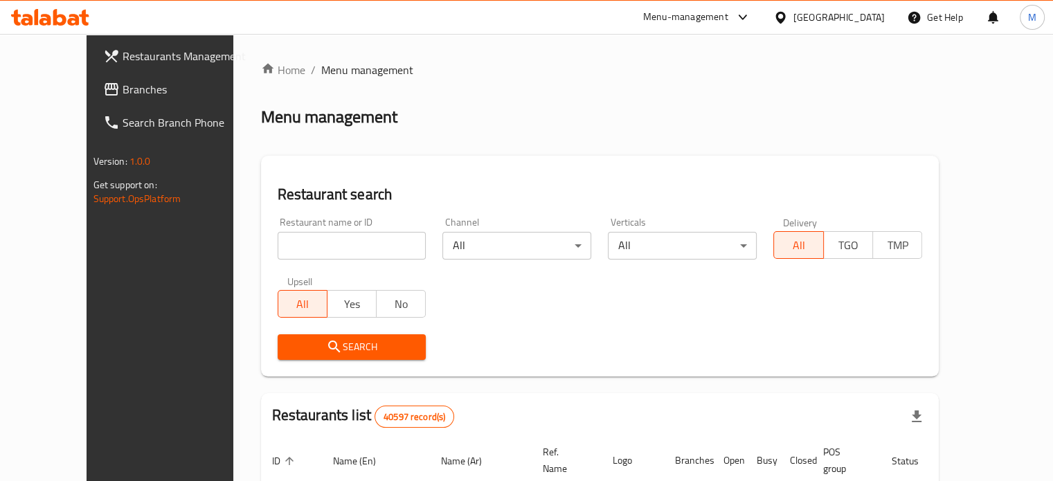
click at [305, 245] on input "search" at bounding box center [352, 246] width 149 height 28
type input "monginis"
click at [330, 349] on span "Search" at bounding box center [352, 347] width 127 height 17
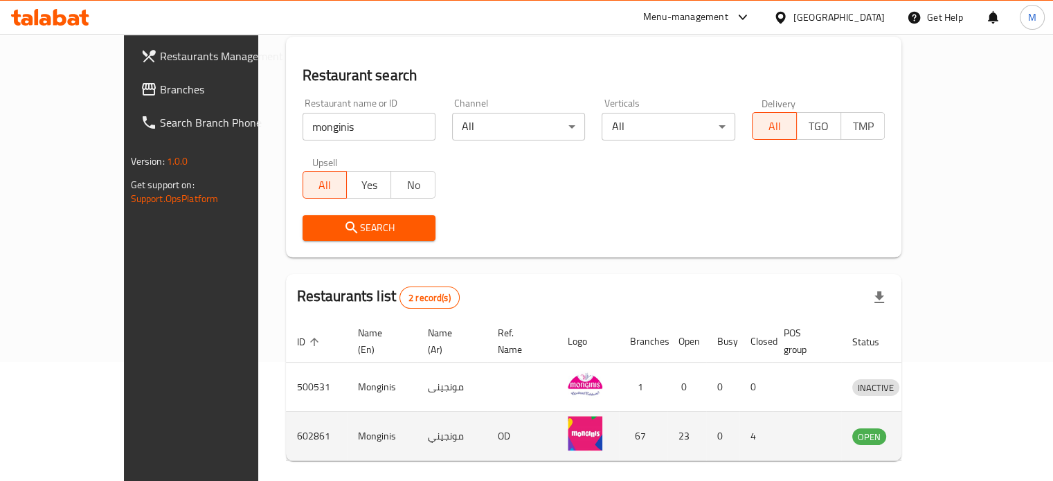
scroll to position [157, 0]
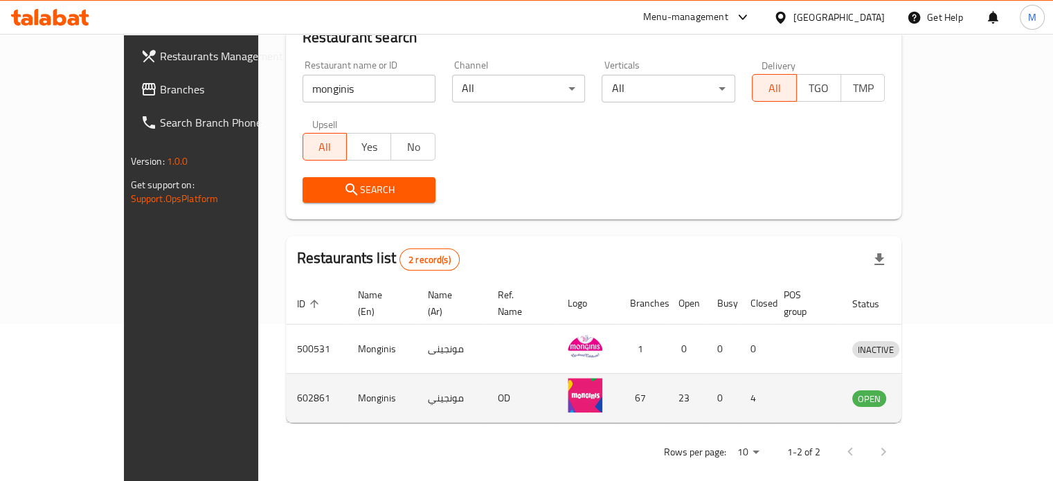
click at [943, 393] on icon "enhanced table" at bounding box center [935, 399] width 15 height 12
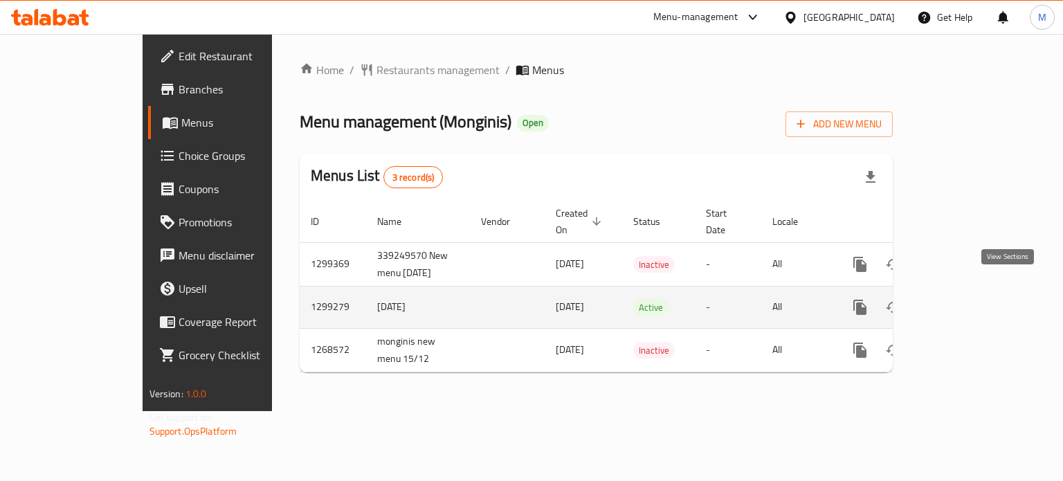
click at [969, 299] on icon "enhanced table" at bounding box center [960, 307] width 17 height 17
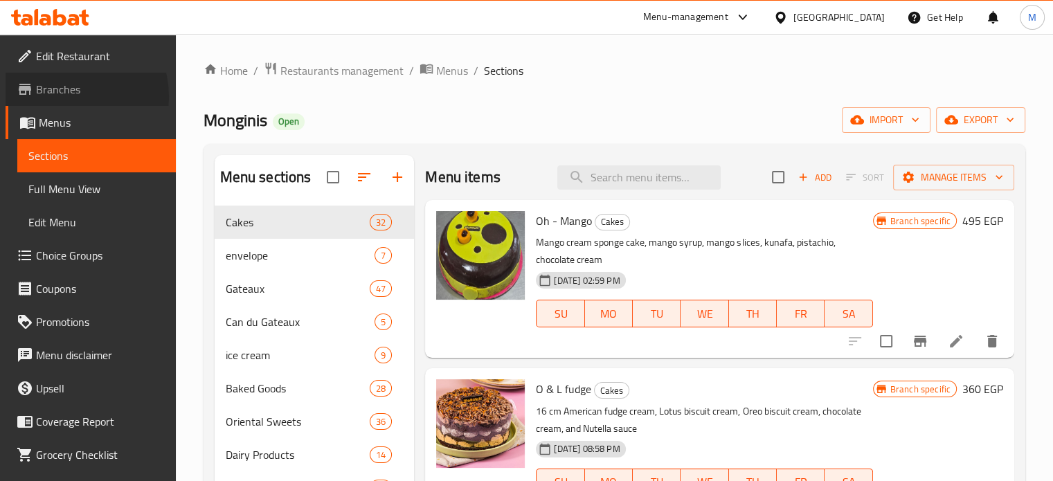
click at [69, 96] on span "Branches" at bounding box center [100, 89] width 129 height 17
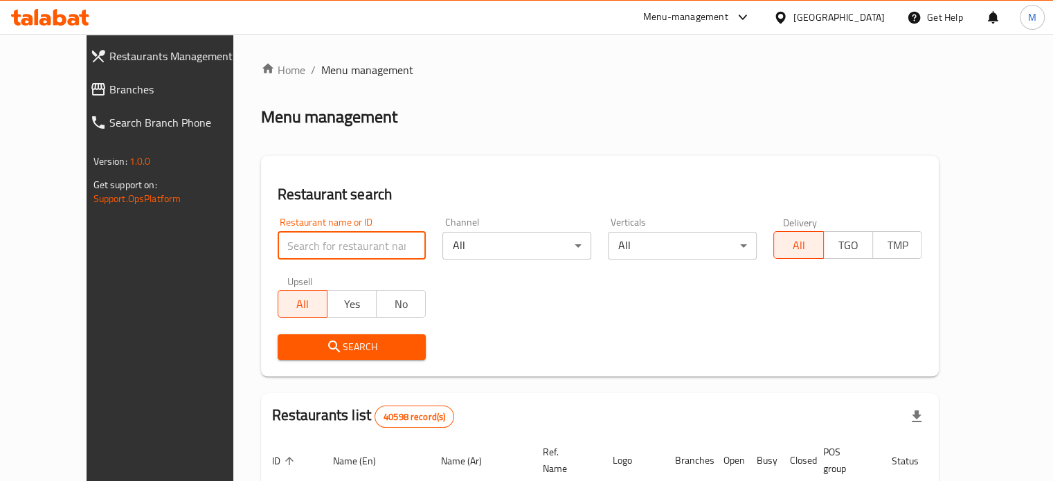
click at [299, 249] on input "search" at bounding box center [352, 246] width 149 height 28
paste input "669017"
type input "669017"
click button "Search" at bounding box center [352, 347] width 149 height 26
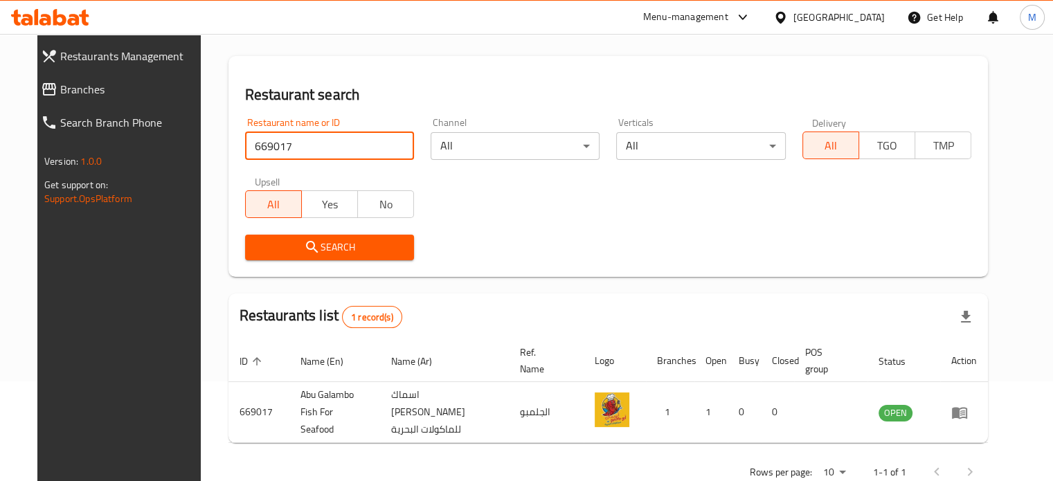
scroll to position [125, 0]
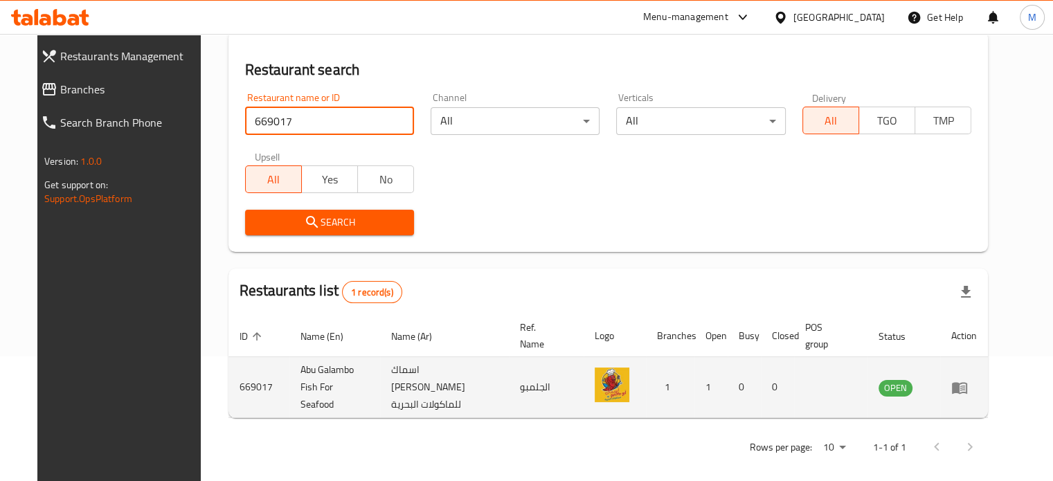
click at [965, 386] on icon "enhanced table" at bounding box center [962, 389] width 5 height 6
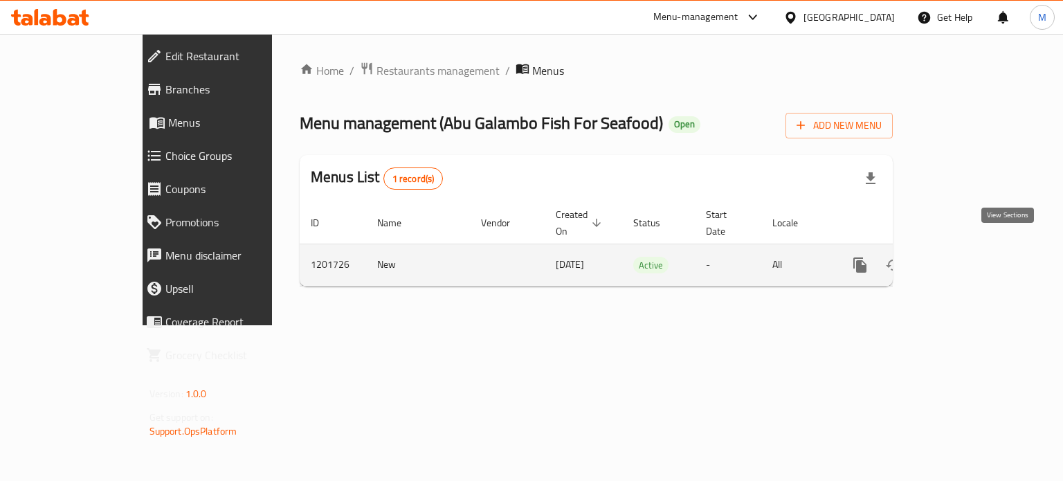
click at [977, 254] on link "enhanced table" at bounding box center [960, 265] width 33 height 33
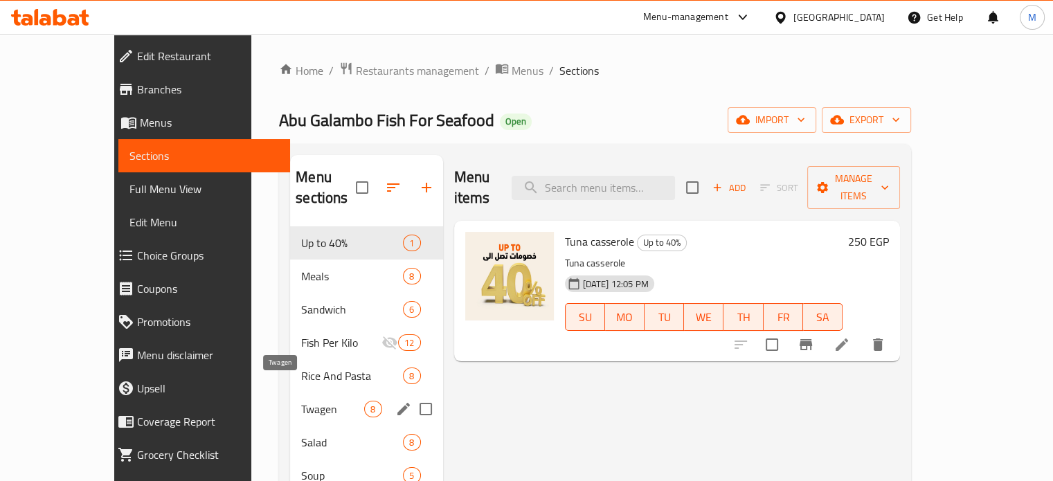
click at [301, 401] on span "Twagen" at bounding box center [332, 409] width 63 height 17
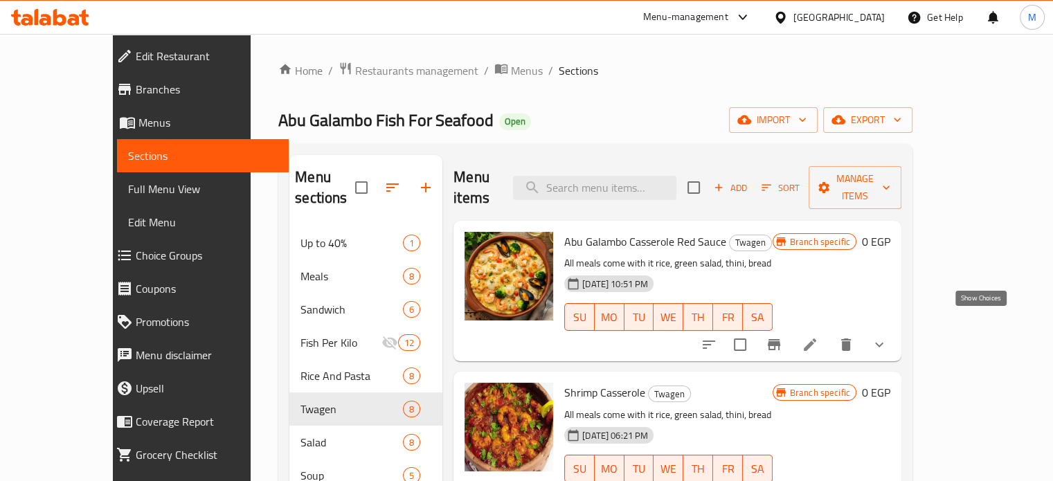
click at [888, 336] on icon "show more" at bounding box center [879, 344] width 17 height 17
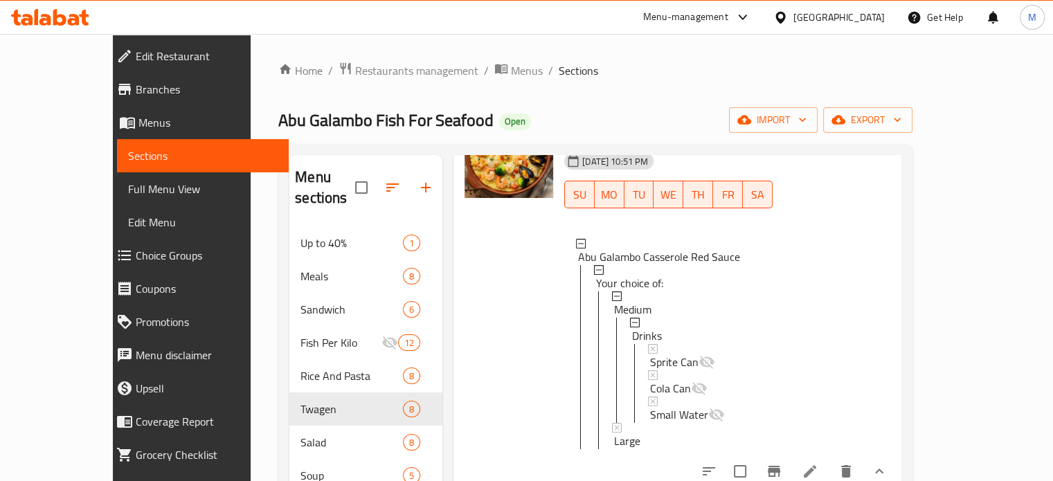
scroll to position [132, 0]
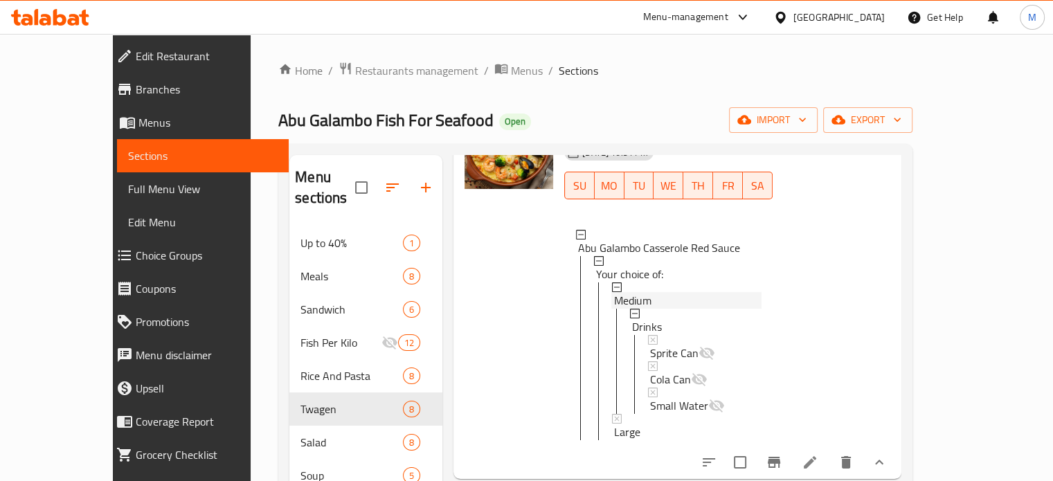
click at [614, 292] on span "Medium" at bounding box center [632, 300] width 37 height 17
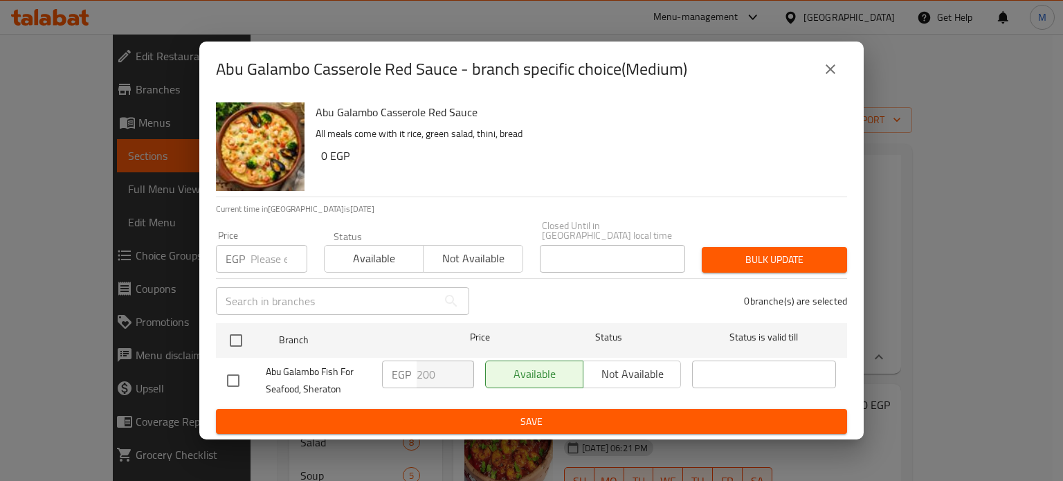
click at [273, 253] on input "number" at bounding box center [279, 259] width 57 height 28
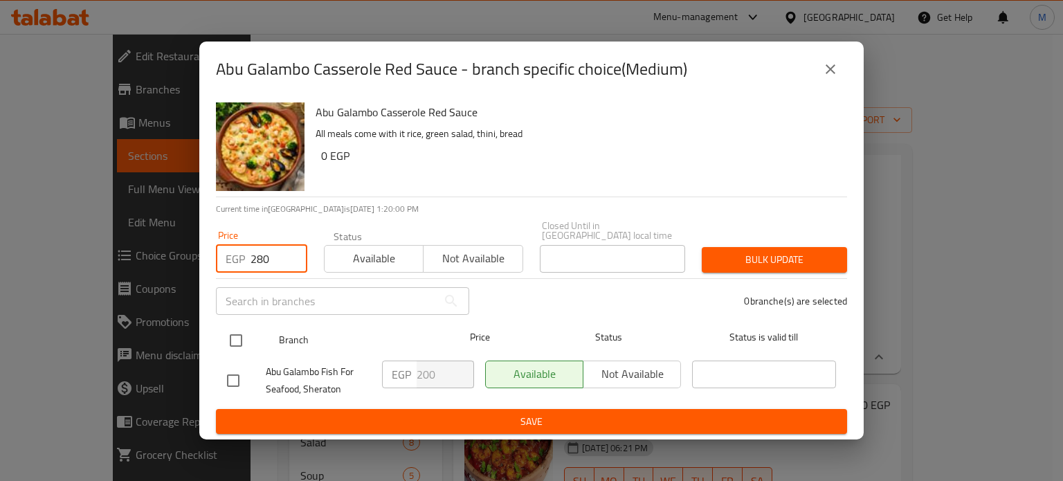
type input "280"
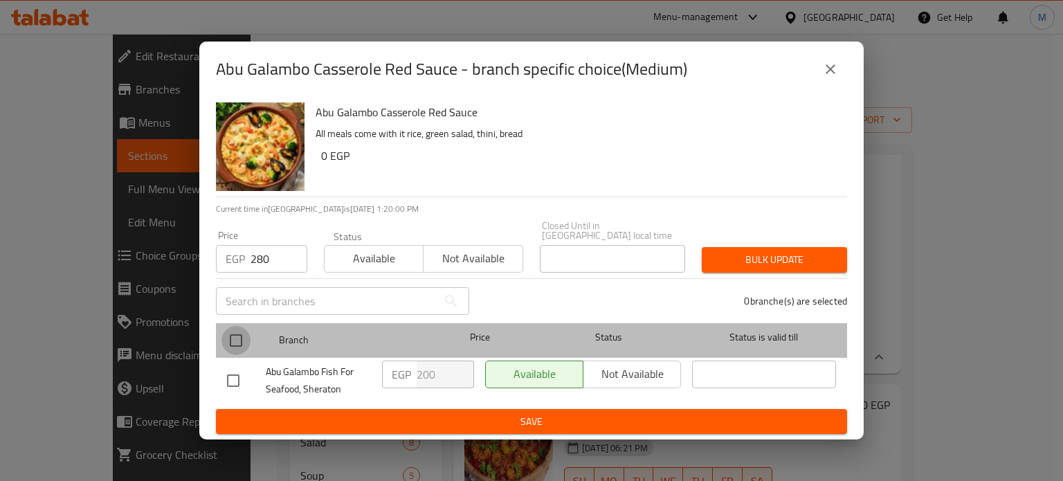
click at [244, 329] on input "checkbox" at bounding box center [236, 340] width 29 height 29
checkbox input "true"
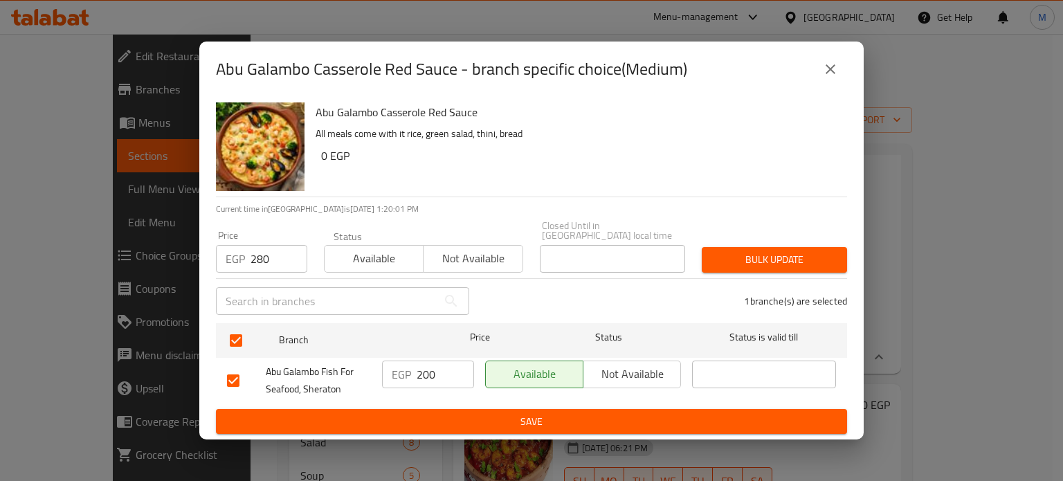
click at [739, 261] on span "Bulk update" at bounding box center [774, 259] width 123 height 17
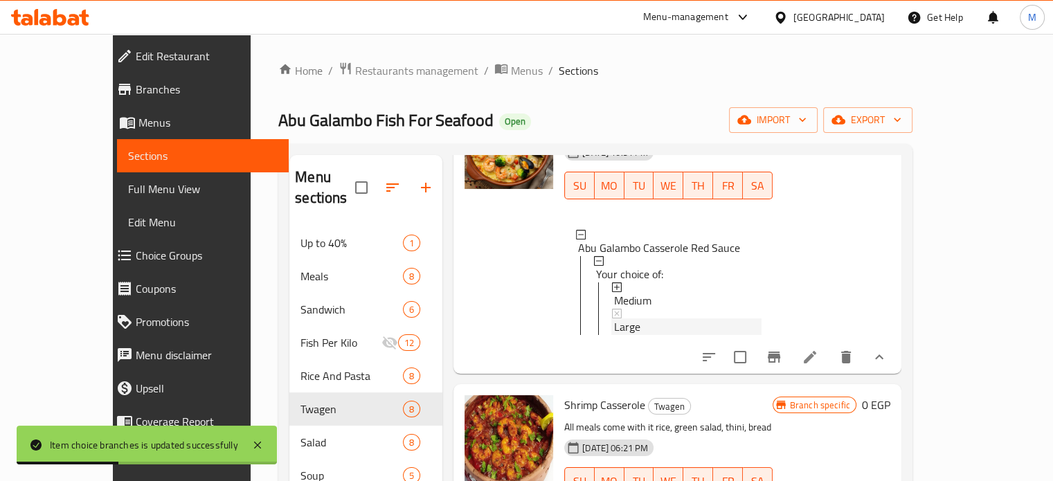
click at [636, 318] on div "Large" at bounding box center [687, 326] width 147 height 17
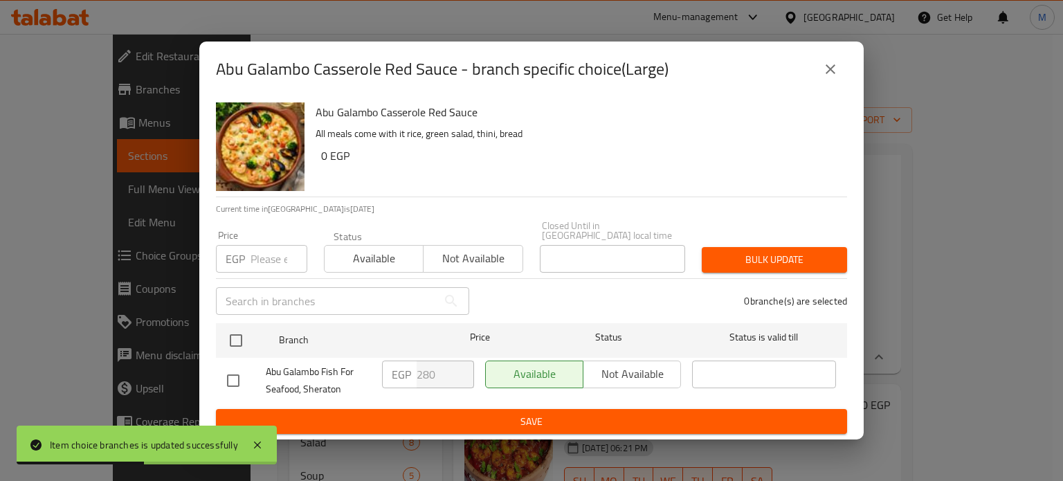
click at [274, 250] on input "number" at bounding box center [279, 259] width 57 height 28
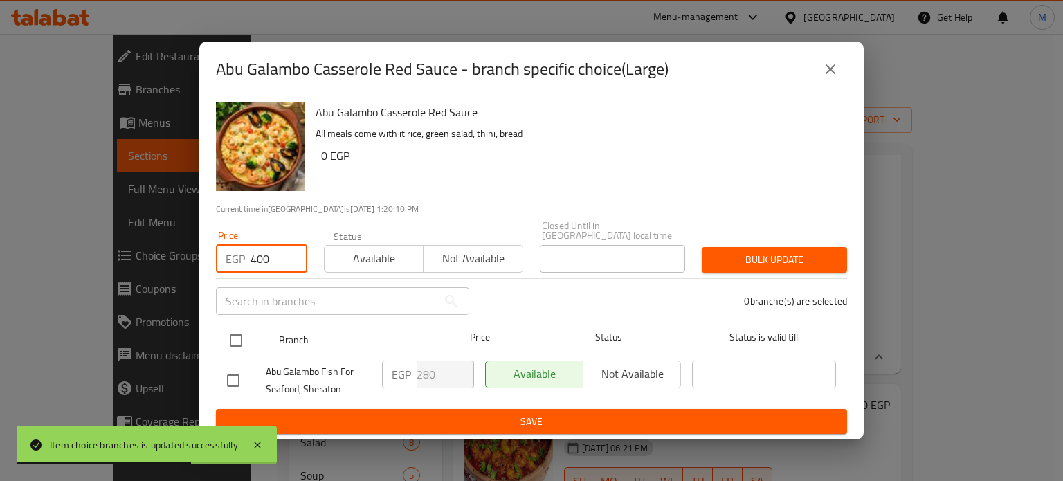
type input "400"
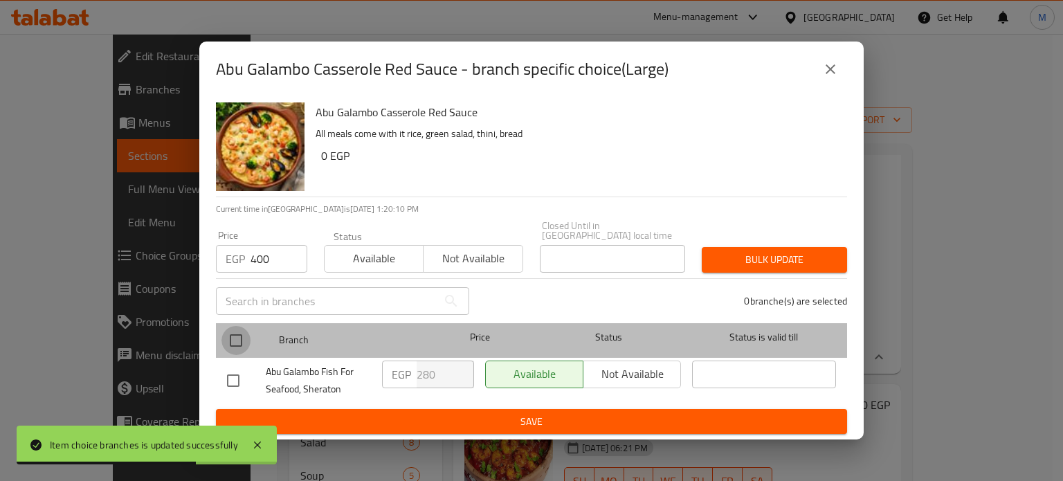
drag, startPoint x: 230, startPoint y: 339, endPoint x: 309, endPoint y: 318, distance: 81.6
click at [231, 340] on input "checkbox" at bounding box center [236, 340] width 29 height 29
checkbox input "true"
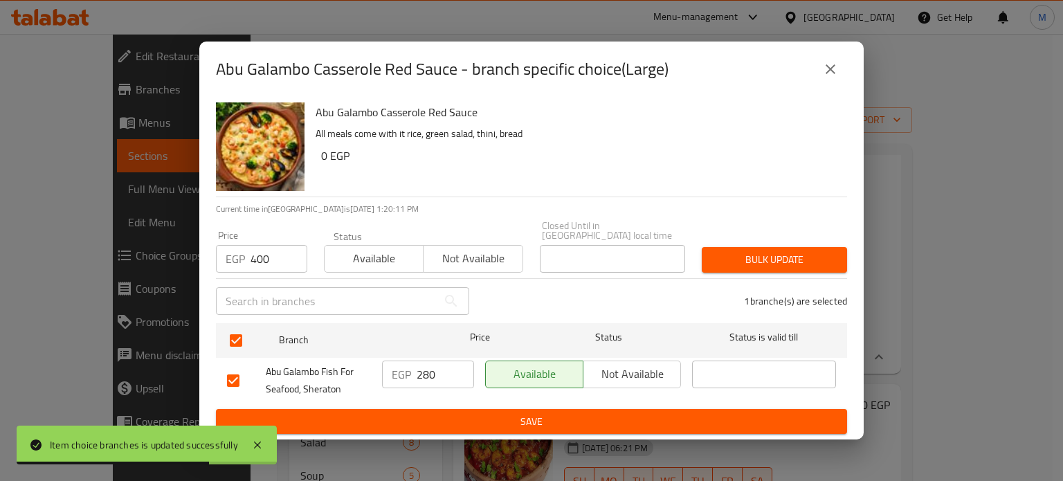
click at [774, 251] on span "Bulk update" at bounding box center [774, 259] width 123 height 17
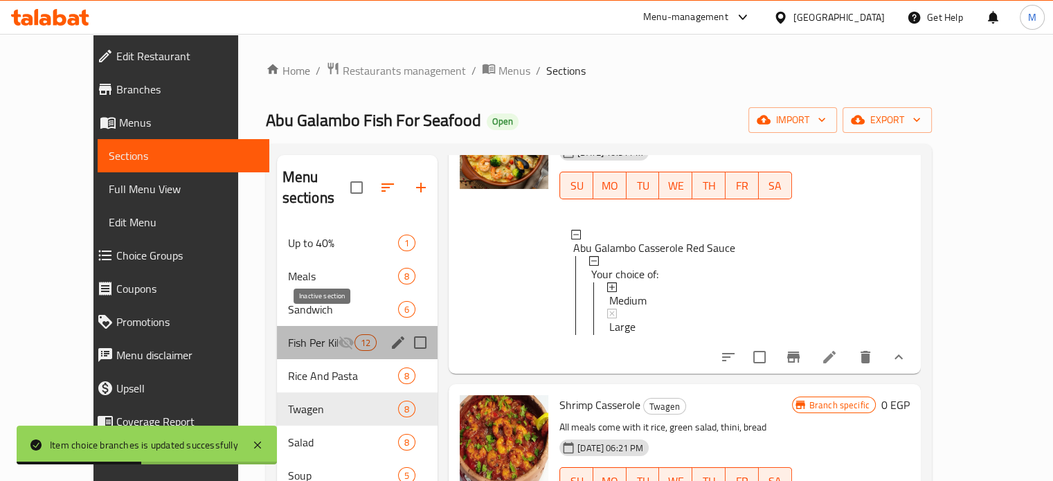
click at [339, 336] on icon "Menu sections" at bounding box center [346, 342] width 15 height 13
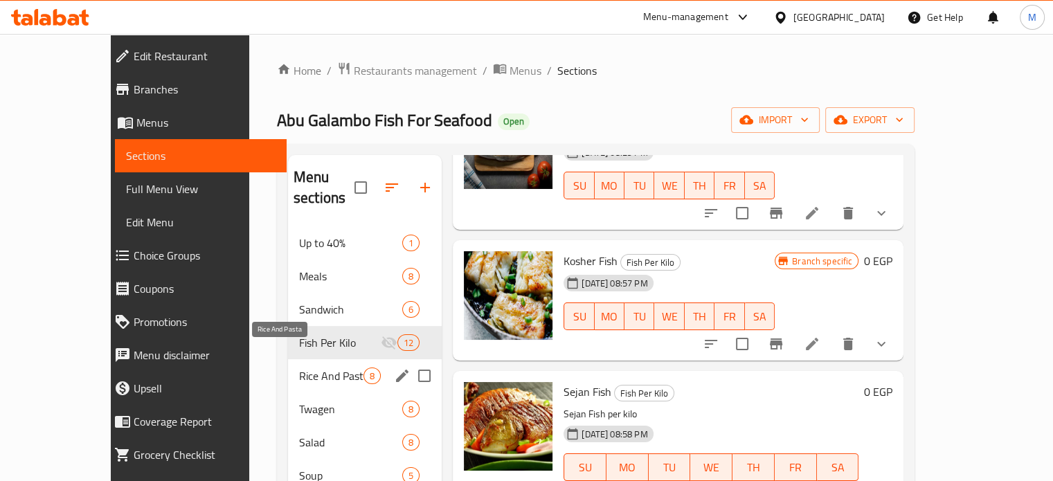
click at [299, 368] on span "Rice And Pasta" at bounding box center [331, 376] width 64 height 17
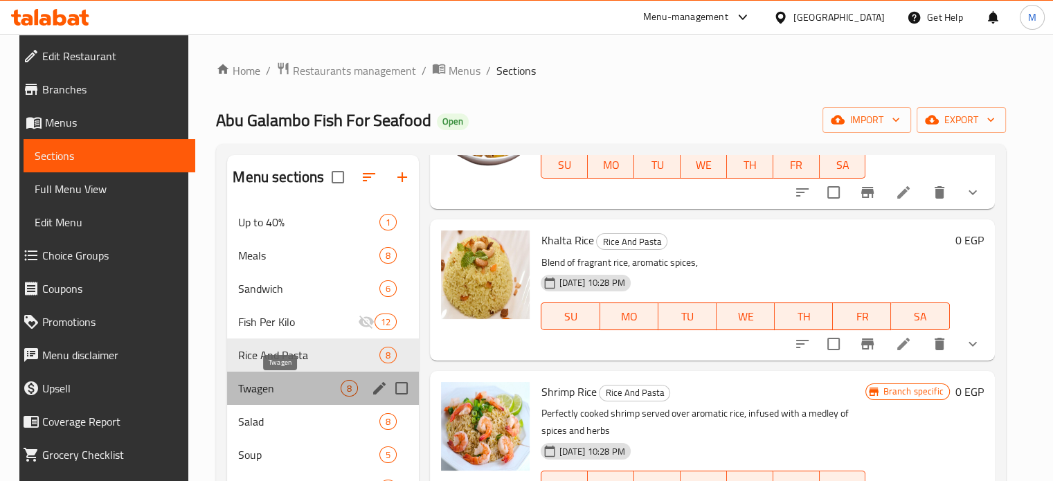
click at [265, 382] on span "Twagen" at bounding box center [289, 388] width 102 height 17
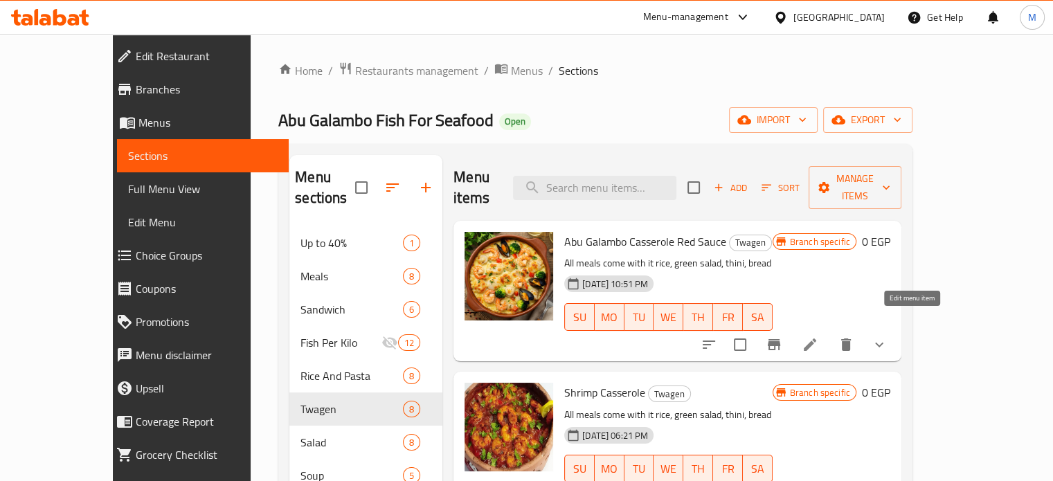
click at [816, 339] on icon at bounding box center [810, 345] width 12 height 12
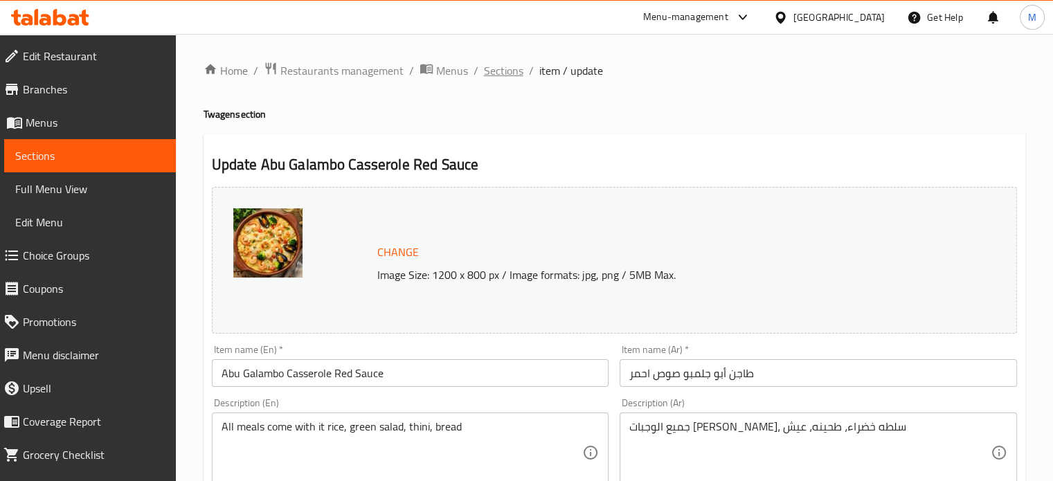
click at [503, 69] on span "Sections" at bounding box center [503, 70] width 39 height 17
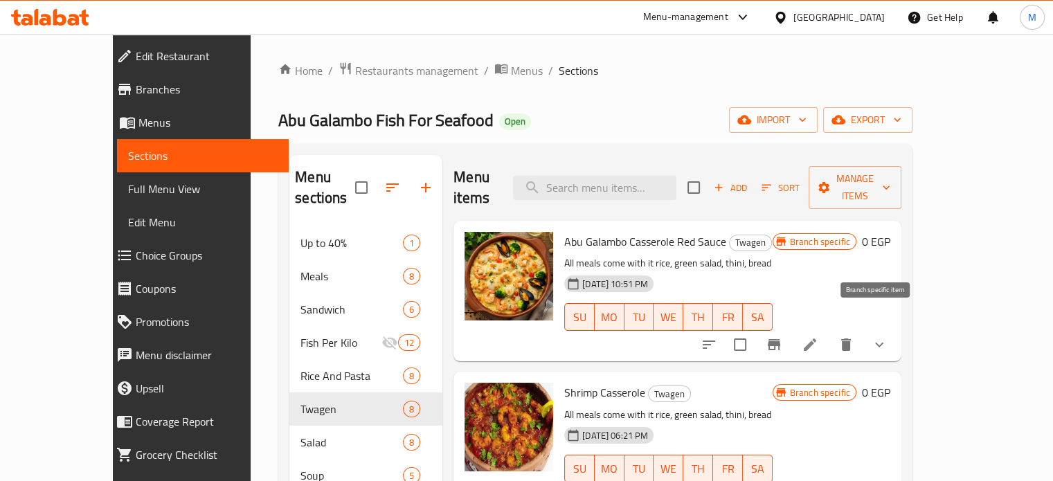
click at [782, 336] on icon "Branch-specific-item" at bounding box center [774, 344] width 17 height 17
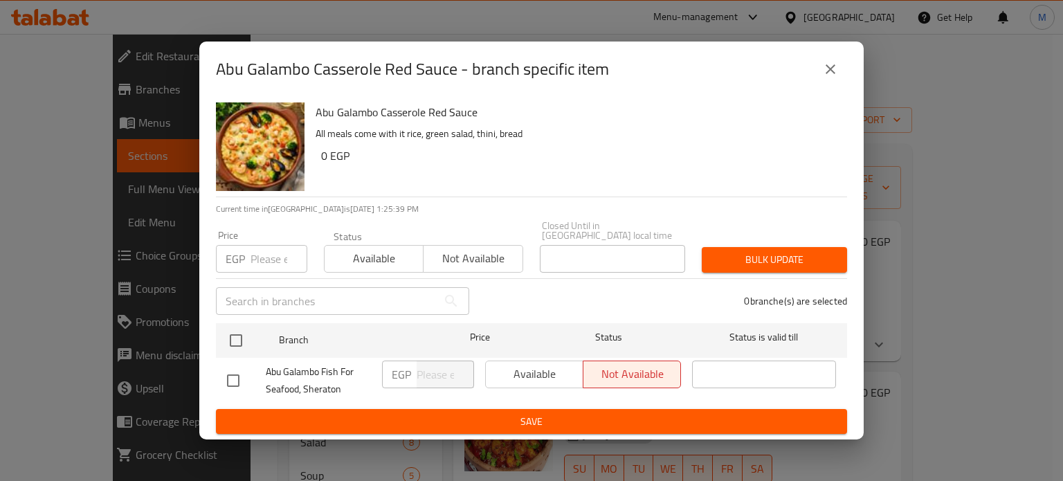
click at [388, 269] on div "Status Available Not available" at bounding box center [424, 252] width 216 height 58
click at [361, 261] on span "Available" at bounding box center [374, 259] width 88 height 20
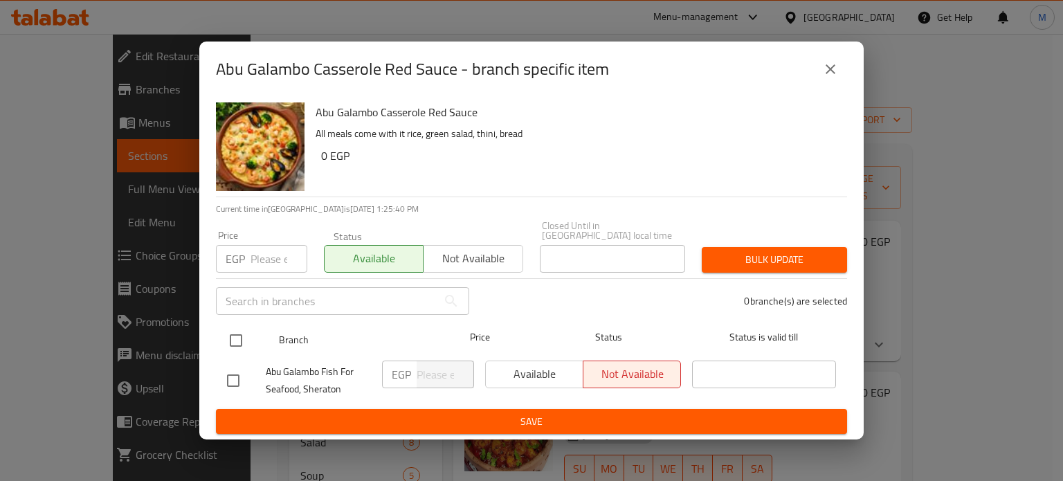
click at [236, 336] on input "checkbox" at bounding box center [236, 340] width 29 height 29
checkbox input "true"
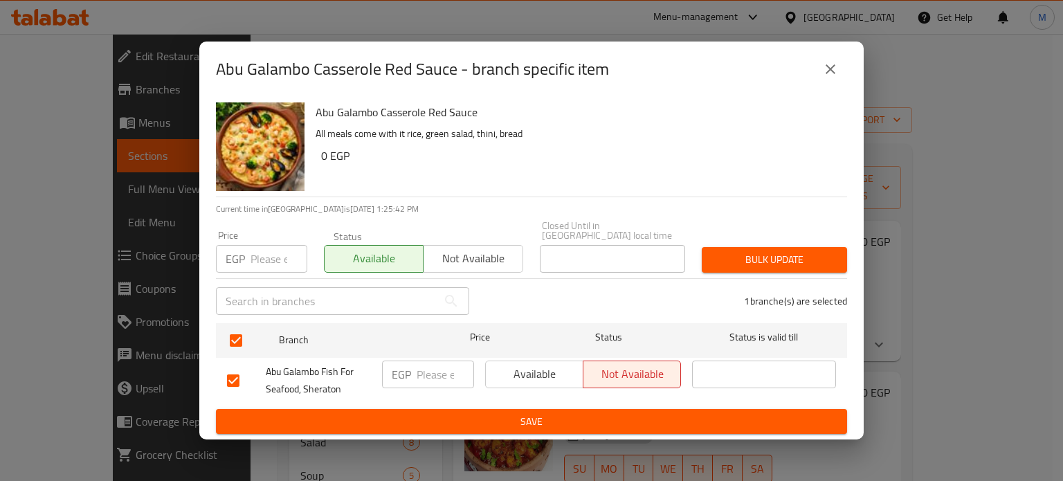
click at [784, 258] on span "Bulk update" at bounding box center [774, 259] width 123 height 17
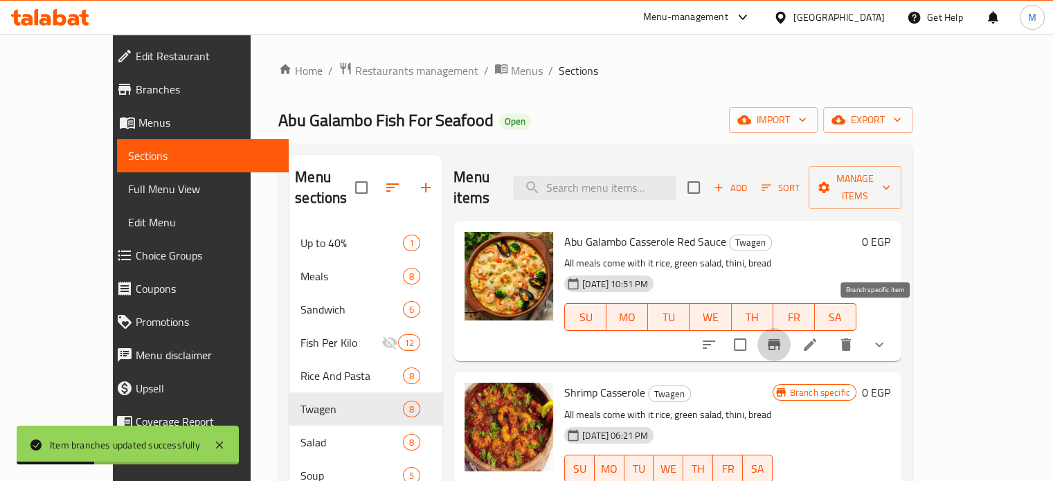
click at [791, 328] on button "Branch-specific-item" at bounding box center [773, 344] width 33 height 33
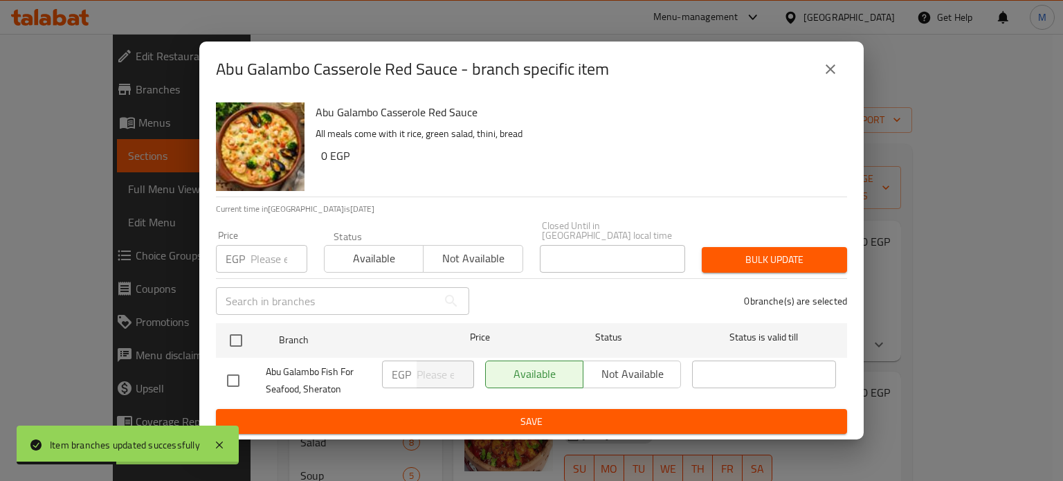
click at [467, 253] on span "Not available" at bounding box center [473, 259] width 88 height 20
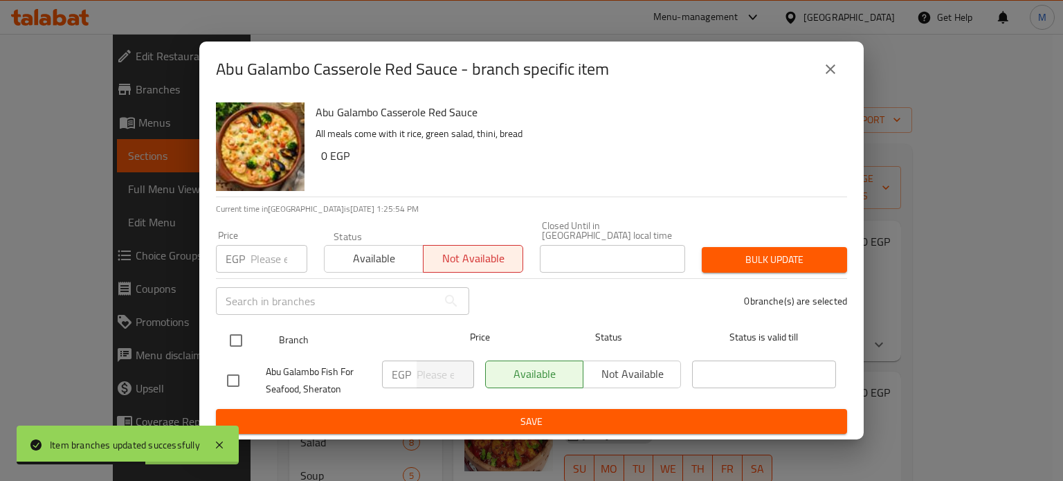
drag, startPoint x: 246, startPoint y: 335, endPoint x: 341, endPoint y: 323, distance: 94.9
click at [246, 335] on input "checkbox" at bounding box center [236, 340] width 29 height 29
checkbox input "true"
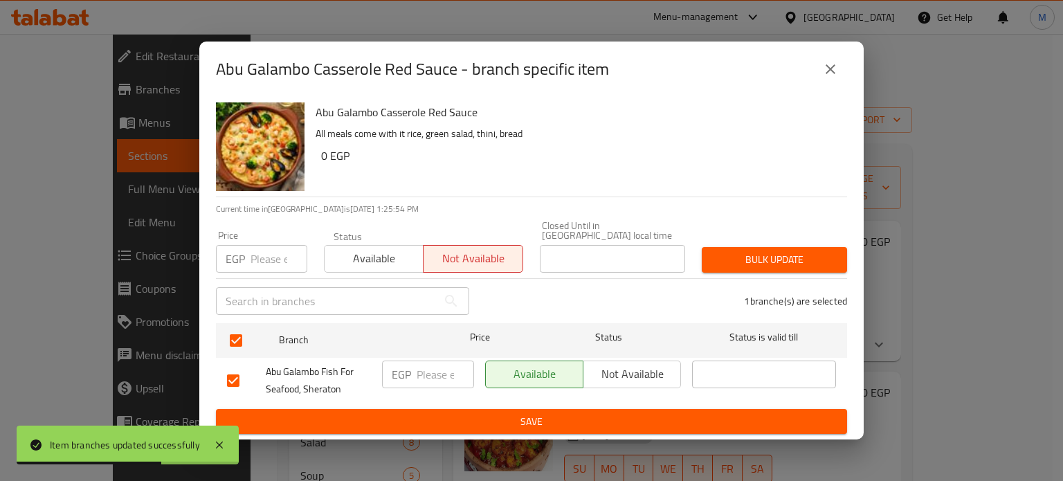
click at [798, 247] on button "Bulk update" at bounding box center [774, 260] width 145 height 26
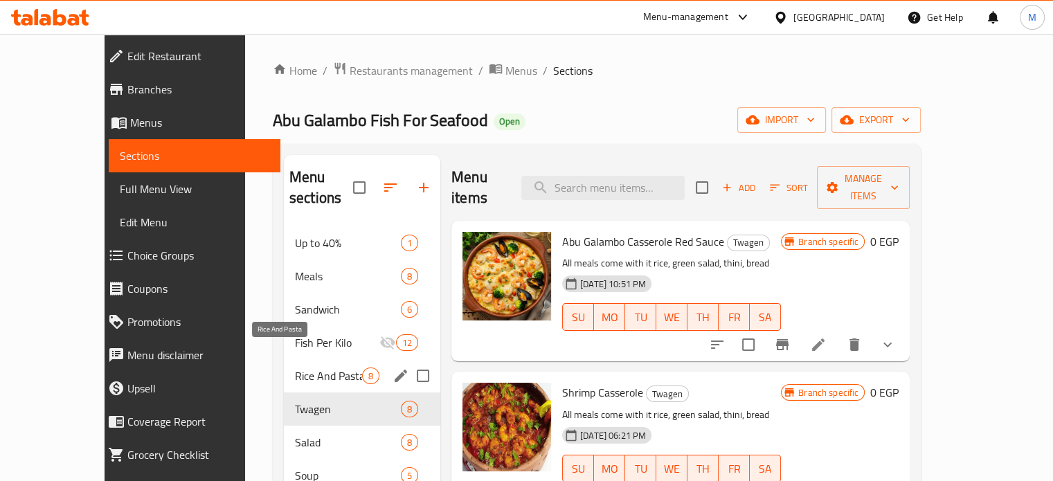
click at [295, 368] on span "Rice And Pasta" at bounding box center [328, 376] width 67 height 17
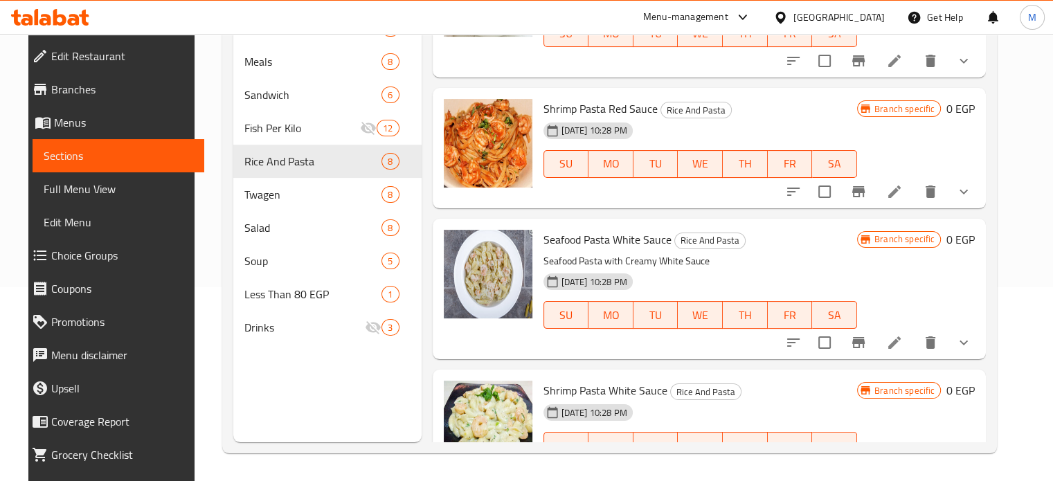
scroll to position [701, 0]
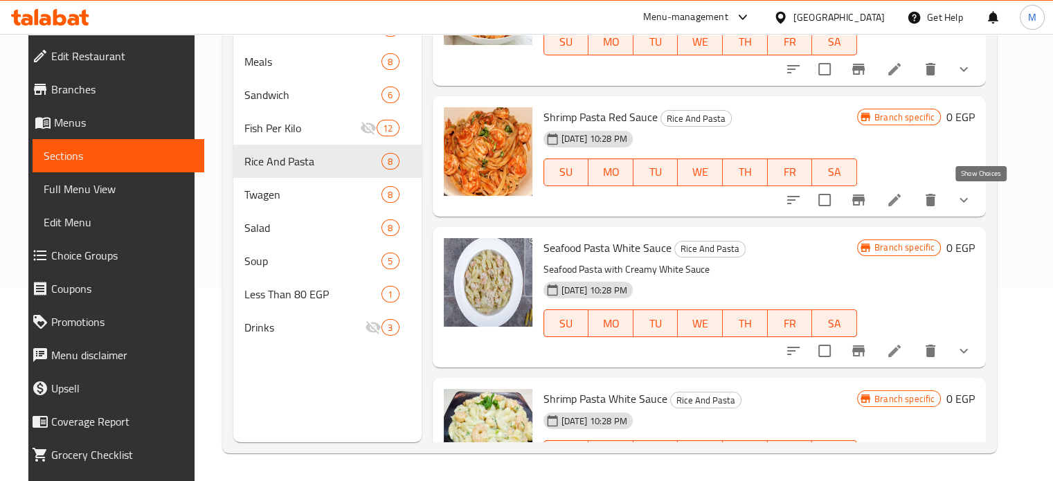
click at [972, 197] on icon "show more" at bounding box center [963, 200] width 17 height 17
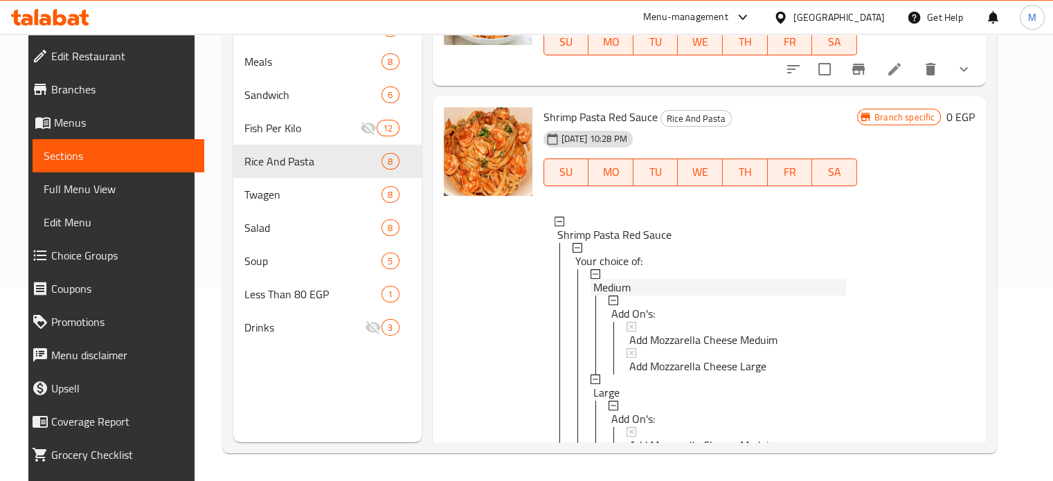
click at [608, 282] on span "Medium" at bounding box center [611, 287] width 37 height 17
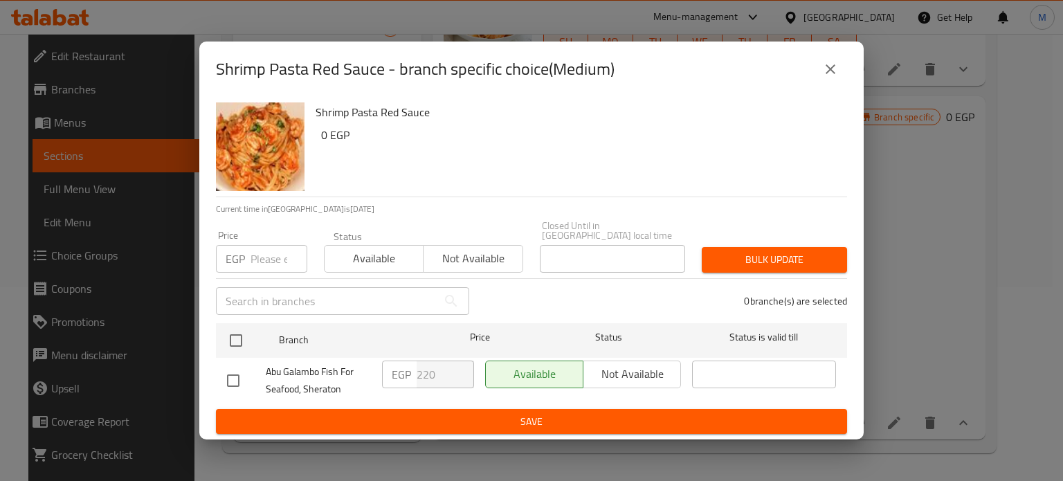
click at [265, 249] on input "number" at bounding box center [279, 259] width 57 height 28
type input "220"
click at [827, 71] on icon "close" at bounding box center [831, 69] width 10 height 10
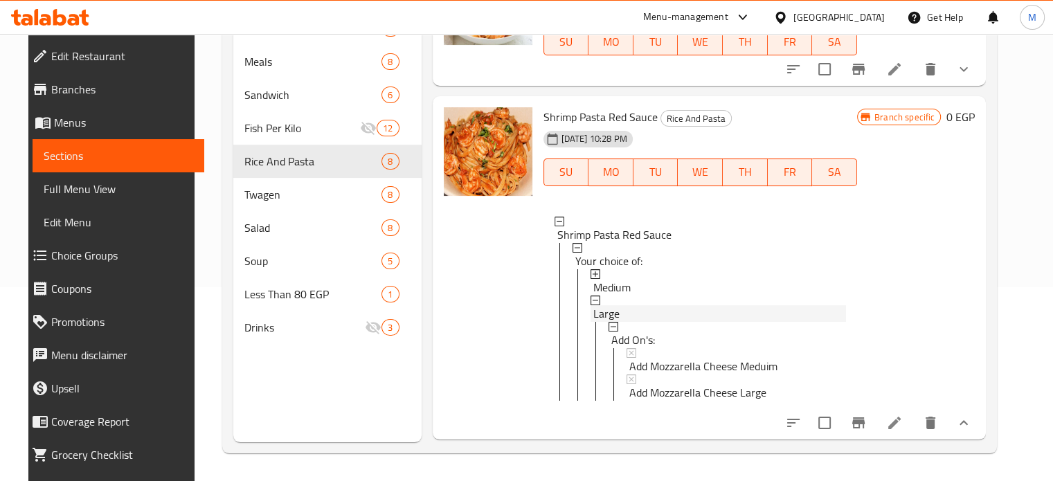
click at [612, 312] on div "Large" at bounding box center [719, 313] width 253 height 17
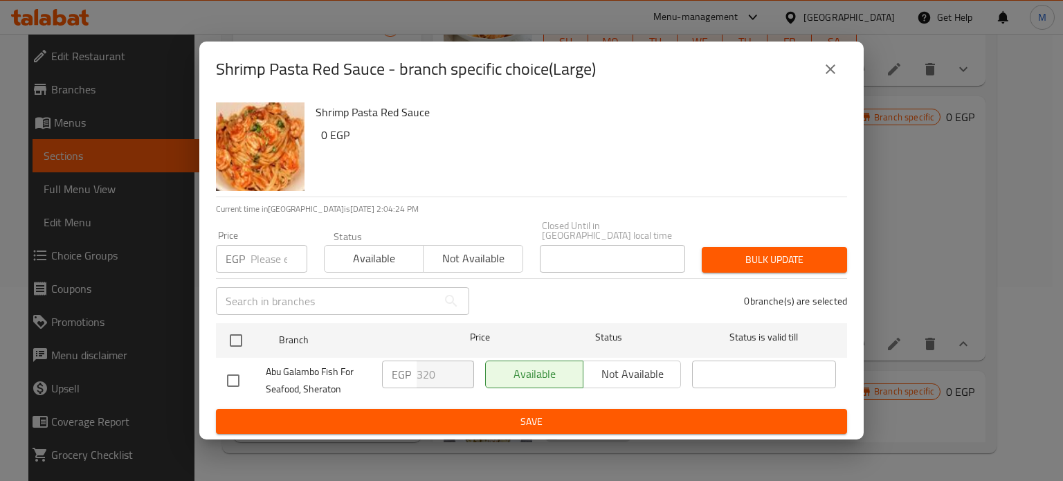
click at [834, 73] on icon "close" at bounding box center [830, 69] width 17 height 17
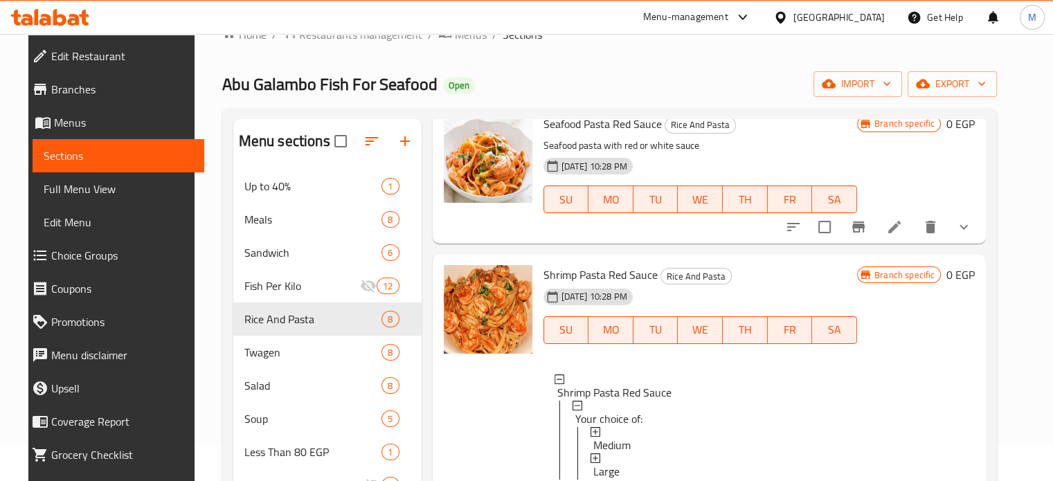
scroll to position [35, 0]
click at [972, 228] on icon "show more" at bounding box center [963, 227] width 17 height 17
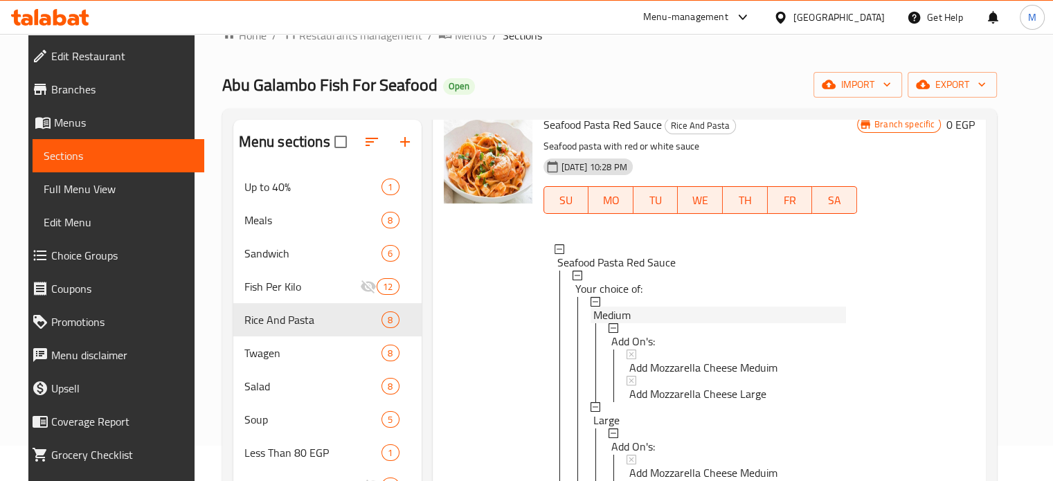
click at [629, 315] on div "Medium" at bounding box center [719, 315] width 253 height 17
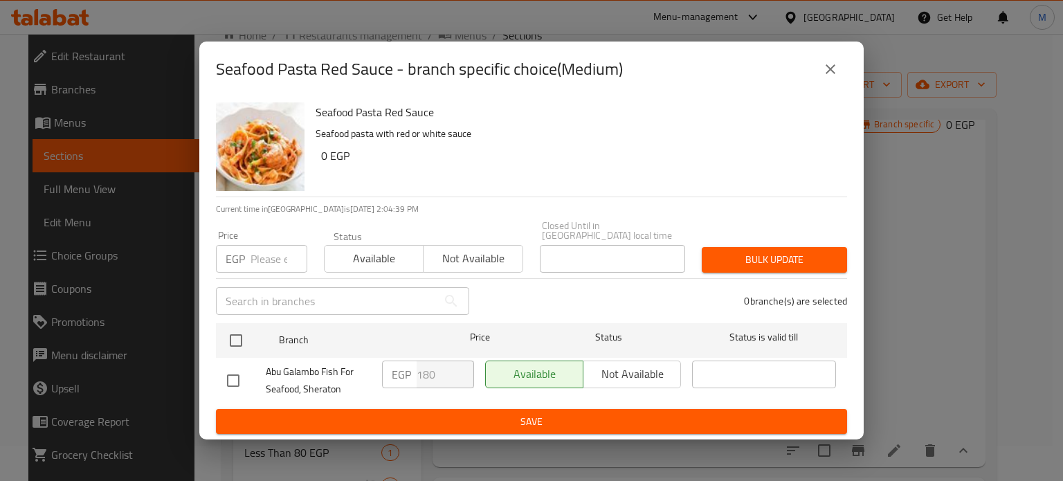
click at [270, 258] on input "number" at bounding box center [279, 259] width 57 height 28
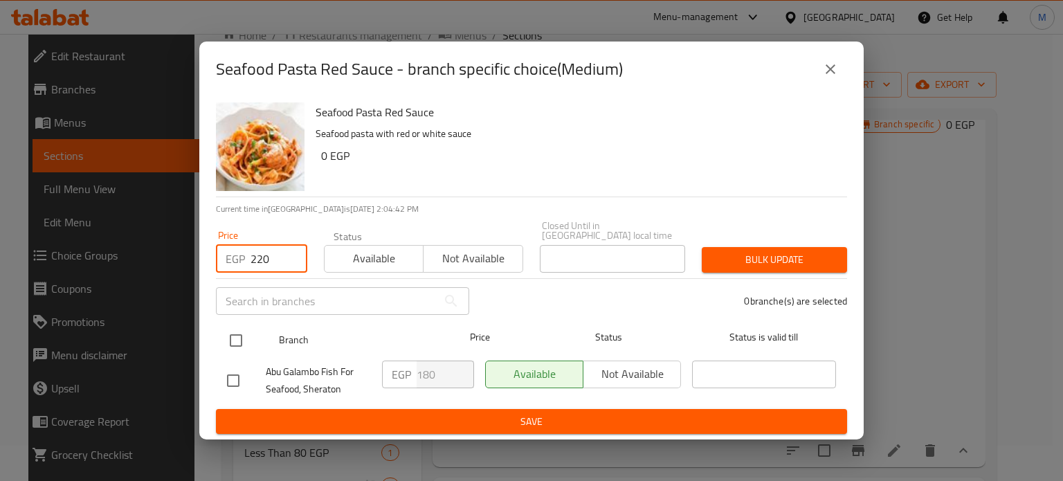
type input "220"
click at [249, 332] on input "checkbox" at bounding box center [236, 340] width 29 height 29
checkbox input "true"
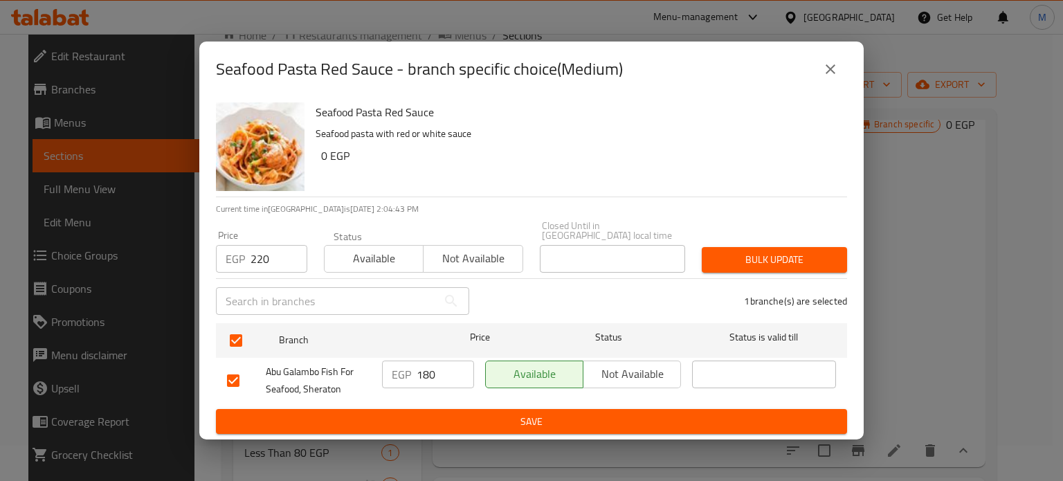
click at [735, 240] on div "Bulk update" at bounding box center [775, 260] width 162 height 42
click at [734, 252] on span "Bulk update" at bounding box center [774, 259] width 123 height 17
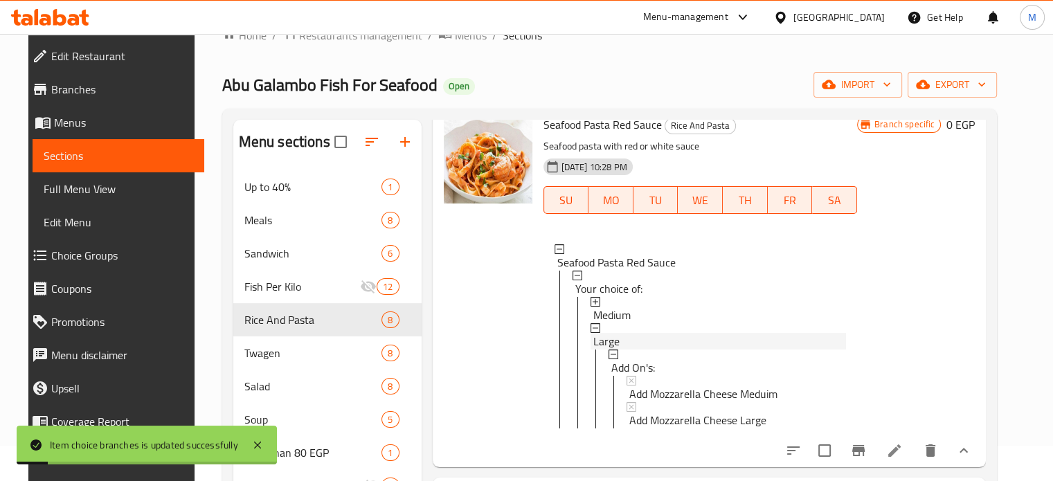
click at [608, 342] on span "Large" at bounding box center [606, 341] width 26 height 17
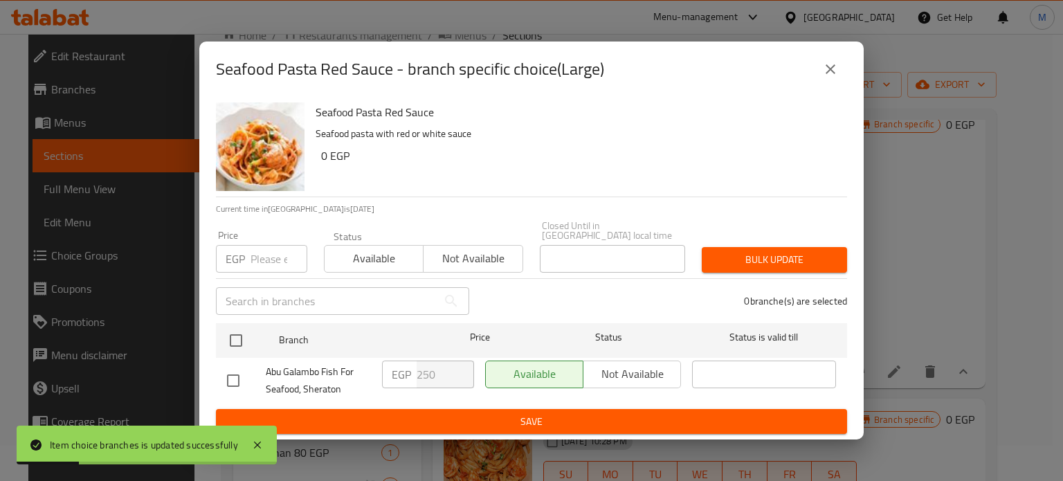
click at [259, 246] on input "number" at bounding box center [279, 259] width 57 height 28
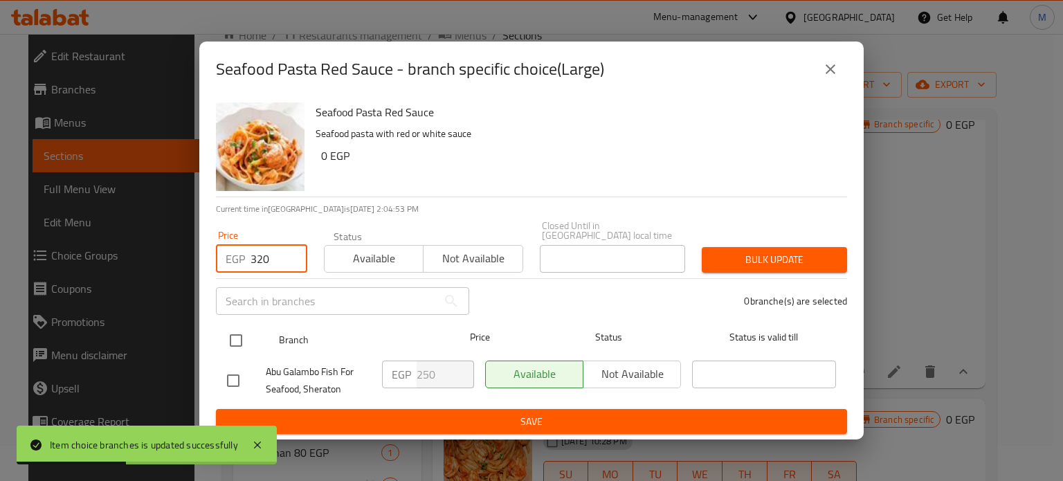
type input "320"
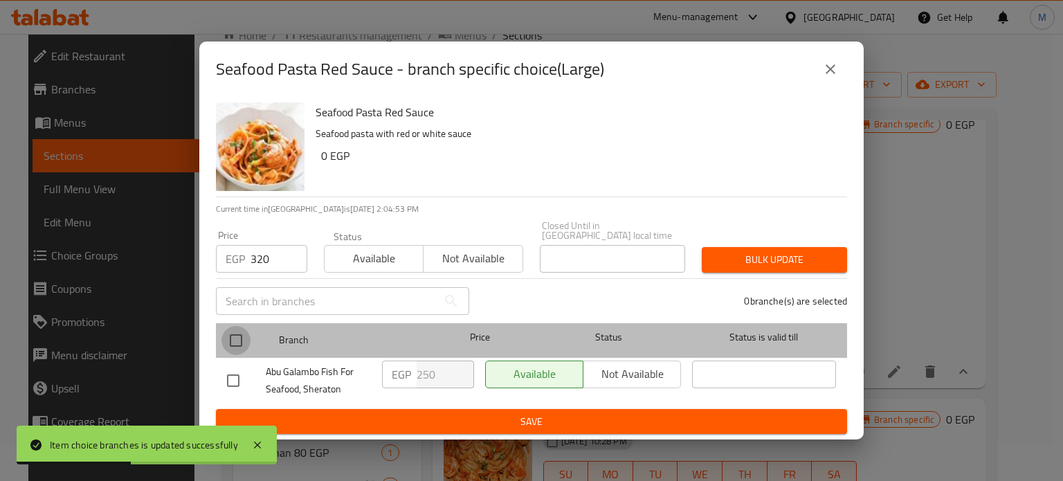
click at [227, 335] on input "checkbox" at bounding box center [236, 340] width 29 height 29
checkbox input "true"
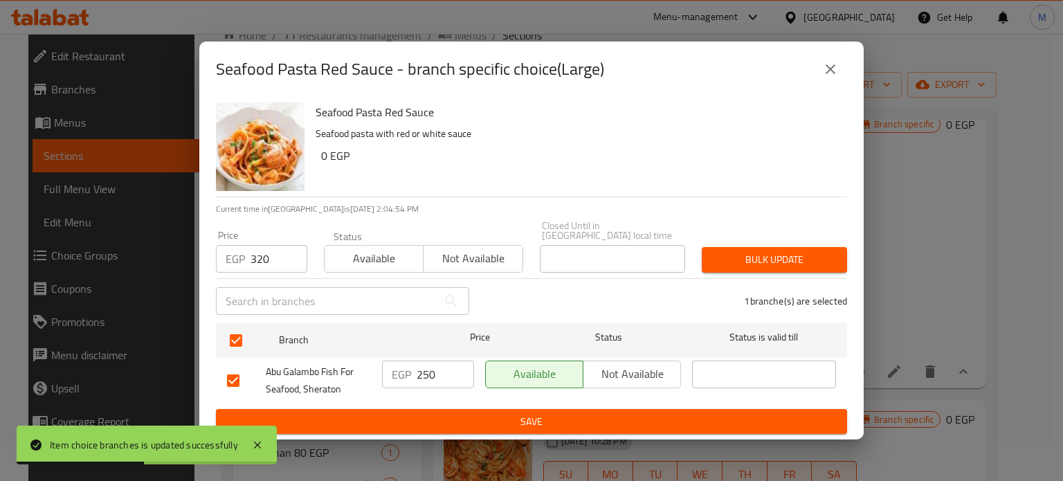
click at [744, 251] on span "Bulk update" at bounding box center [774, 259] width 123 height 17
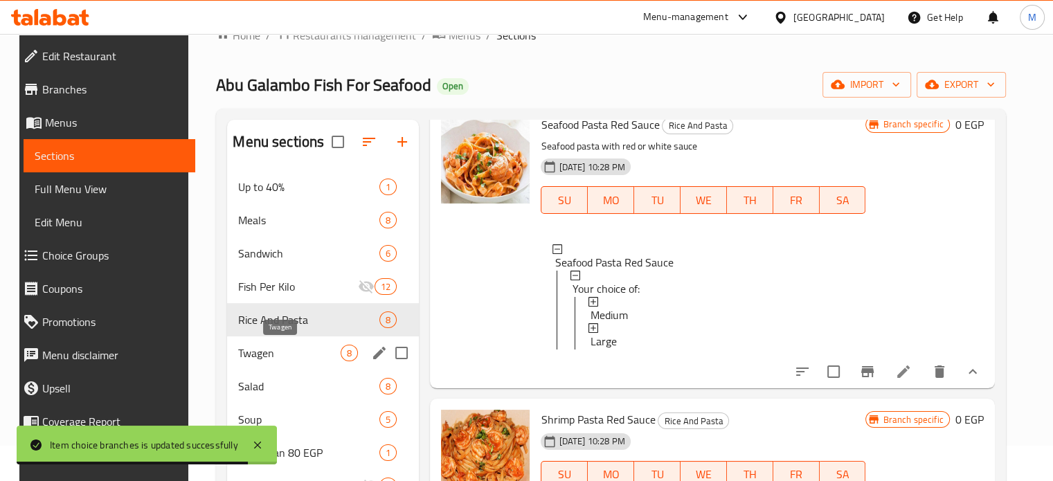
click at [288, 359] on span "Twagen" at bounding box center [289, 353] width 102 height 17
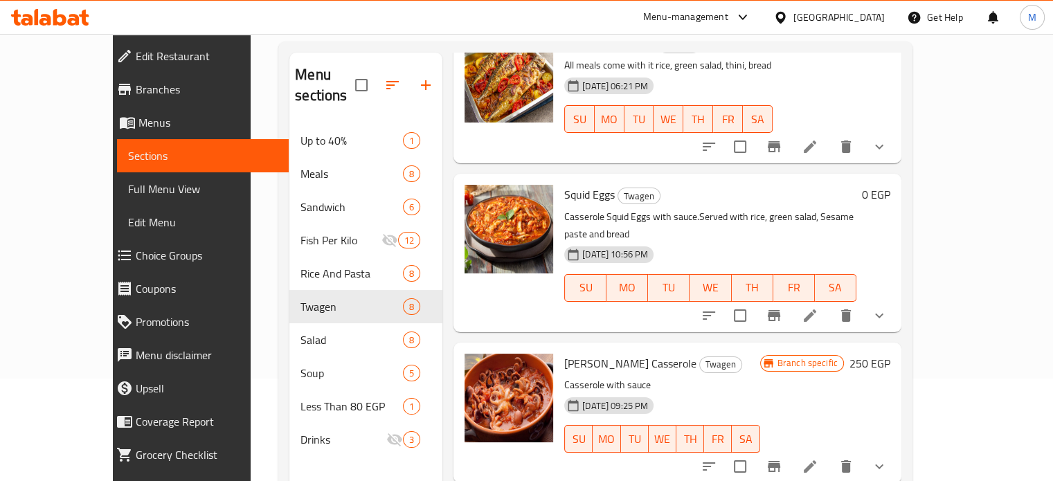
scroll to position [118, 0]
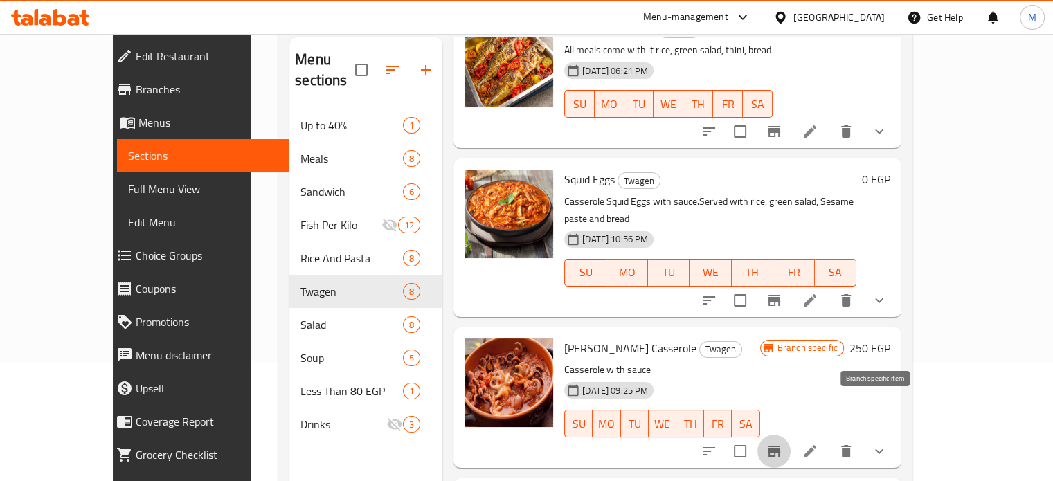
click at [782, 443] on icon "Branch-specific-item" at bounding box center [774, 451] width 17 height 17
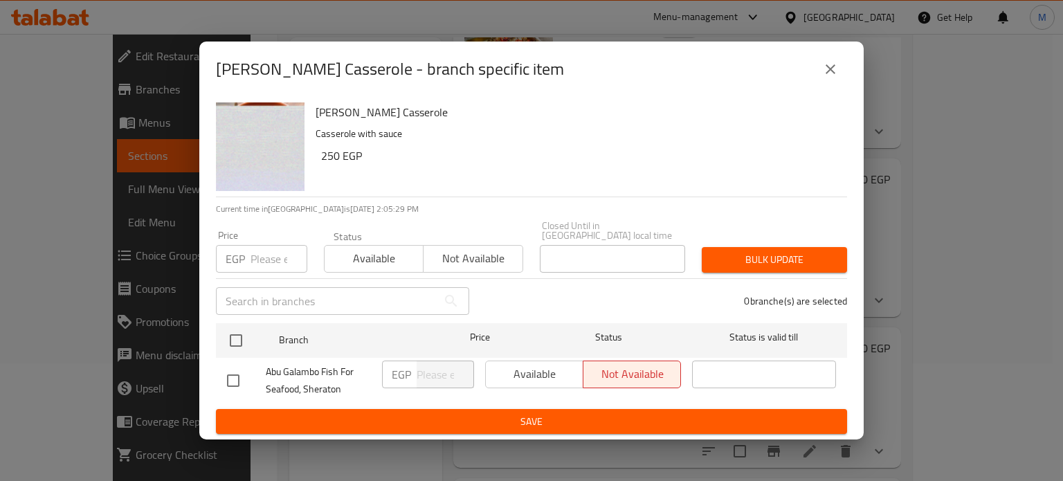
click at [265, 254] on input "number" at bounding box center [279, 259] width 57 height 28
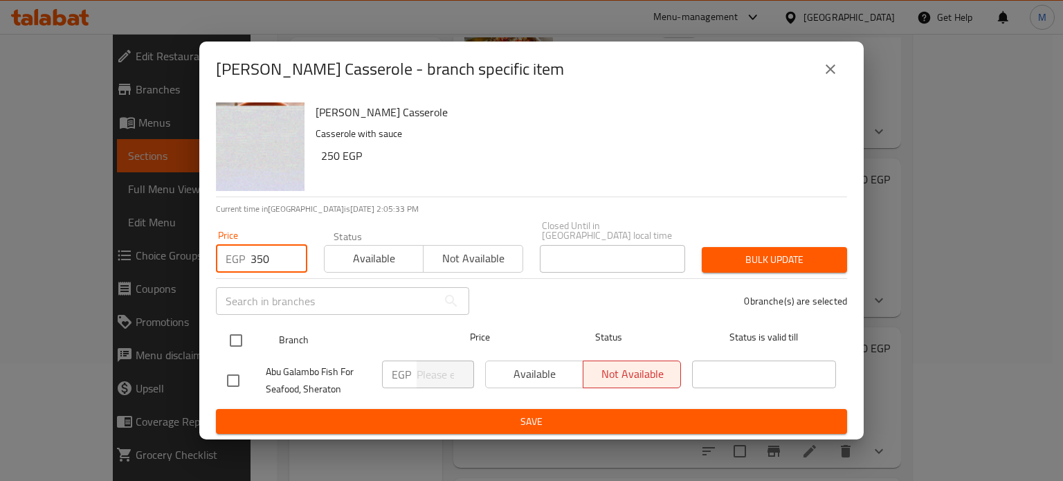
type input "350"
click at [237, 330] on input "checkbox" at bounding box center [236, 340] width 29 height 29
checkbox input "true"
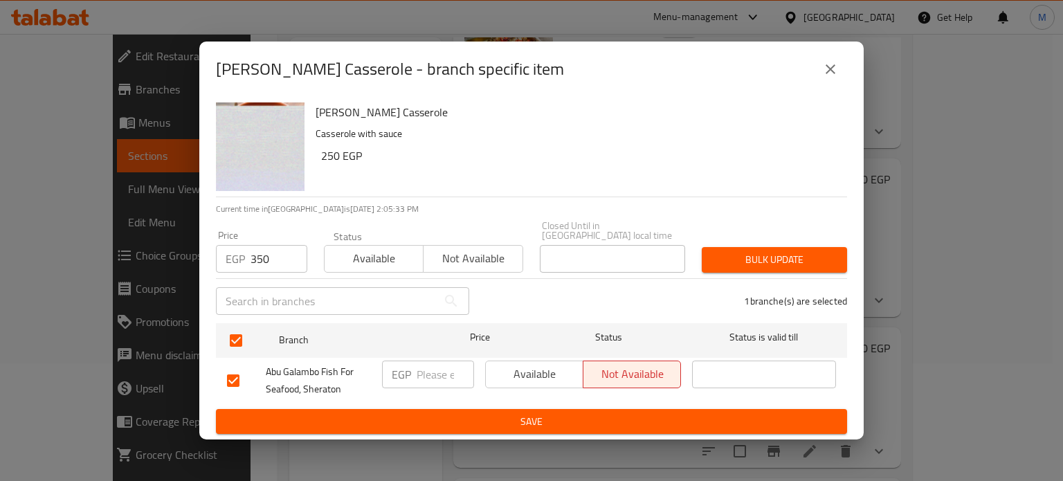
click at [717, 256] on span "Bulk update" at bounding box center [774, 259] width 123 height 17
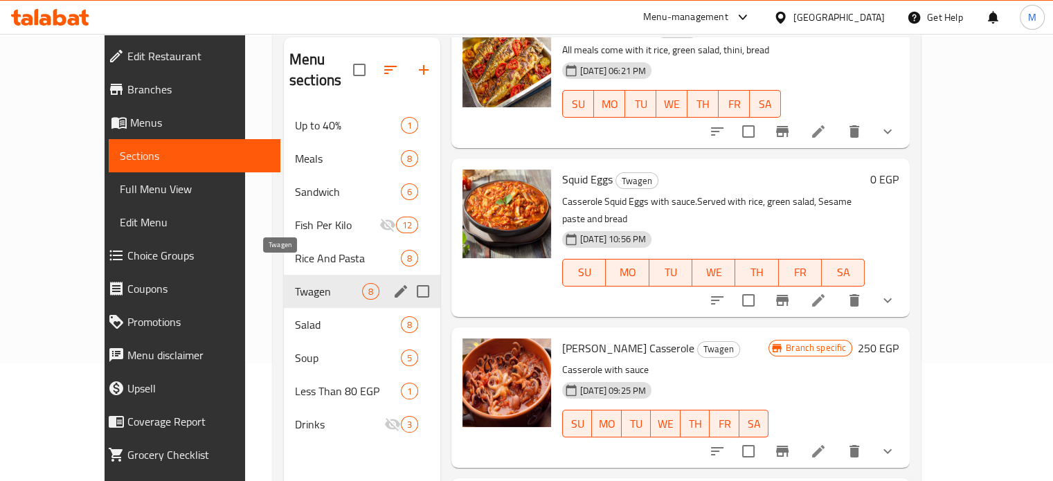
click at [317, 283] on span "Twagen" at bounding box center [328, 291] width 67 height 17
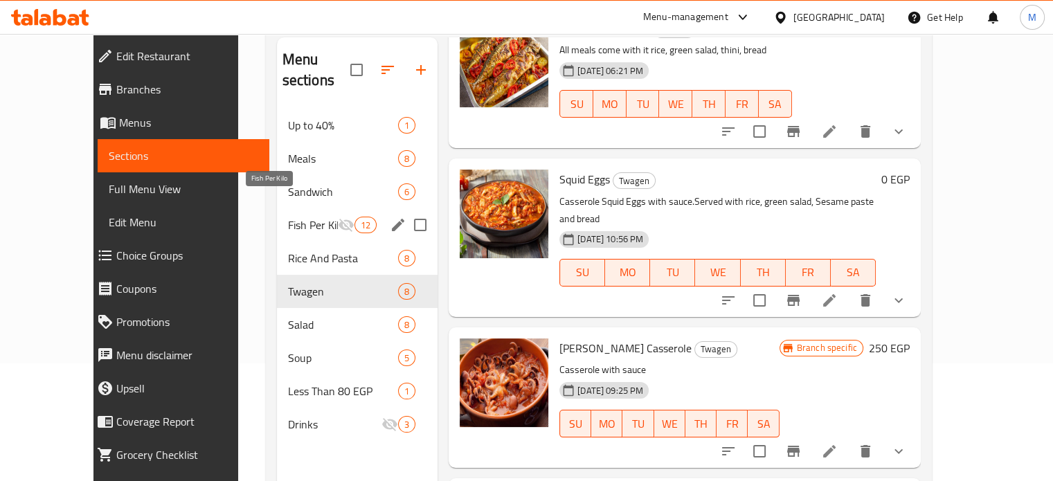
click at [288, 217] on span "Fish Per Kilo" at bounding box center [313, 225] width 50 height 17
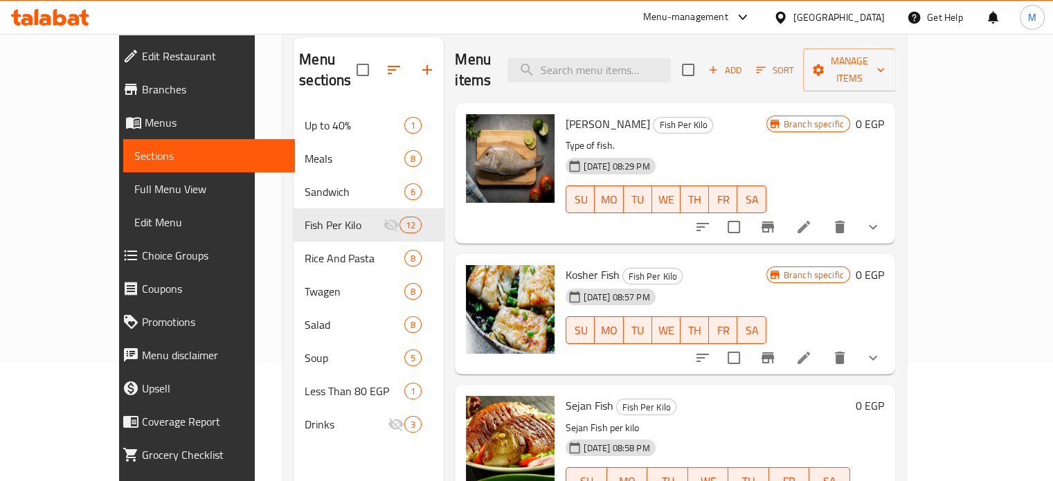
click at [881, 219] on icon "show more" at bounding box center [873, 227] width 17 height 17
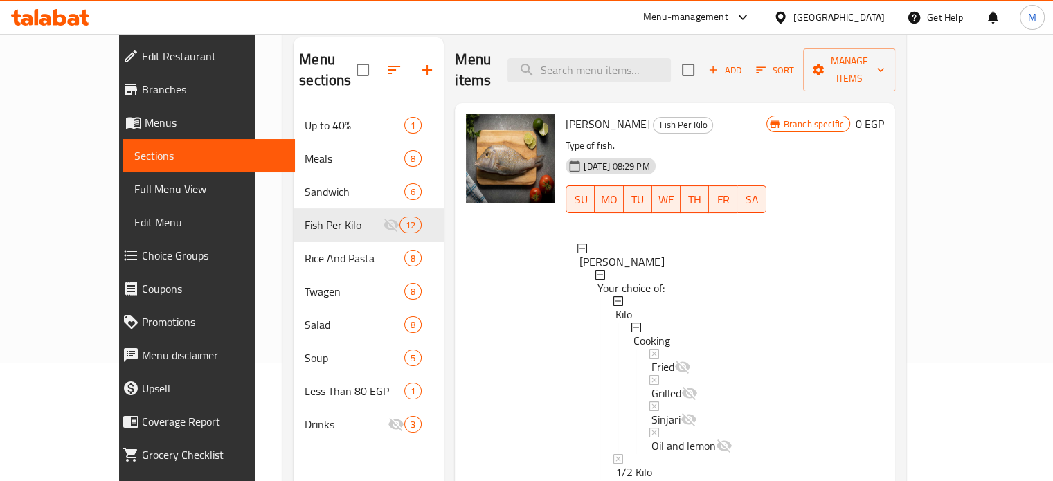
scroll to position [421, 0]
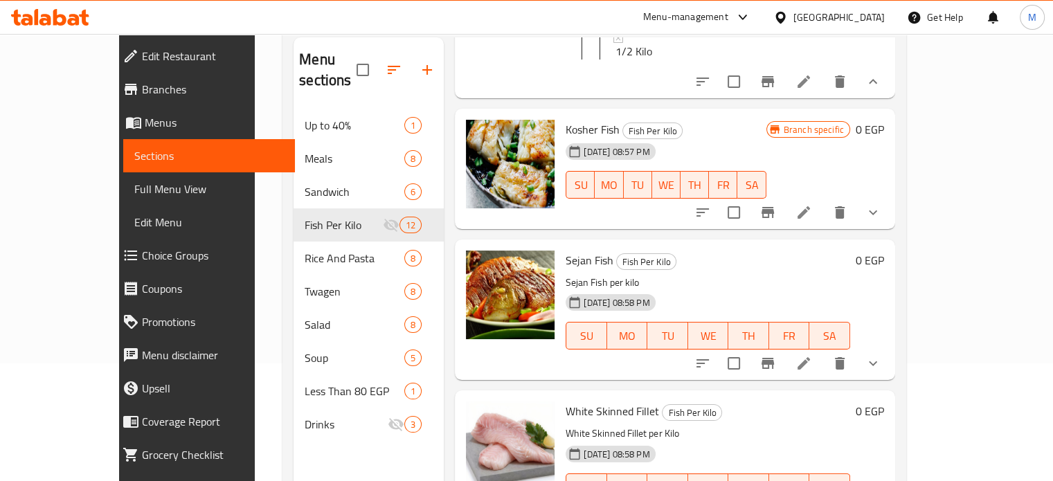
click at [812, 78] on icon at bounding box center [803, 81] width 17 height 17
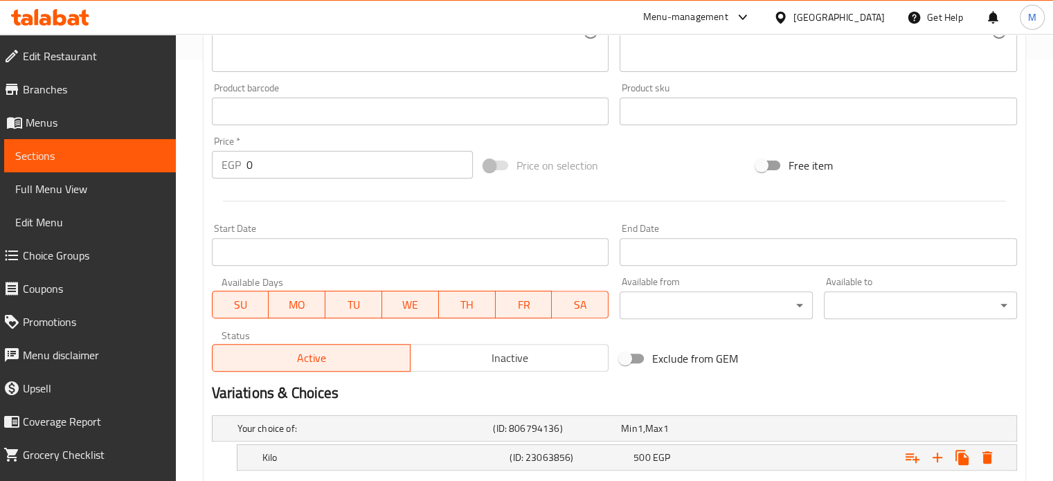
scroll to position [604, 0]
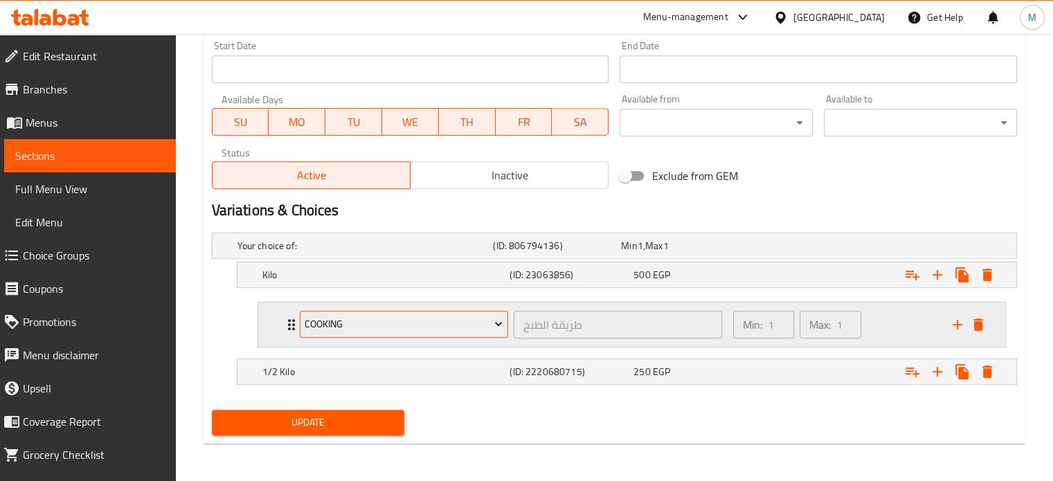
click at [475, 316] on span "Cooking" at bounding box center [404, 324] width 198 height 17
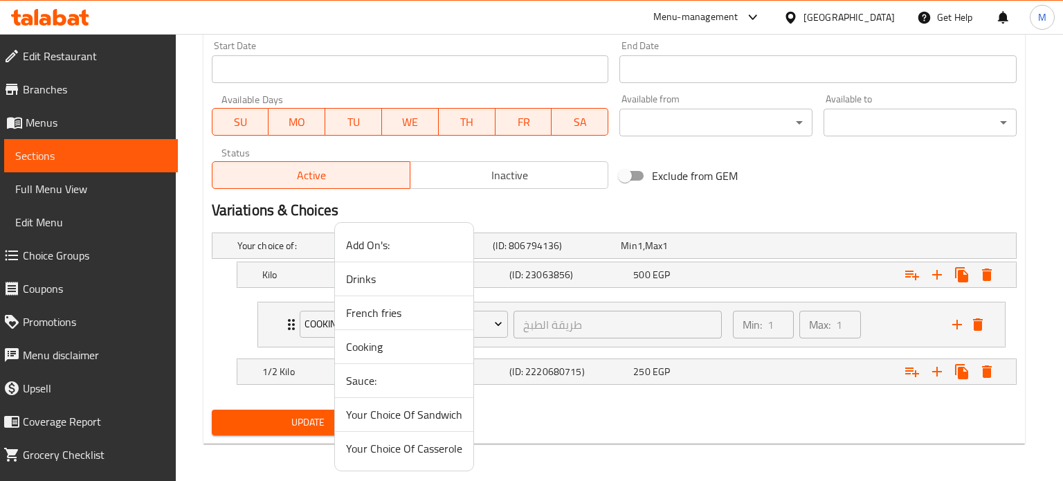
click at [622, 406] on div at bounding box center [531, 240] width 1063 height 481
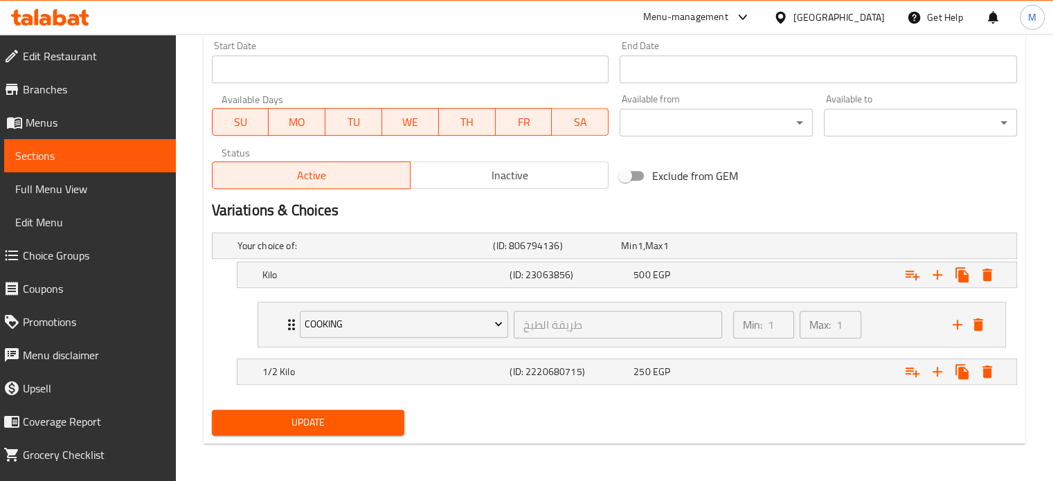
click at [728, 17] on div "Menu-management" at bounding box center [685, 17] width 85 height 17
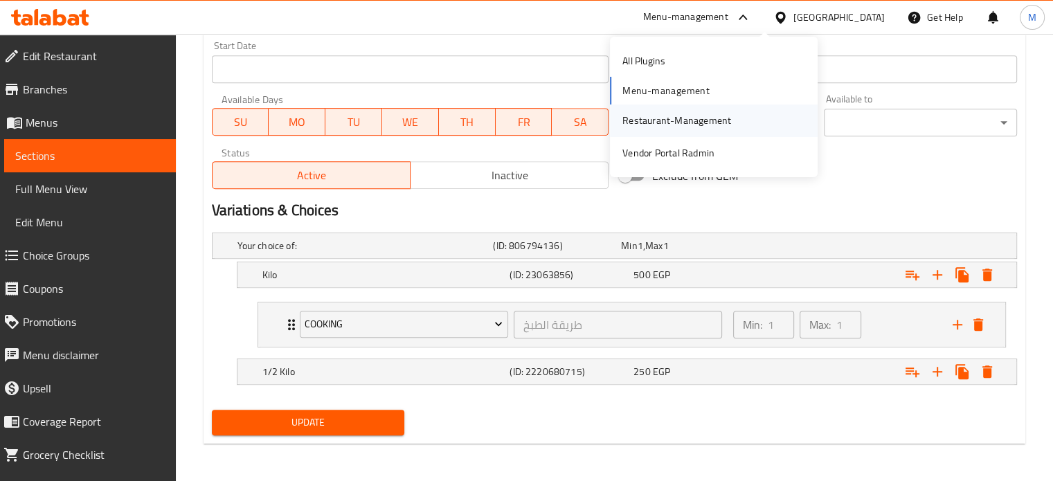
click at [665, 108] on div "Restaurant-Management" at bounding box center [676, 121] width 131 height 32
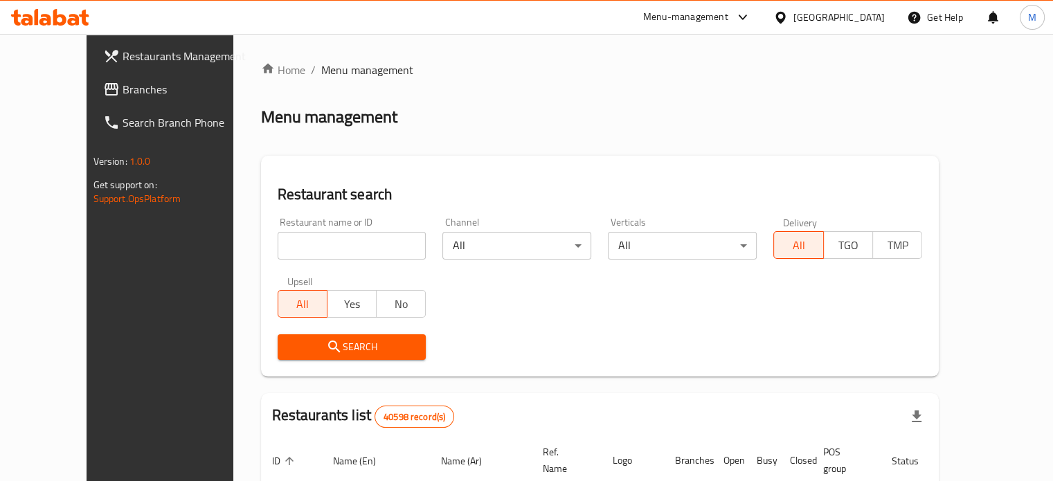
click at [310, 241] on input "search" at bounding box center [352, 246] width 149 height 28
paste input "669017"
type input "669017"
click button "Search" at bounding box center [352, 347] width 149 height 26
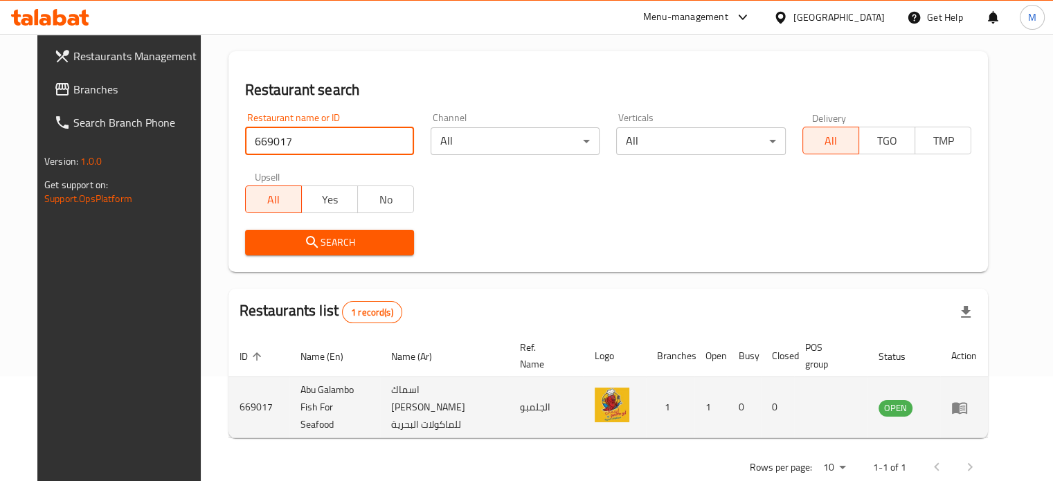
scroll to position [125, 0]
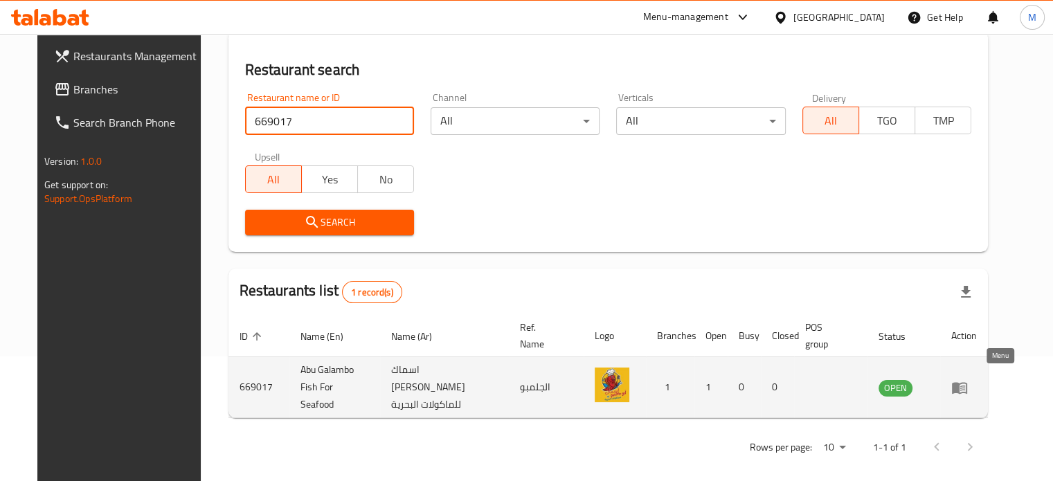
click at [968, 379] on icon "enhanced table" at bounding box center [959, 387] width 17 height 17
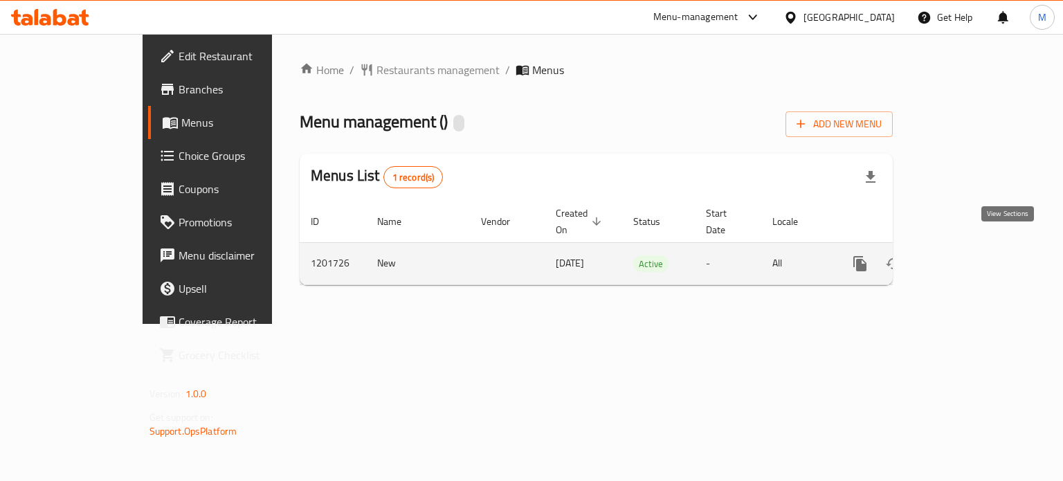
click at [969, 255] on icon "enhanced table" at bounding box center [960, 263] width 17 height 17
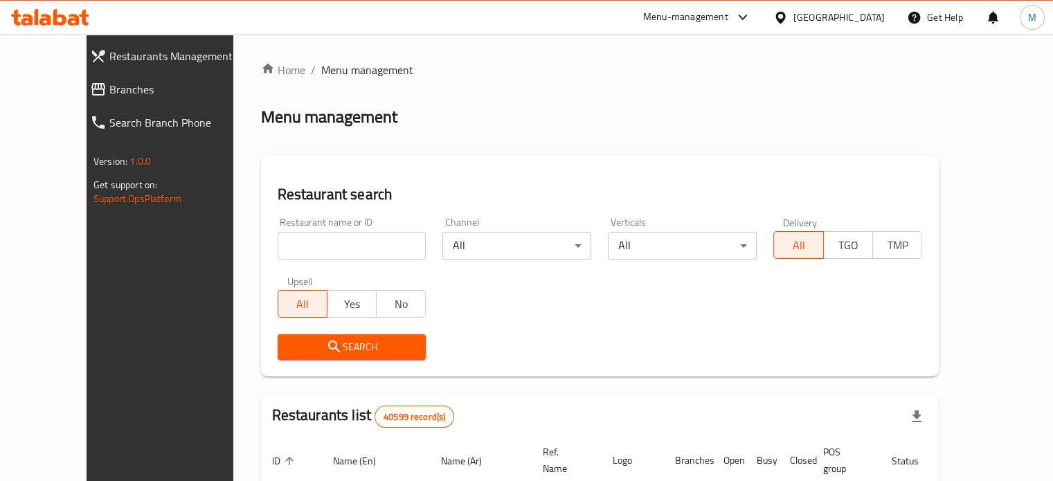
click at [728, 18] on div "Menu-management" at bounding box center [685, 17] width 85 height 17
click at [728, 22] on div "Menu-management" at bounding box center [685, 17] width 85 height 17
click at [865, 75] on ol "Home / Menu management" at bounding box center [600, 70] width 678 height 17
click at [728, 20] on div "Menu-management" at bounding box center [685, 17] width 85 height 17
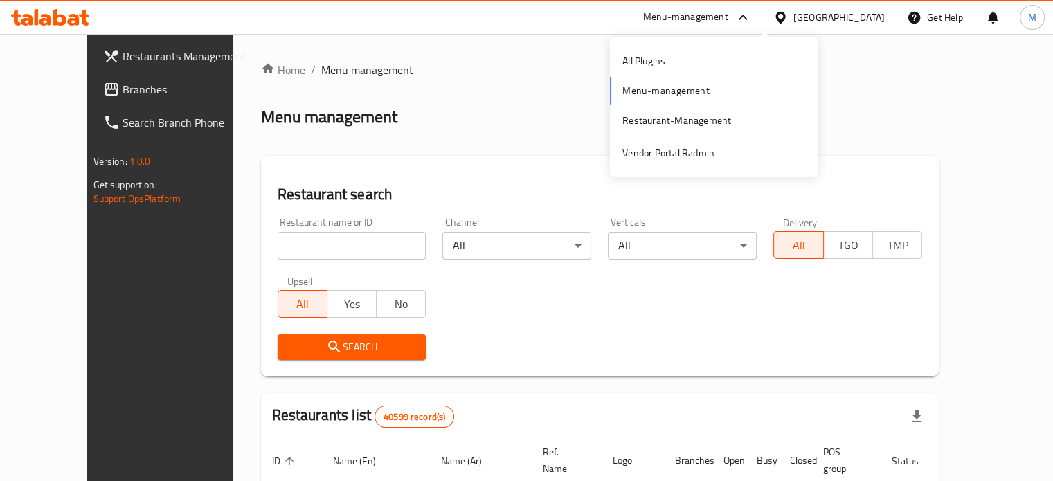
click at [728, 20] on div "Menu-management" at bounding box center [685, 17] width 85 height 17
click at [1029, 20] on span "M" at bounding box center [1032, 17] width 8 height 15
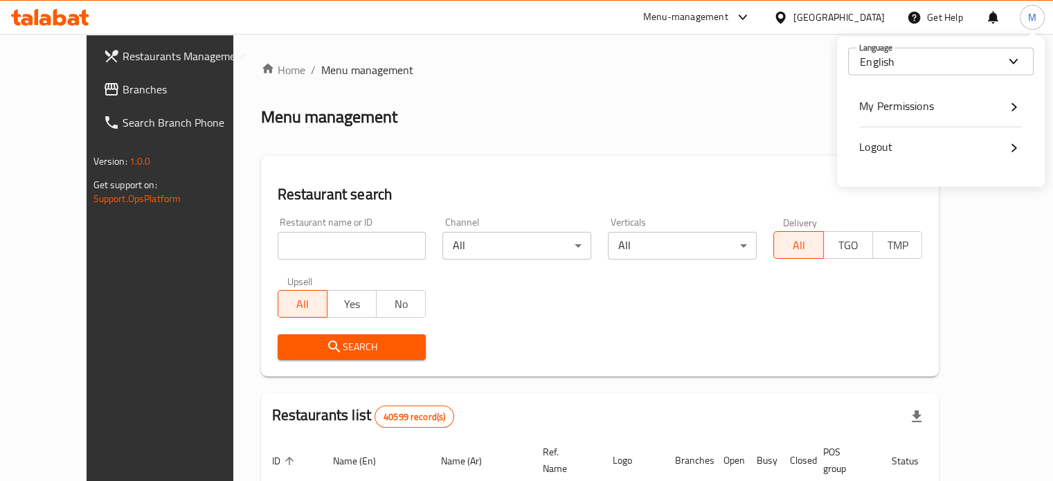
click at [911, 138] on div "Logout" at bounding box center [940, 147] width 163 height 18
click at [728, 15] on div "Menu-management" at bounding box center [685, 17] width 85 height 17
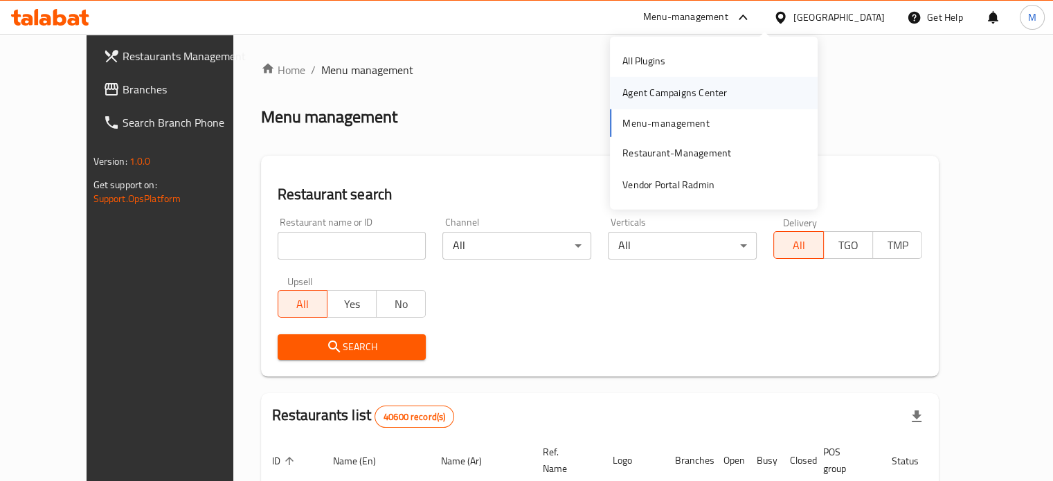
click at [631, 93] on div "Agent Campaigns Center" at bounding box center [674, 92] width 105 height 15
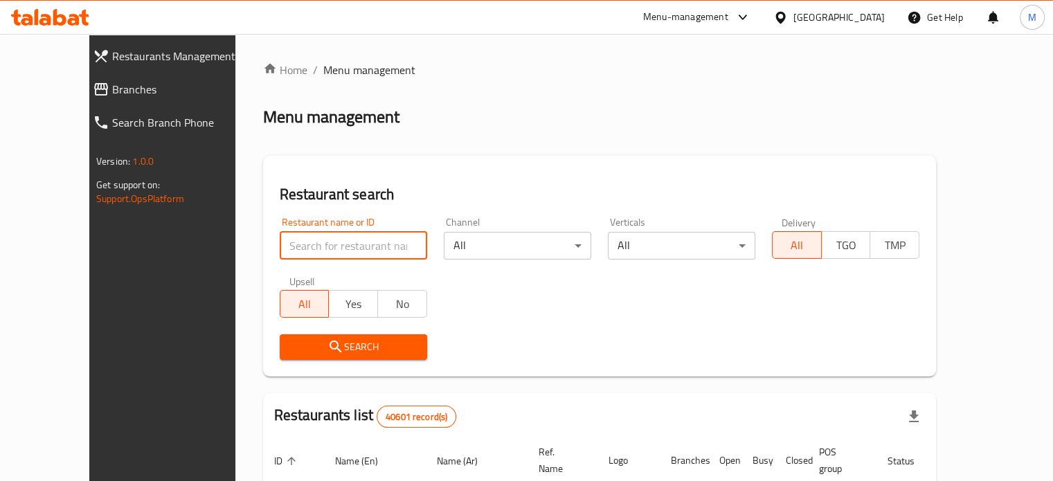
click at [346, 251] on input "search" at bounding box center [353, 246] width 147 height 28
paste input "697723"
type input "697723"
click button "Search" at bounding box center [353, 347] width 147 height 26
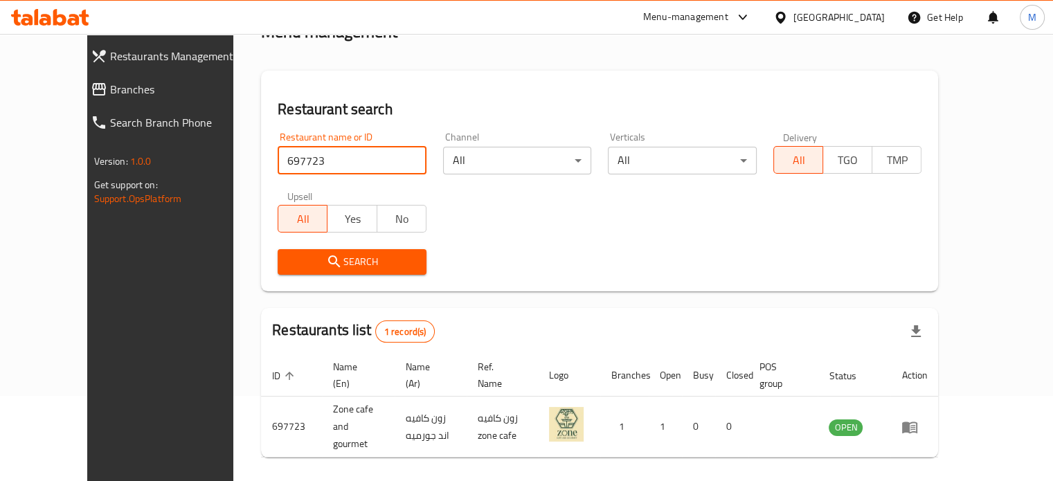
scroll to position [108, 0]
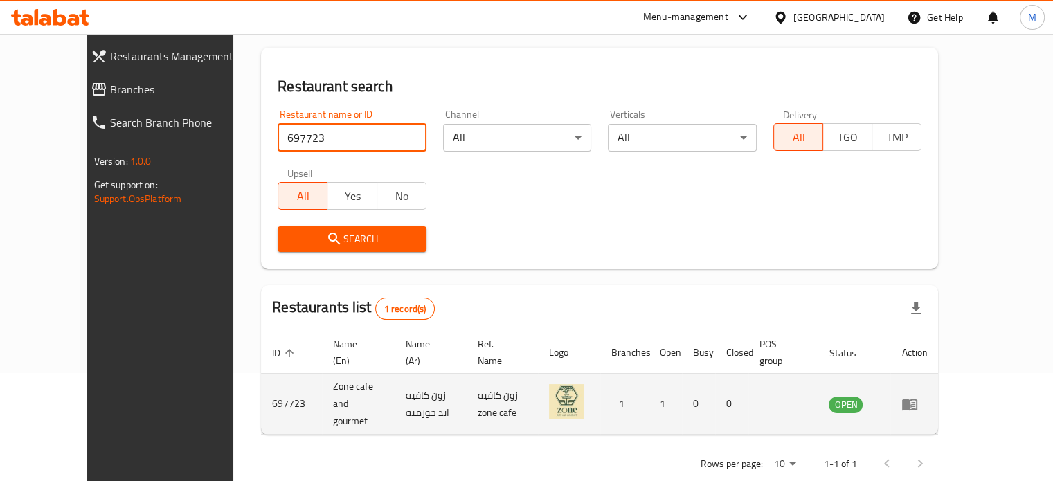
click at [917, 399] on icon "enhanced table" at bounding box center [909, 405] width 15 height 12
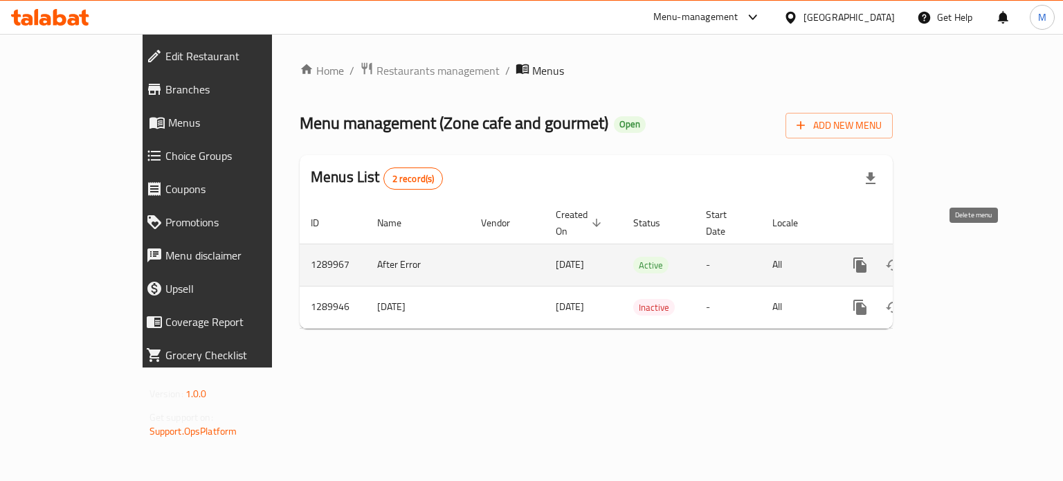
click at [969, 257] on icon "enhanced table" at bounding box center [960, 265] width 17 height 17
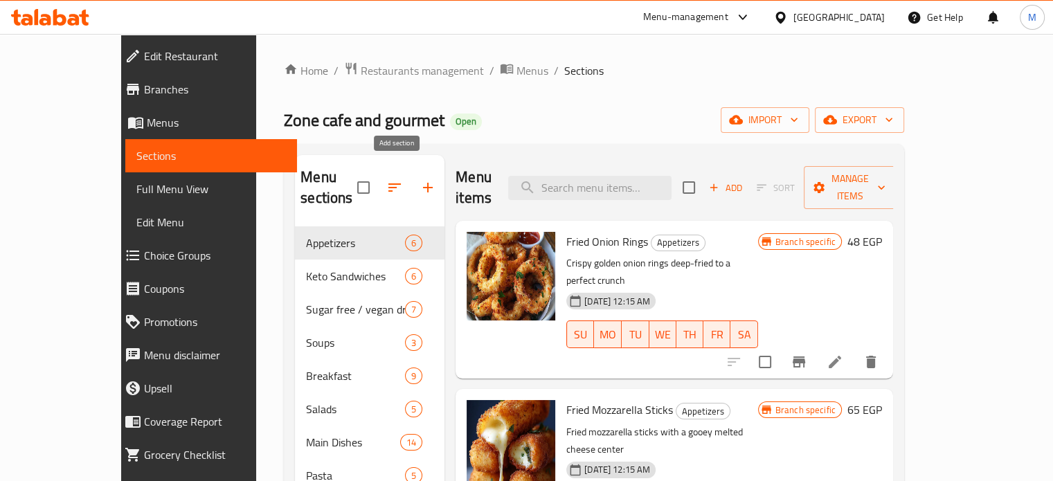
click at [420, 185] on icon "button" at bounding box center [428, 187] width 17 height 17
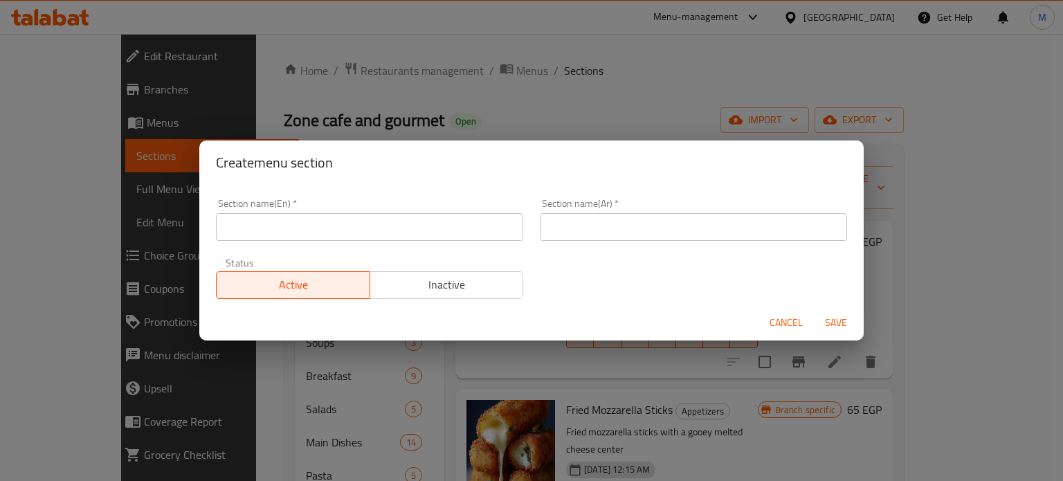
click at [345, 241] on div "Section name(En)   * Section name(En) *" at bounding box center [370, 219] width 324 height 59
click at [342, 231] on input "text" at bounding box center [369, 227] width 307 height 28
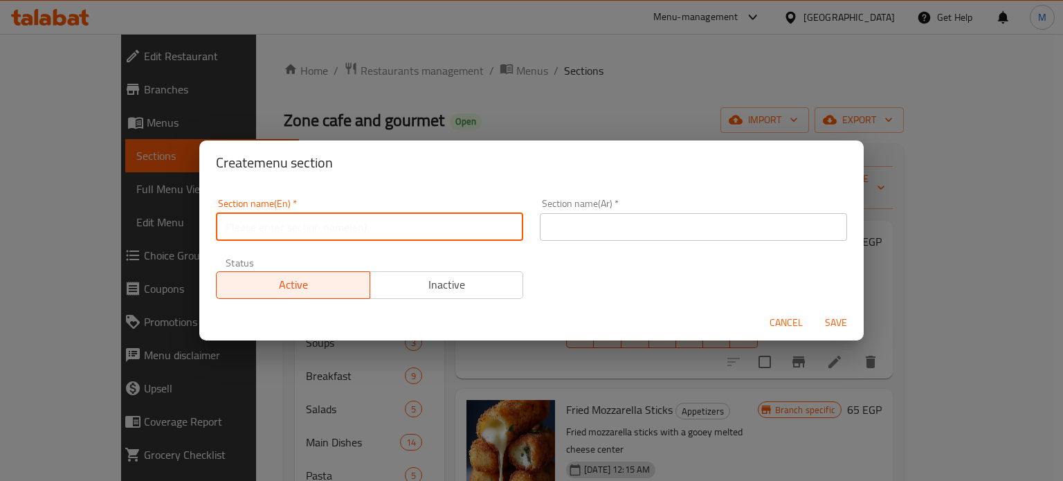
type input "Up To 40% Of"
click at [582, 229] on input "text" at bounding box center [693, 227] width 307 height 28
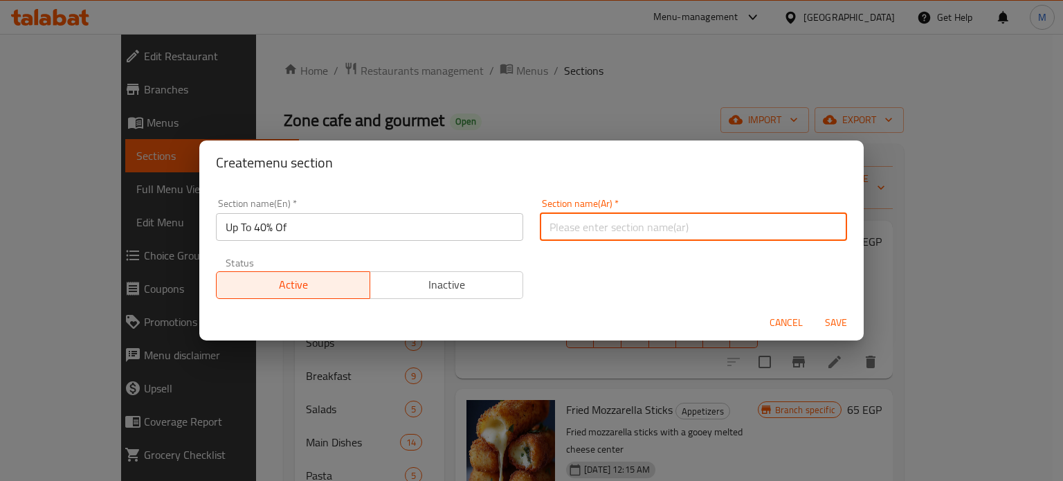
type input "خصومات تصل إلى 40%"
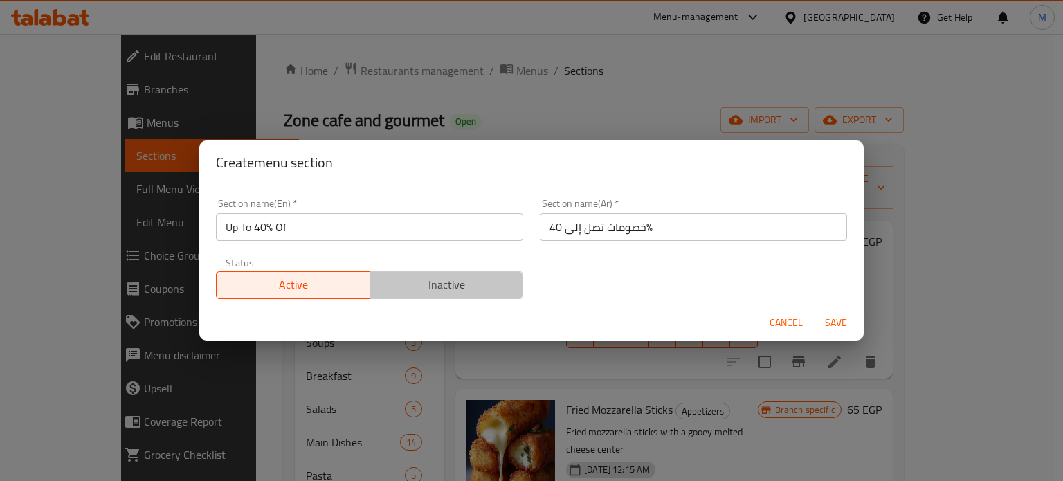
click at [471, 285] on span "Inactive" at bounding box center [447, 285] width 143 height 20
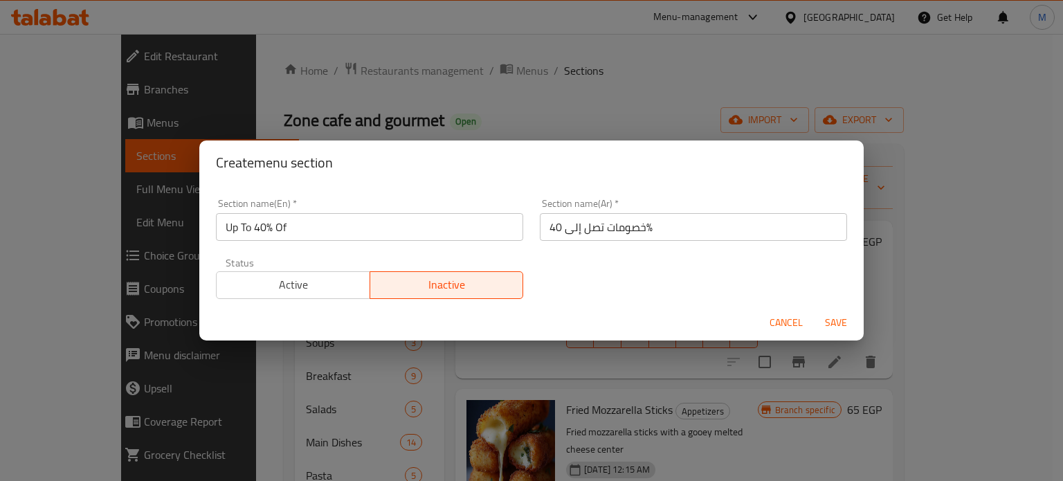
click at [839, 321] on span "Save" at bounding box center [836, 322] width 33 height 17
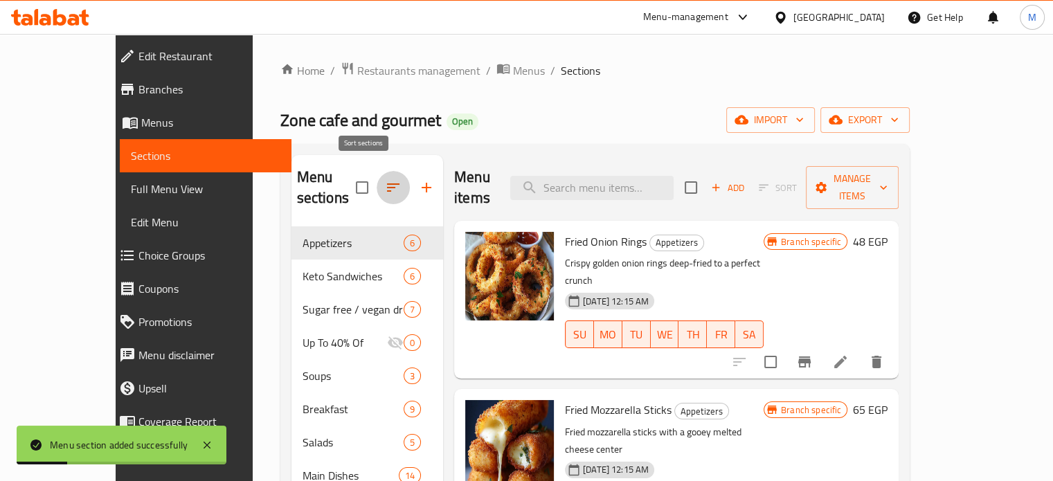
click at [377, 186] on button "button" at bounding box center [393, 187] width 33 height 33
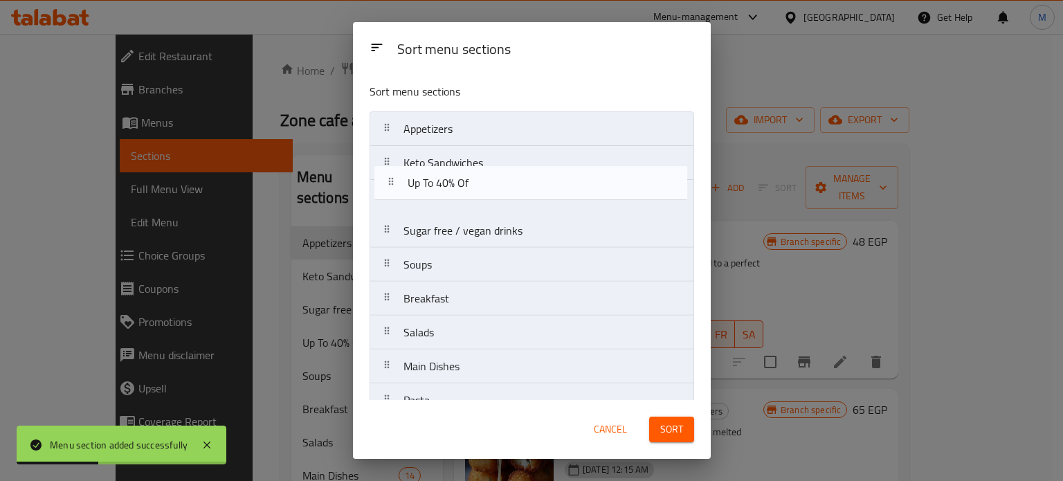
drag, startPoint x: 459, startPoint y: 237, endPoint x: 476, endPoint y: 133, distance: 105.3
click at [476, 139] on nav "Appetizers Keto Sandwiches Sugar free / vegan drinks Up To 40% Of Soups Breakfa…" at bounding box center [532, 451] width 325 height 680
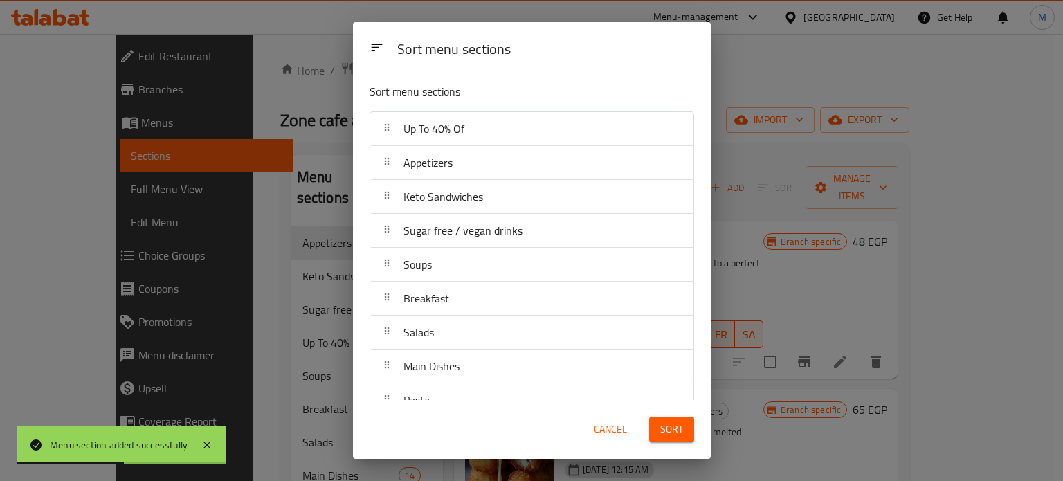
click at [673, 431] on span "Sort" at bounding box center [671, 429] width 23 height 17
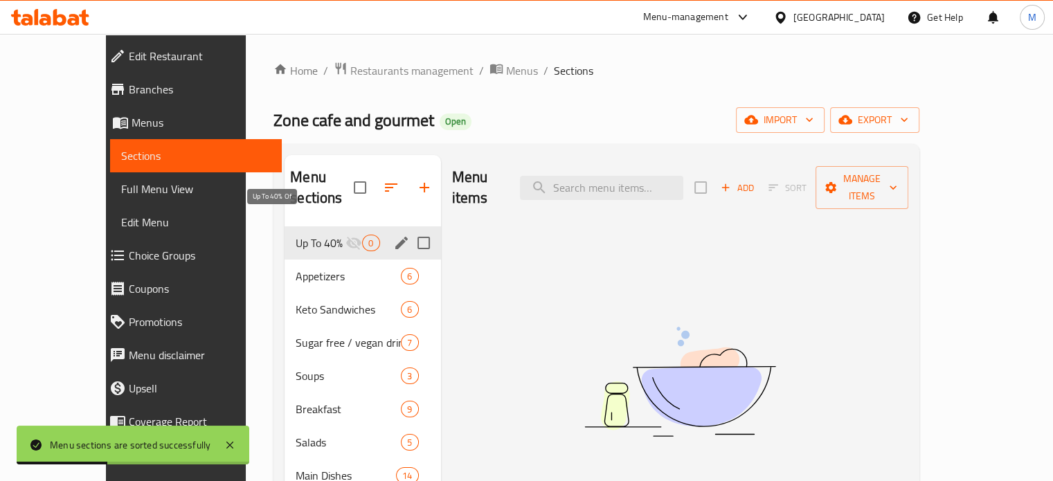
click at [313, 235] on span "Up To 40% Of" at bounding box center [321, 243] width 50 height 17
click at [302, 235] on span "Up To 40% Of" at bounding box center [321, 243] width 50 height 17
click at [296, 235] on span "Up To 40% Of" at bounding box center [321, 243] width 50 height 17
click at [309, 235] on span "Up To 40% Of" at bounding box center [321, 243] width 50 height 17
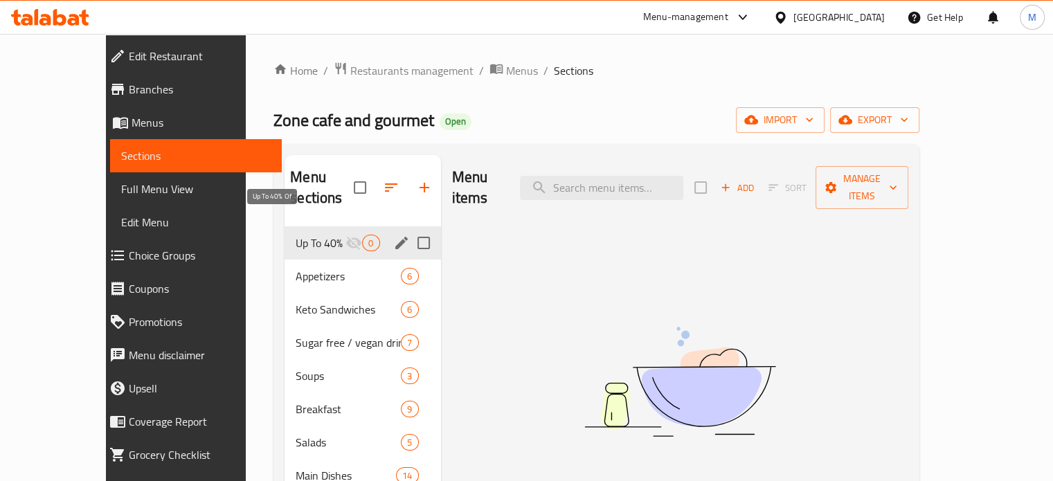
click at [309, 235] on span "Up To 40% Of" at bounding box center [321, 243] width 50 height 17
click at [301, 235] on span "Up To 40% Of" at bounding box center [321, 243] width 50 height 17
click at [309, 235] on span "Up To 40% Of" at bounding box center [321, 243] width 50 height 17
click at [312, 235] on span "Up To 40% Of" at bounding box center [321, 243] width 50 height 17
click at [296, 235] on span "Up To 40% Of" at bounding box center [321, 243] width 50 height 17
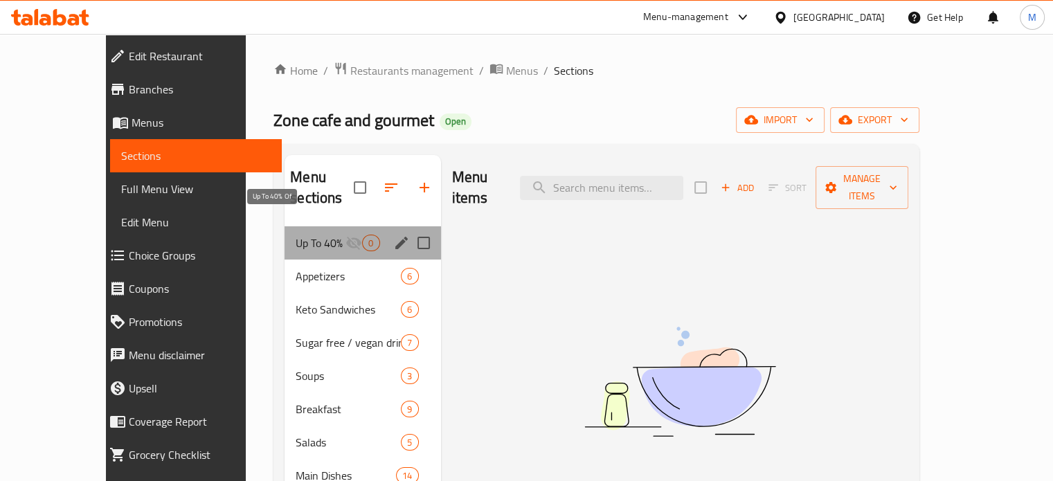
click at [318, 226] on div "Up To 40% Of 0" at bounding box center [363, 242] width 156 height 33
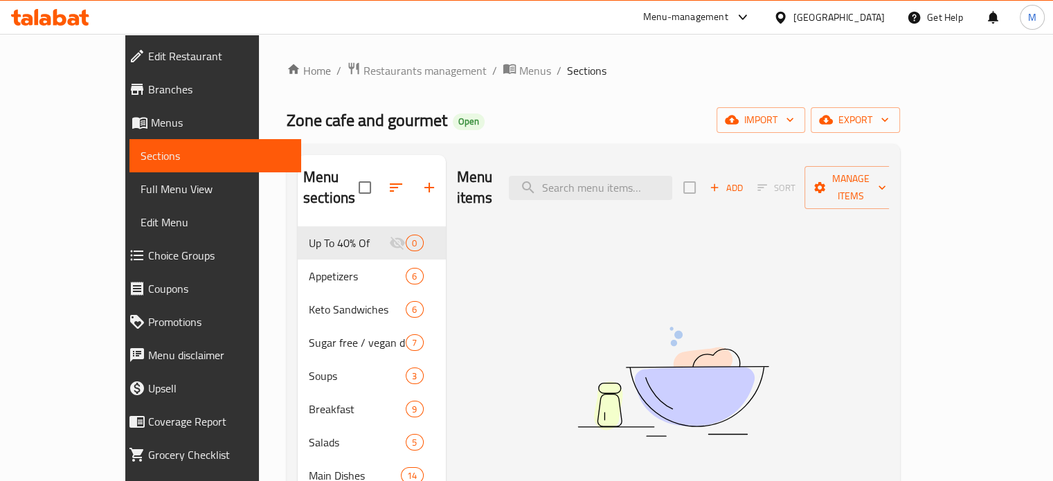
drag, startPoint x: 479, startPoint y: 231, endPoint x: 419, endPoint y: 213, distance: 63.1
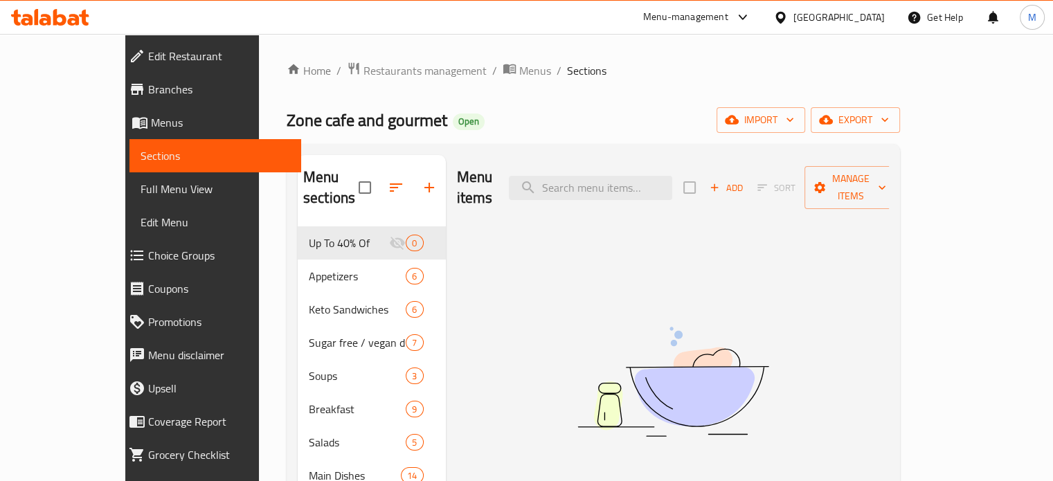
click at [745, 180] on span "Add" at bounding box center [726, 188] width 37 height 16
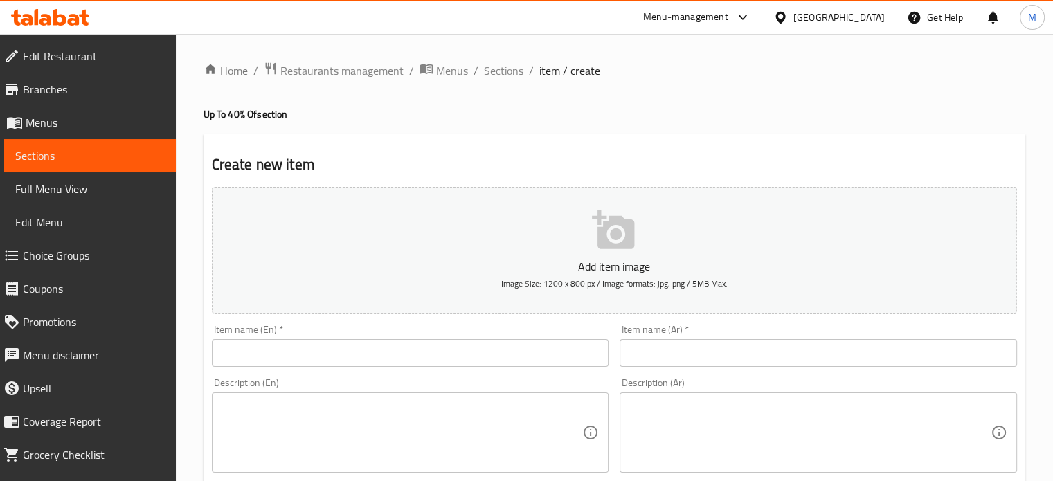
click at [395, 412] on textarea at bounding box center [402, 433] width 361 height 66
paste textarea "Keto burger in keto bun + free soft drink"
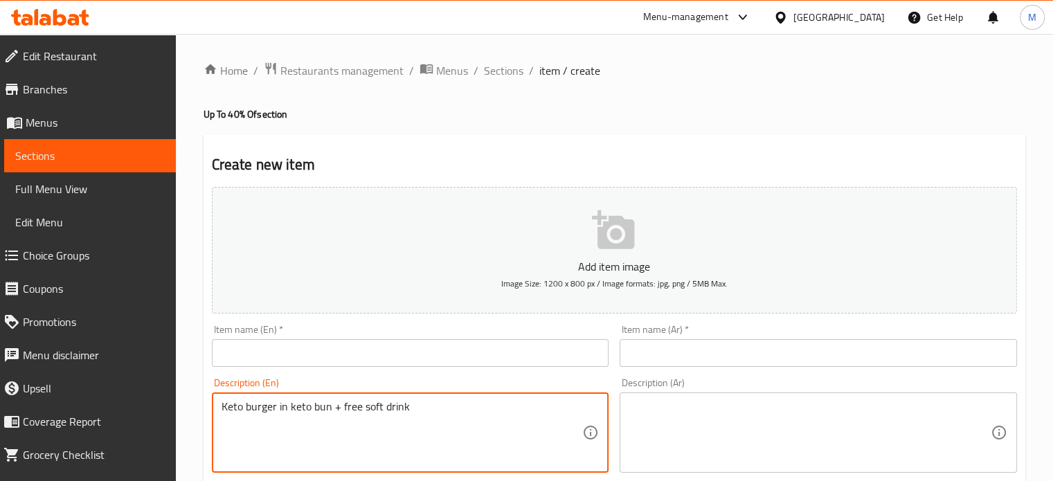
type textarea "Keto burger in keto bun + free soft drink"
click at [681, 428] on textarea at bounding box center [809, 433] width 361 height 66
paste textarea "برجر كيتو في خبز كيتو + مشروب غازي مجاني"
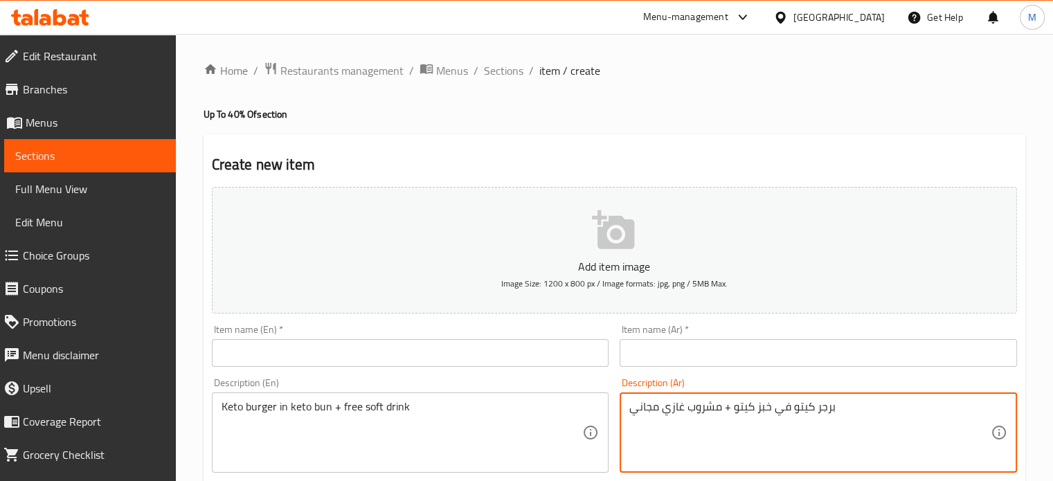
type textarea "برجر كيتو في خبز كيتو + مشروب غازي مجاني"
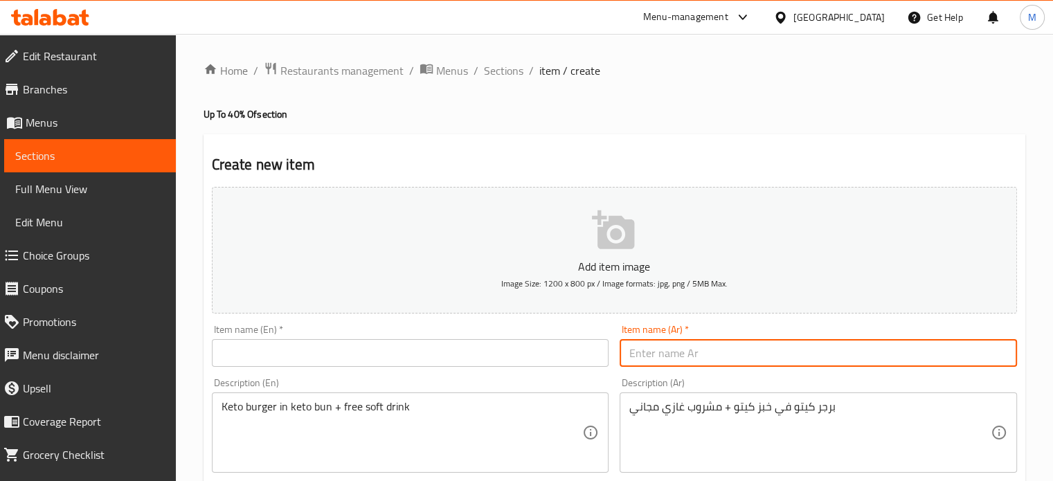
click at [771, 350] on input "text" at bounding box center [818, 353] width 397 height 28
type input "عرض برجر كيتو"
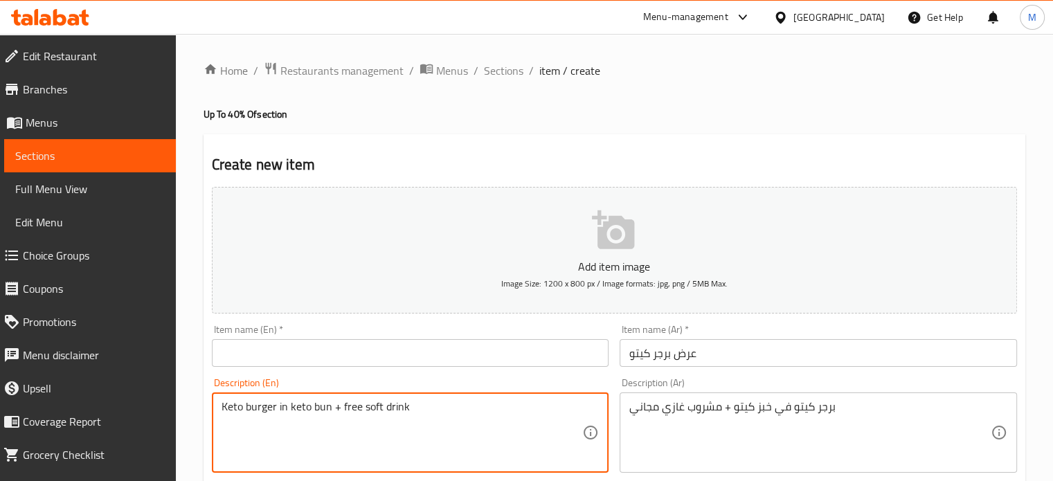
drag, startPoint x: 222, startPoint y: 406, endPoint x: 276, endPoint y: 415, distance: 54.6
paste input "Keto burger"
click at [278, 363] on input "Keto burger" at bounding box center [410, 353] width 397 height 28
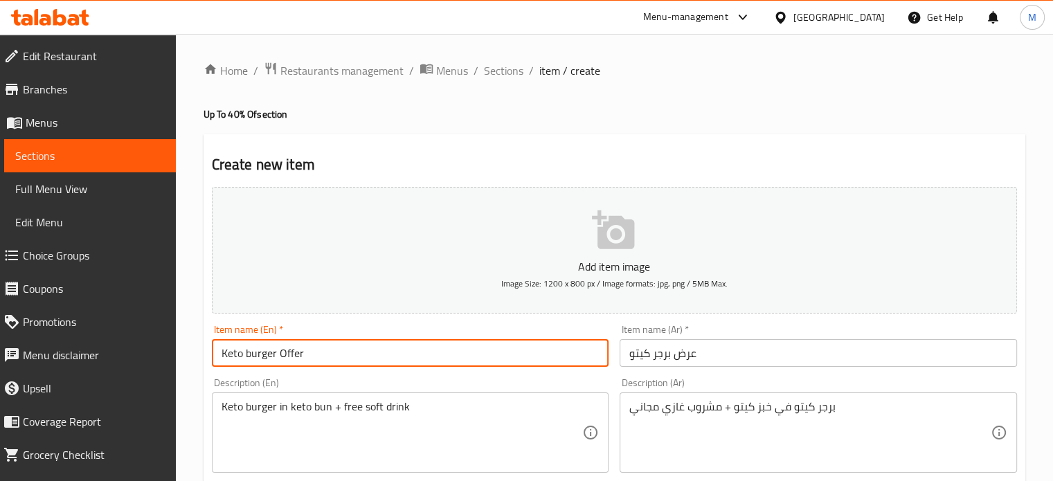
type input "Keto burger Offer"
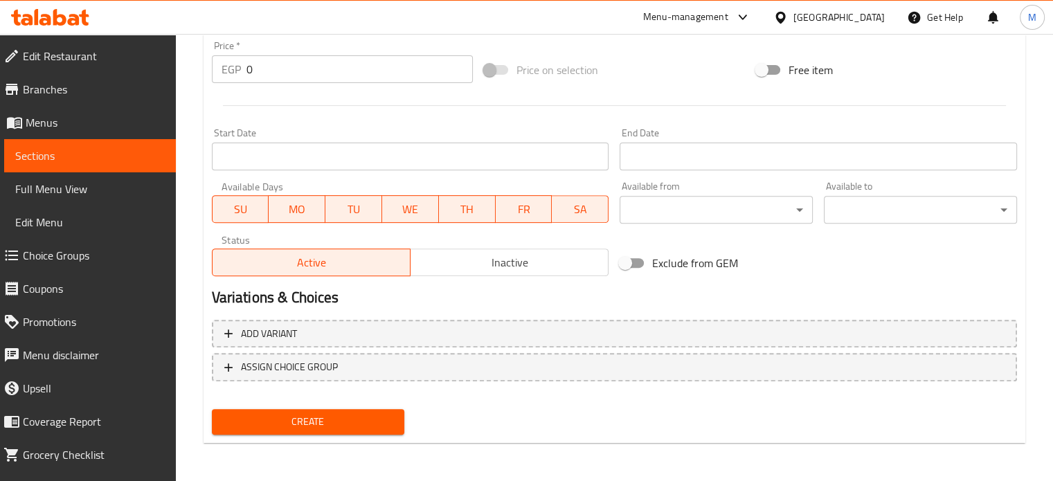
click at [341, 421] on span "Create" at bounding box center [308, 421] width 171 height 17
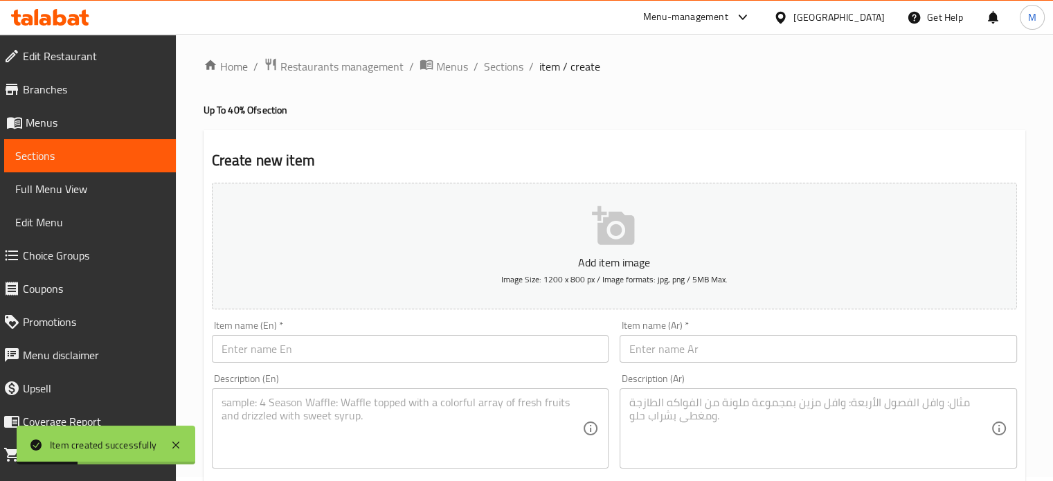
scroll to position [0, 0]
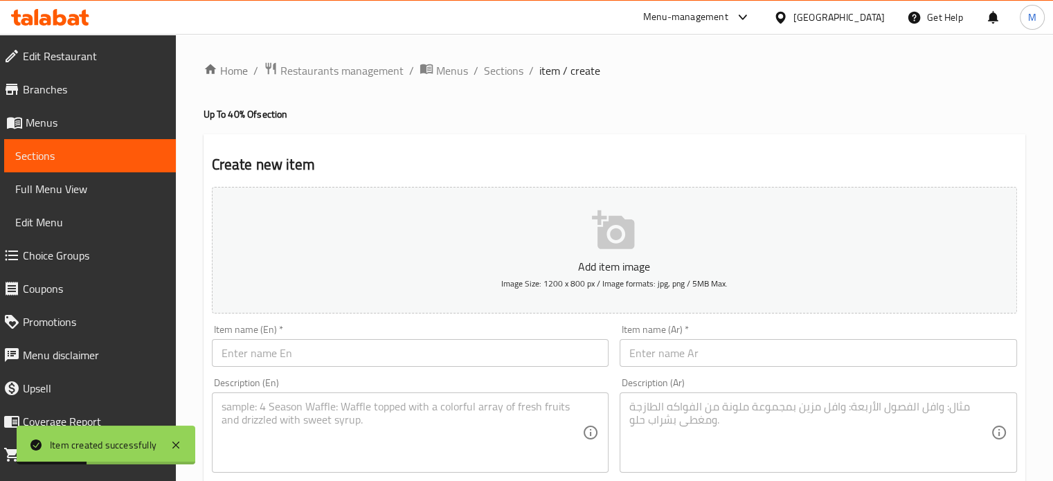
paste textarea "وجبة دجاج محملة + خضار سوتيه + مشروب غازي مجاني"
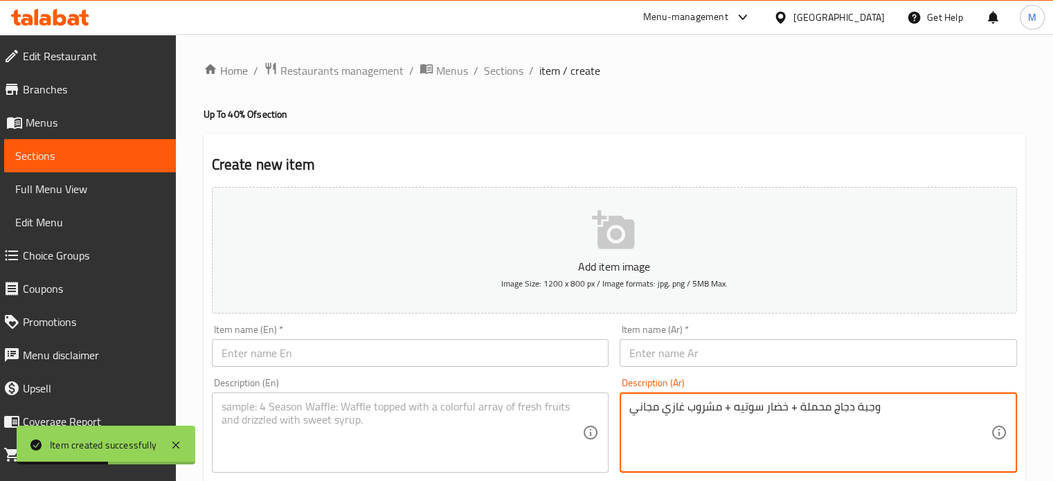
type textarea "وجبة دجاج محملة + خضار سوتيه + مشروب غازي مجاني"
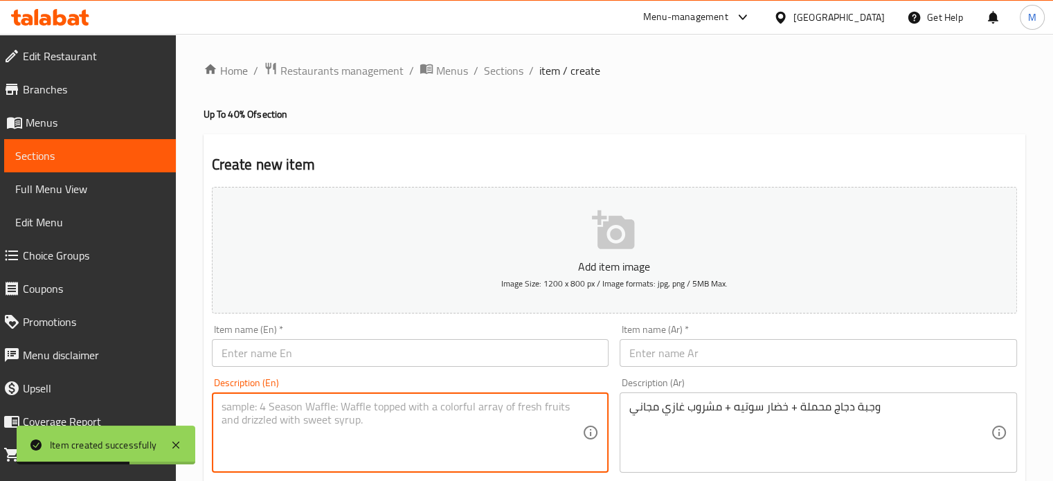
drag, startPoint x: 386, startPoint y: 412, endPoint x: 377, endPoint y: 424, distance: 15.2
click at [386, 412] on textarea at bounding box center [402, 433] width 361 height 66
paste textarea "Chicken loaded meal + sautéed vegetables + free soft drink"
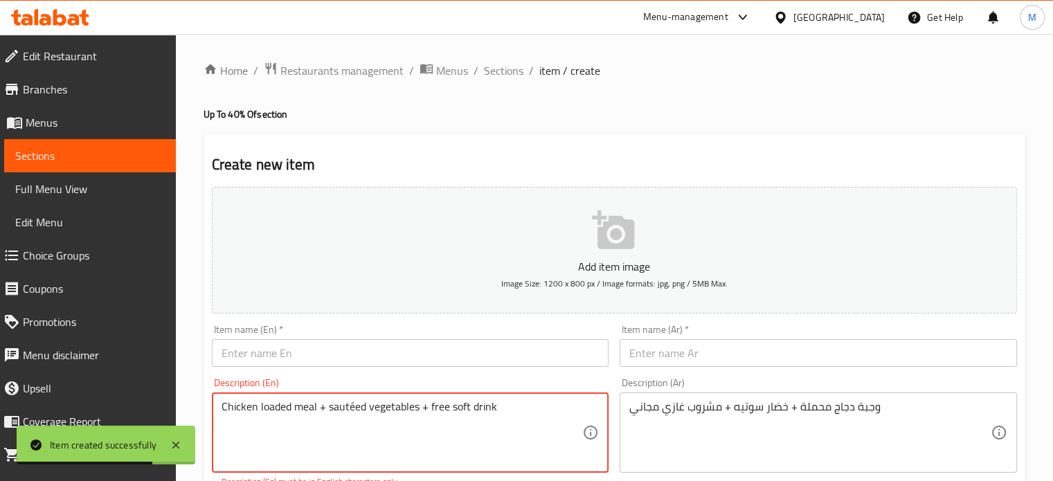
click at [350, 406] on textarea "Chicken loaded meal + sautéed vegetables + free soft drink" at bounding box center [402, 433] width 361 height 66
click at [360, 403] on textarea "Chicken loaded meal + sautéed vegetables + free soft drink" at bounding box center [402, 433] width 361 height 66
click at [364, 405] on textarea "Chicken loaded meal + sautéed vegetables + free soft drink" at bounding box center [402, 433] width 361 height 66
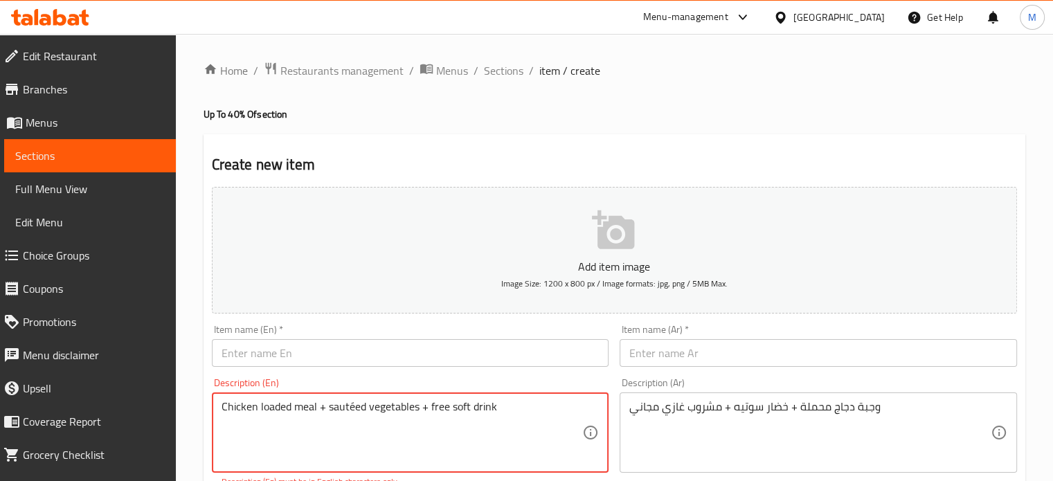
click at [224, 406] on textarea "Chicken loaded meal + sautéed vegetables + free soft drink" at bounding box center [402, 433] width 361 height 66
click at [223, 406] on textarea "Chicken loaded meal + sautéed vegetables + free soft drink" at bounding box center [402, 433] width 361 height 66
drag, startPoint x: 224, startPoint y: 406, endPoint x: 285, endPoint y: 411, distance: 60.4
click at [285, 411] on textarea "Chicken loaded meal + sautéed vegetables + free soft drink" at bounding box center [402, 433] width 361 height 66
type textarea "Chicken loaded meal + sautéed vegetables + free soft drink"
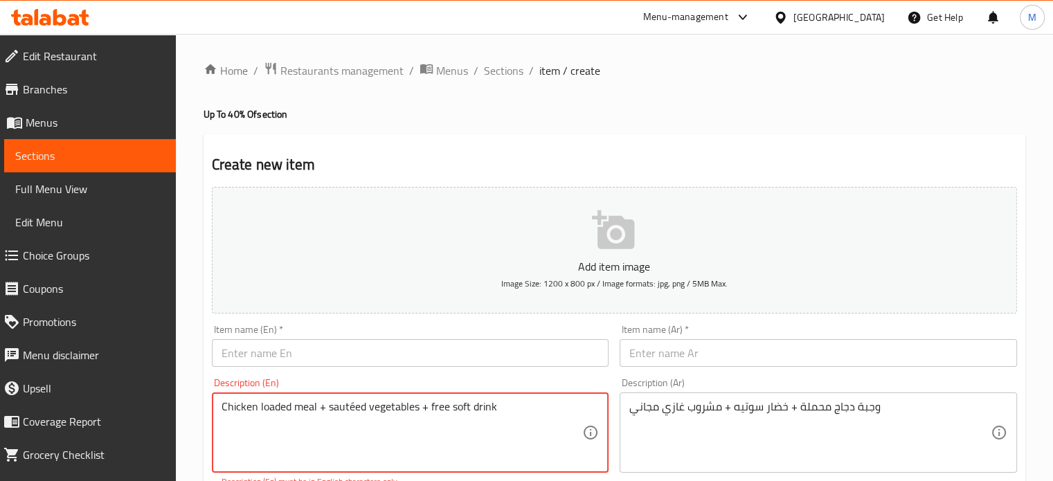
paste input "Chicken loaded"
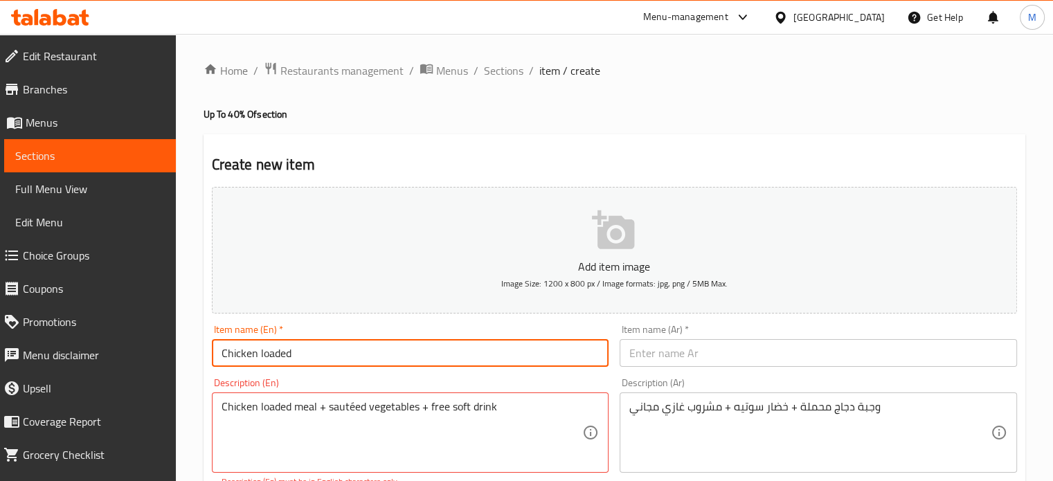
click at [295, 354] on input "Chicken loaded" at bounding box center [410, 353] width 397 height 28
click at [261, 351] on input "Chicken loaded Offer" at bounding box center [410, 353] width 397 height 28
type input "Chicken Loaded Offer"
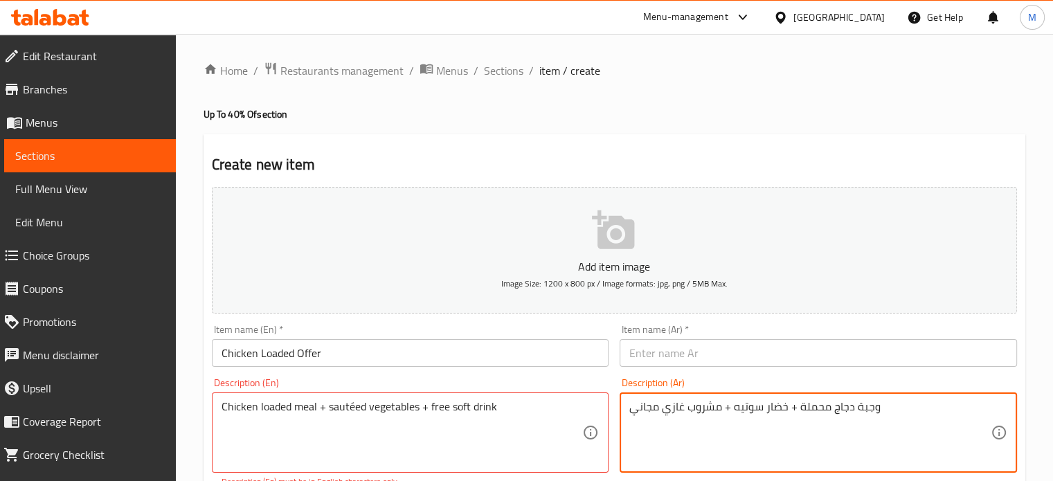
click at [815, 412] on textarea "وجبة دجاج محملة + خضار سوتيه + مشروب غازي مجاني" at bounding box center [809, 433] width 361 height 66
click at [805, 409] on textarea "وجبة دجاج محملة + خضار سوتيه + مشروب غازي مجاني" at bounding box center [809, 433] width 361 height 66
click at [852, 439] on textarea "وجبة دجاج محملة + خضار سوتيه + مشروب غازي مجاني" at bounding box center [809, 433] width 361 height 66
click at [708, 354] on input "text" at bounding box center [818, 353] width 397 height 28
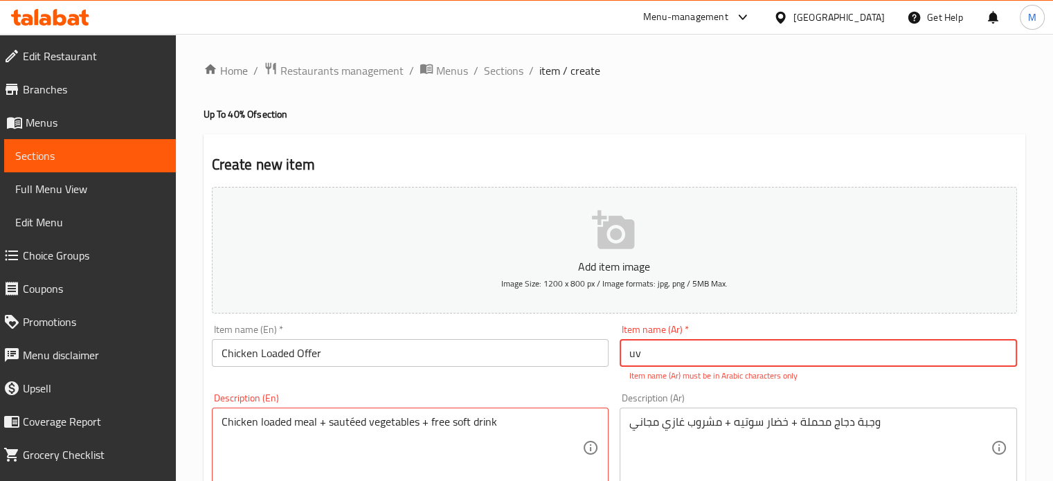
type input "u"
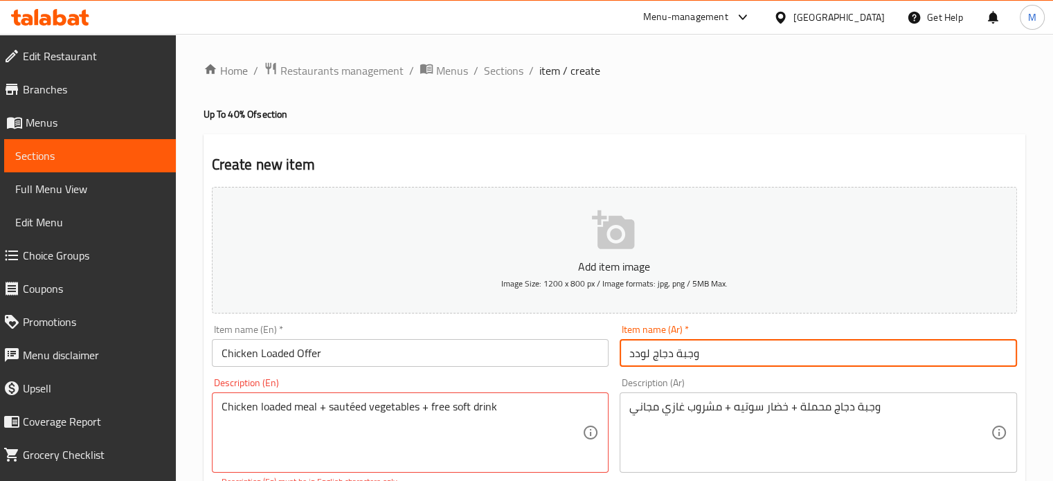
type input "وجبة دجاج لودد"
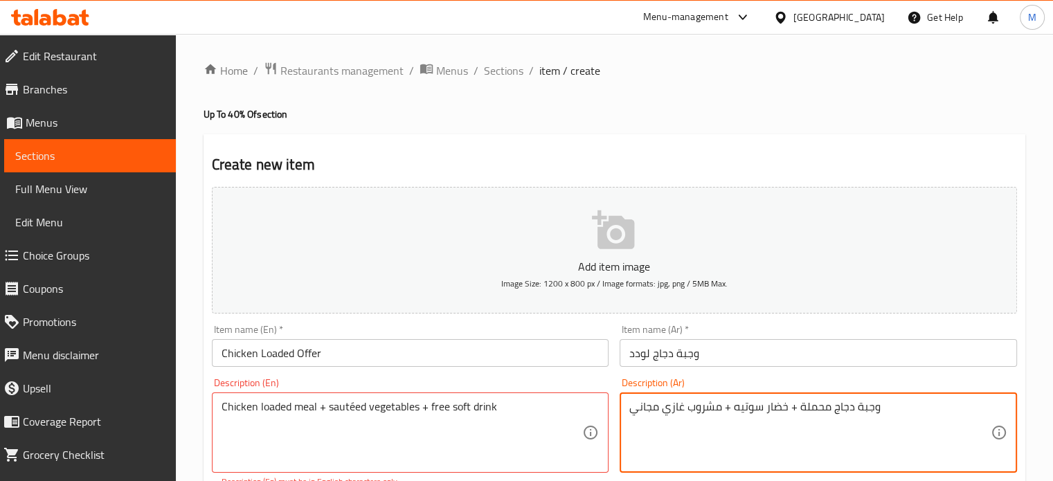
click at [819, 403] on textarea "وجبة دجاج محملة + خضار سوتيه + مشروب غازي مجاني" at bounding box center [809, 433] width 361 height 66
type textarea "وجبة دجاج لودد + خضار سوتيه + مشروب غازي مجاني"
click at [307, 359] on input "Chicken Loaded Offer" at bounding box center [410, 353] width 397 height 28
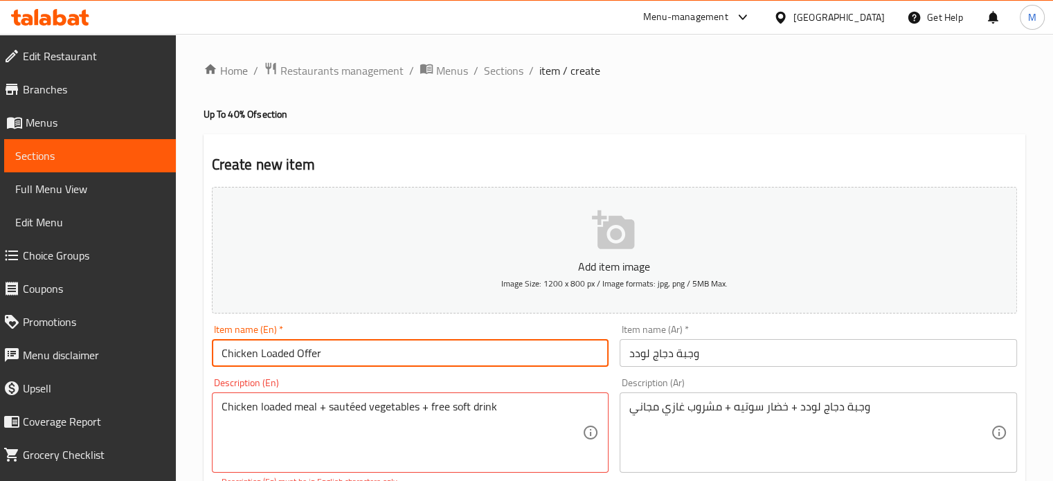
click at [309, 359] on input "Chicken Loaded Offer" at bounding box center [410, 353] width 397 height 28
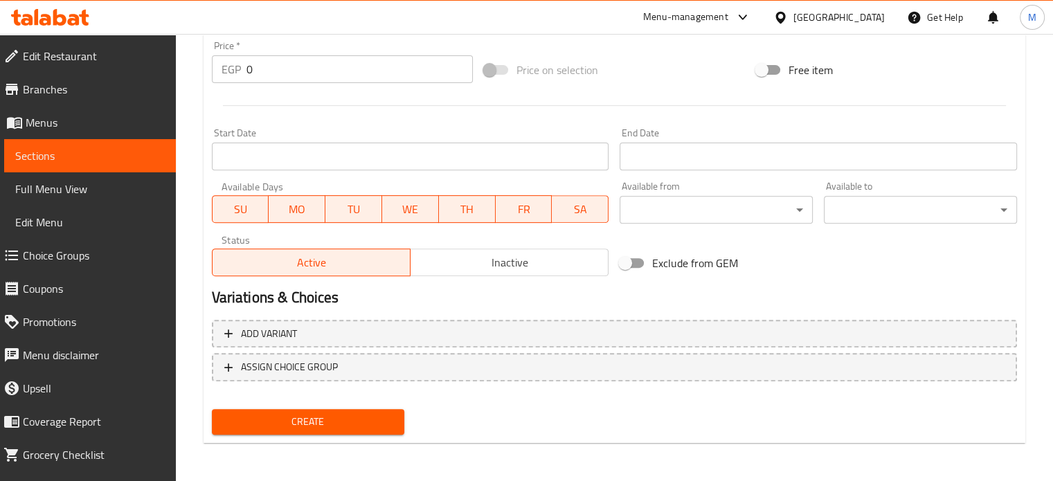
type input "Chicken Loaded"
click at [365, 417] on span "Create" at bounding box center [308, 421] width 171 height 17
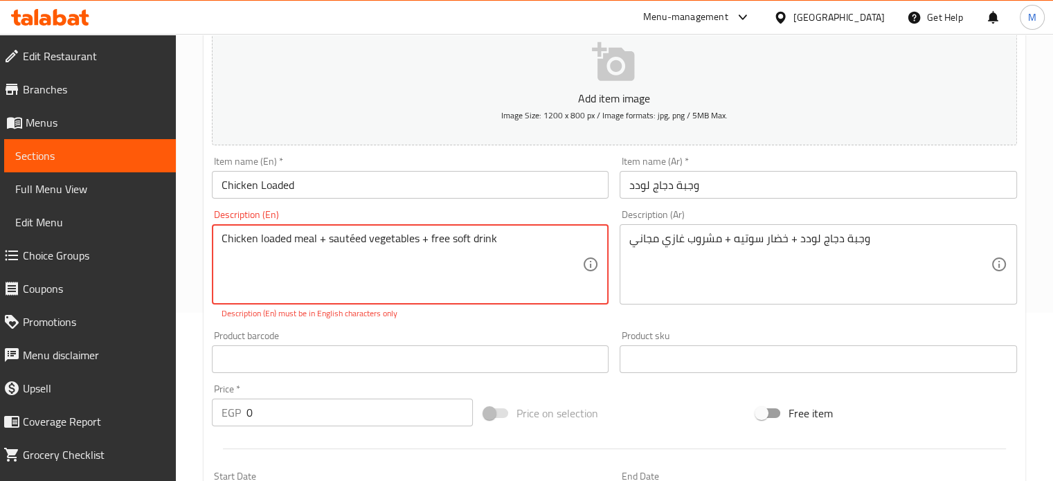
click at [323, 270] on textarea "Chicken loaded meal + sautéed vegetables + free soft drink" at bounding box center [402, 265] width 361 height 66
click at [353, 237] on textarea "Chicken loaded meal + sautéed vegetables + free soft drink" at bounding box center [402, 265] width 361 height 66
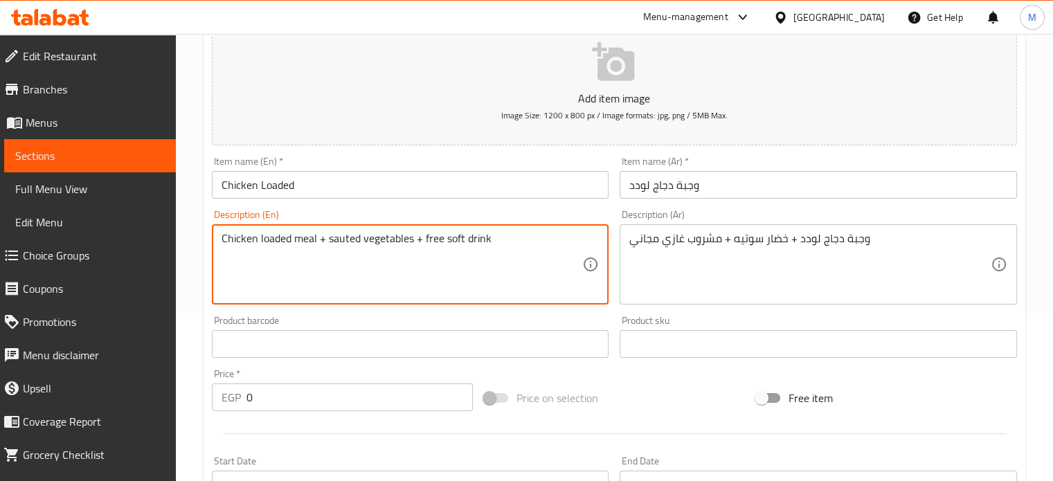
click at [359, 237] on textarea "Chicken loaded meal + sauted vegetables + free soft drink" at bounding box center [402, 265] width 361 height 66
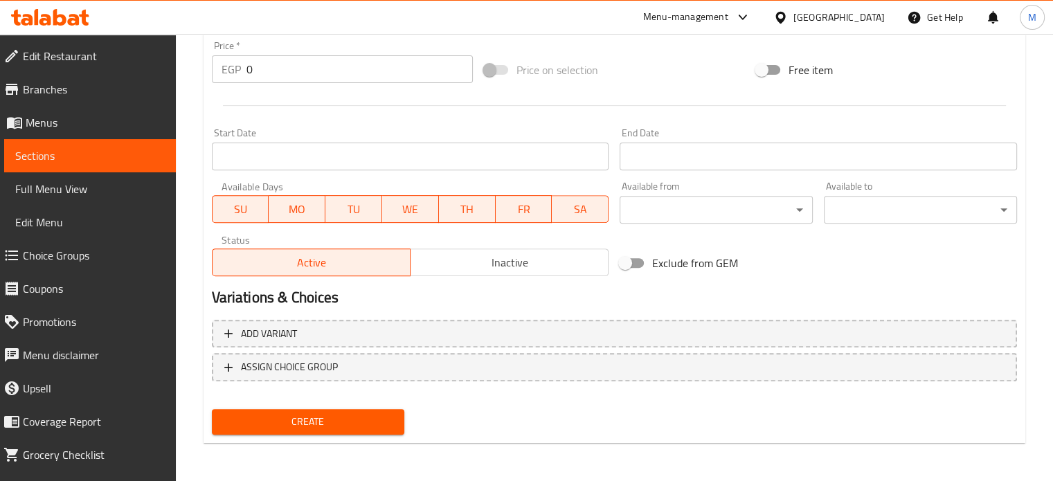
type textarea "Chicken loaded meal + saute vegetables + free soft drink"
click at [328, 413] on span "Create" at bounding box center [308, 421] width 171 height 17
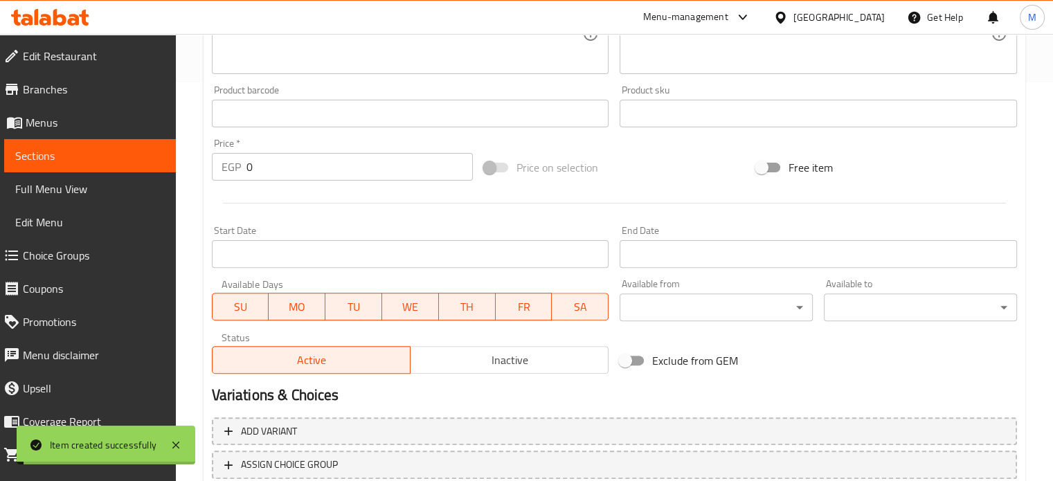
scroll to position [0, 0]
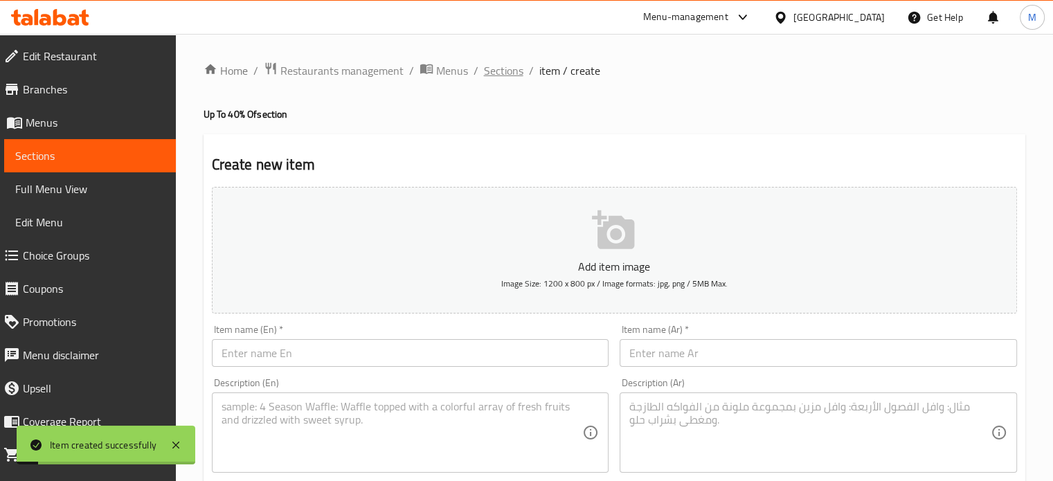
click at [503, 69] on span "Sections" at bounding box center [503, 70] width 39 height 17
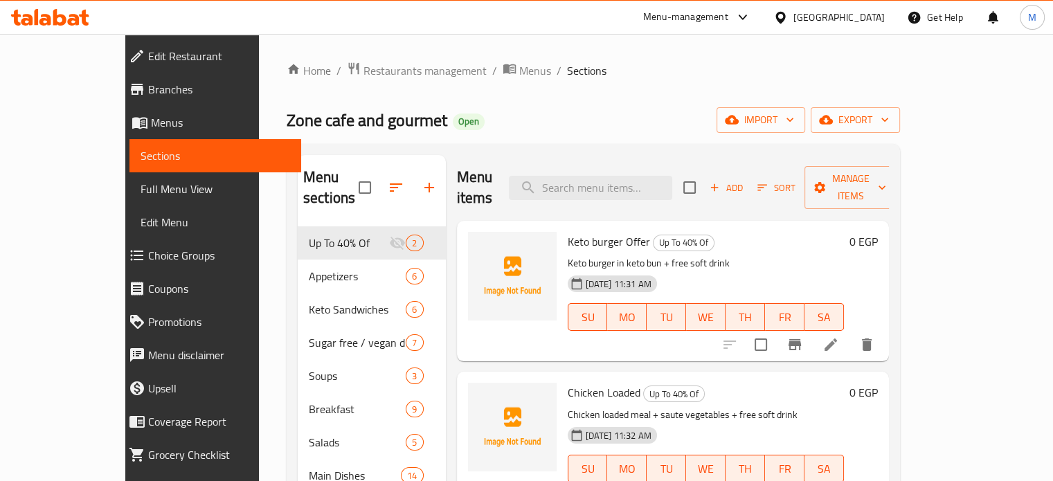
click at [728, 17] on div "Menu-management" at bounding box center [685, 17] width 85 height 17
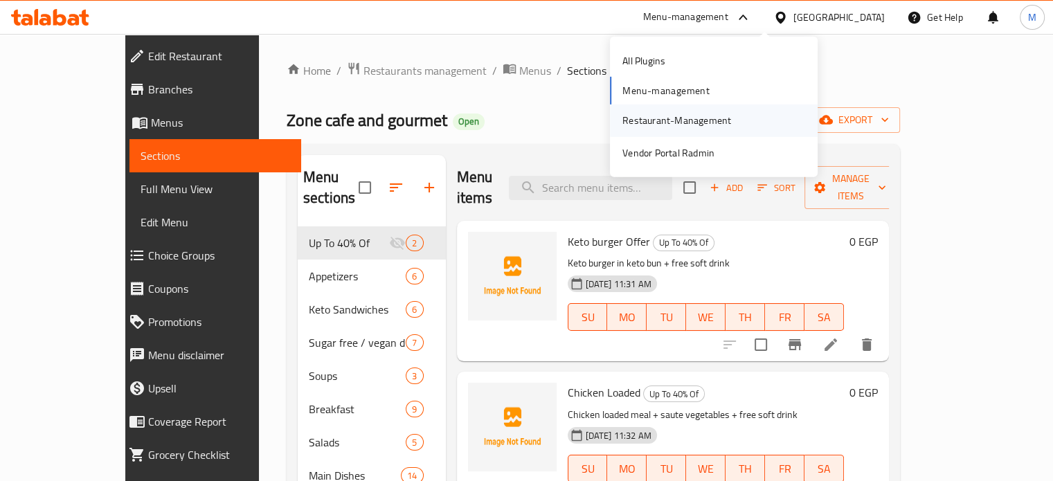
click at [667, 118] on div "Restaurant-Management" at bounding box center [676, 120] width 109 height 15
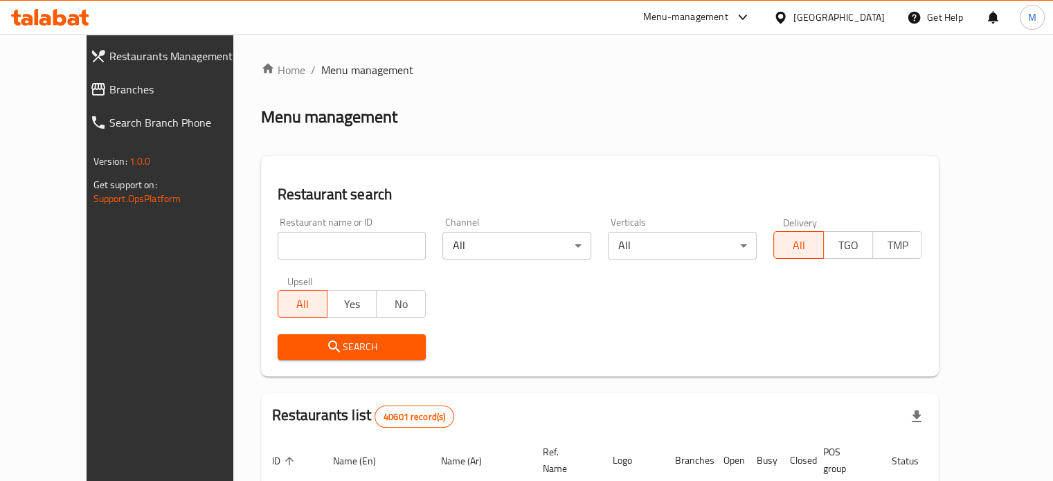
click at [307, 237] on input "search" at bounding box center [352, 246] width 149 height 28
paste input "659203"
type input "659203"
click button "Search" at bounding box center [352, 347] width 149 height 26
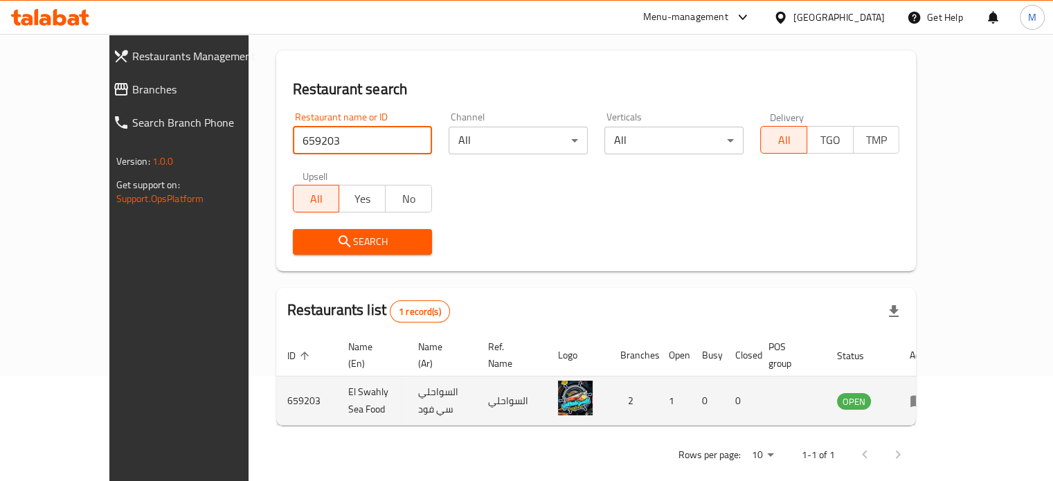
scroll to position [108, 0]
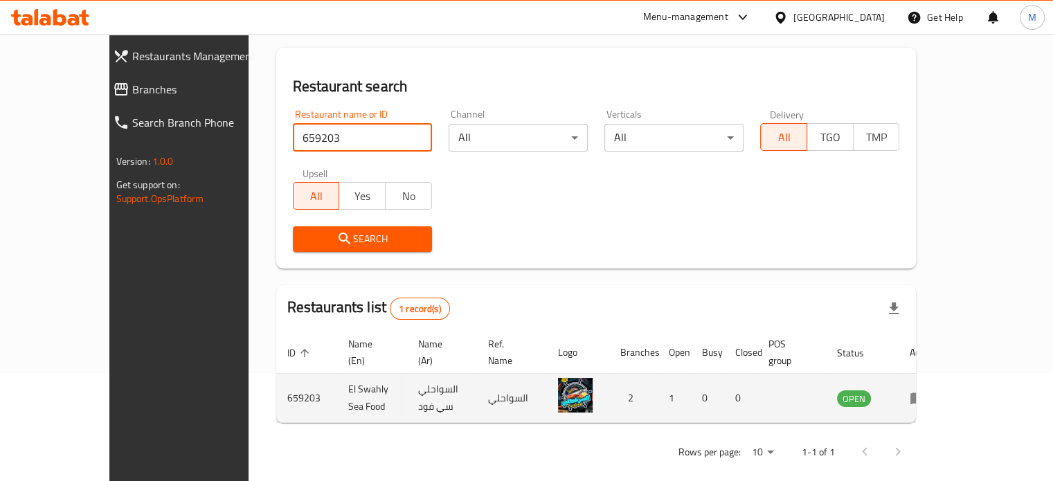
click at [926, 393] on icon "enhanced table" at bounding box center [917, 399] width 15 height 12
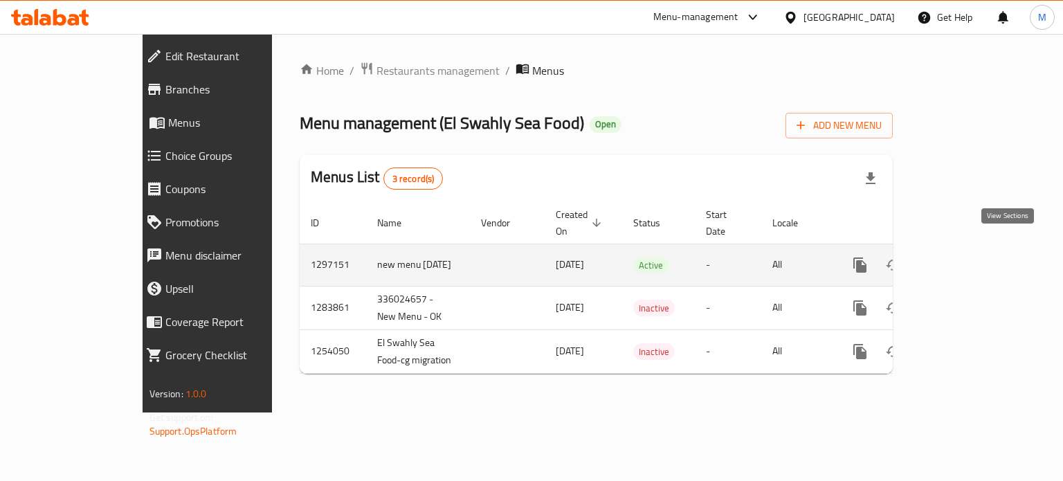
click at [966, 259] on icon "enhanced table" at bounding box center [960, 265] width 12 height 12
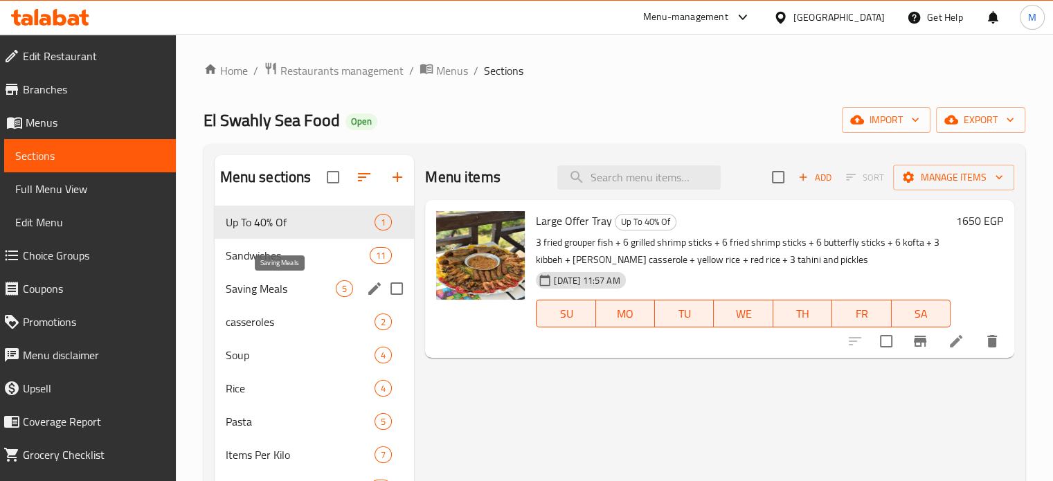
click at [293, 294] on span "Saving Meals" at bounding box center [281, 288] width 111 height 17
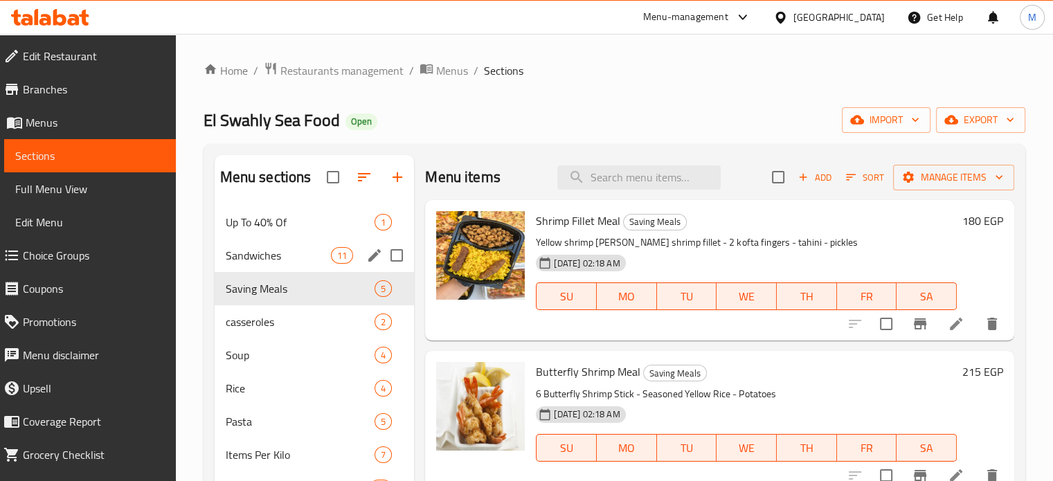
click at [285, 264] on div "Sandwiches 11" at bounding box center [315, 255] width 200 height 33
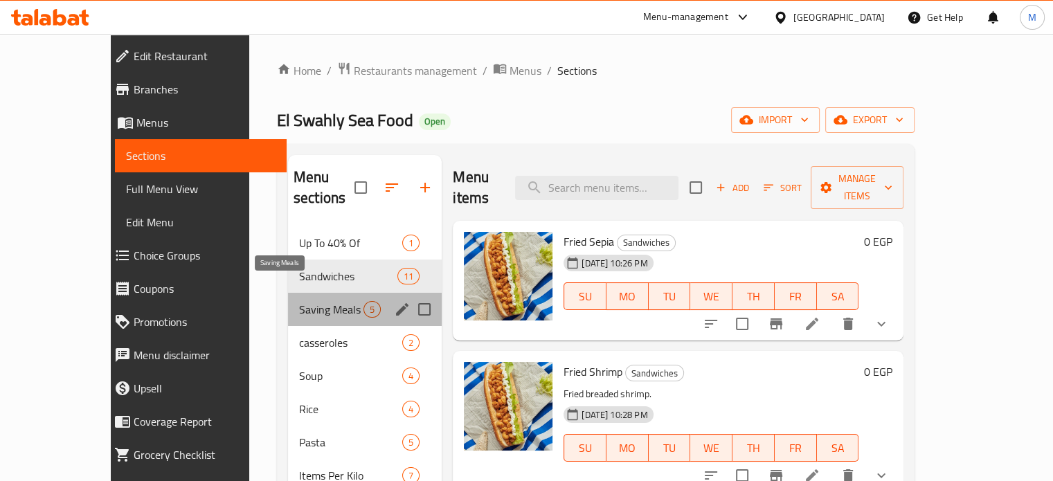
click at [299, 301] on span "Saving Meals" at bounding box center [331, 309] width 64 height 17
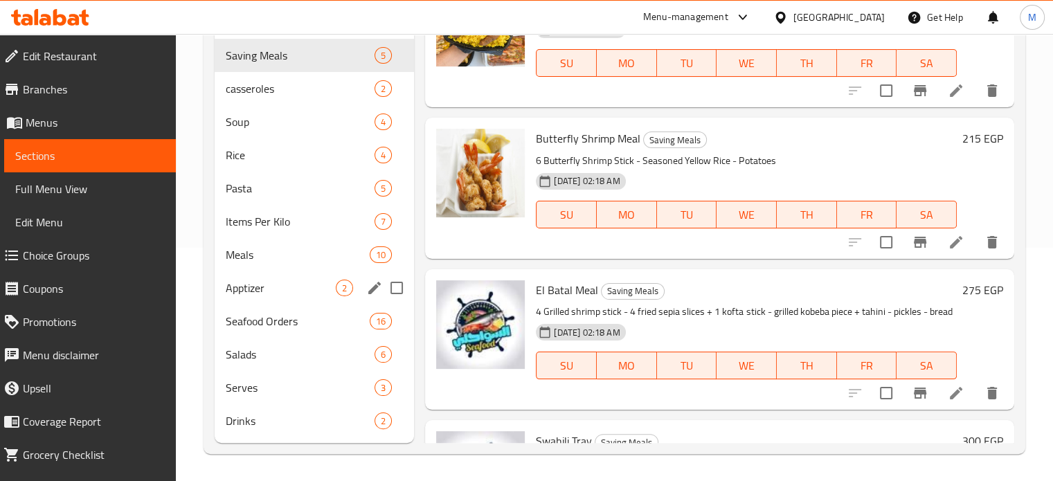
click at [278, 262] on span "Meals" at bounding box center [298, 254] width 145 height 17
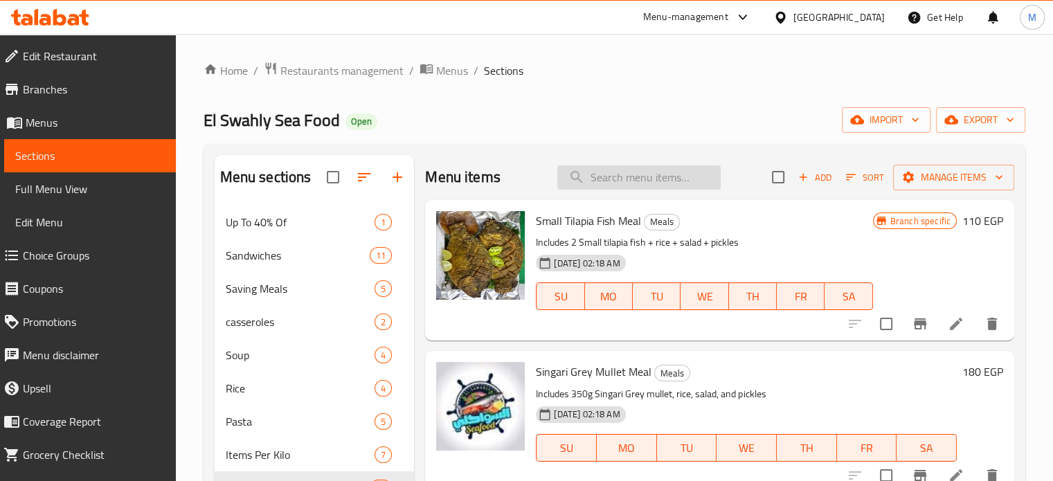
click at [590, 178] on input "search" at bounding box center [638, 177] width 163 height 24
paste input "Service"
type input "Service"
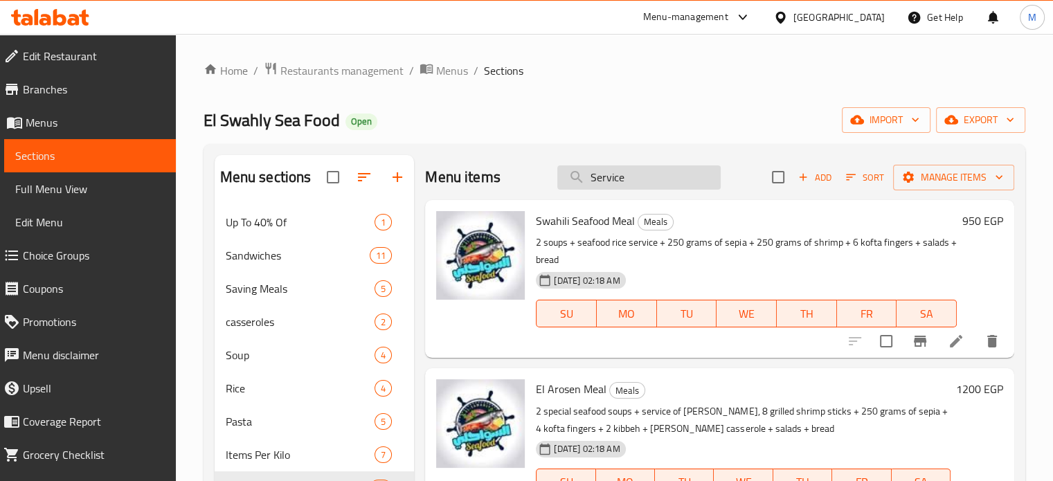
click at [635, 180] on input "Service" at bounding box center [638, 177] width 163 height 24
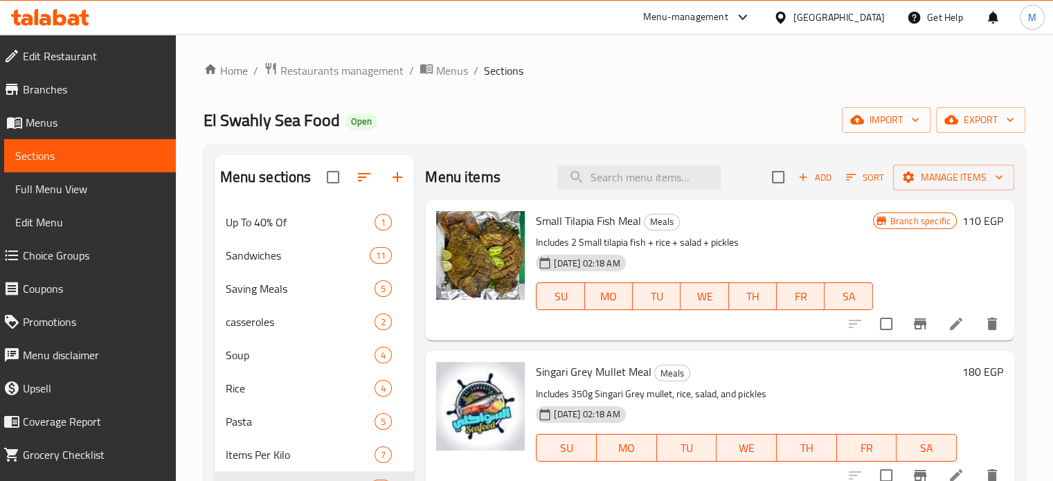
scroll to position [233, 0]
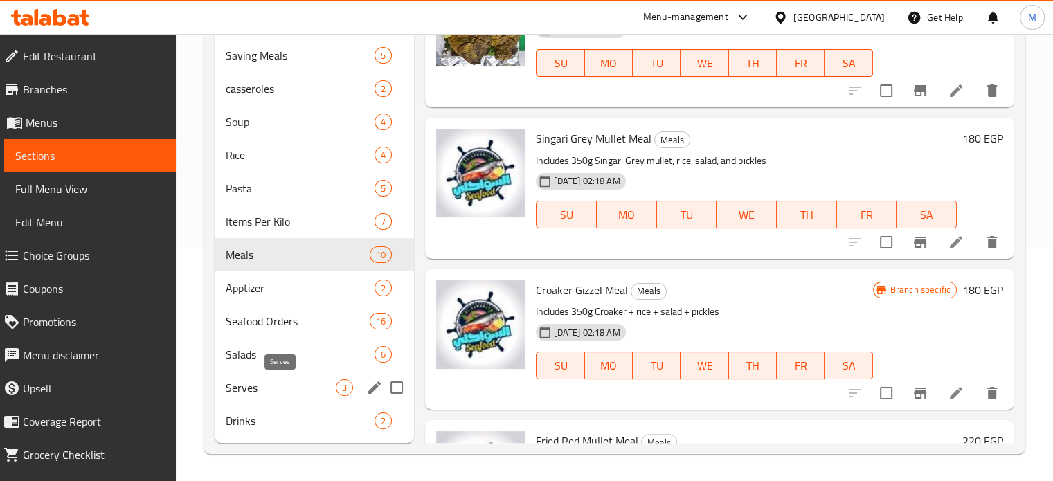
click at [285, 390] on span "Serves" at bounding box center [281, 387] width 111 height 17
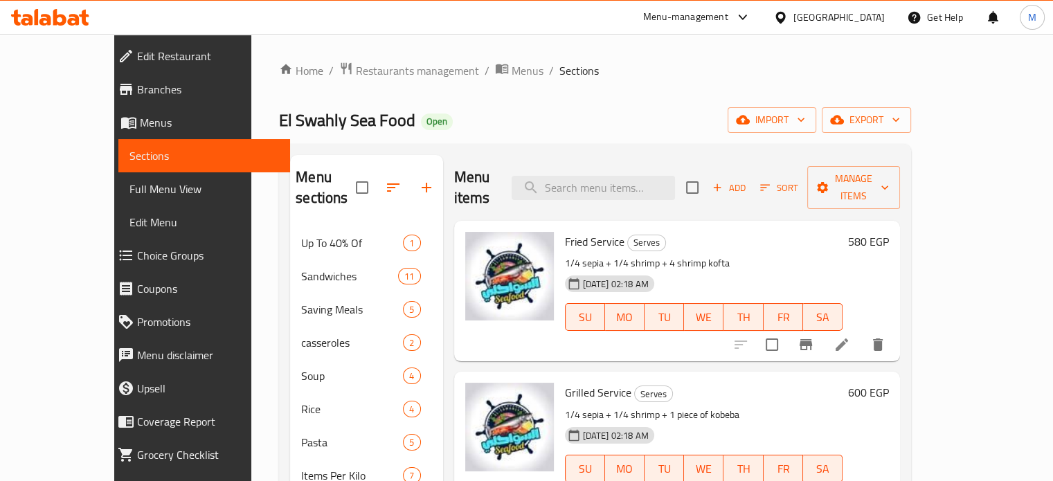
scroll to position [233, 0]
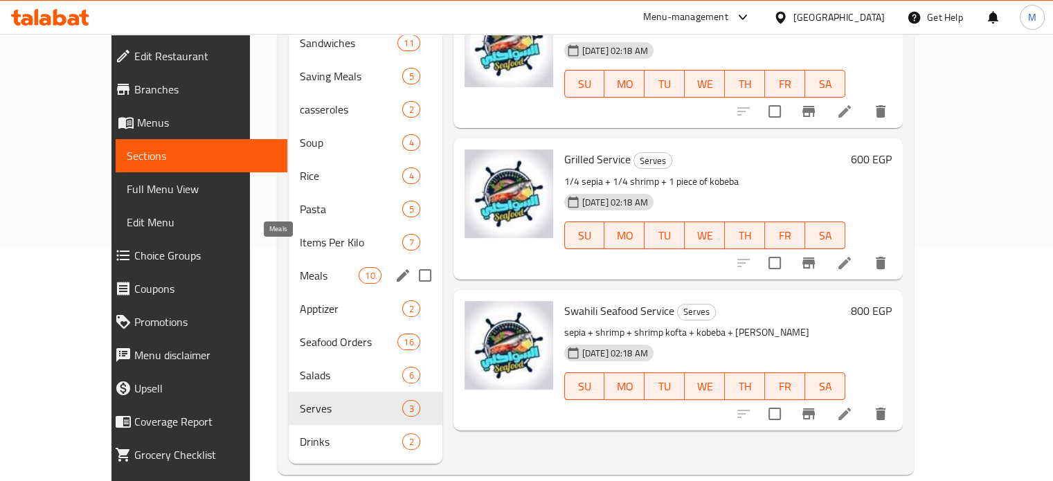
click at [300, 267] on span "Meals" at bounding box center [329, 275] width 59 height 17
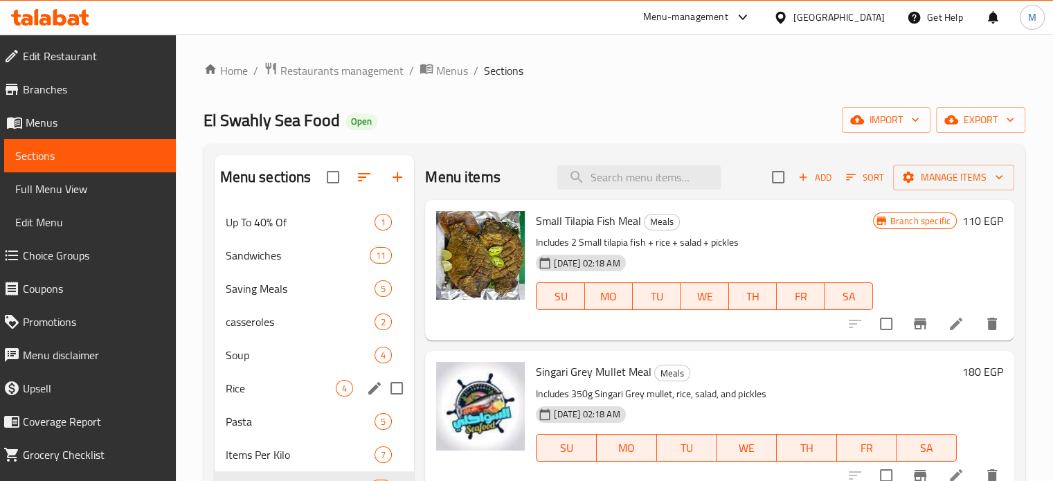
scroll to position [233, 0]
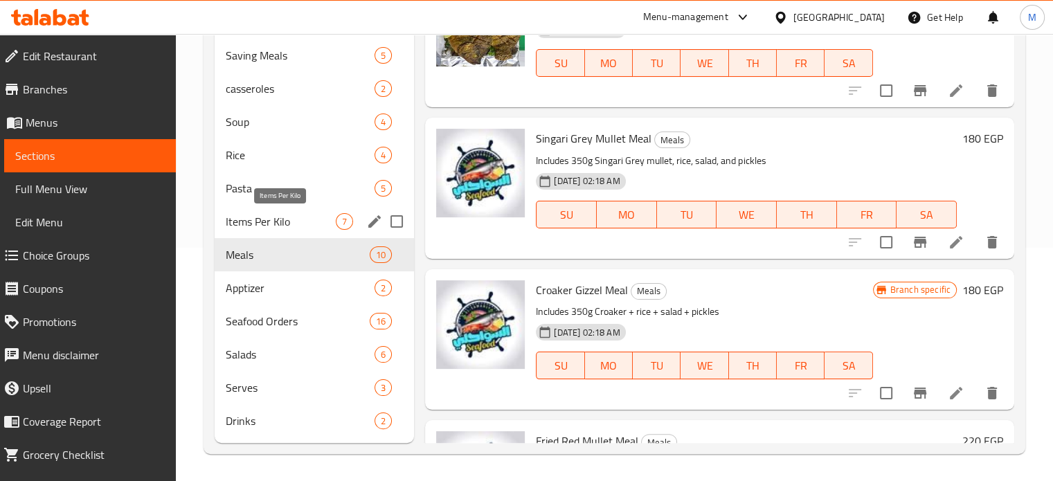
click at [305, 216] on span "Items Per Kilo" at bounding box center [281, 221] width 111 height 17
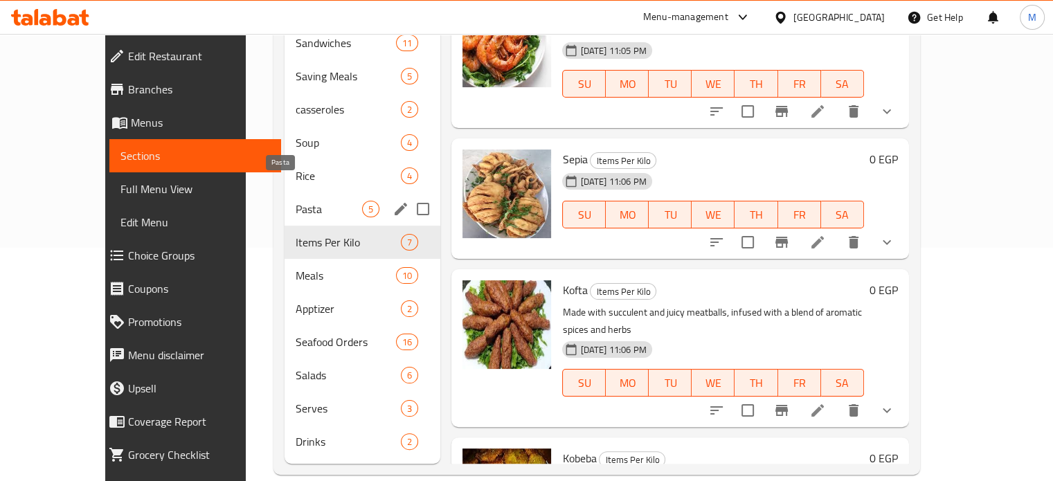
click at [297, 201] on span "Pasta" at bounding box center [329, 209] width 66 height 17
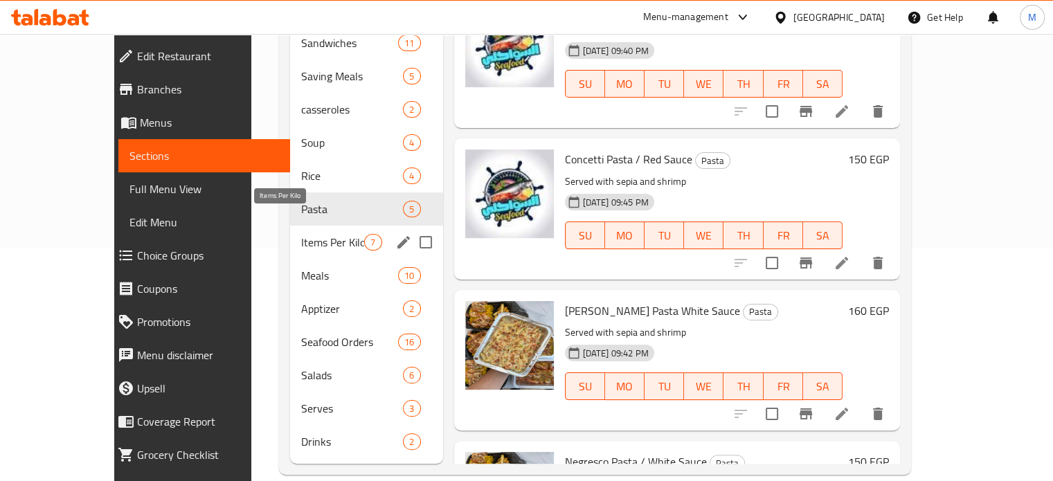
click at [301, 234] on span "Items Per Kilo" at bounding box center [332, 242] width 63 height 17
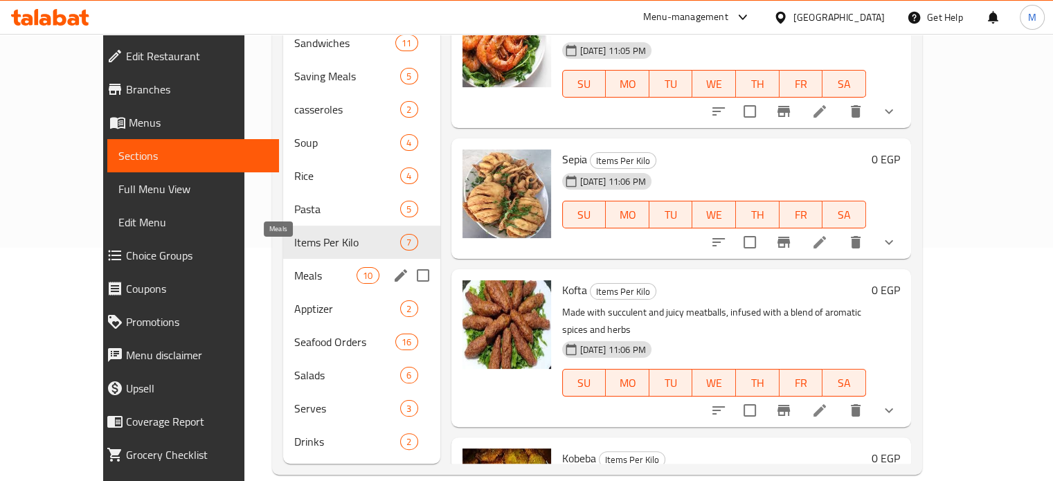
click at [294, 267] on span "Meals" at bounding box center [325, 275] width 63 height 17
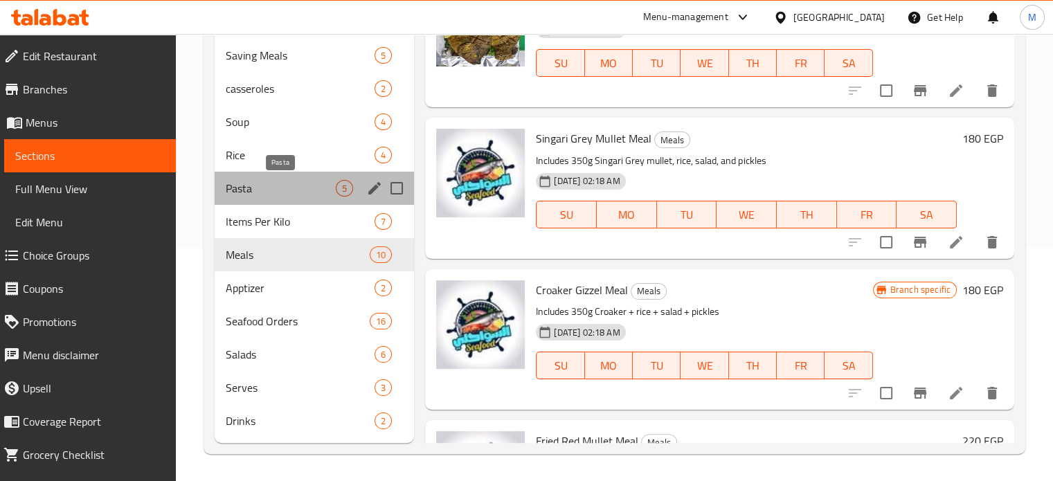
click at [324, 192] on span "Pasta" at bounding box center [281, 188] width 111 height 17
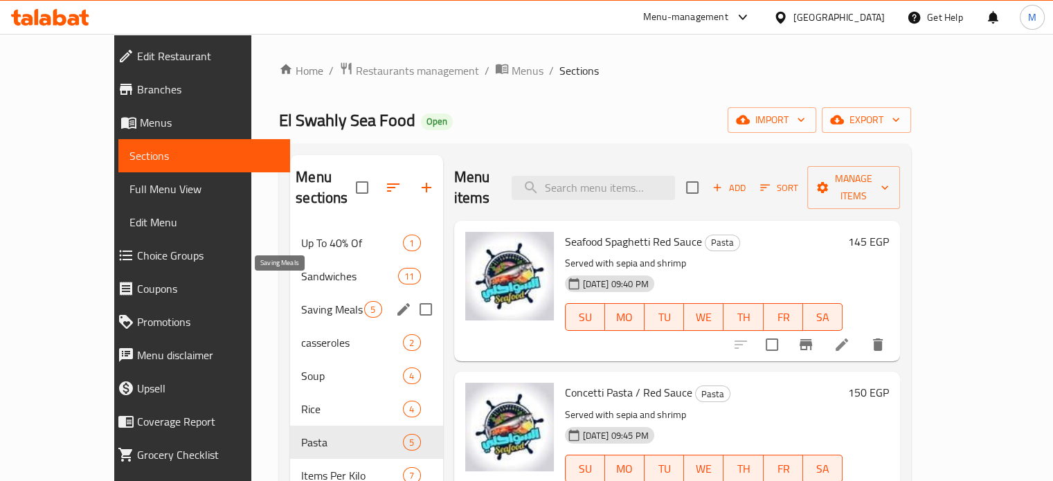
click at [302, 301] on span "Saving Meals" at bounding box center [332, 309] width 63 height 17
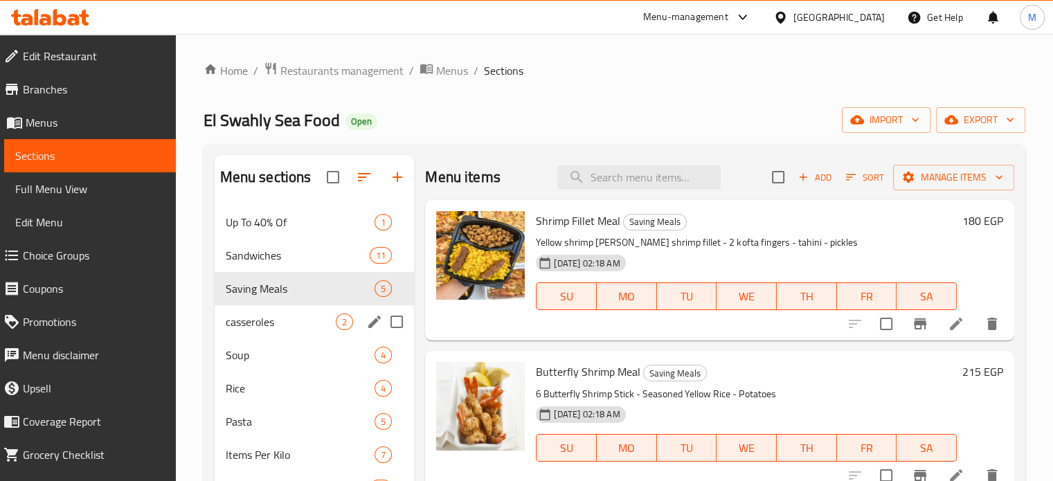
click at [292, 316] on span "casseroles" at bounding box center [281, 322] width 111 height 17
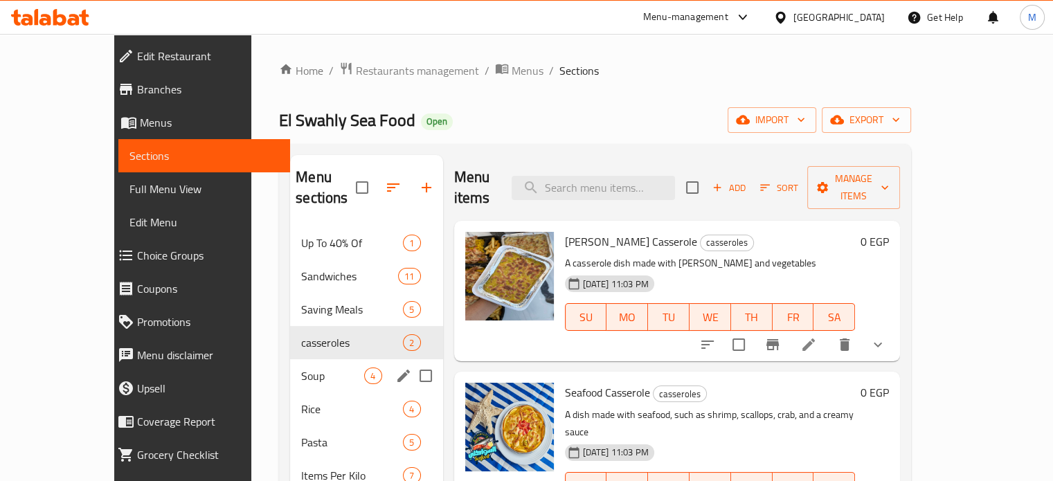
click at [301, 368] on span "Soup" at bounding box center [332, 376] width 63 height 17
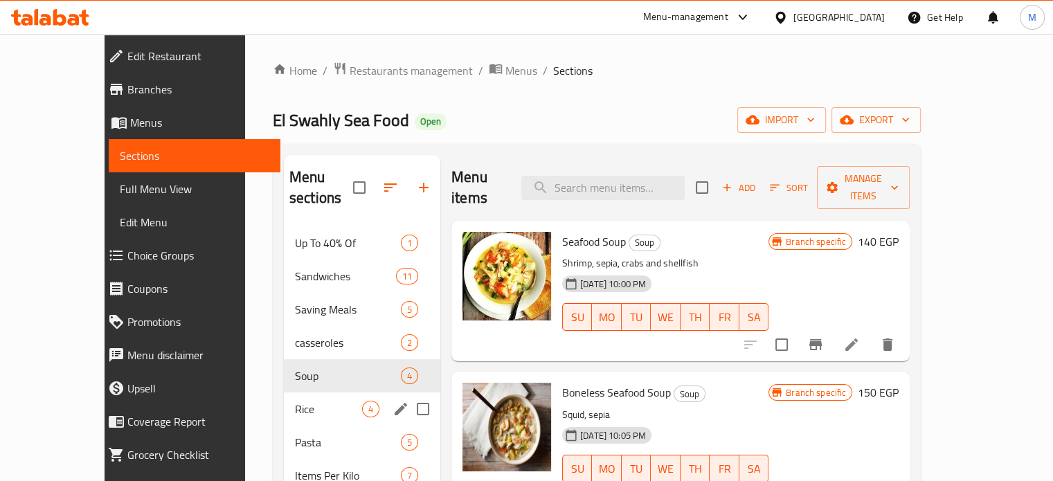
click at [300, 393] on div "Rice 4" at bounding box center [362, 409] width 156 height 33
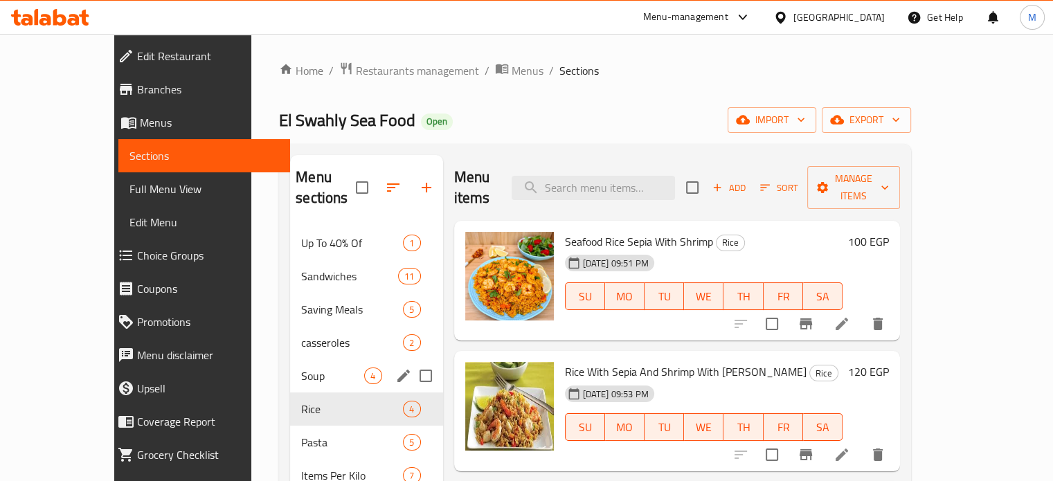
scroll to position [233, 0]
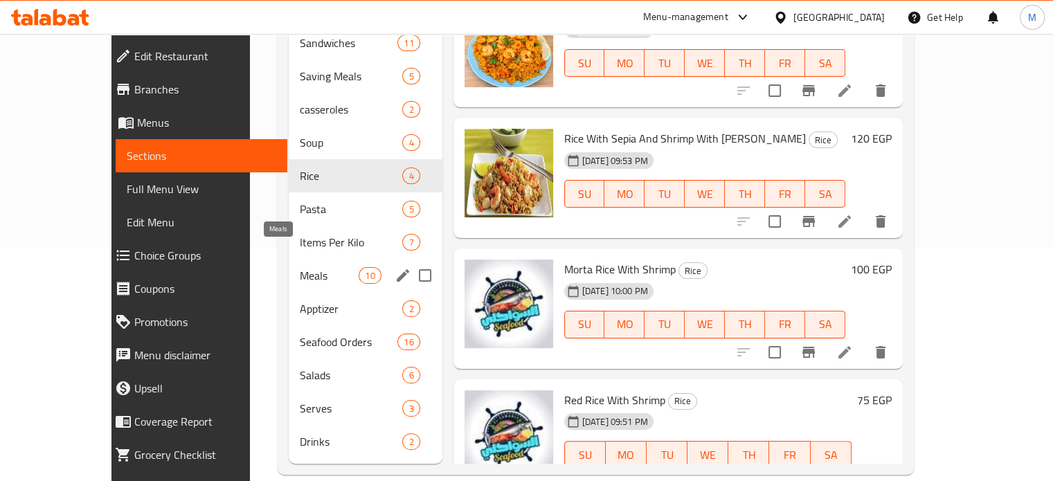
click at [300, 267] on span "Meals" at bounding box center [329, 275] width 59 height 17
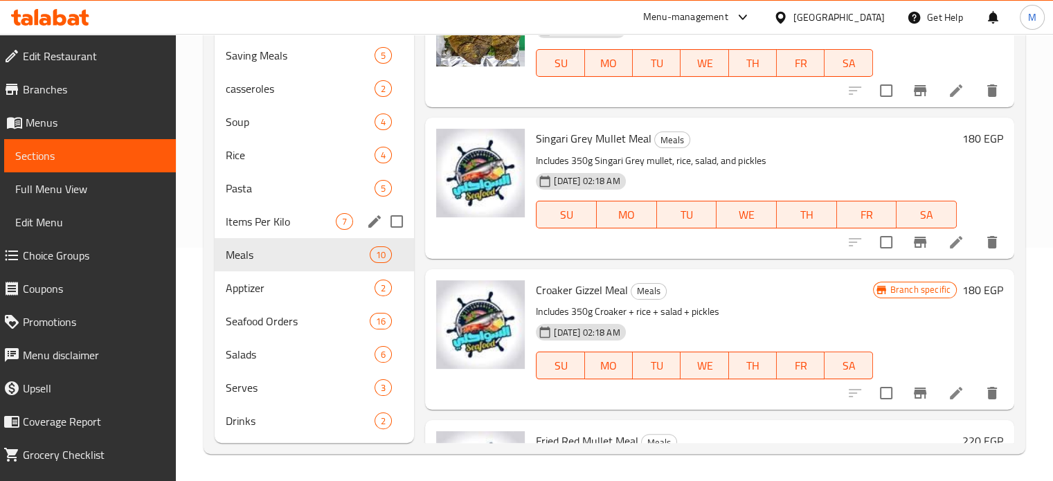
click at [284, 229] on div "Items Per Kilo 7" at bounding box center [315, 221] width 200 height 33
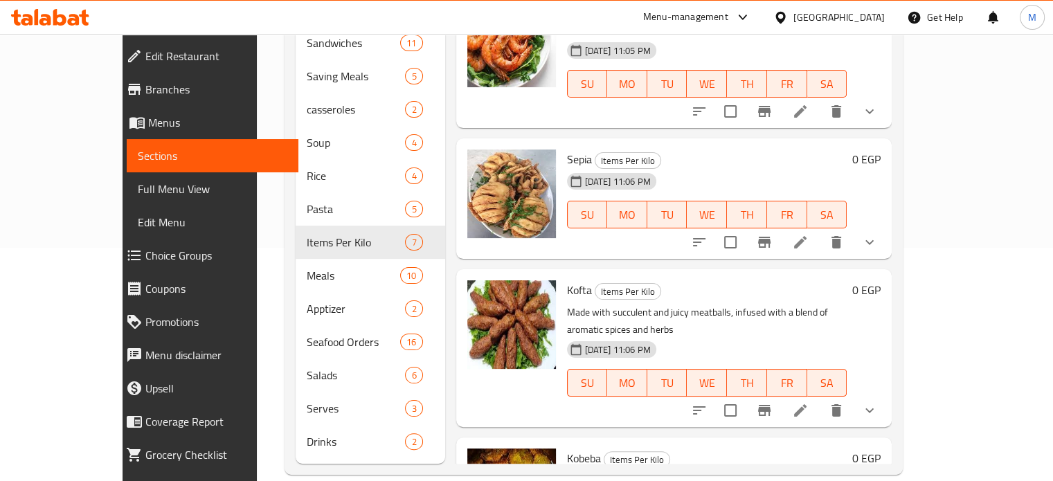
click at [728, 12] on div "Menu-management" at bounding box center [685, 17] width 85 height 17
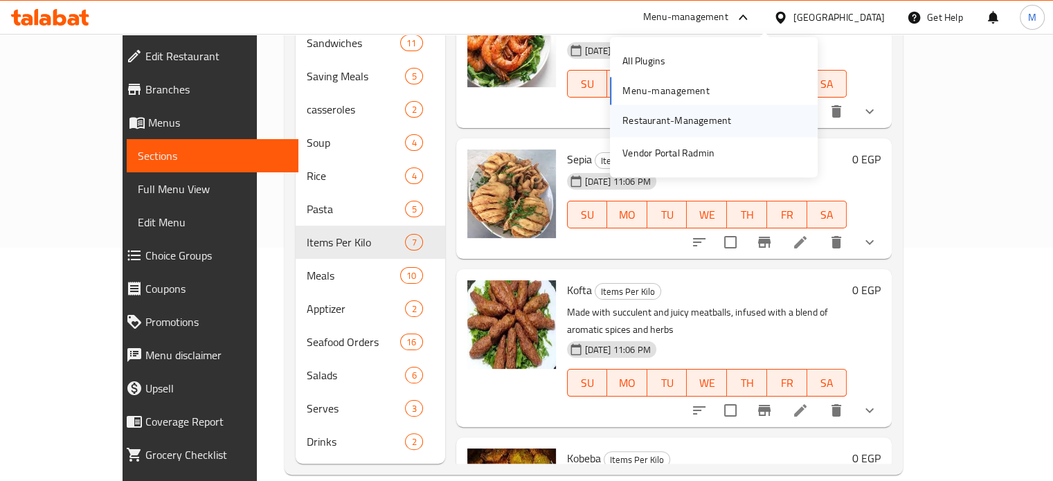
click at [663, 114] on div "Restaurant-Management" at bounding box center [676, 121] width 109 height 15
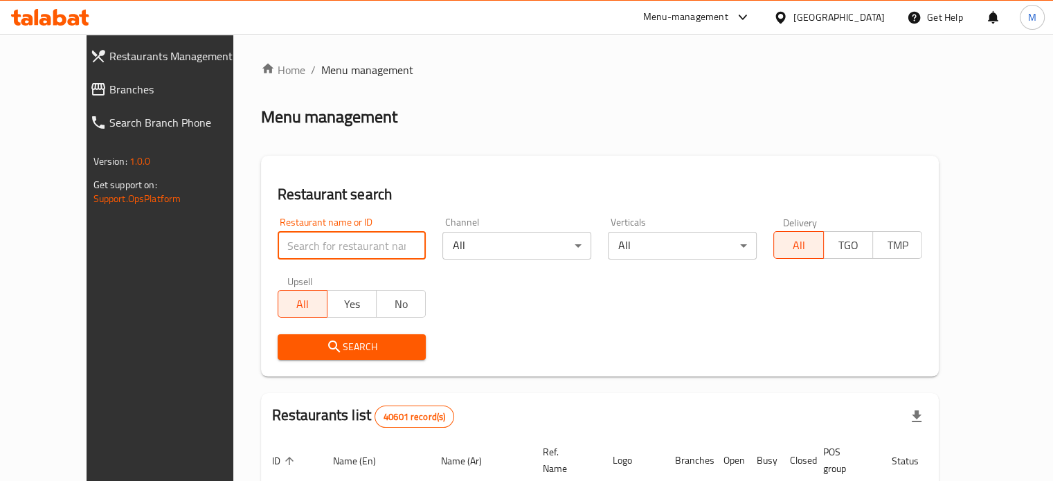
click at [297, 244] on input "search" at bounding box center [352, 246] width 149 height 28
paste input "700546"
type input "700546"
click button "Search" at bounding box center [352, 347] width 149 height 26
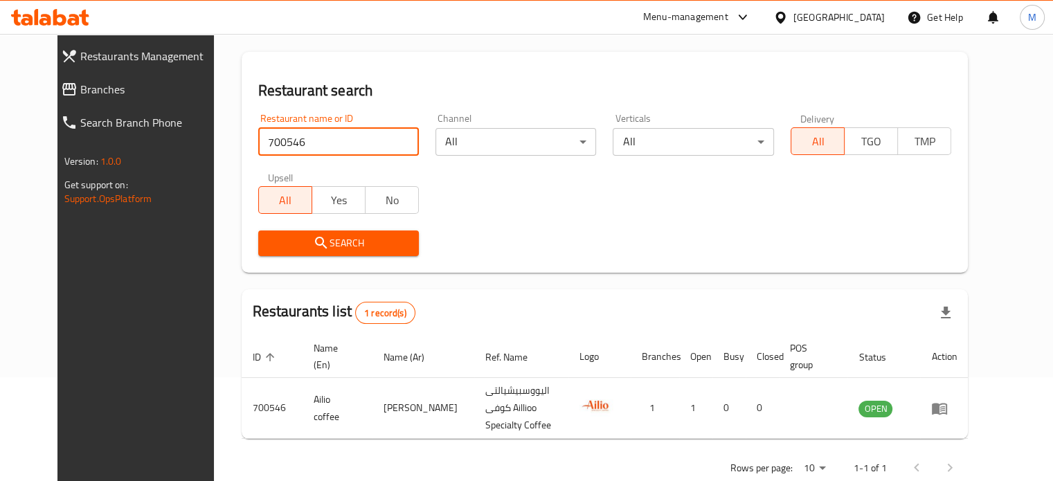
scroll to position [125, 0]
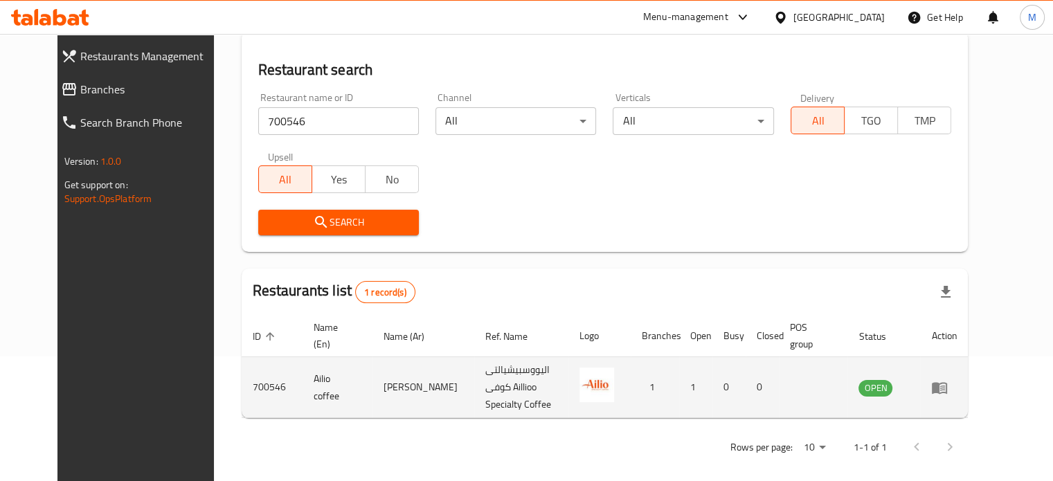
click at [947, 386] on icon "enhanced table" at bounding box center [939, 388] width 15 height 12
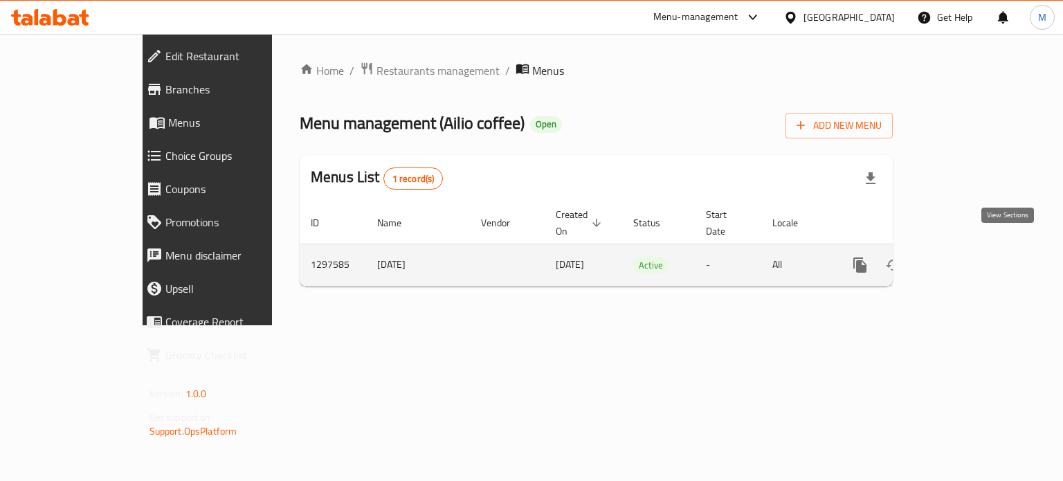
click at [969, 257] on icon "enhanced table" at bounding box center [960, 265] width 17 height 17
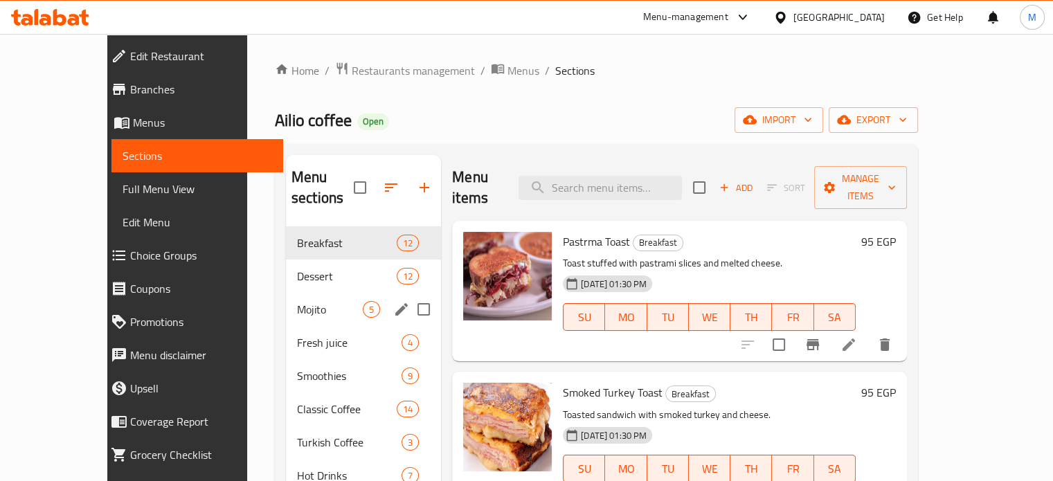
click at [286, 293] on div "Mojito 5" at bounding box center [363, 309] width 155 height 33
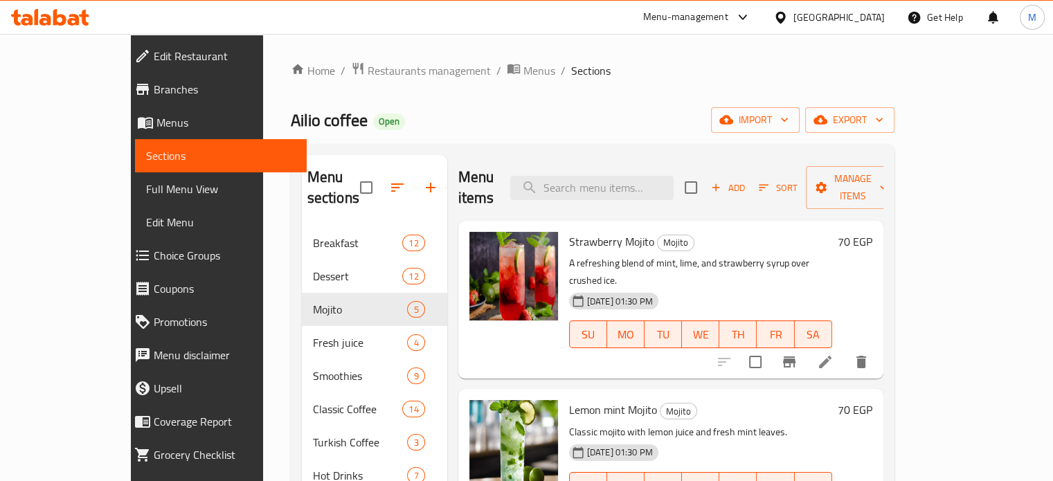
click at [795, 357] on icon "Branch-specific-item" at bounding box center [789, 362] width 12 height 11
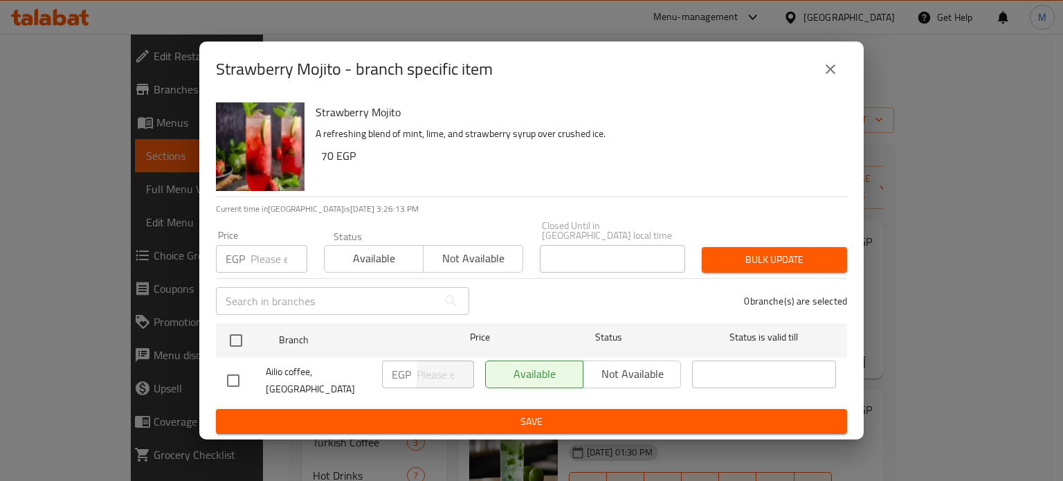
click at [266, 255] on input "number" at bounding box center [279, 259] width 57 height 28
type input "1"
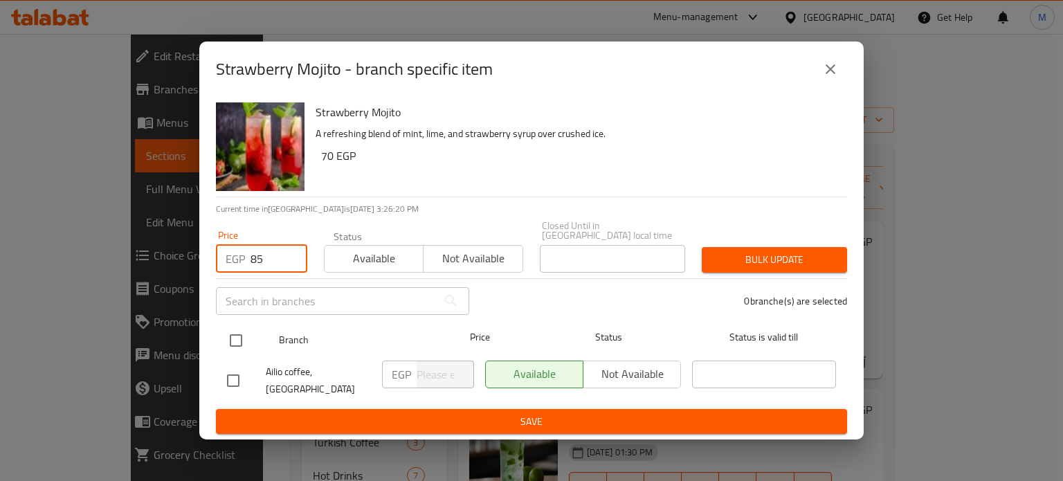
type input "85"
click at [237, 342] on input "checkbox" at bounding box center [236, 340] width 29 height 29
checkbox input "true"
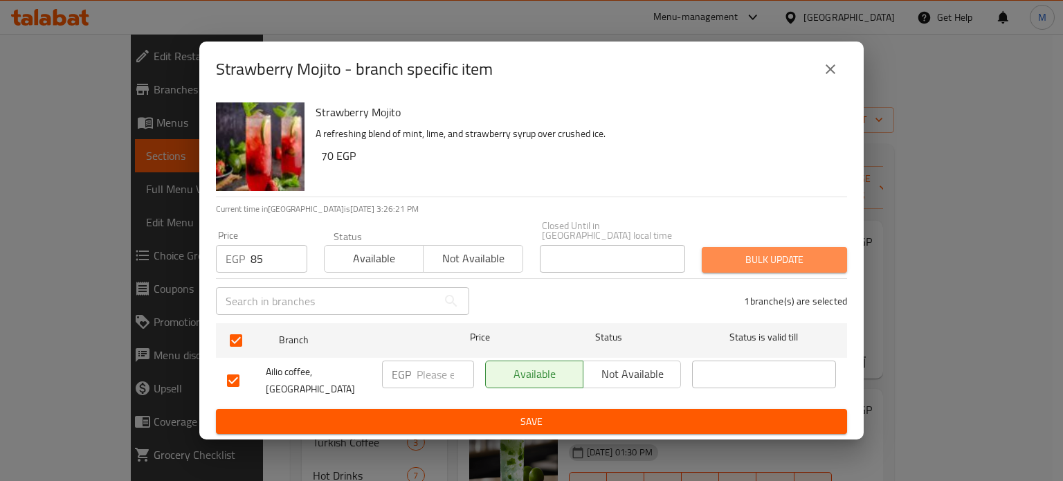
click at [734, 256] on span "Bulk update" at bounding box center [774, 259] width 123 height 17
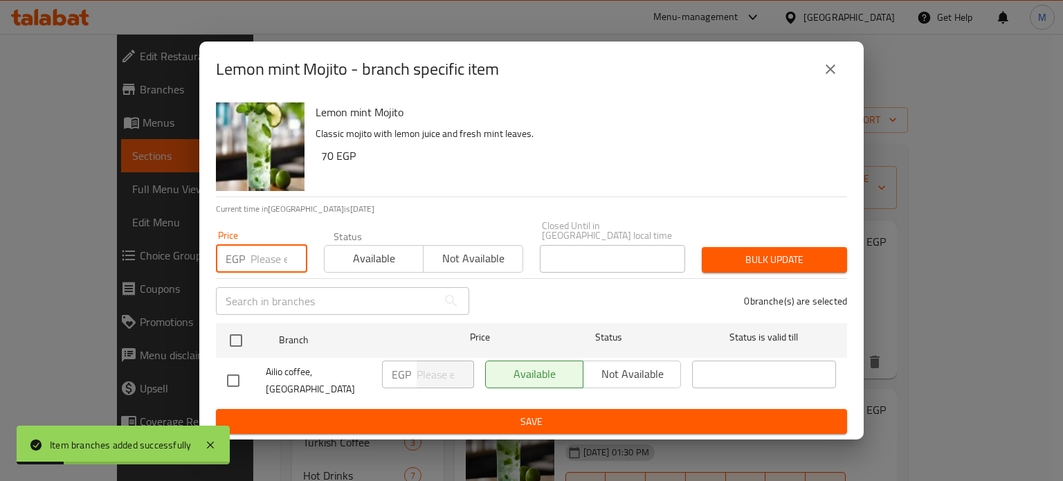
click at [277, 256] on input "number" at bounding box center [279, 259] width 57 height 28
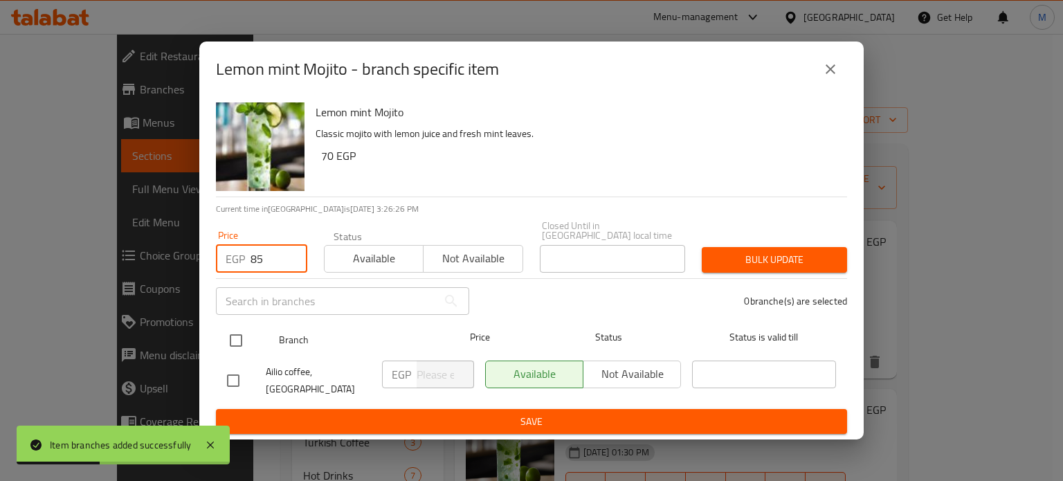
type input "85"
click at [255, 337] on div at bounding box center [248, 341] width 52 height 40
click at [235, 331] on input "checkbox" at bounding box center [236, 340] width 29 height 29
checkbox input "true"
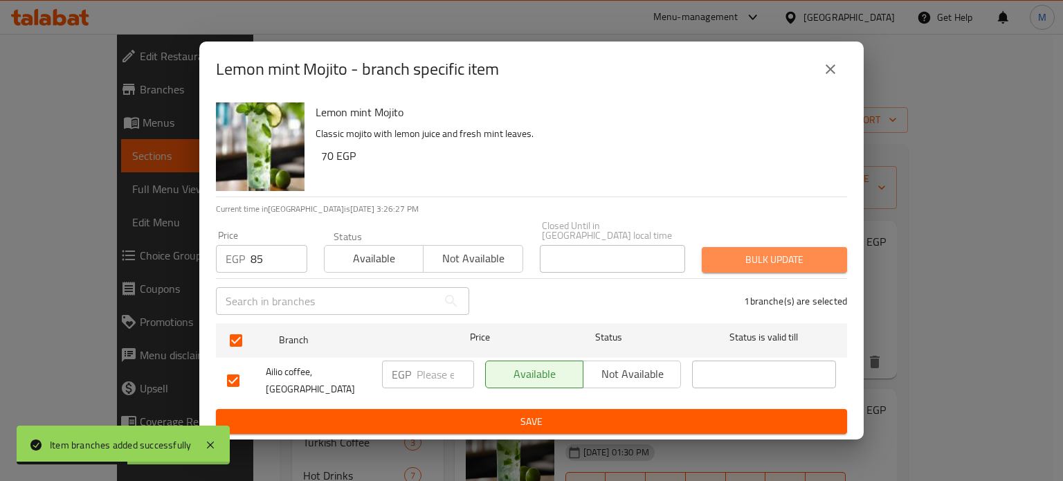
click at [754, 265] on button "Bulk update" at bounding box center [774, 260] width 145 height 26
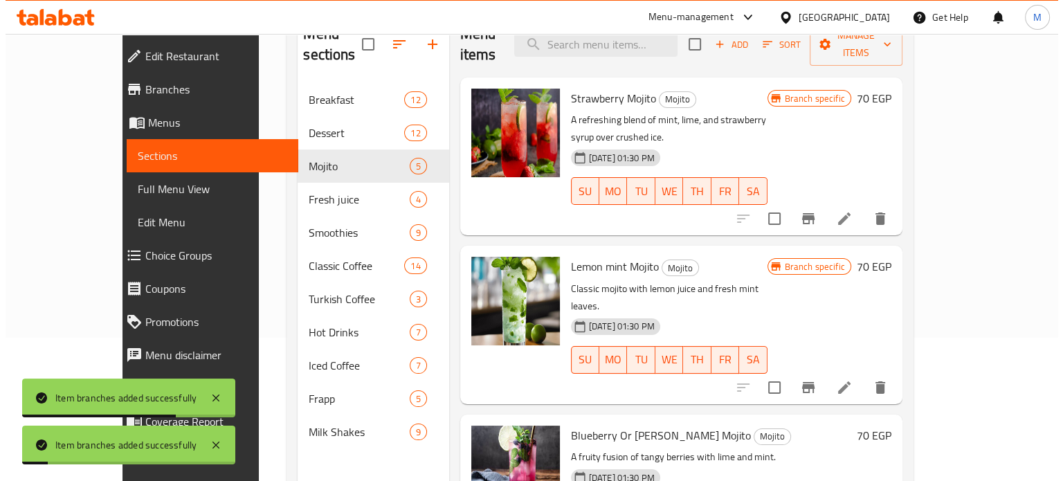
scroll to position [194, 0]
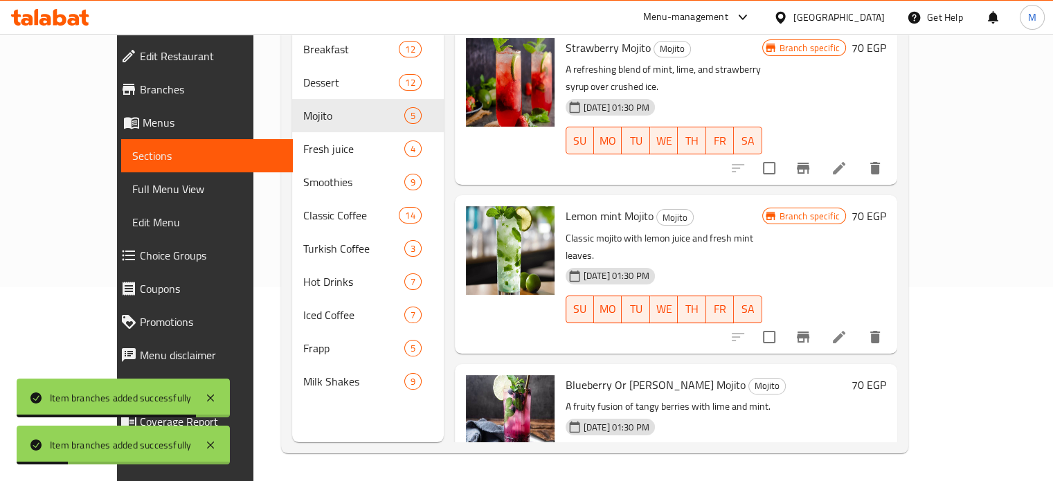
click at [778, 480] on icon "Branch-specific-item" at bounding box center [770, 488] width 17 height 17
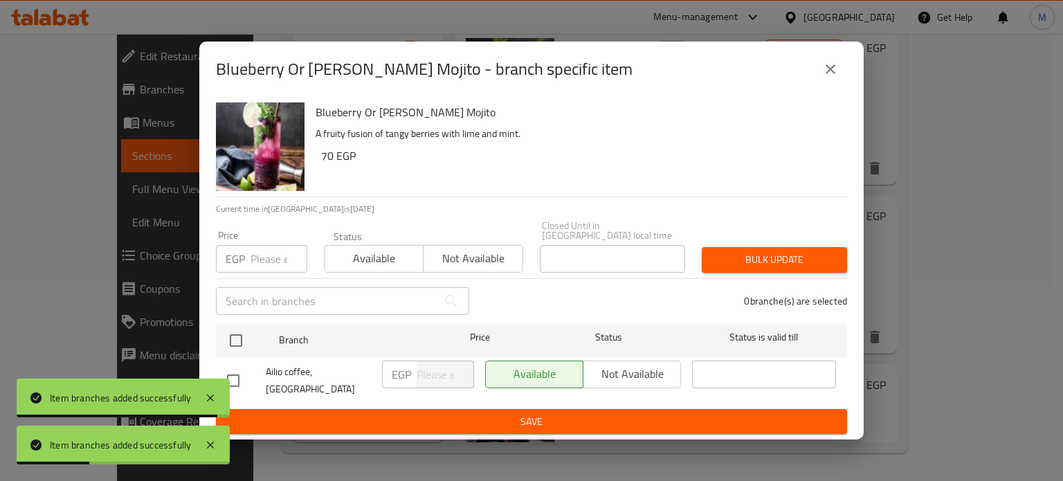
click at [262, 257] on input "number" at bounding box center [279, 259] width 57 height 28
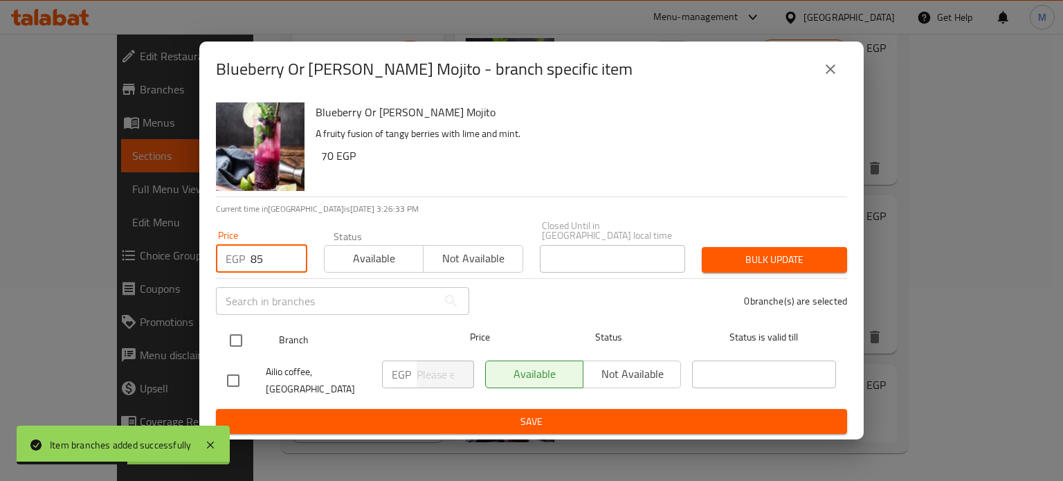
type input "85"
click at [241, 334] on input "checkbox" at bounding box center [236, 340] width 29 height 29
checkbox input "true"
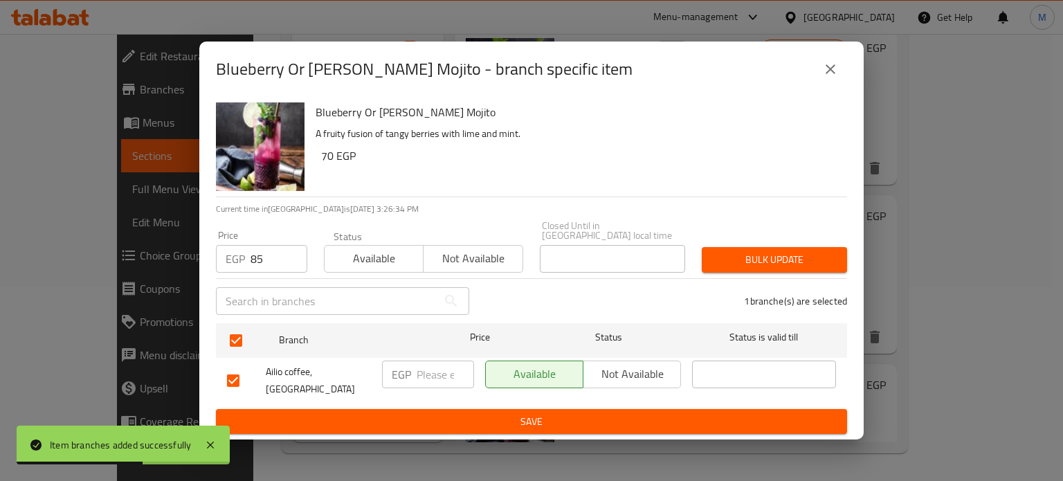
click at [757, 254] on span "Bulk update" at bounding box center [774, 259] width 123 height 17
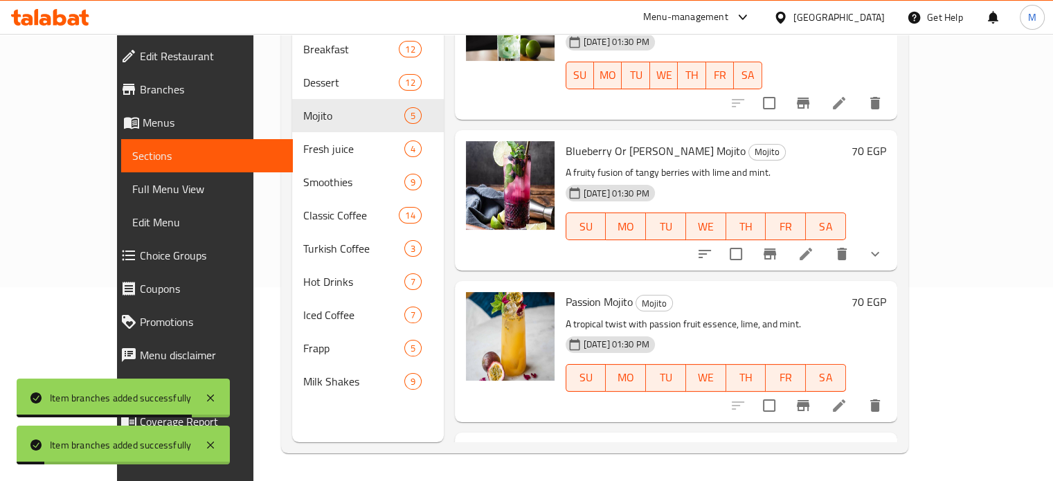
scroll to position [309, 0]
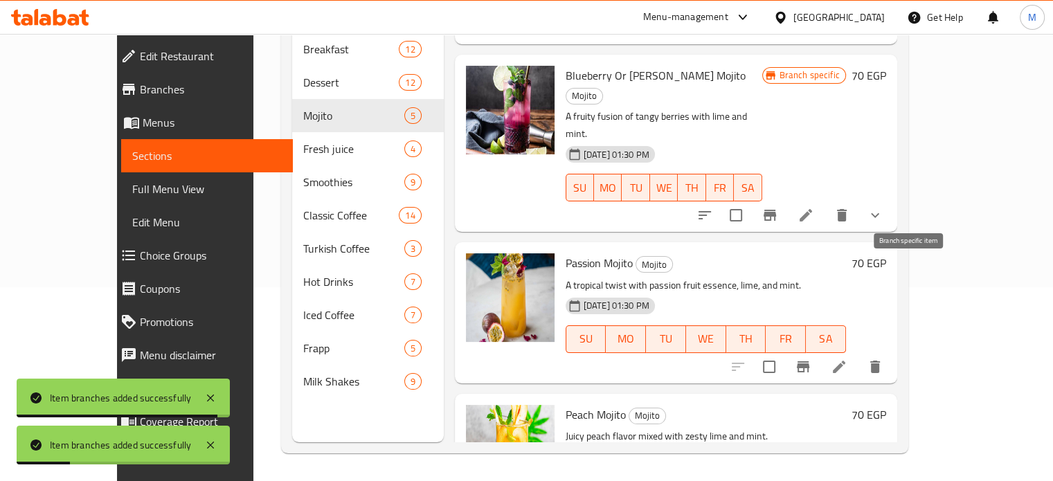
click at [809, 361] on icon "Branch-specific-item" at bounding box center [803, 366] width 12 height 11
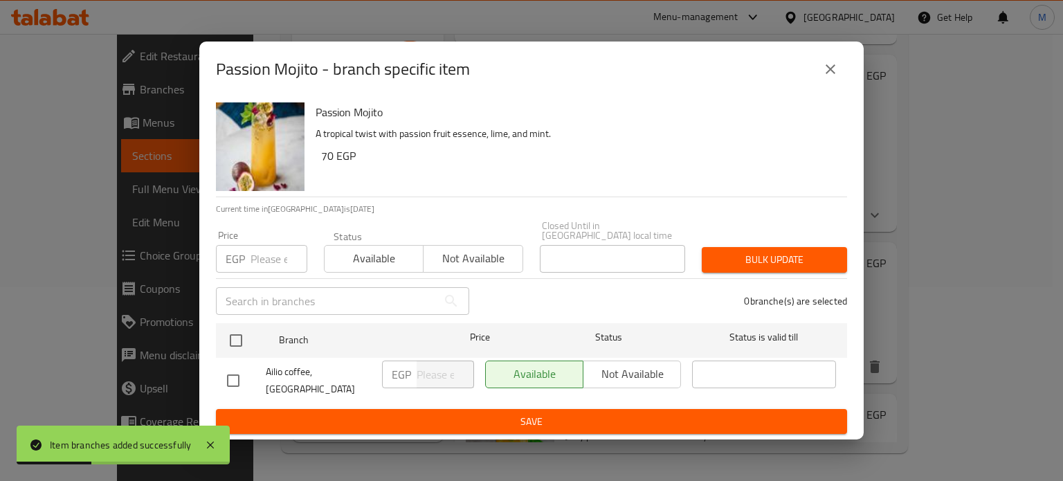
click at [257, 264] on input "number" at bounding box center [279, 259] width 57 height 28
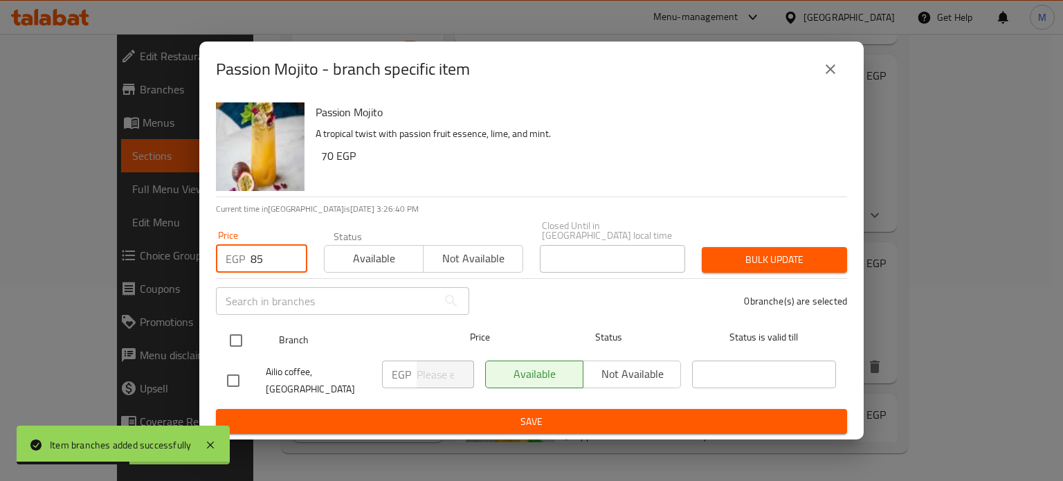
type input "85"
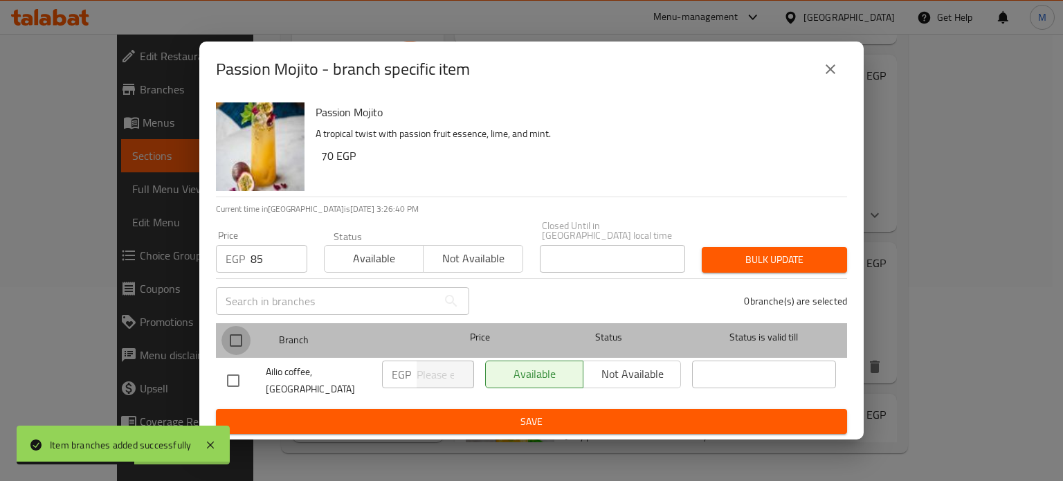
drag, startPoint x: 241, startPoint y: 338, endPoint x: 368, endPoint y: 322, distance: 127.7
click at [241, 339] on input "checkbox" at bounding box center [236, 340] width 29 height 29
checkbox input "true"
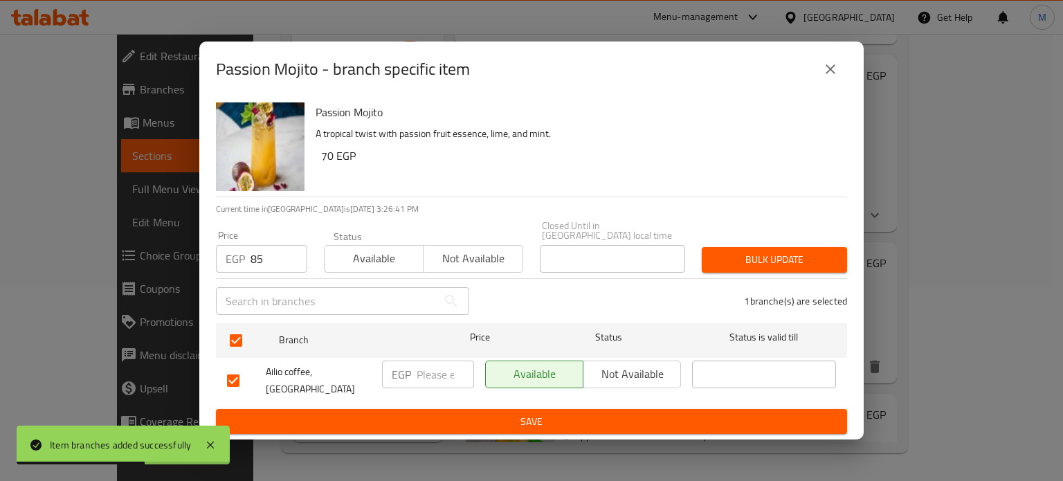
click at [797, 253] on span "Bulk update" at bounding box center [774, 259] width 123 height 17
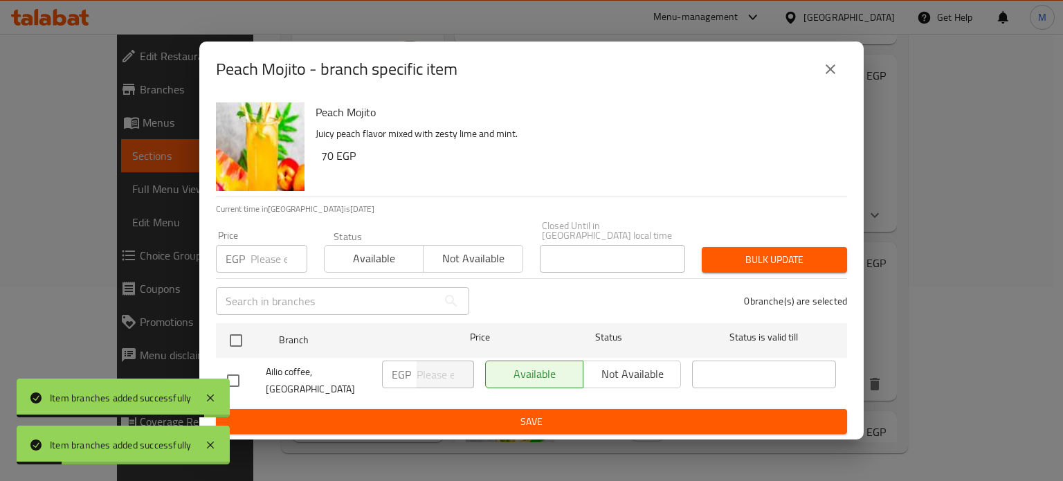
click at [267, 258] on input "number" at bounding box center [279, 259] width 57 height 28
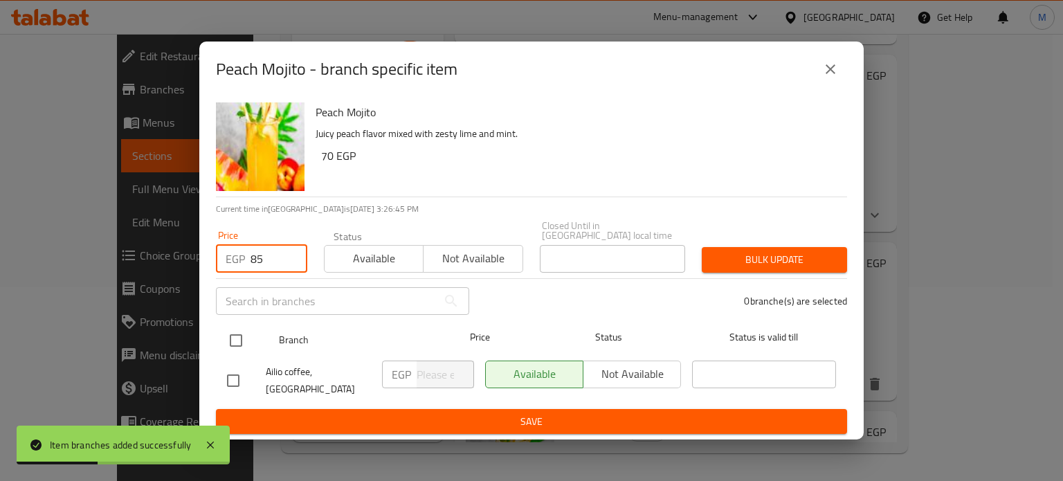
type input "85"
click at [233, 343] on input "checkbox" at bounding box center [236, 340] width 29 height 29
checkbox input "true"
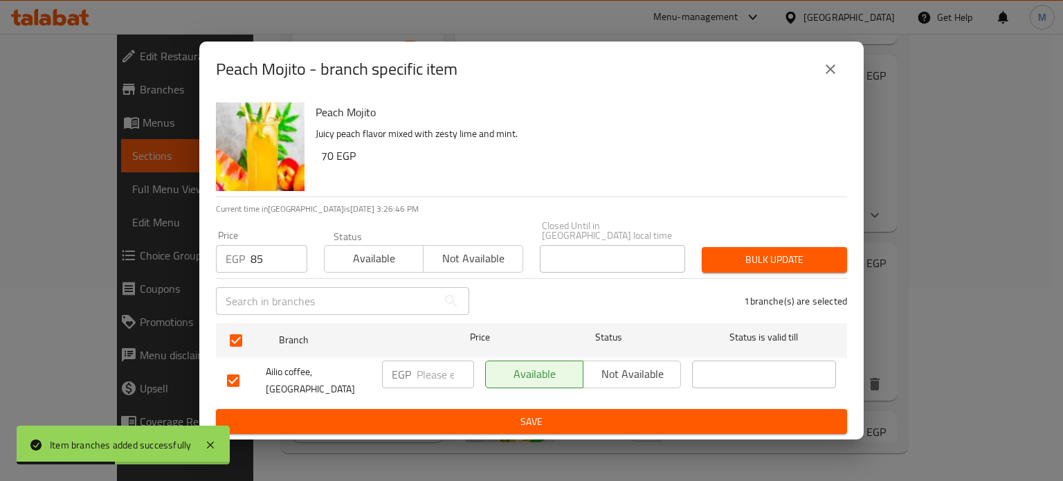
click at [786, 251] on span "Bulk update" at bounding box center [774, 259] width 123 height 17
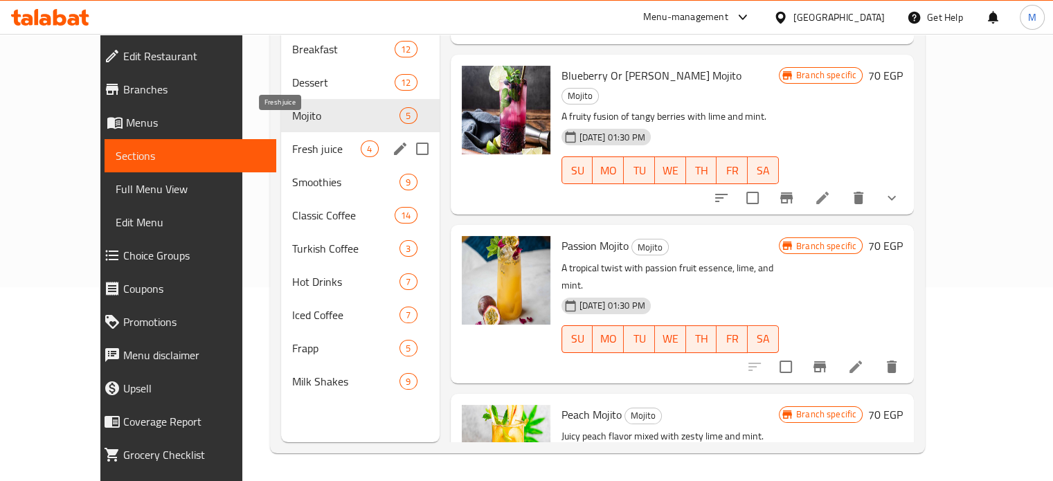
click at [292, 141] on span "Fresh juice" at bounding box center [326, 149] width 69 height 17
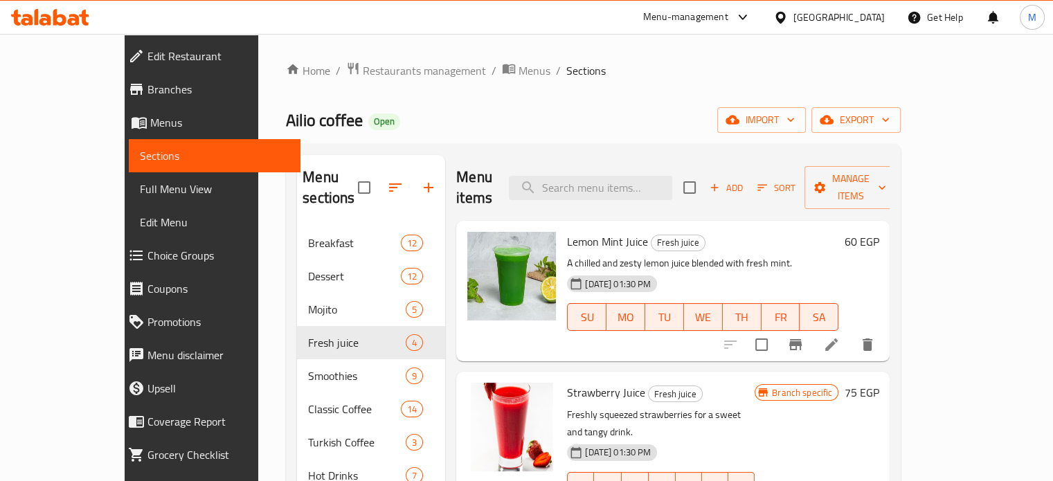
click at [879, 290] on div "60 EGP" at bounding box center [858, 291] width 40 height 118
click at [802, 339] on icon "Branch-specific-item" at bounding box center [795, 344] width 12 height 11
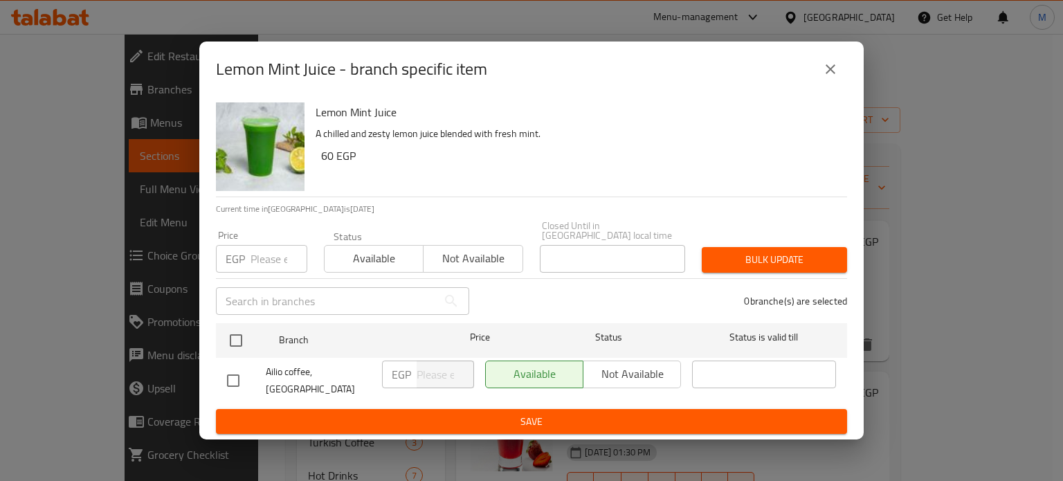
click at [274, 254] on input "number" at bounding box center [279, 259] width 57 height 28
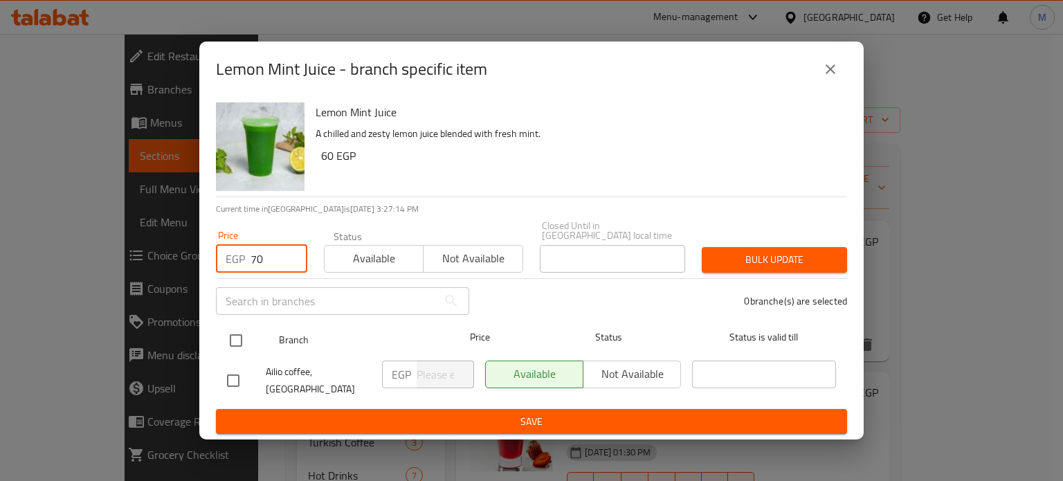
type input "70"
click at [235, 333] on input "checkbox" at bounding box center [236, 340] width 29 height 29
checkbox input "true"
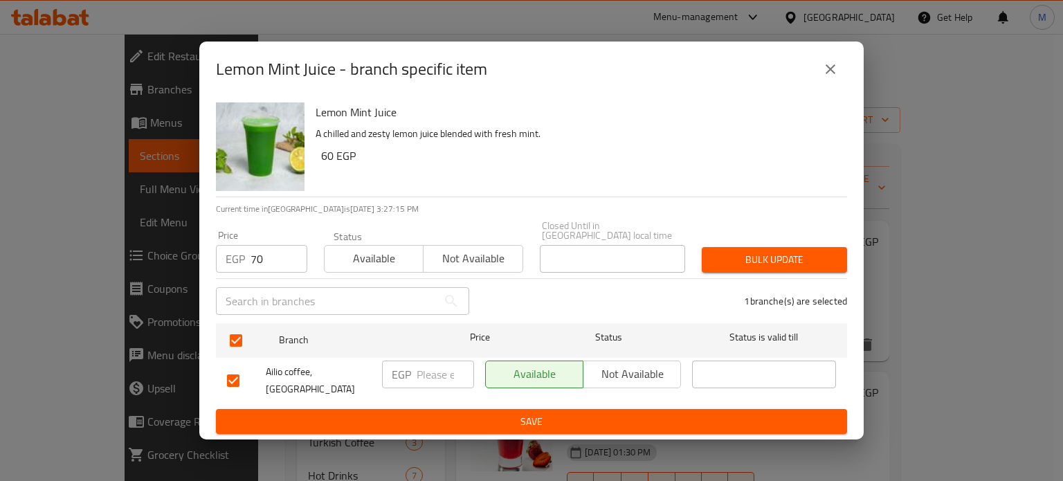
click at [768, 251] on span "Bulk update" at bounding box center [774, 259] width 123 height 17
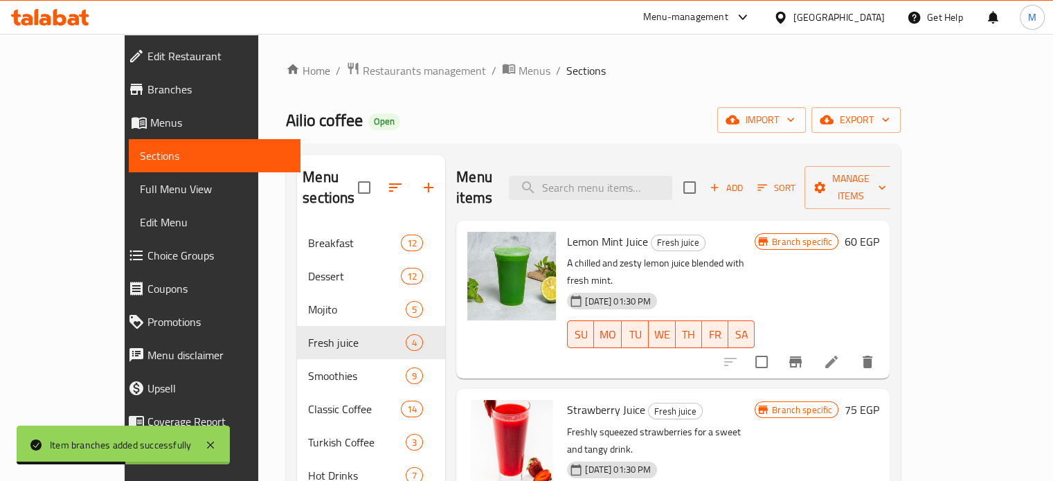
drag, startPoint x: 975, startPoint y: 268, endPoint x: 961, endPoint y: 285, distance: 21.6
click at [879, 268] on div "Branch specific 60 EGP" at bounding box center [817, 300] width 124 height 136
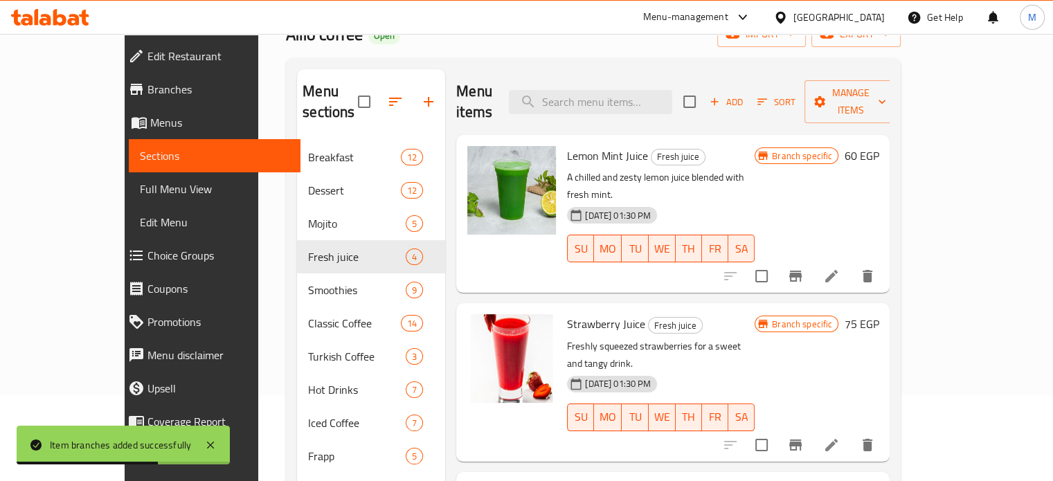
scroll to position [136, 0]
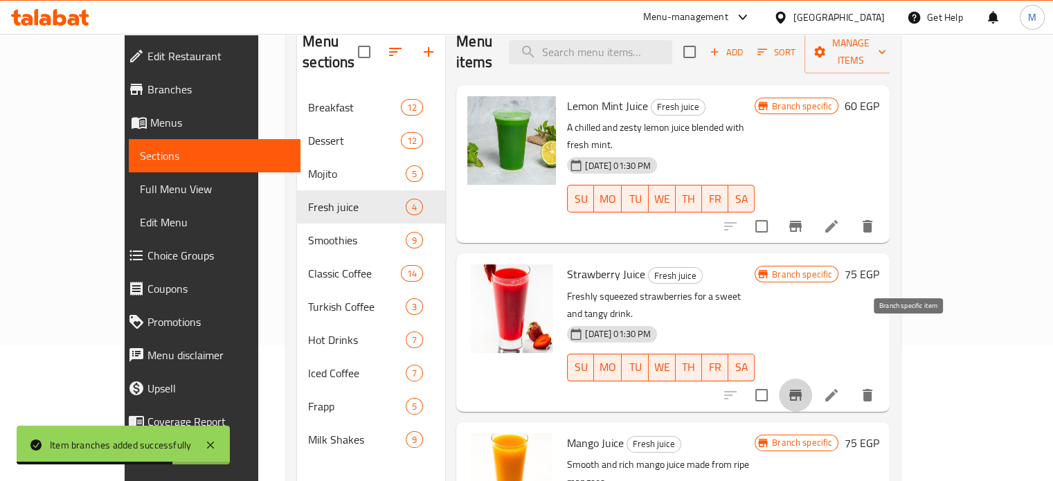
click at [802, 390] on icon "Branch-specific-item" at bounding box center [795, 395] width 12 height 11
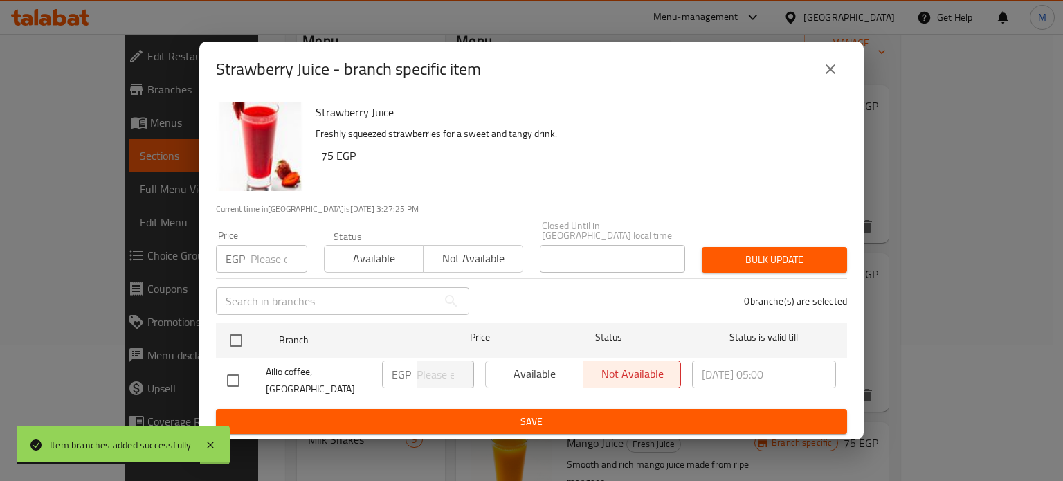
click at [269, 257] on input "number" at bounding box center [279, 259] width 57 height 28
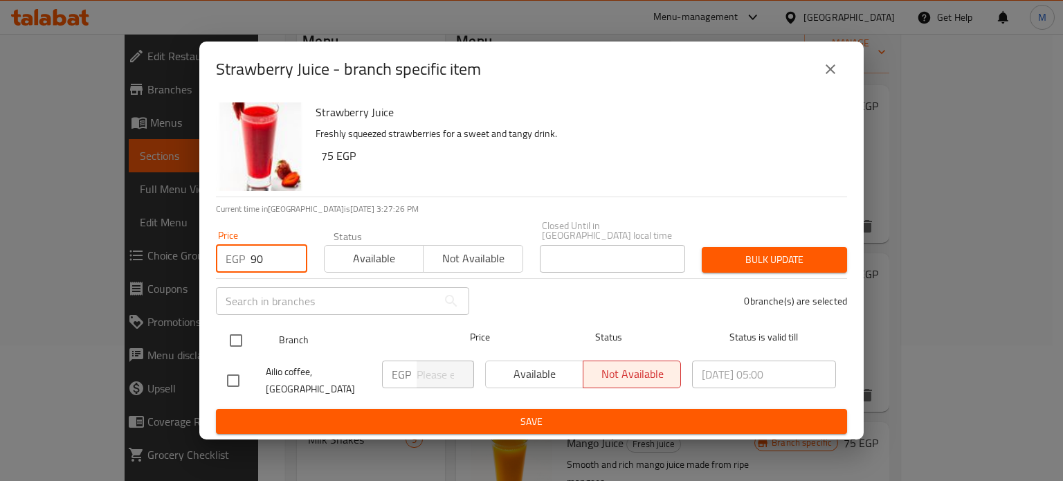
type input "90"
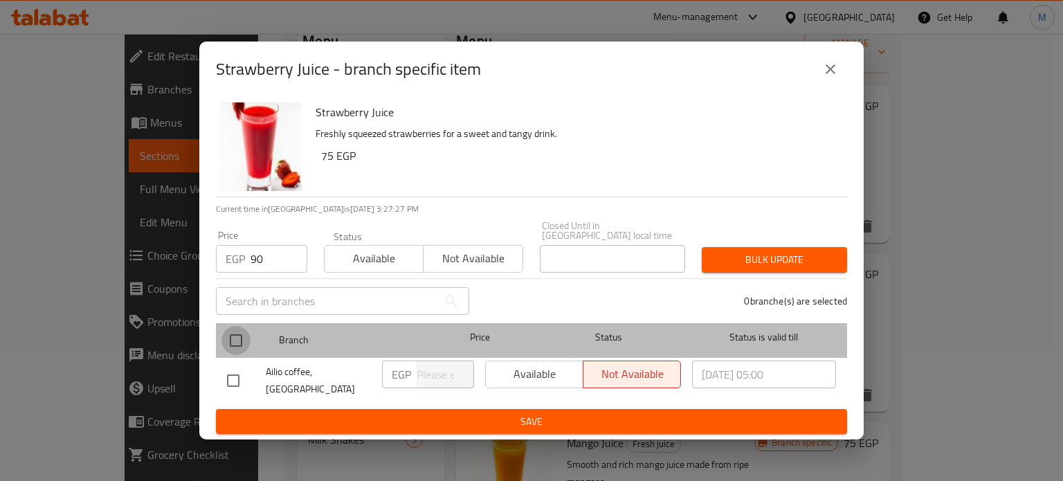
click at [240, 330] on input "checkbox" at bounding box center [236, 340] width 29 height 29
checkbox input "true"
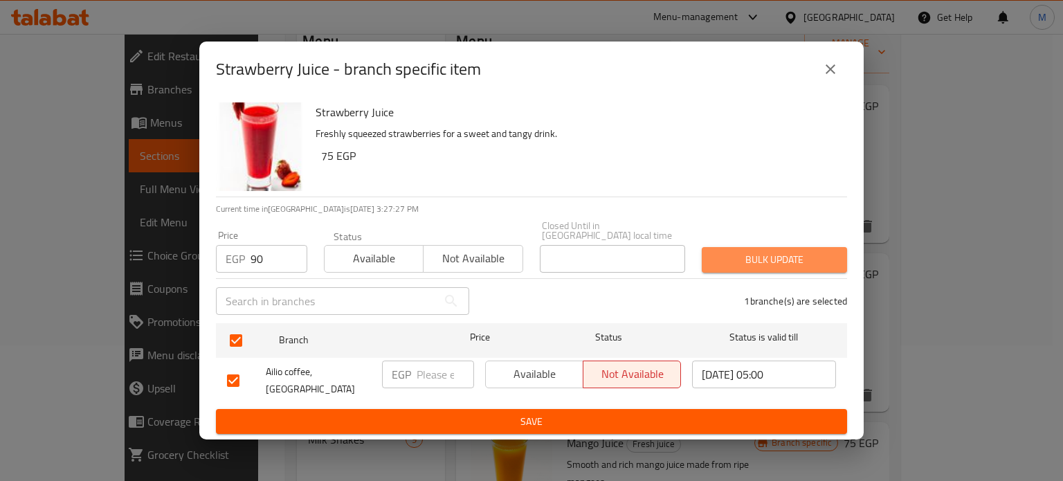
click at [753, 257] on span "Bulk update" at bounding box center [774, 259] width 123 height 17
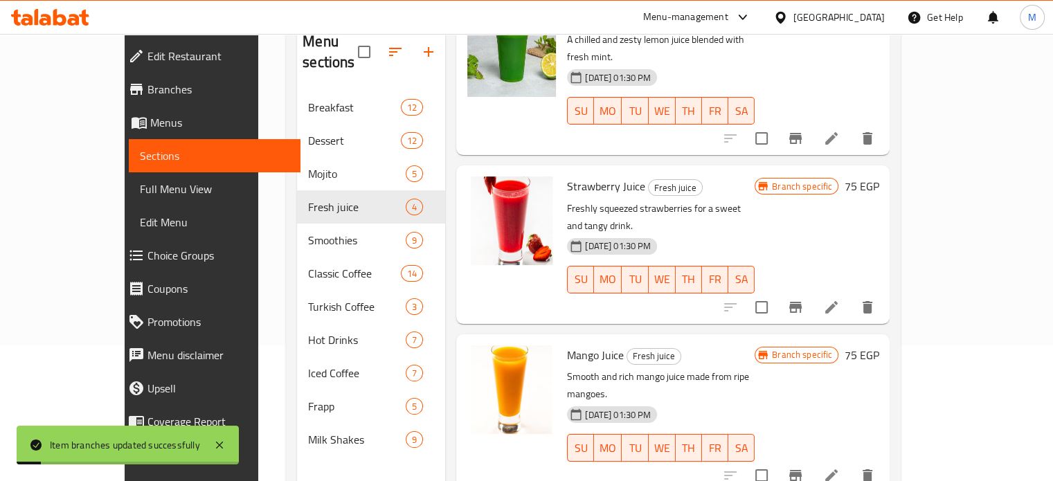
scroll to position [96, 0]
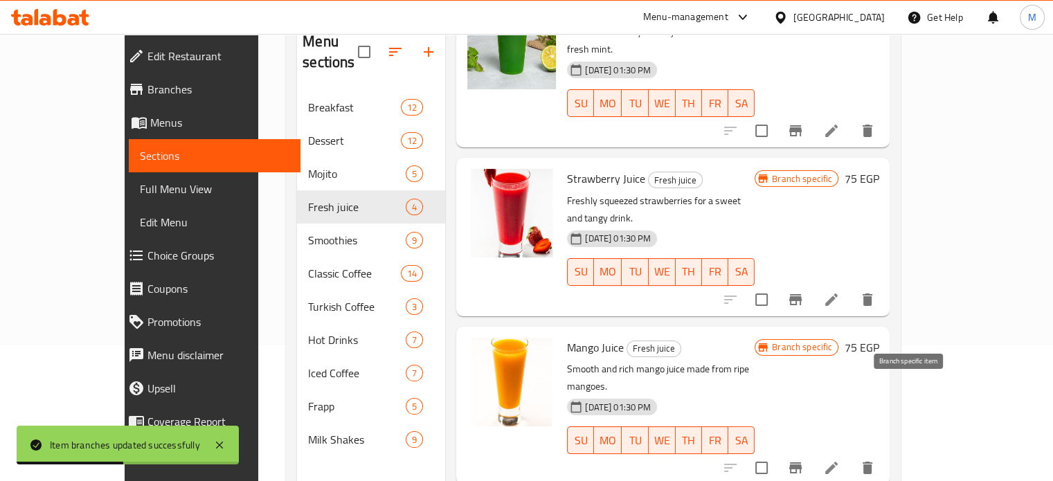
click at [802, 462] on icon "Branch-specific-item" at bounding box center [795, 467] width 12 height 11
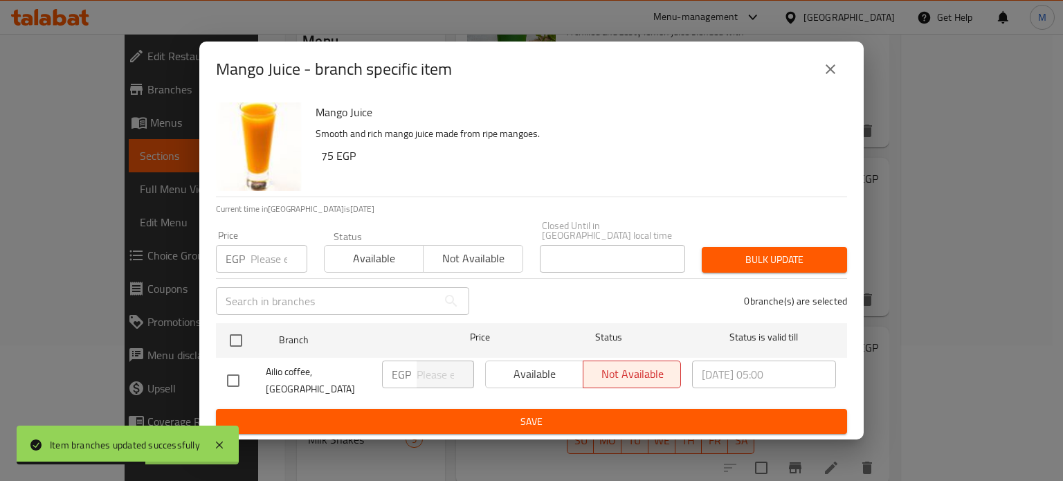
click at [273, 257] on input "number" at bounding box center [279, 259] width 57 height 28
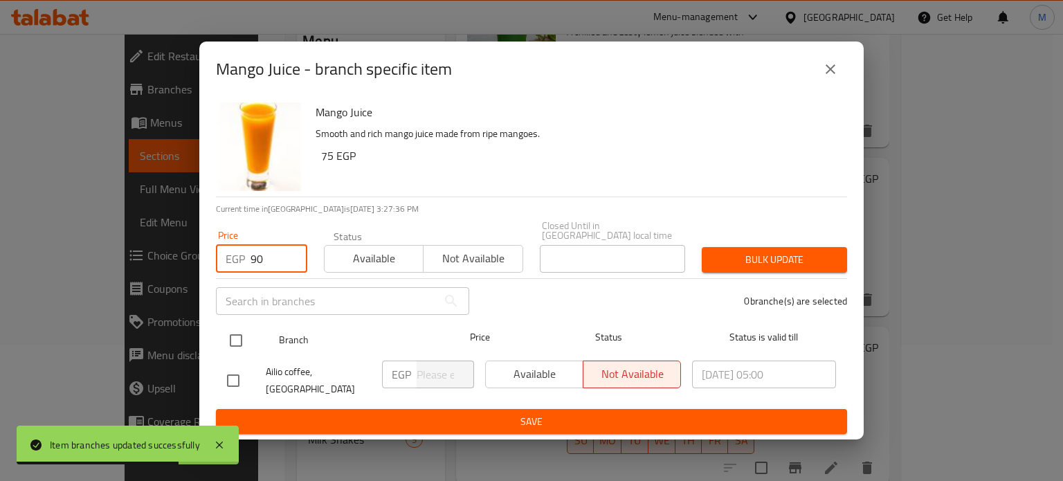
type input "90"
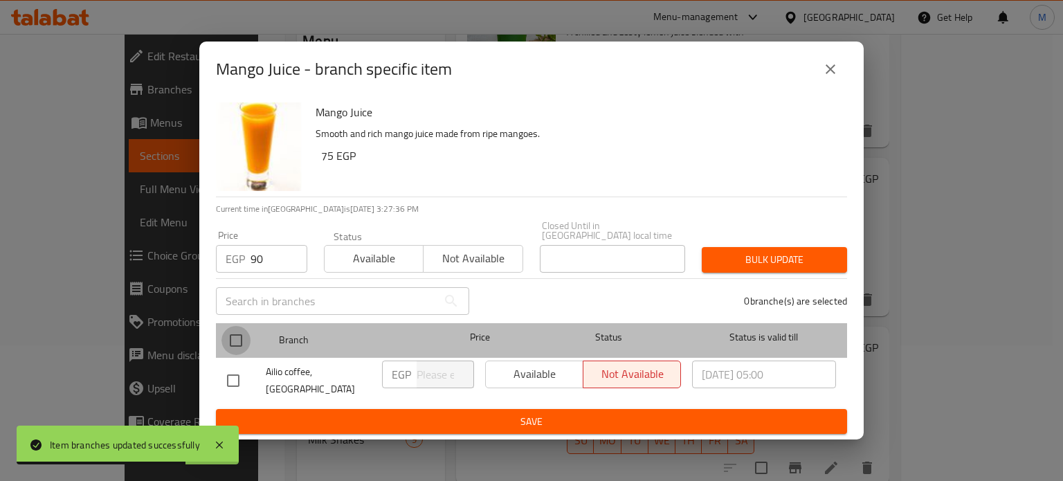
click at [233, 345] on input "checkbox" at bounding box center [236, 340] width 29 height 29
checkbox input "true"
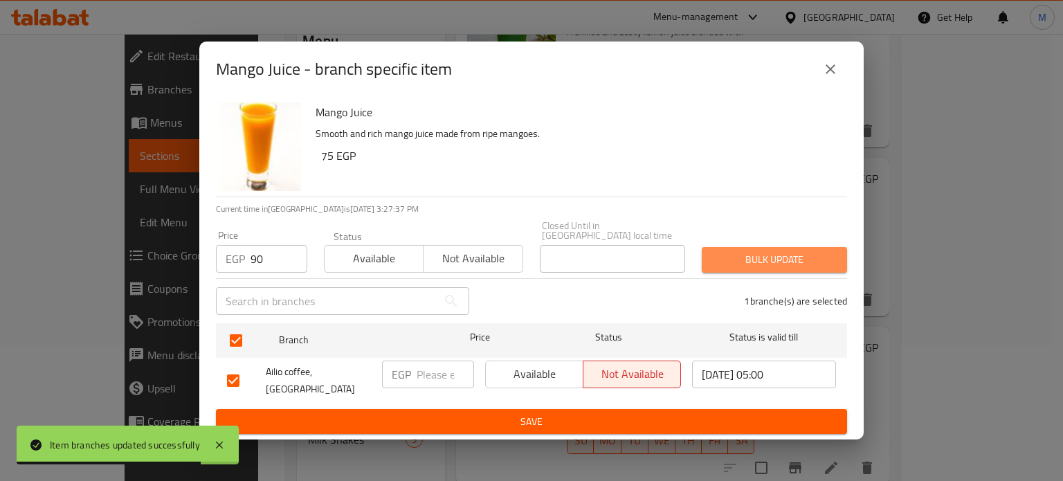
click at [744, 252] on span "Bulk update" at bounding box center [774, 259] width 123 height 17
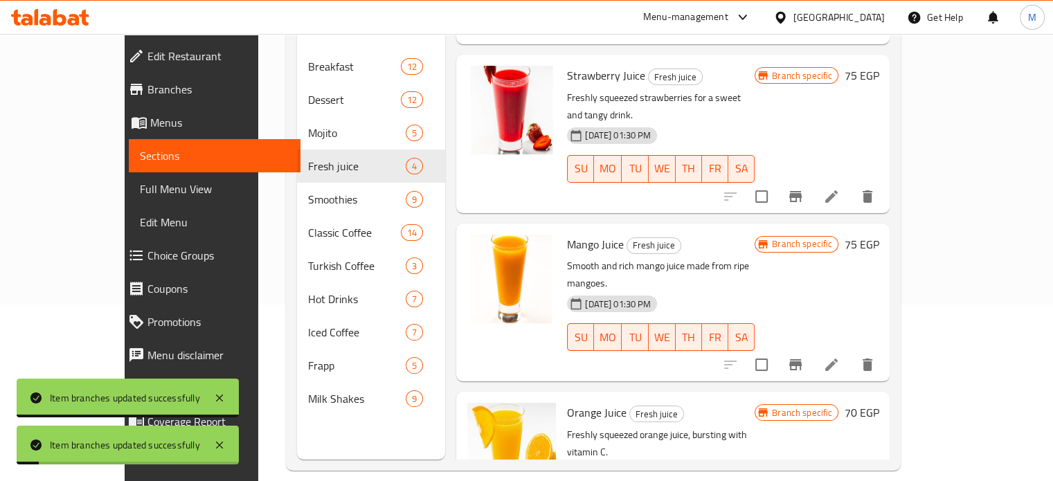
scroll to position [194, 0]
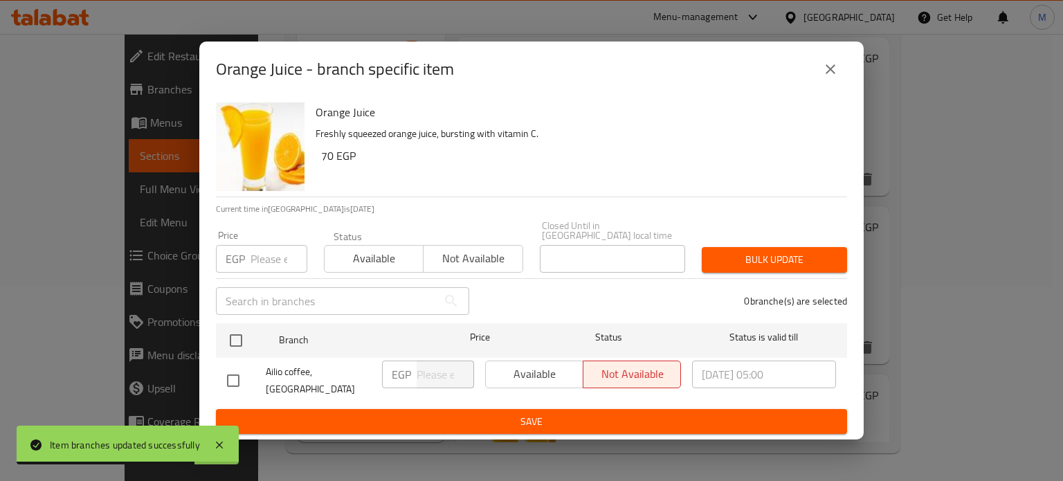
click at [258, 249] on input "number" at bounding box center [279, 259] width 57 height 28
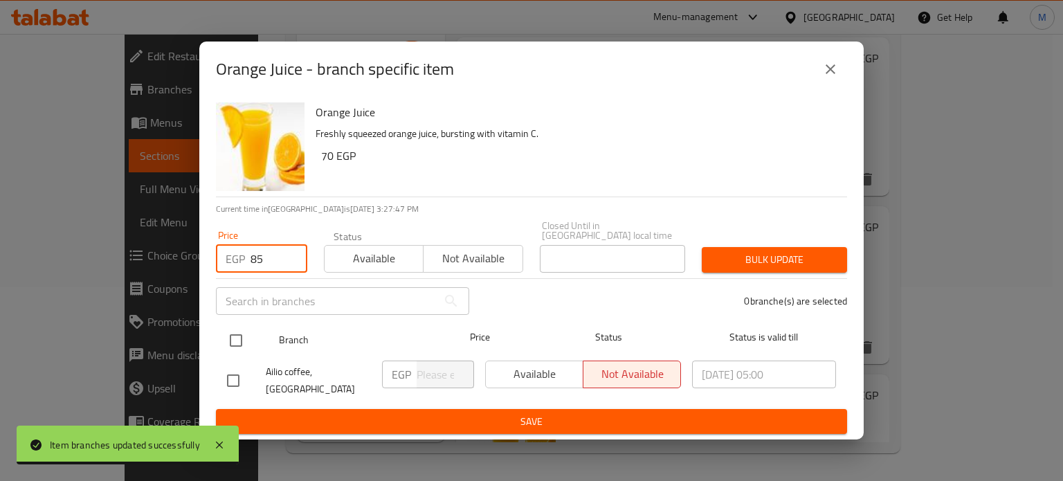
type input "85"
click at [237, 339] on input "checkbox" at bounding box center [236, 340] width 29 height 29
checkbox input "true"
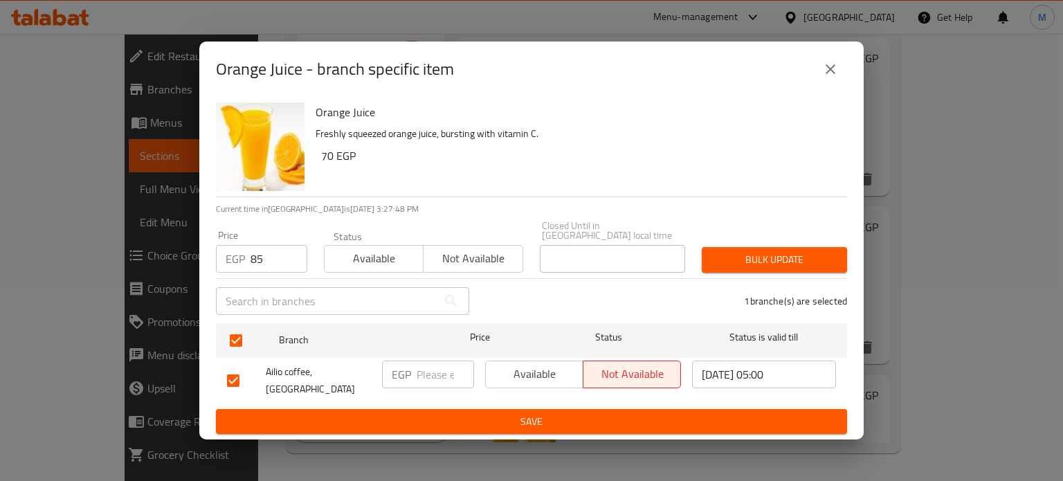
click at [792, 251] on span "Bulk update" at bounding box center [774, 259] width 123 height 17
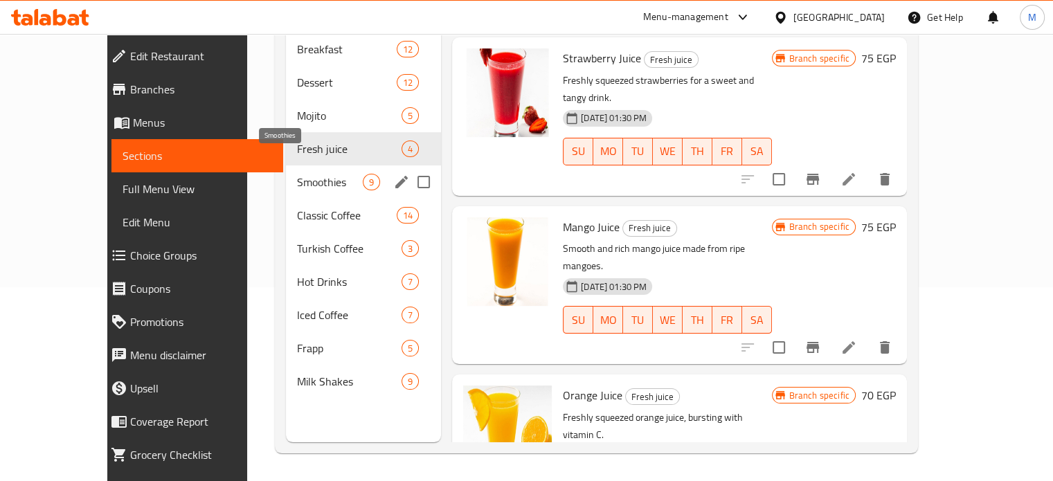
click at [297, 174] on span "Smoothies" at bounding box center [330, 182] width 66 height 17
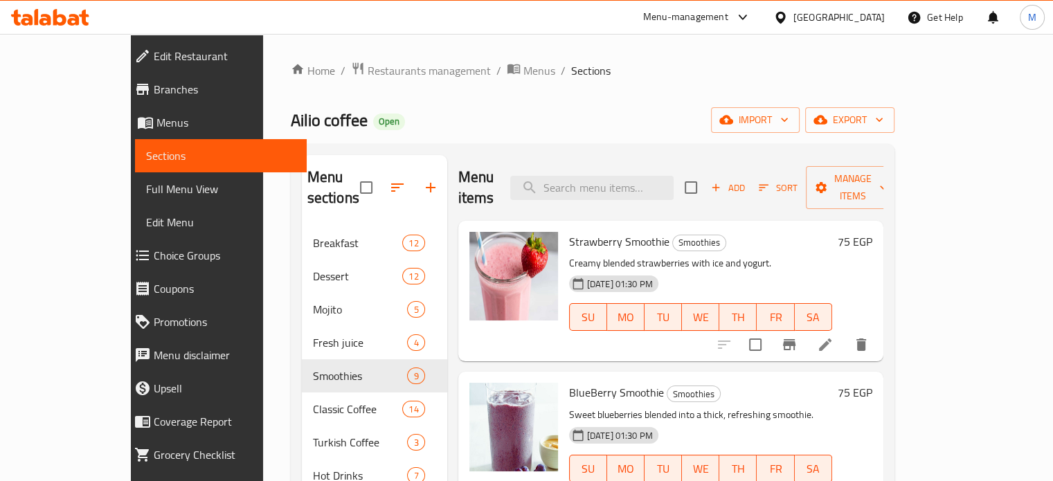
click at [798, 336] on icon "Branch-specific-item" at bounding box center [789, 344] width 17 height 17
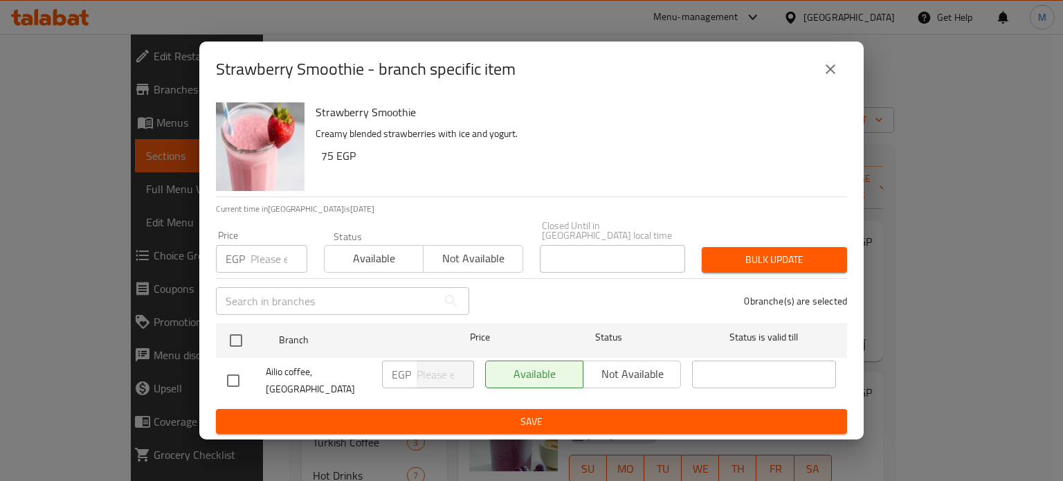
click at [261, 256] on input "number" at bounding box center [279, 259] width 57 height 28
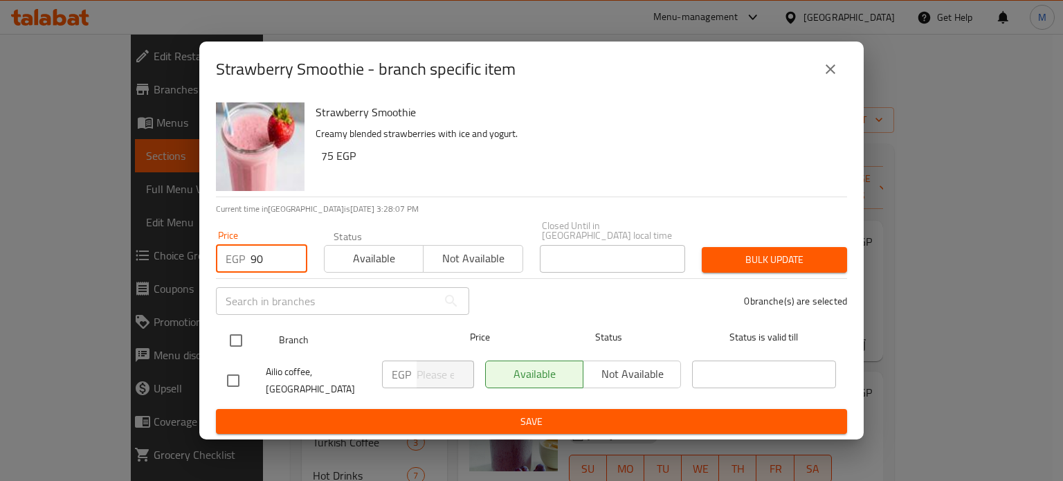
type input "90"
click at [242, 326] on input "checkbox" at bounding box center [236, 340] width 29 height 29
checkbox input "true"
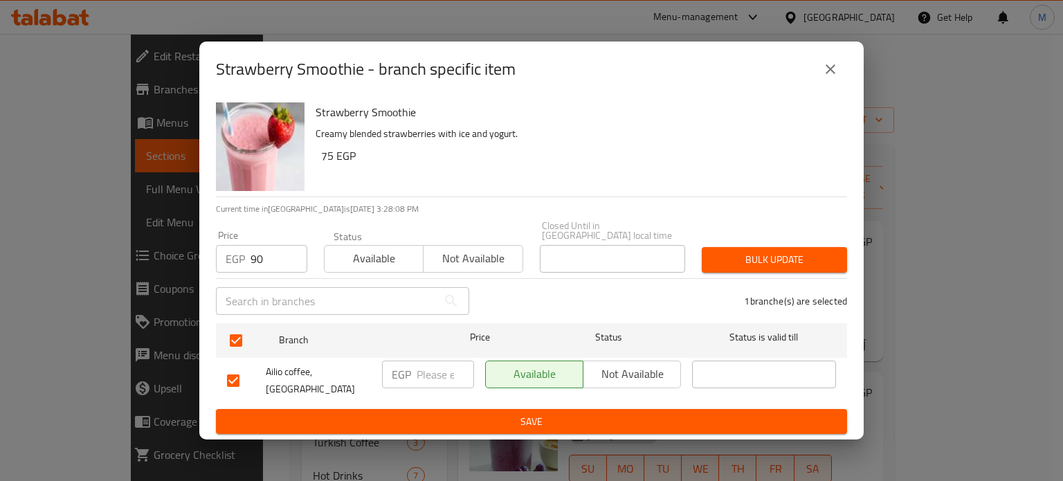
click at [794, 257] on span "Bulk update" at bounding box center [774, 259] width 123 height 17
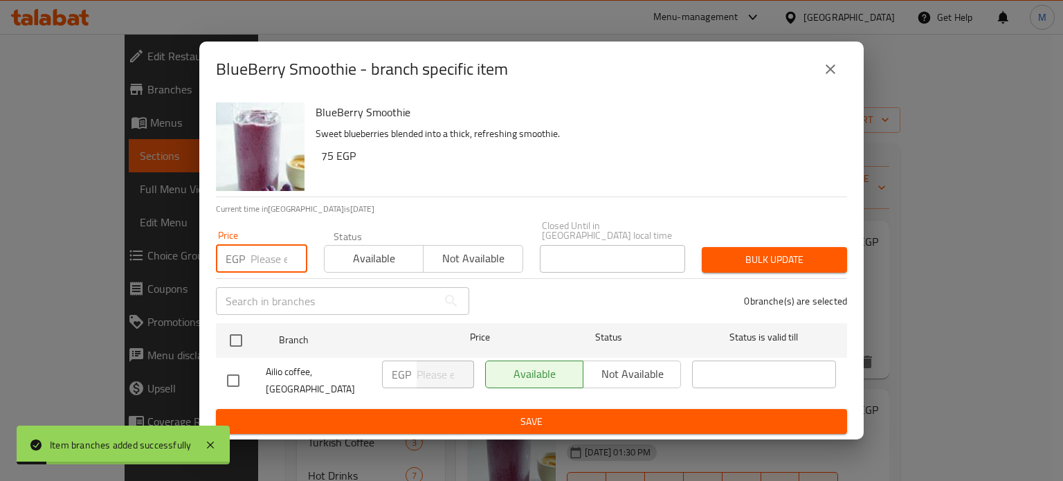
click at [267, 254] on input "number" at bounding box center [279, 259] width 57 height 28
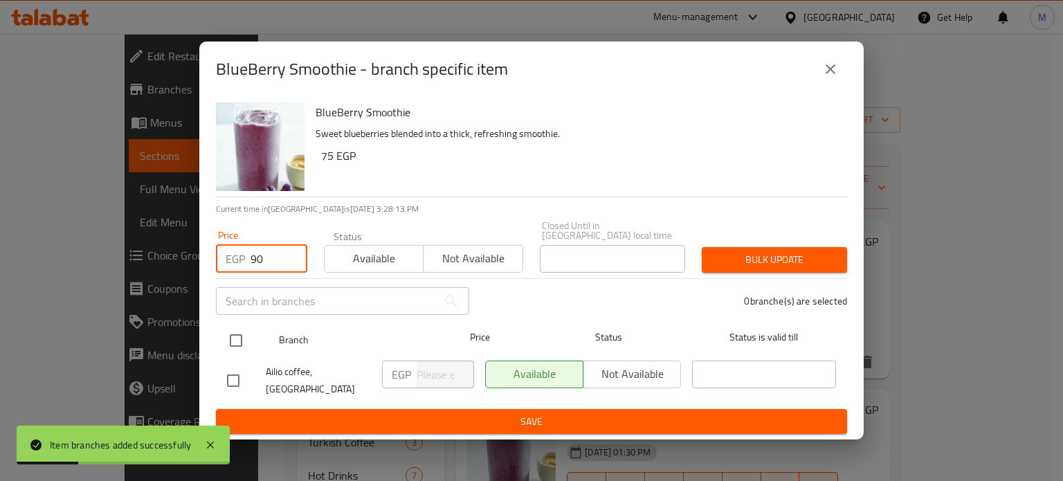
type input "90"
click at [231, 330] on input "checkbox" at bounding box center [236, 340] width 29 height 29
checkbox input "true"
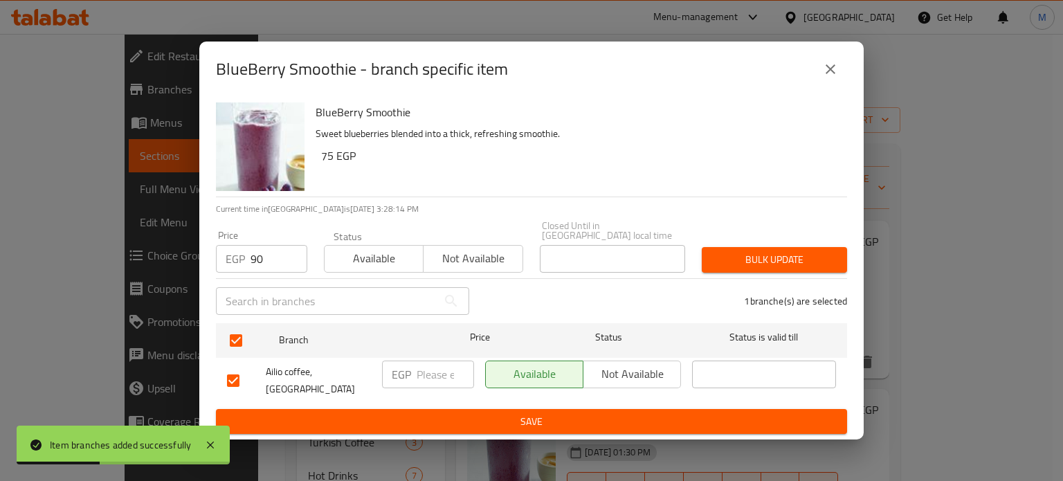
click at [748, 233] on div "Price EGP 90 Price Status Available Not available Closed Until in [GEOGRAPHIC_D…" at bounding box center [532, 247] width 648 height 69
click at [764, 251] on span "Bulk update" at bounding box center [774, 259] width 123 height 17
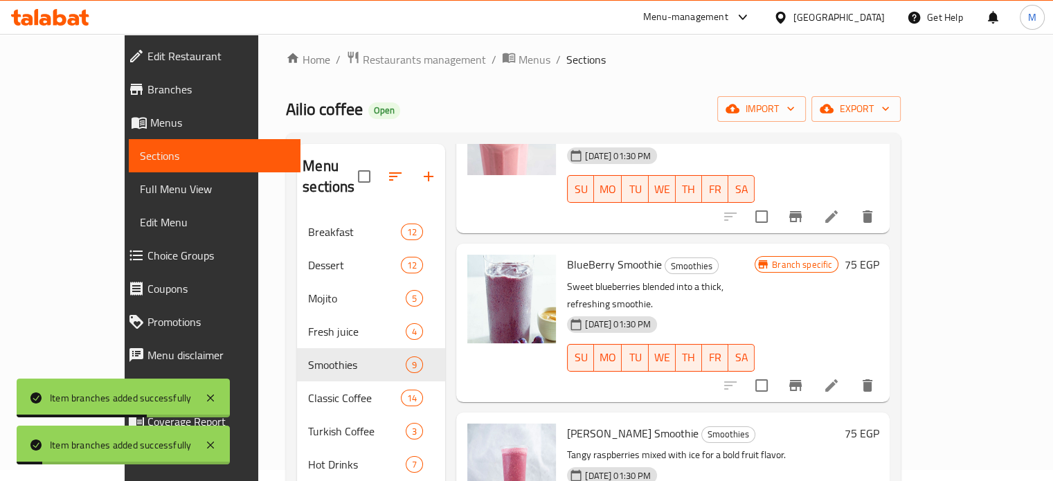
scroll to position [240, 0]
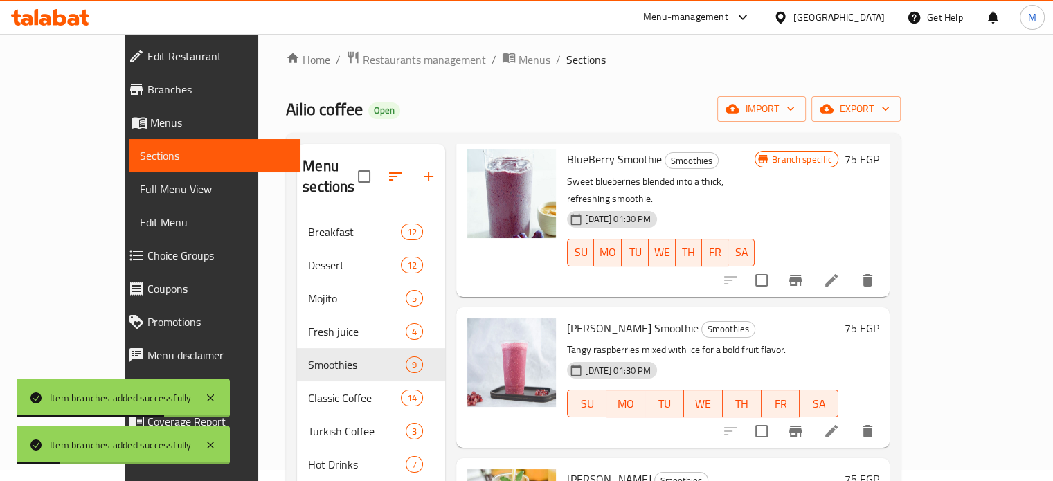
click at [802, 426] on icon "Branch-specific-item" at bounding box center [795, 431] width 12 height 11
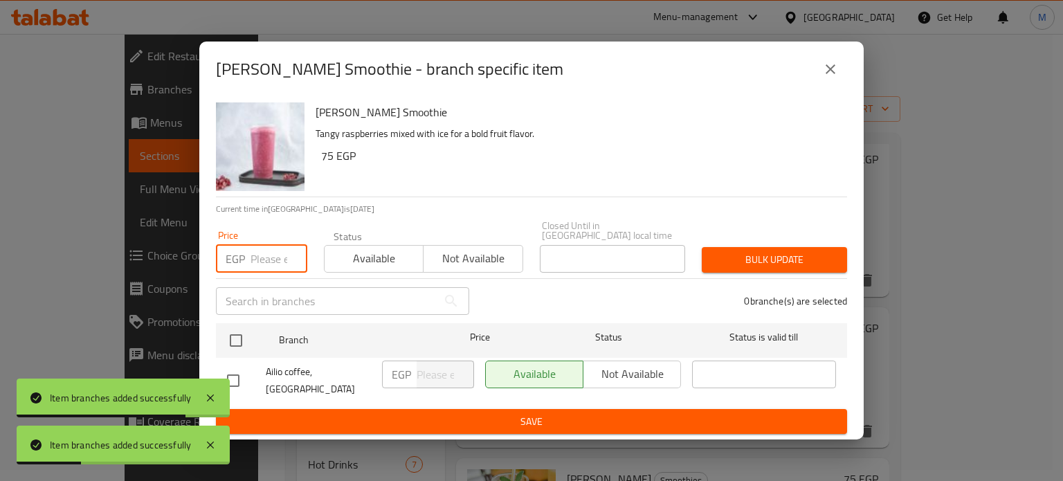
click at [274, 254] on input "number" at bounding box center [279, 259] width 57 height 28
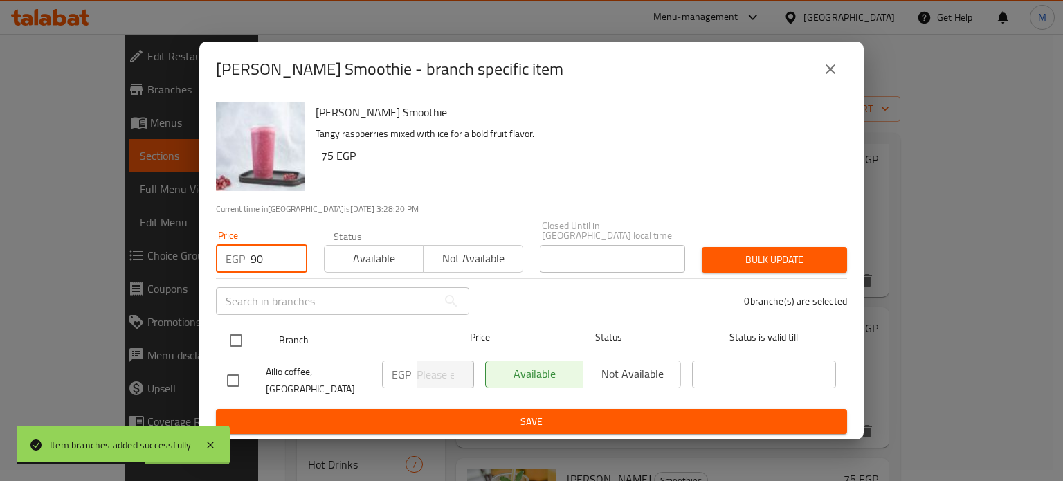
type input "90"
click at [239, 333] on input "checkbox" at bounding box center [236, 340] width 29 height 29
checkbox input "true"
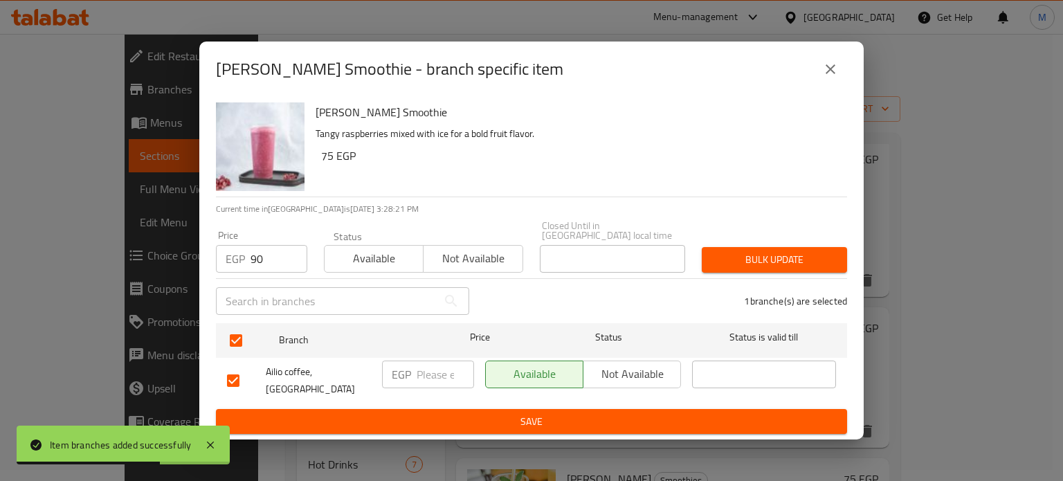
click at [814, 268] on div "Bulk update" at bounding box center [775, 260] width 162 height 42
click at [810, 262] on span "Bulk update" at bounding box center [774, 259] width 123 height 17
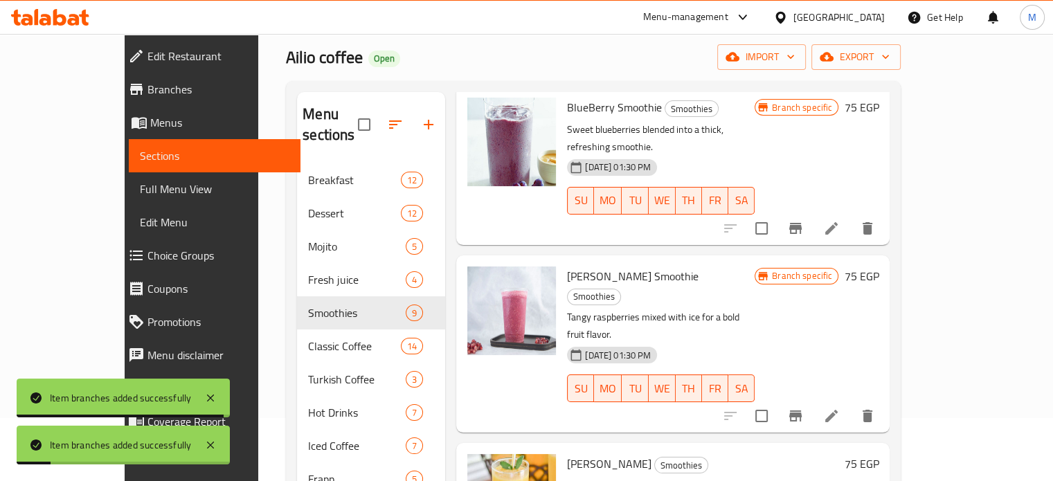
scroll to position [161, 0]
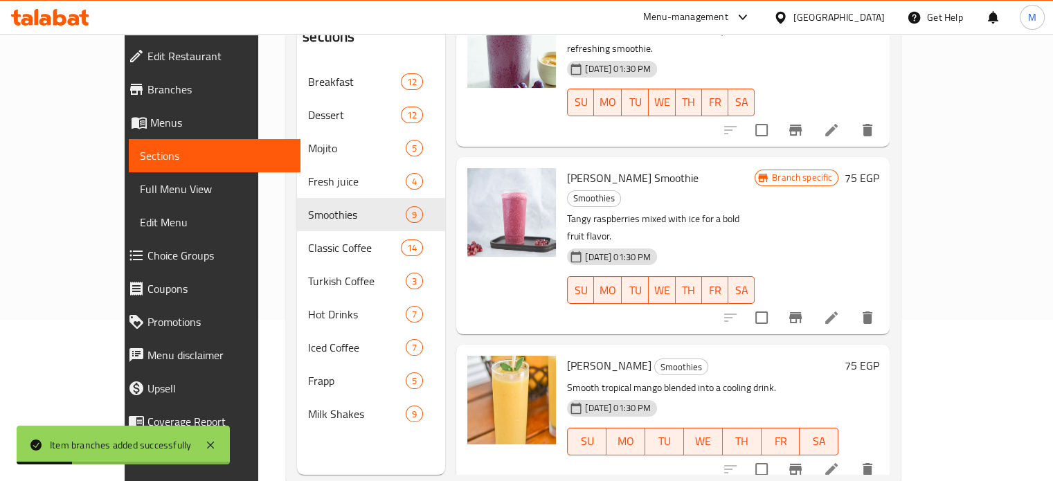
click at [804, 461] on icon "Branch-specific-item" at bounding box center [795, 469] width 17 height 17
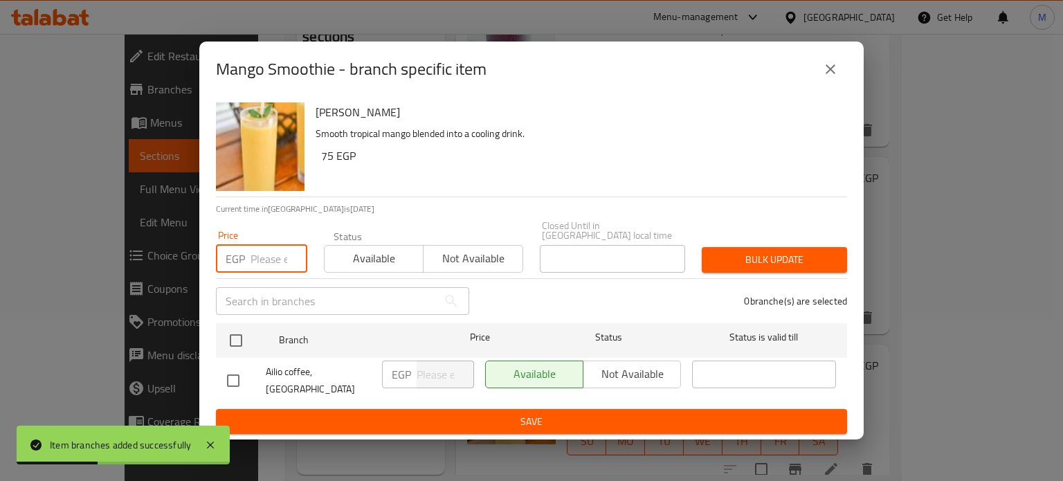
click at [286, 250] on input "number" at bounding box center [279, 259] width 57 height 28
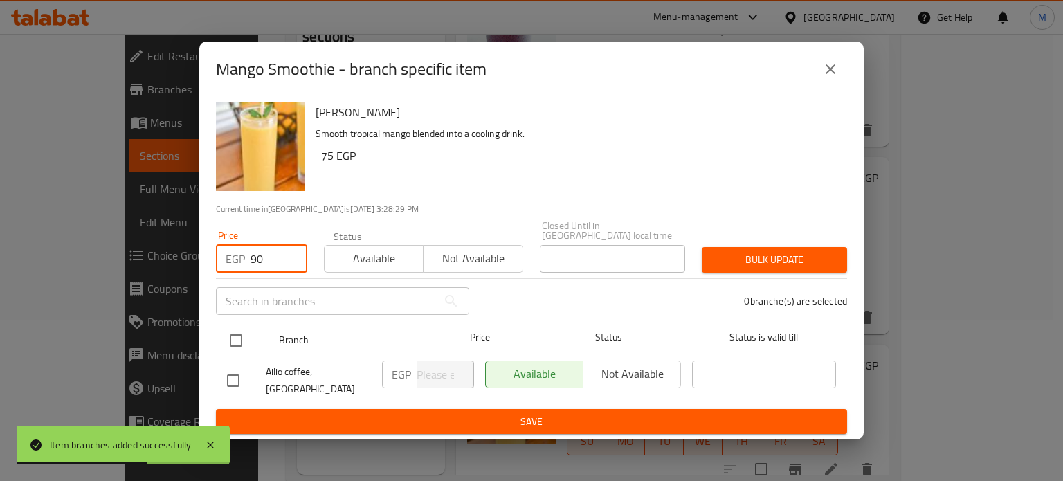
type input "90"
click at [233, 334] on input "checkbox" at bounding box center [236, 340] width 29 height 29
checkbox input "true"
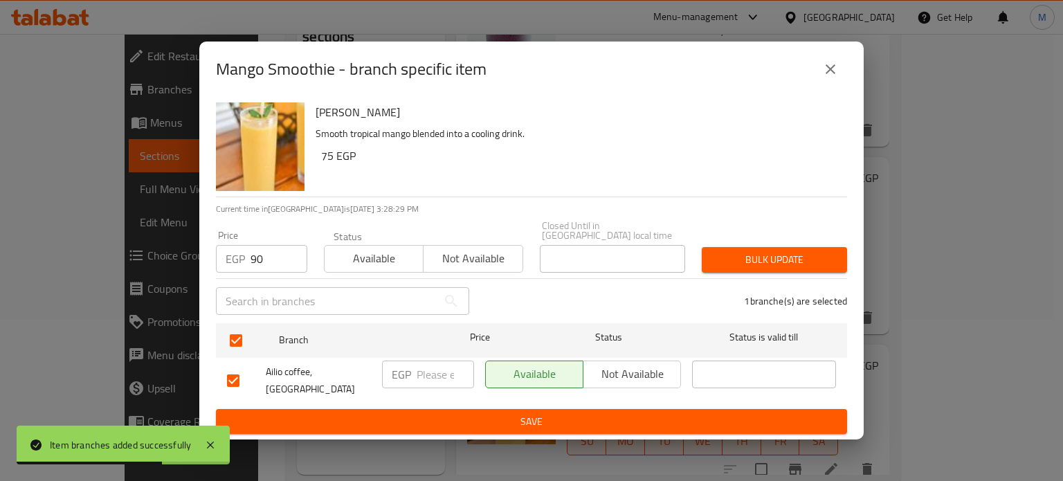
click at [779, 251] on span "Bulk update" at bounding box center [774, 259] width 123 height 17
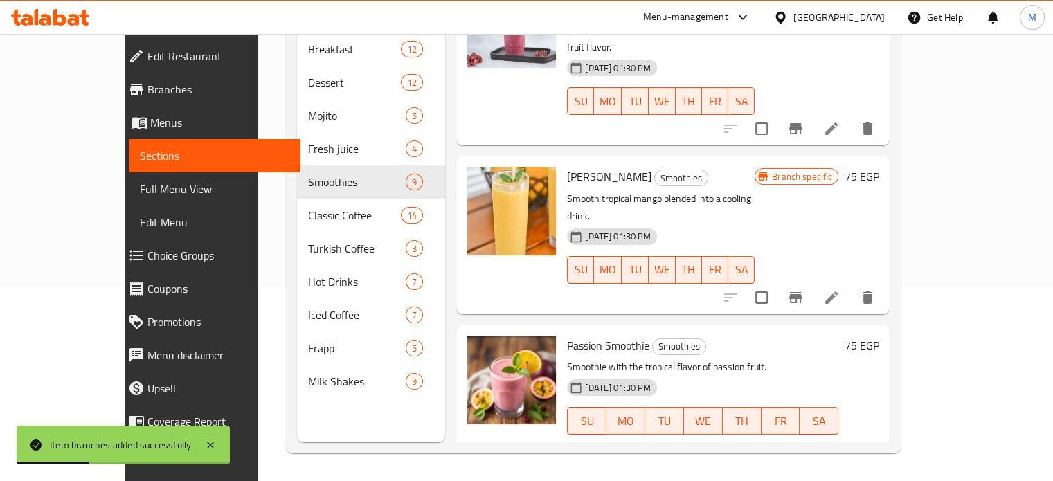
scroll to position [404, 0]
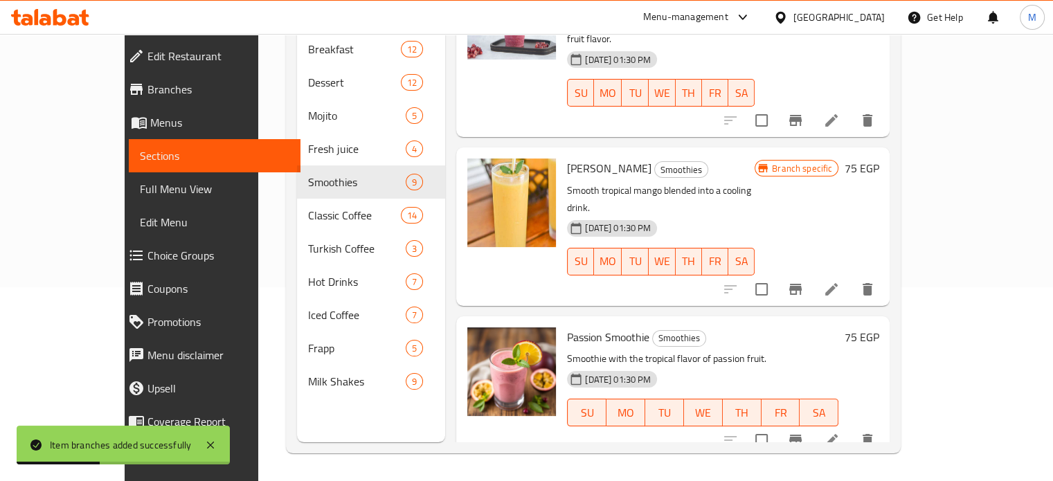
click at [802, 435] on icon "Branch-specific-item" at bounding box center [795, 440] width 12 height 11
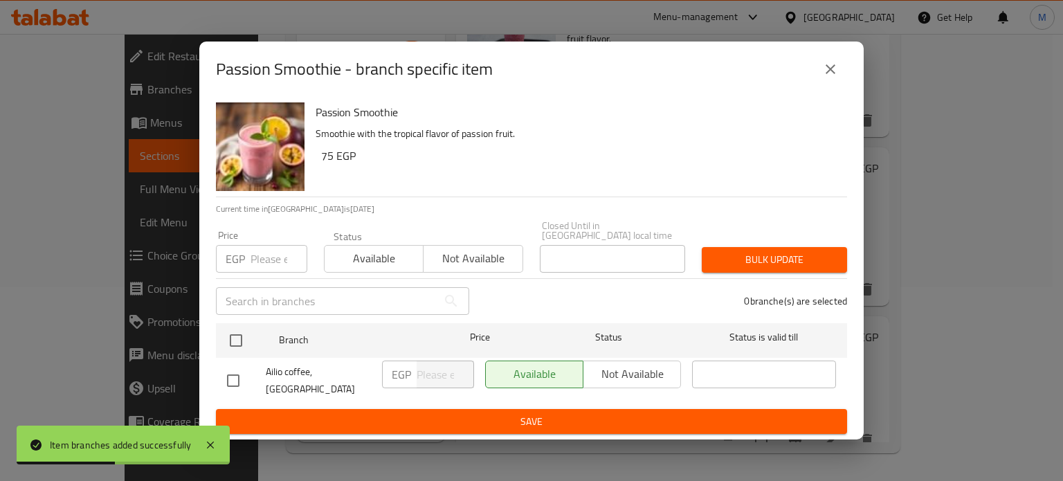
click at [246, 254] on div "EGP Price" at bounding box center [261, 259] width 91 height 28
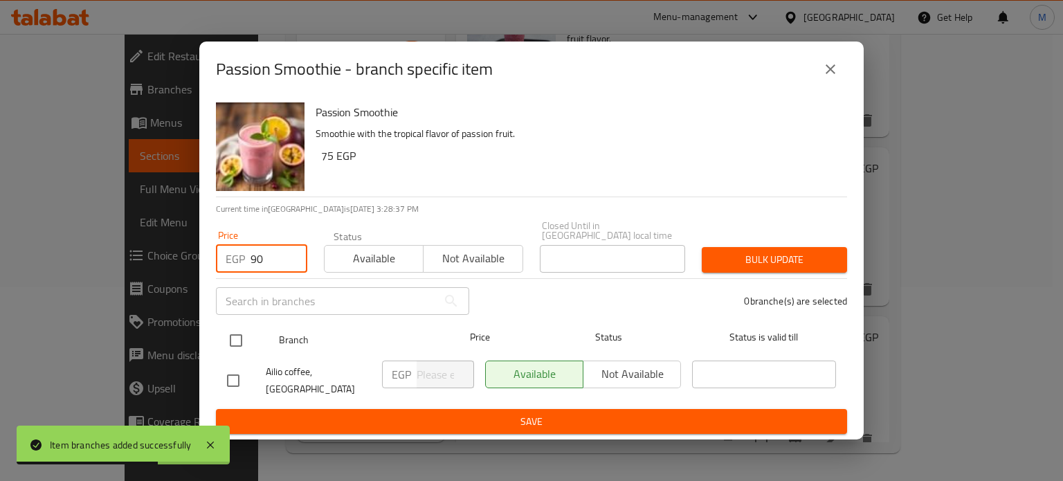
type input "90"
click at [240, 328] on input "checkbox" at bounding box center [236, 340] width 29 height 29
checkbox input "true"
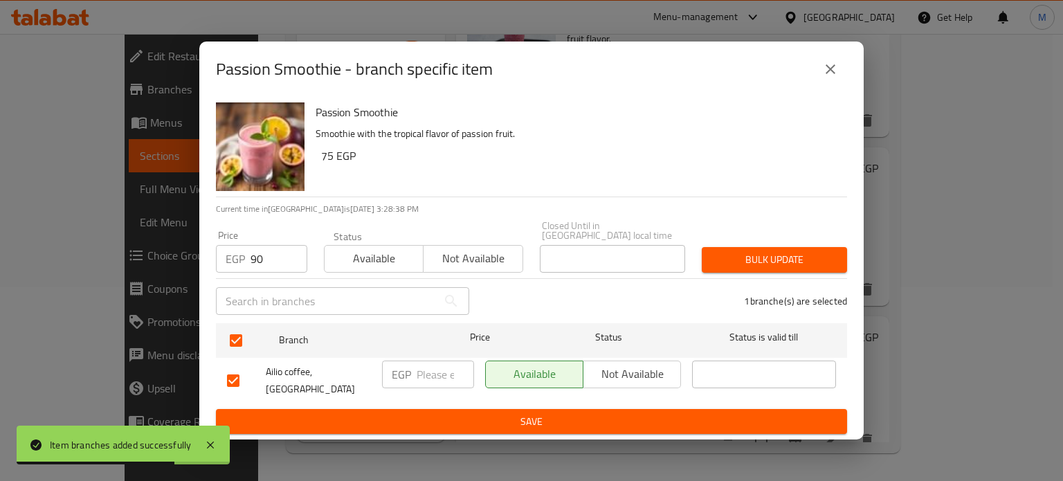
click at [757, 253] on span "Bulk update" at bounding box center [774, 259] width 123 height 17
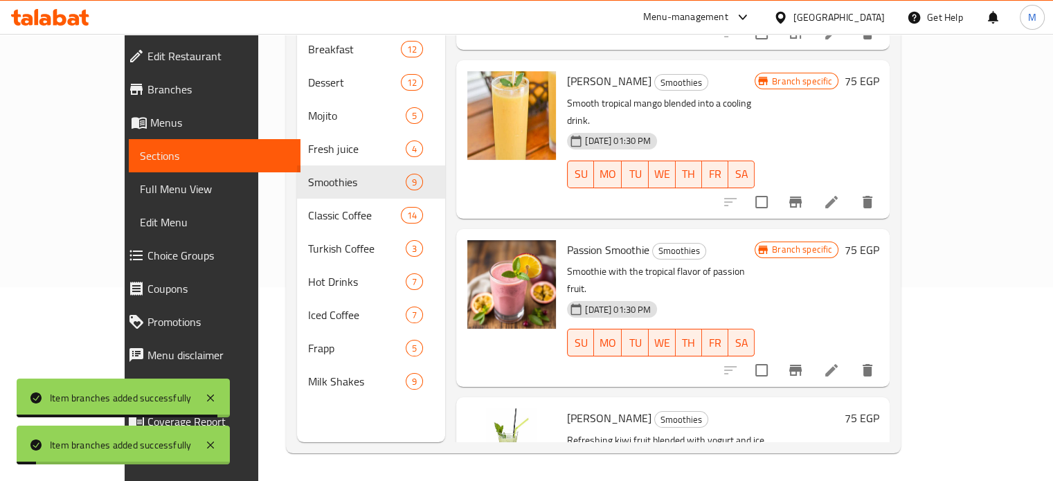
scroll to position [540, 0]
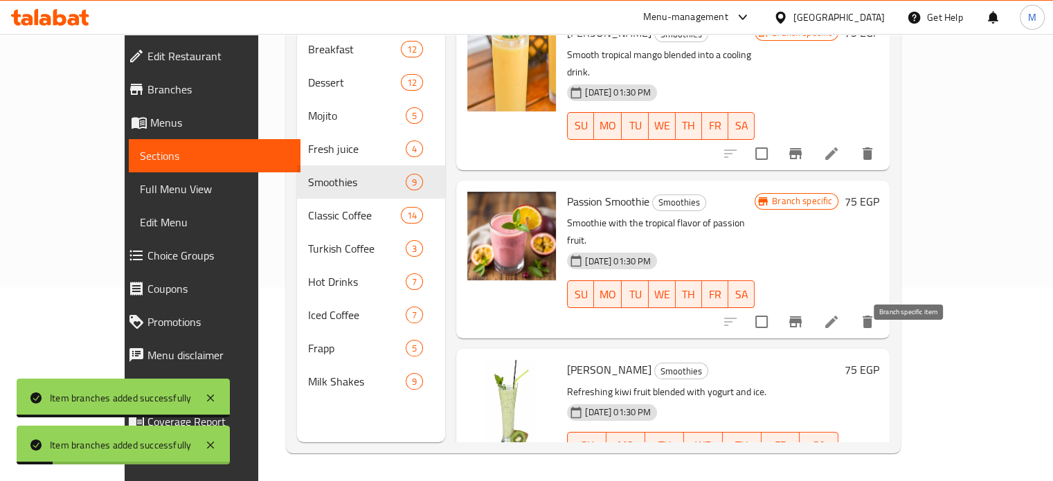
click at [802, 468] on icon "Branch-specific-item" at bounding box center [795, 473] width 12 height 11
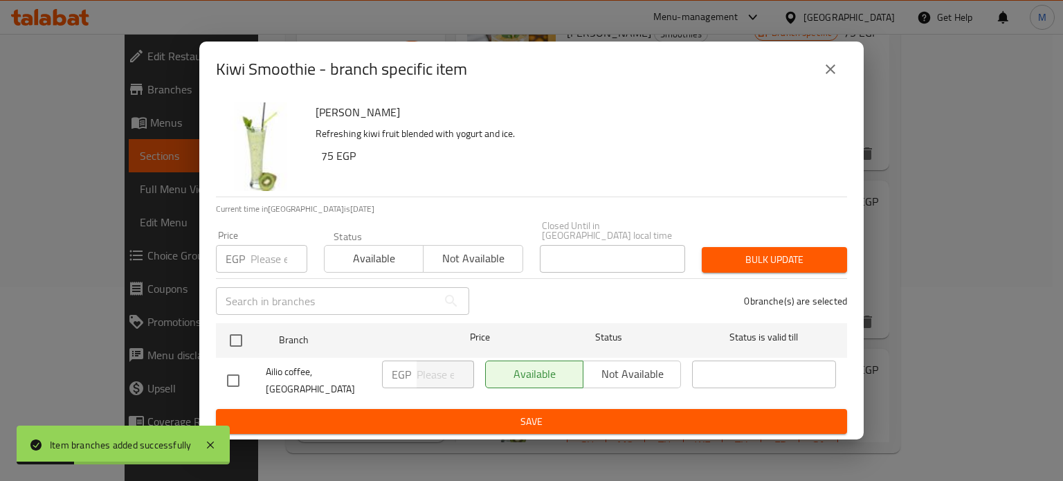
click at [267, 259] on input "number" at bounding box center [279, 259] width 57 height 28
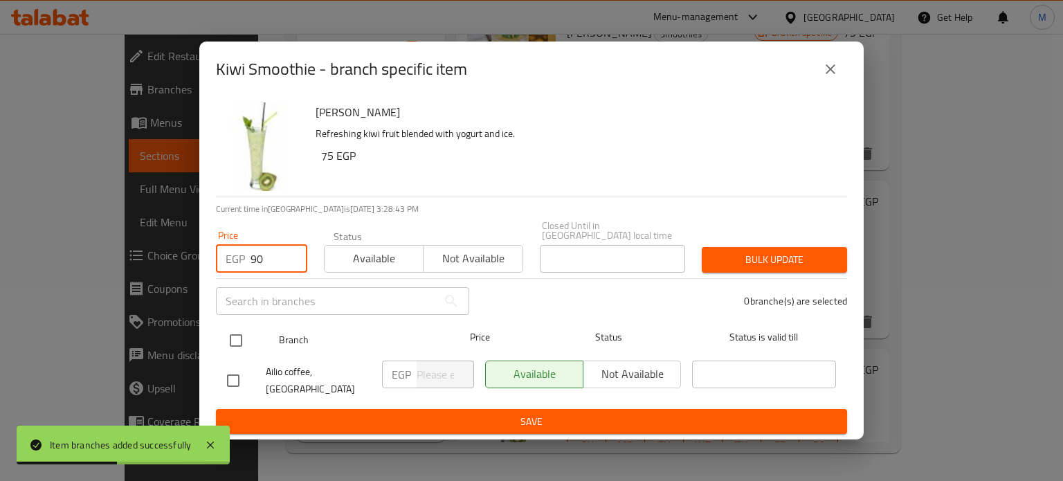
type input "90"
click at [233, 342] on input "checkbox" at bounding box center [236, 340] width 29 height 29
checkbox input "true"
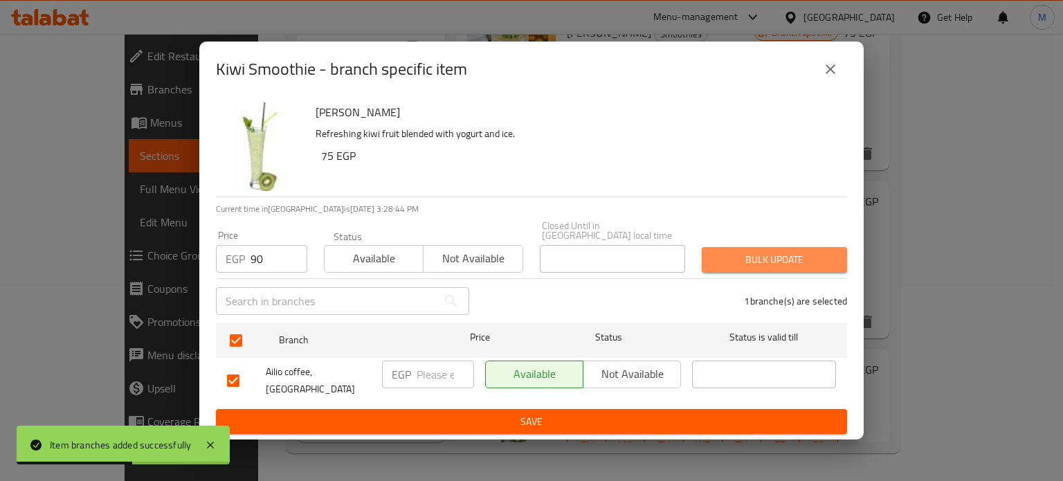
click at [777, 253] on span "Bulk update" at bounding box center [774, 259] width 123 height 17
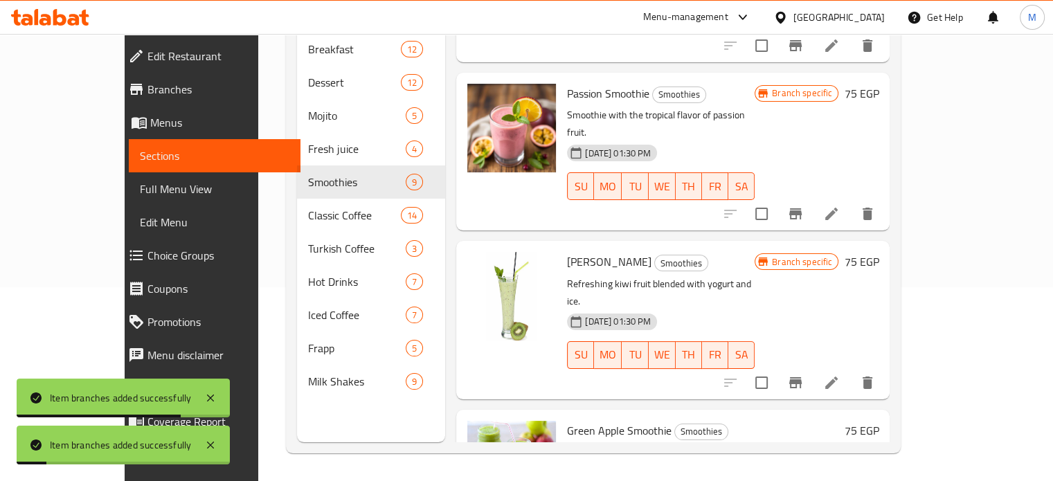
scroll to position [741, 0]
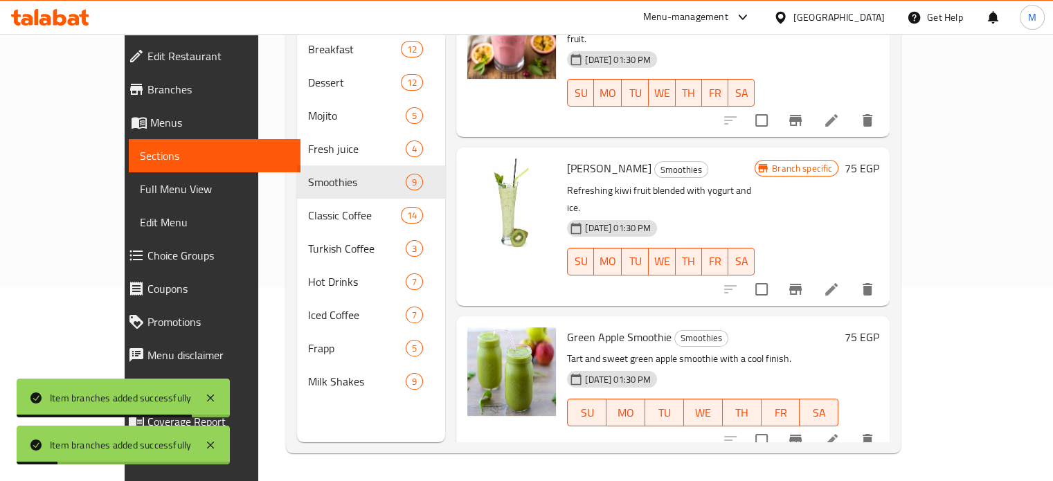
click at [802, 435] on icon "Branch-specific-item" at bounding box center [795, 440] width 12 height 11
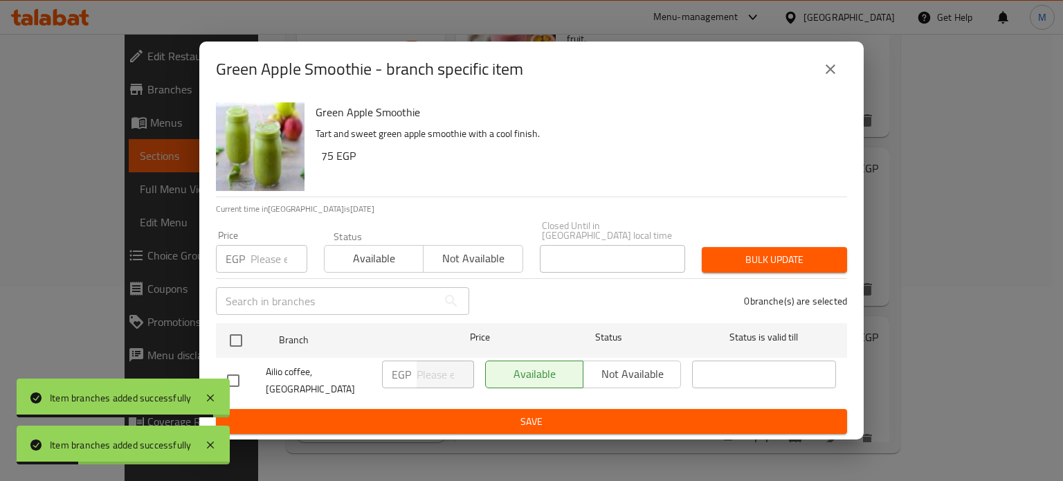
click at [269, 251] on input "number" at bounding box center [279, 259] width 57 height 28
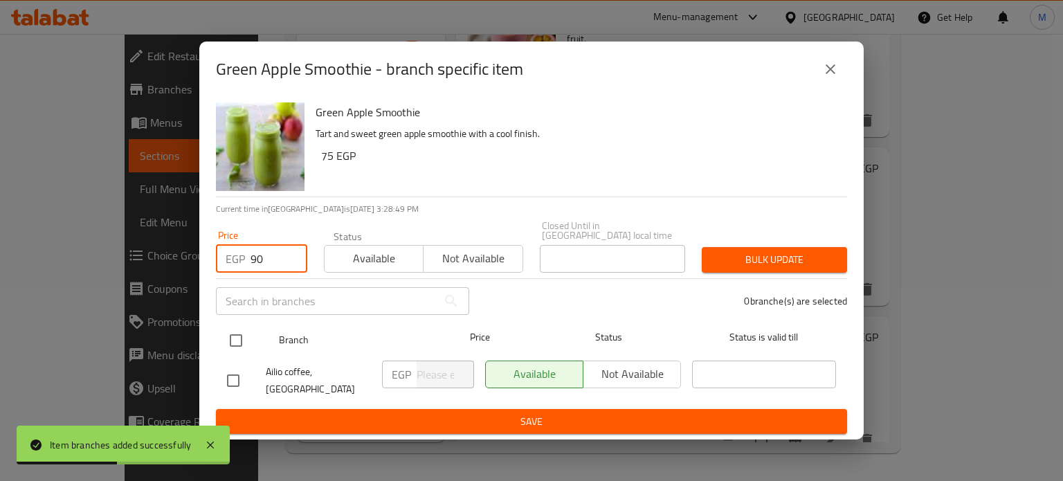
type input "90"
click at [239, 339] on input "checkbox" at bounding box center [236, 340] width 29 height 29
checkbox input "true"
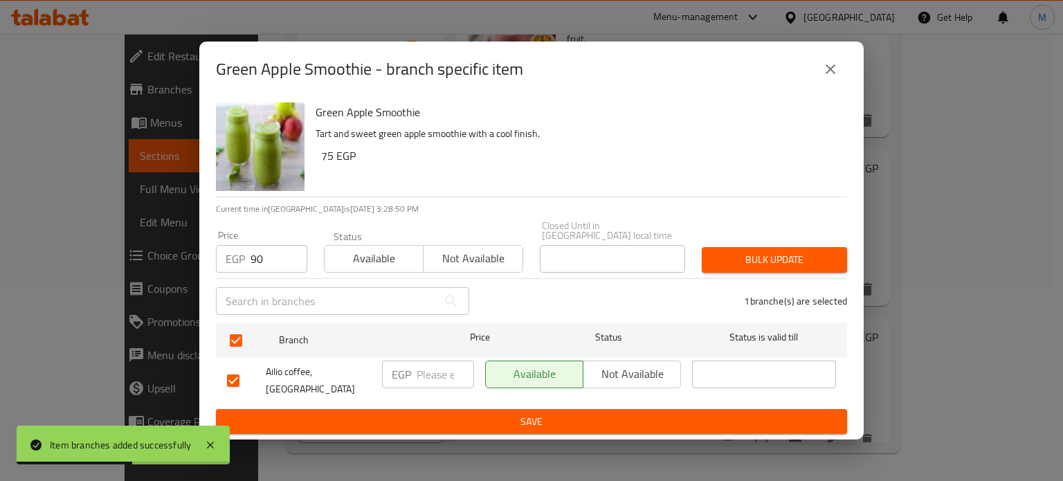
click at [766, 253] on span "Bulk update" at bounding box center [774, 259] width 123 height 17
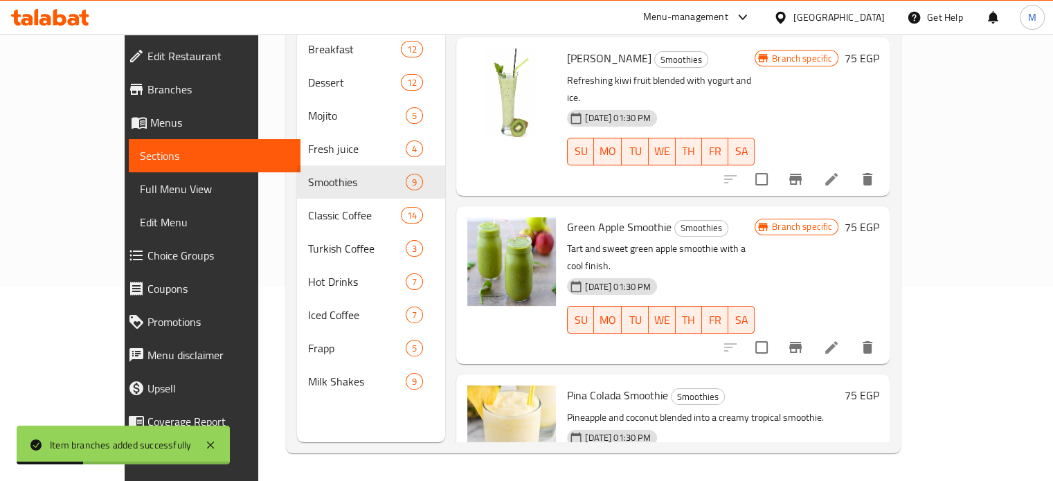
scroll to position [911, 0]
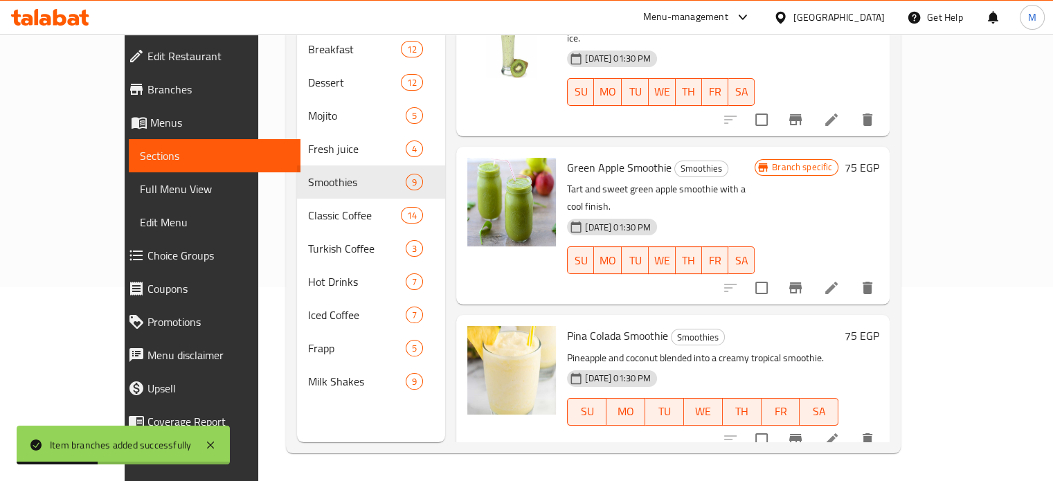
click at [802, 434] on icon "Branch-specific-item" at bounding box center [795, 439] width 12 height 11
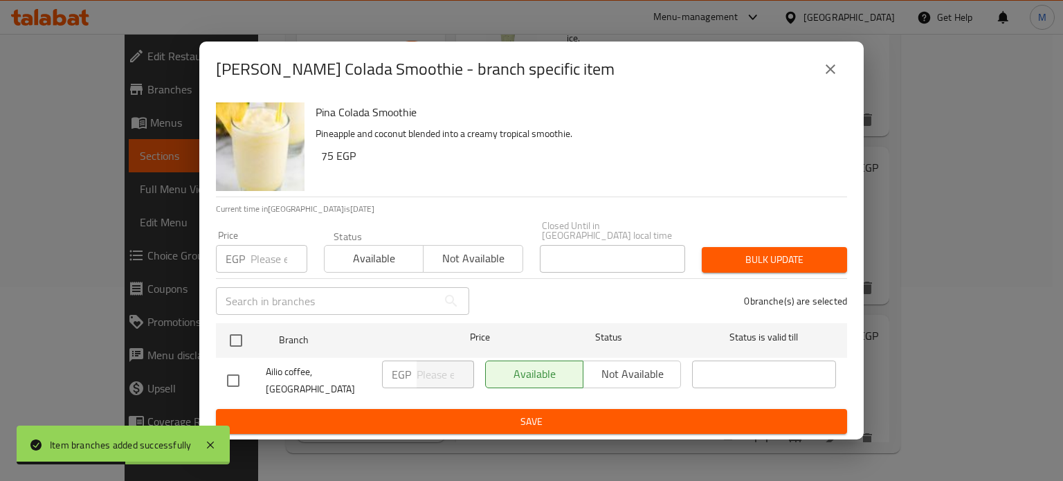
click at [271, 259] on input "number" at bounding box center [279, 259] width 57 height 28
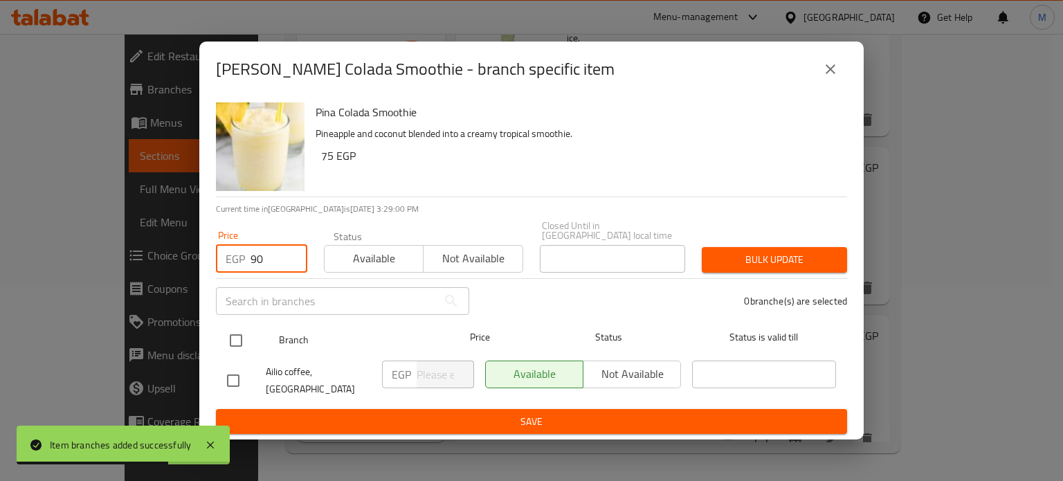
type input "90"
click at [242, 342] on input "checkbox" at bounding box center [236, 340] width 29 height 29
checkbox input "true"
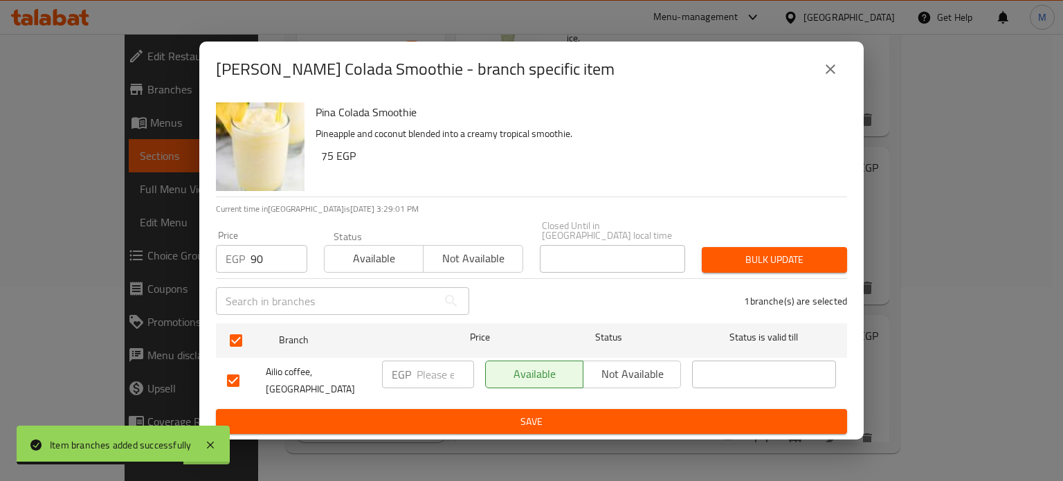
click at [783, 254] on span "Bulk update" at bounding box center [774, 259] width 123 height 17
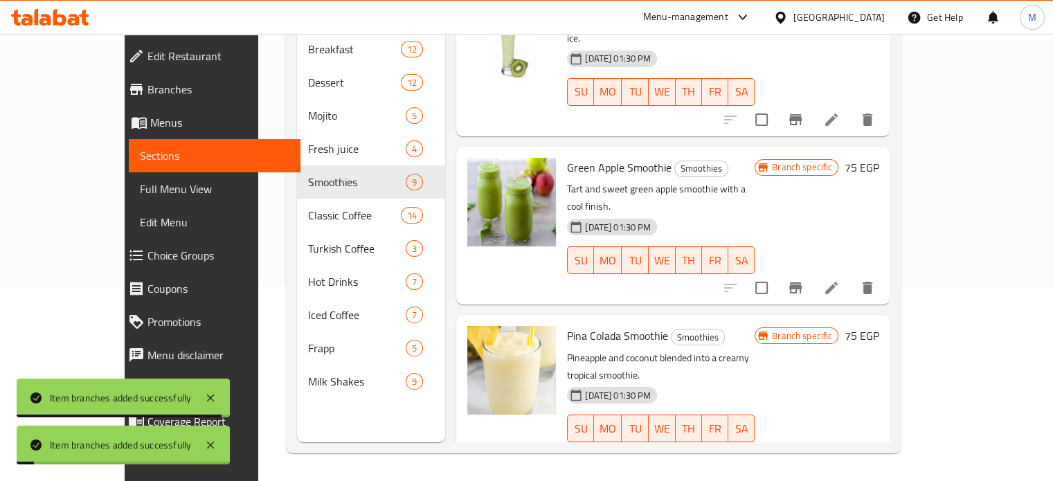
scroll to position [914, 0]
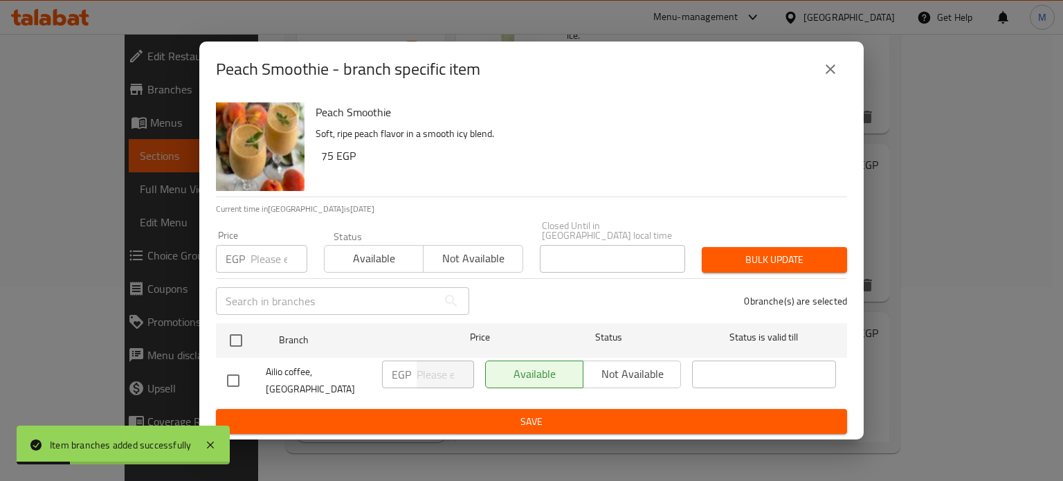
click at [266, 257] on input "number" at bounding box center [279, 259] width 57 height 28
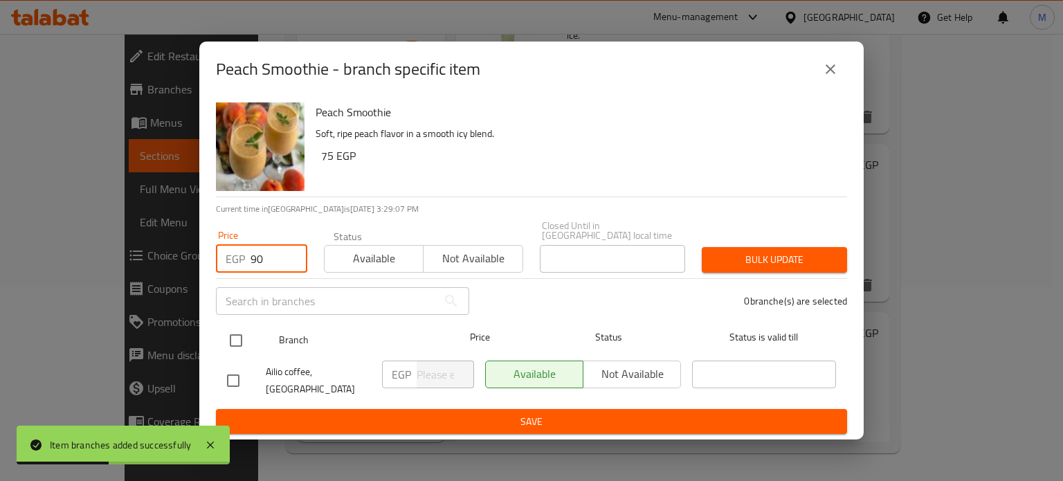
type input "90"
click at [242, 335] on input "checkbox" at bounding box center [236, 340] width 29 height 29
checkbox input "true"
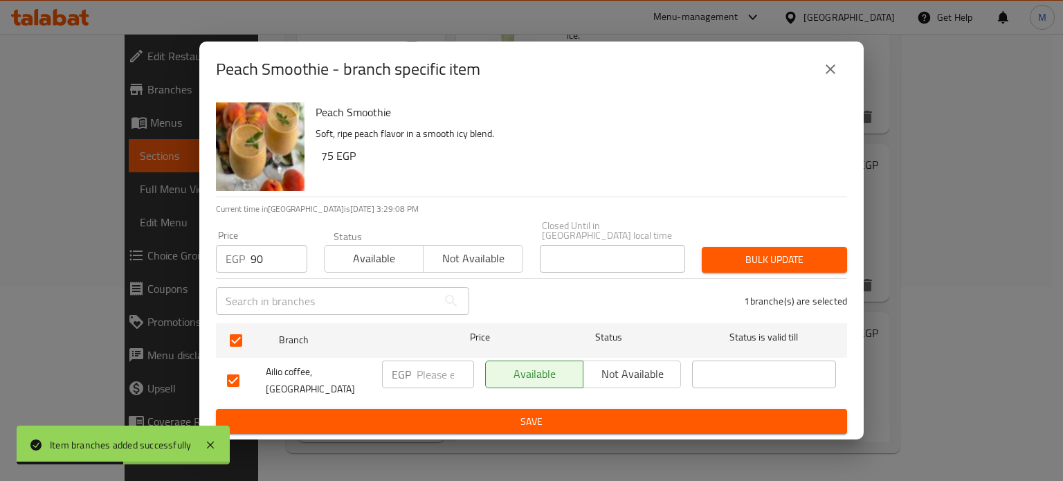
click at [760, 247] on button "Bulk update" at bounding box center [774, 260] width 145 height 26
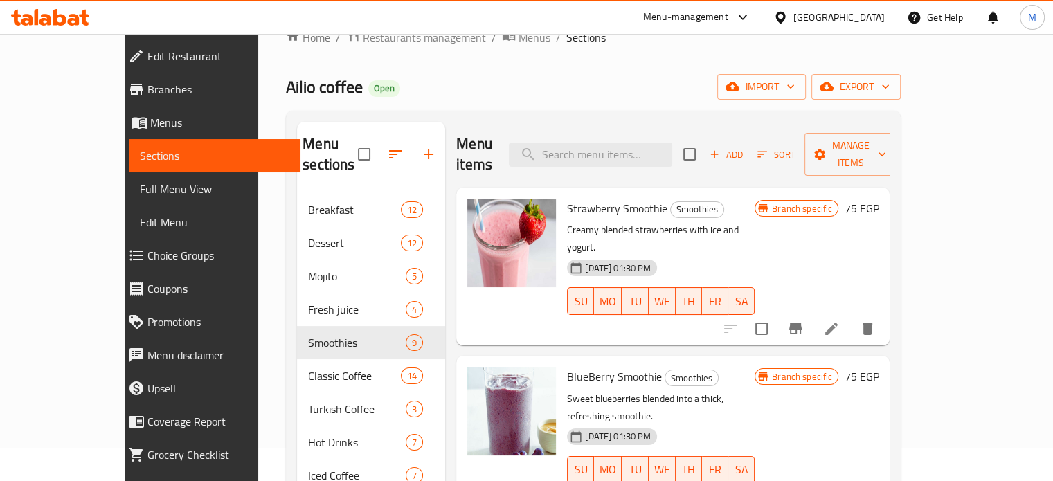
scroll to position [0, 0]
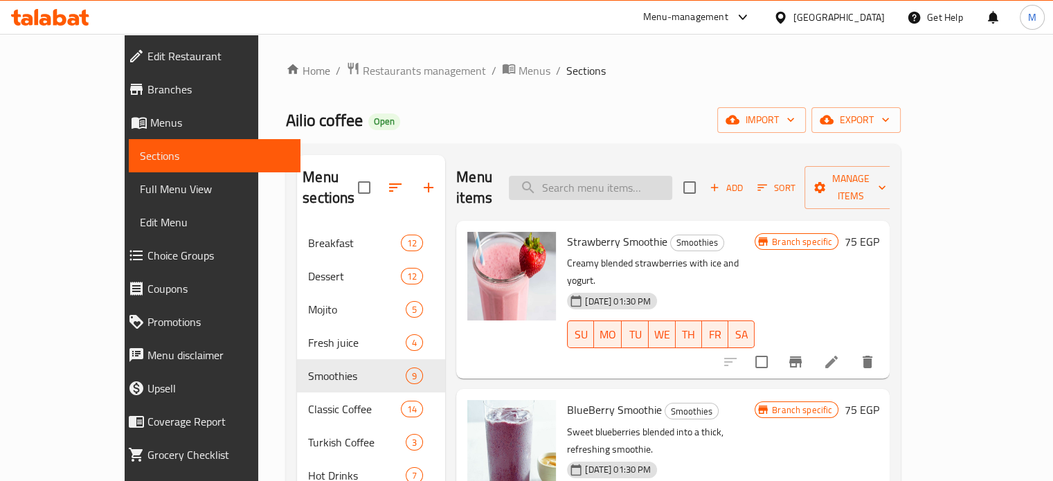
click at [634, 181] on input "search" at bounding box center [590, 188] width 163 height 24
paste input "Blueberry Colada"
type input "Blueberry Colada"
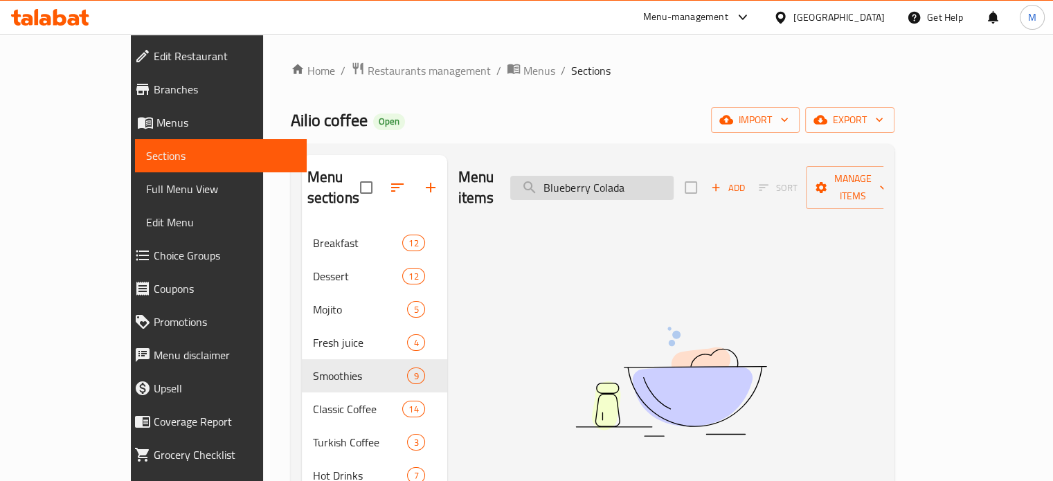
click at [645, 179] on input "Blueberry Colada" at bounding box center [591, 188] width 163 height 24
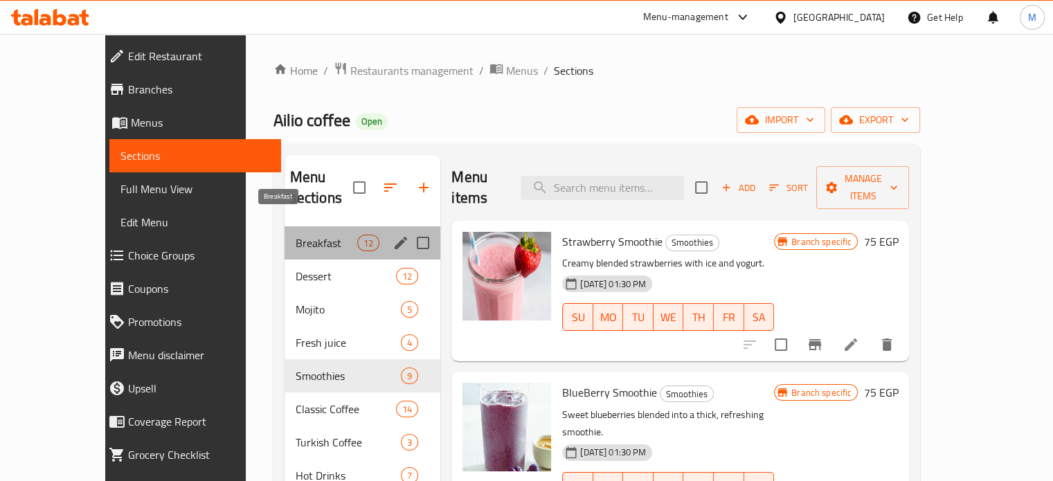
click at [300, 235] on span "Breakfast" at bounding box center [327, 243] width 62 height 17
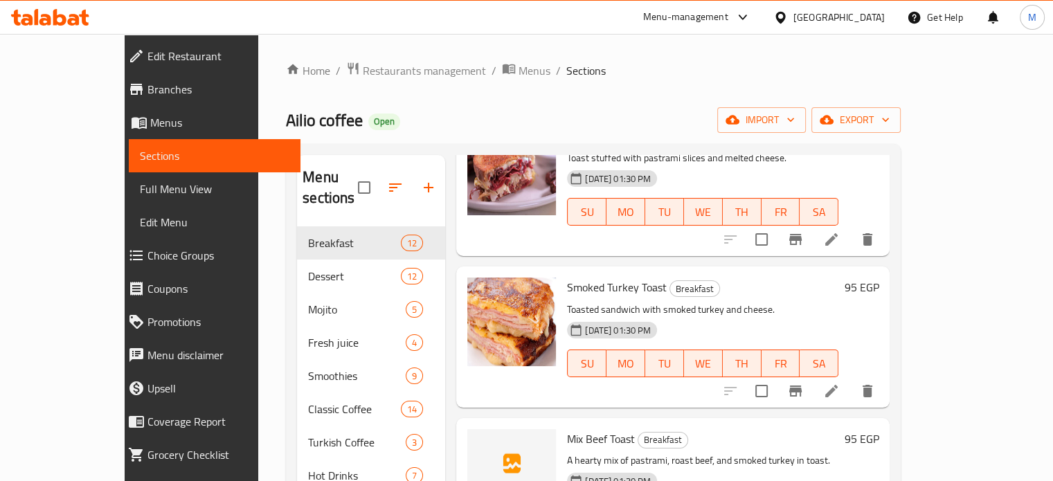
scroll to position [134, 0]
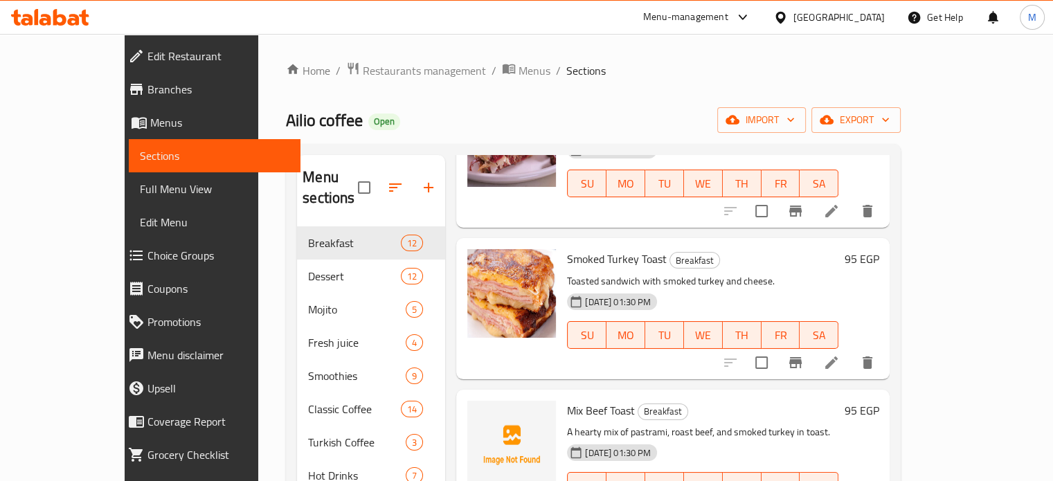
click at [802, 357] on icon "Branch-specific-item" at bounding box center [795, 362] width 12 height 11
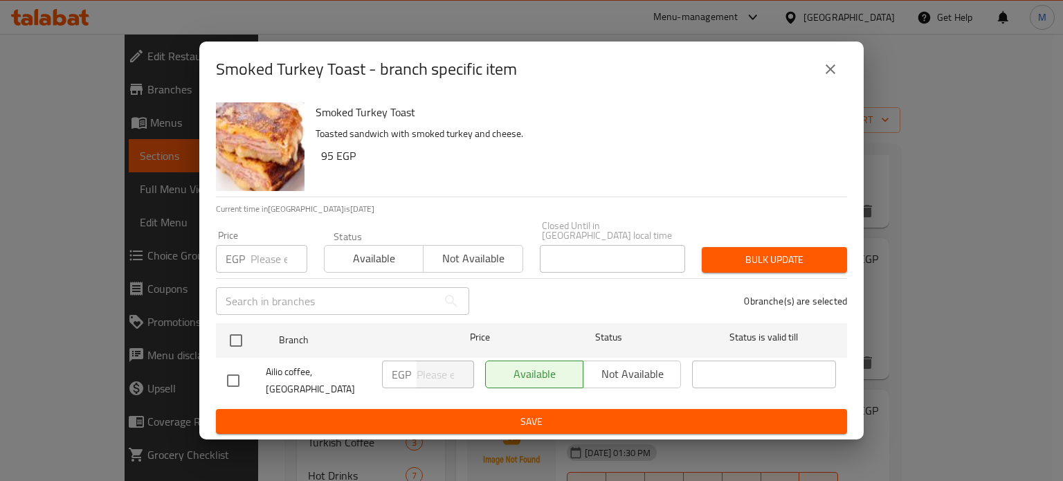
click at [268, 246] on input "number" at bounding box center [279, 259] width 57 height 28
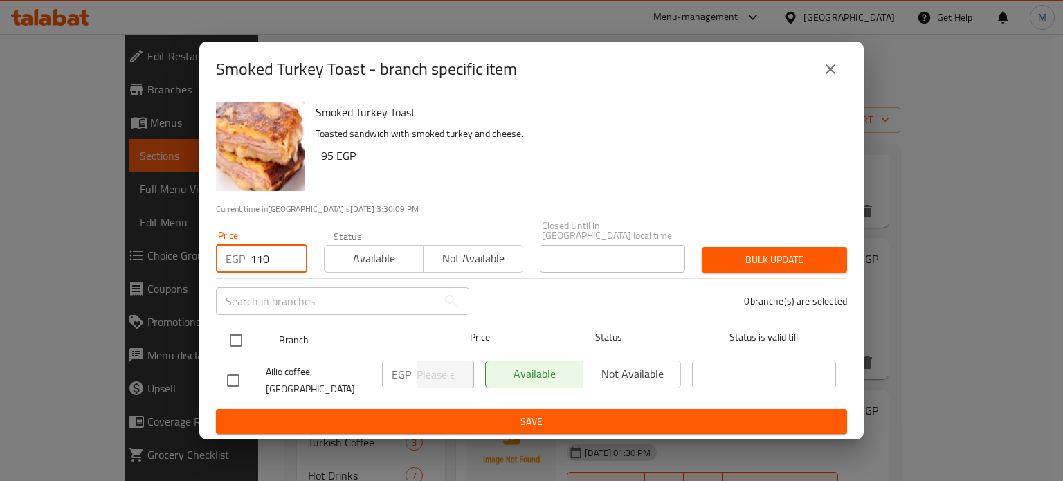
type input "110"
click at [231, 338] on input "checkbox" at bounding box center [236, 340] width 29 height 29
checkbox input "true"
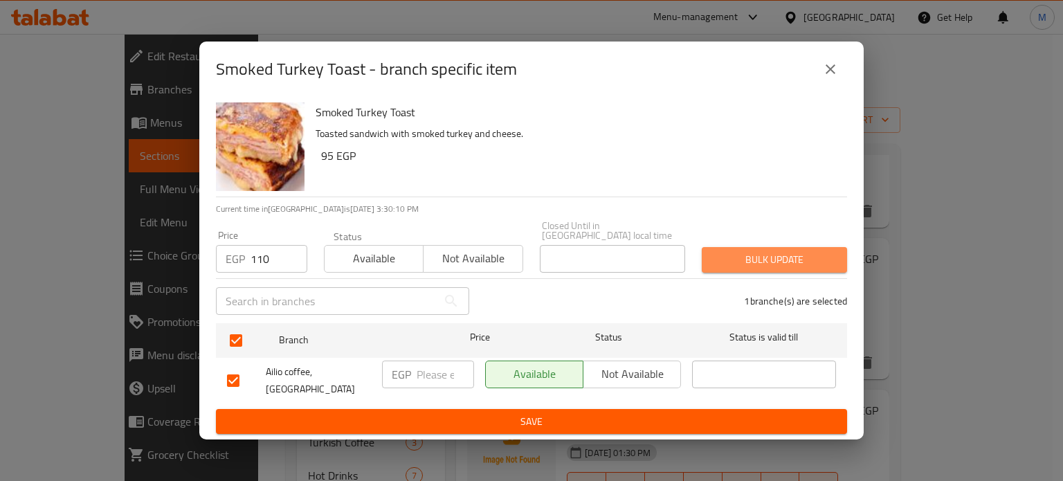
click at [782, 258] on span "Bulk update" at bounding box center [774, 259] width 123 height 17
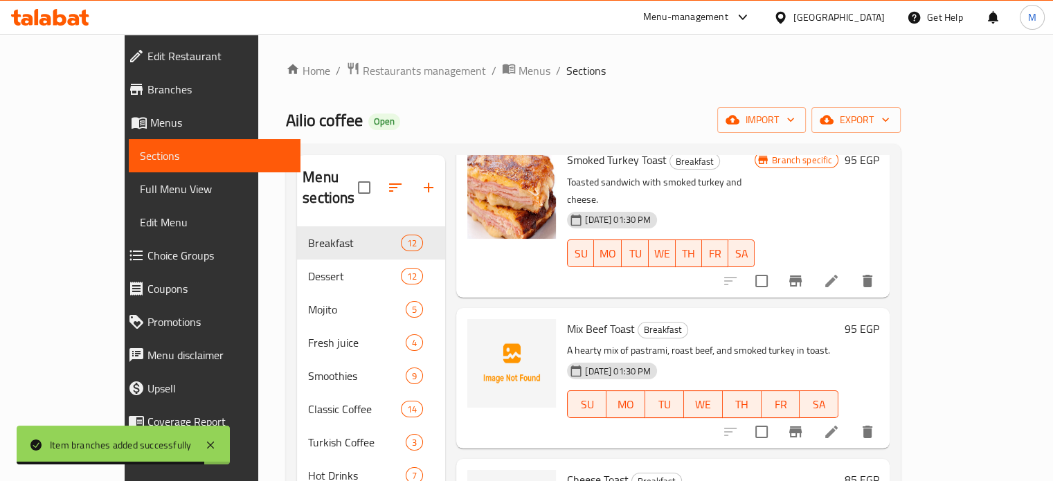
scroll to position [257, 0]
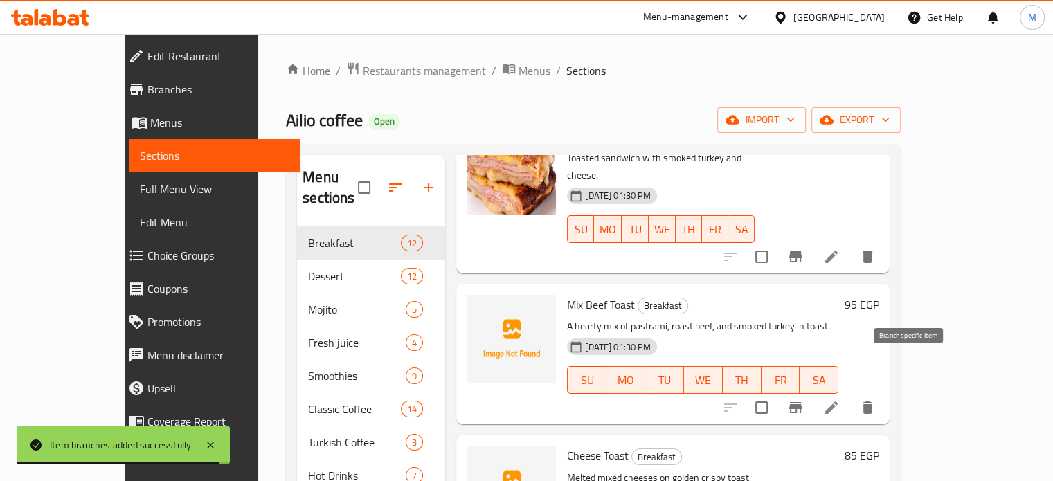
click at [802, 402] on icon "Branch-specific-item" at bounding box center [795, 407] width 12 height 11
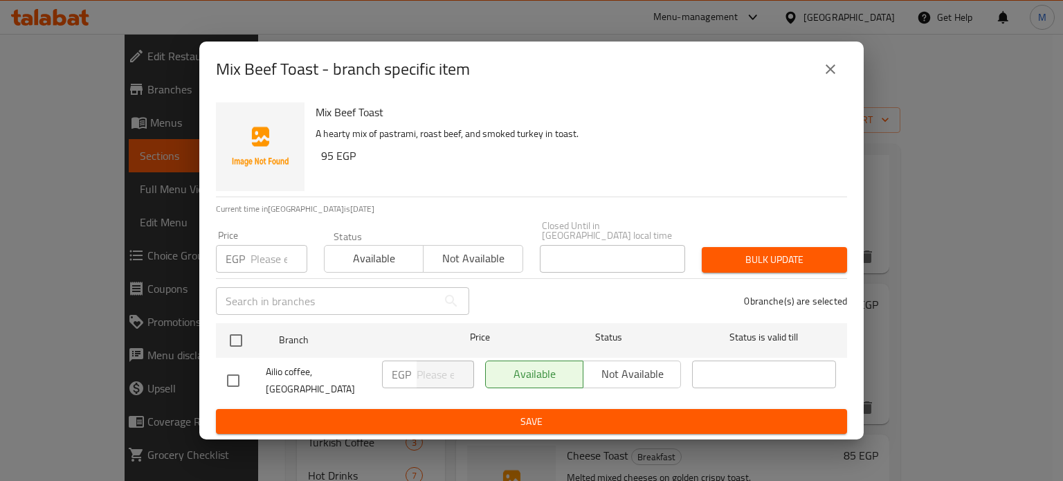
click at [269, 254] on input "number" at bounding box center [279, 259] width 57 height 28
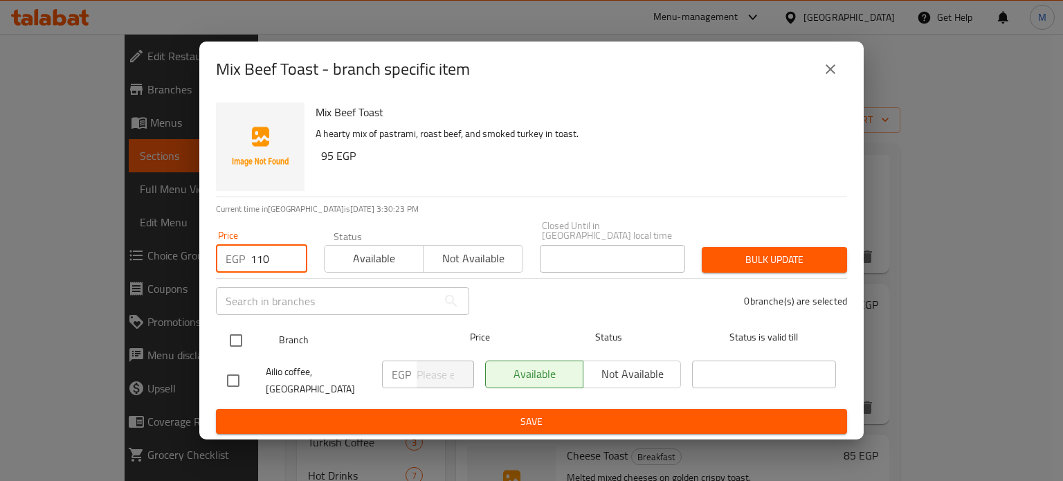
type input "110"
click at [239, 340] on input "checkbox" at bounding box center [236, 340] width 29 height 29
checkbox input "true"
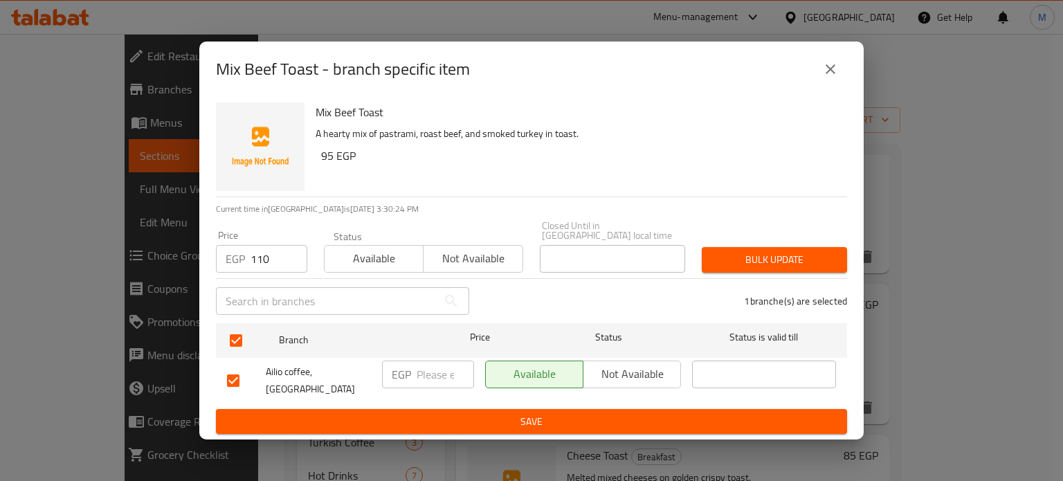
click at [765, 255] on span "Bulk update" at bounding box center [774, 259] width 123 height 17
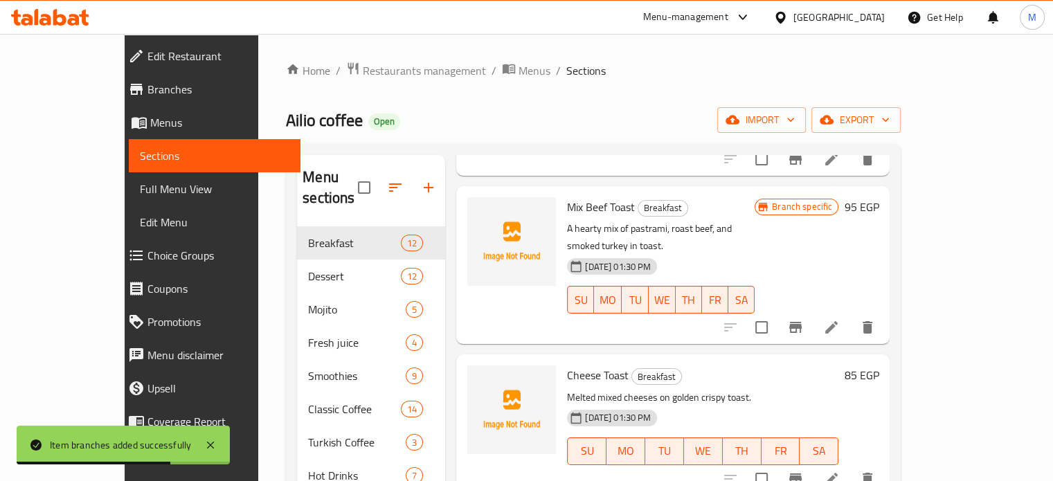
scroll to position [363, 0]
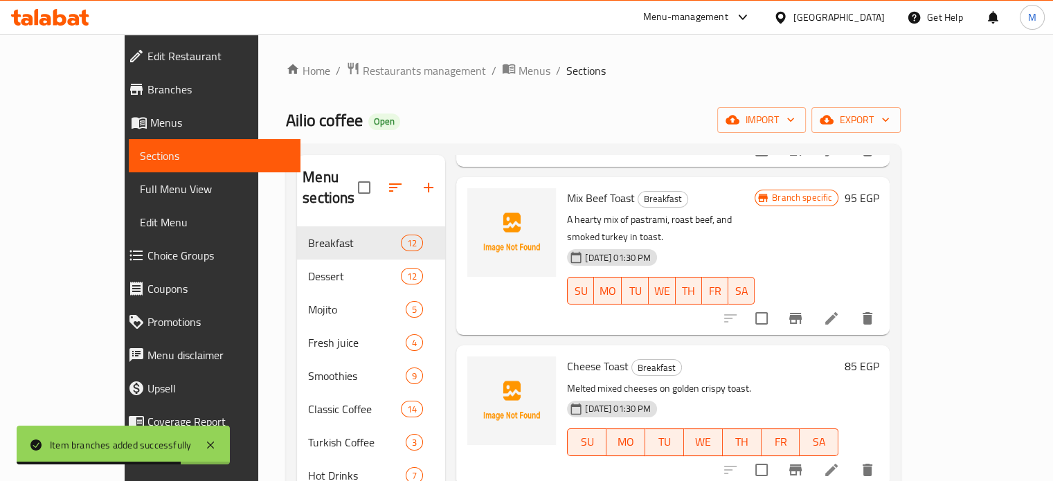
click at [812, 453] on button "Branch-specific-item" at bounding box center [795, 469] width 33 height 33
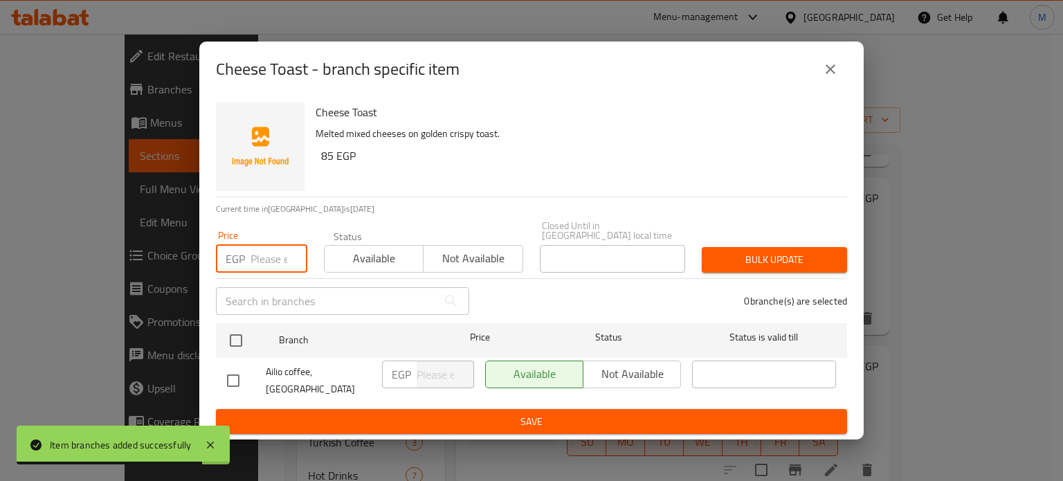
click at [274, 251] on input "number" at bounding box center [279, 259] width 57 height 28
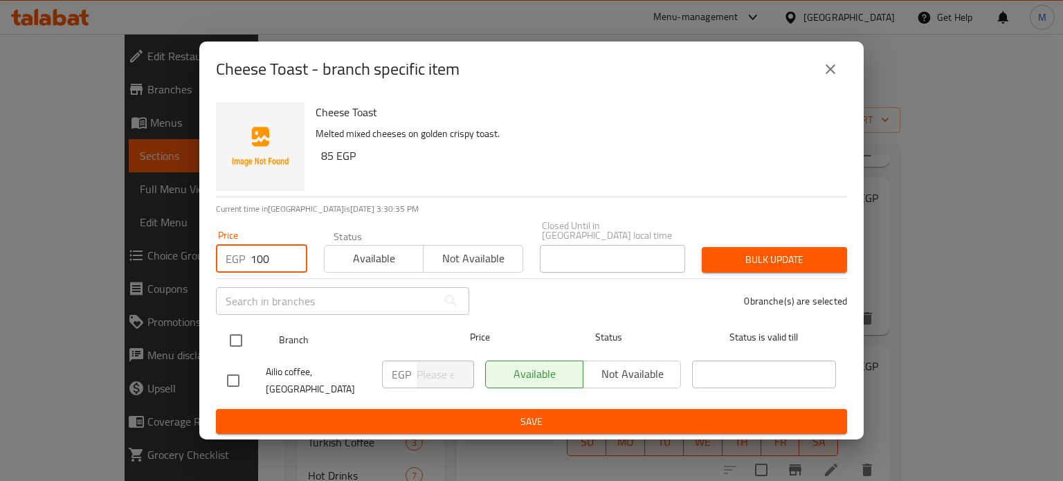
type input "100"
click at [227, 333] on input "checkbox" at bounding box center [236, 340] width 29 height 29
checkbox input "true"
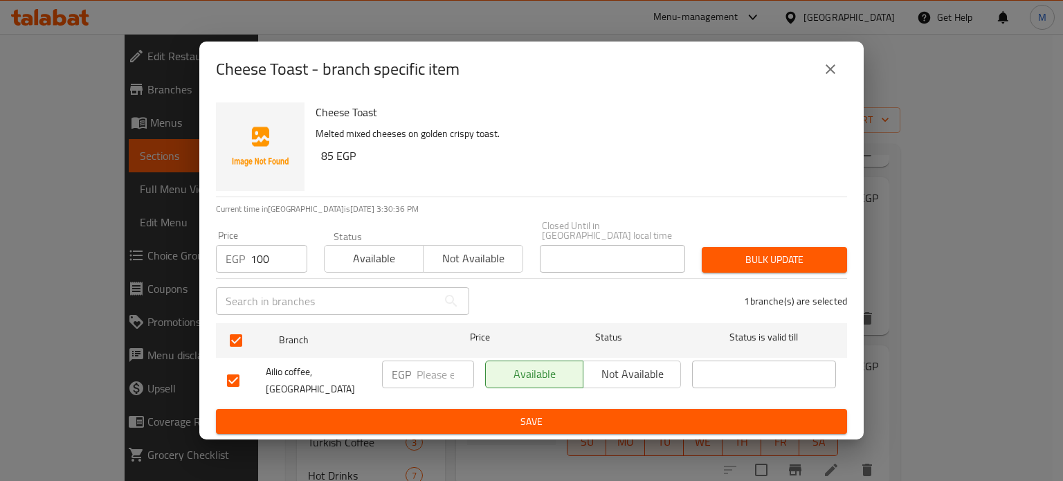
click at [768, 251] on span "Bulk update" at bounding box center [774, 259] width 123 height 17
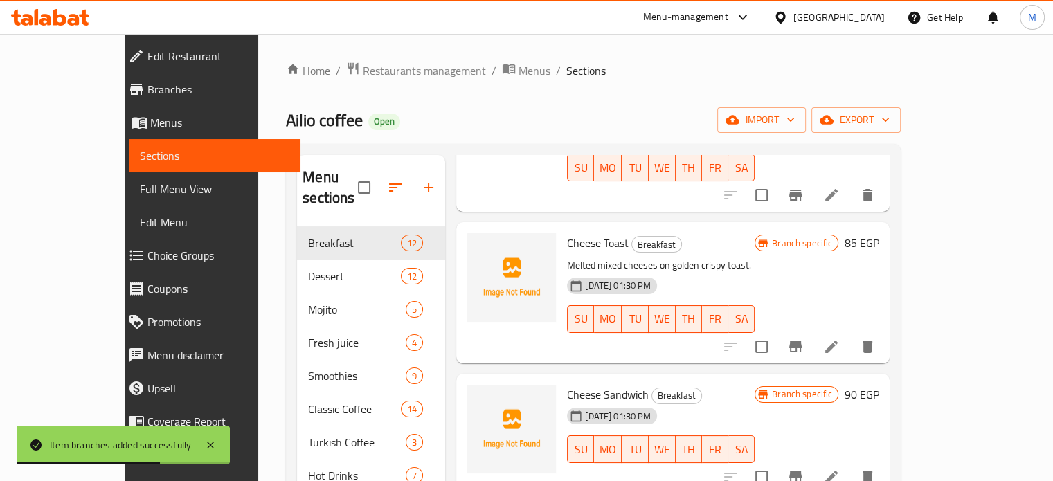
scroll to position [496, 0]
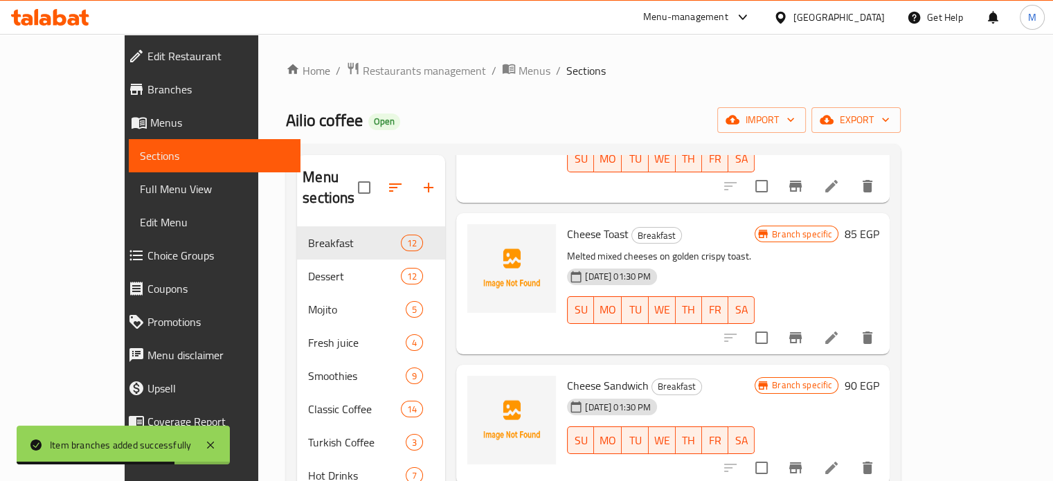
click at [802, 462] on icon "Branch-specific-item" at bounding box center [795, 467] width 12 height 11
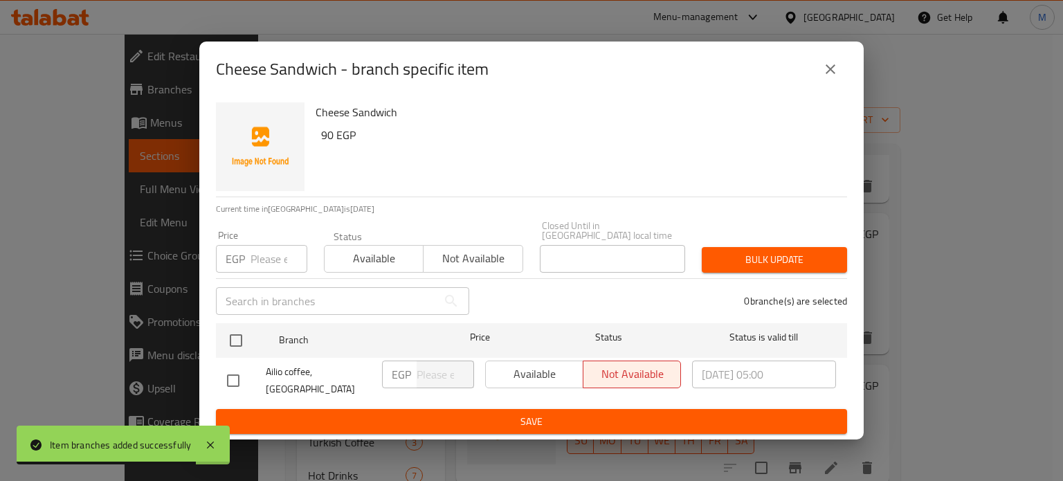
click at [277, 256] on input "number" at bounding box center [279, 259] width 57 height 28
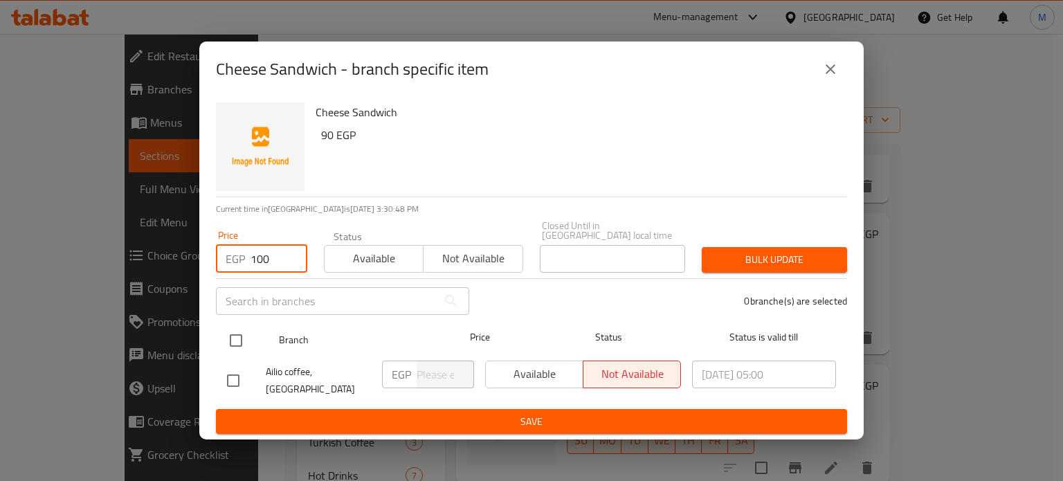
type input "100"
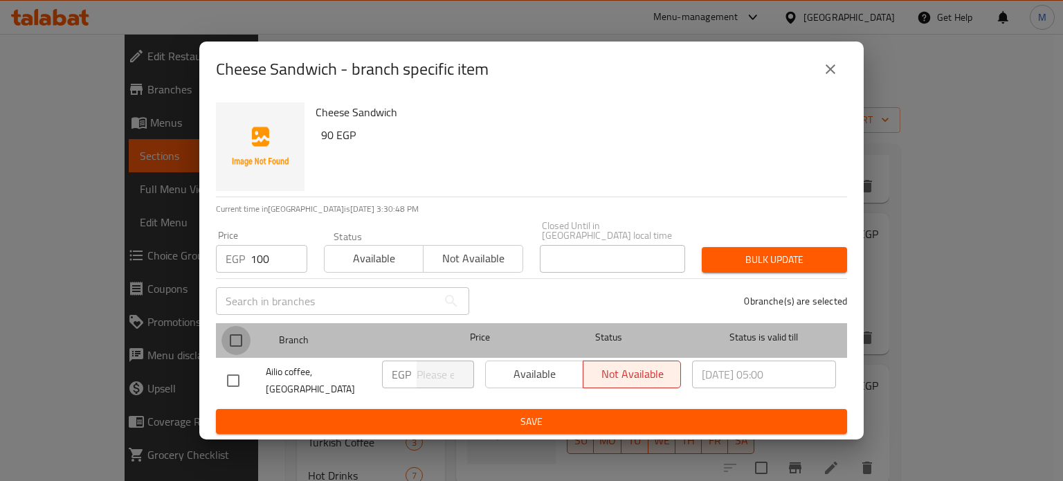
click at [235, 332] on input "checkbox" at bounding box center [236, 340] width 29 height 29
checkbox input "true"
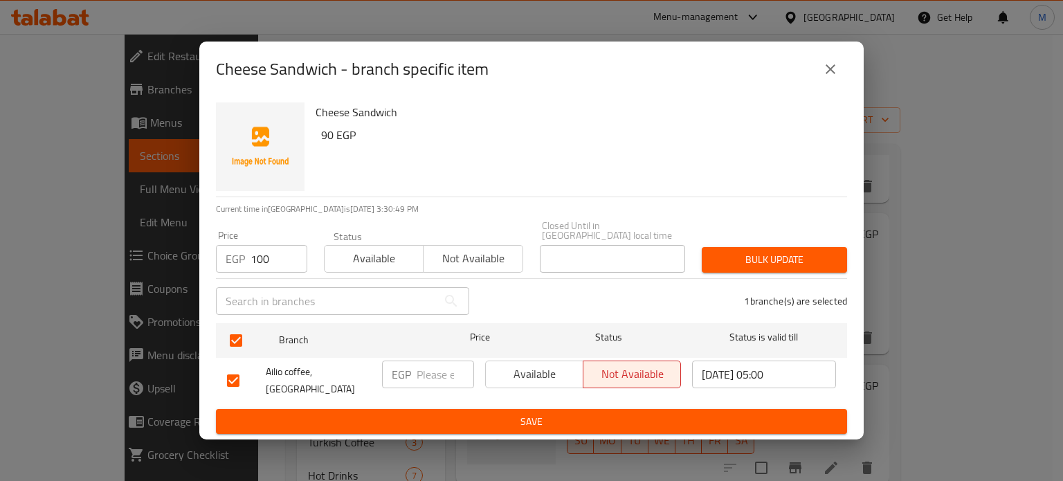
click at [720, 251] on span "Bulk update" at bounding box center [774, 259] width 123 height 17
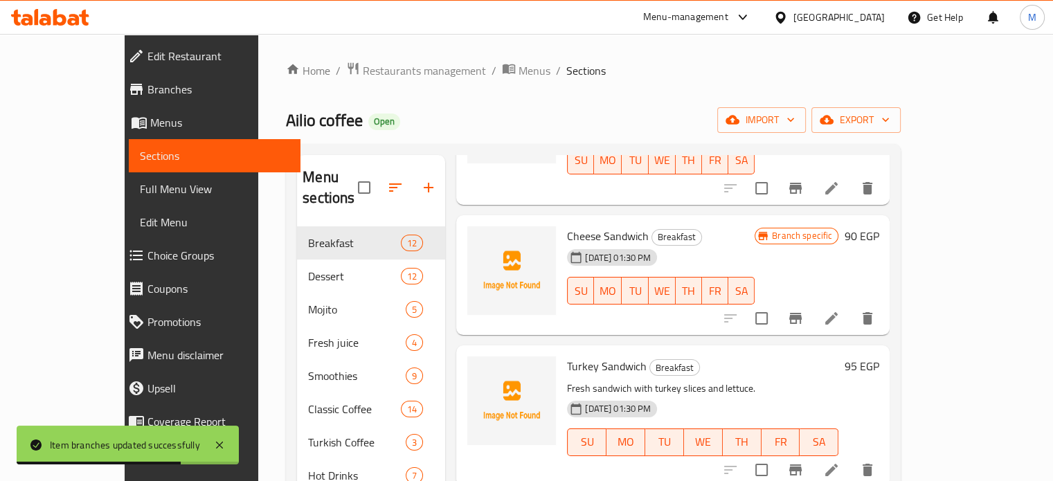
scroll to position [658, 0]
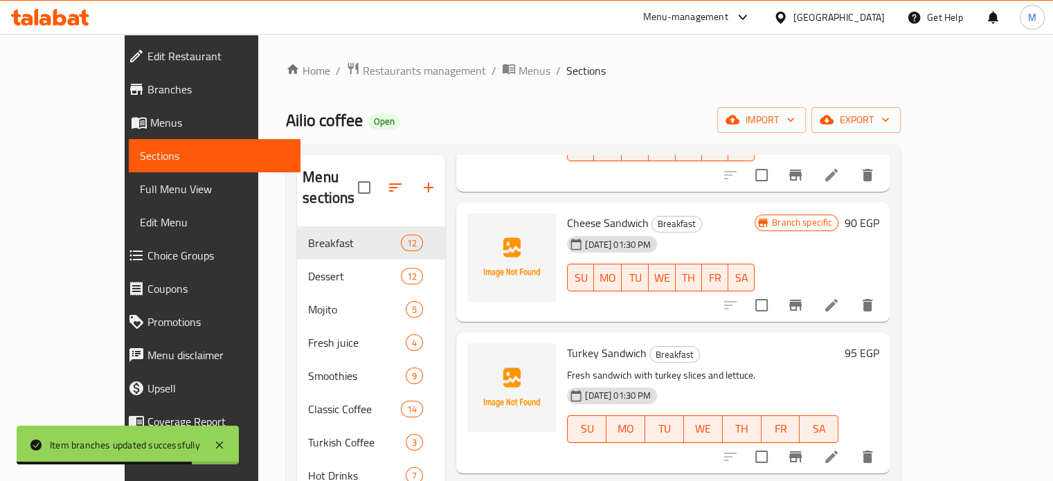
click at [804, 449] on icon "Branch-specific-item" at bounding box center [795, 457] width 17 height 17
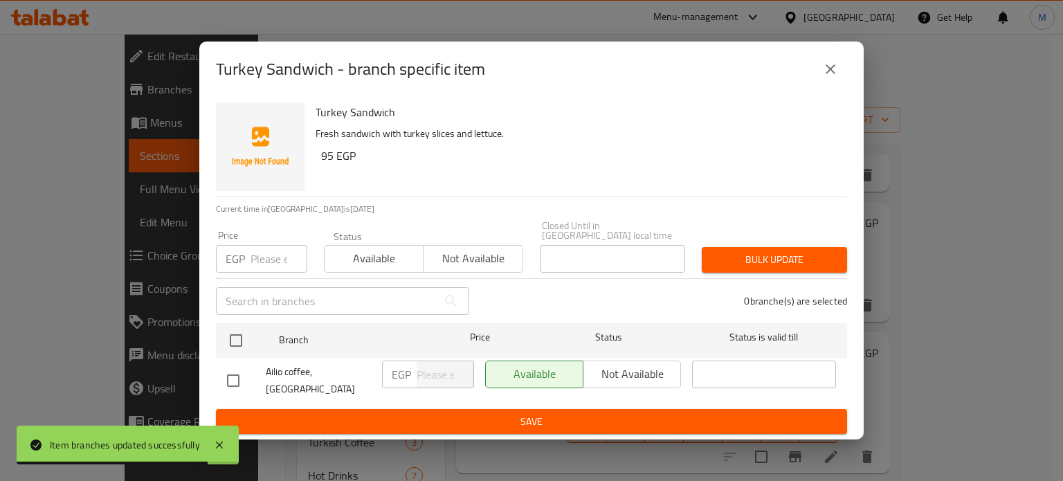
click at [267, 253] on input "number" at bounding box center [279, 259] width 57 height 28
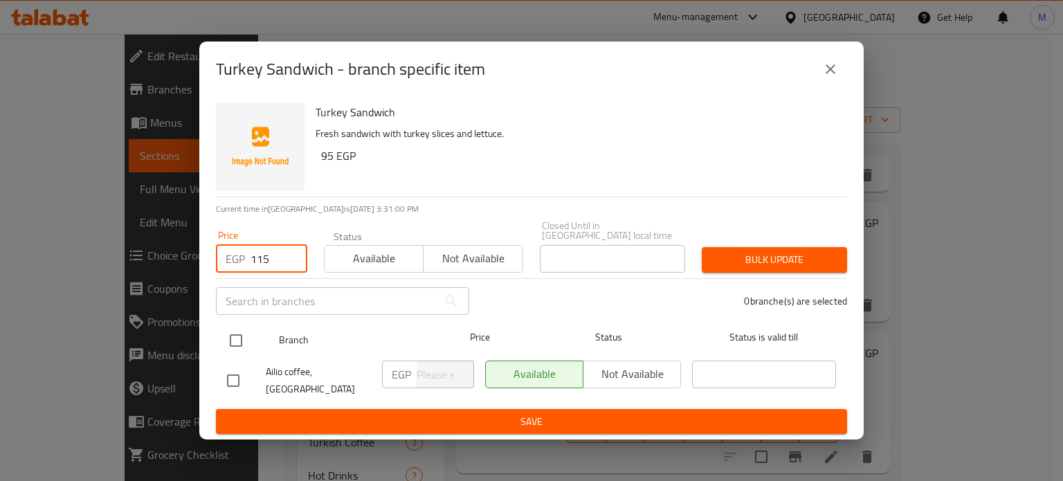
type input "115"
click at [244, 336] on input "checkbox" at bounding box center [236, 340] width 29 height 29
checkbox input "true"
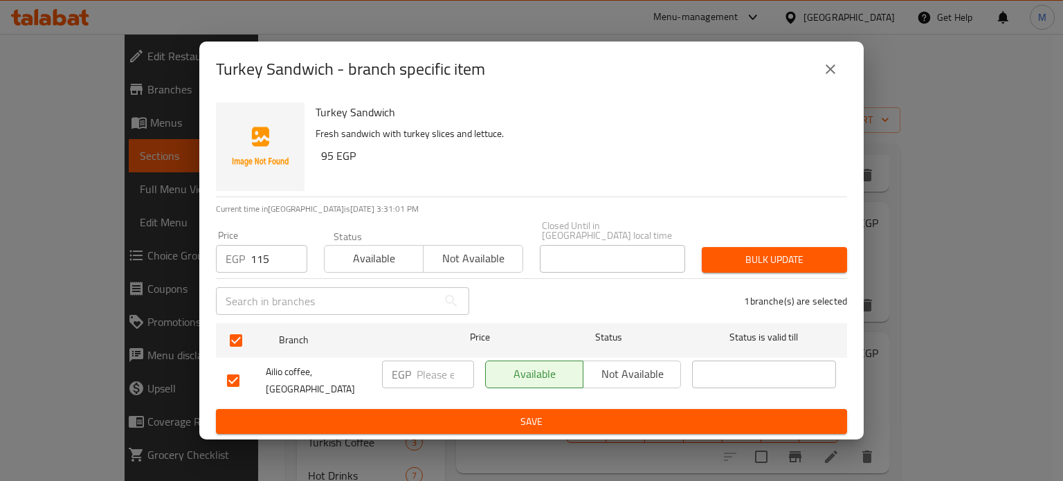
click at [789, 255] on span "Bulk update" at bounding box center [774, 259] width 123 height 17
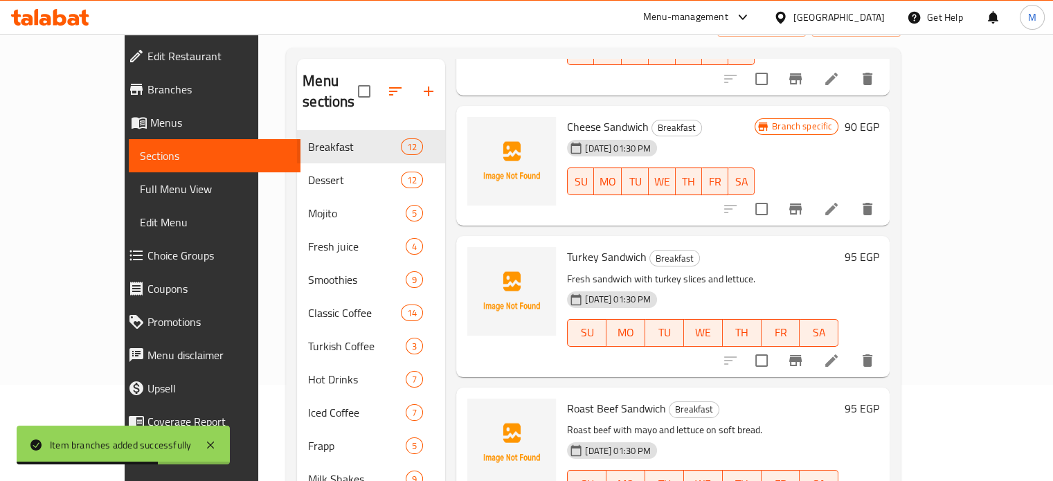
scroll to position [109, 0]
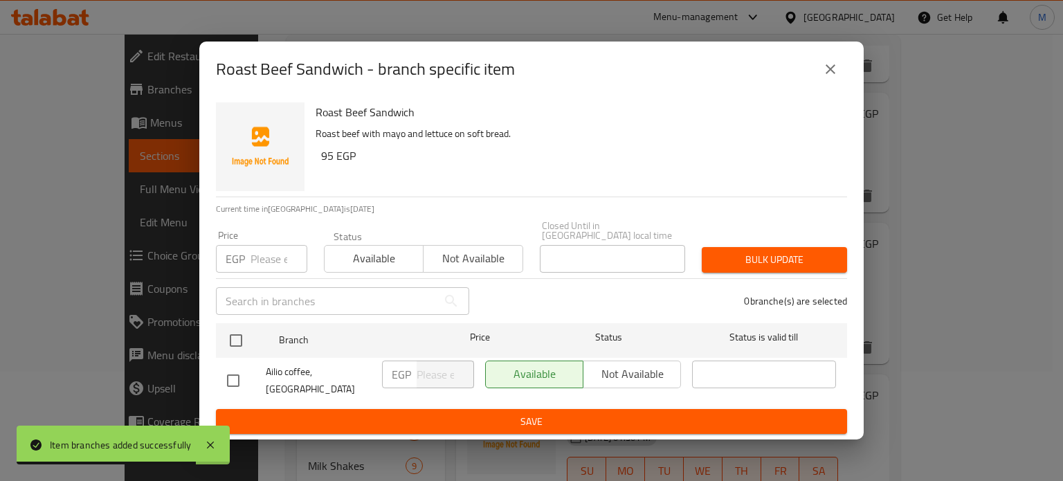
click at [274, 249] on input "number" at bounding box center [279, 259] width 57 height 28
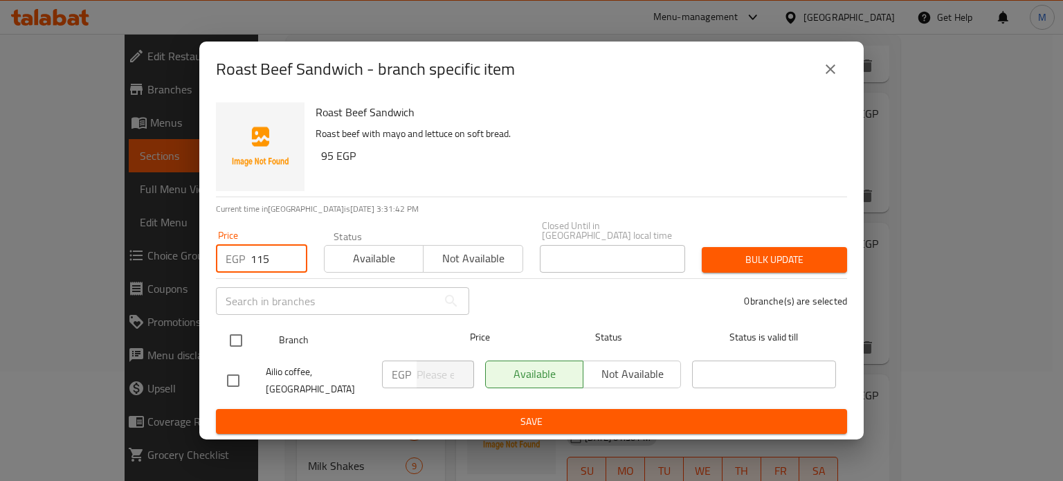
type input "115"
click at [230, 337] on input "checkbox" at bounding box center [236, 340] width 29 height 29
checkbox input "true"
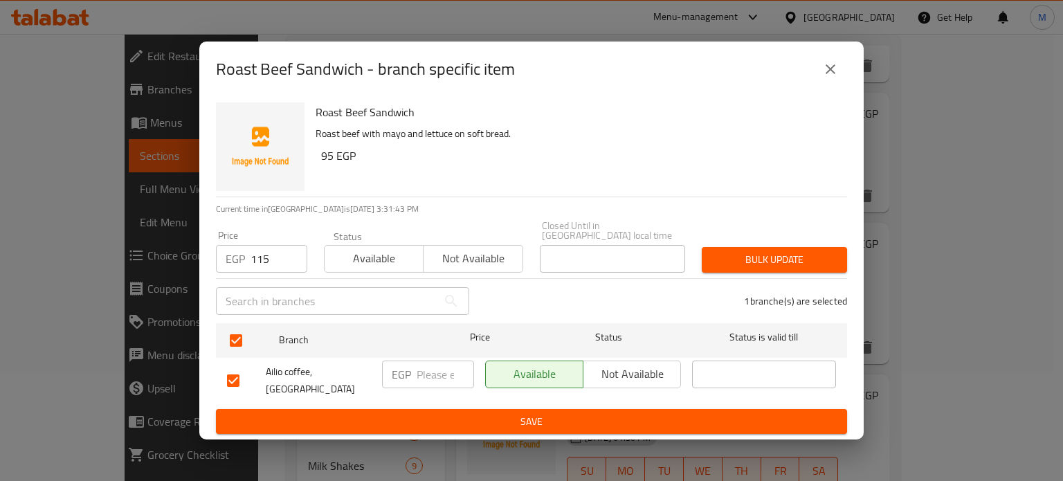
click at [788, 262] on span "Bulk update" at bounding box center [774, 259] width 123 height 17
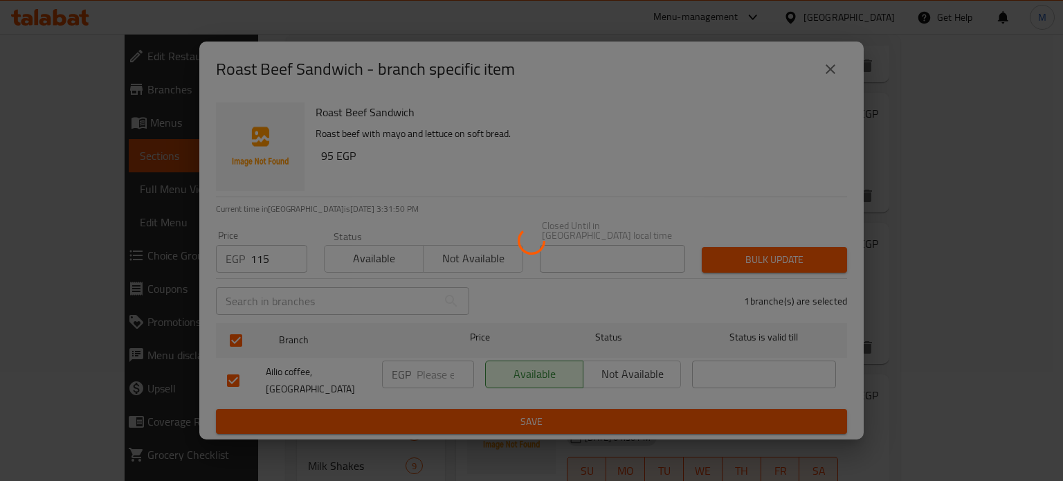
click at [995, 264] on div at bounding box center [531, 240] width 1063 height 481
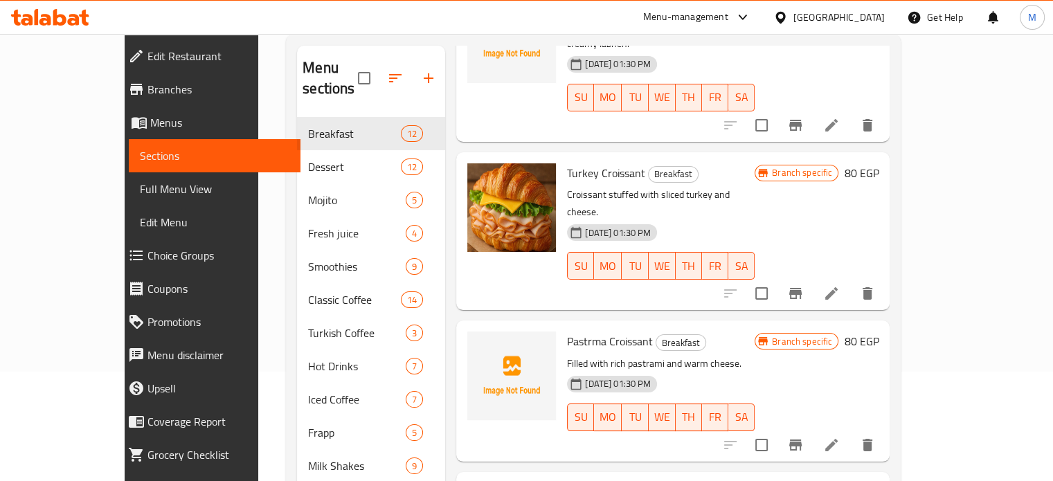
scroll to position [1347, 0]
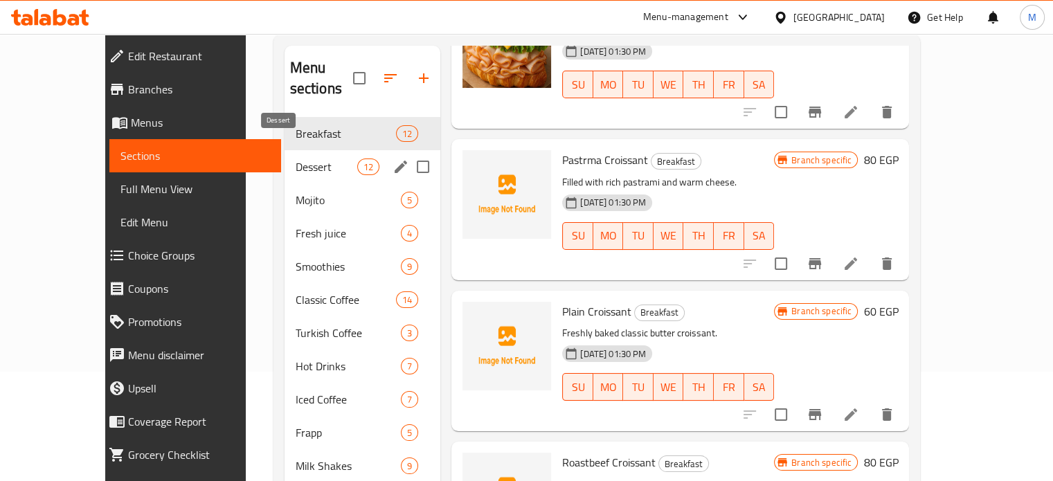
click at [312, 159] on span "Dessert" at bounding box center [327, 167] width 62 height 17
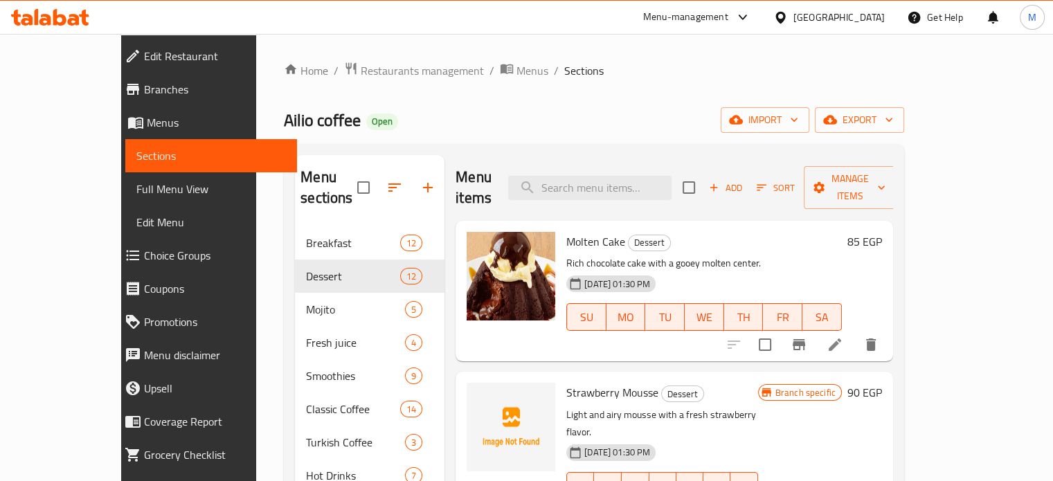
click at [807, 336] on icon "Branch-specific-item" at bounding box center [799, 344] width 17 height 17
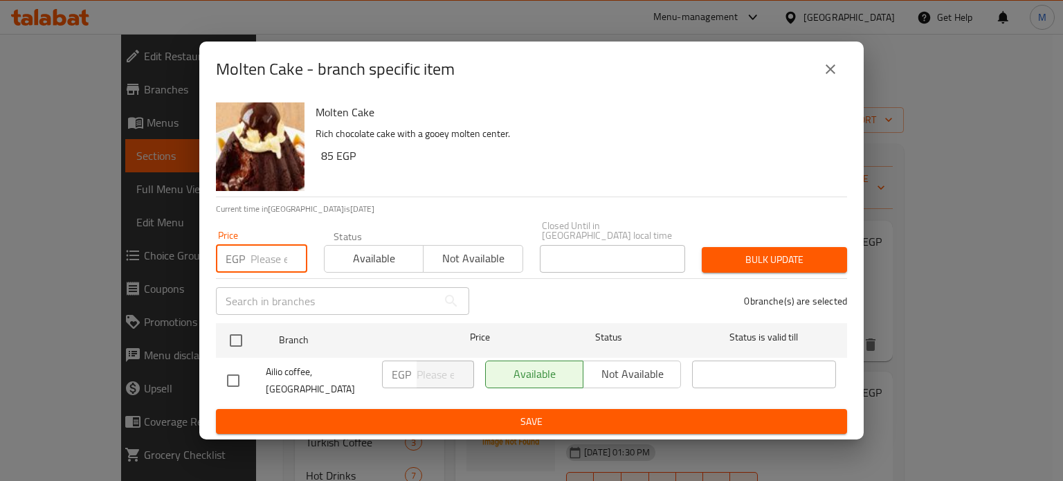
click at [269, 262] on input "number" at bounding box center [279, 259] width 57 height 28
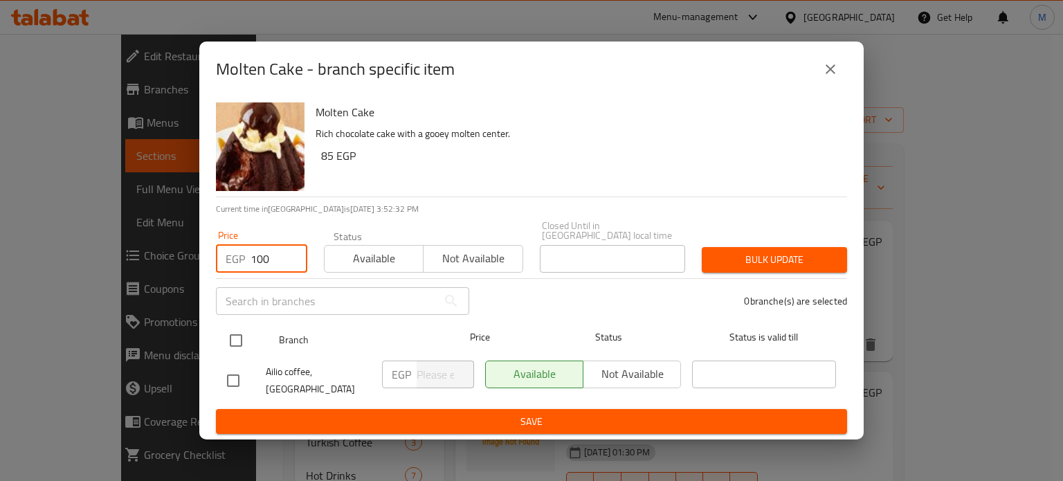
type input "100"
click at [235, 334] on input "checkbox" at bounding box center [236, 340] width 29 height 29
checkbox input "true"
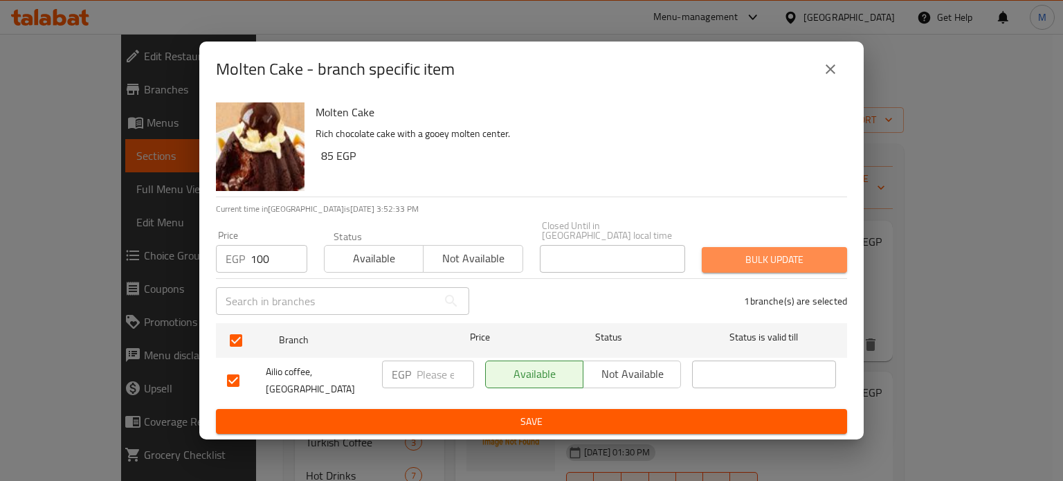
click at [743, 251] on span "Bulk update" at bounding box center [774, 259] width 123 height 17
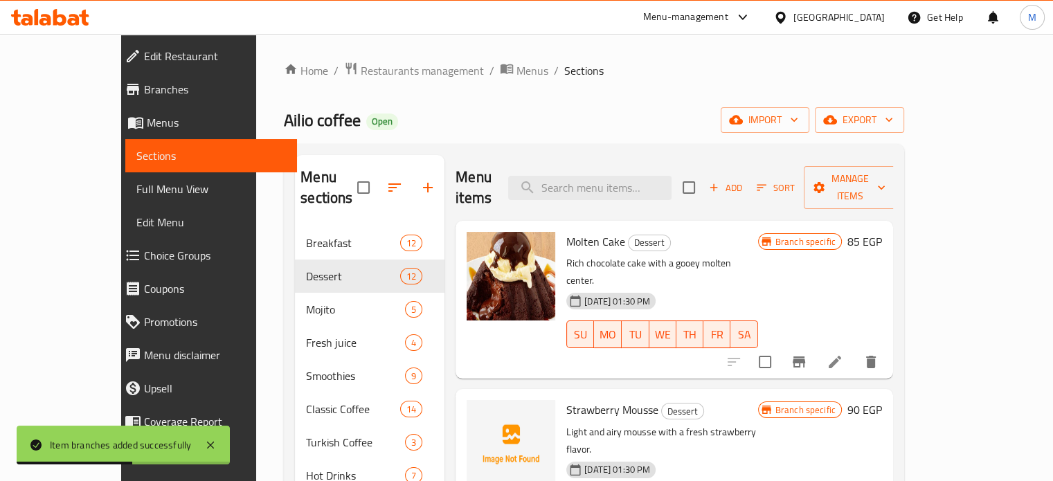
click at [882, 423] on div "Branch specific 90 EGP" at bounding box center [820, 468] width 124 height 136
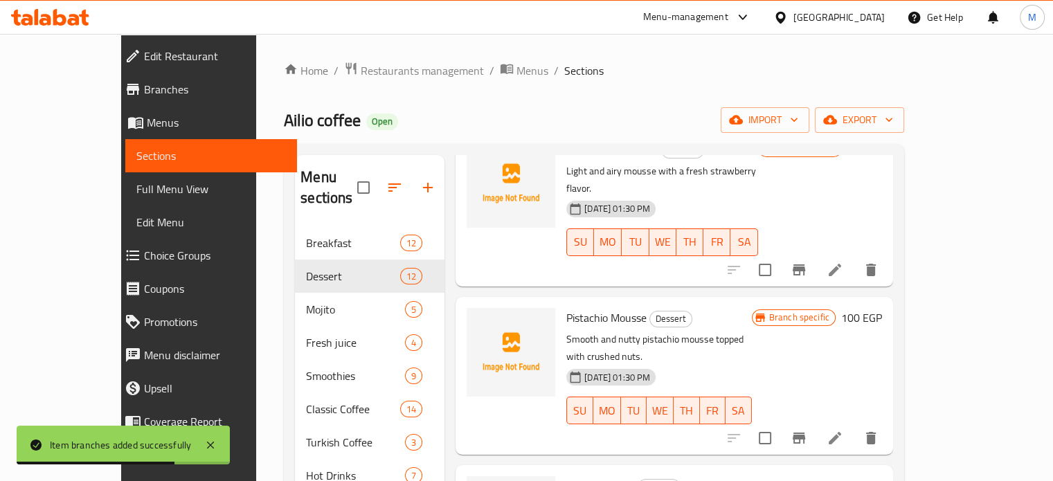
scroll to position [263, 0]
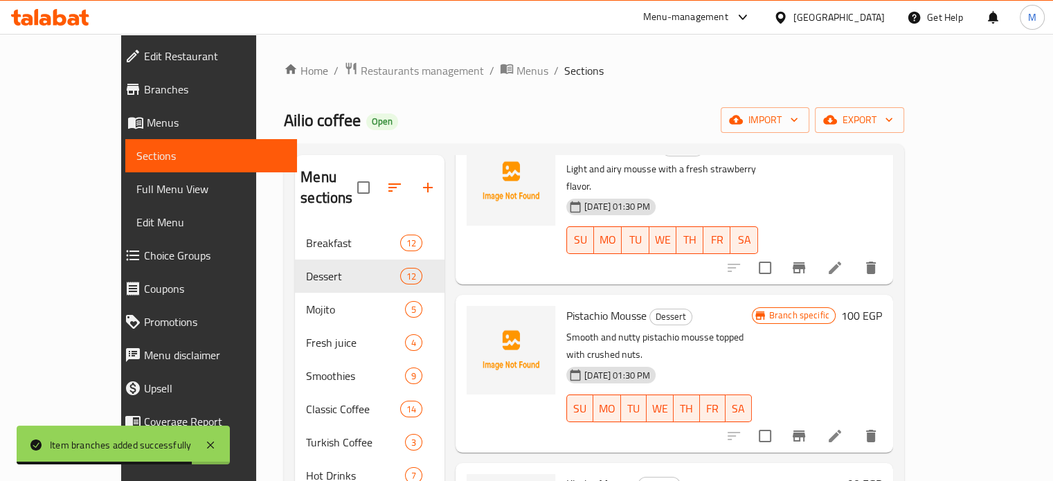
click at [805, 431] on icon "Branch-specific-item" at bounding box center [799, 436] width 12 height 11
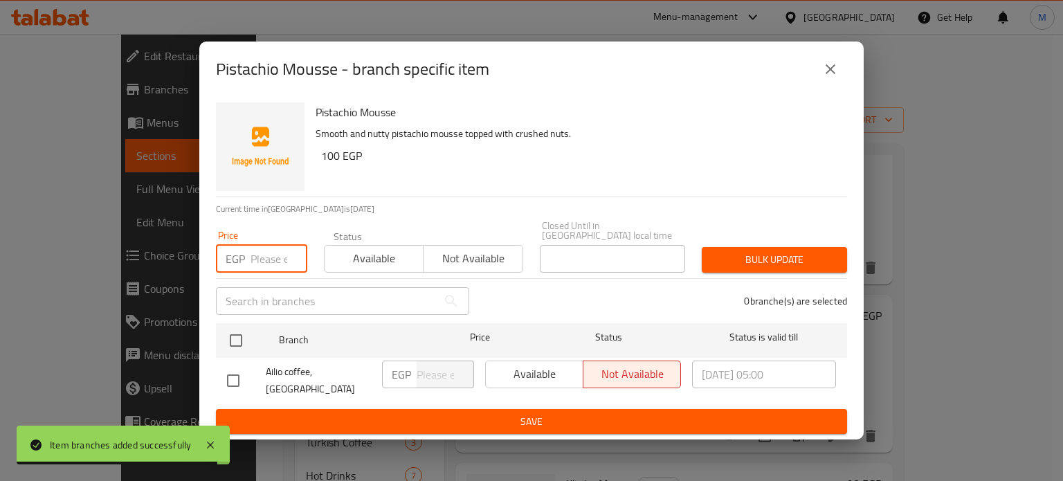
click at [277, 258] on input "number" at bounding box center [279, 259] width 57 height 28
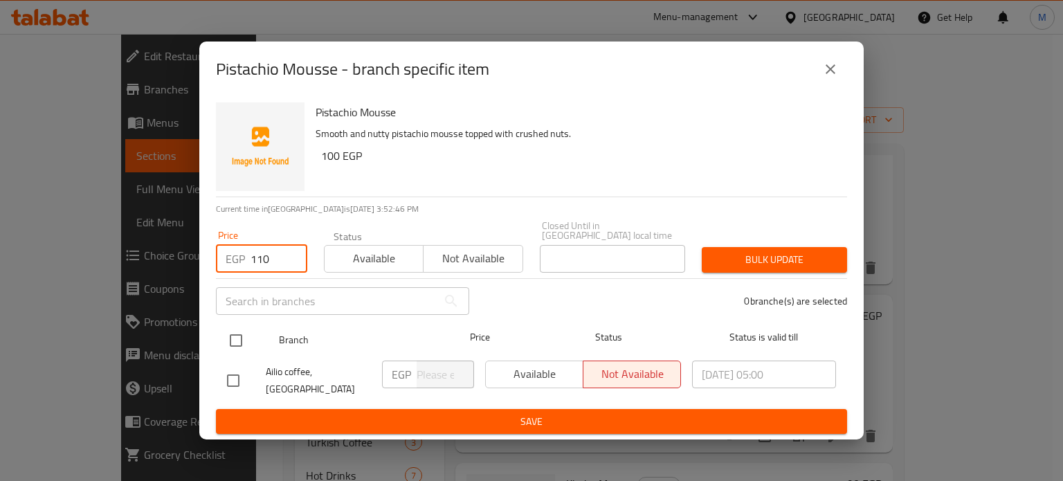
type input "110"
click at [243, 332] on input "checkbox" at bounding box center [236, 340] width 29 height 29
checkbox input "true"
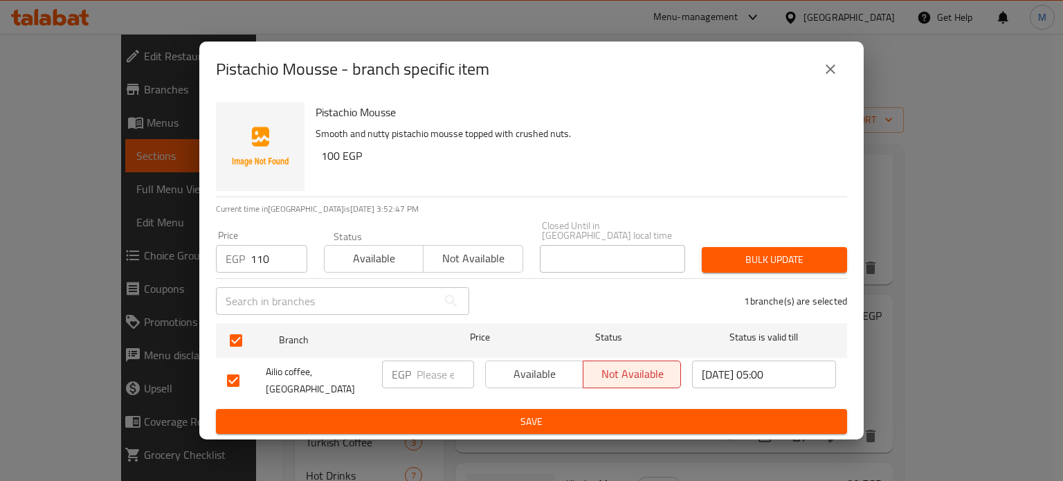
click at [736, 251] on span "Bulk update" at bounding box center [774, 259] width 123 height 17
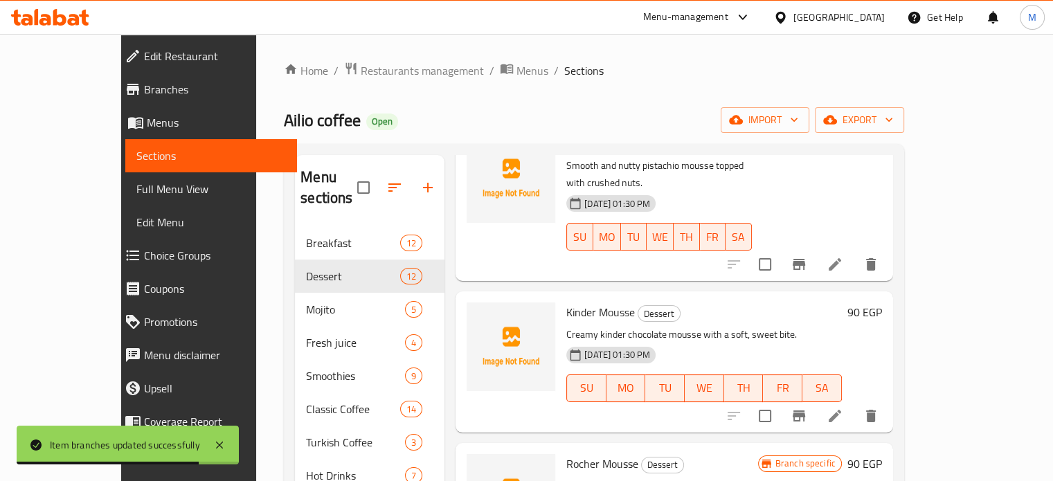
scroll to position [437, 0]
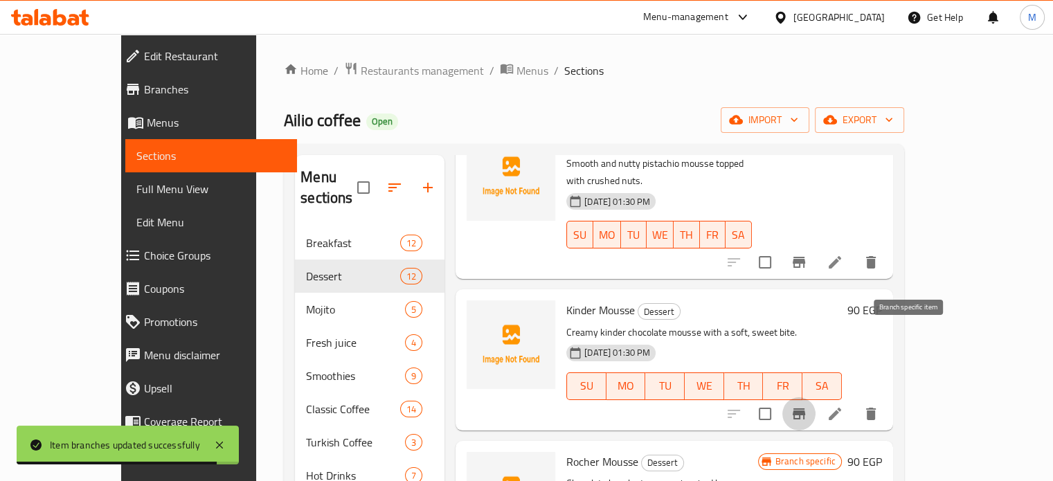
click at [807, 406] on icon "Branch-specific-item" at bounding box center [799, 414] width 17 height 17
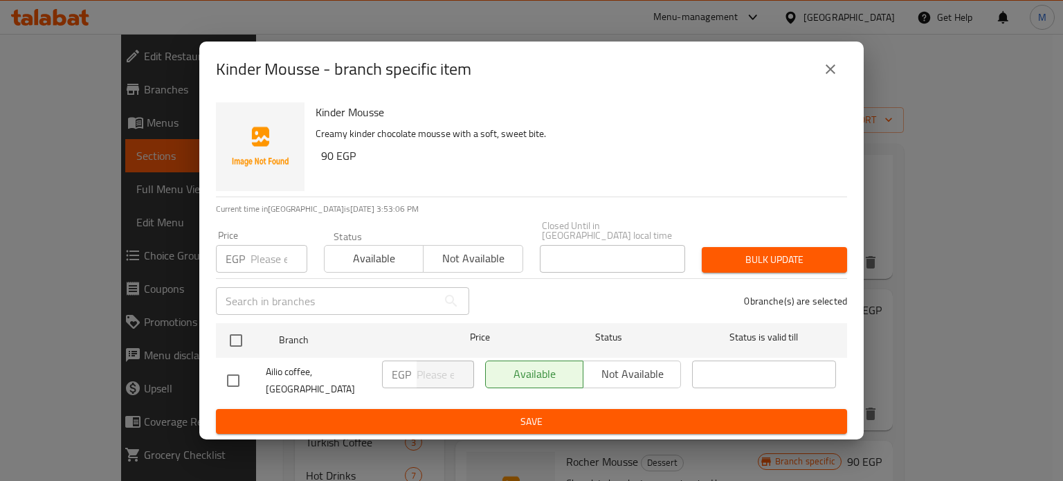
click at [262, 257] on input "number" at bounding box center [279, 259] width 57 height 28
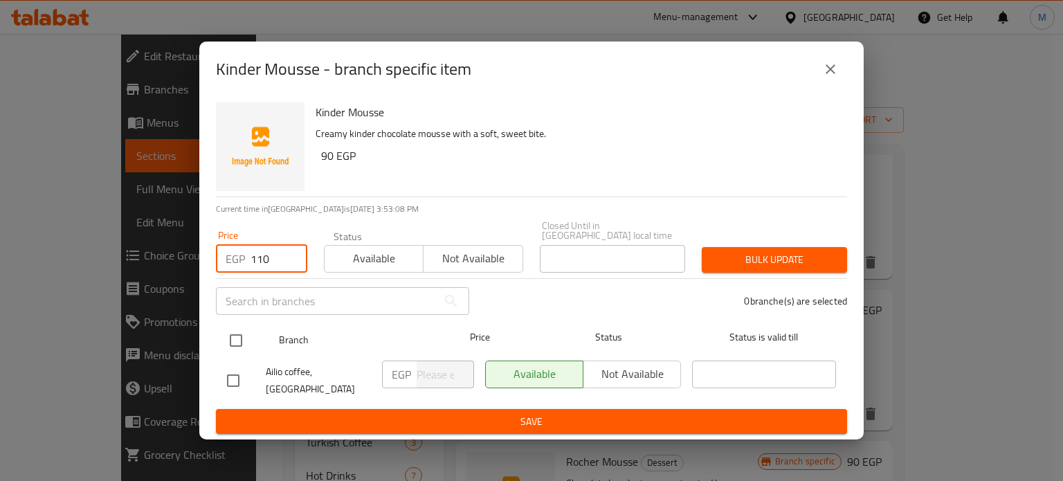
type input "110"
click at [238, 336] on input "checkbox" at bounding box center [236, 340] width 29 height 29
checkbox input "true"
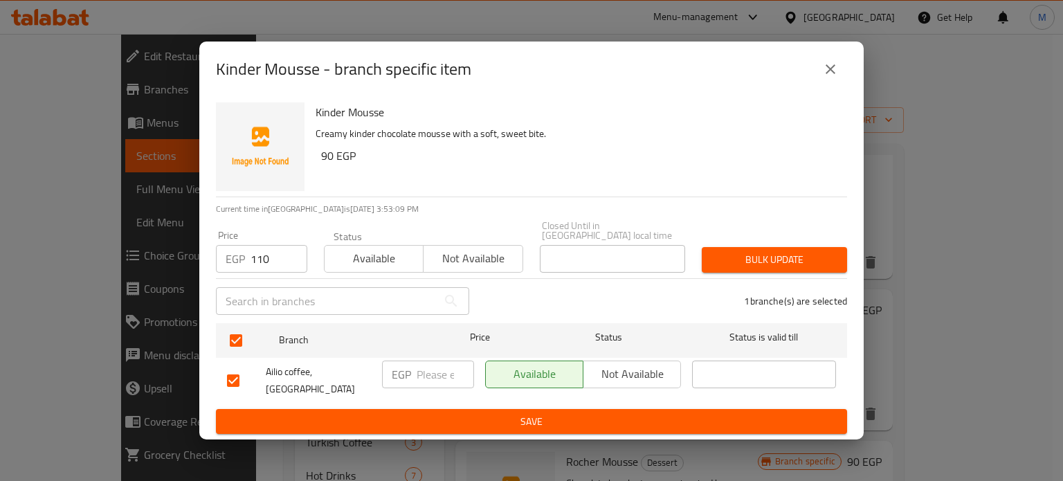
click at [747, 247] on button "Bulk update" at bounding box center [774, 260] width 145 height 26
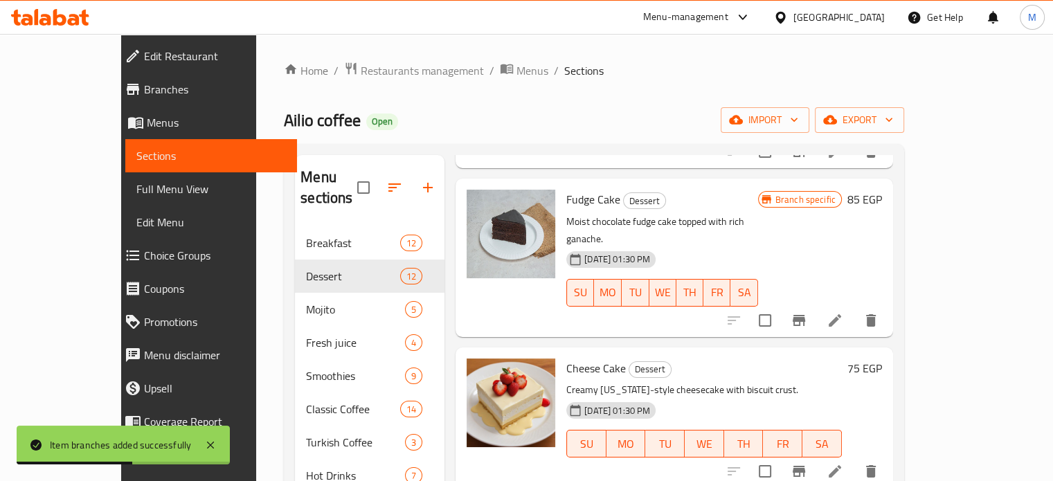
scroll to position [898, 0]
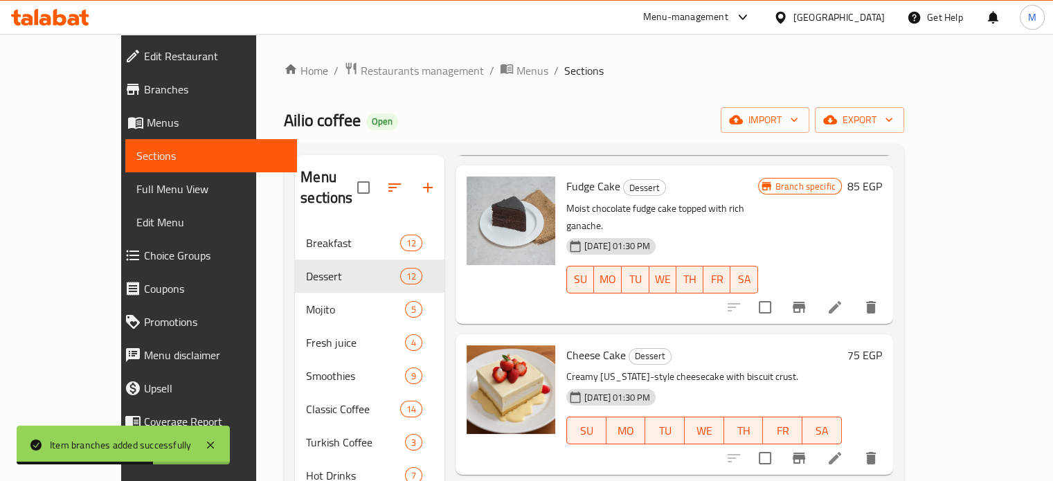
click at [805, 453] on icon "Branch-specific-item" at bounding box center [799, 458] width 12 height 11
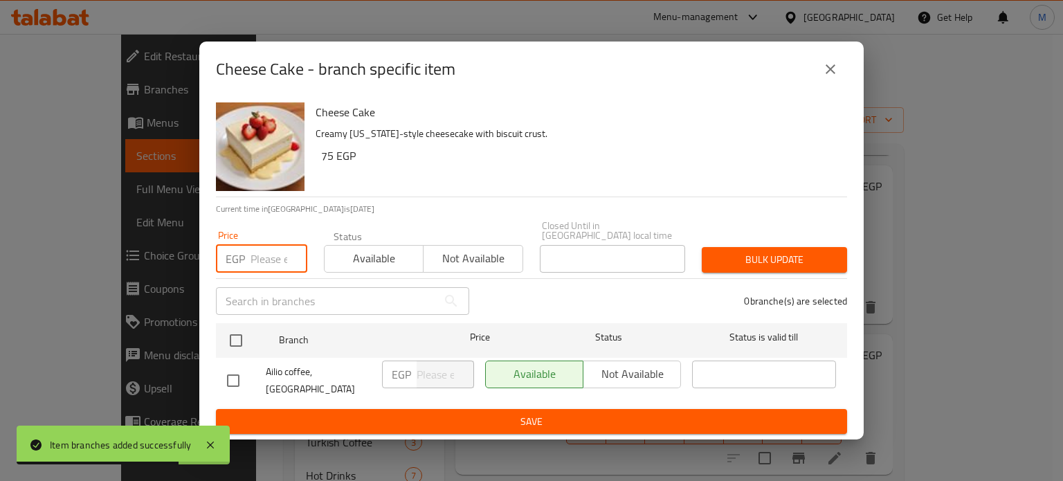
click at [269, 254] on input "number" at bounding box center [279, 259] width 57 height 28
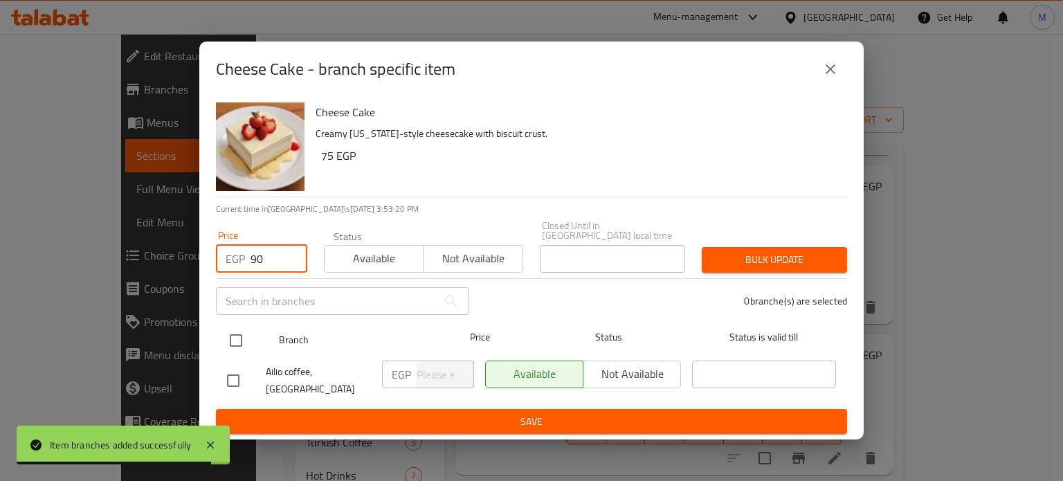
type input "90"
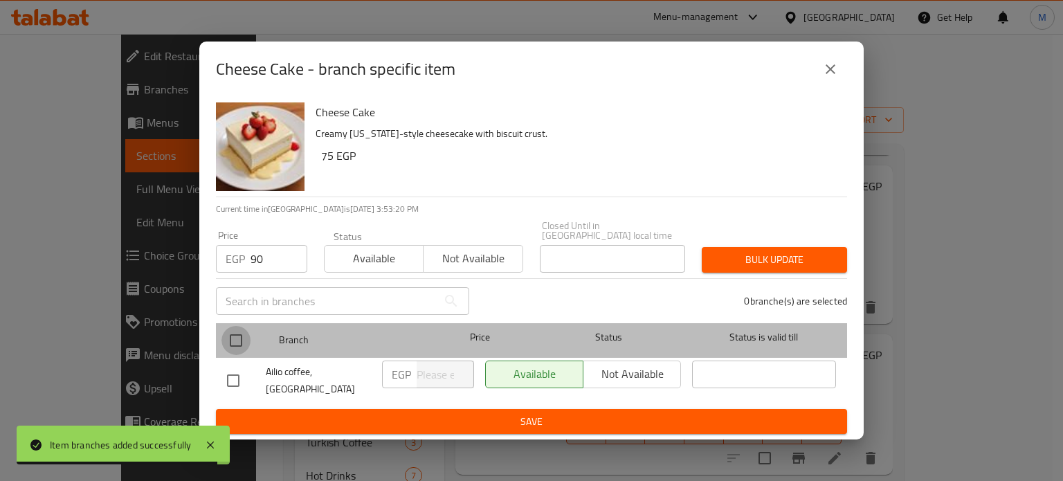
click at [233, 336] on input "checkbox" at bounding box center [236, 340] width 29 height 29
checkbox input "true"
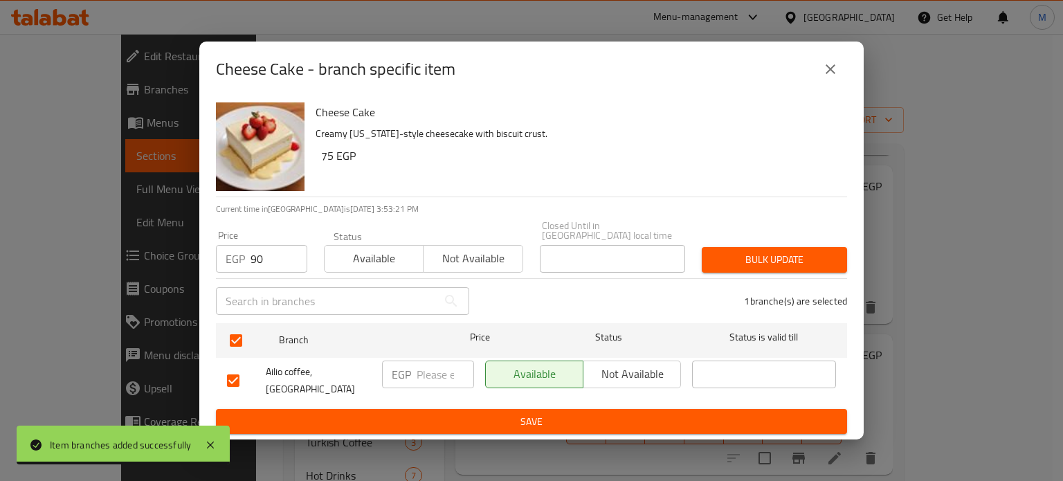
click at [750, 253] on span "Bulk update" at bounding box center [774, 259] width 123 height 17
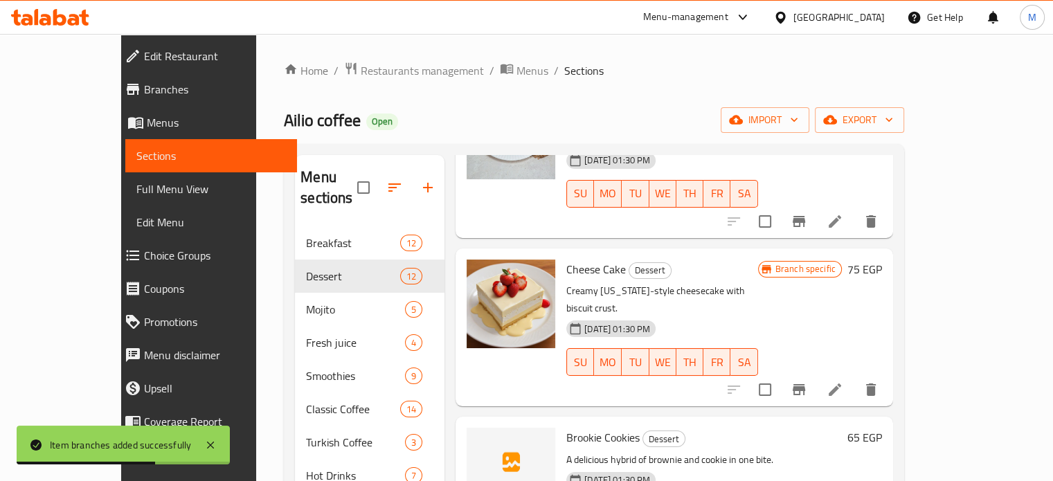
scroll to position [1018, 0]
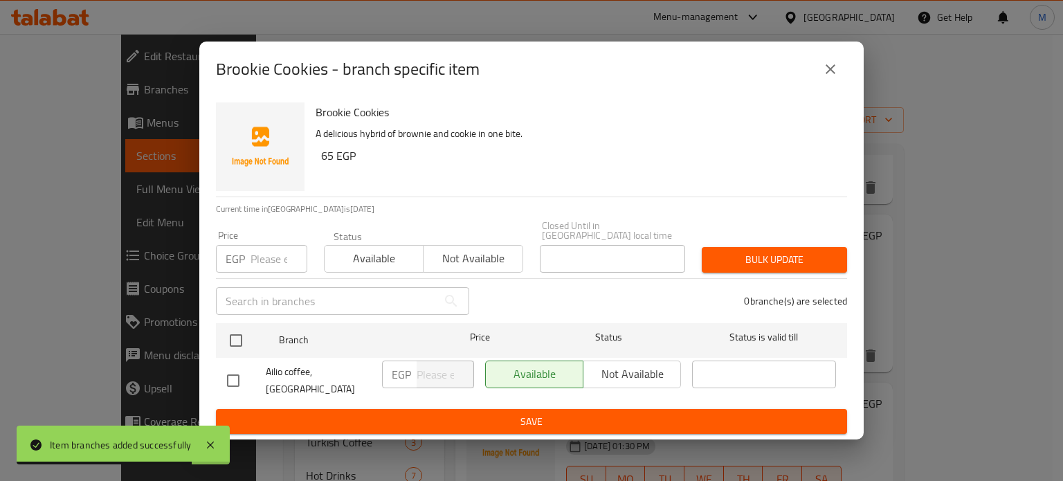
click at [274, 256] on input "number" at bounding box center [279, 259] width 57 height 28
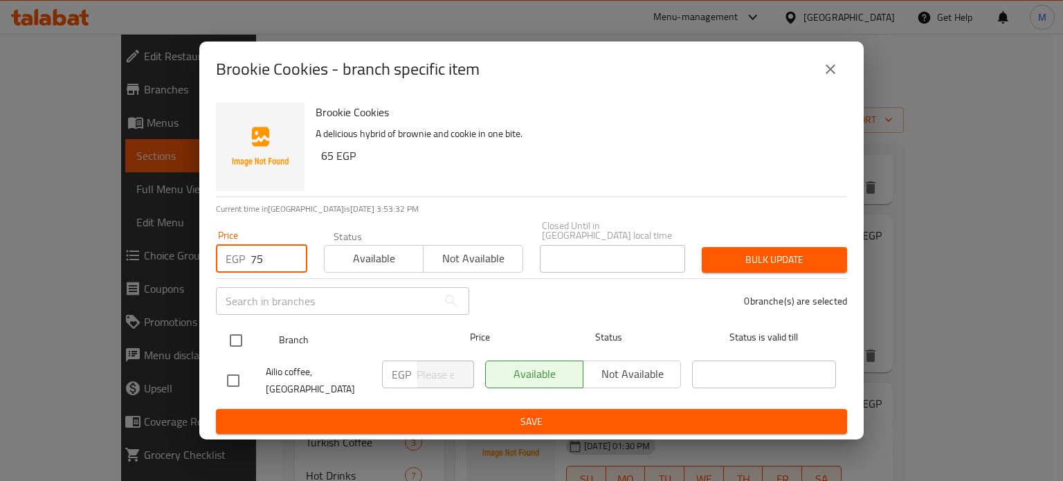
type input "75"
click at [240, 328] on input "checkbox" at bounding box center [236, 340] width 29 height 29
checkbox input "true"
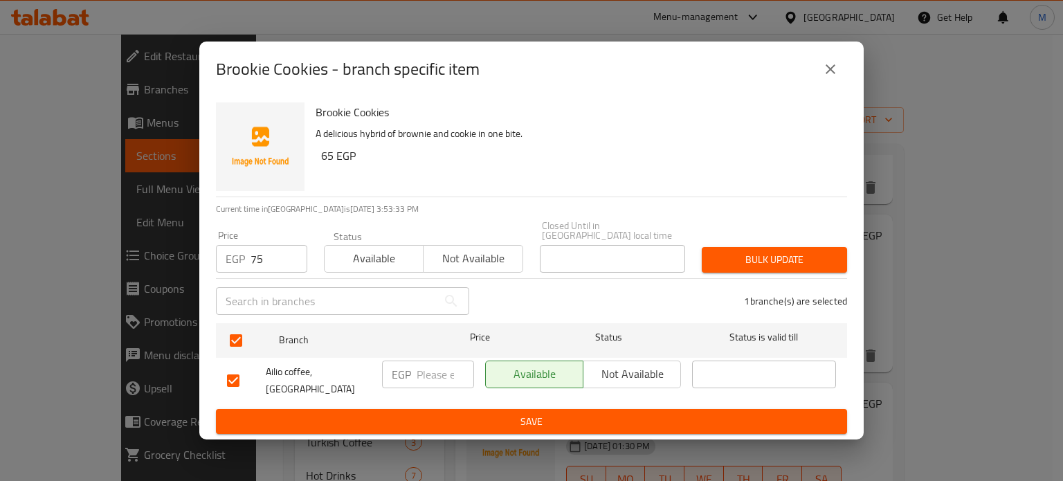
click at [730, 253] on span "Bulk update" at bounding box center [774, 259] width 123 height 17
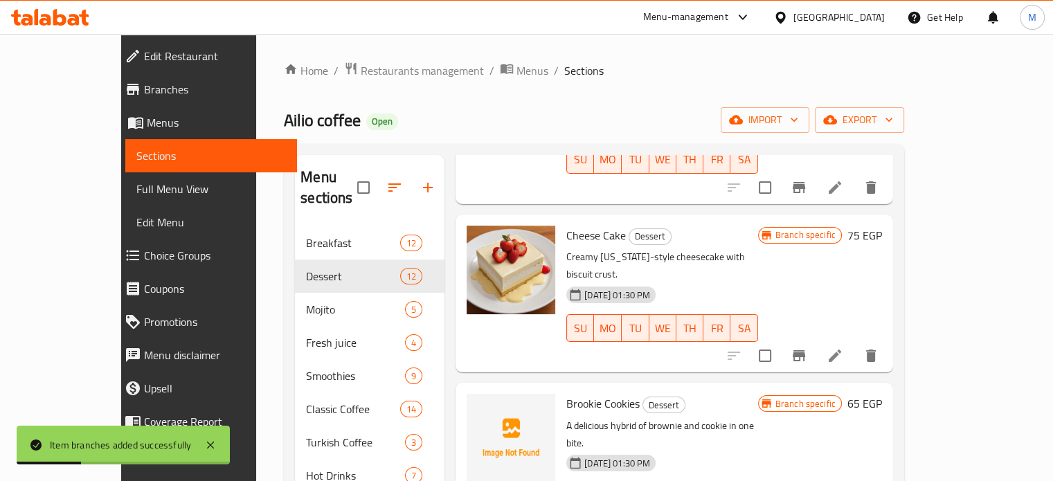
click at [882, 394] on div "Branch specific 65 EGP" at bounding box center [820, 462] width 124 height 136
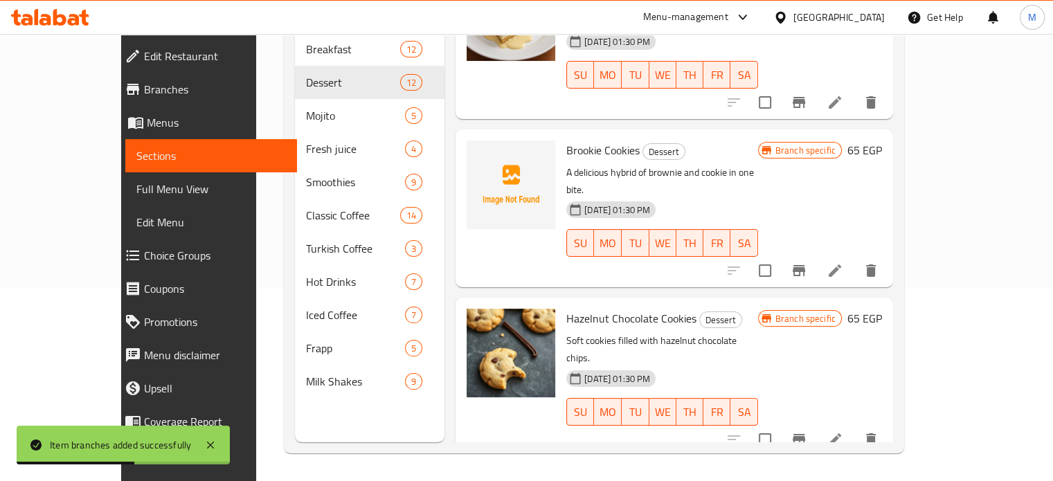
scroll to position [1158, 0]
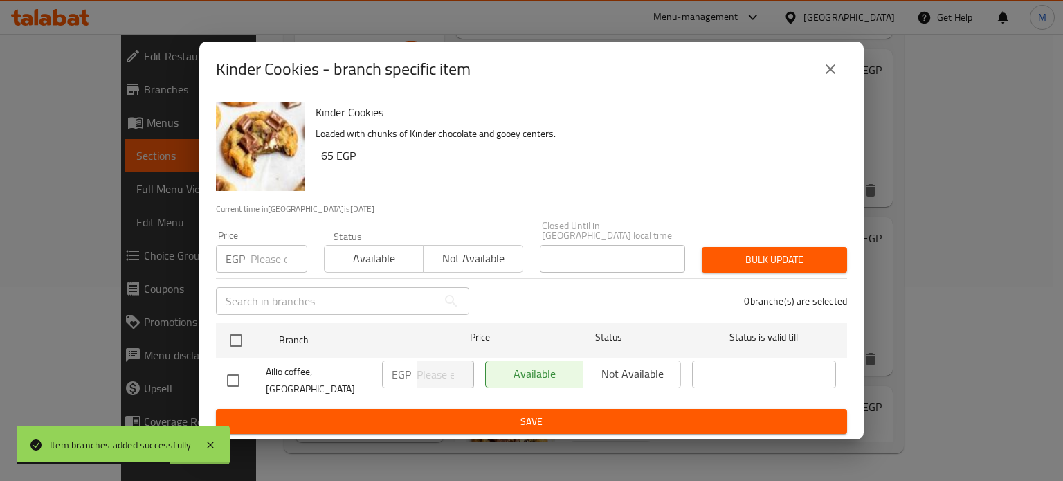
click at [276, 255] on input "number" at bounding box center [279, 259] width 57 height 28
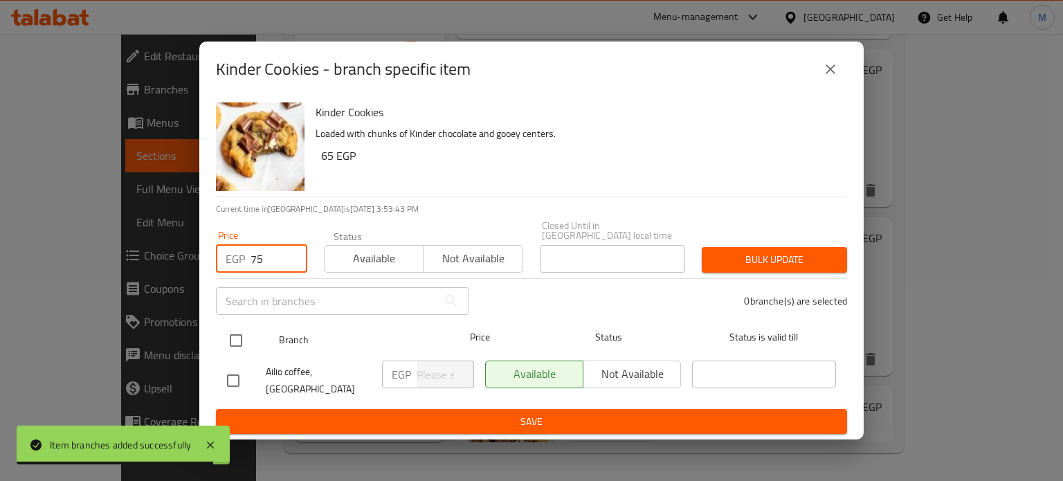
type input "75"
click at [237, 330] on input "checkbox" at bounding box center [236, 340] width 29 height 29
checkbox input "true"
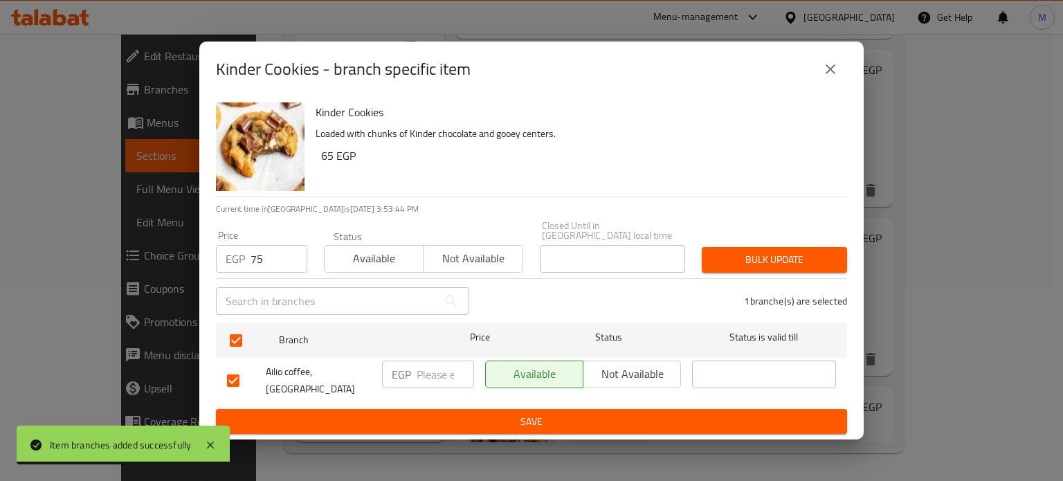
click at [758, 251] on span "Bulk update" at bounding box center [774, 259] width 123 height 17
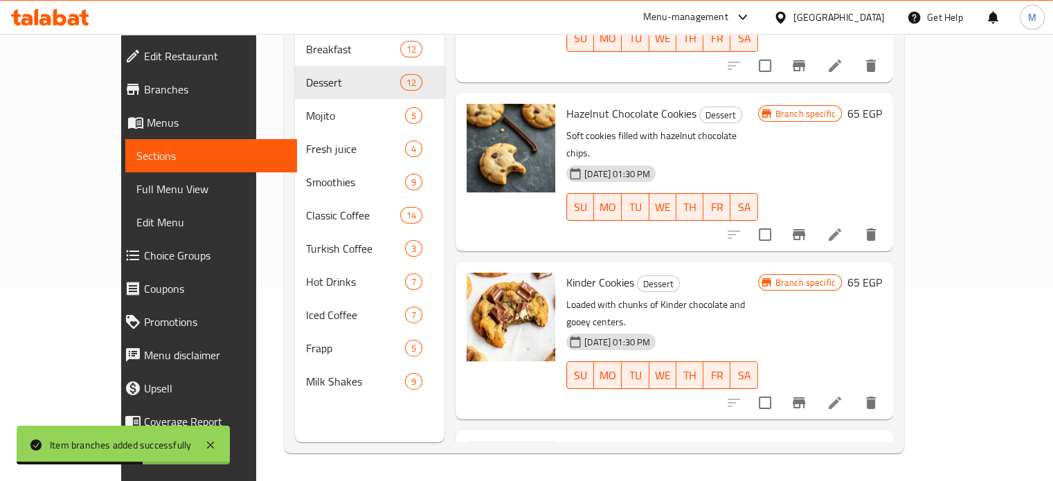
scroll to position [1295, 0]
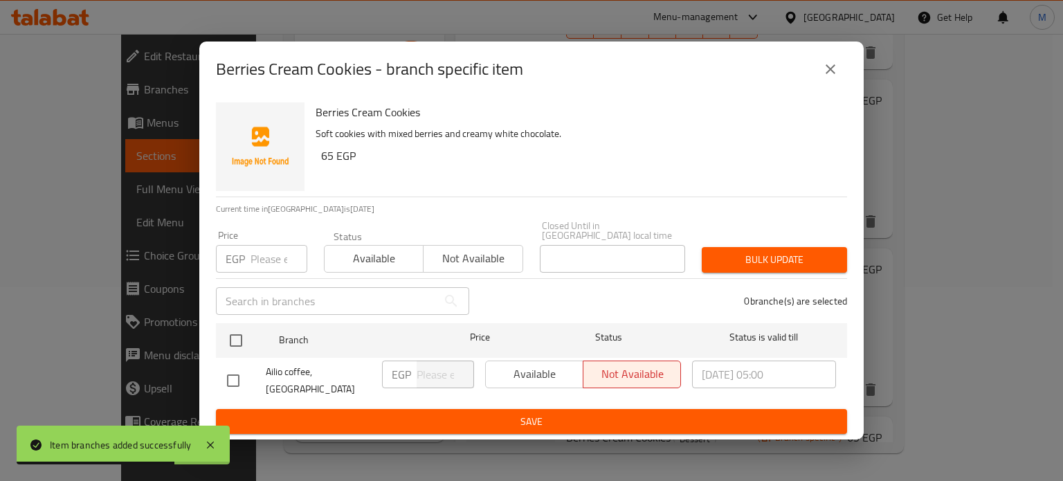
click at [247, 250] on div "EGP Price" at bounding box center [261, 259] width 91 height 28
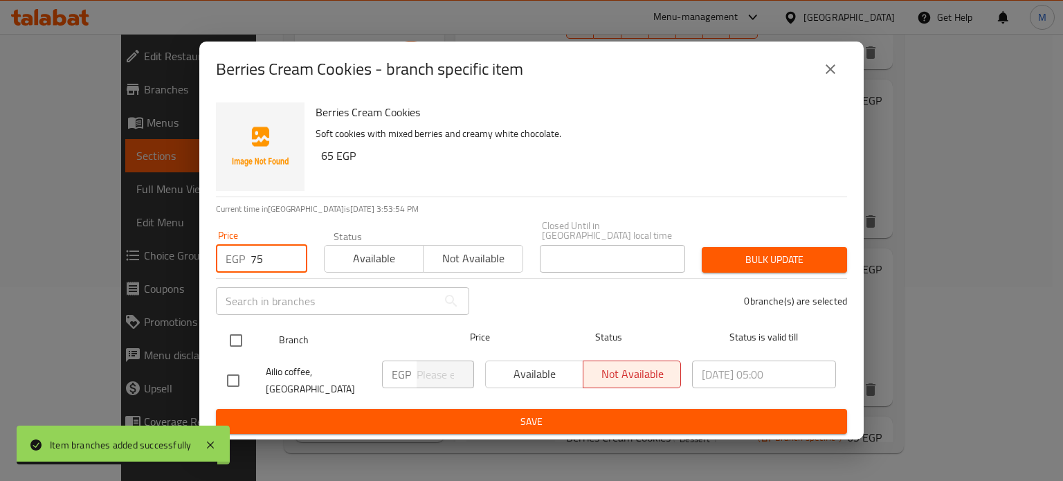
type input "75"
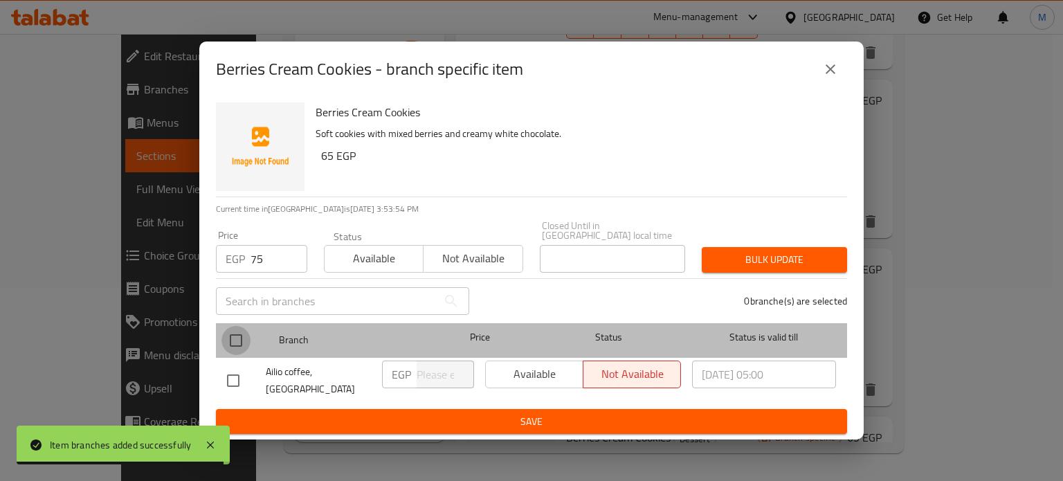
click at [236, 334] on input "checkbox" at bounding box center [236, 340] width 29 height 29
checkbox input "true"
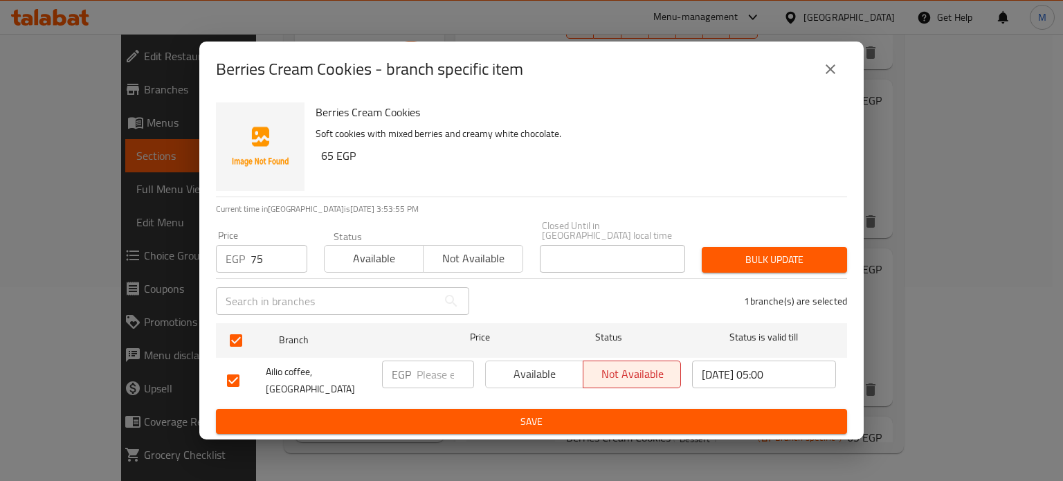
click at [836, 251] on span "Bulk update" at bounding box center [774, 259] width 123 height 17
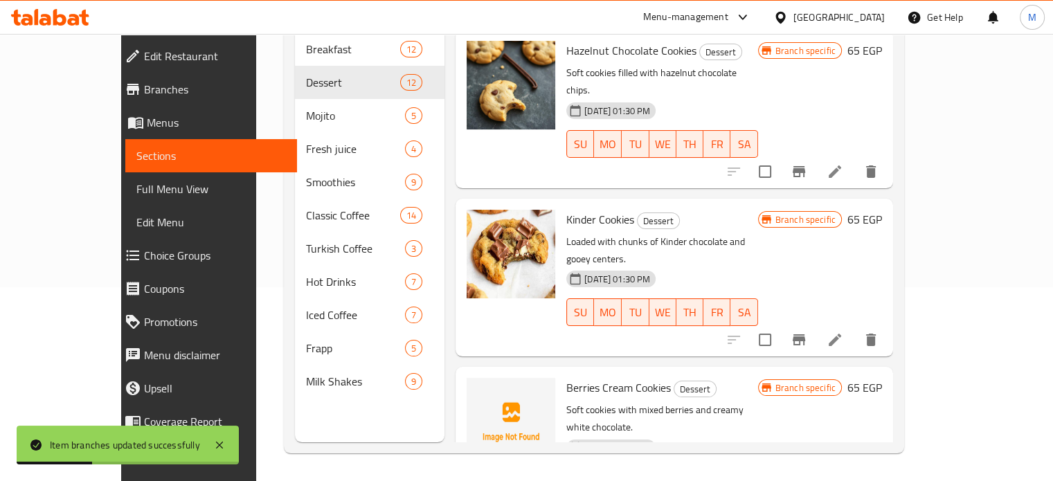
scroll to position [1368, 0]
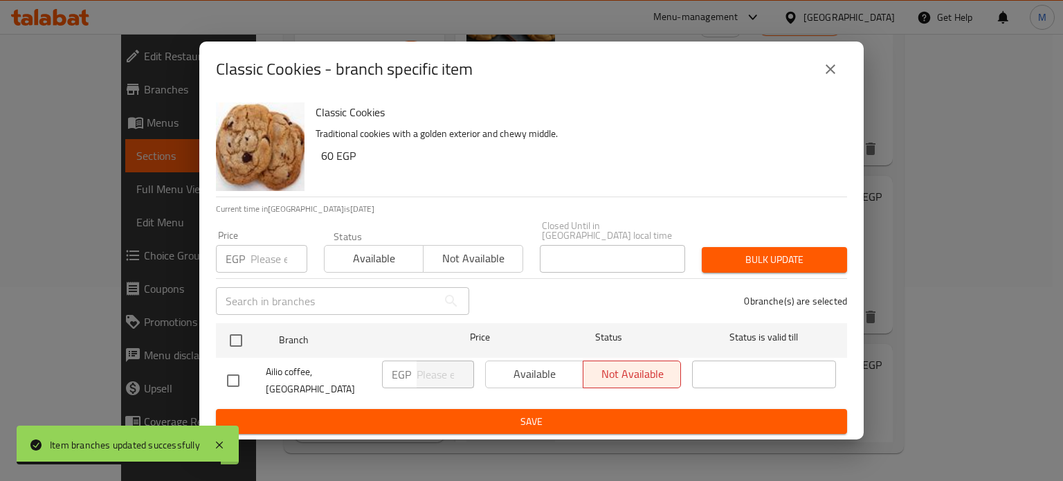
click at [278, 289] on div "Classic Cookies Traditional cookies with a golden exterior and chewy middle. 60…" at bounding box center [531, 268] width 665 height 343
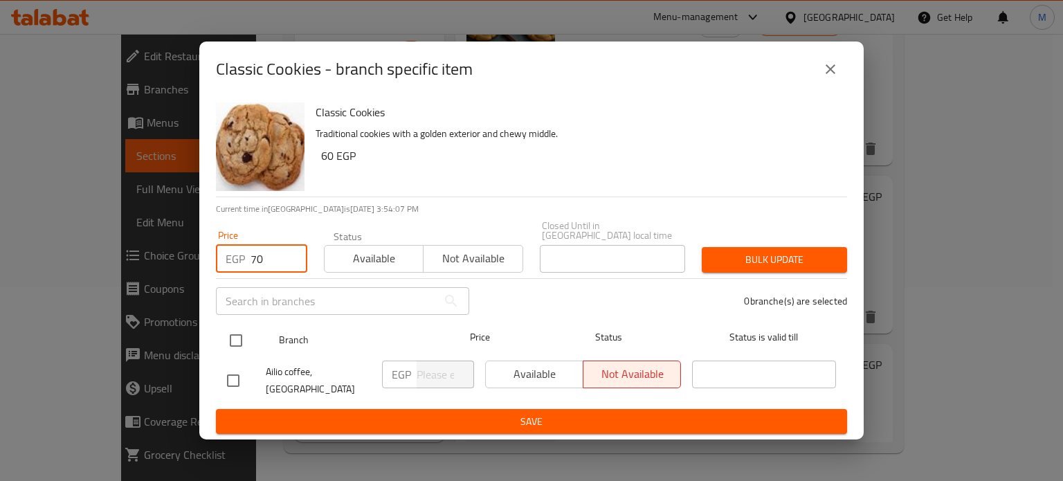
type input "70"
click at [246, 337] on input "checkbox" at bounding box center [236, 340] width 29 height 29
checkbox input "true"
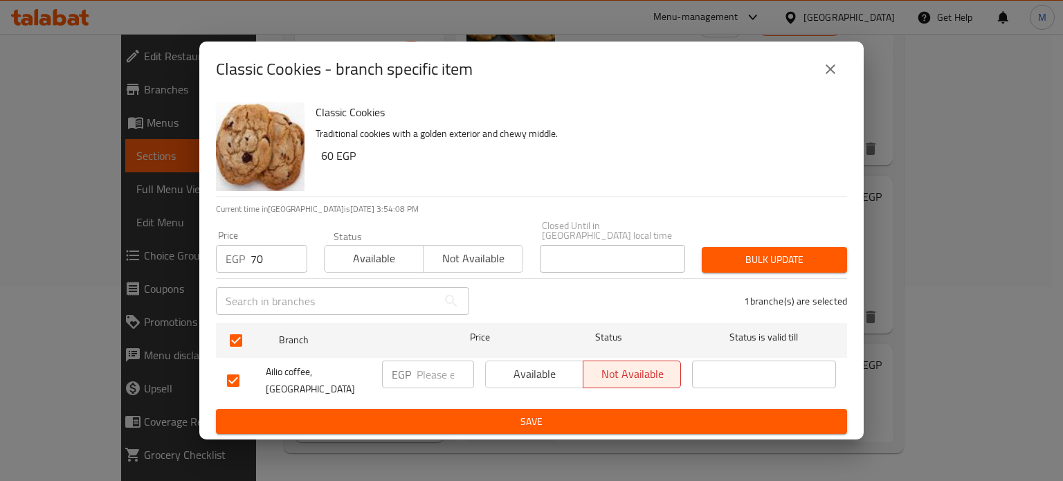
click at [771, 251] on span "Bulk update" at bounding box center [774, 259] width 123 height 17
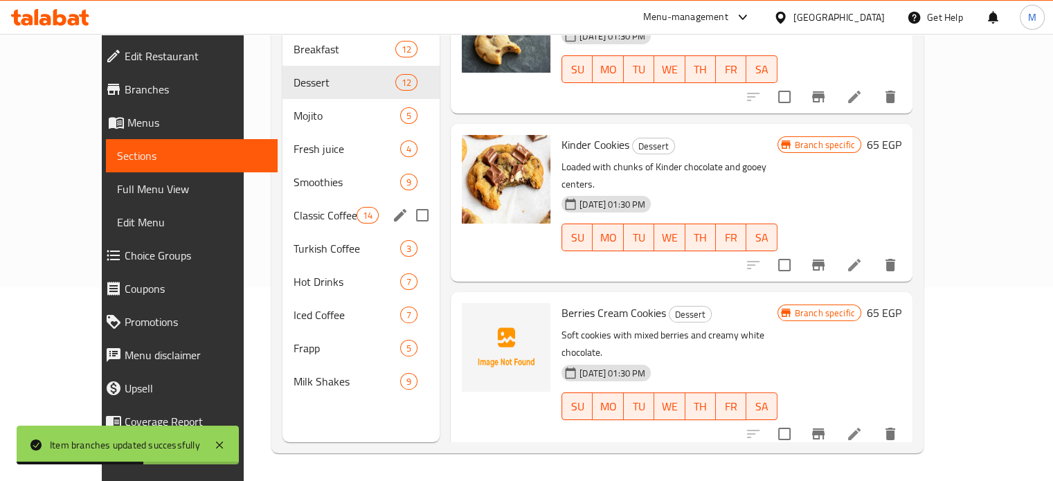
click at [295, 207] on span "Classic Coffee" at bounding box center [325, 215] width 63 height 17
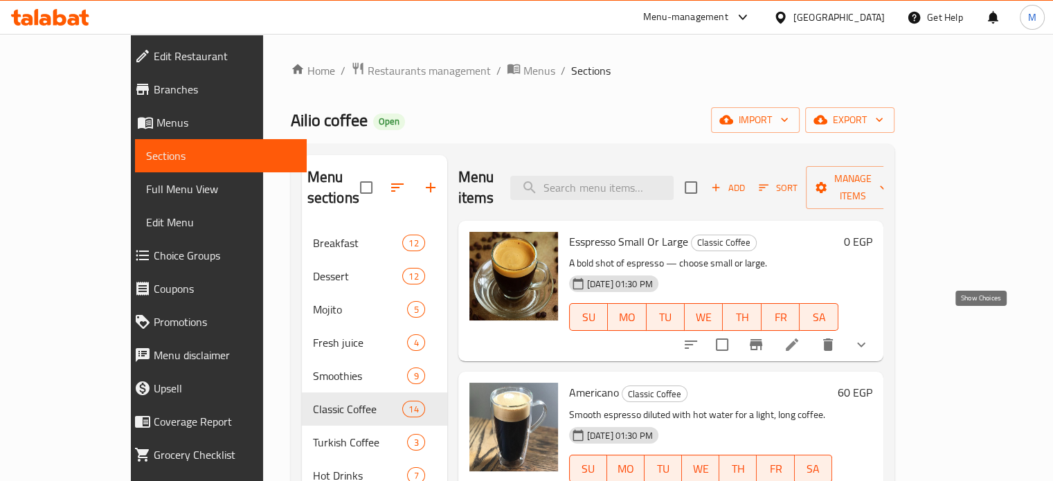
click at [870, 336] on icon "show more" at bounding box center [861, 344] width 17 height 17
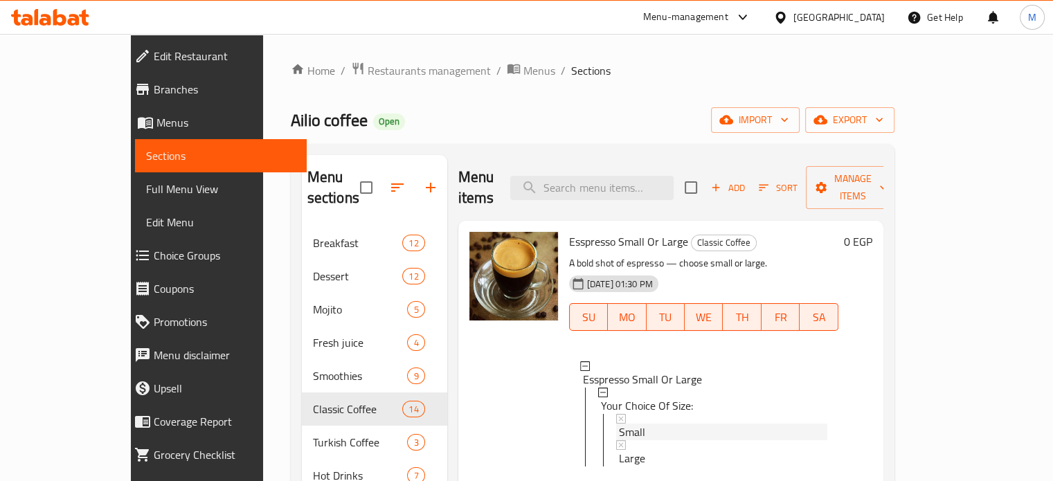
click at [619, 424] on span "Small" at bounding box center [632, 432] width 26 height 17
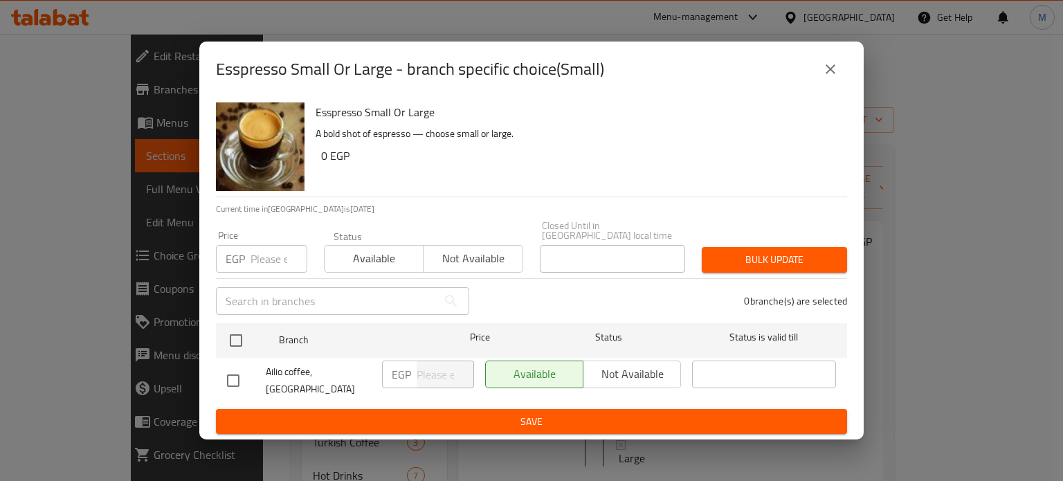
click at [264, 255] on input "number" at bounding box center [279, 259] width 57 height 28
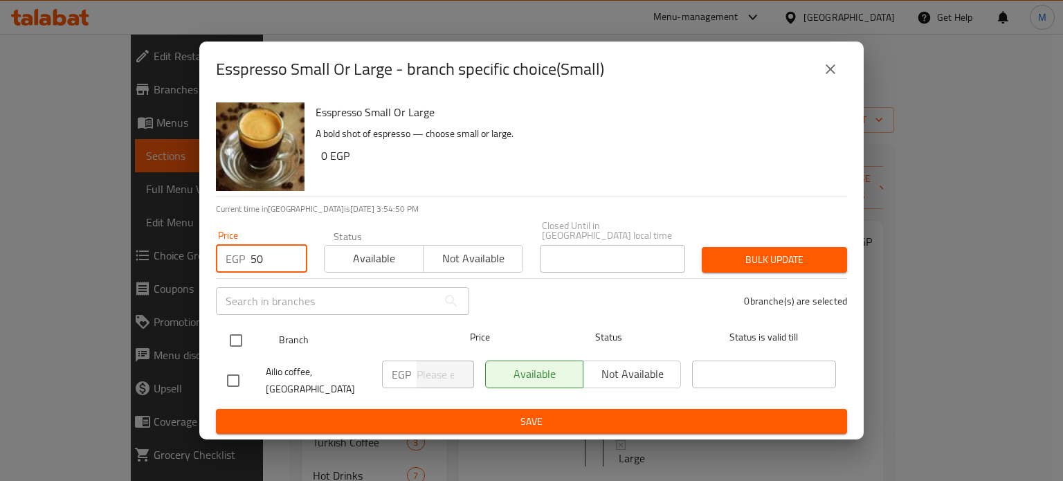
type input "50"
click at [245, 332] on input "checkbox" at bounding box center [236, 340] width 29 height 29
checkbox input "true"
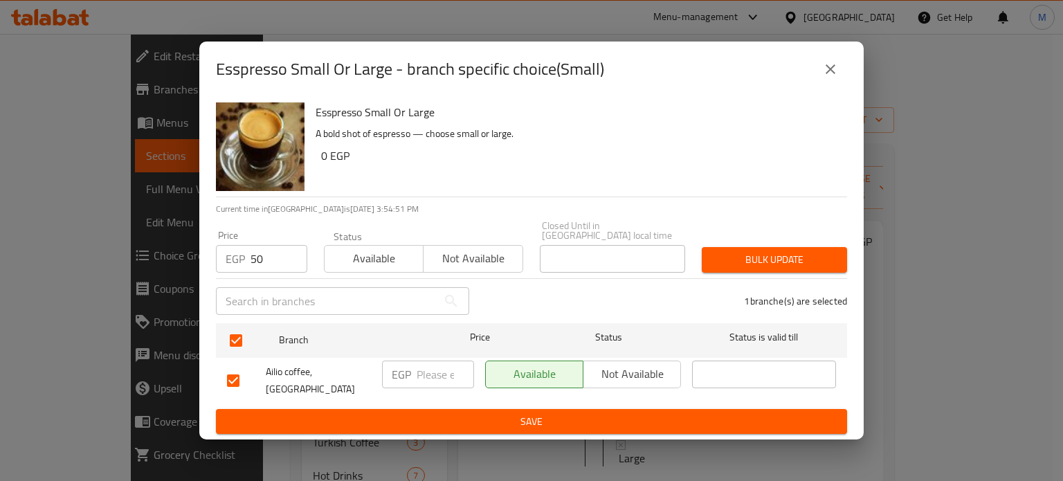
click at [829, 78] on icon "close" at bounding box center [830, 69] width 17 height 17
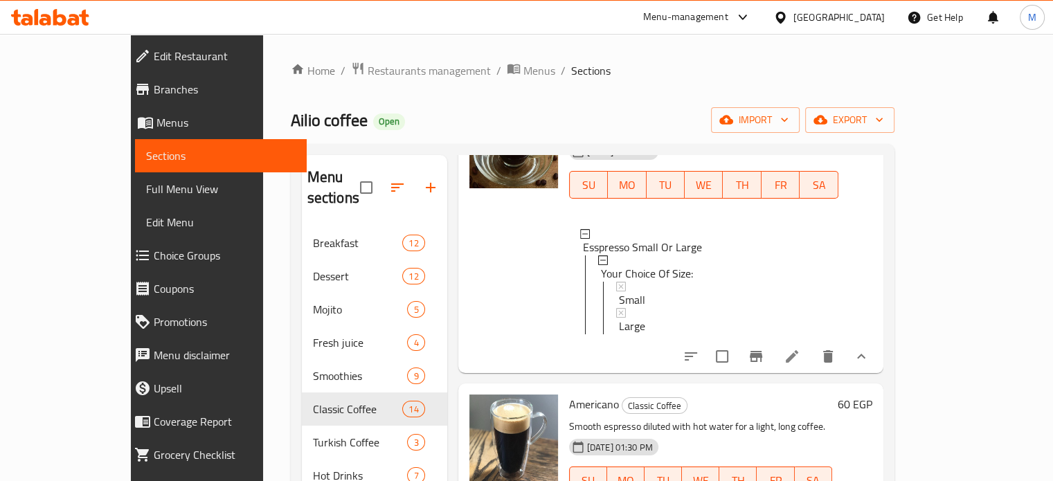
scroll to position [183, 0]
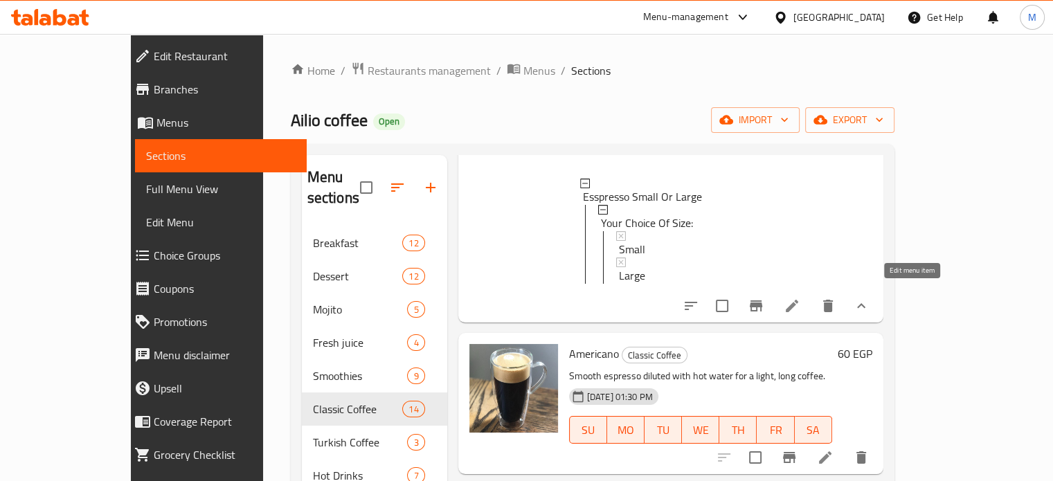
click at [811, 298] on li at bounding box center [792, 306] width 39 height 25
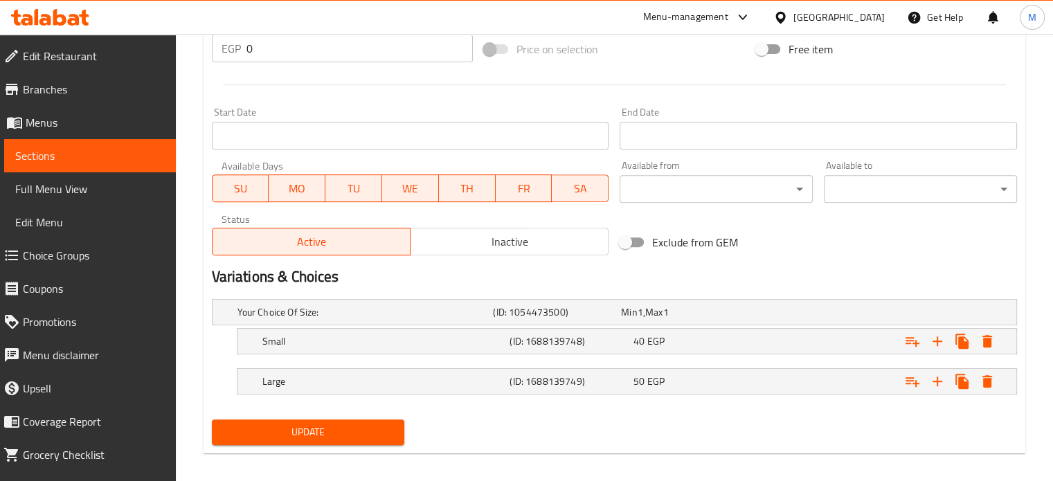
scroll to position [547, 0]
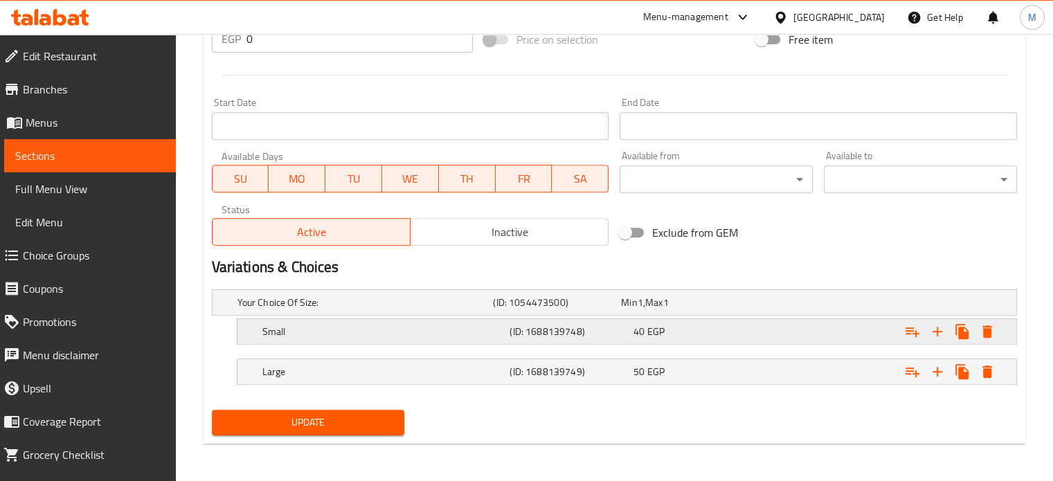
click at [740, 309] on div "40 EGP" at bounding box center [682, 303] width 123 height 14
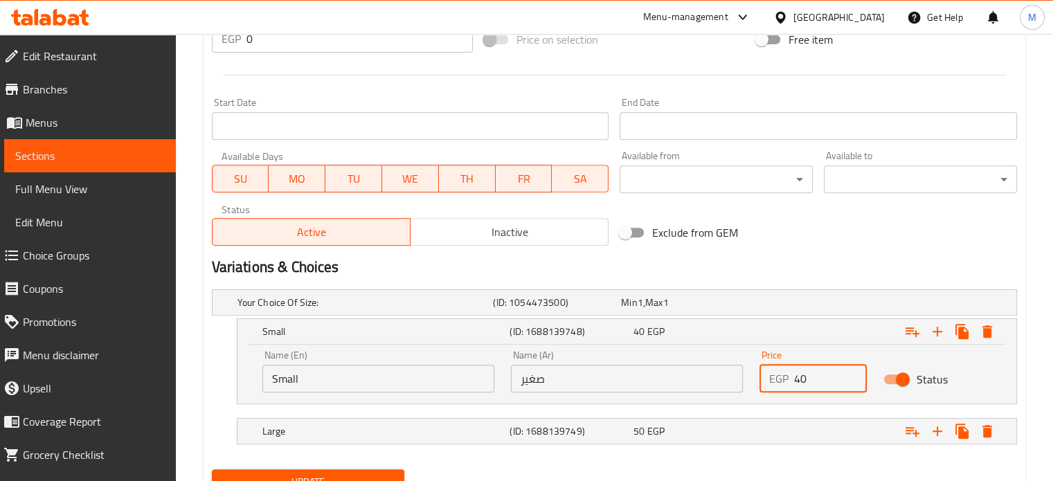
drag, startPoint x: 818, startPoint y: 384, endPoint x: 784, endPoint y: 382, distance: 34.0
click at [786, 384] on div "EGP 40 Price" at bounding box center [813, 379] width 108 height 28
type input "50"
click at [767, 305] on div "Expand" at bounding box center [874, 303] width 256 height 6
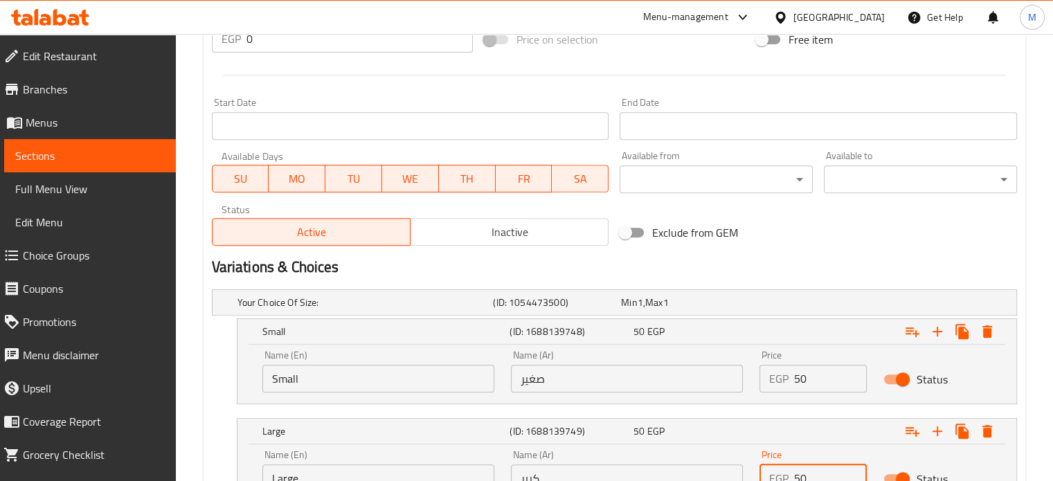
scroll to position [584, 0]
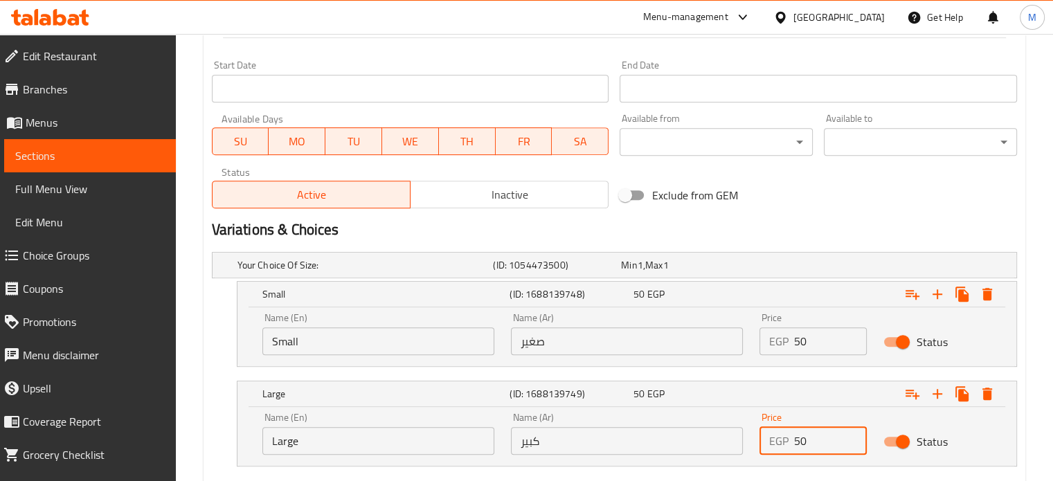
drag, startPoint x: 817, startPoint y: 478, endPoint x: 766, endPoint y: 463, distance: 52.6
click at [773, 465] on div "Your Choice Of Size: (ID: 1054473500) Min 1 , Max 1 Name (En) Your Choice Of Si…" at bounding box center [614, 366] width 816 height 240
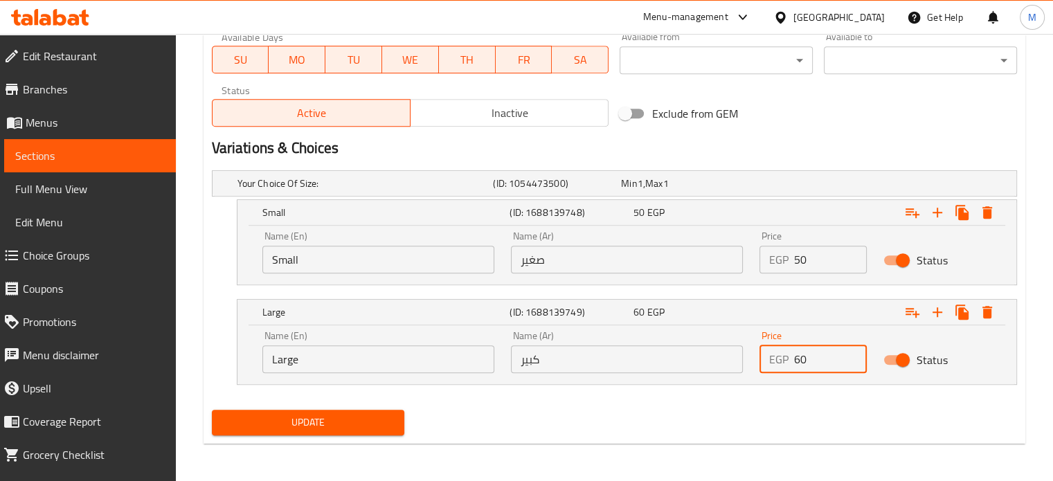
type input "60"
click at [352, 411] on button "Update" at bounding box center [308, 423] width 193 height 26
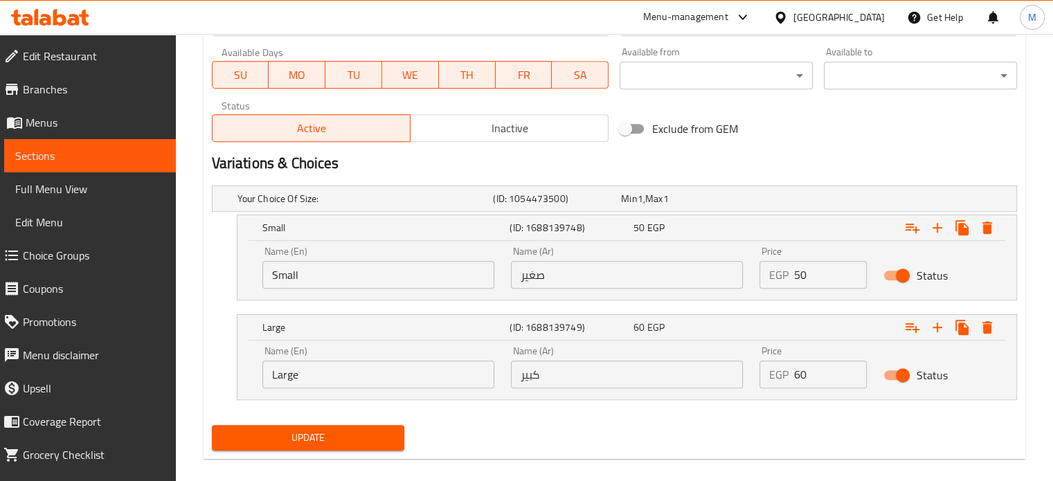
scroll to position [188, 0]
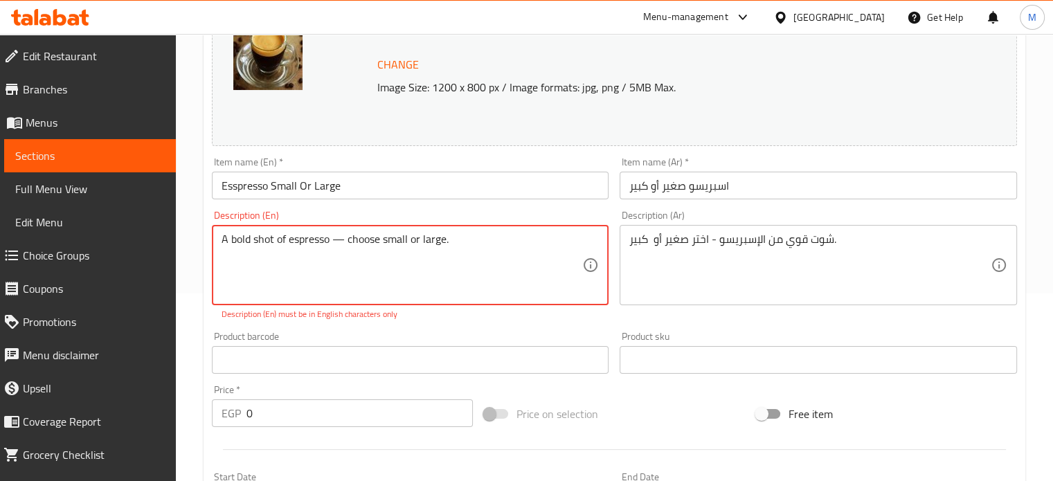
click at [341, 245] on textarea "A bold shot of espresso — choose small or large." at bounding box center [402, 266] width 361 height 66
click at [341, 242] on textarea "A bold shot of espresso — choose small or large." at bounding box center [402, 266] width 361 height 66
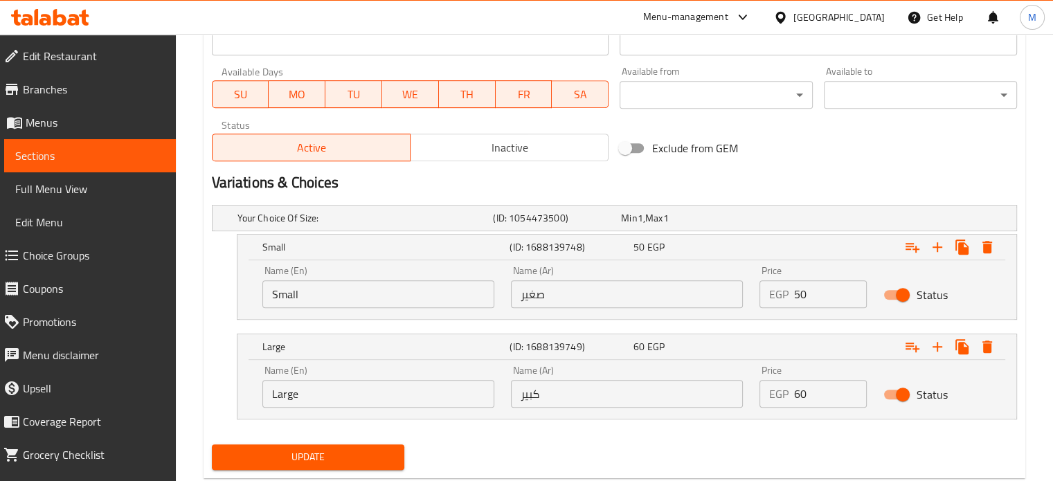
scroll to position [666, 0]
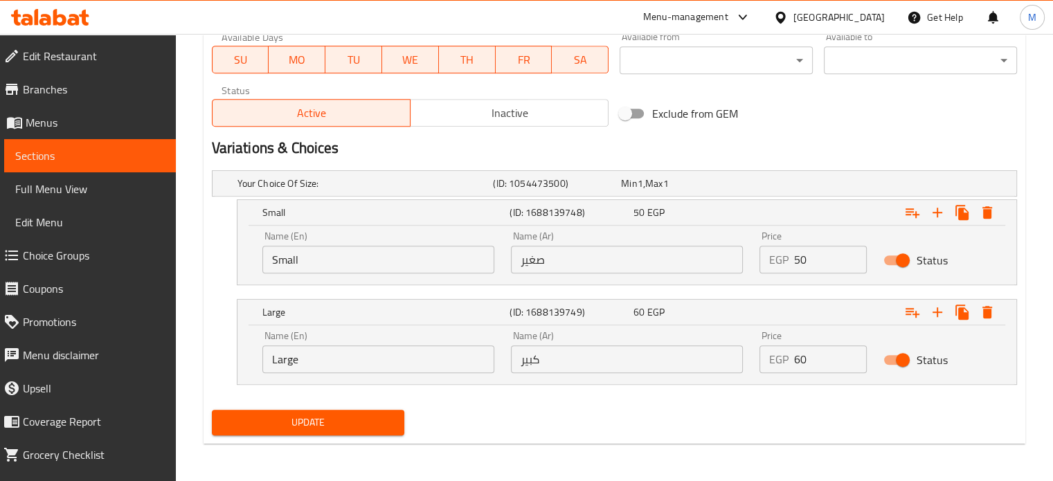
type textarea "A bold shot of espresso choose small or large."
click at [368, 422] on span "Update" at bounding box center [308, 422] width 171 height 17
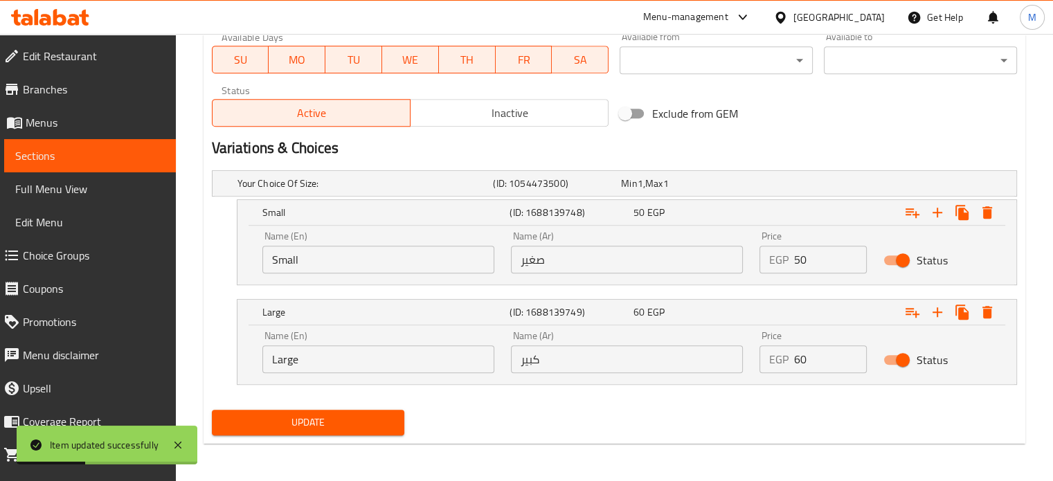
click at [993, 393] on nav at bounding box center [614, 393] width 805 height 11
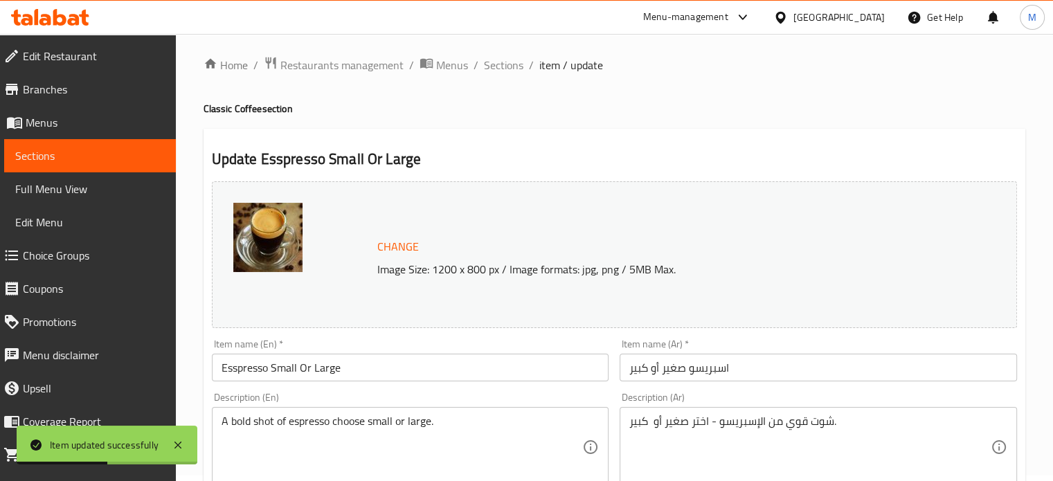
scroll to position [0, 0]
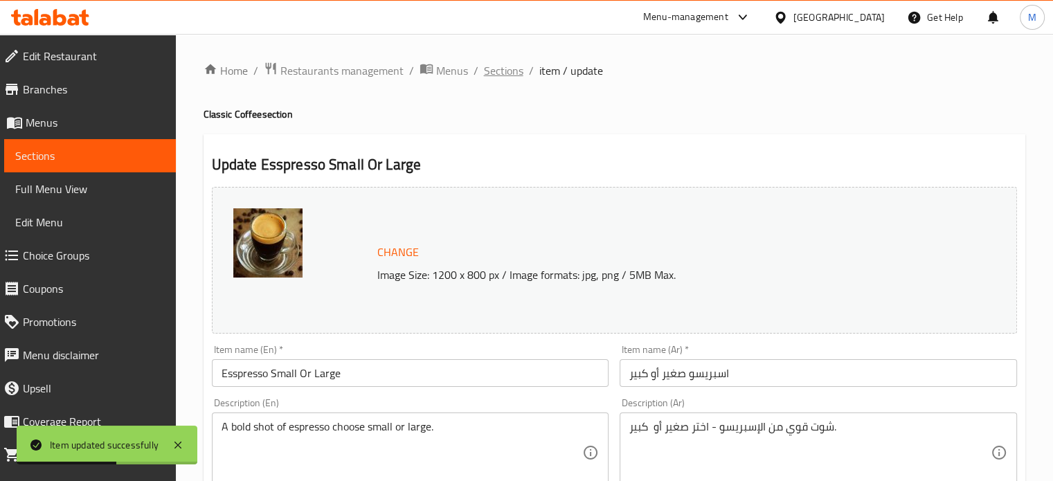
click at [510, 75] on span "Sections" at bounding box center [503, 70] width 39 height 17
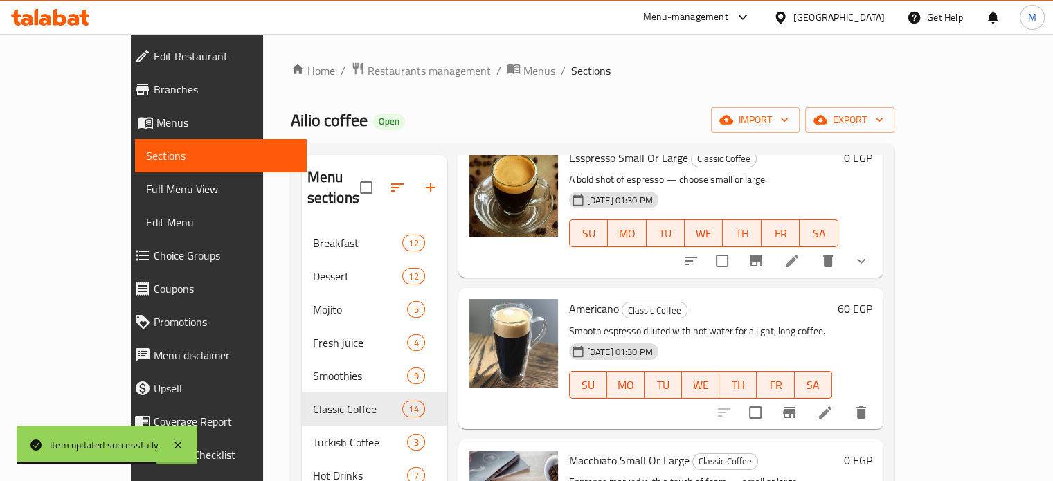
scroll to position [141, 0]
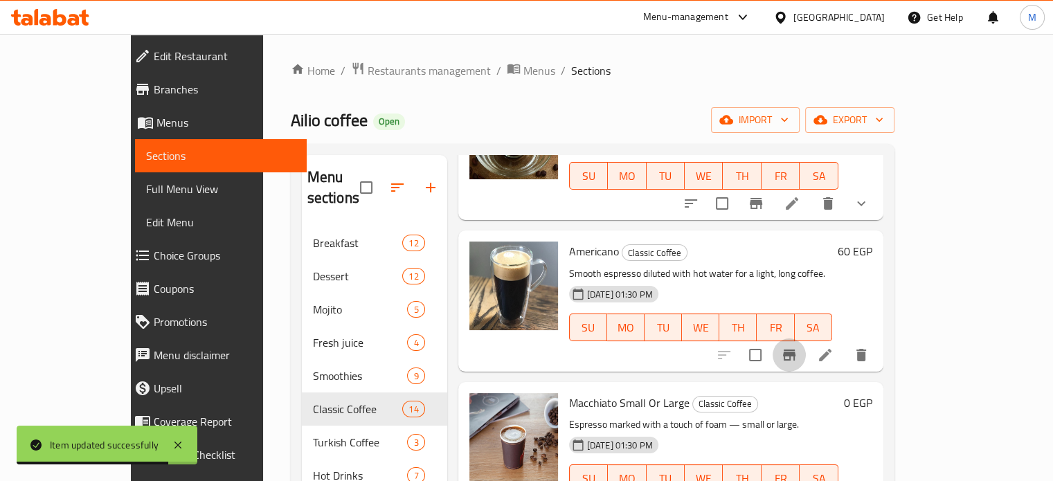
click at [798, 347] on icon "Branch-specific-item" at bounding box center [789, 355] width 17 height 17
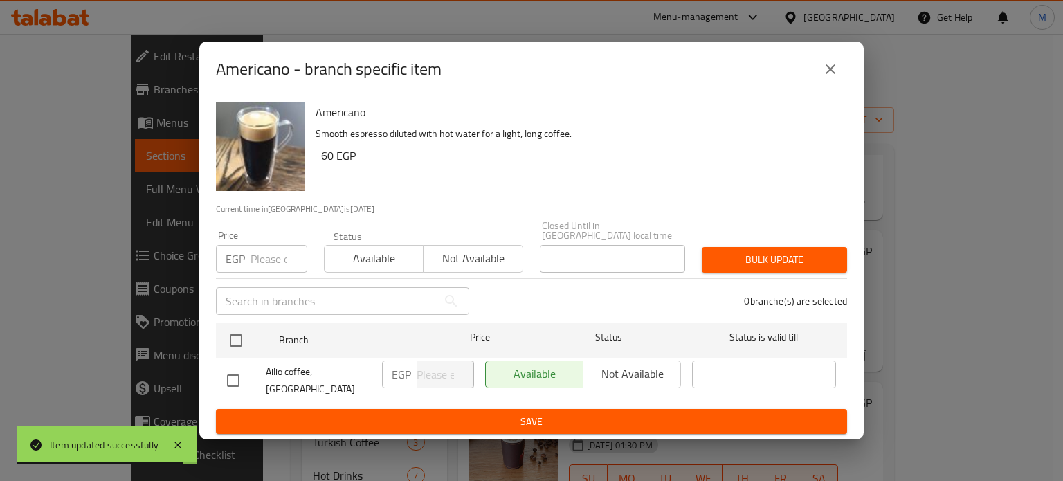
click at [272, 249] on input "number" at bounding box center [279, 259] width 57 height 28
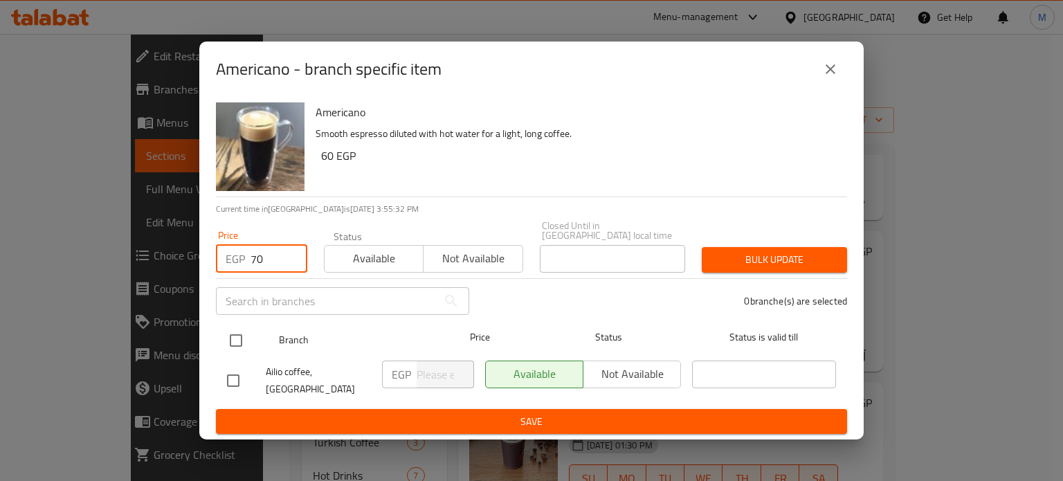
type input "70"
click at [231, 336] on input "checkbox" at bounding box center [236, 340] width 29 height 29
checkbox input "true"
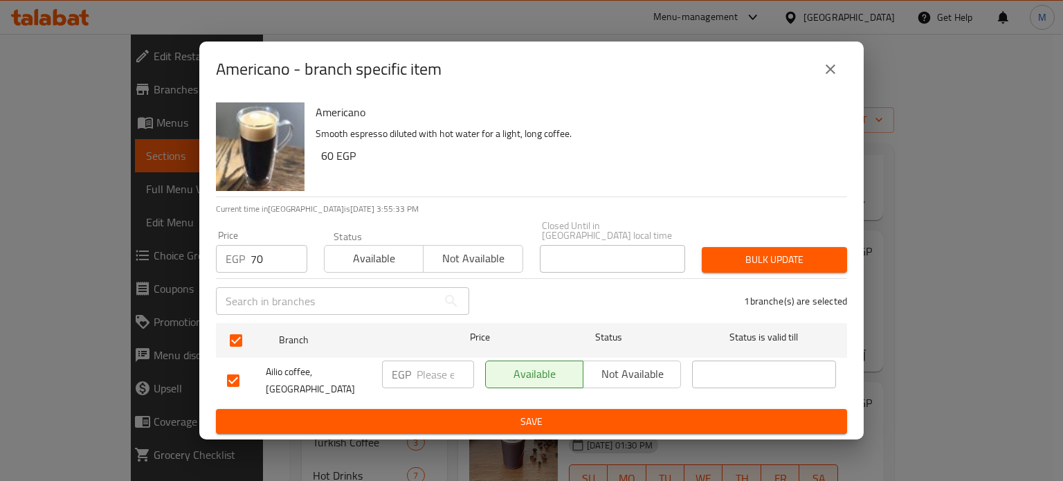
click at [776, 260] on span "Bulk update" at bounding box center [774, 259] width 123 height 17
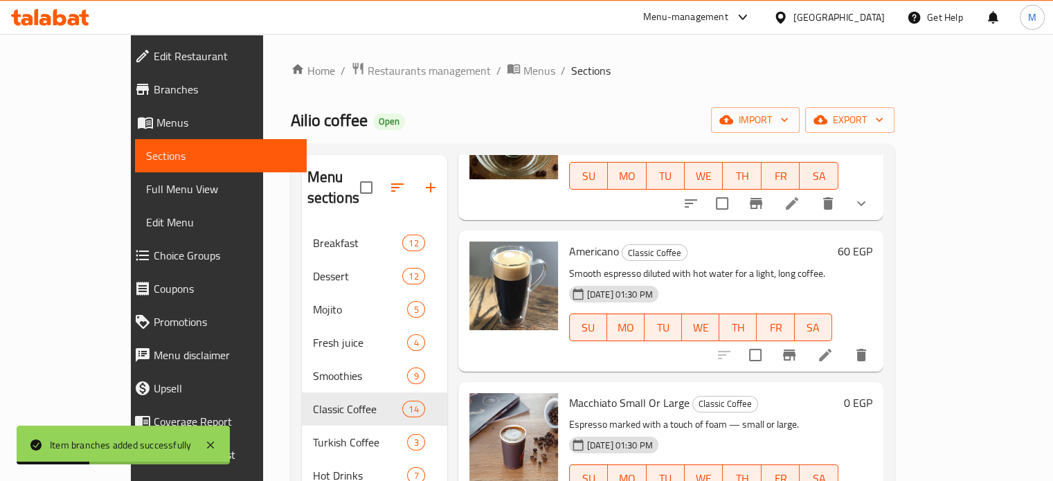
click at [922, 313] on div "Home / Restaurants management / Menus / Sections Ailio coffee Open import expor…" at bounding box center [592, 354] width 659 height 641
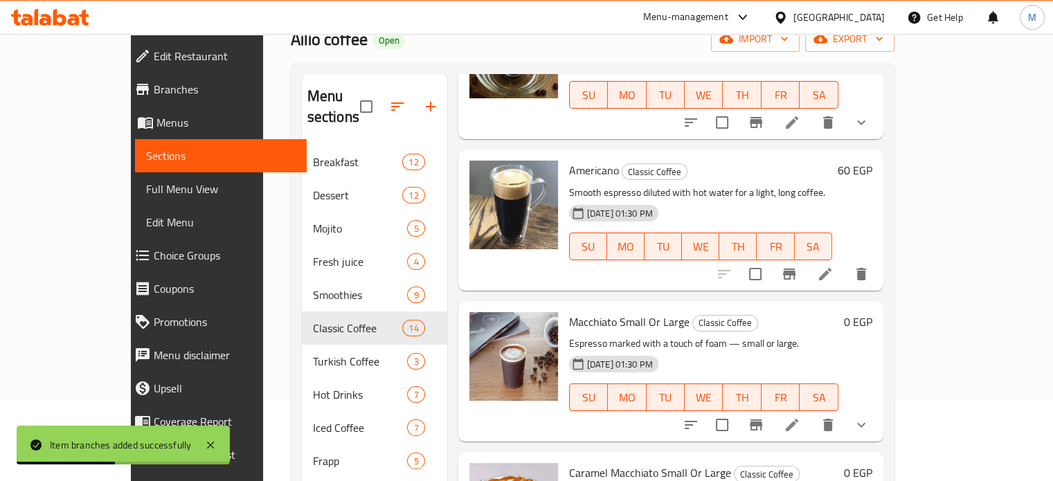
scroll to position [91, 0]
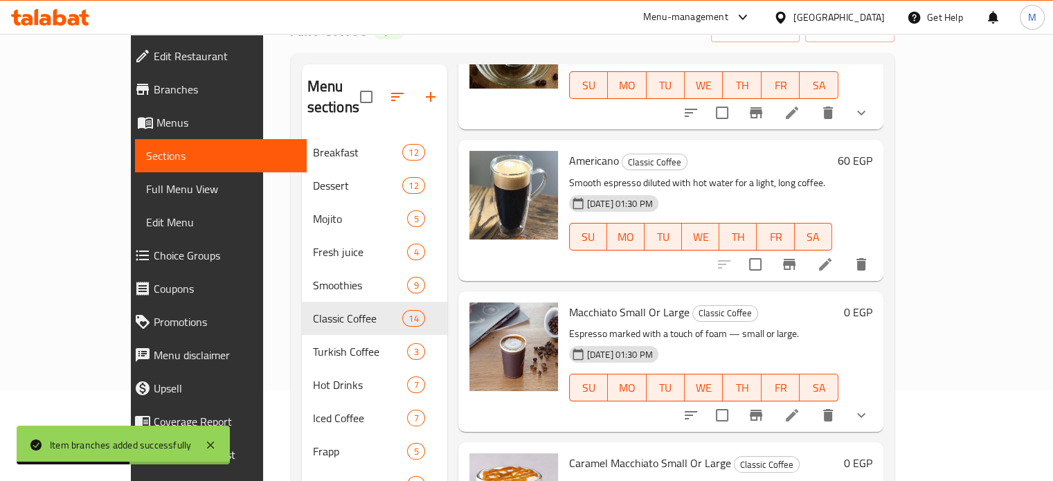
click at [878, 399] on button "show more" at bounding box center [861, 415] width 33 height 33
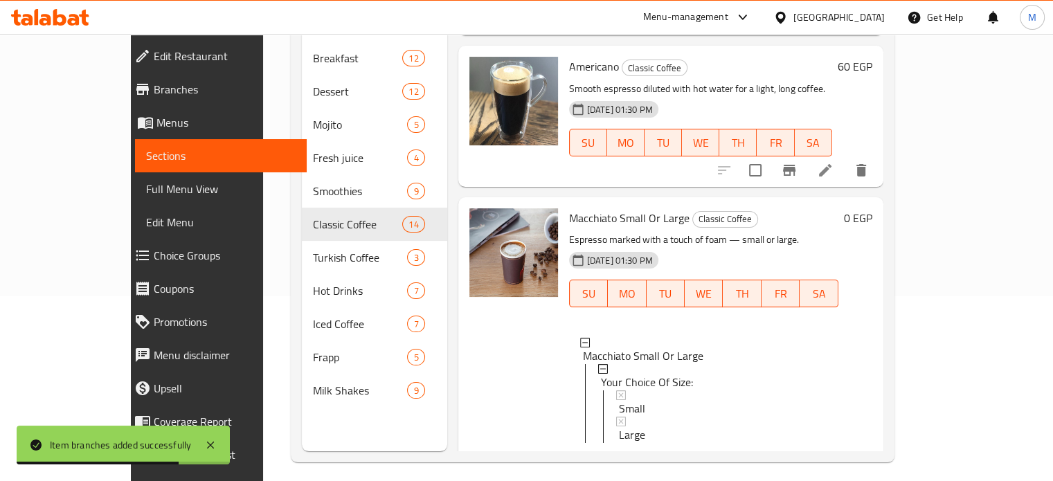
scroll to position [189, 0]
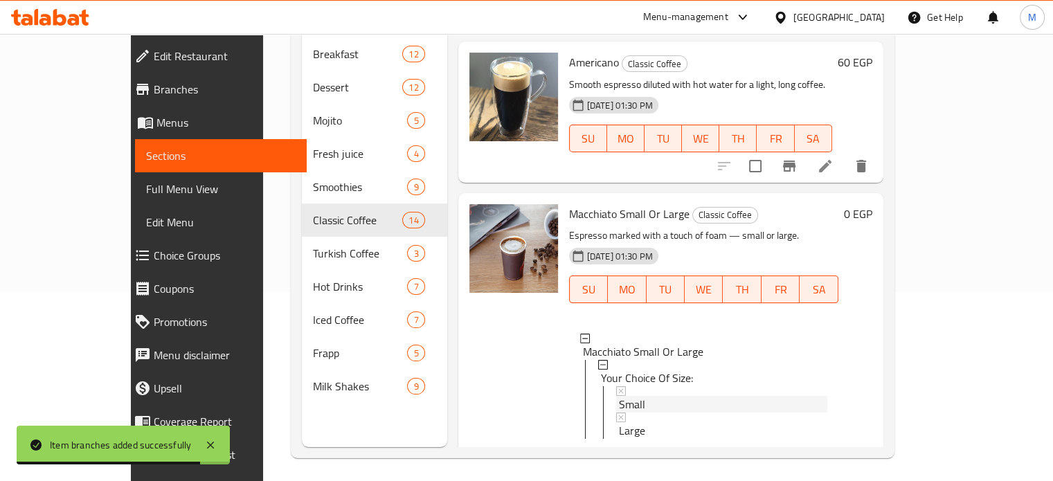
click at [619, 396] on div "Small" at bounding box center [723, 404] width 208 height 17
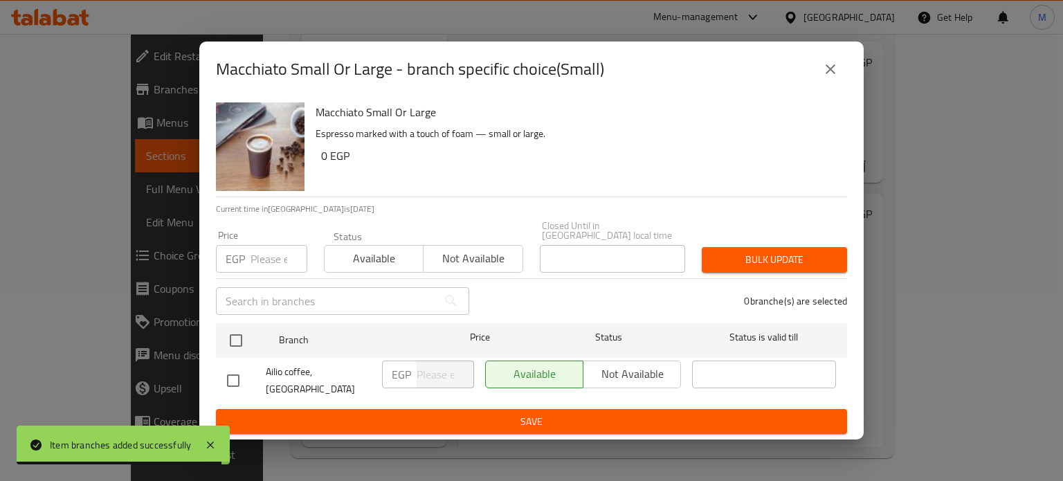
click at [827, 73] on icon "close" at bounding box center [830, 69] width 17 height 17
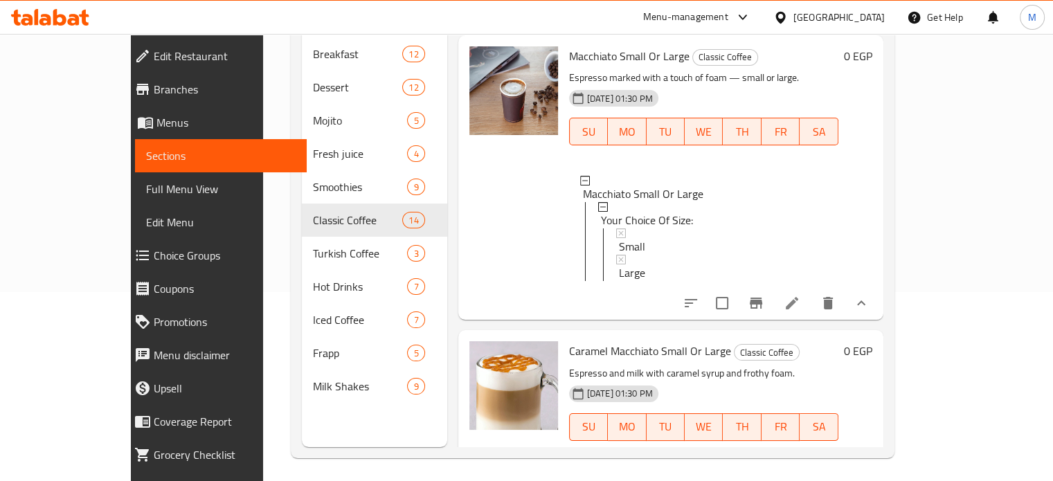
scroll to position [352, 0]
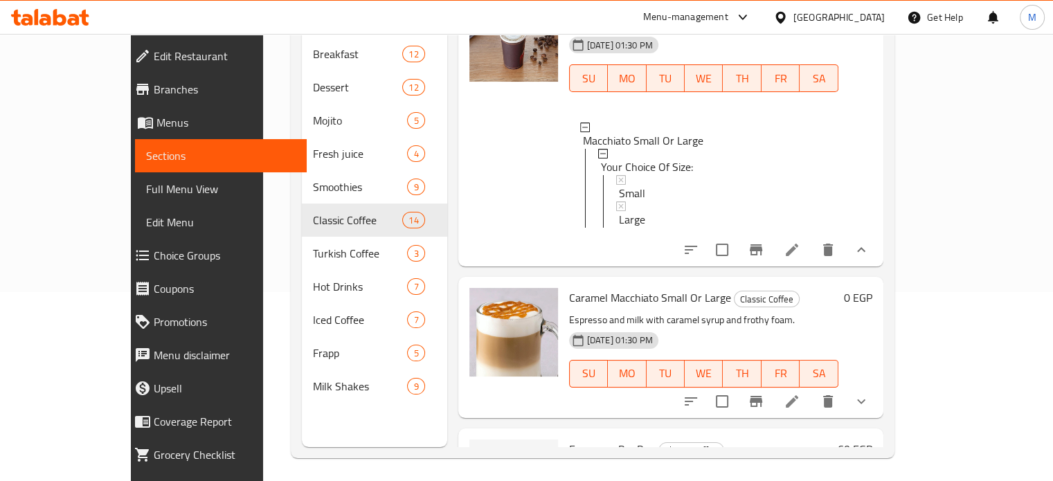
click at [800, 242] on icon at bounding box center [792, 250] width 17 height 17
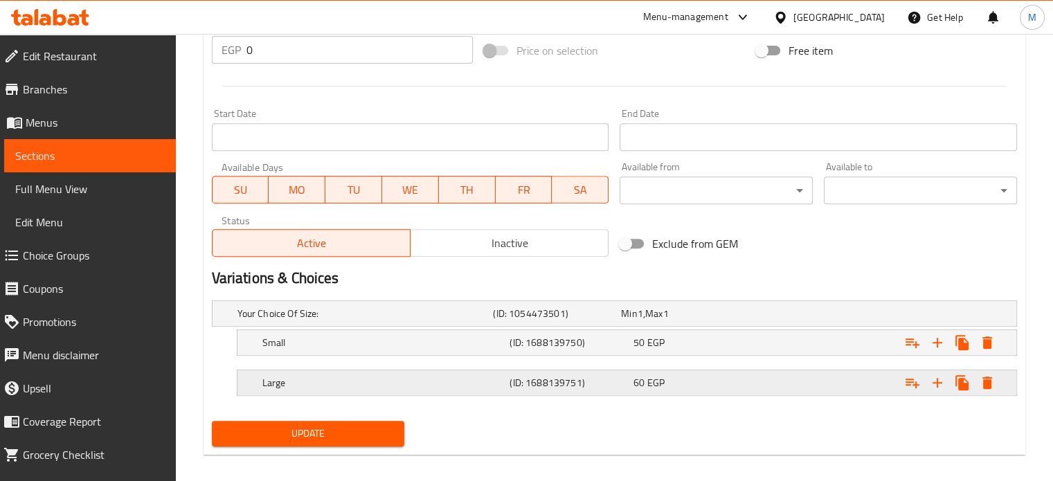
scroll to position [547, 0]
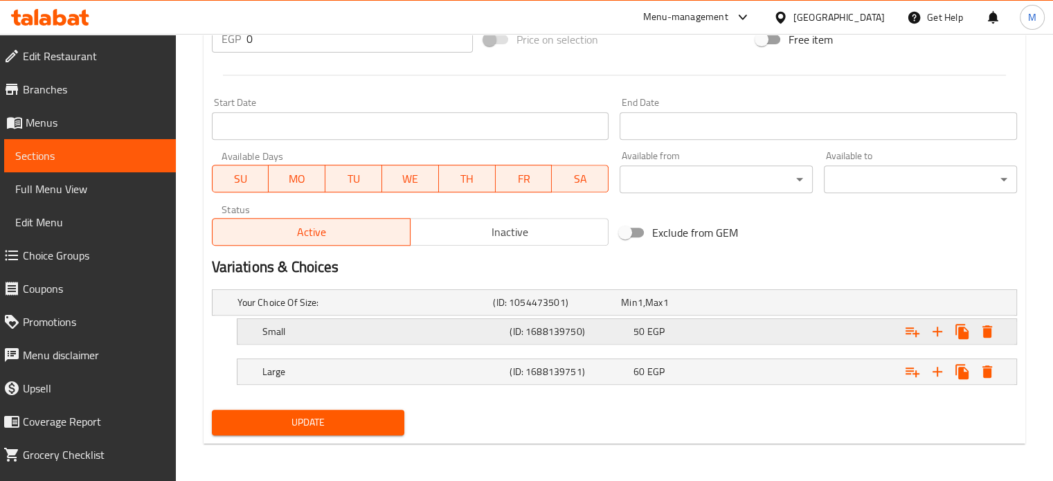
click at [704, 309] on div "50 EGP" at bounding box center [682, 303] width 123 height 14
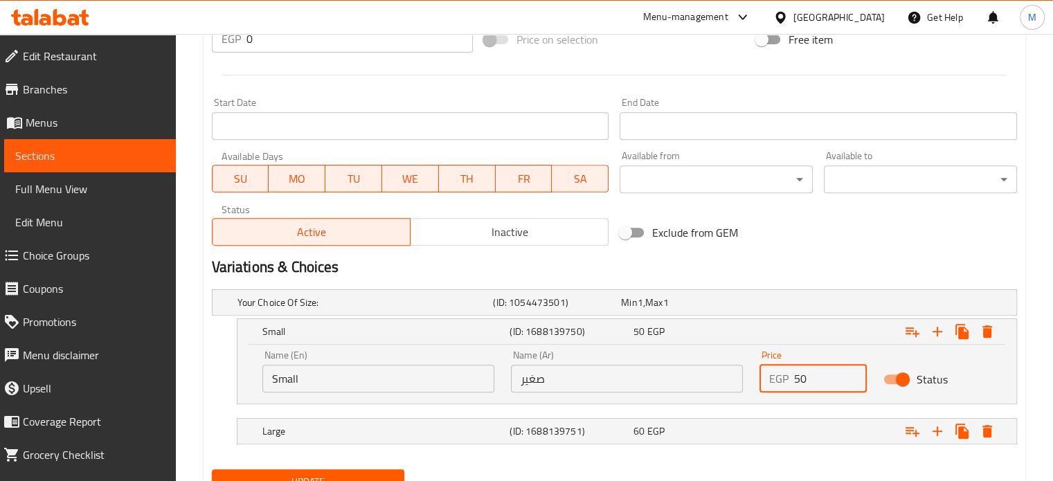
drag, startPoint x: 820, startPoint y: 387, endPoint x: 773, endPoint y: 382, distance: 48.0
click at [786, 387] on div "EGP 50 Price" at bounding box center [813, 379] width 108 height 28
type input "60"
click at [759, 305] on div "Expand" at bounding box center [874, 303] width 256 height 6
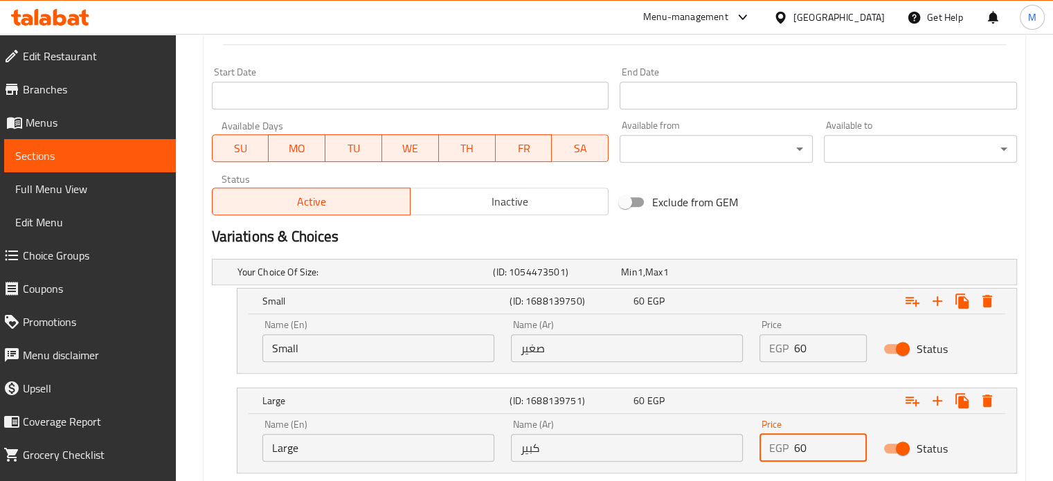
drag, startPoint x: 813, startPoint y: 470, endPoint x: 776, endPoint y: 474, distance: 37.6
click at [780, 474] on div "Your Choice Of Size: (ID: 1054473501) Min 1 , Max 1 Name (En) Your Choice Of Si…" at bounding box center [614, 373] width 816 height 240
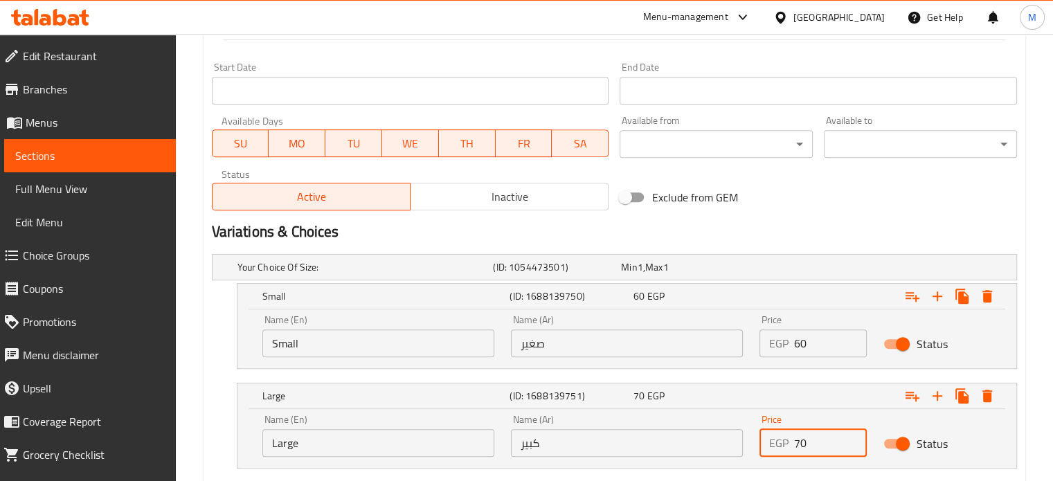
scroll to position [666, 0]
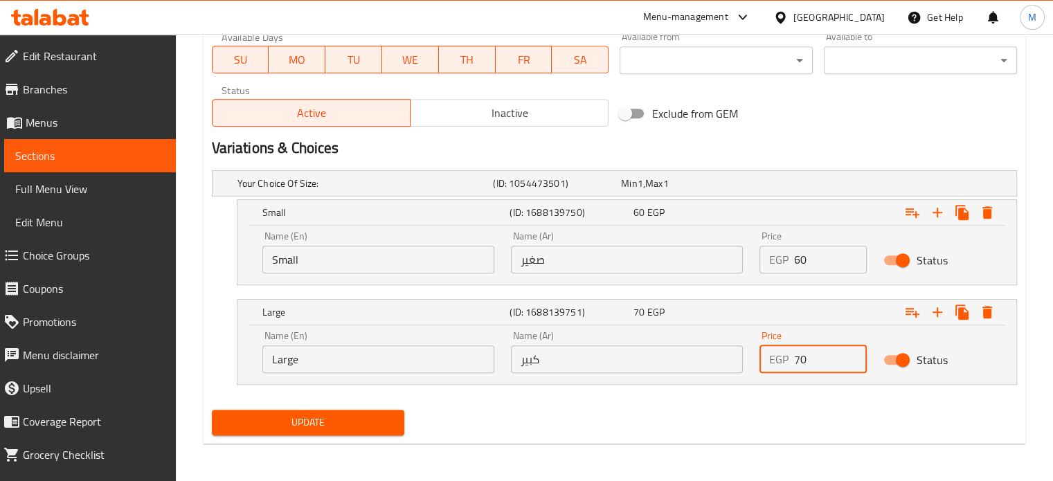
type input "70"
click at [346, 416] on span "Update" at bounding box center [308, 422] width 171 height 17
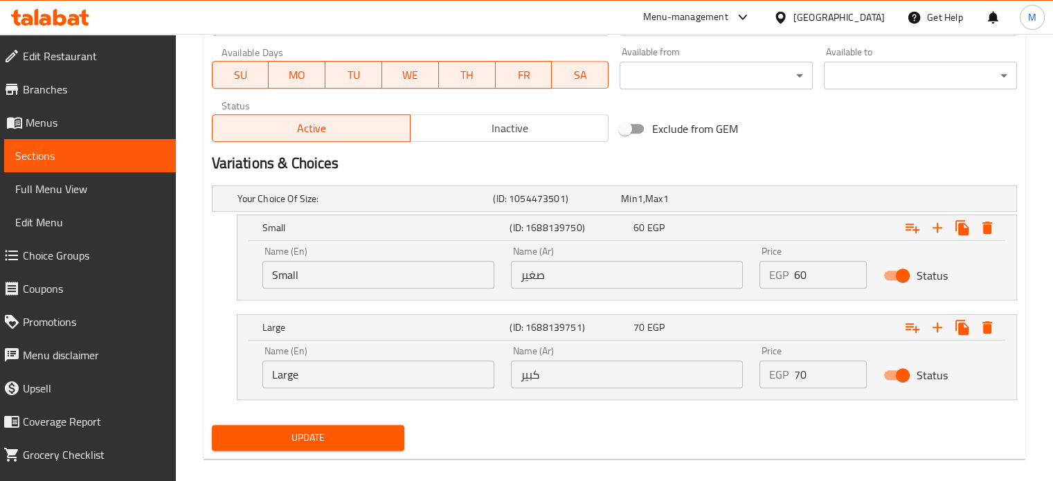
scroll to position [188, 0]
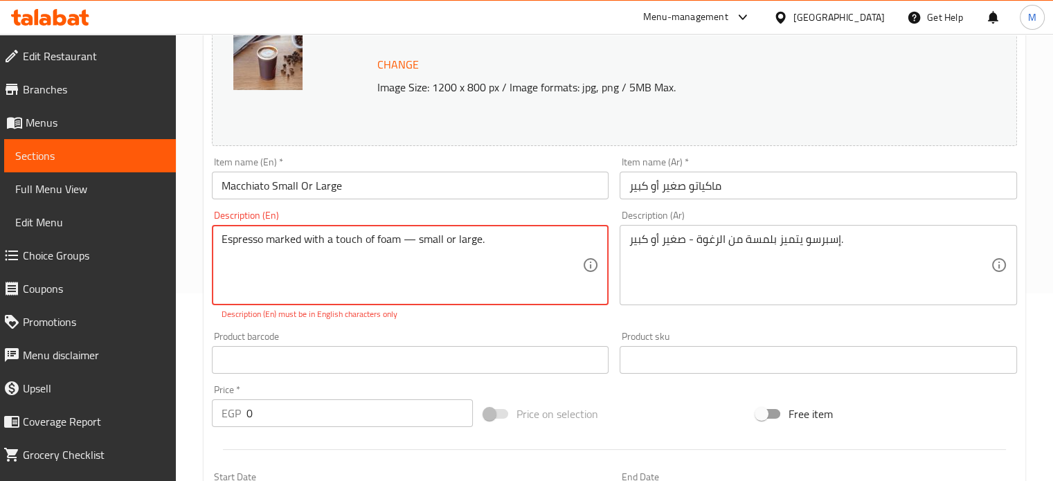
click at [415, 244] on textarea "Espresso marked with a touch of foam — small or large." at bounding box center [402, 266] width 361 height 66
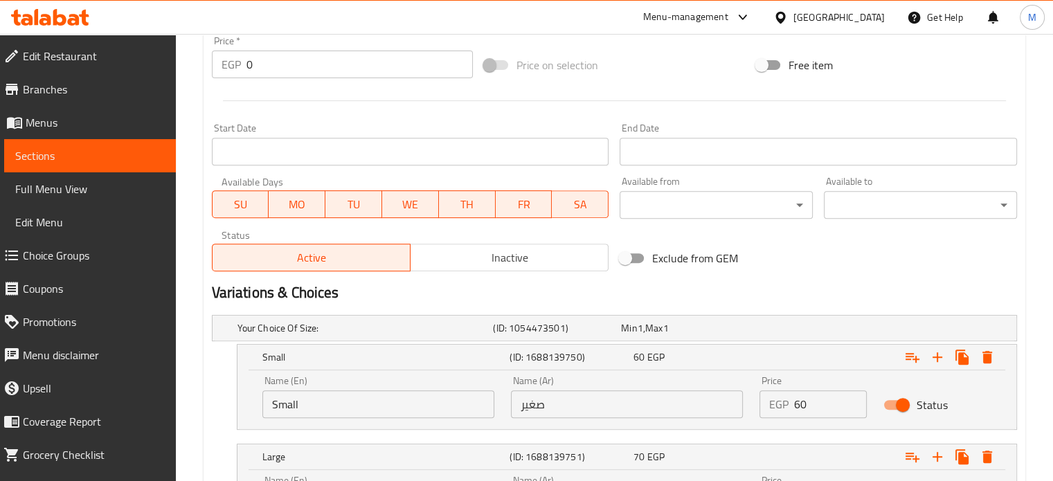
scroll to position [666, 0]
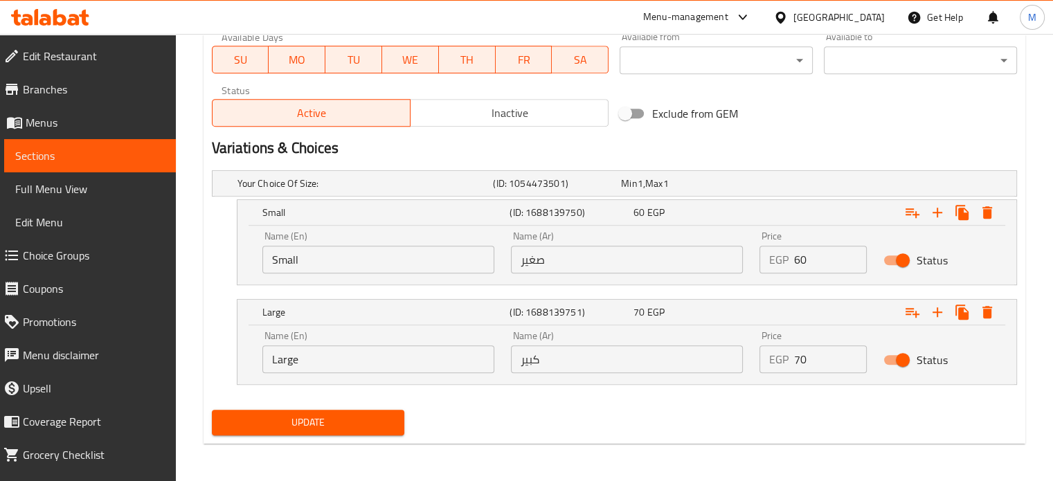
type textarea "Espresso marked with a touch of foam small or large."
click at [343, 420] on span "Update" at bounding box center [308, 422] width 171 height 17
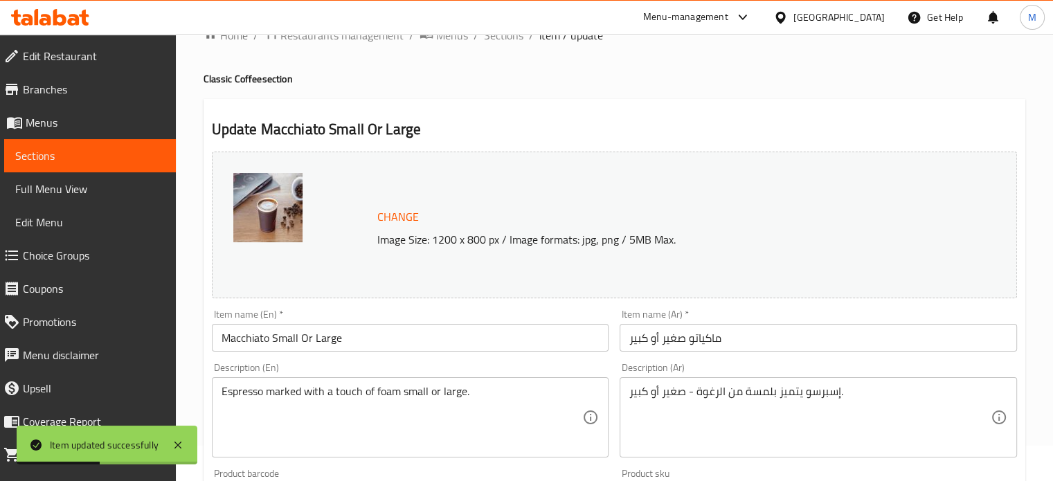
scroll to position [15, 0]
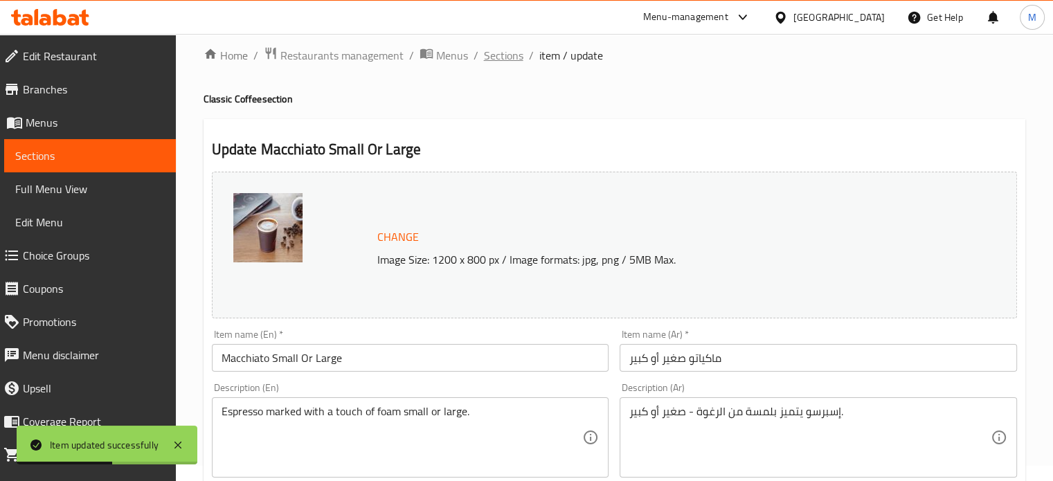
click at [519, 57] on span "Sections" at bounding box center [503, 55] width 39 height 17
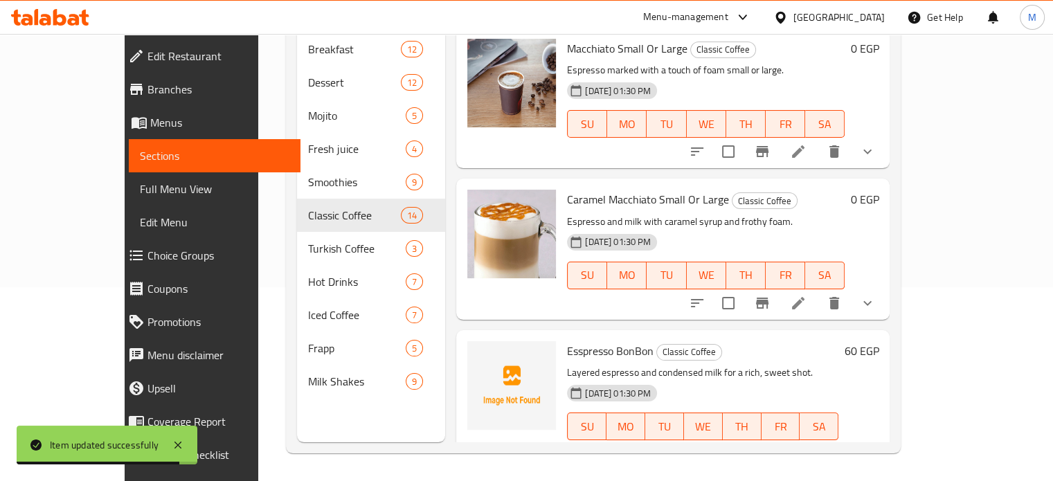
scroll to position [361, 0]
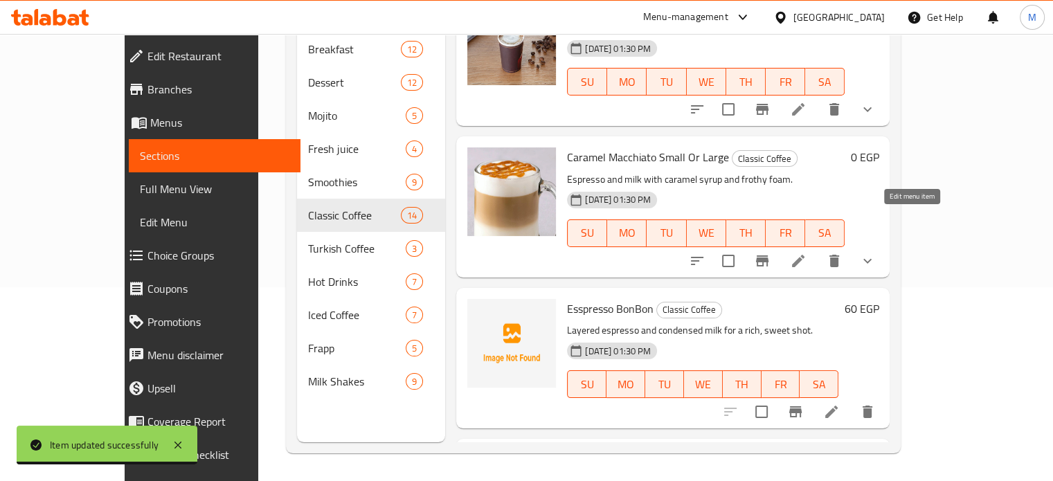
click at [804, 255] on icon at bounding box center [798, 261] width 12 height 12
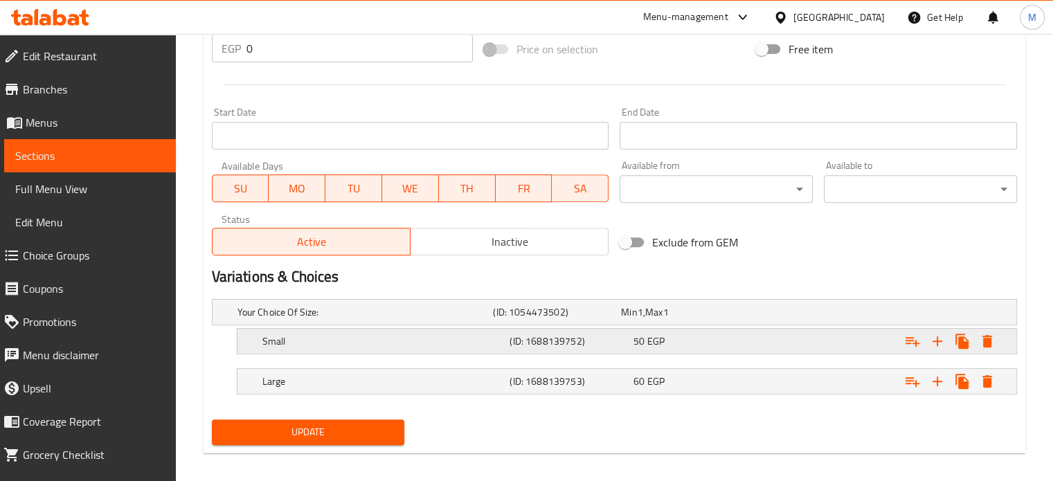
scroll to position [547, 0]
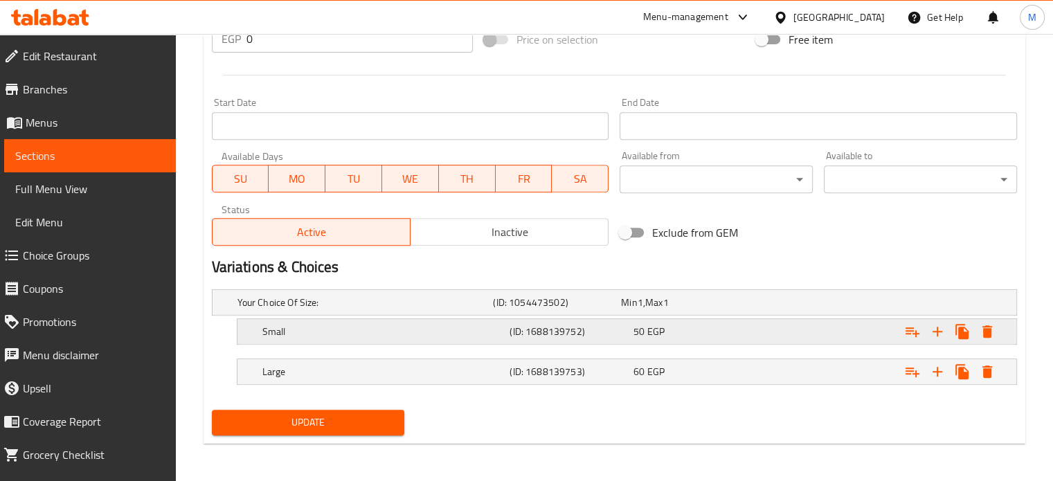
click at [709, 309] on div "50 EGP" at bounding box center [682, 303] width 123 height 14
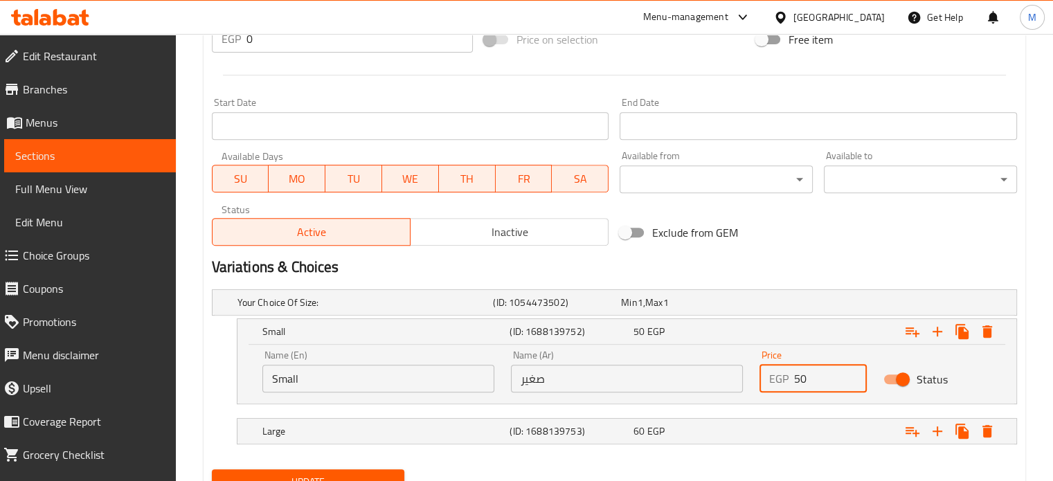
drag, startPoint x: 813, startPoint y: 375, endPoint x: 767, endPoint y: 379, distance: 45.9
click at [773, 379] on div "EGP 50 Price" at bounding box center [813, 379] width 108 height 28
type input "60"
click at [739, 309] on div "60 EGP" at bounding box center [682, 303] width 123 height 14
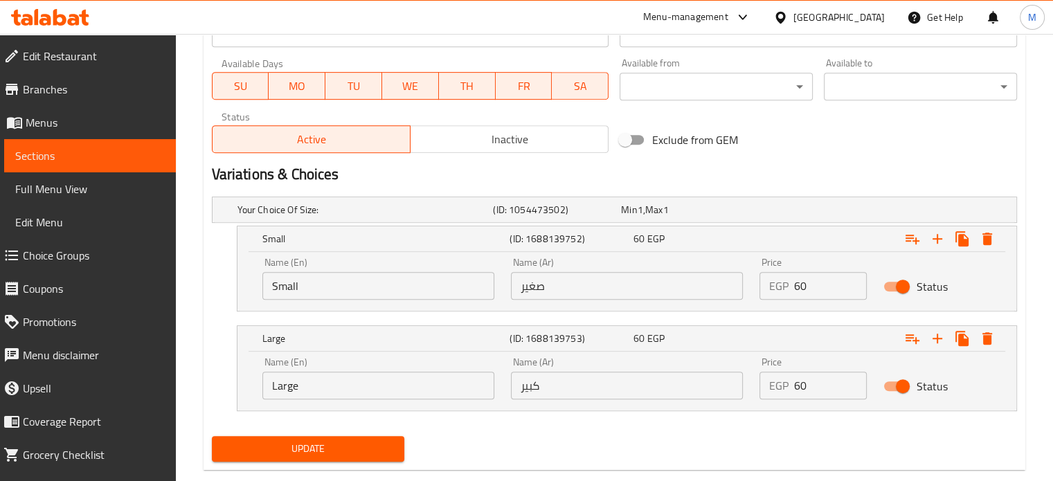
scroll to position [666, 0]
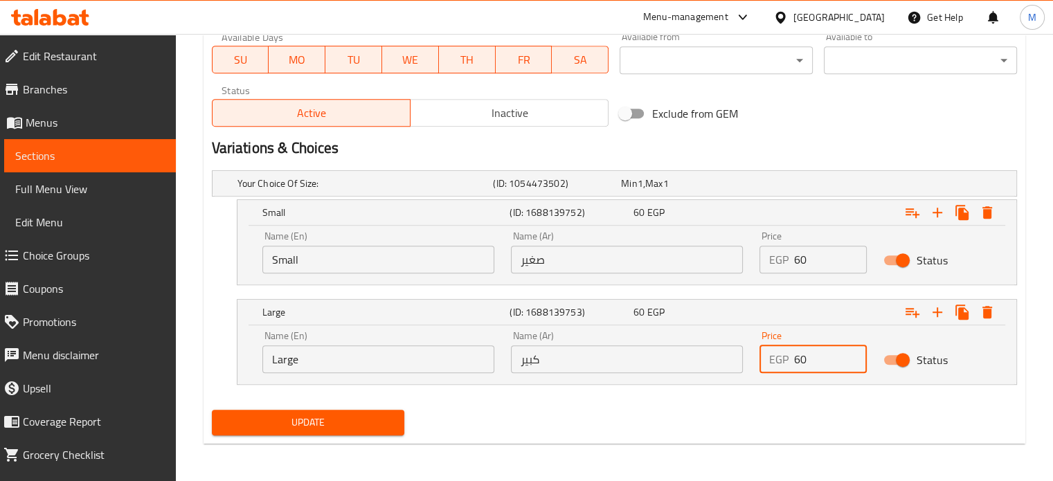
drag, startPoint x: 801, startPoint y: 360, endPoint x: 774, endPoint y: 359, distance: 27.0
click at [775, 359] on div "EGP 60 Price" at bounding box center [813, 359] width 108 height 28
type input "70"
click at [336, 420] on span "Update" at bounding box center [308, 422] width 171 height 17
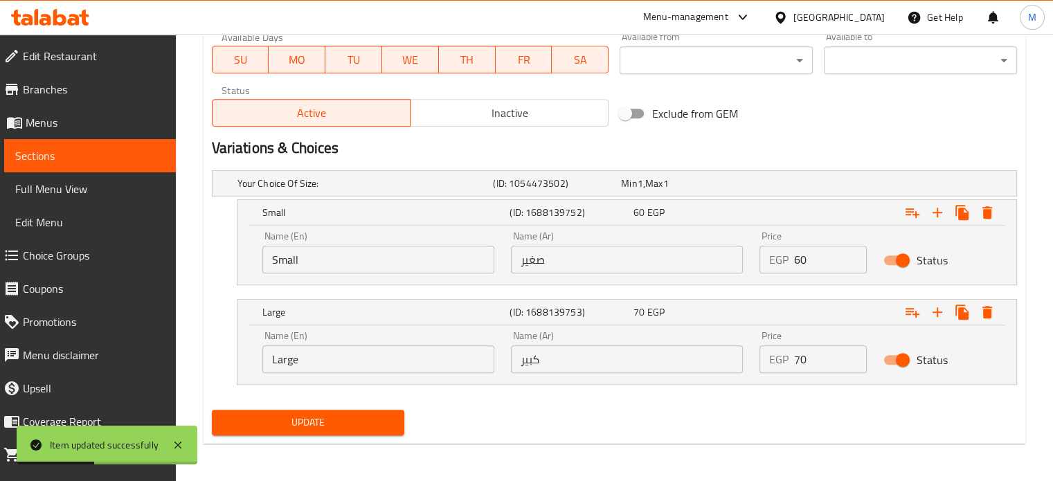
click at [1014, 392] on nav at bounding box center [614, 393] width 805 height 11
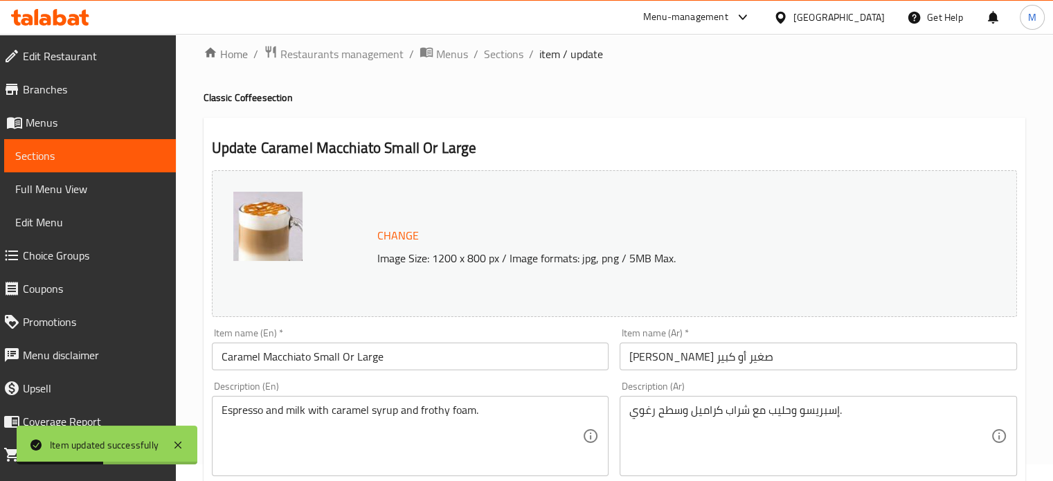
scroll to position [0, 0]
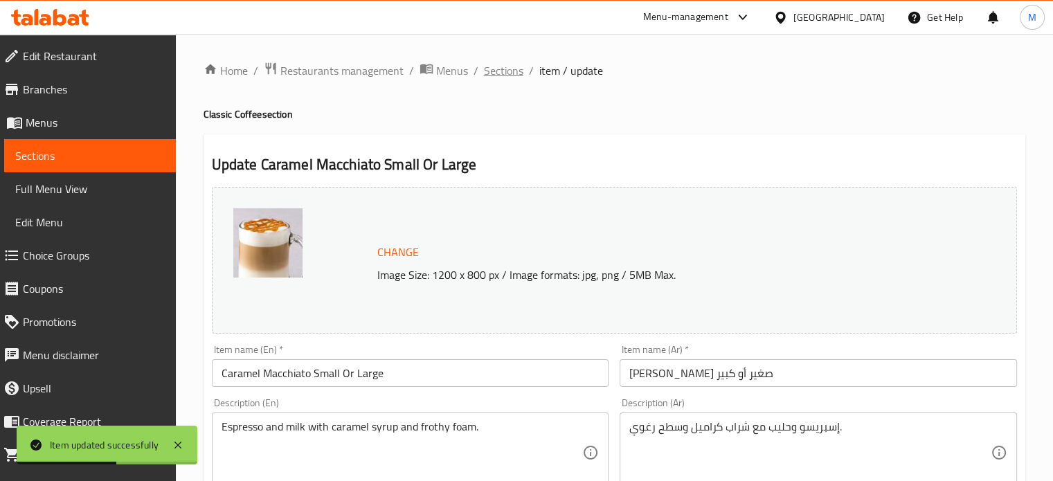
click at [507, 71] on span "Sections" at bounding box center [503, 70] width 39 height 17
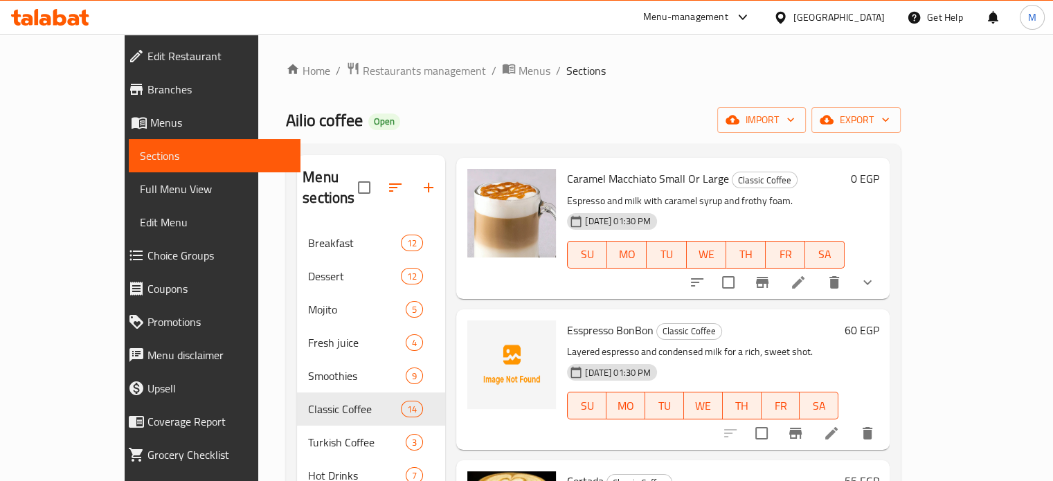
scroll to position [542, 0]
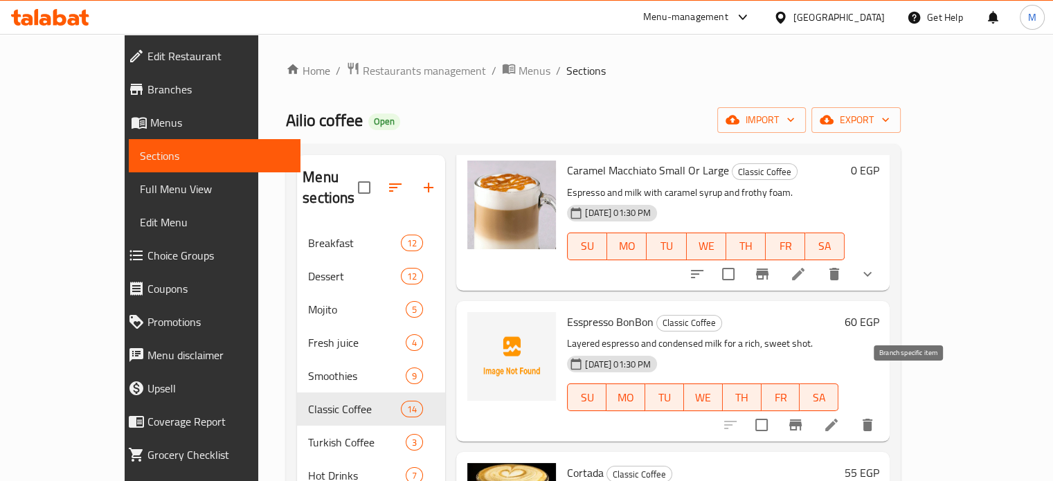
click at [802, 420] on icon "Branch-specific-item" at bounding box center [795, 425] width 12 height 11
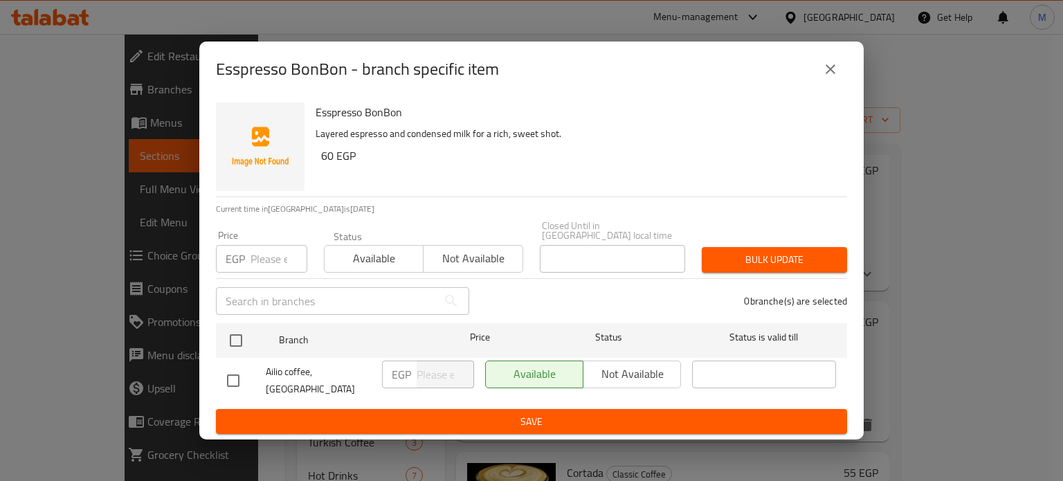
click at [265, 251] on input "number" at bounding box center [279, 259] width 57 height 28
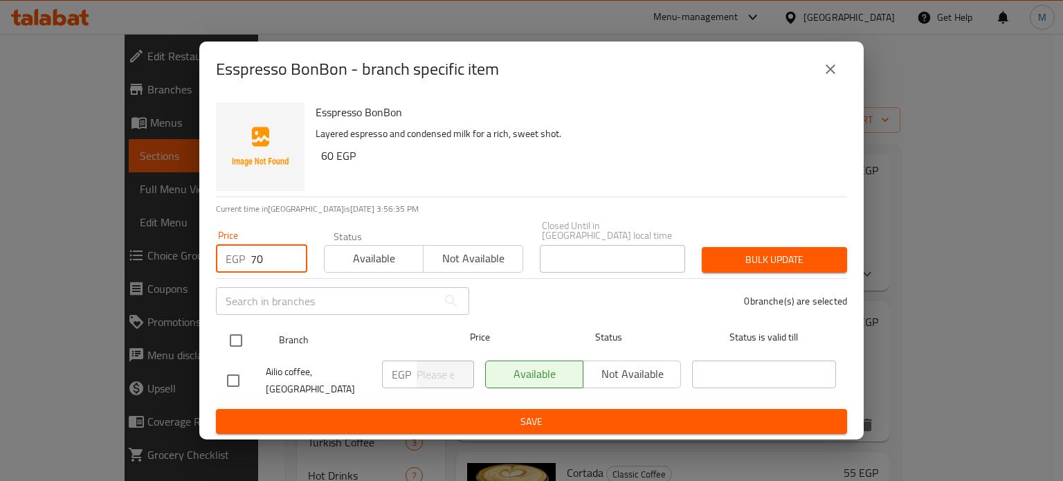
type input "70"
click at [240, 339] on input "checkbox" at bounding box center [236, 340] width 29 height 29
checkbox input "true"
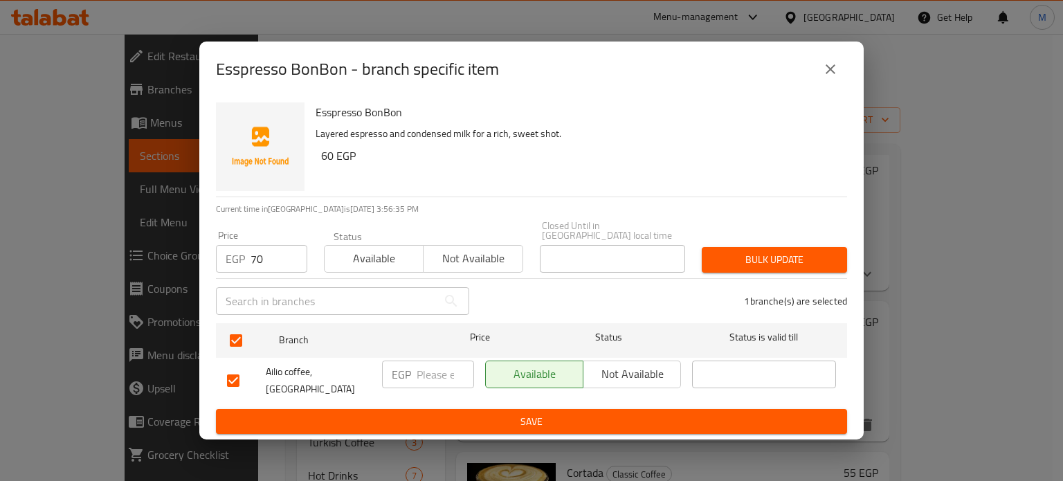
click at [764, 259] on span "Bulk update" at bounding box center [774, 259] width 123 height 17
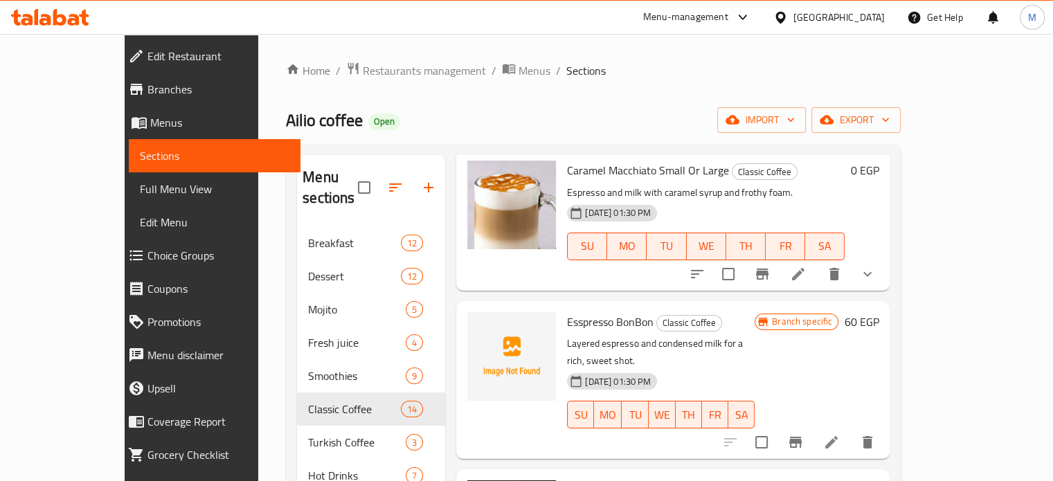
click at [784, 480] on h6 "Cortada Classic Coffee" at bounding box center [702, 489] width 271 height 19
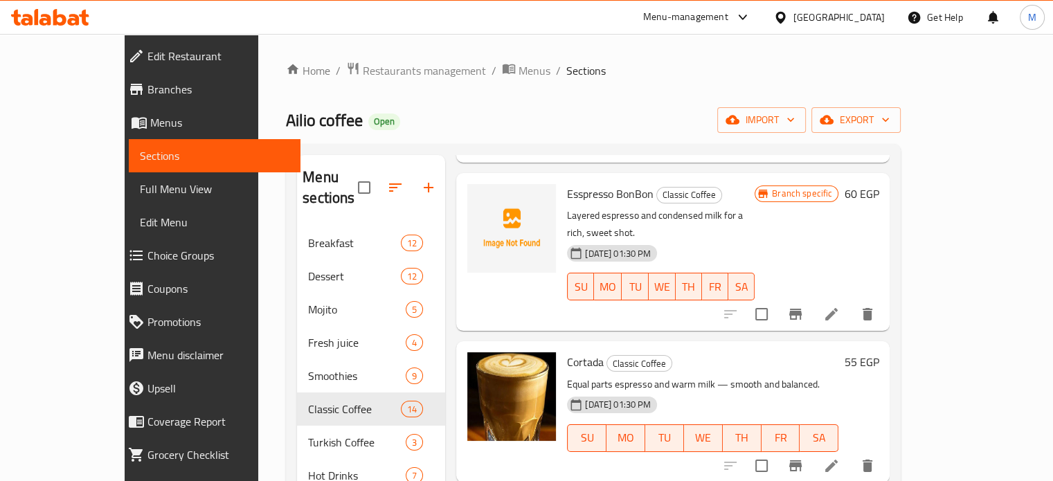
scroll to position [696, 0]
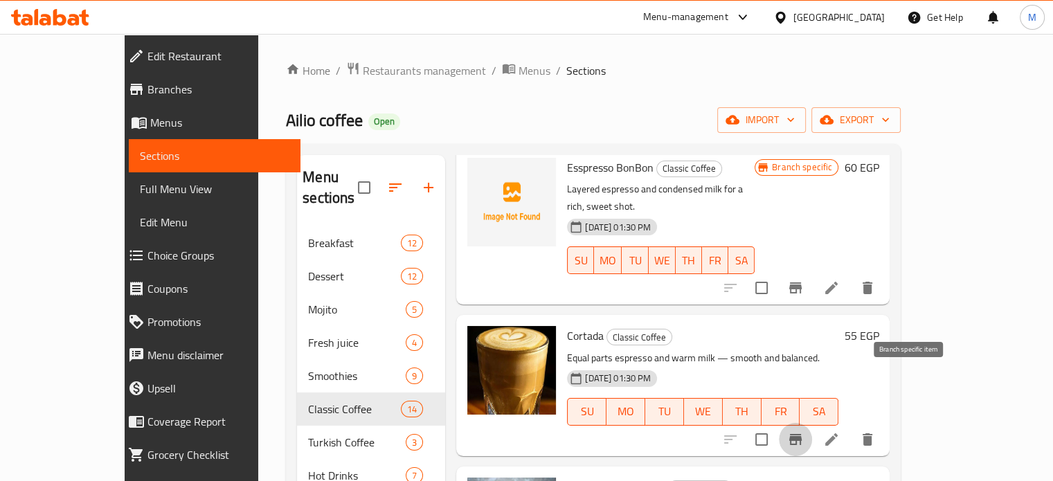
click at [802, 434] on icon "Branch-specific-item" at bounding box center [795, 439] width 12 height 11
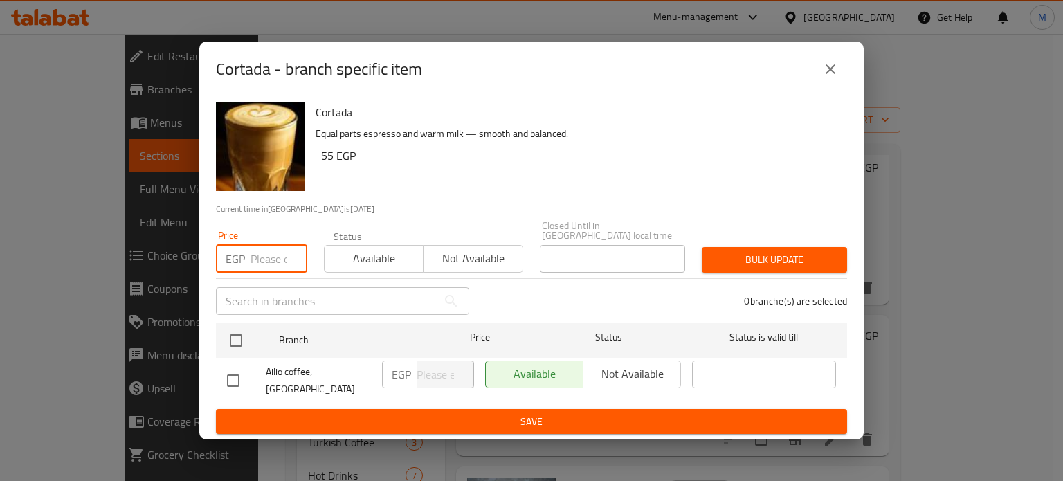
click at [264, 253] on input "number" at bounding box center [279, 259] width 57 height 28
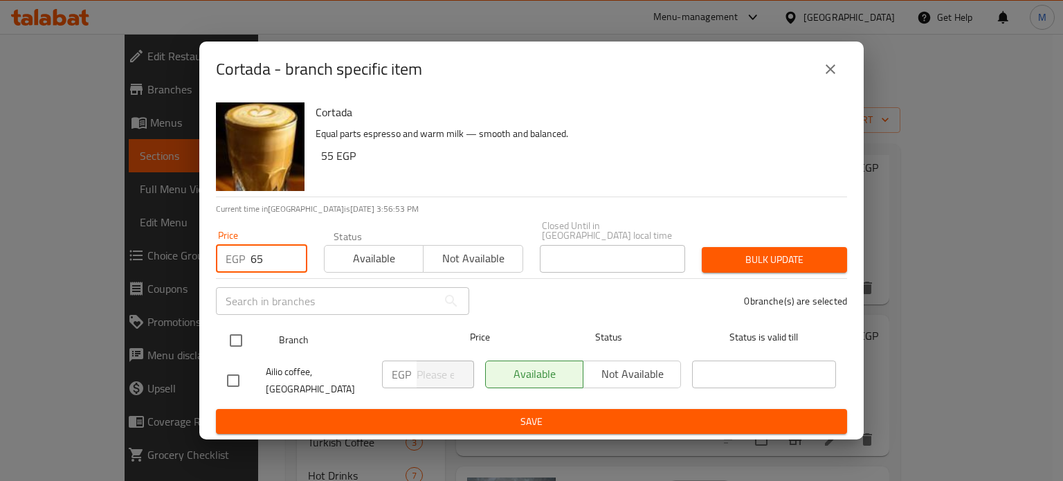
type input "65"
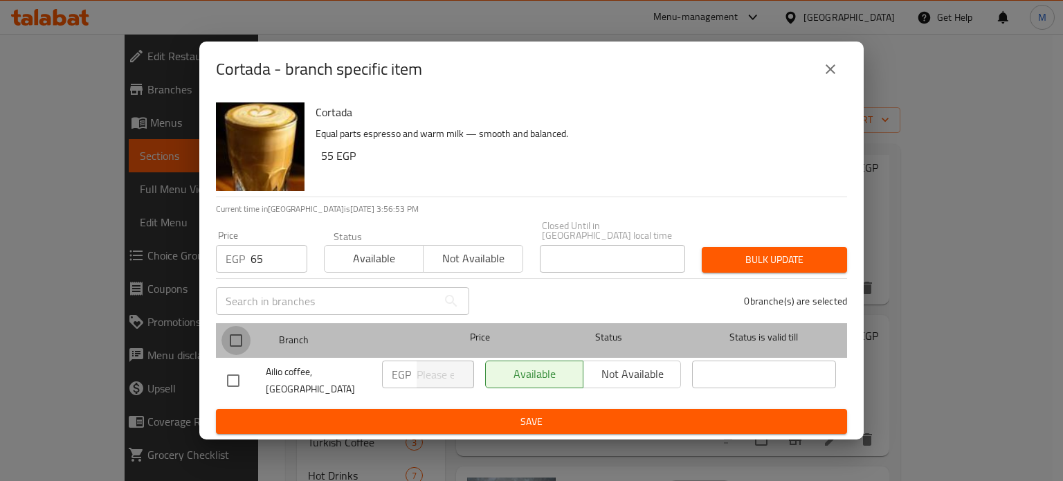
click at [234, 340] on input "checkbox" at bounding box center [236, 340] width 29 height 29
checkbox input "true"
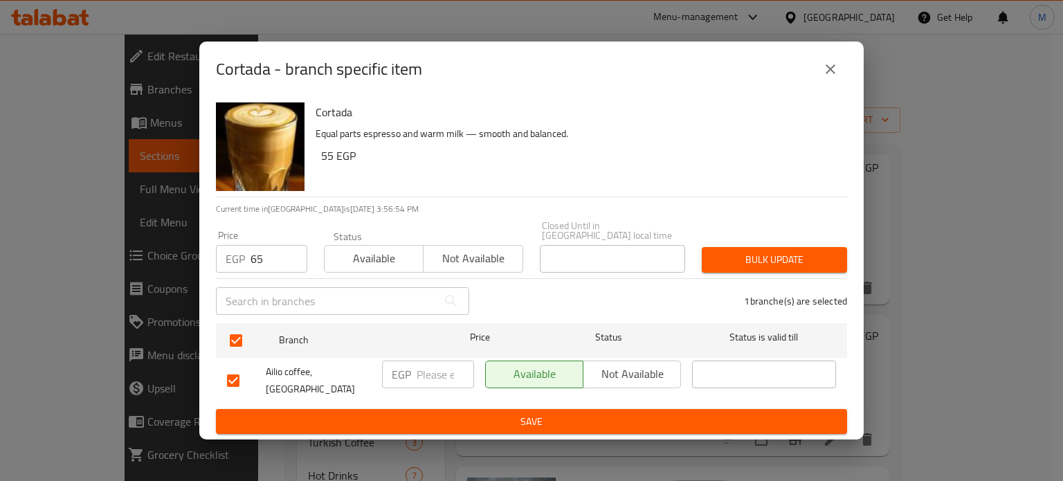
click at [727, 257] on span "Bulk update" at bounding box center [774, 259] width 123 height 17
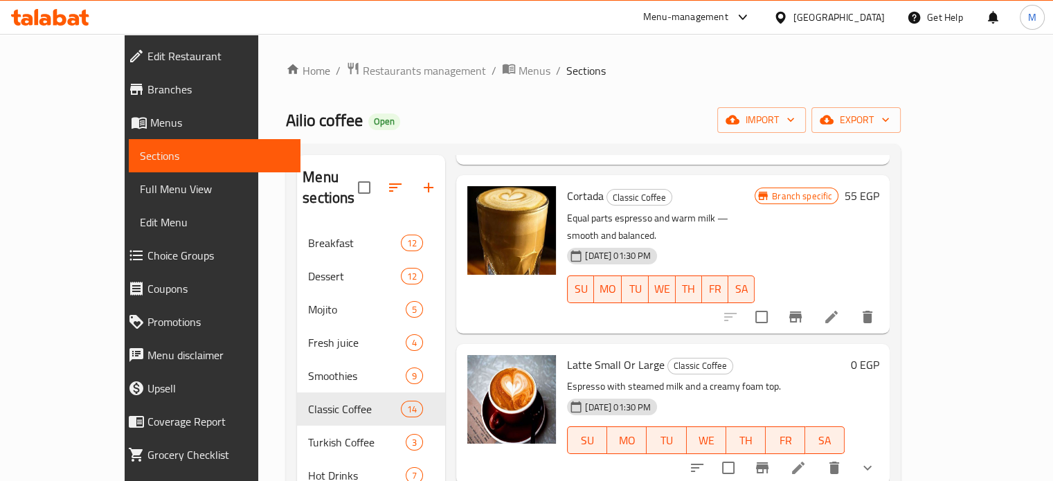
scroll to position [852, 0]
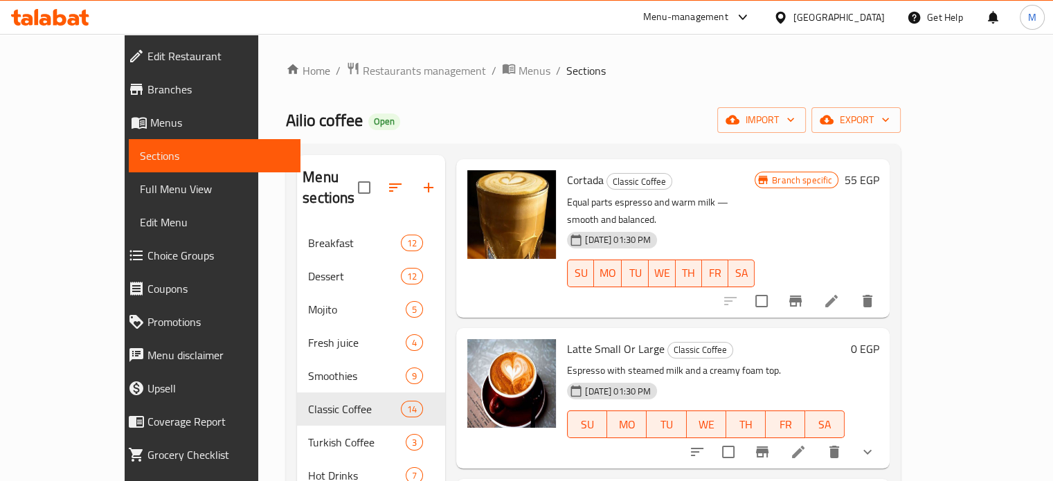
click at [807, 444] on icon at bounding box center [798, 452] width 17 height 17
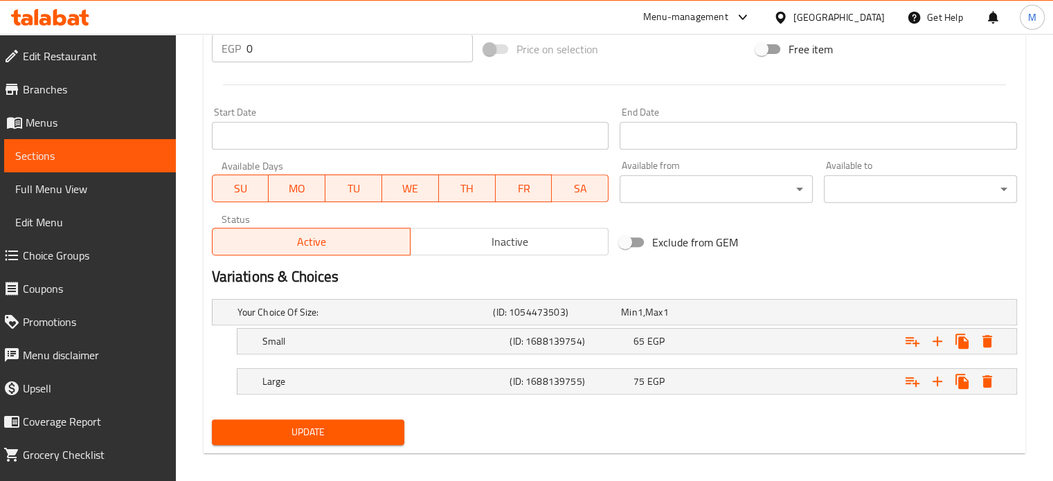
scroll to position [547, 0]
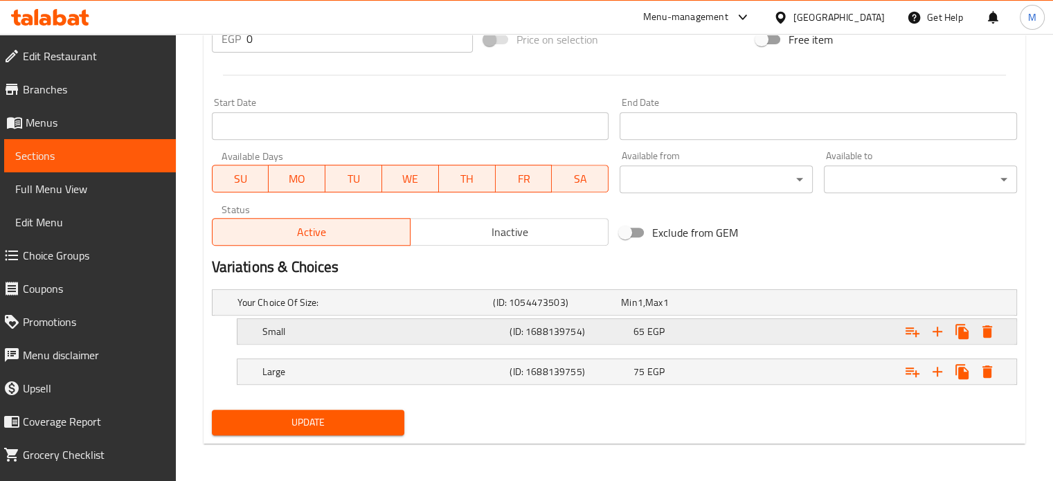
click at [740, 309] on div "65 EGP" at bounding box center [682, 303] width 123 height 14
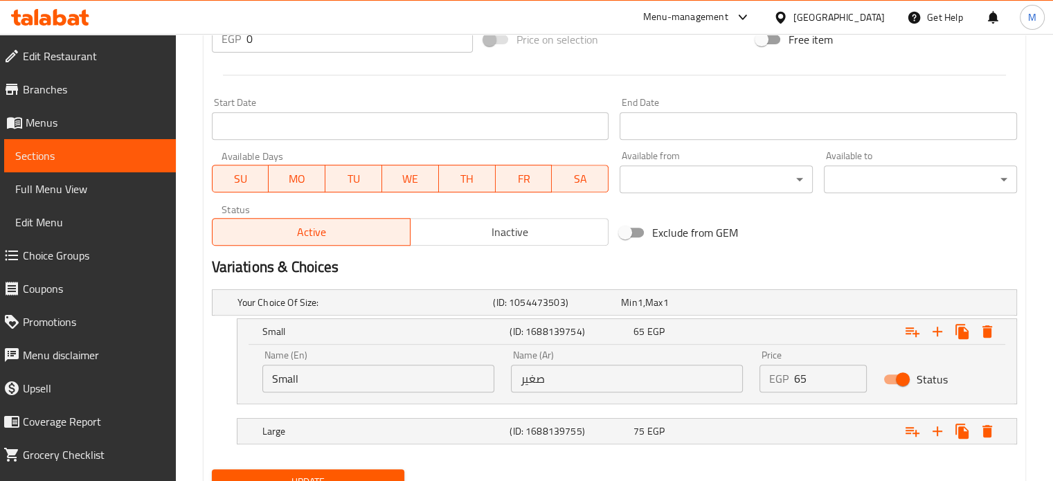
drag, startPoint x: 798, startPoint y: 383, endPoint x: 782, endPoint y: 381, distance: 16.0
click at [783, 381] on div "EGP 65 Price" at bounding box center [813, 379] width 108 height 28
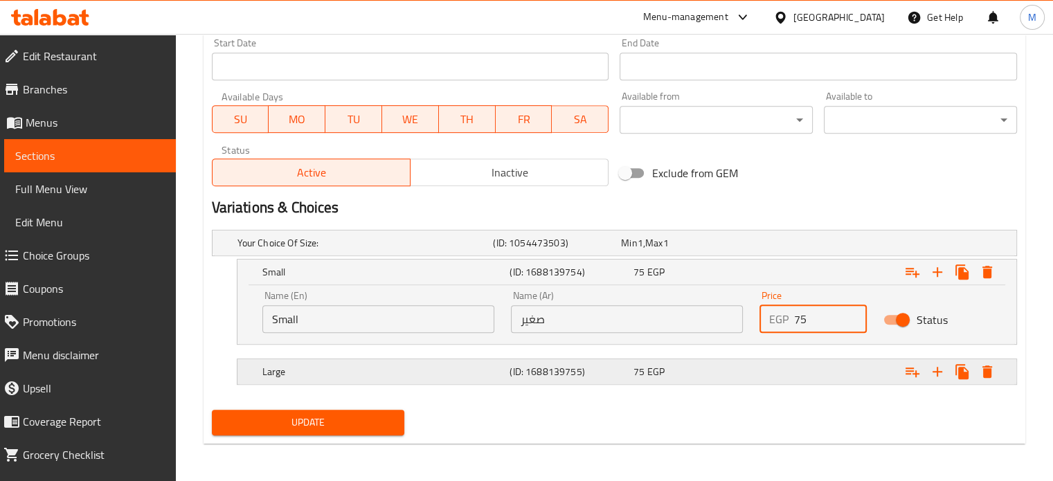
type input "75"
click at [810, 246] on div "Expand" at bounding box center [874, 243] width 256 height 6
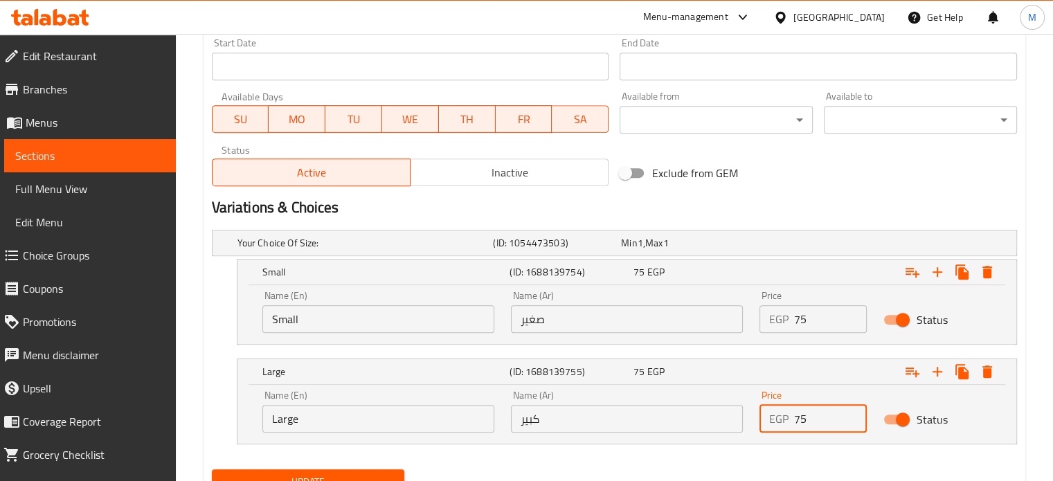
drag, startPoint x: 817, startPoint y: 413, endPoint x: 762, endPoint y: 420, distance: 55.2
click at [764, 420] on div "EGP 75 Price" at bounding box center [813, 419] width 108 height 28
type input "85"
click at [377, 474] on span "Update" at bounding box center [308, 482] width 171 height 17
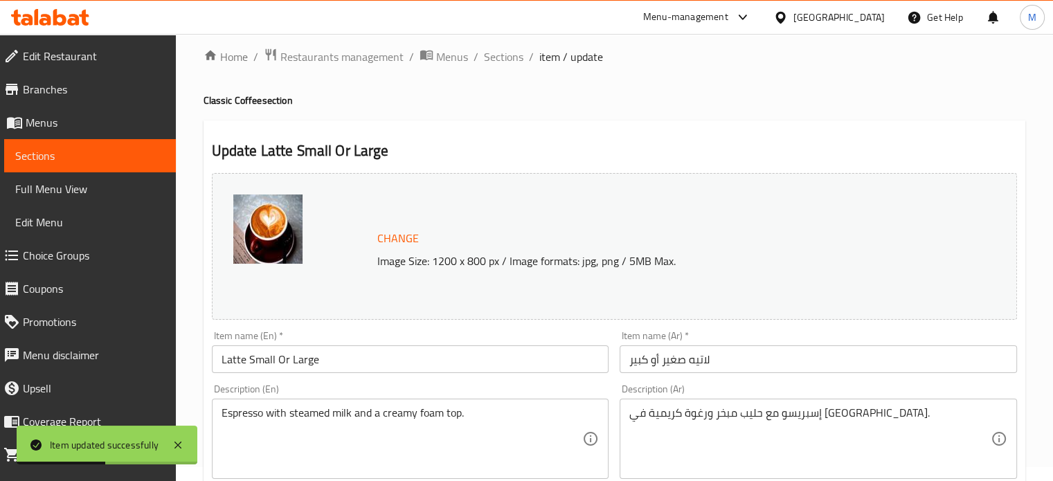
scroll to position [0, 0]
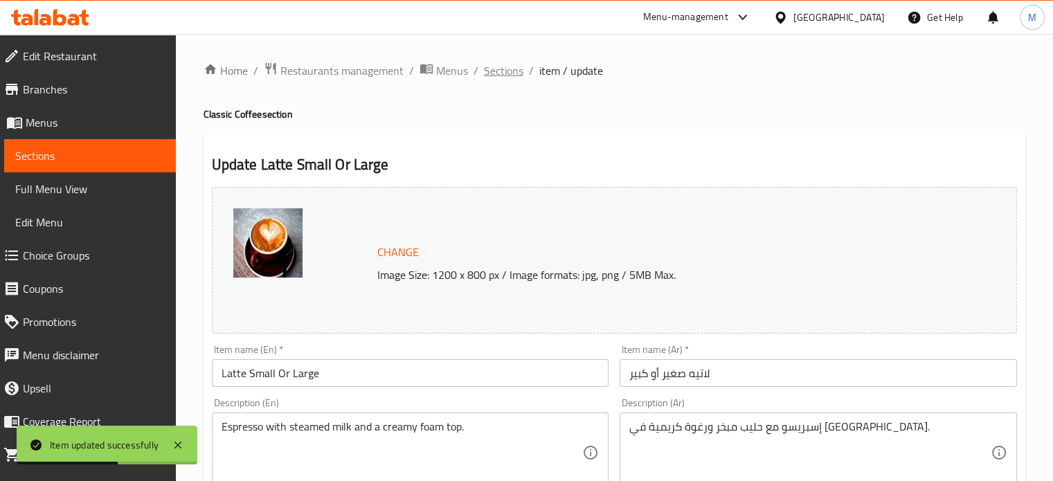
click at [504, 73] on span "Sections" at bounding box center [503, 70] width 39 height 17
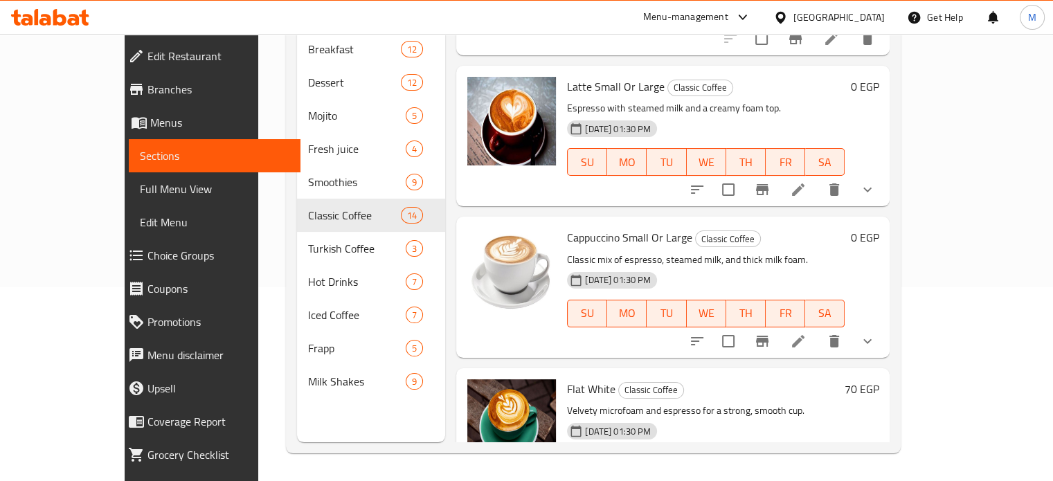
scroll to position [926, 0]
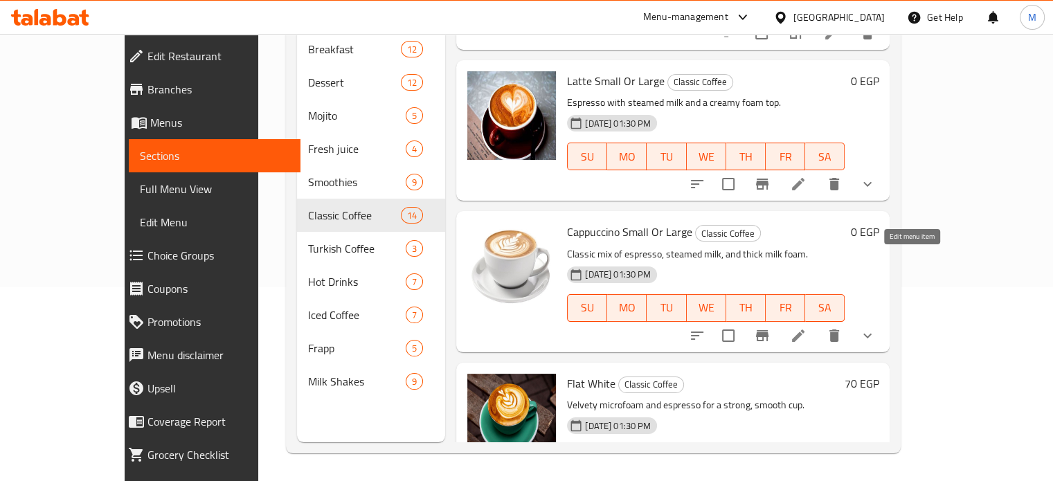
click at [807, 327] on icon at bounding box center [798, 335] width 17 height 17
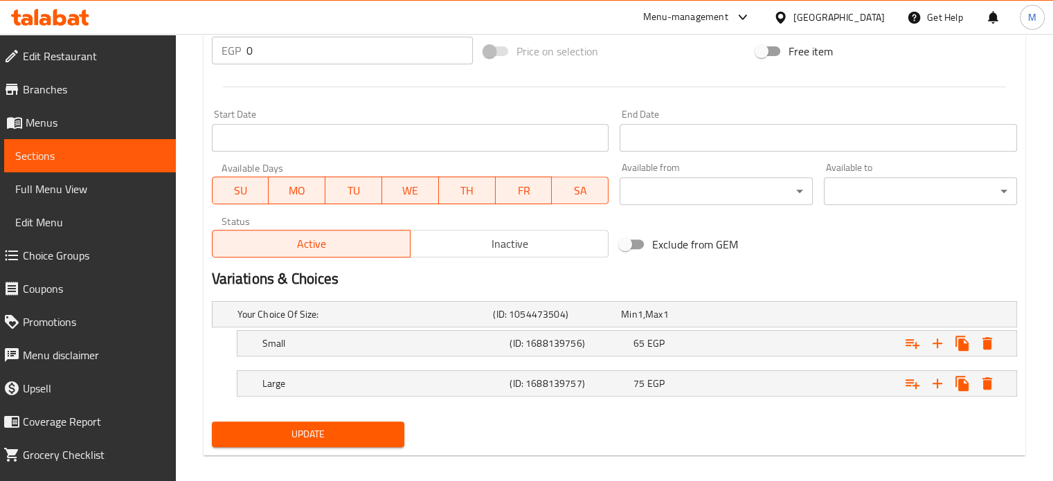
scroll to position [547, 0]
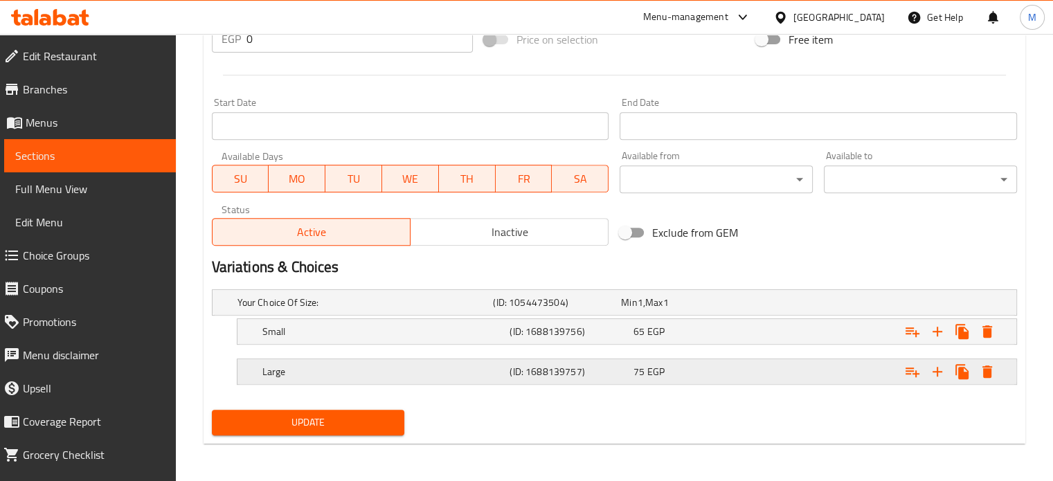
click at [810, 305] on div "Expand" at bounding box center [874, 303] width 256 height 6
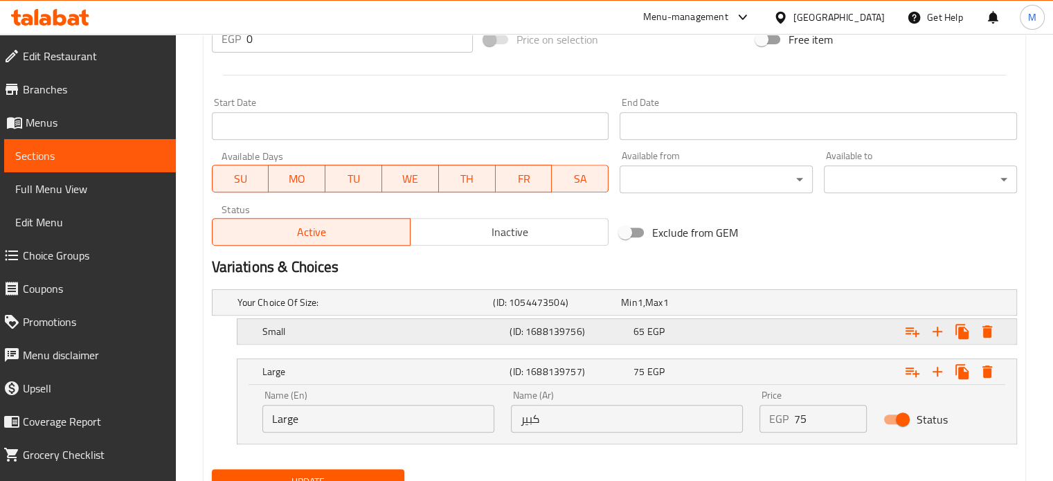
click at [775, 305] on div "Expand" at bounding box center [874, 303] width 256 height 6
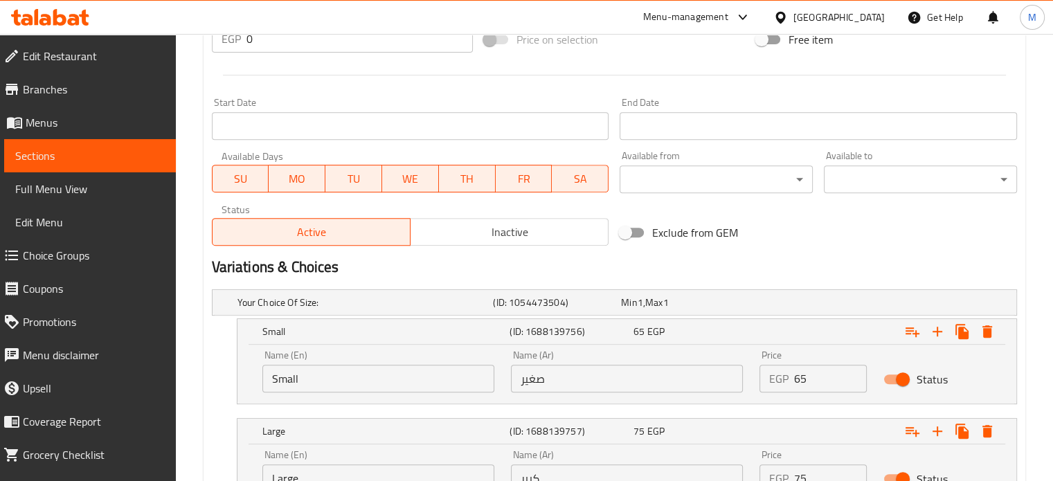
drag, startPoint x: 769, startPoint y: 373, endPoint x: 748, endPoint y: 366, distance: 22.8
click at [767, 373] on div "EGP 65 Price" at bounding box center [813, 379] width 108 height 28
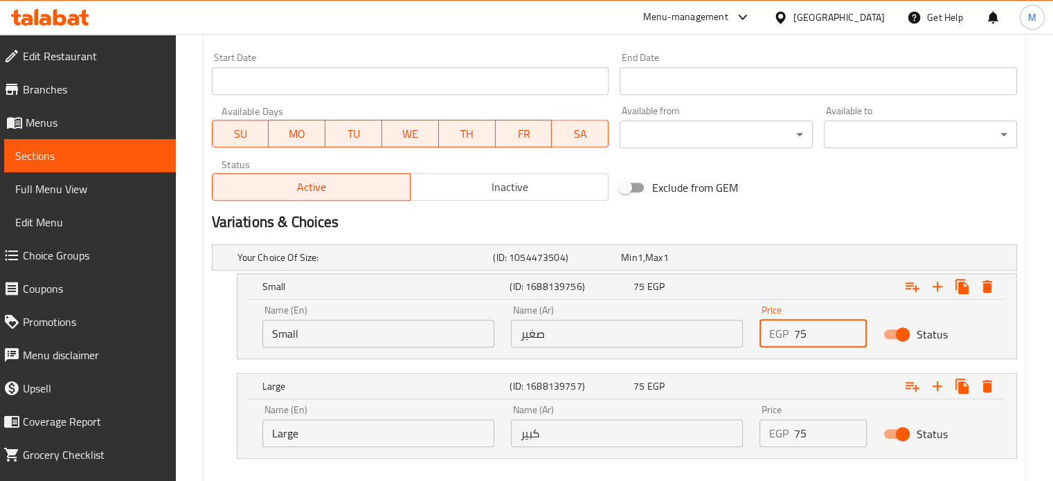
scroll to position [666, 0]
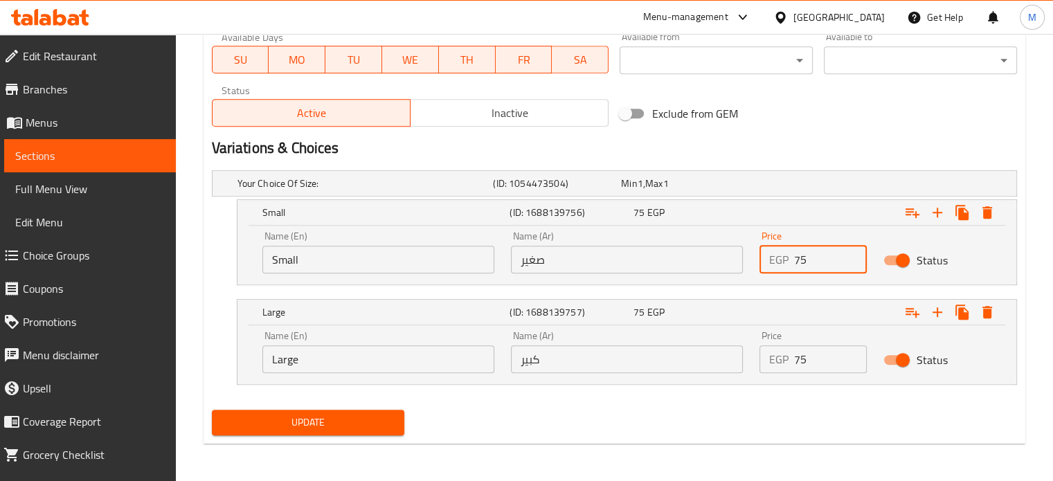
type input "75"
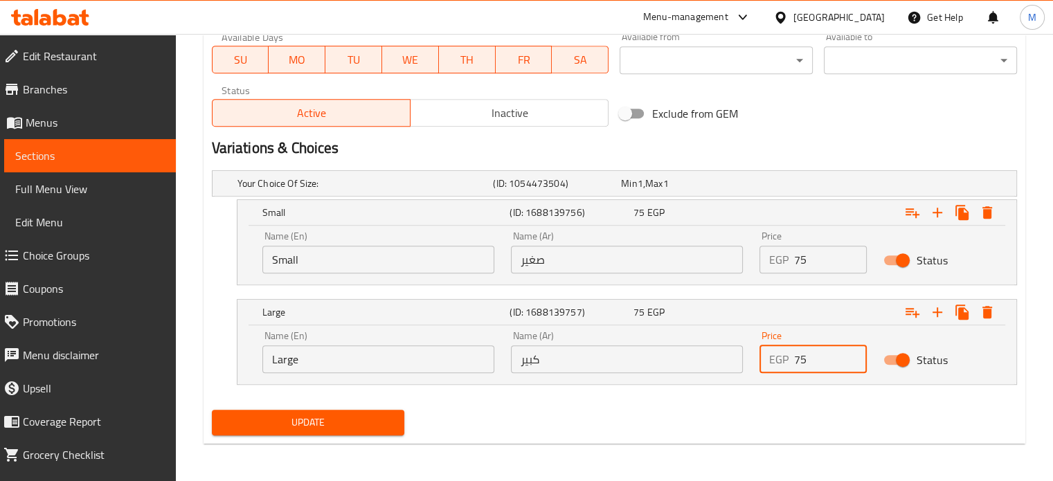
drag, startPoint x: 820, startPoint y: 361, endPoint x: 773, endPoint y: 363, distance: 46.4
click at [777, 363] on div "EGP 75 Price" at bounding box center [813, 359] width 108 height 28
type input "85"
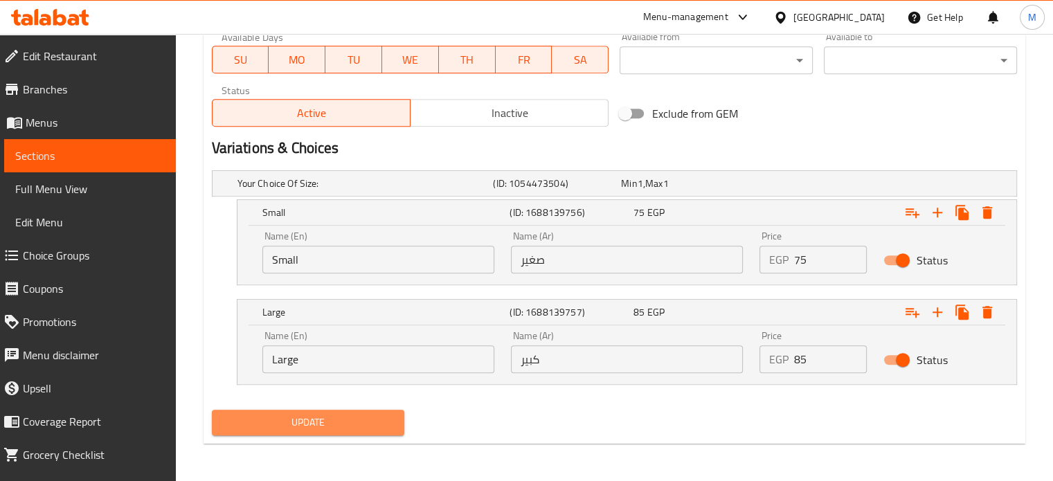
click at [291, 420] on span "Update" at bounding box center [308, 422] width 171 height 17
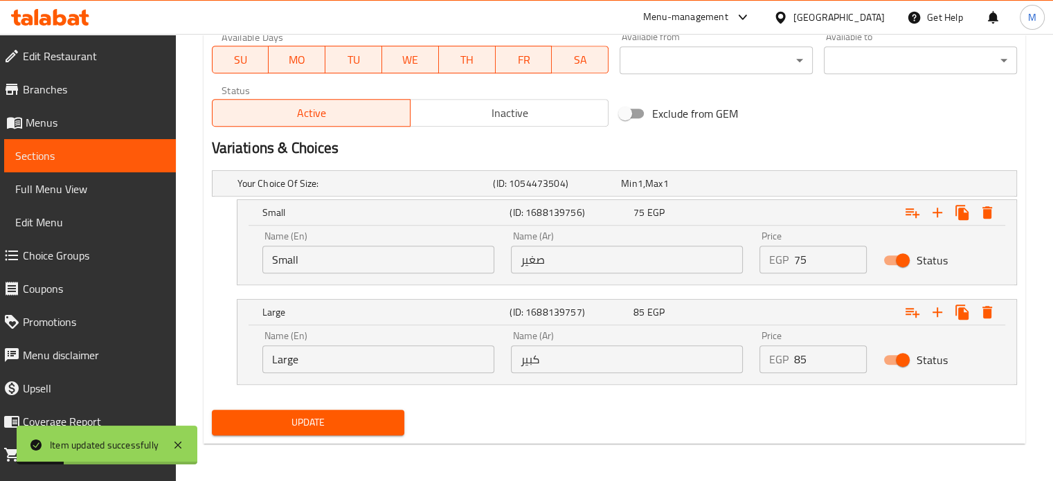
click at [980, 379] on div "Status" at bounding box center [937, 360] width 125 height 43
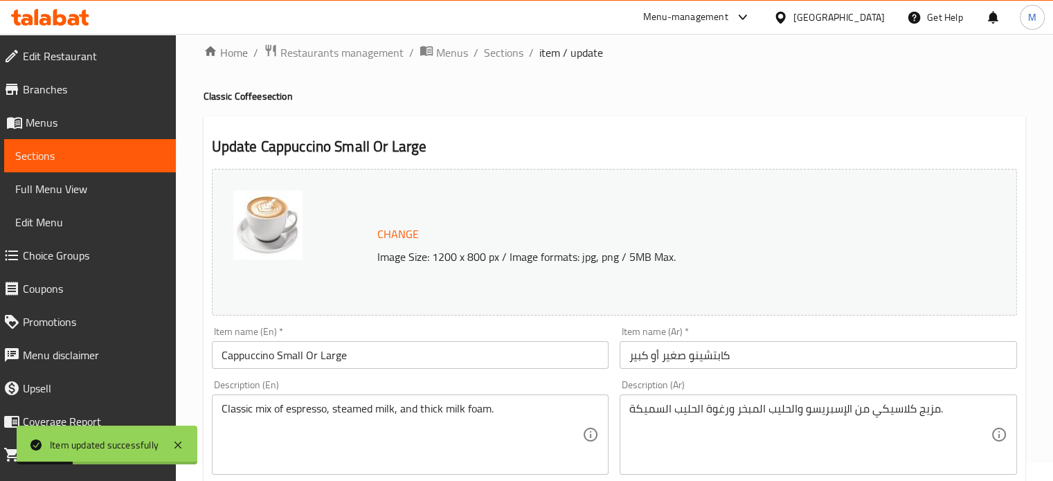
scroll to position [0, 0]
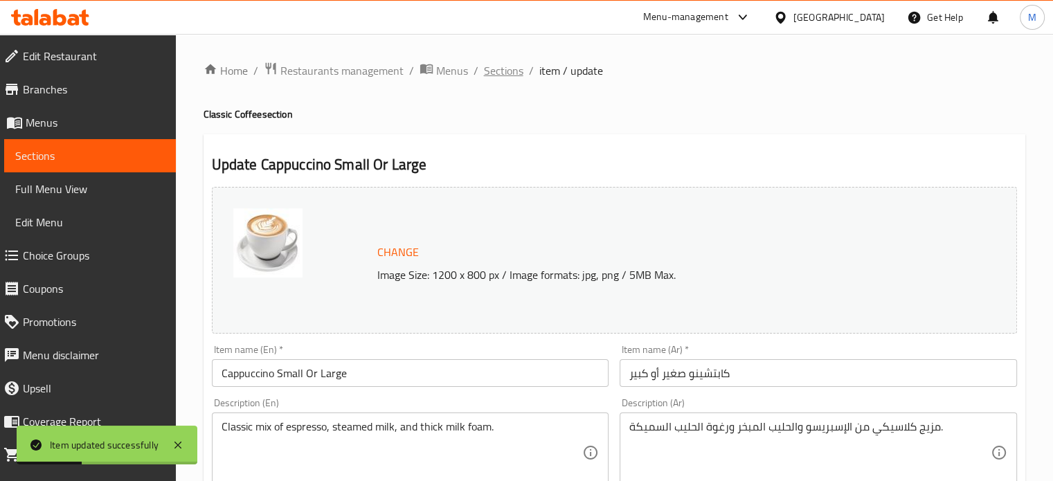
click at [514, 69] on span "Sections" at bounding box center [503, 70] width 39 height 17
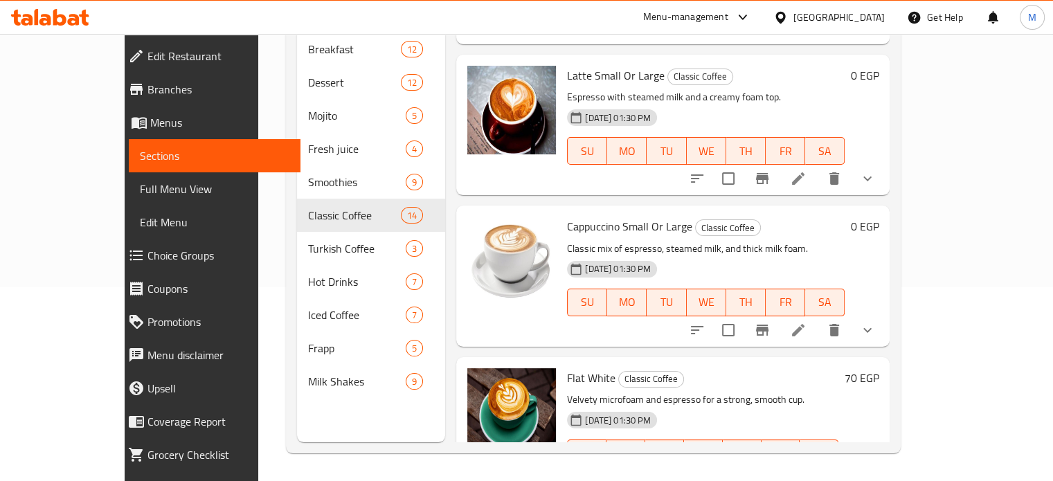
scroll to position [944, 0]
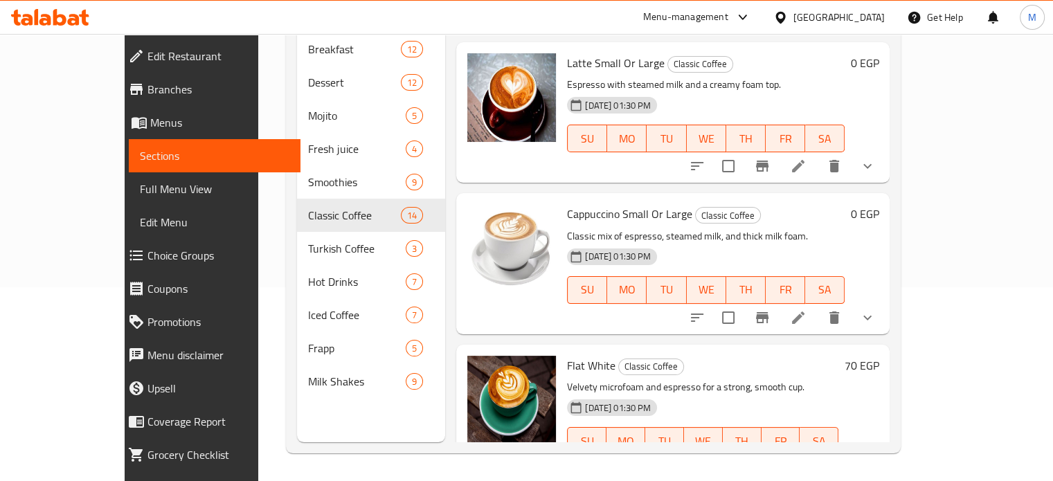
click at [804, 460] on icon "Branch-specific-item" at bounding box center [795, 468] width 17 height 17
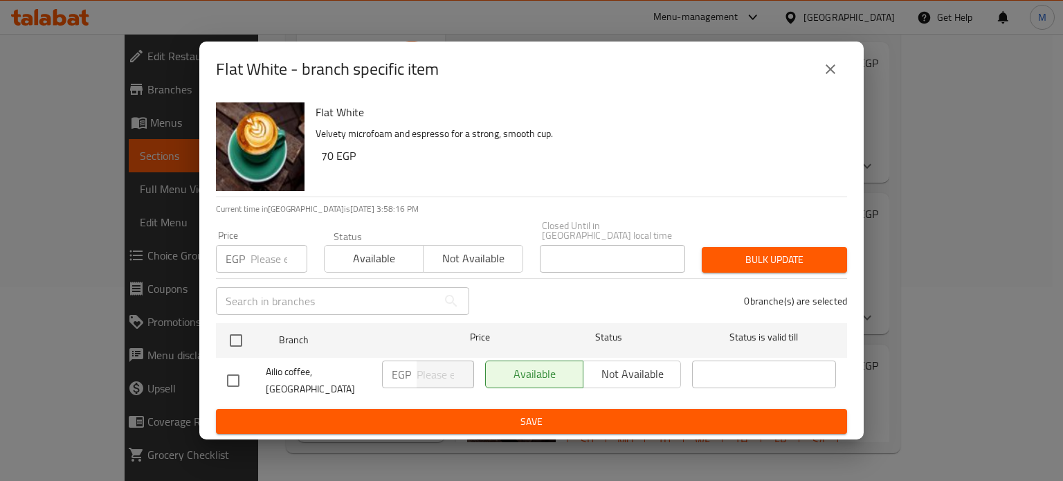
click at [263, 255] on input "number" at bounding box center [279, 259] width 57 height 28
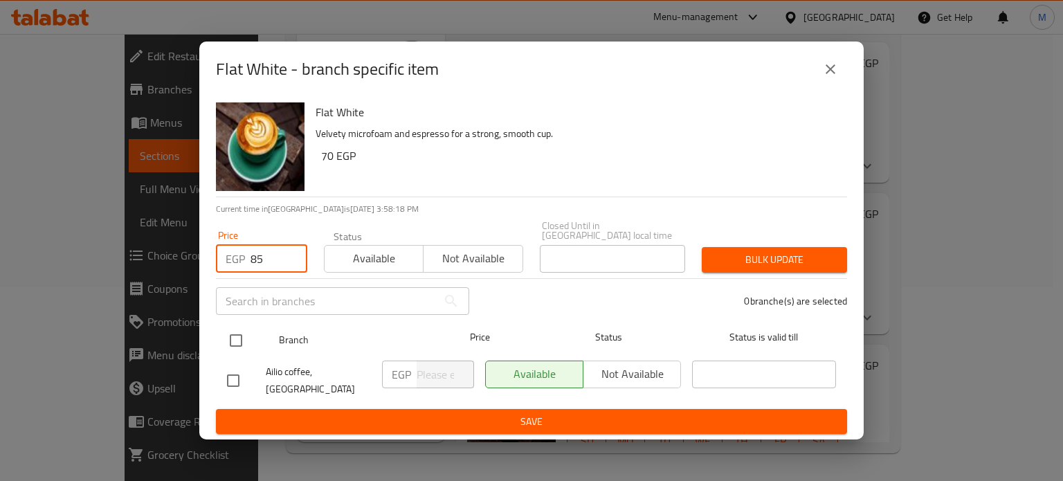
type input "85"
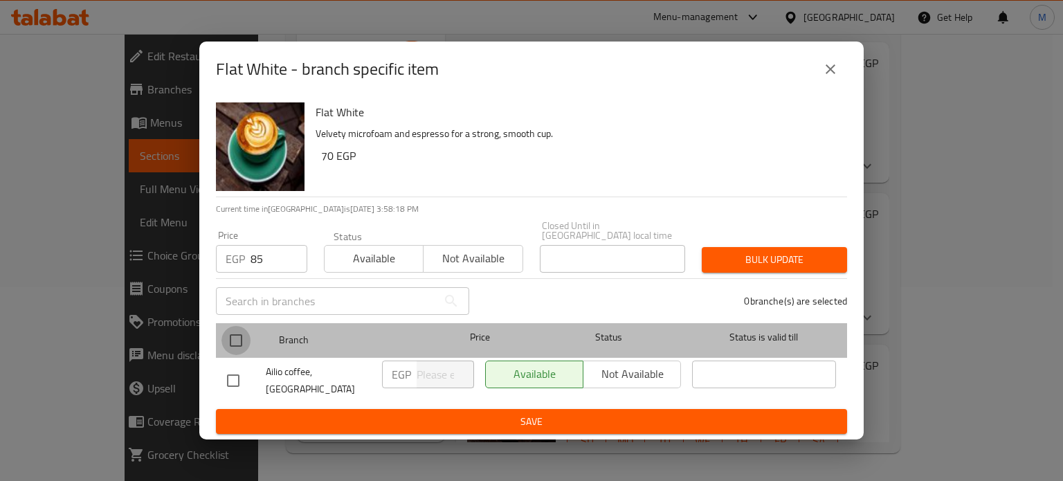
click at [237, 339] on input "checkbox" at bounding box center [236, 340] width 29 height 29
checkbox input "true"
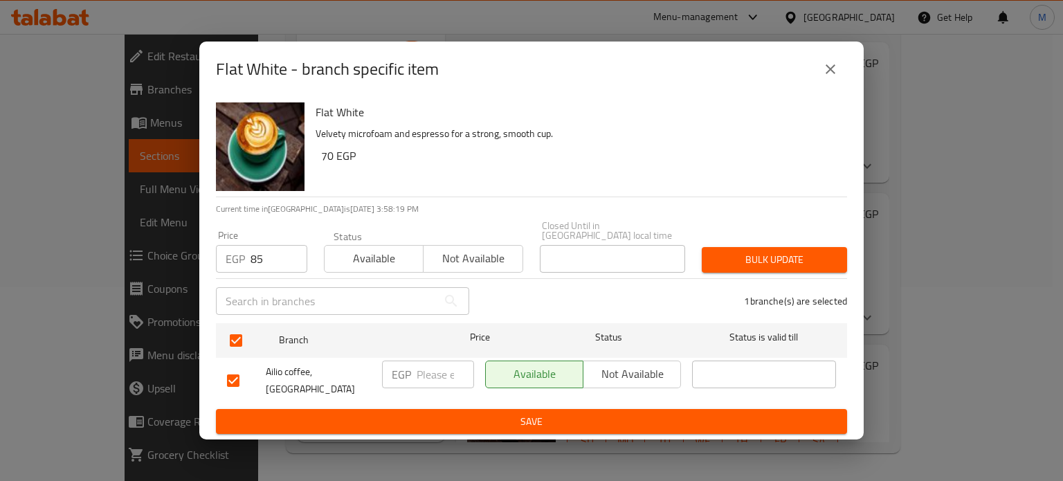
click at [772, 247] on button "Bulk update" at bounding box center [774, 260] width 145 height 26
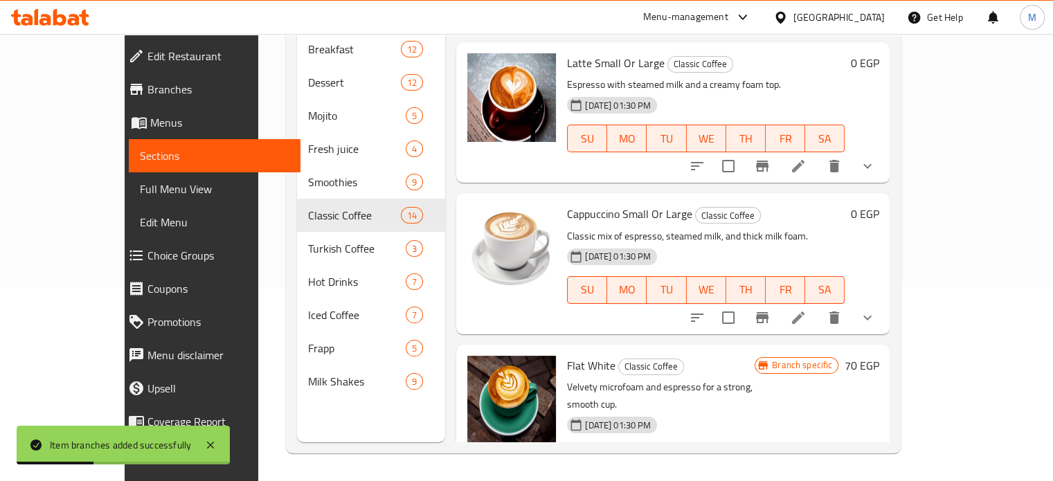
click at [879, 356] on div "Branch specific 70 EGP" at bounding box center [817, 424] width 124 height 136
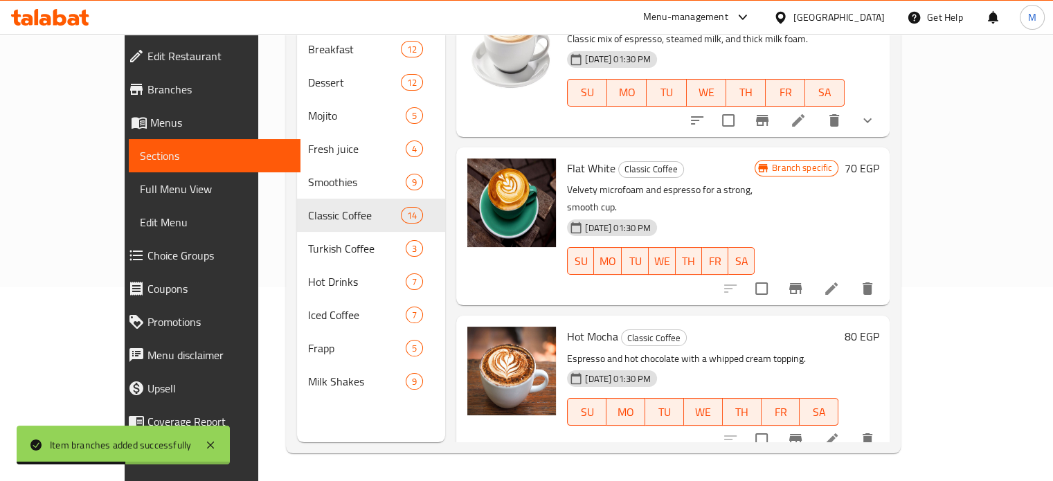
scroll to position [1165, 0]
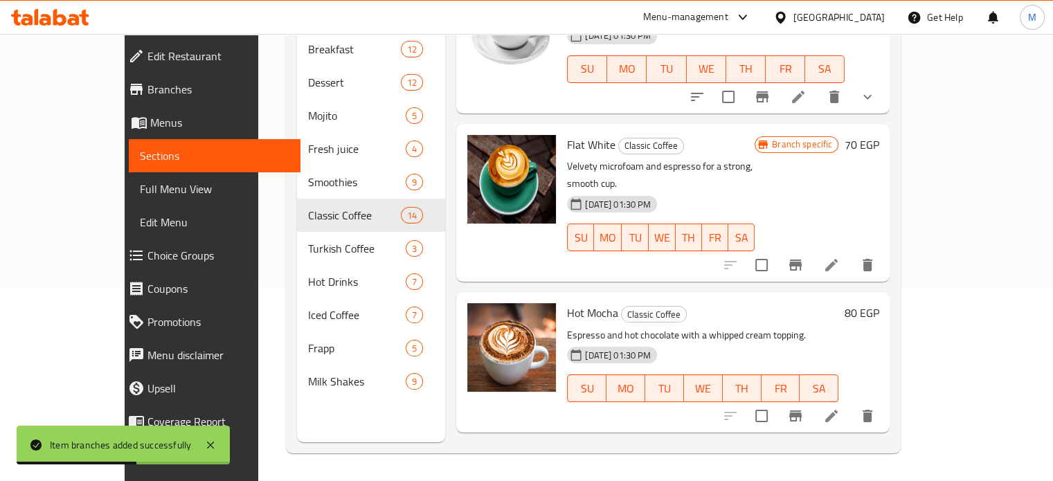
click at [802, 411] on icon "Branch-specific-item" at bounding box center [795, 416] width 12 height 11
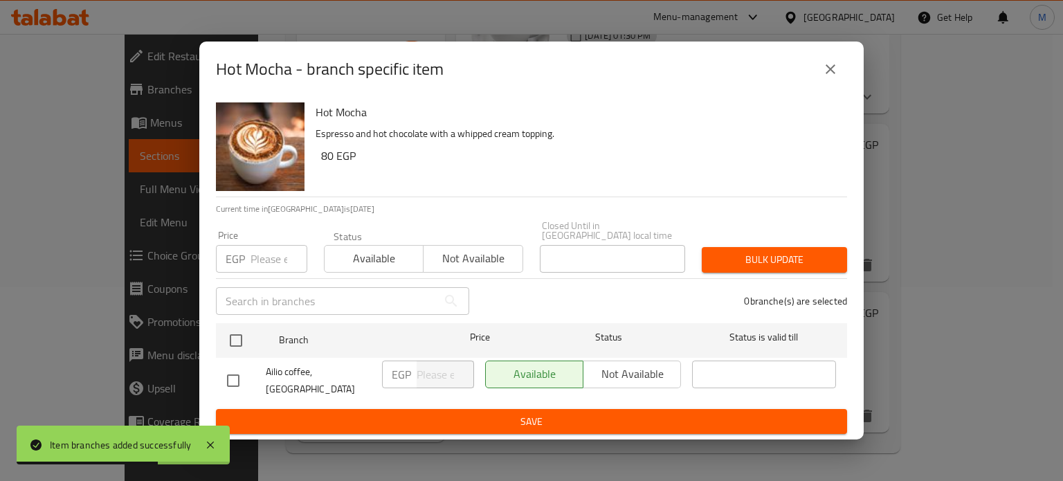
click at [282, 258] on input "number" at bounding box center [279, 259] width 57 height 28
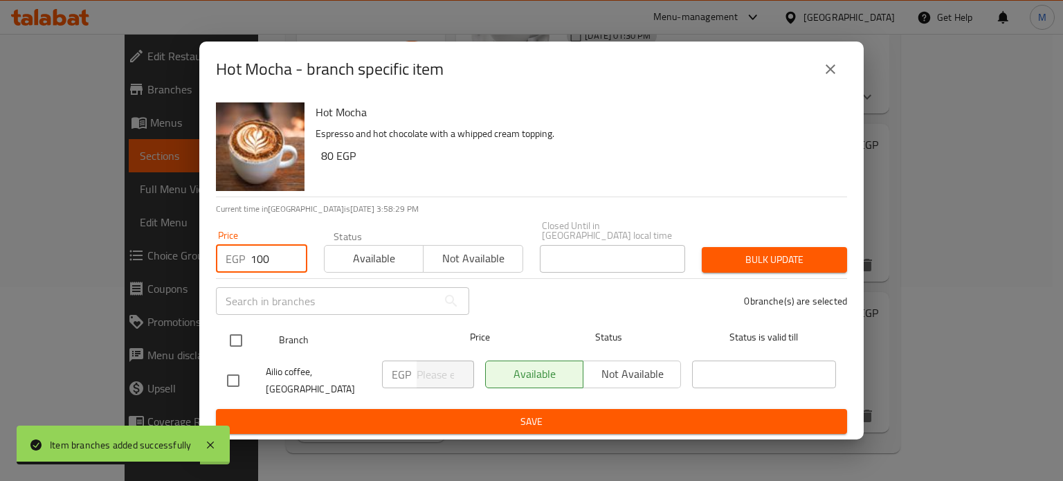
type input "100"
click at [241, 339] on input "checkbox" at bounding box center [236, 340] width 29 height 29
checkbox input "true"
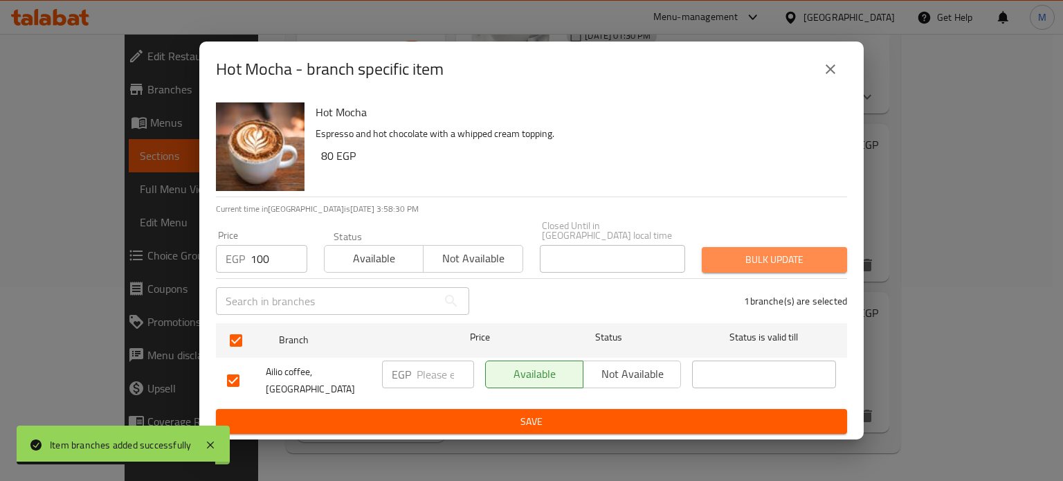
click at [834, 252] on span "Bulk update" at bounding box center [774, 259] width 123 height 17
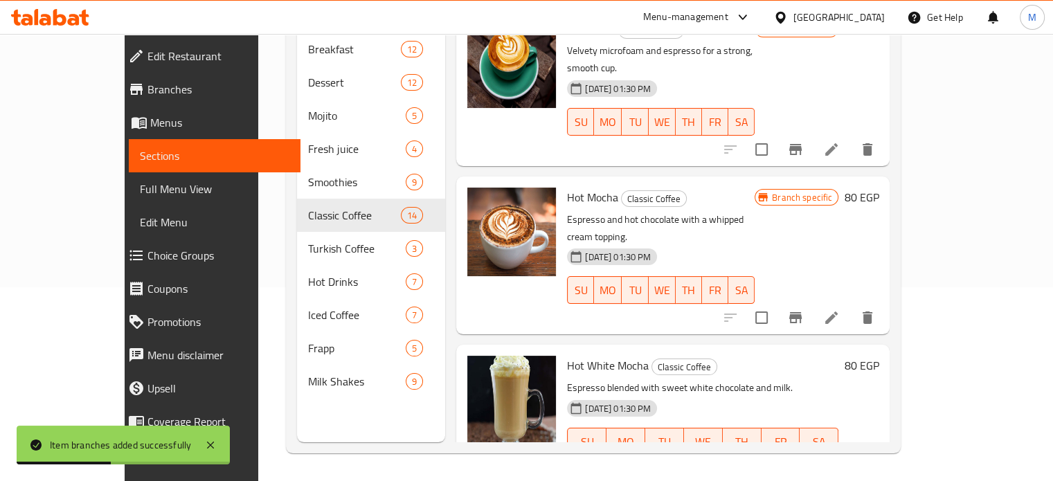
scroll to position [1307, 0]
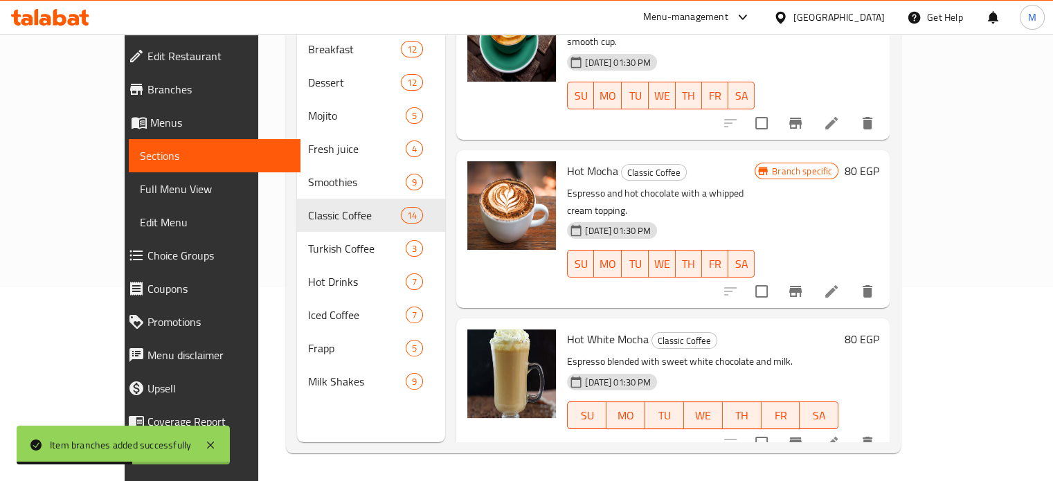
click at [804, 435] on icon "Branch-specific-item" at bounding box center [795, 443] width 17 height 17
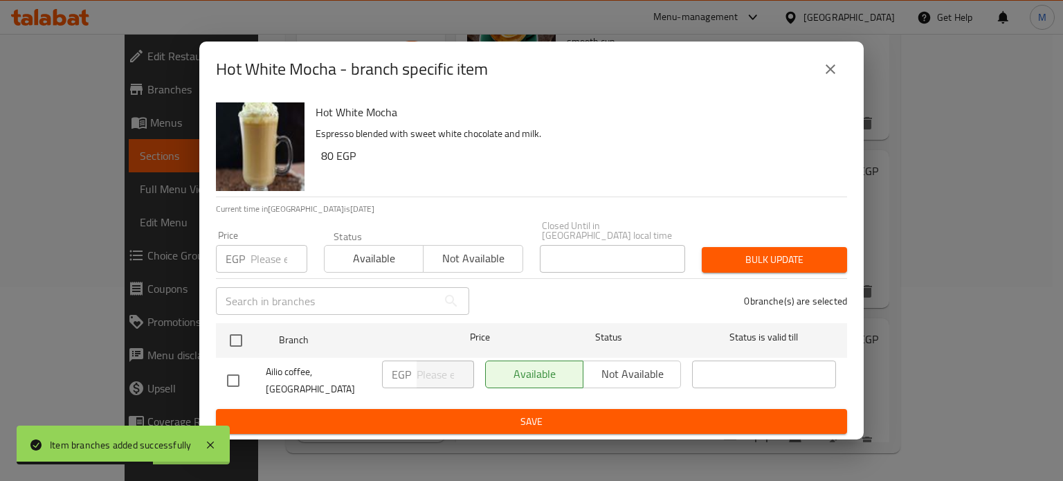
click at [262, 268] on div "Price EGP Price" at bounding box center [262, 251] width 108 height 59
click at [260, 264] on input "number" at bounding box center [279, 259] width 57 height 28
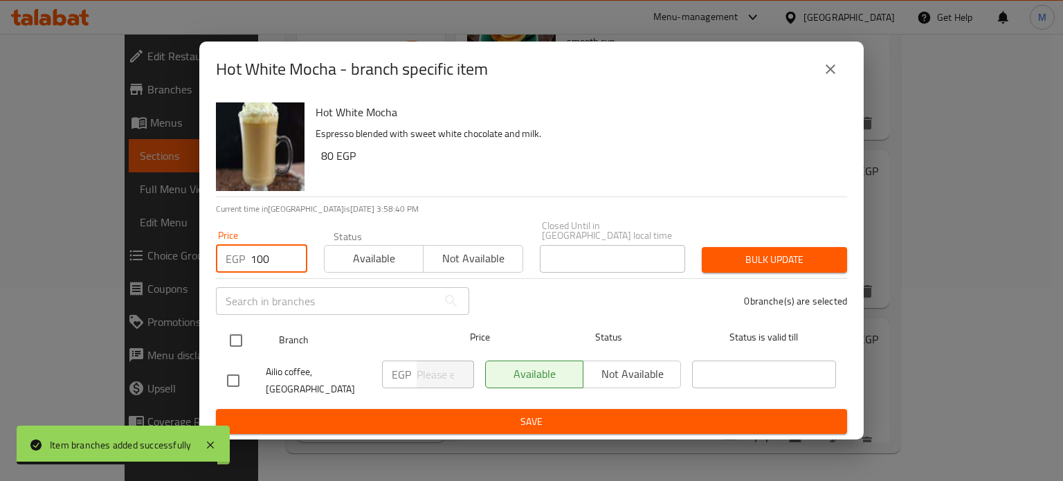
type input "100"
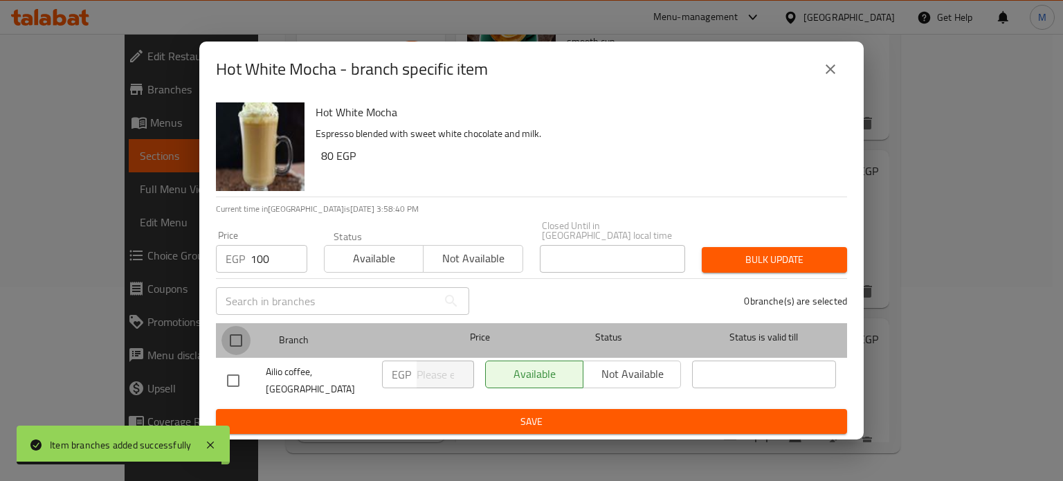
click at [244, 332] on input "checkbox" at bounding box center [236, 340] width 29 height 29
checkbox input "true"
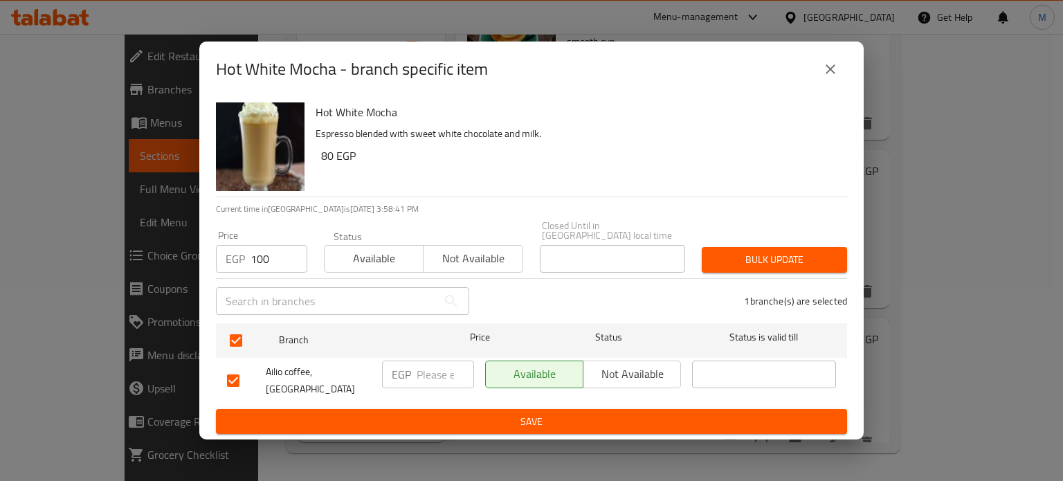
click at [804, 254] on span "Bulk update" at bounding box center [774, 259] width 123 height 17
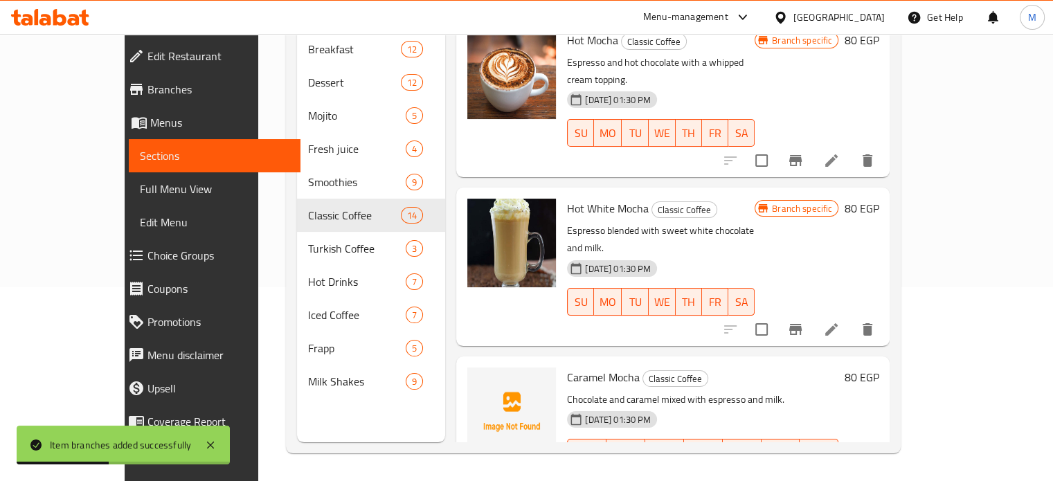
scroll to position [1480, 0]
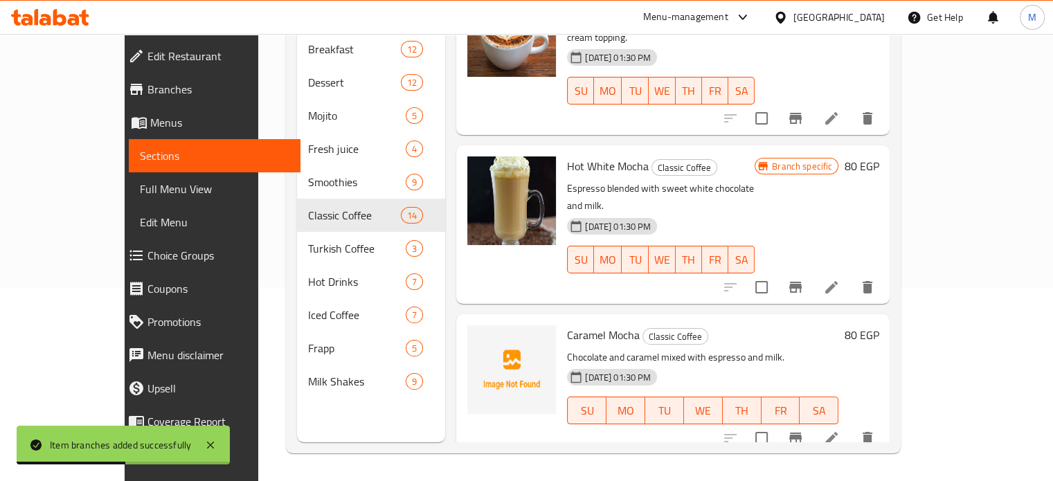
click at [804, 430] on icon "Branch-specific-item" at bounding box center [795, 438] width 17 height 17
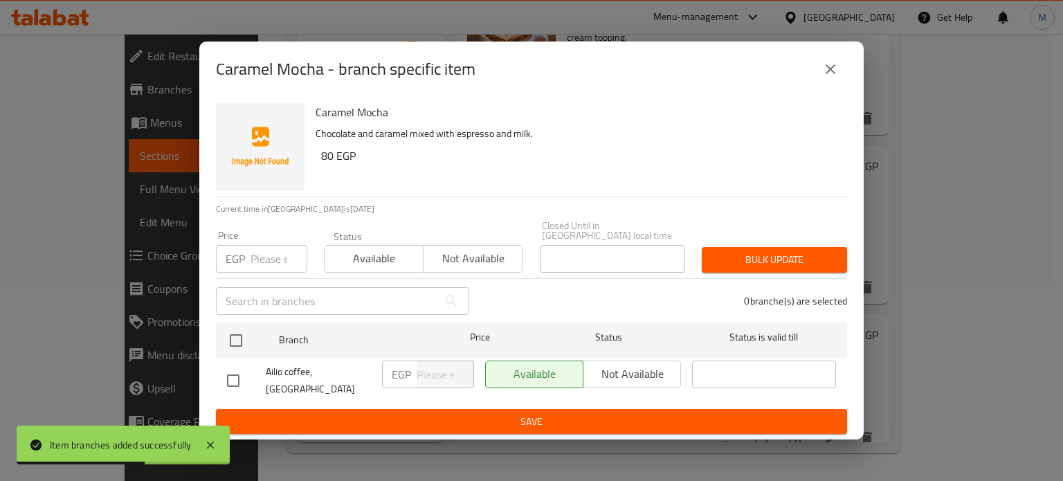
click at [268, 256] on input "number" at bounding box center [279, 259] width 57 height 28
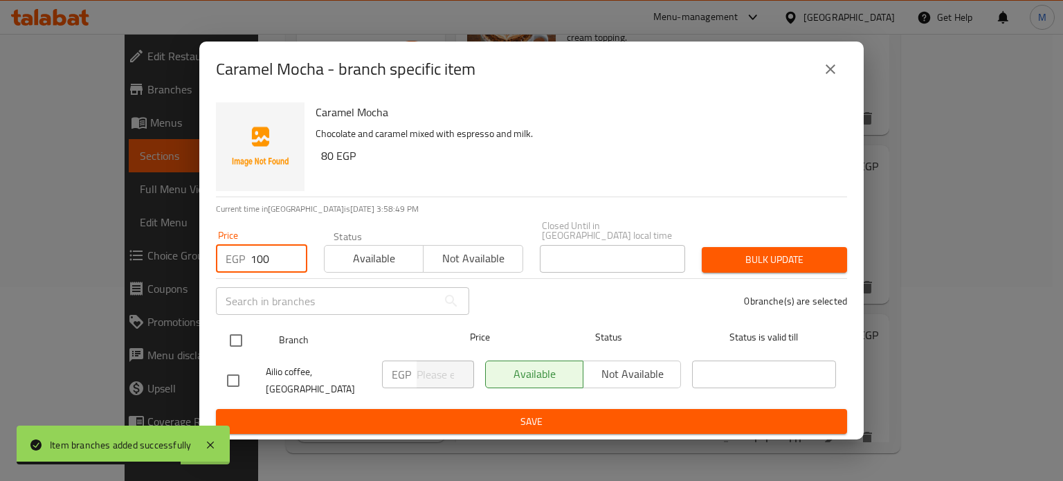
type input "100"
click at [240, 334] on input "checkbox" at bounding box center [236, 340] width 29 height 29
checkbox input "true"
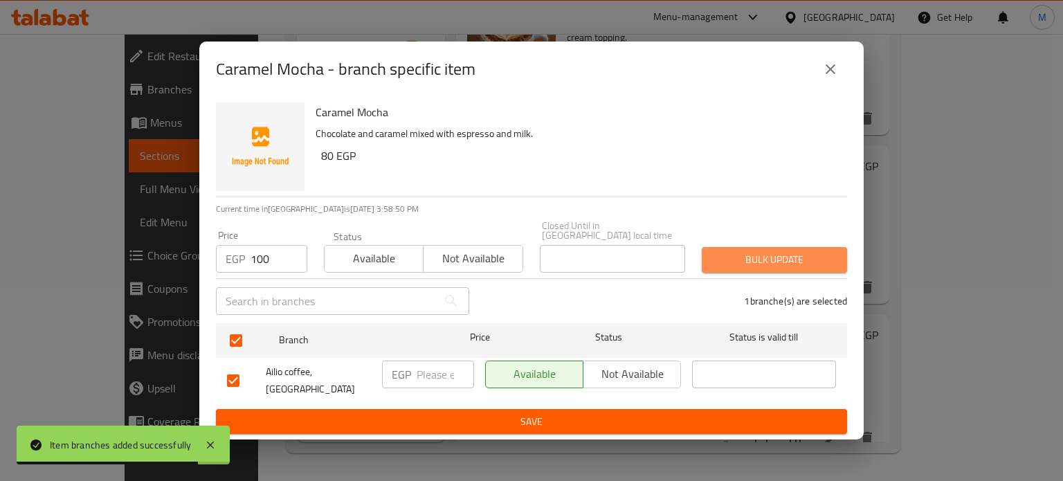
click at [732, 251] on span "Bulk update" at bounding box center [774, 259] width 123 height 17
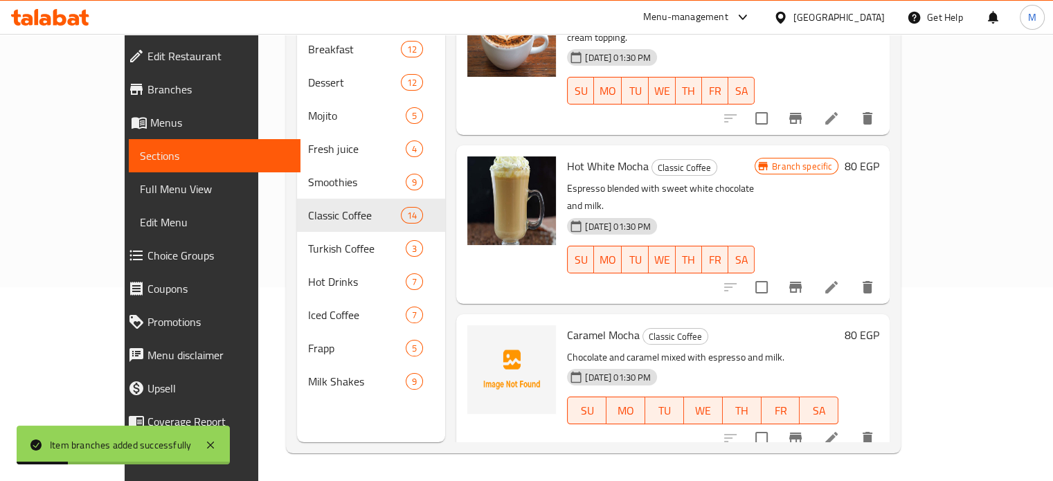
drag, startPoint x: 974, startPoint y: 408, endPoint x: 984, endPoint y: 390, distance: 21.4
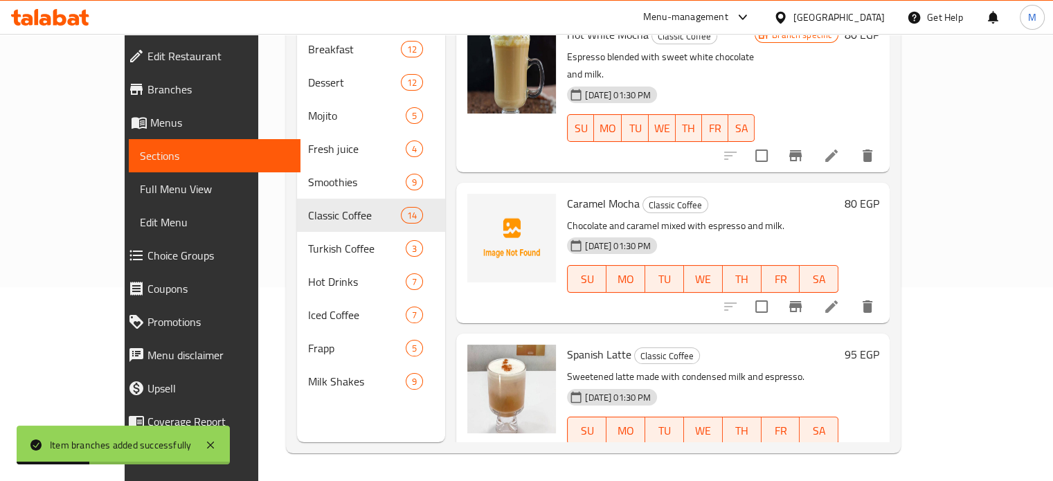
scroll to position [1671, 0]
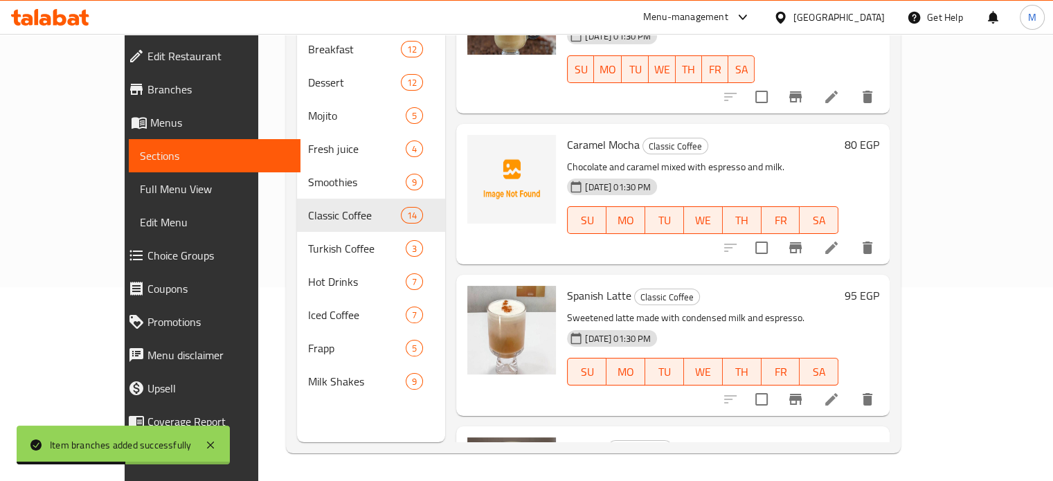
click at [802, 394] on icon "Branch-specific-item" at bounding box center [795, 399] width 12 height 11
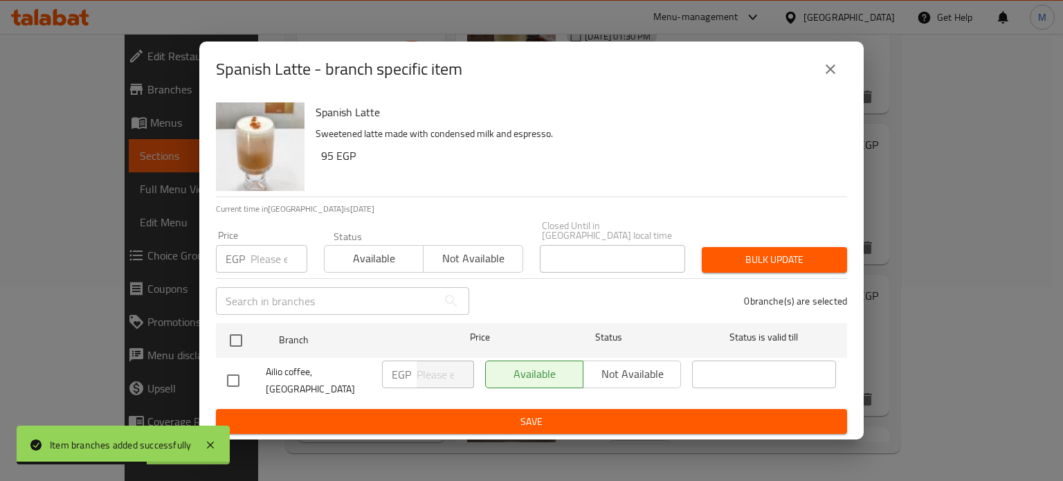
click at [275, 257] on input "number" at bounding box center [279, 259] width 57 height 28
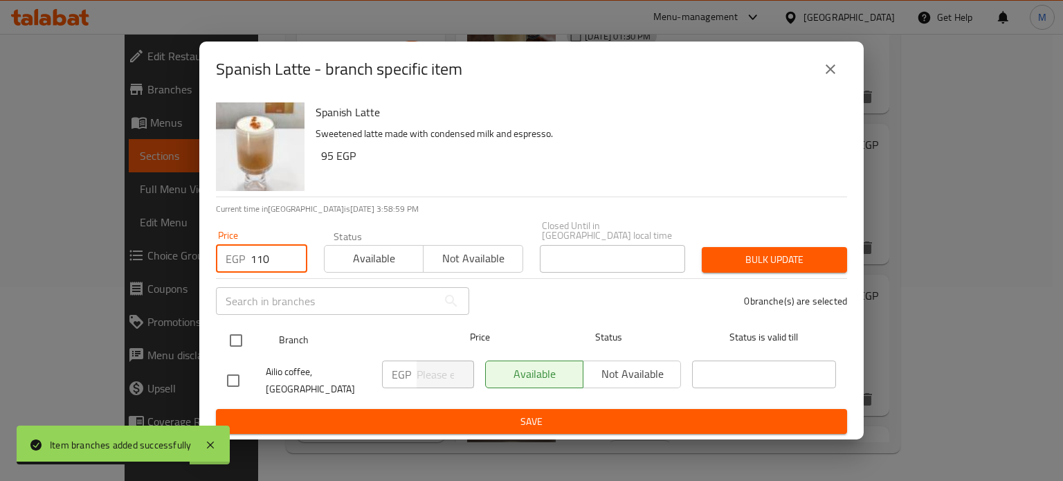
type input "110"
click at [233, 340] on input "checkbox" at bounding box center [236, 340] width 29 height 29
checkbox input "true"
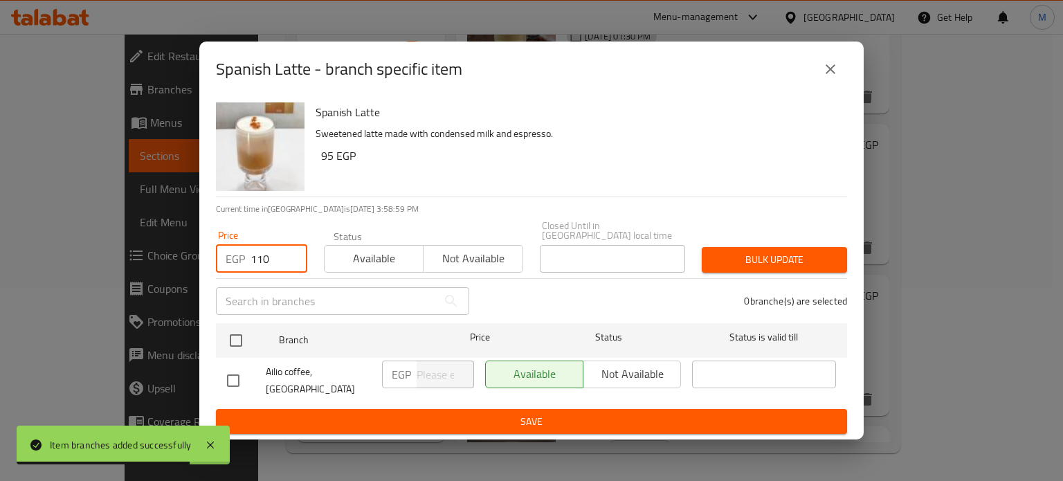
checkbox input "true"
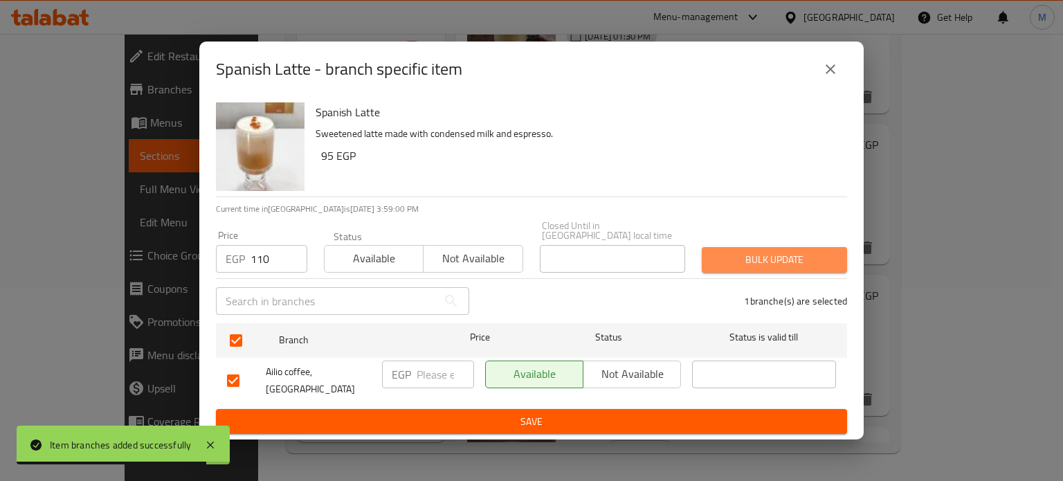
click at [737, 254] on span "Bulk update" at bounding box center [774, 259] width 123 height 17
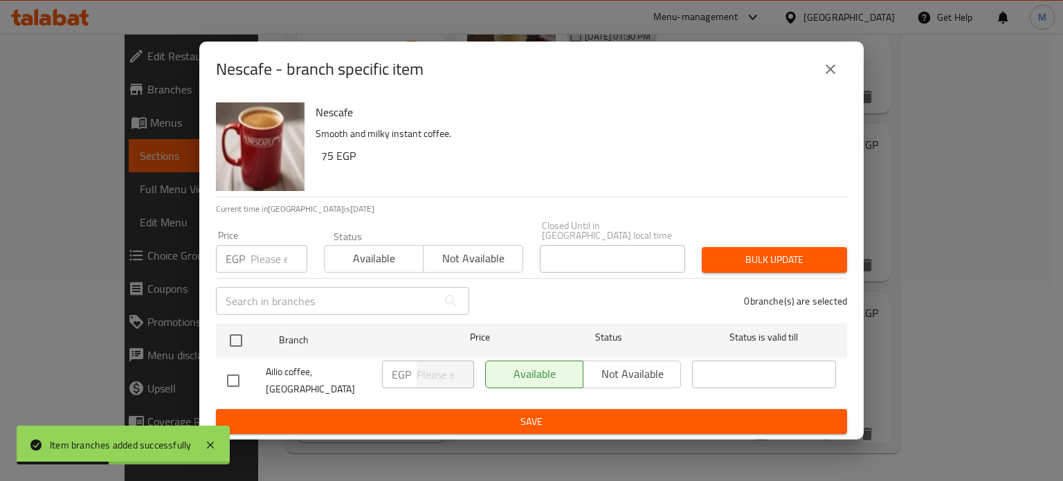
click at [279, 253] on input "number" at bounding box center [279, 259] width 57 height 28
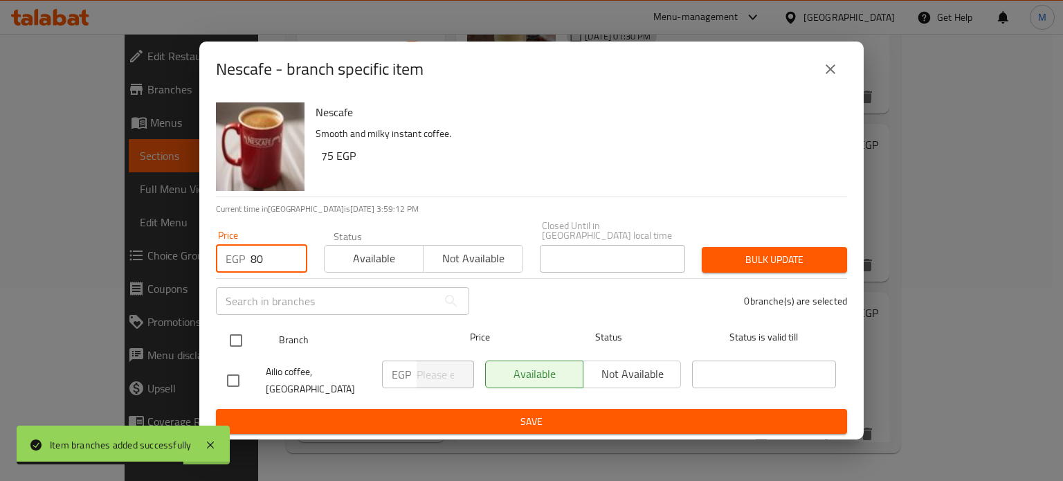
type input "80"
click at [233, 338] on input "checkbox" at bounding box center [236, 340] width 29 height 29
checkbox input "true"
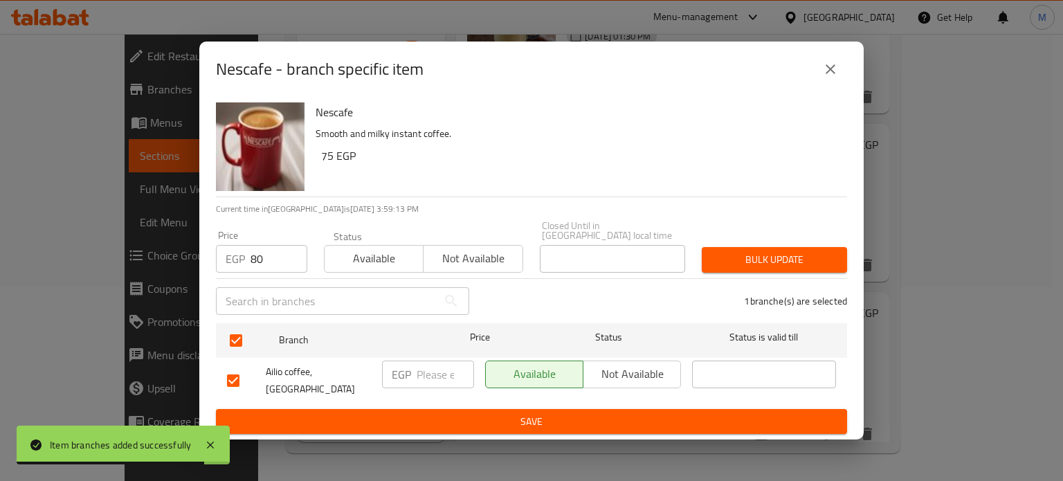
click at [762, 261] on span "Bulk update" at bounding box center [774, 259] width 123 height 17
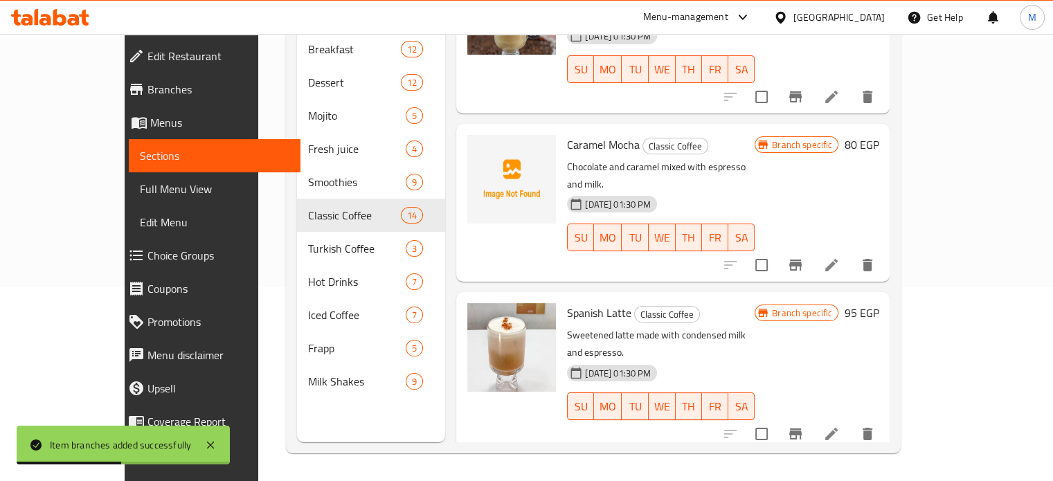
scroll to position [1668, 0]
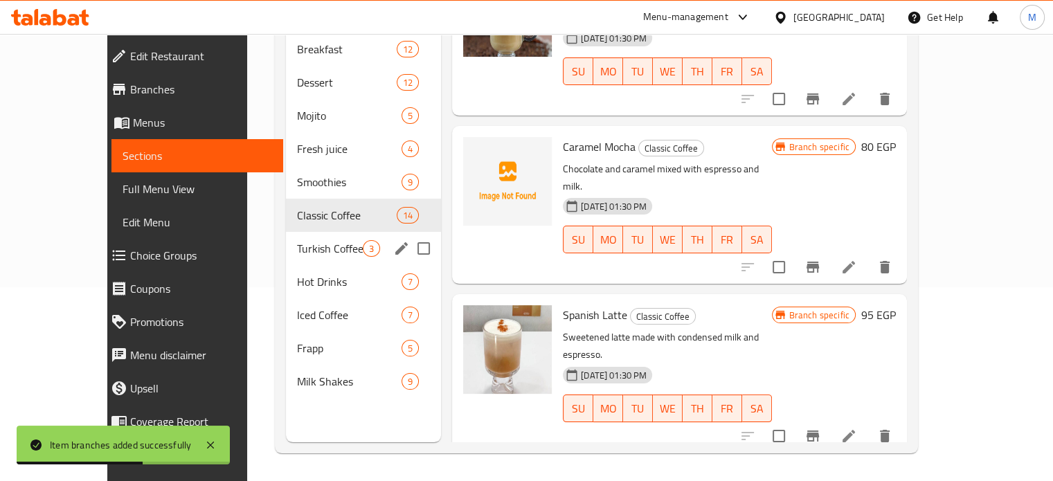
click at [321, 240] on span "Turkish Coffee" at bounding box center [330, 248] width 66 height 17
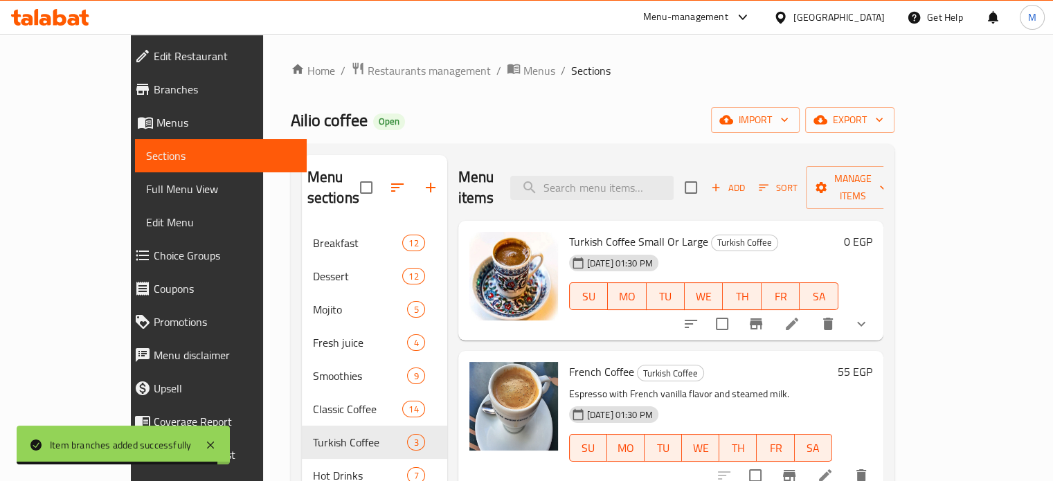
click at [872, 398] on div "55 EGP" at bounding box center [852, 421] width 40 height 118
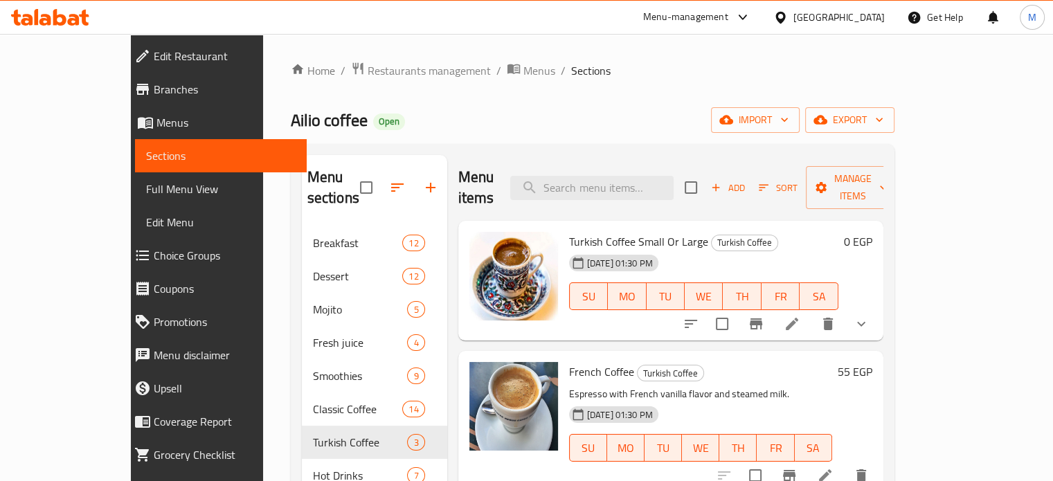
click at [798, 318] on icon at bounding box center [792, 324] width 12 height 12
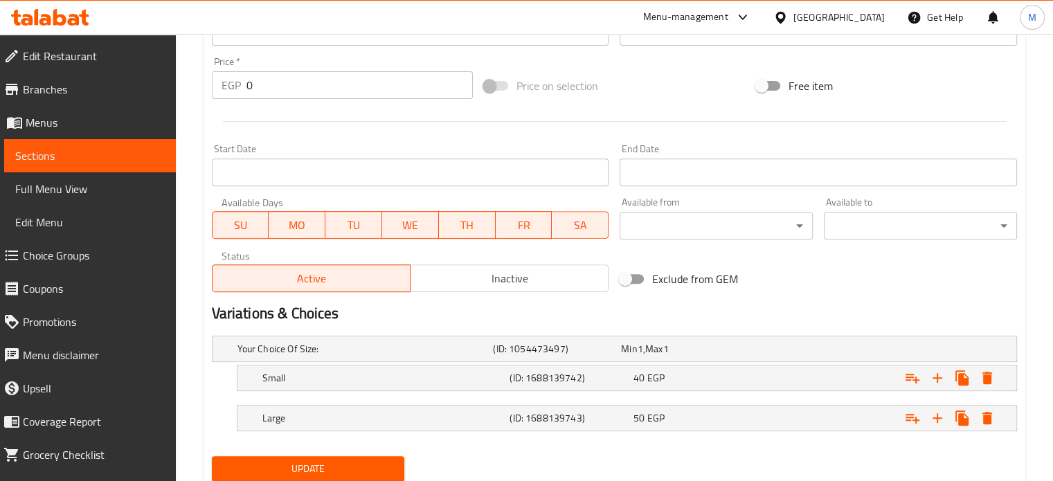
scroll to position [547, 0]
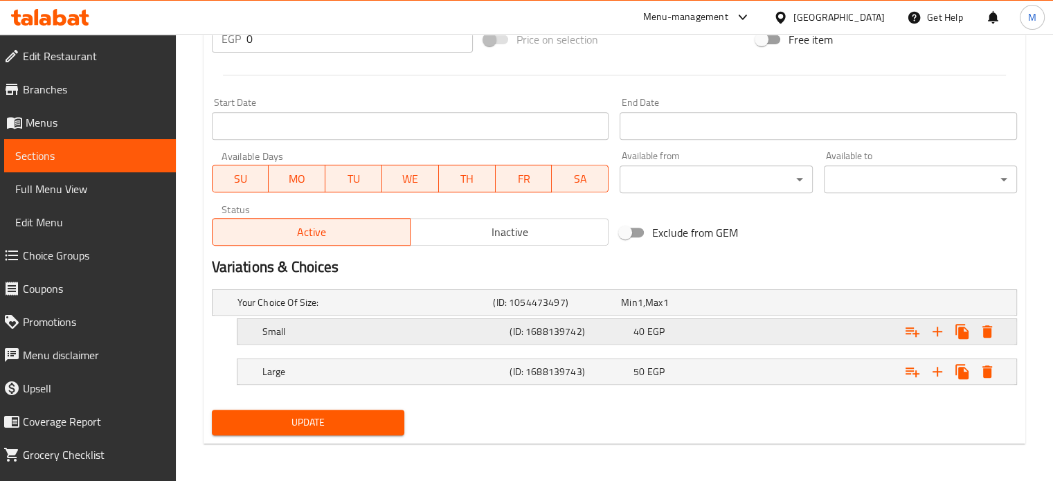
click at [681, 309] on div "40 EGP" at bounding box center [682, 303] width 123 height 14
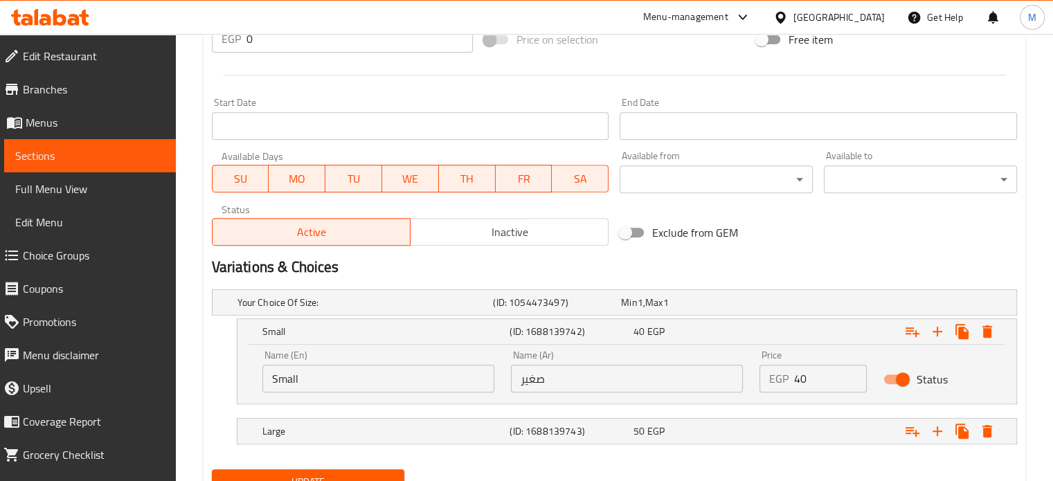
drag, startPoint x: 1030, startPoint y: 240, endPoint x: 973, endPoint y: 244, distance: 56.9
click at [1030, 240] on div "Home / Restaurants management / Menus / Sections / item / update Turkish Coffee…" at bounding box center [614, 14] width 877 height 1055
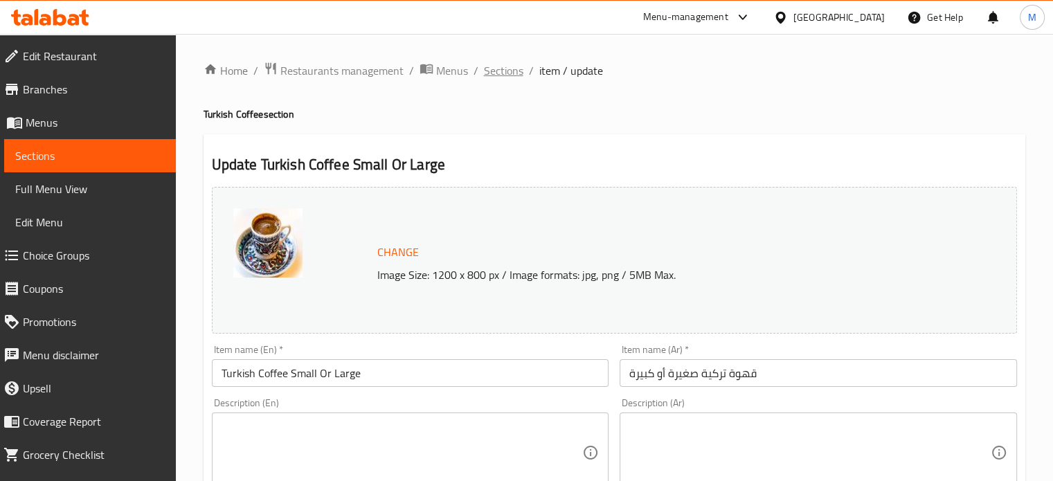
click at [501, 74] on span "Sections" at bounding box center [503, 70] width 39 height 17
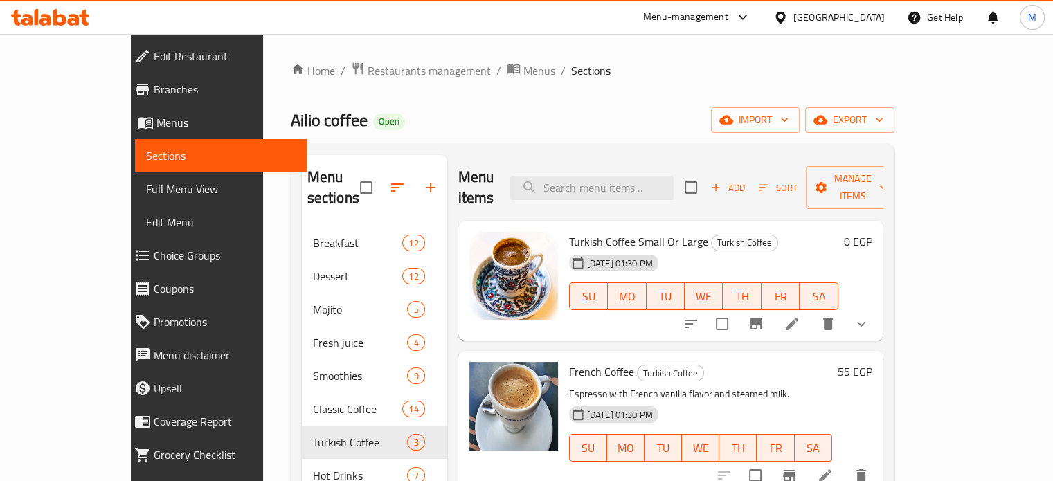
click at [872, 379] on div "55 EGP" at bounding box center [852, 421] width 40 height 118
click at [798, 467] on icon "Branch-specific-item" at bounding box center [789, 475] width 17 height 17
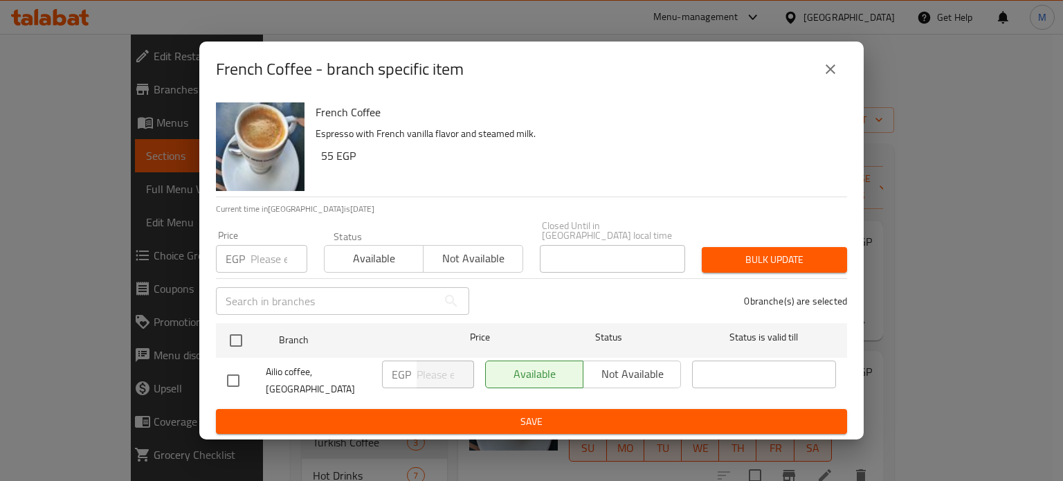
click at [267, 251] on input "number" at bounding box center [279, 259] width 57 height 28
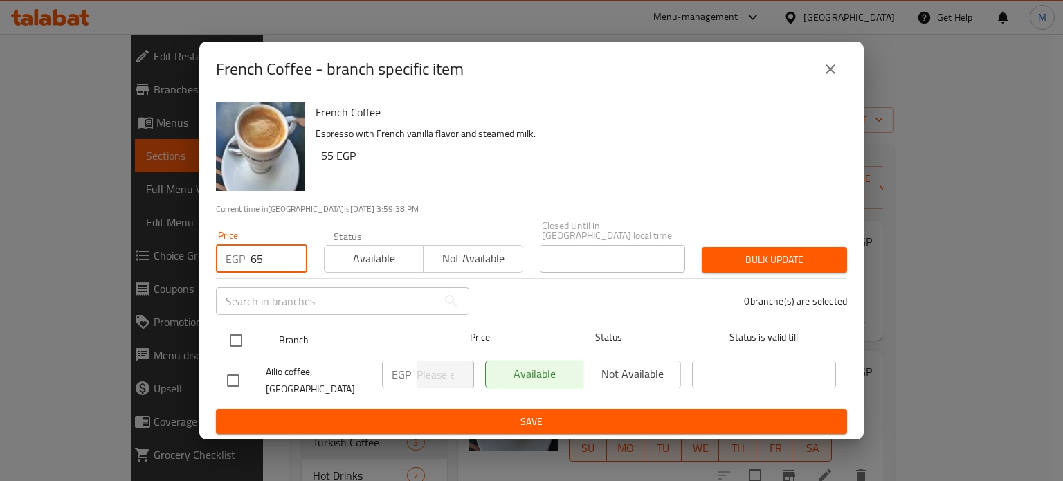
type input "65"
click at [242, 335] on input "checkbox" at bounding box center [236, 340] width 29 height 29
checkbox input "true"
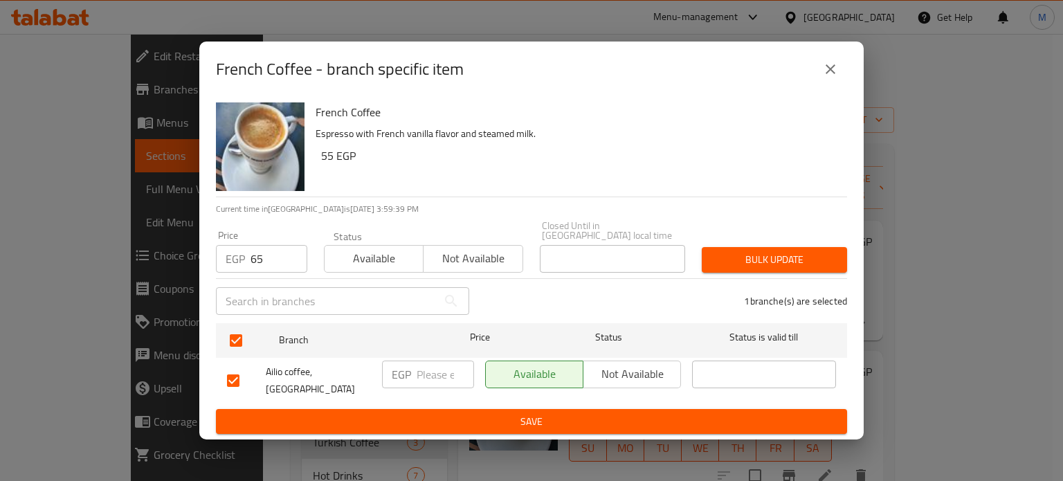
click at [741, 276] on div "1 branche(s) are selected" at bounding box center [667, 301] width 378 height 50
click at [748, 261] on span "Bulk update" at bounding box center [774, 259] width 123 height 17
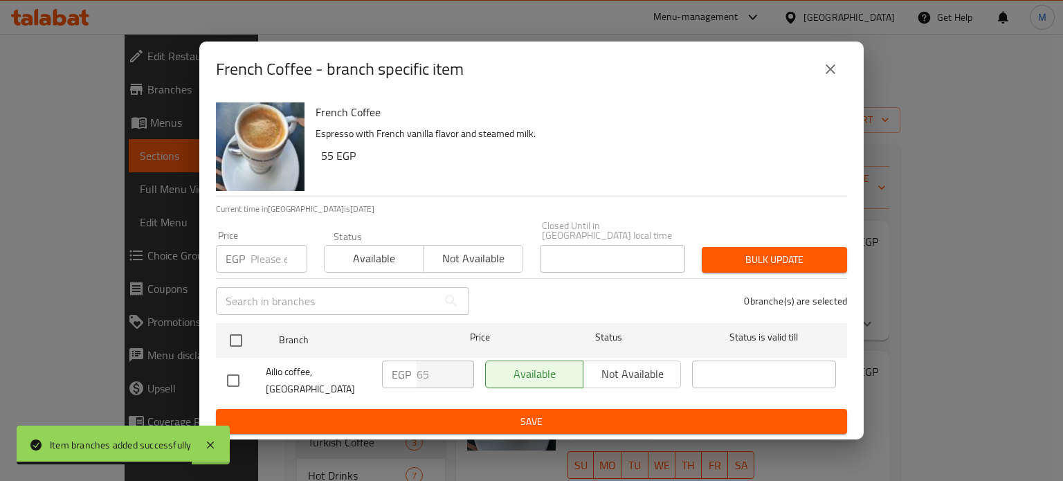
click at [834, 71] on icon "close" at bounding box center [831, 69] width 10 height 10
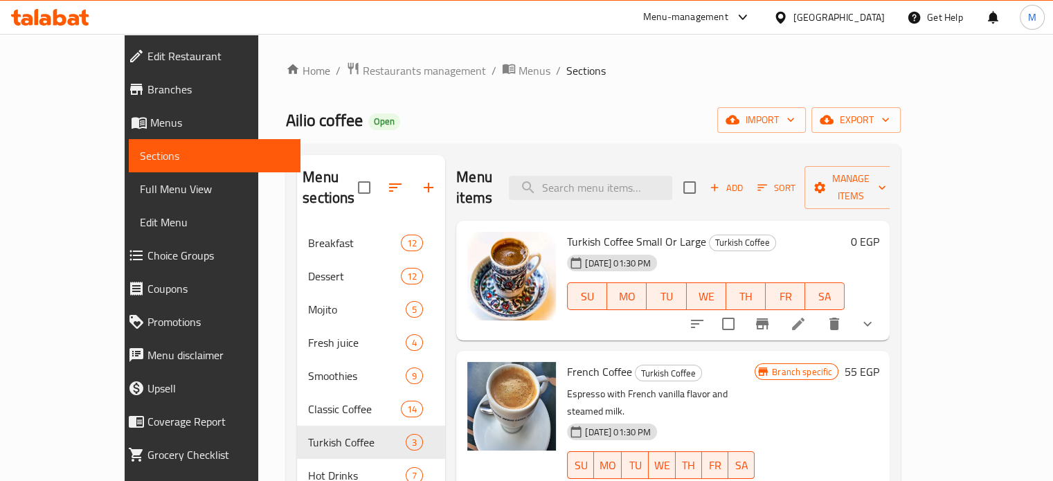
click at [890, 392] on div "French Coffee Turkish Coffee Espresso with French vanilla flavor and steamed mi…" at bounding box center [672, 430] width 433 height 158
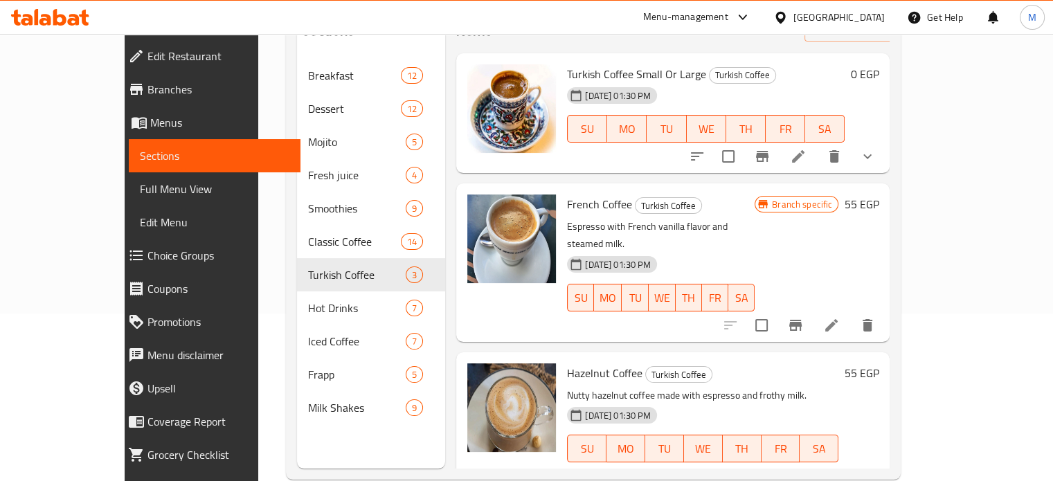
scroll to position [194, 0]
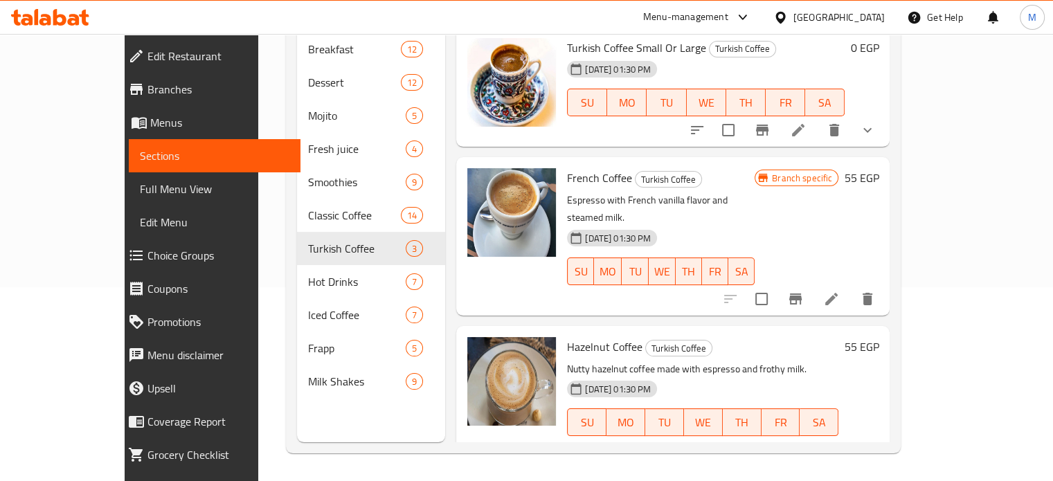
click at [804, 442] on icon "Branch-specific-item" at bounding box center [795, 450] width 17 height 17
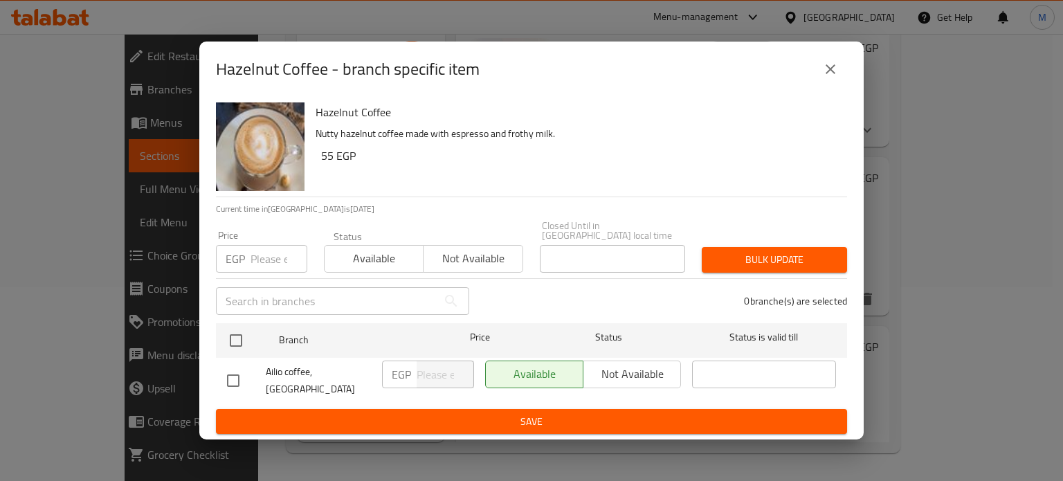
click at [272, 251] on input "number" at bounding box center [279, 259] width 57 height 28
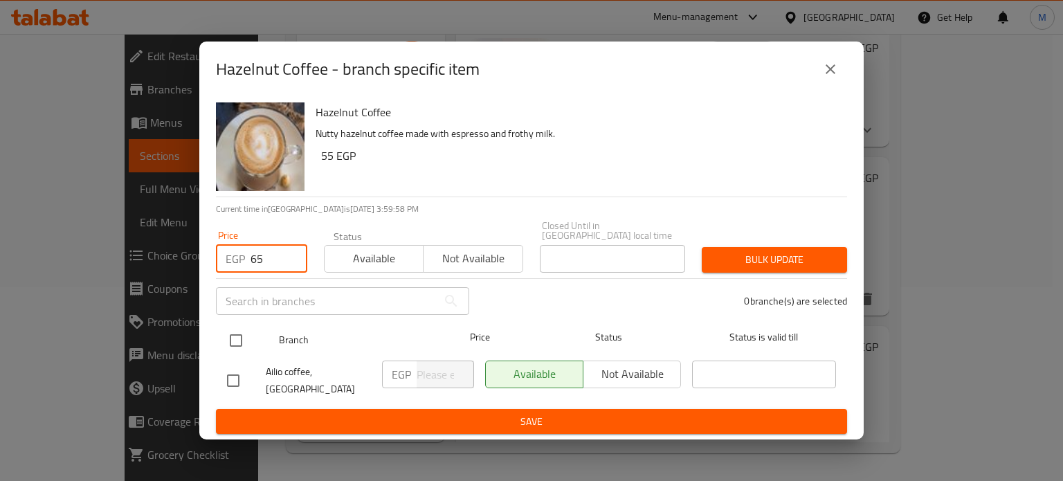
type input "65"
click at [227, 341] on input "checkbox" at bounding box center [236, 340] width 29 height 29
checkbox input "true"
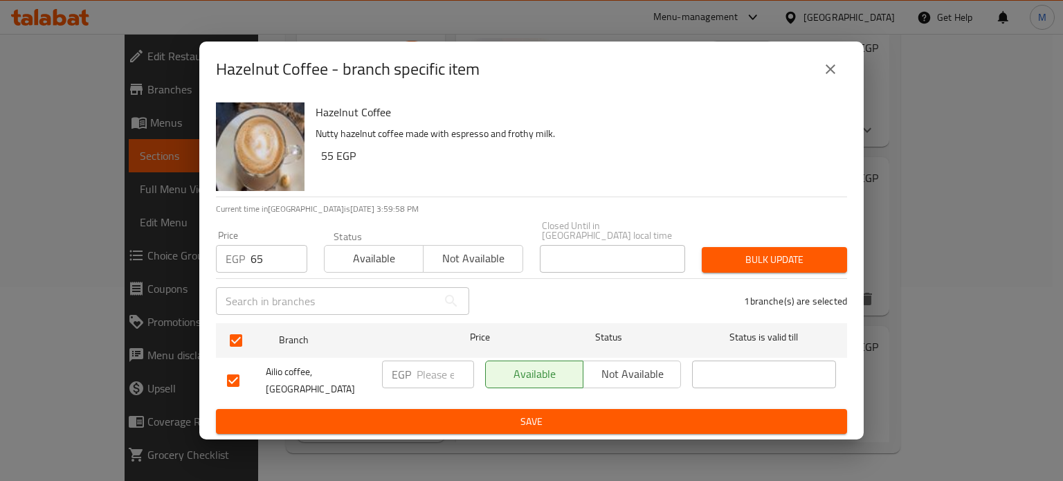
click at [741, 251] on span "Bulk update" at bounding box center [774, 259] width 123 height 17
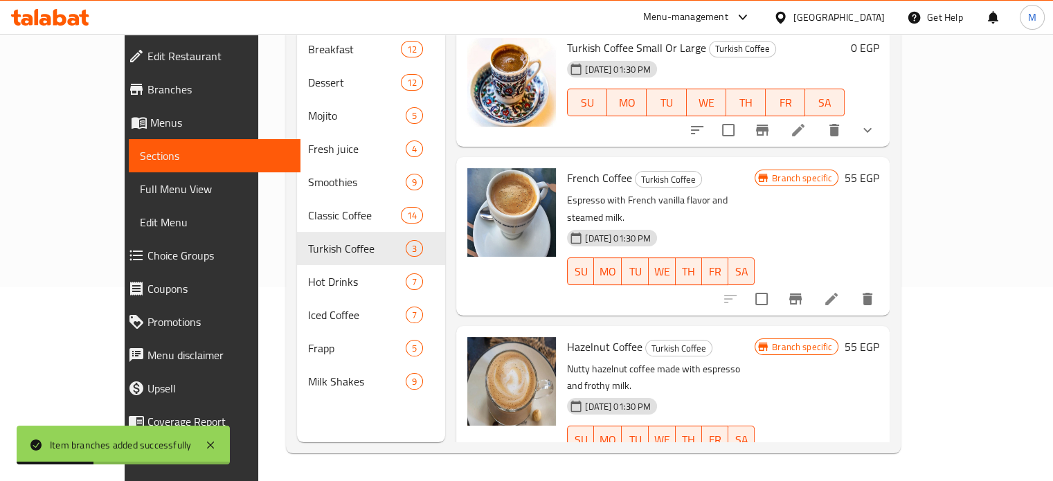
drag, startPoint x: 1014, startPoint y: 348, endPoint x: 1000, endPoint y: 350, distance: 13.9
click at [901, 348] on div "Menu sections Breakfast 12 Dessert 12 Mojito 5 Fresh juice 4 Smoothies 9 Classi…" at bounding box center [593, 201] width 615 height 503
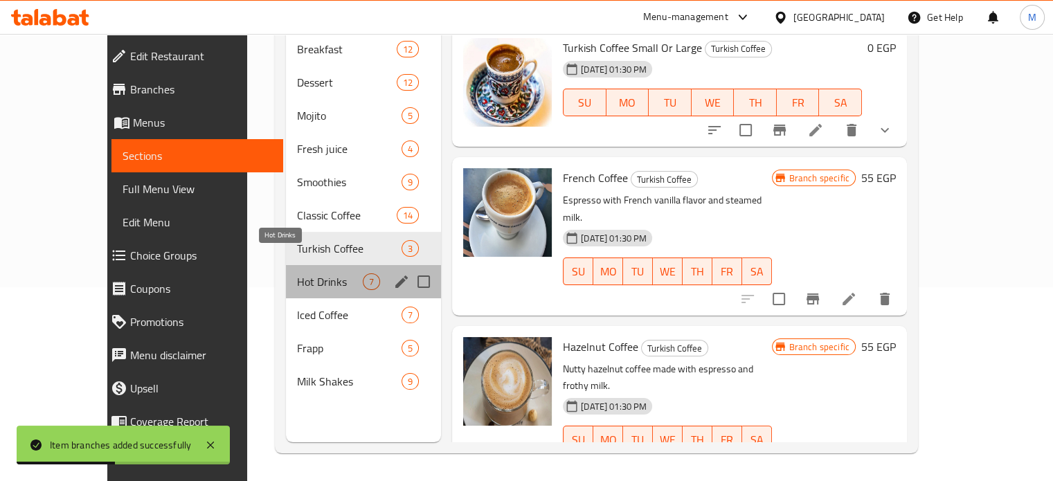
click at [297, 273] on span "Hot Drinks" at bounding box center [330, 281] width 66 height 17
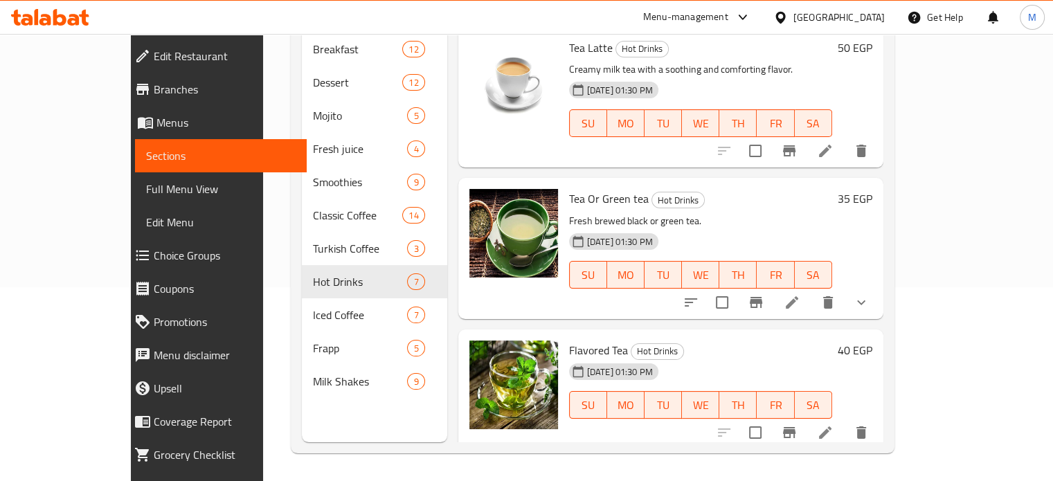
click at [894, 351] on div "Menu sections Breakfast 12 Dessert 12 Mojito 5 Fresh juice 4 Smoothies 9 Classi…" at bounding box center [593, 201] width 604 height 503
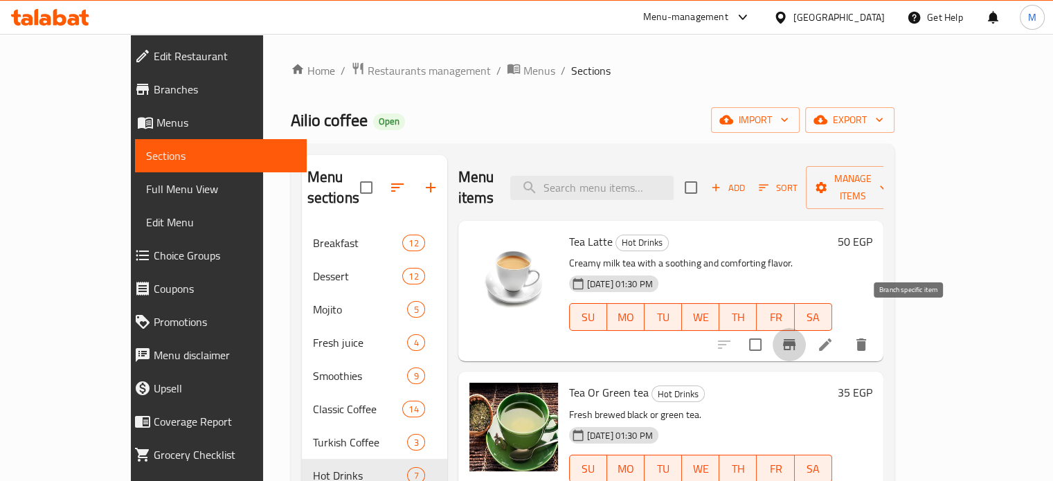
click at [795, 339] on icon "Branch-specific-item" at bounding box center [789, 344] width 12 height 11
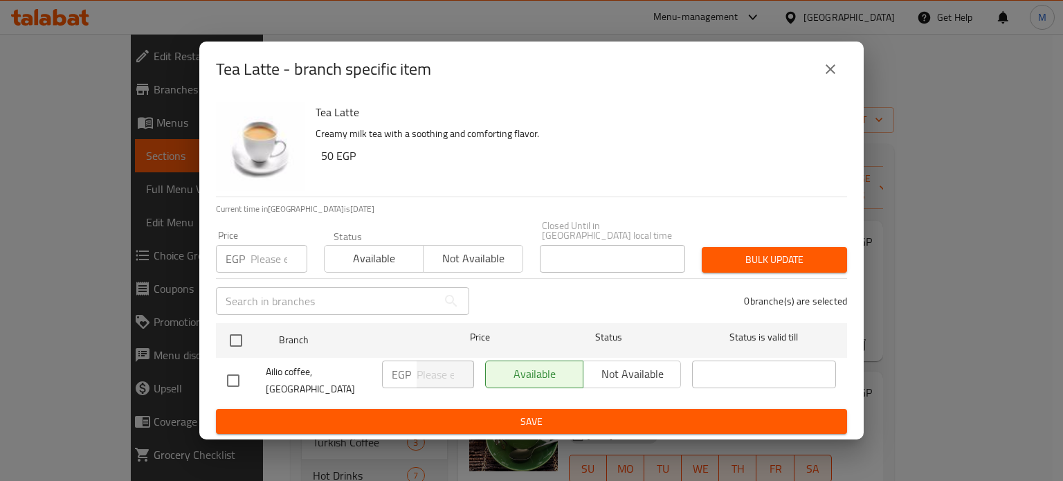
click at [264, 252] on input "number" at bounding box center [279, 259] width 57 height 28
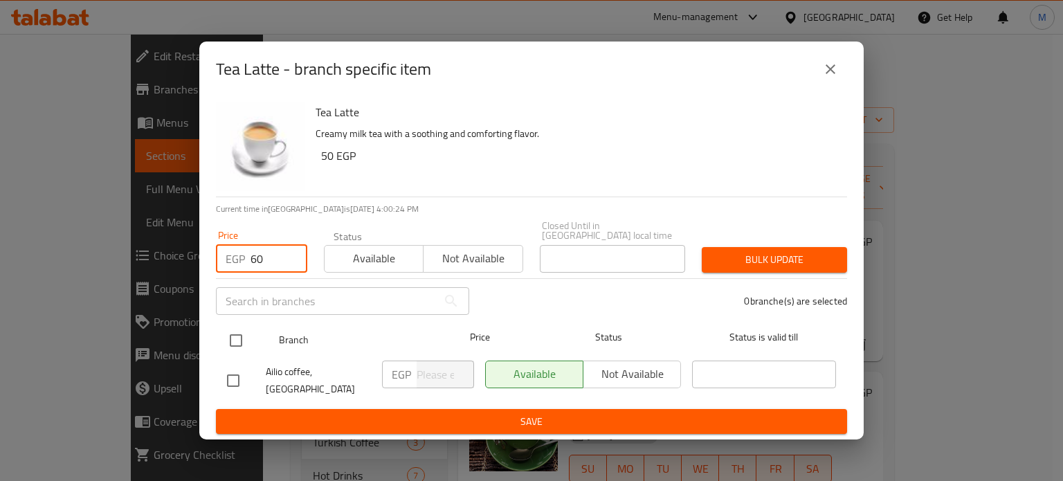
type input "60"
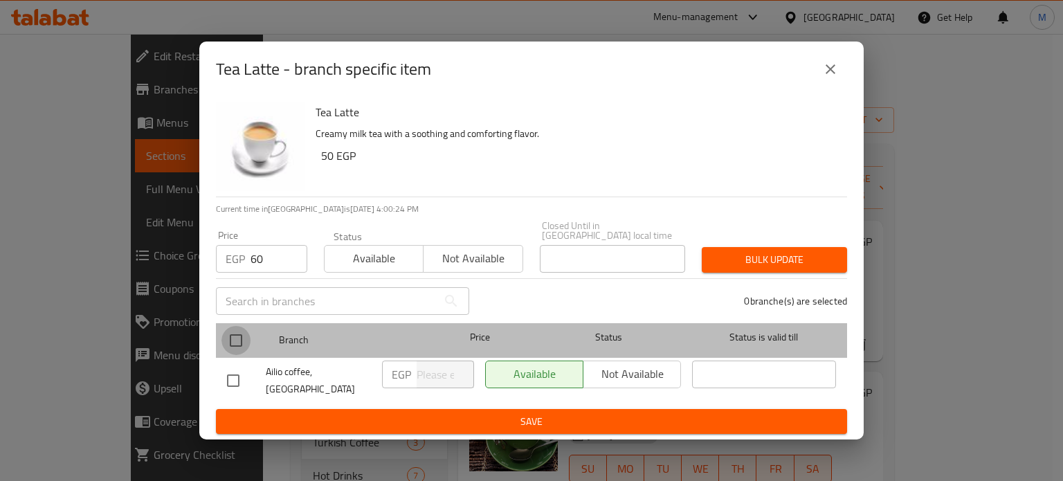
click at [231, 336] on input "checkbox" at bounding box center [236, 340] width 29 height 29
checkbox input "true"
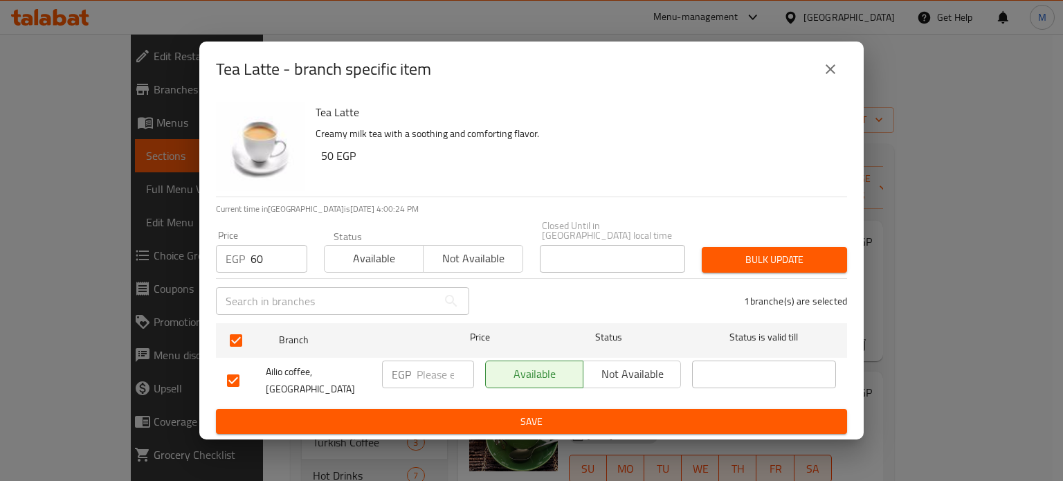
click at [806, 260] on span "Bulk update" at bounding box center [774, 259] width 123 height 17
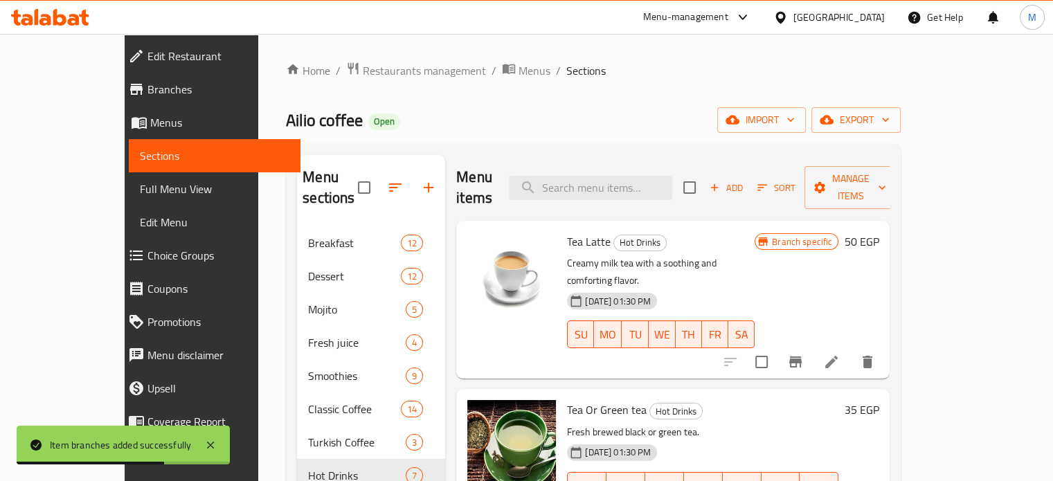
click at [890, 398] on div "Tea Or Green tea Hot Drinks Fresh brewed black or green tea. 26-06-2025 01:30 P…" at bounding box center [672, 459] width 433 height 141
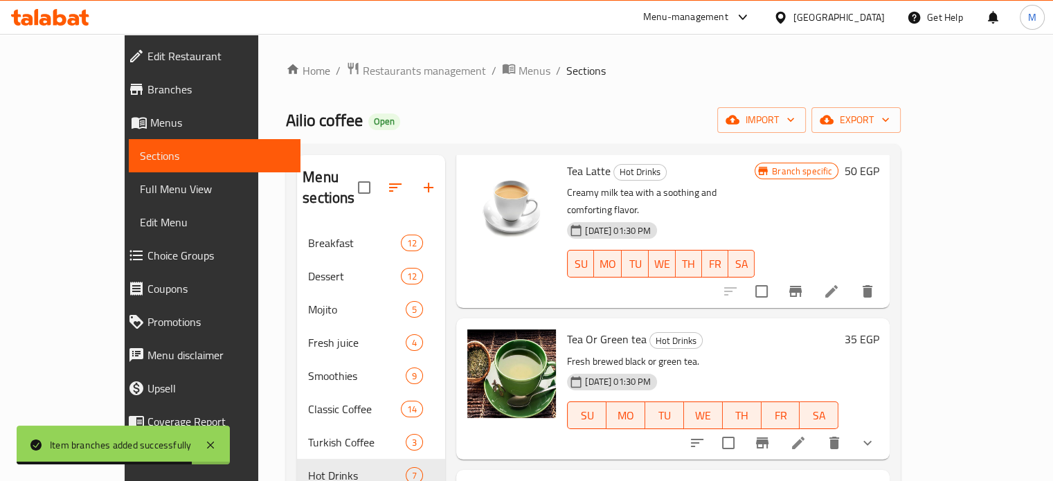
scroll to position [102, 0]
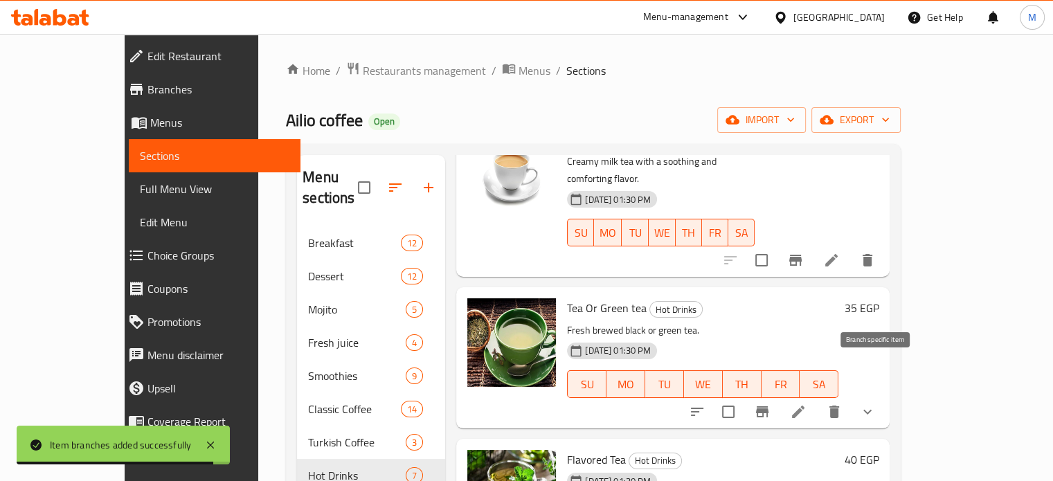
click at [768, 406] on icon "Branch-specific-item" at bounding box center [762, 411] width 12 height 11
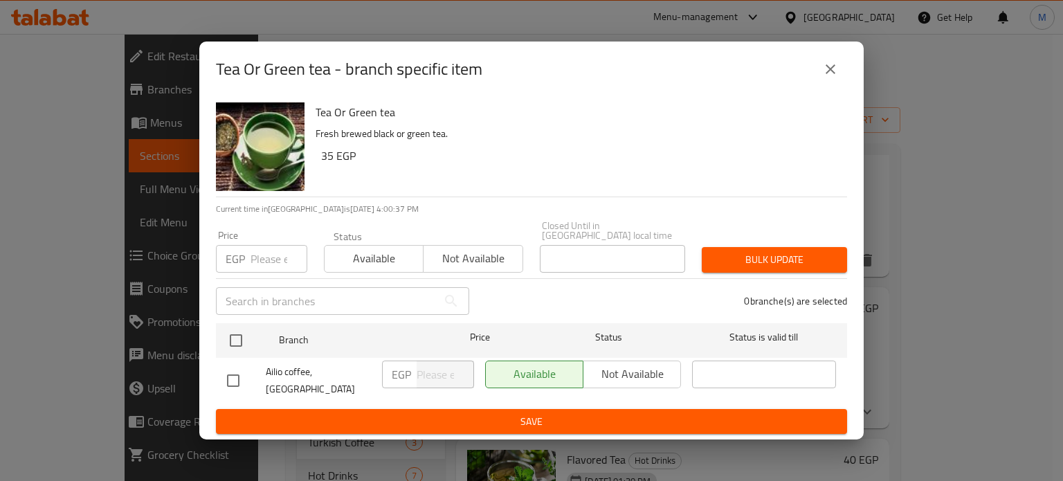
click at [828, 71] on icon "close" at bounding box center [831, 69] width 10 height 10
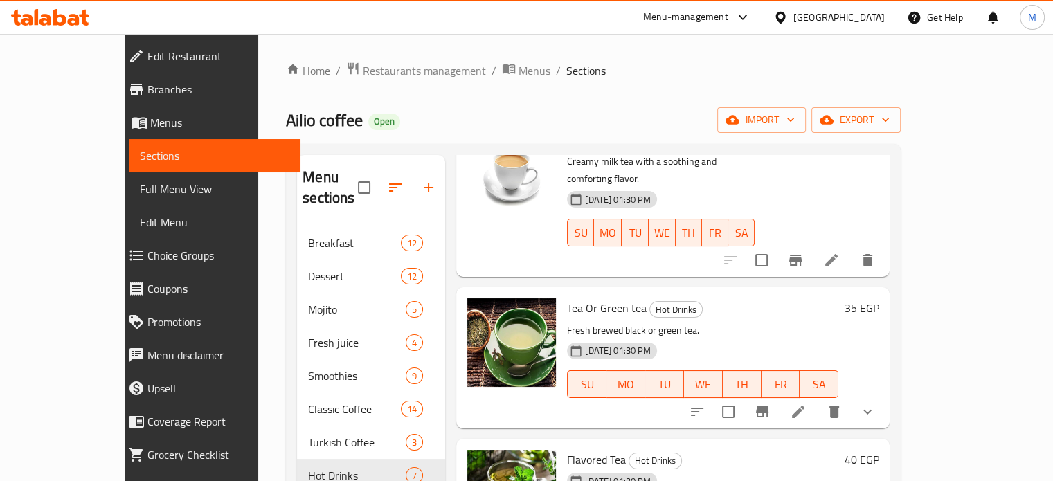
click at [901, 275] on div "Menu sections Breakfast 12 Dessert 12 Mojito 5 Fresh juice 4 Smoothies 9 Classi…" at bounding box center [593, 395] width 615 height 503
drag, startPoint x: 1002, startPoint y: 294, endPoint x: 1005, endPoint y: 334, distance: 40.2
click at [890, 334] on div "Menu items Add Sort Manage items Tea Latte Hot Drinks Creamy milk tea with a so…" at bounding box center [667, 395] width 444 height 481
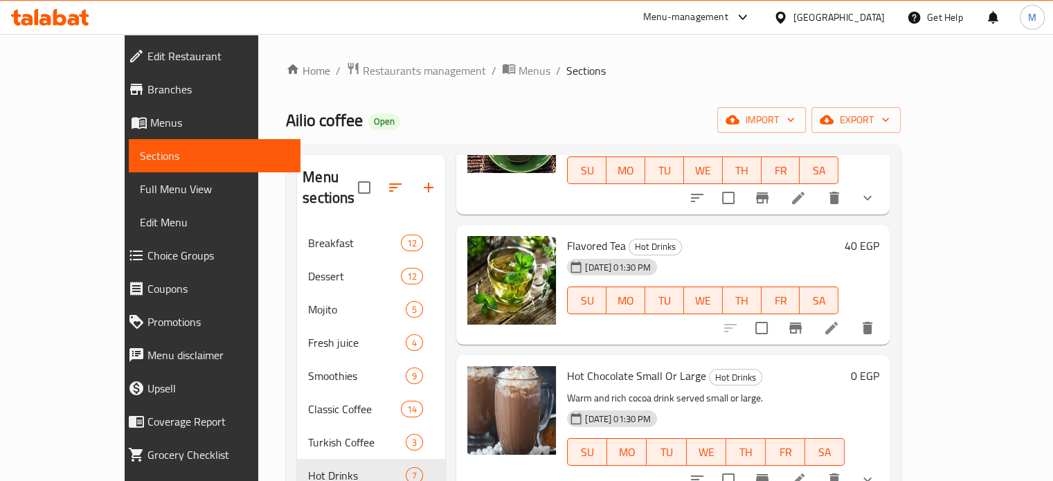
scroll to position [327, 0]
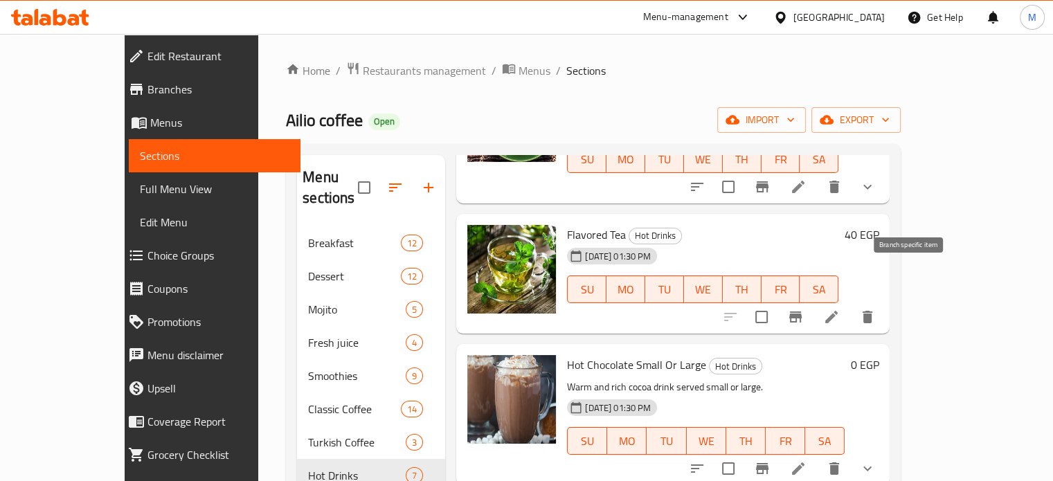
click at [802, 312] on icon "Branch-specific-item" at bounding box center [795, 317] width 12 height 11
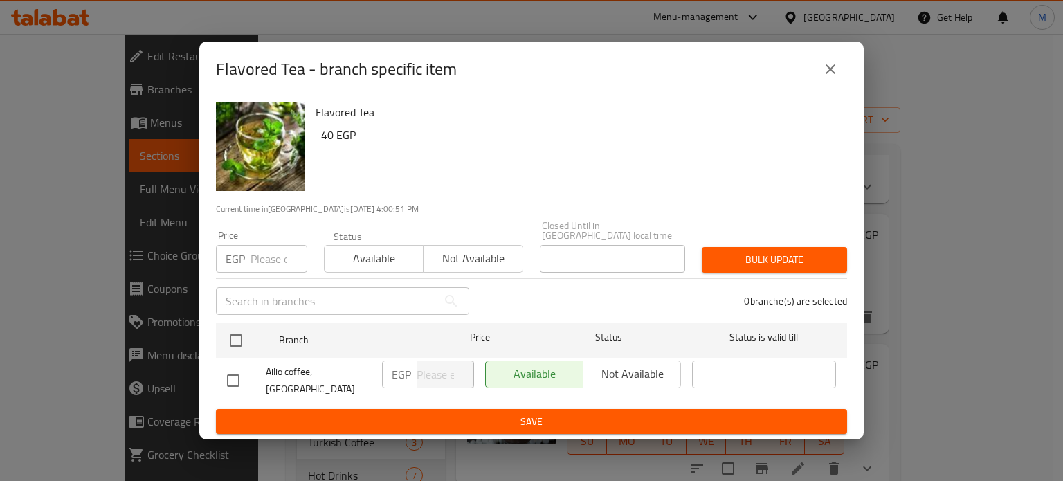
click at [831, 70] on icon "close" at bounding box center [830, 69] width 17 height 17
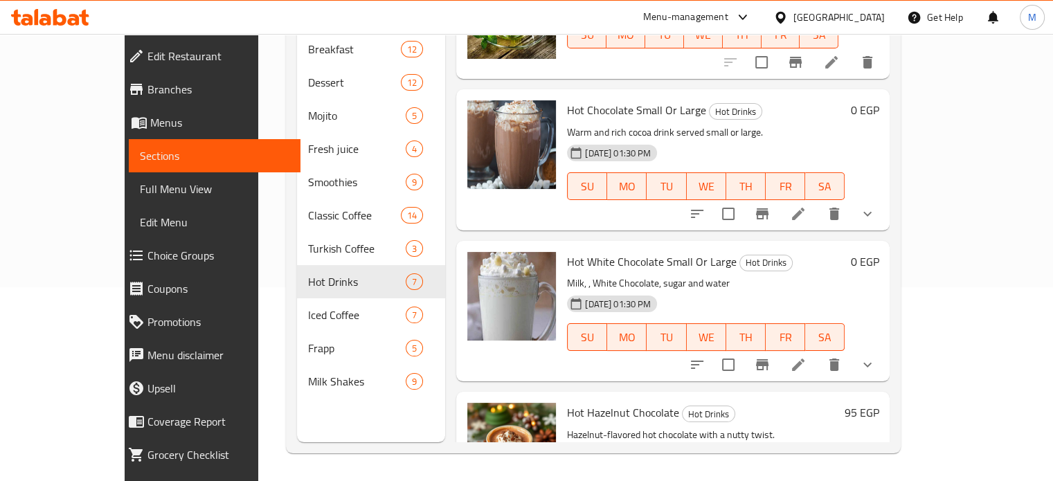
scroll to position [395, 0]
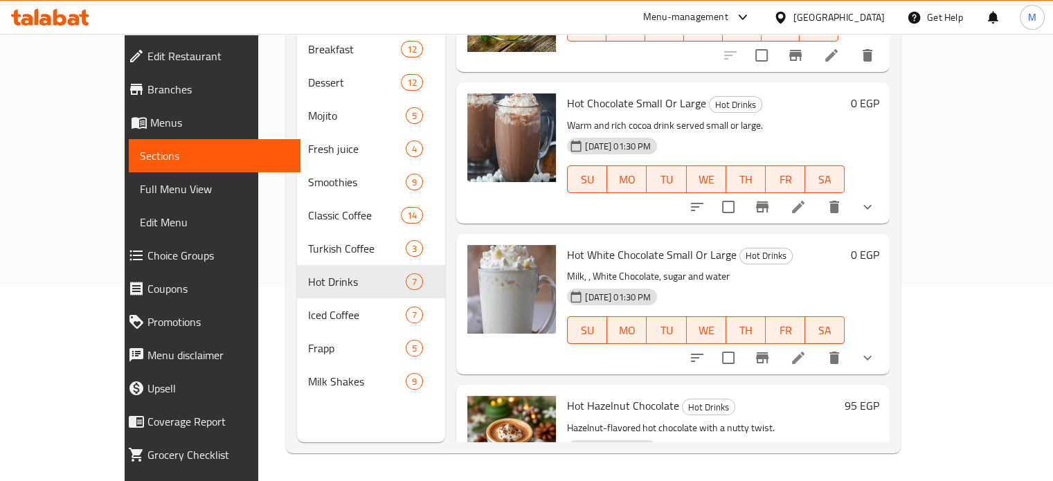
click at [890, 385] on div "Hot Hazelnut Chocolate Hot Drinks Hazelnut-flavored hot chocolate with a nutty …" at bounding box center [672, 455] width 433 height 141
click at [818, 195] on li at bounding box center [798, 207] width 39 height 25
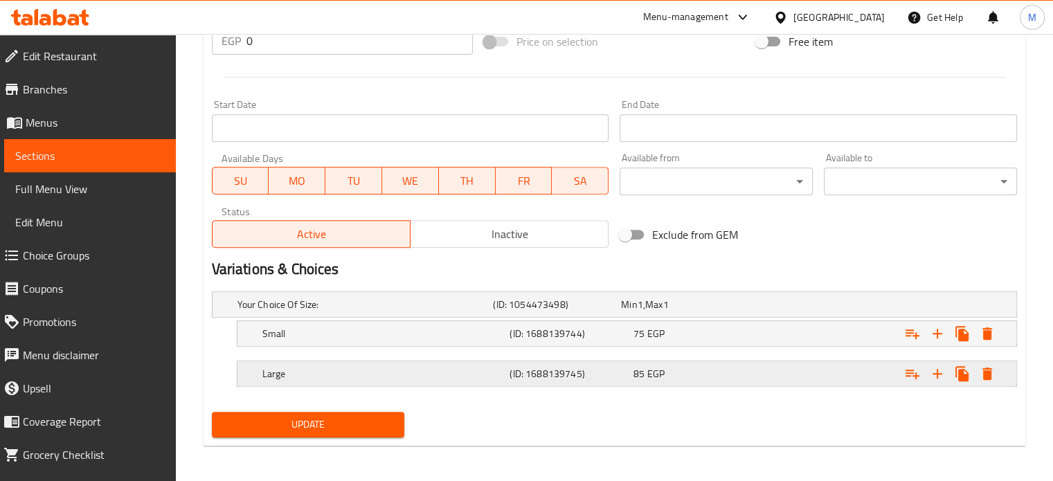
scroll to position [547, 0]
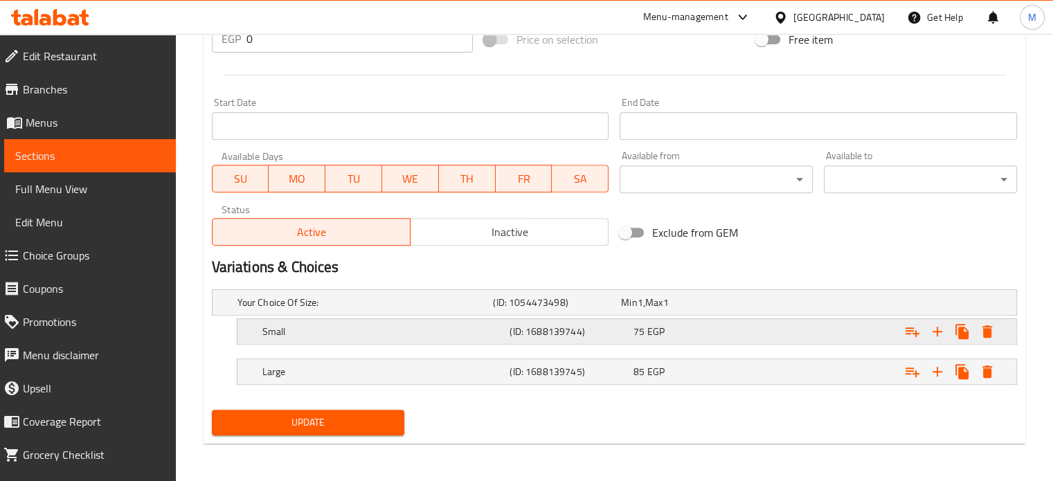
click at [705, 309] on div "75 EGP" at bounding box center [682, 303] width 123 height 14
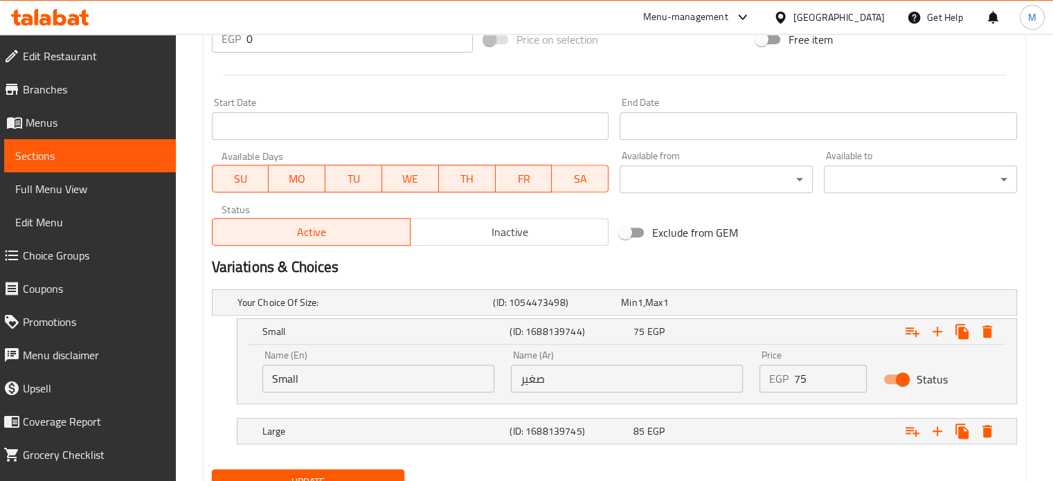
drag, startPoint x: 814, startPoint y: 378, endPoint x: 784, endPoint y: 377, distance: 29.8
click at [795, 383] on input "75" at bounding box center [830, 379] width 73 height 28
type input "85"
click at [786, 305] on div "Expand" at bounding box center [874, 303] width 256 height 6
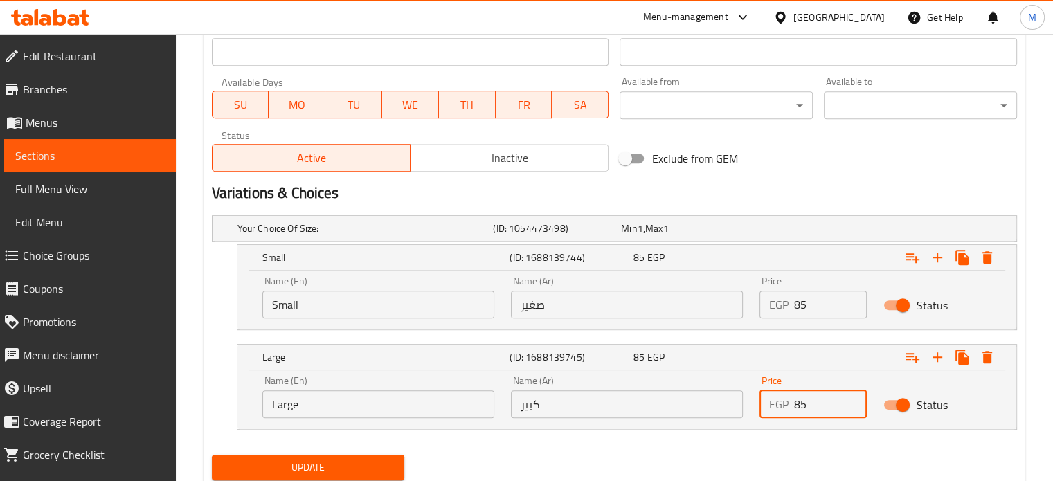
drag, startPoint x: 820, startPoint y: 478, endPoint x: 781, endPoint y: 478, distance: 38.8
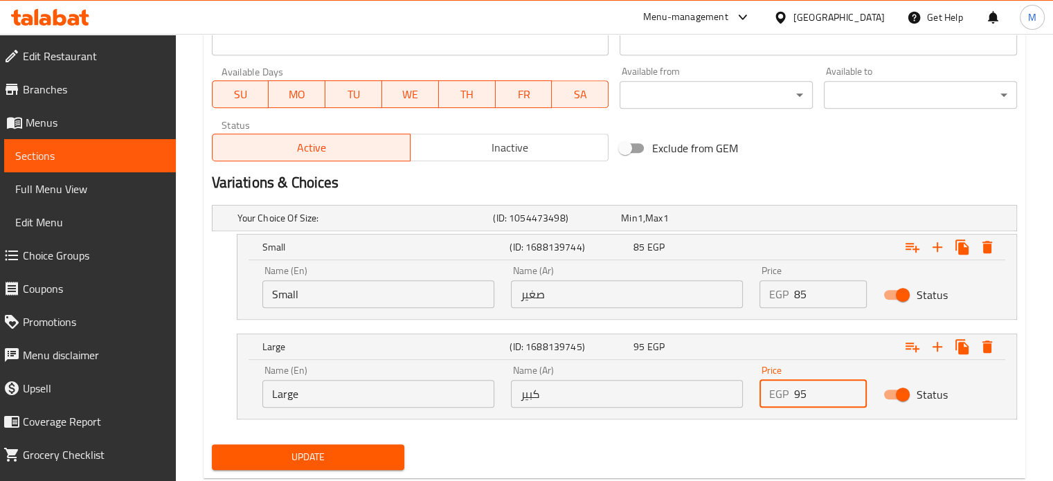
type input "95"
click at [317, 449] on span "Update" at bounding box center [308, 457] width 171 height 17
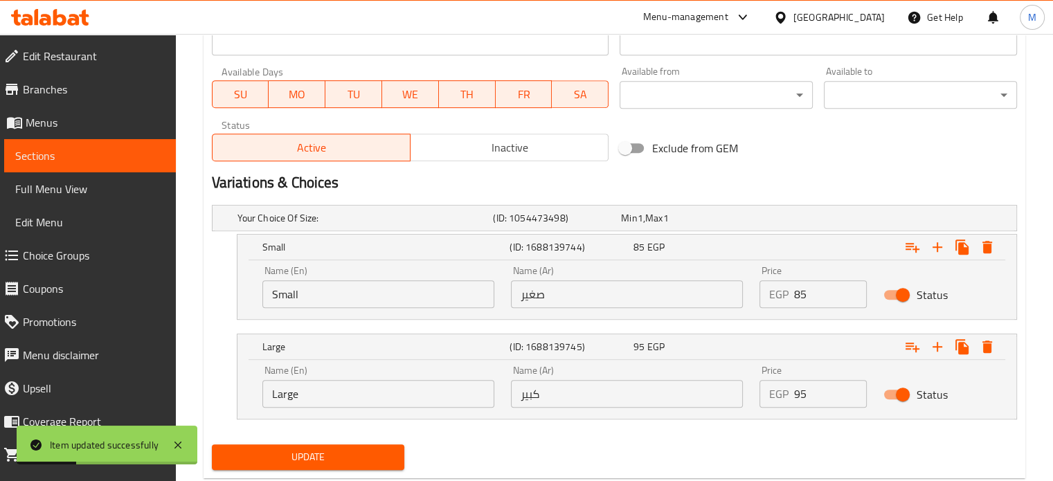
click at [1002, 419] on div "Your Choice Of Size: (ID: 1054473498) Min 1 , Max 1 Name (En) Your Choice Of Si…" at bounding box center [614, 319] width 816 height 240
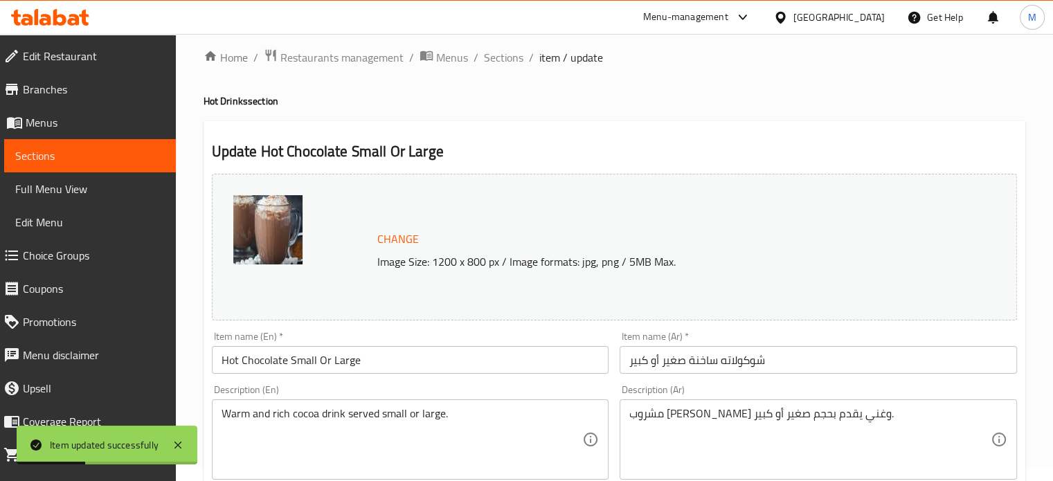
scroll to position [0, 0]
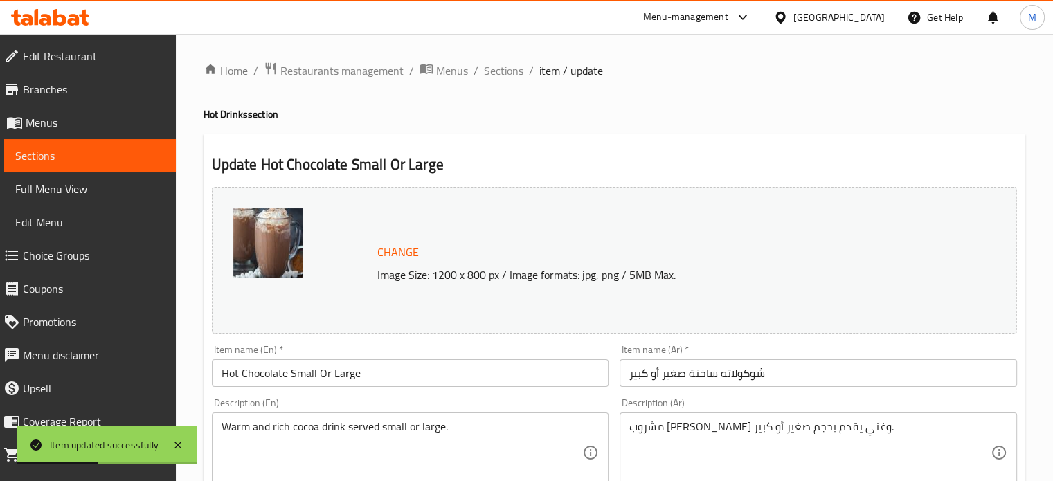
click at [514, 71] on span "Sections" at bounding box center [503, 70] width 39 height 17
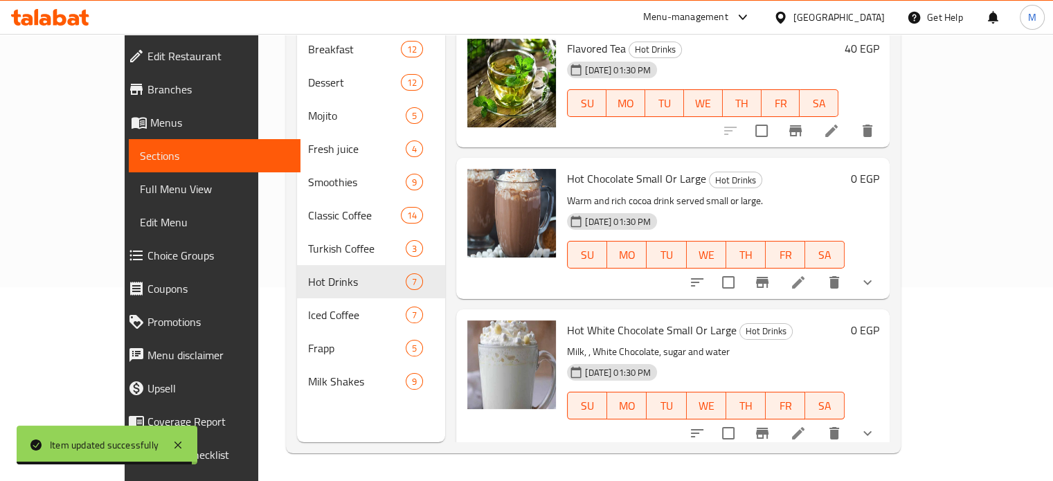
scroll to position [331, 0]
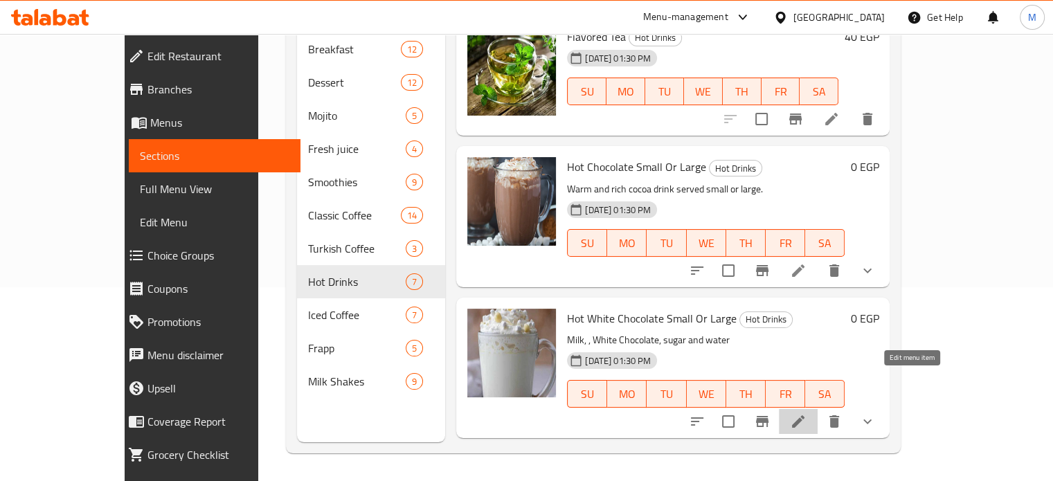
click at [807, 413] on icon at bounding box center [798, 421] width 17 height 17
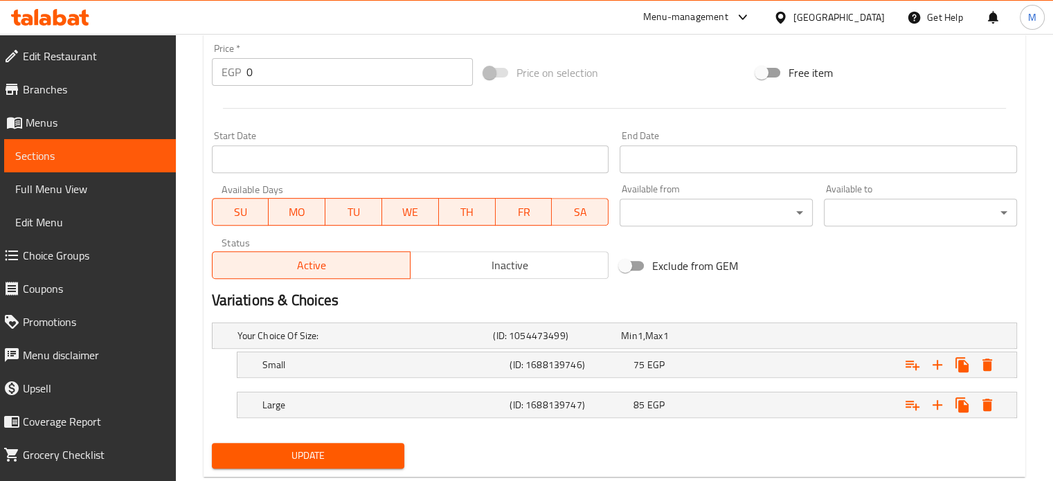
scroll to position [547, 0]
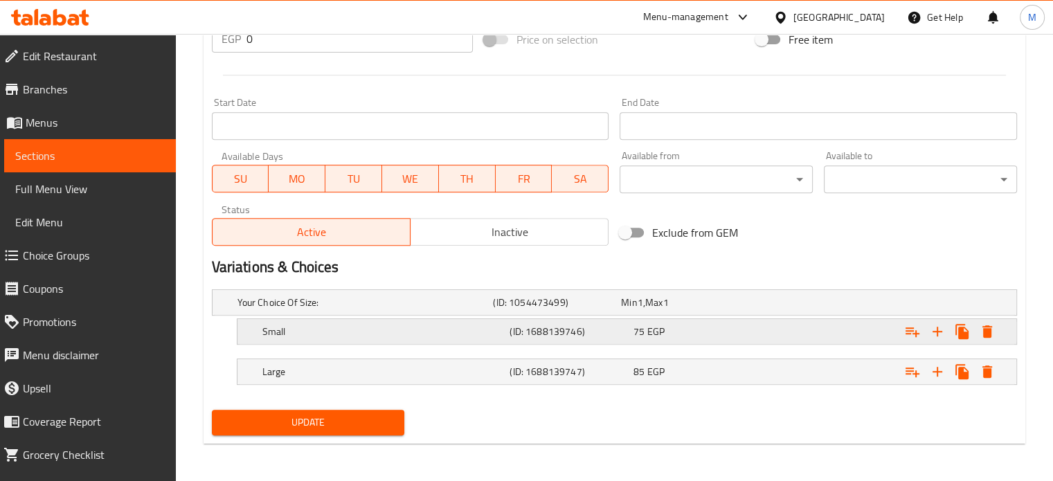
click at [792, 305] on div "Expand" at bounding box center [874, 303] width 256 height 6
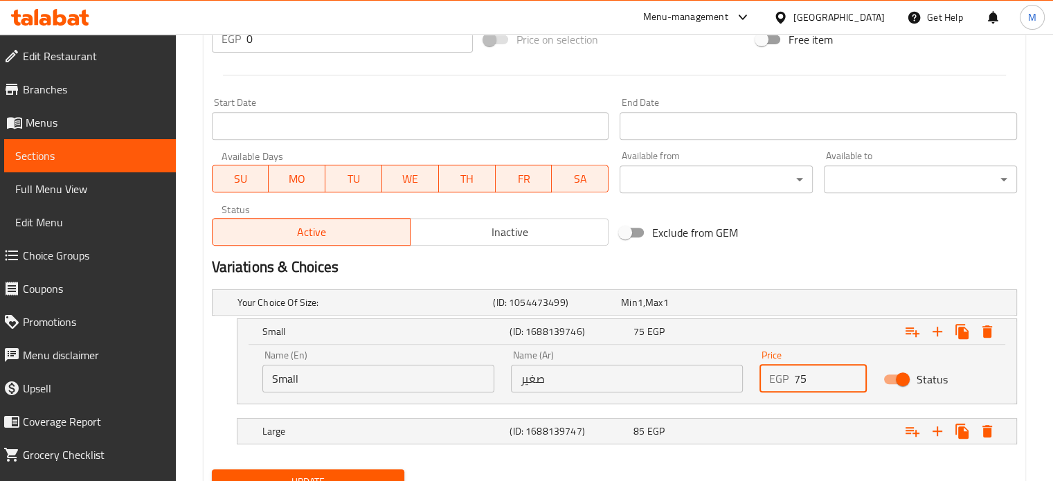
drag, startPoint x: 798, startPoint y: 375, endPoint x: 781, endPoint y: 372, distance: 16.8
click at [793, 375] on div "EGP 75 Price" at bounding box center [813, 379] width 108 height 28
type input "85"
click at [716, 309] on div "85 EGP" at bounding box center [682, 303] width 123 height 14
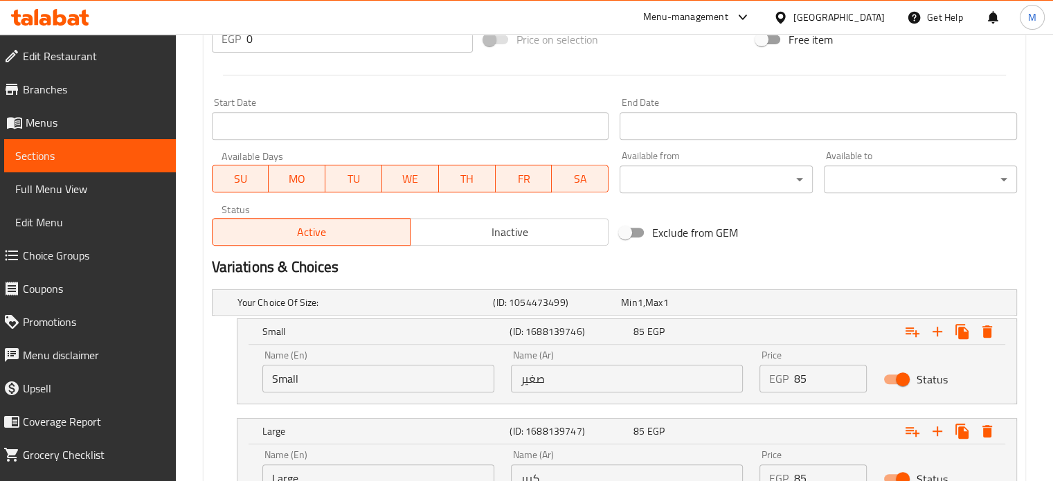
drag, startPoint x: 793, startPoint y: 476, endPoint x: 784, endPoint y: 477, distance: 9.8
click at [786, 477] on div "Your Choice Of Size: (ID: 1054473499) Min 1 , Max 1 Name (En) Your Choice Of Si…" at bounding box center [614, 404] width 816 height 240
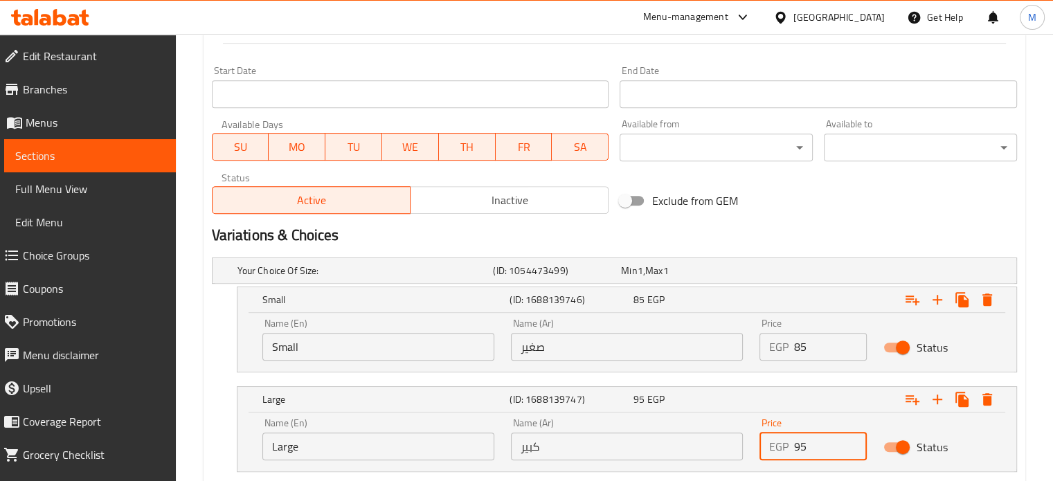
type input "95"
click at [737, 415] on div "Name (Ar) كبير Name (Ar)" at bounding box center [627, 439] width 249 height 59
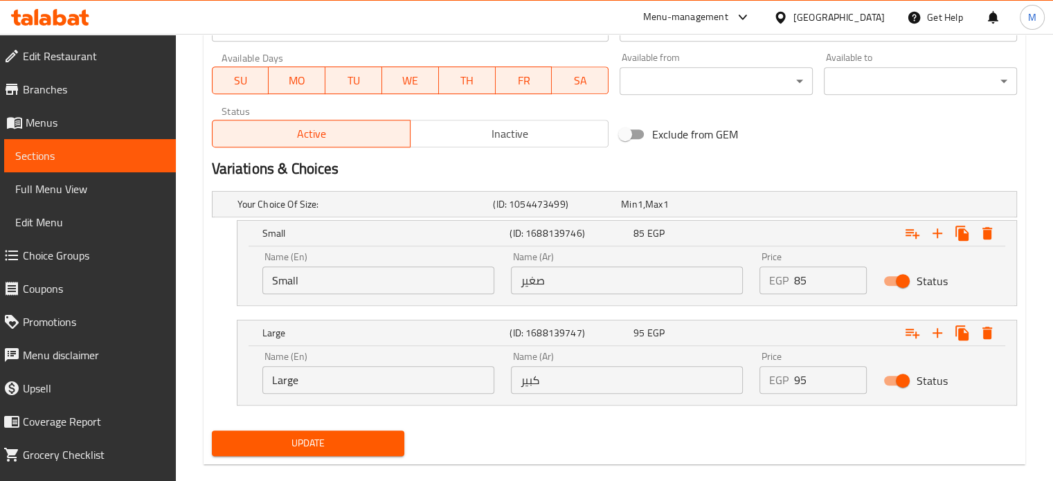
scroll to position [666, 0]
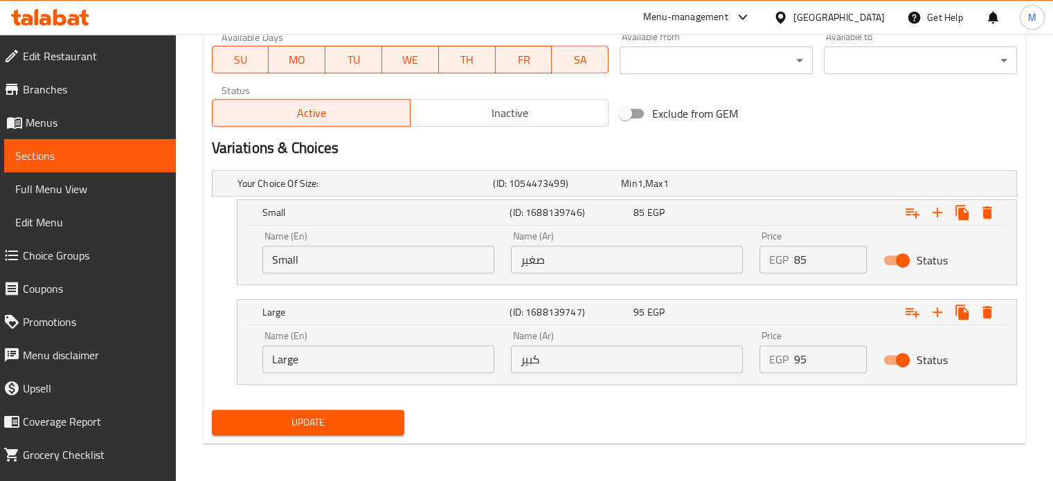
click at [357, 424] on span "Update" at bounding box center [308, 422] width 171 height 17
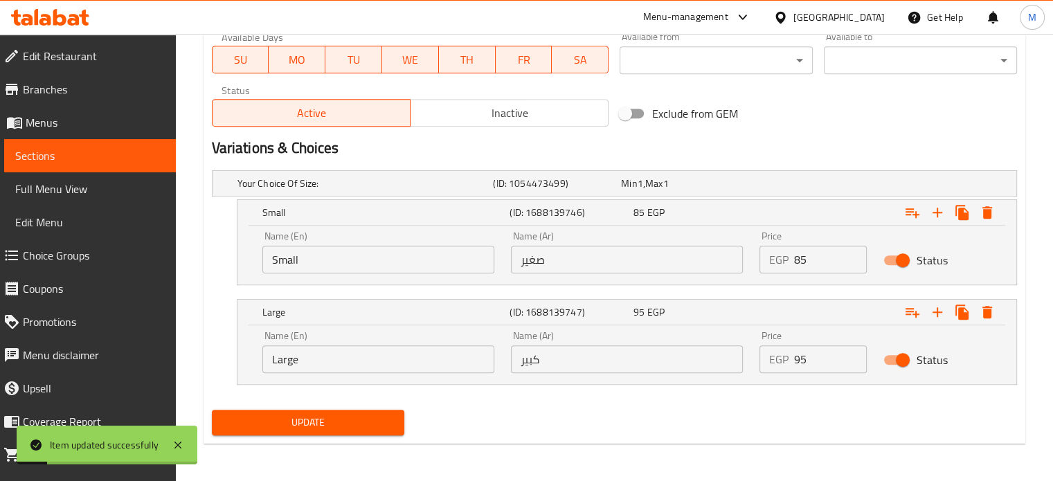
click at [1018, 375] on div "Your Choice Of Size: (ID: 1054473499) Min 1 , Max 1 Name (En) Your Choice Of Si…" at bounding box center [614, 285] width 816 height 240
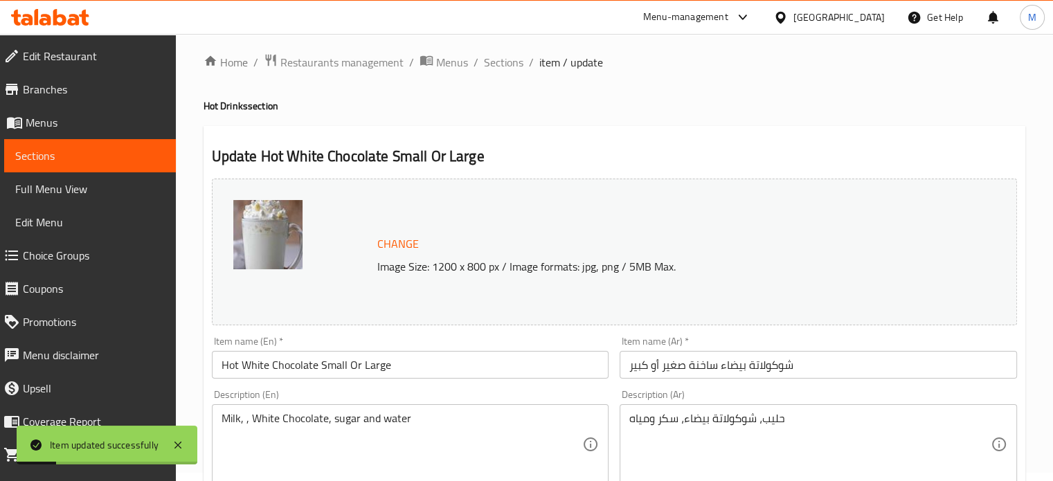
scroll to position [0, 0]
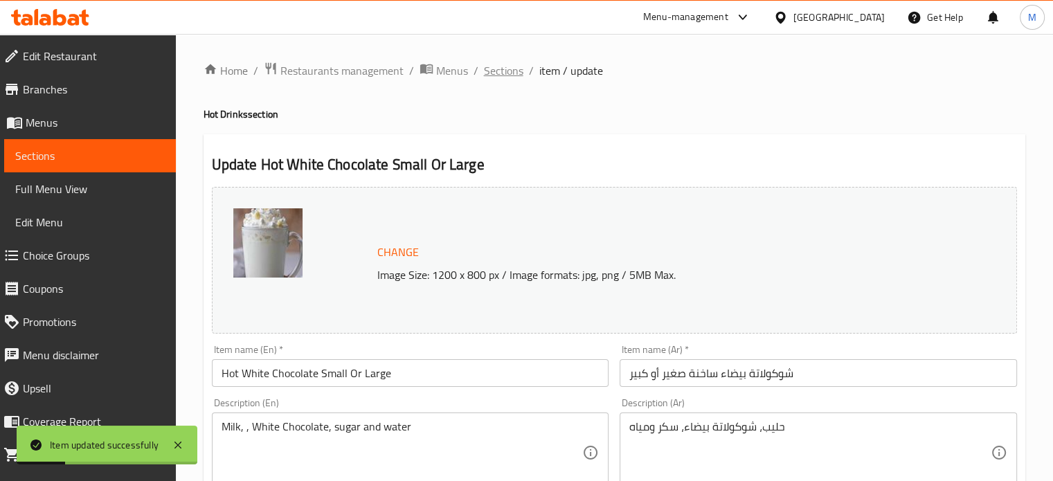
click at [515, 70] on span "Sections" at bounding box center [503, 70] width 39 height 17
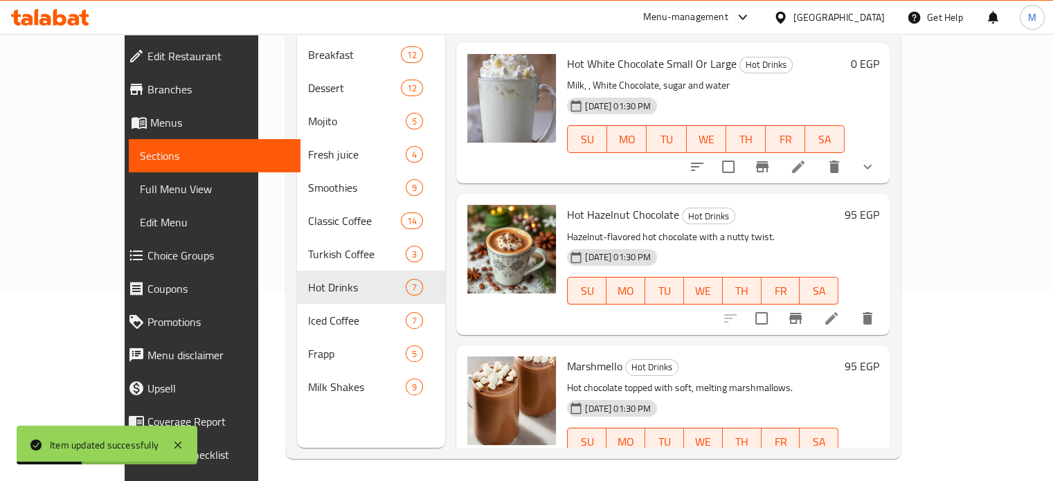
scroll to position [194, 0]
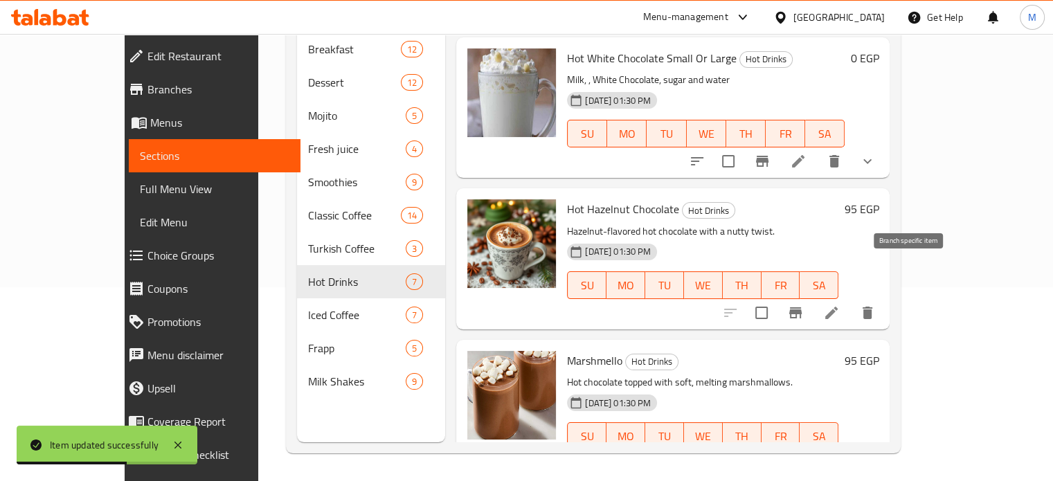
click at [802, 307] on icon "Branch-specific-item" at bounding box center [795, 312] width 12 height 11
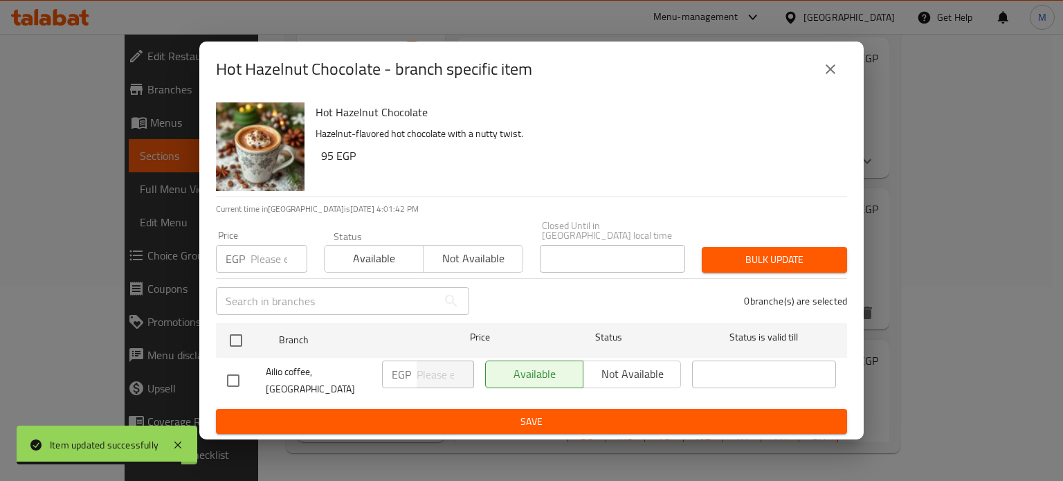
click at [262, 251] on input "number" at bounding box center [279, 259] width 57 height 28
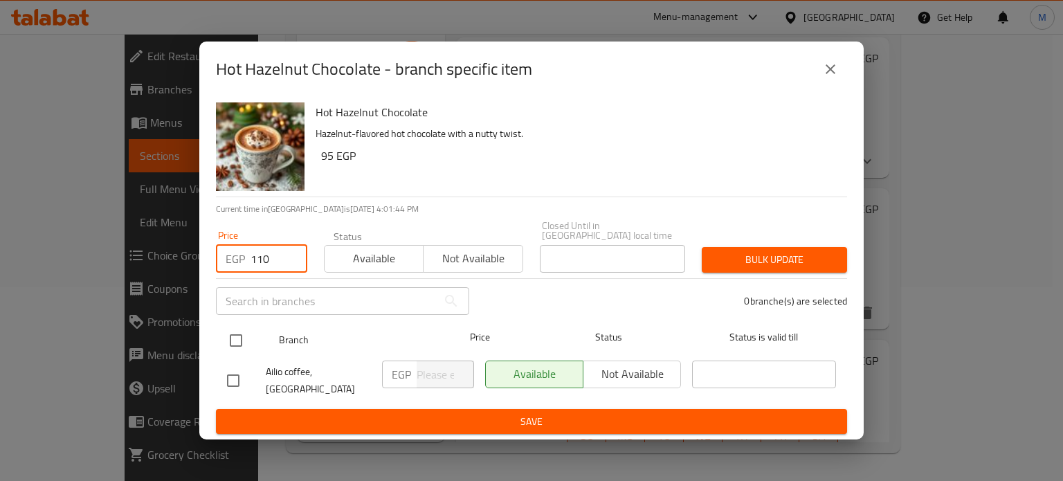
type input "110"
click at [242, 339] on input "checkbox" at bounding box center [236, 340] width 29 height 29
checkbox input "true"
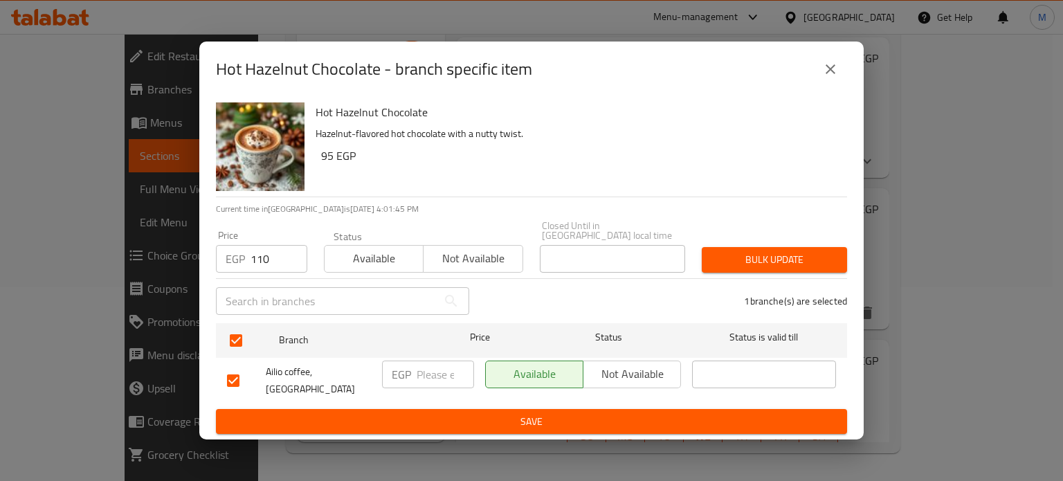
click at [725, 255] on span "Bulk update" at bounding box center [774, 259] width 123 height 17
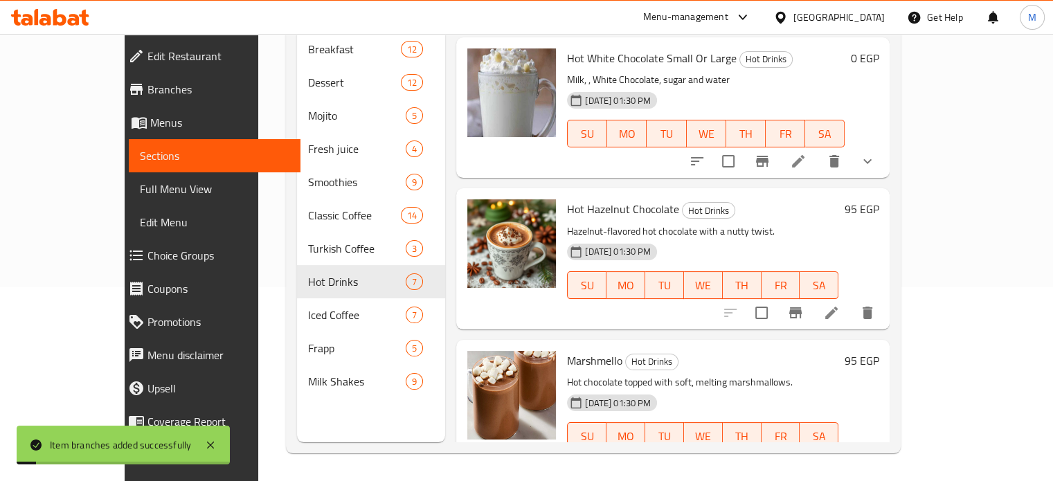
click at [879, 351] on div "95 EGP" at bounding box center [858, 410] width 40 height 118
click at [802, 458] on icon "Branch-specific-item" at bounding box center [795, 463] width 12 height 11
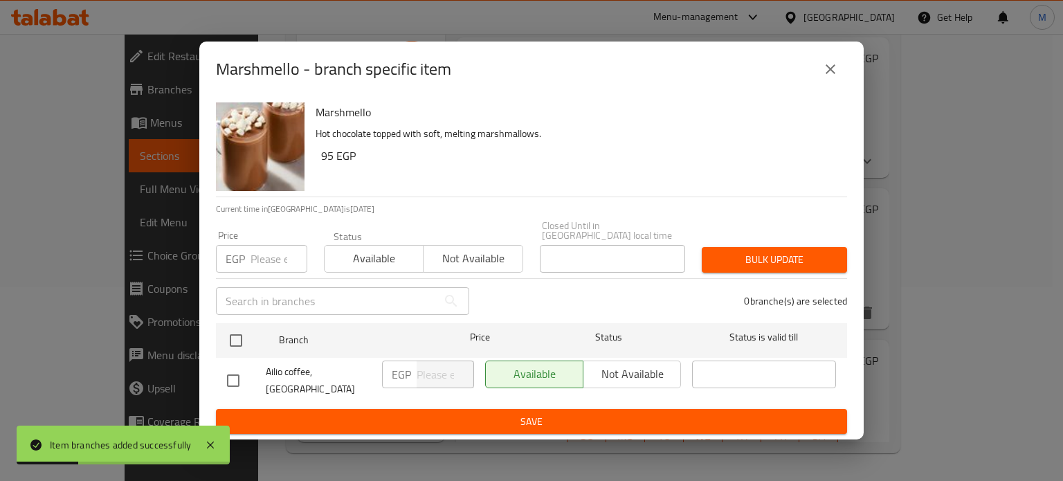
click at [259, 255] on input "number" at bounding box center [279, 259] width 57 height 28
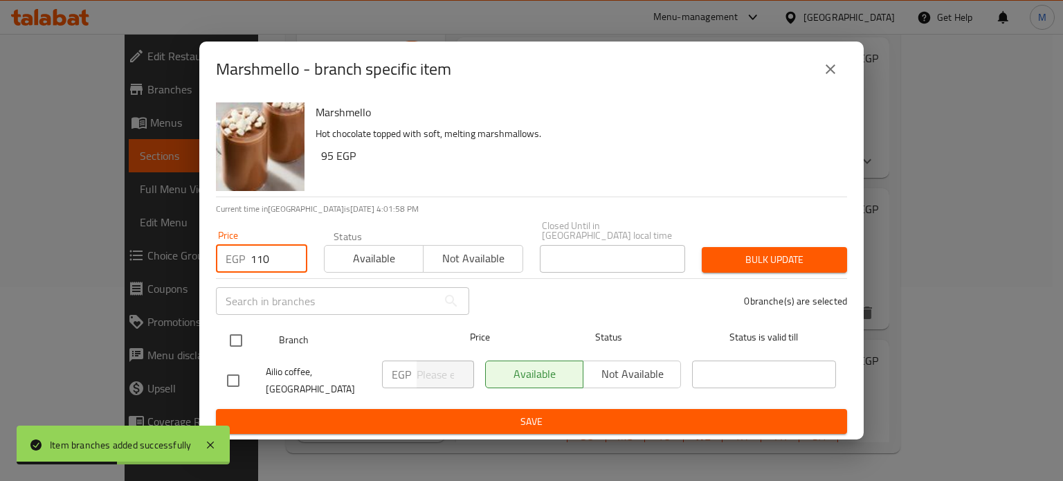
type input "110"
click at [234, 334] on input "checkbox" at bounding box center [236, 340] width 29 height 29
checkbox input "true"
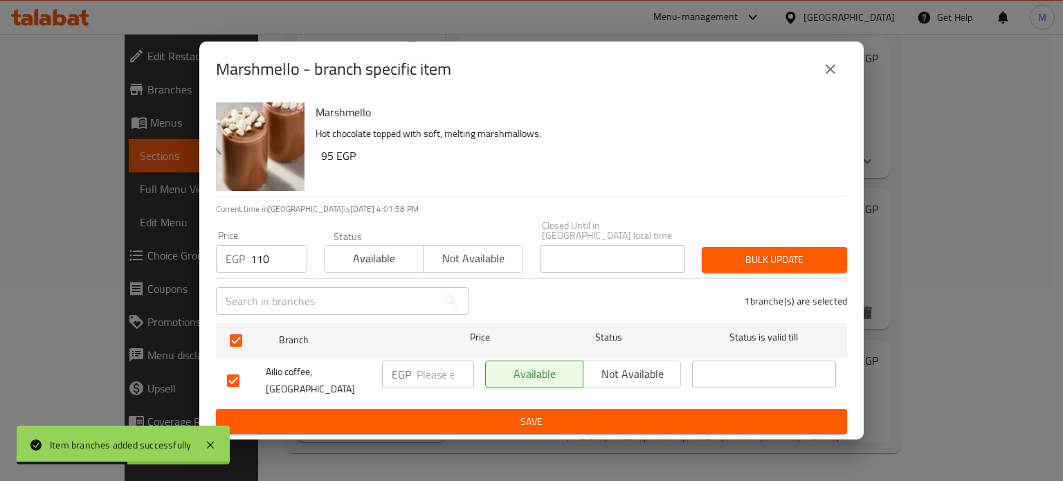
click at [784, 257] on span "Bulk update" at bounding box center [774, 259] width 123 height 17
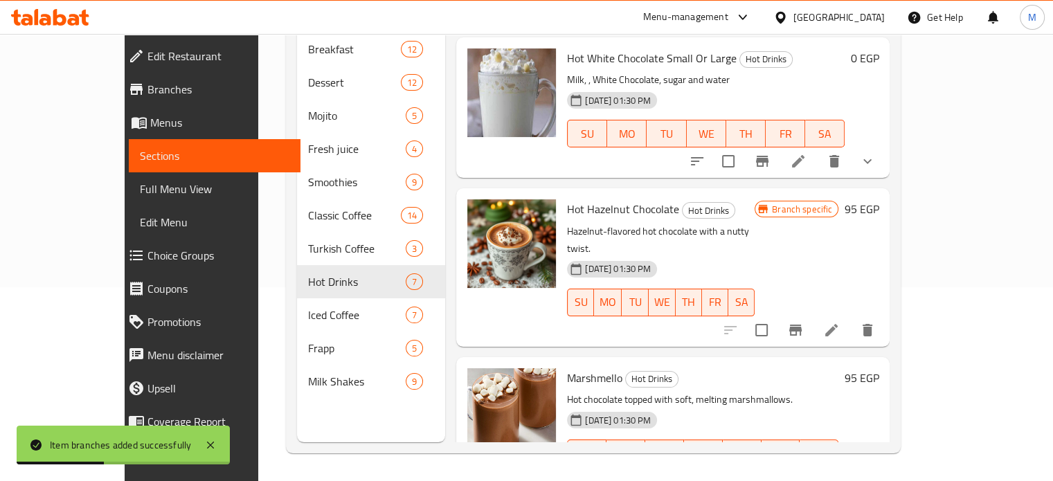
click at [879, 368] on div "95 EGP" at bounding box center [858, 427] width 40 height 118
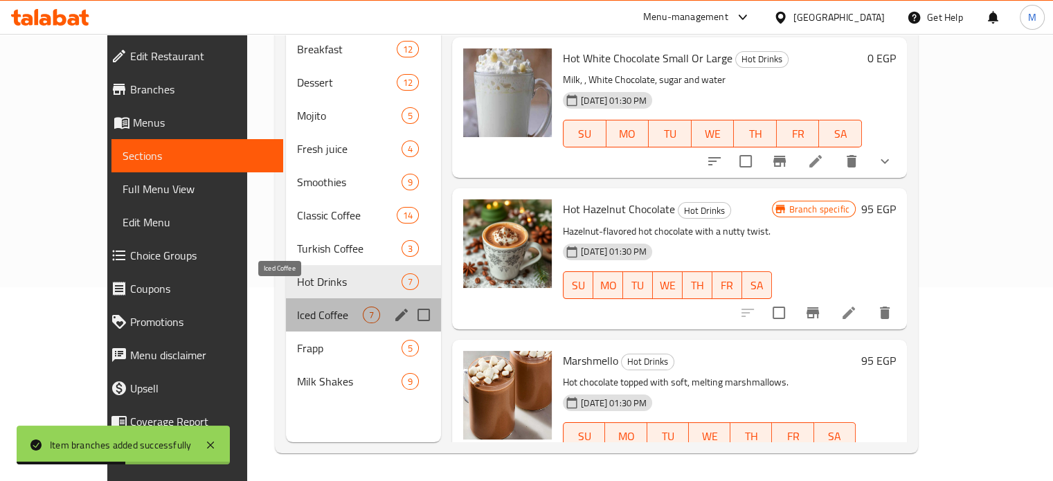
click at [297, 307] on span "Iced Coffee" at bounding box center [330, 315] width 66 height 17
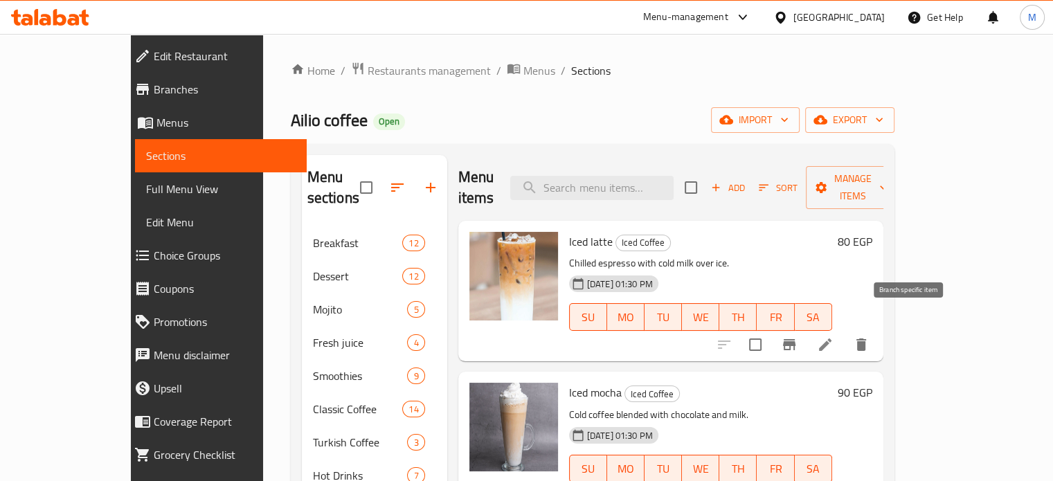
click at [795, 339] on icon "Branch-specific-item" at bounding box center [789, 344] width 12 height 11
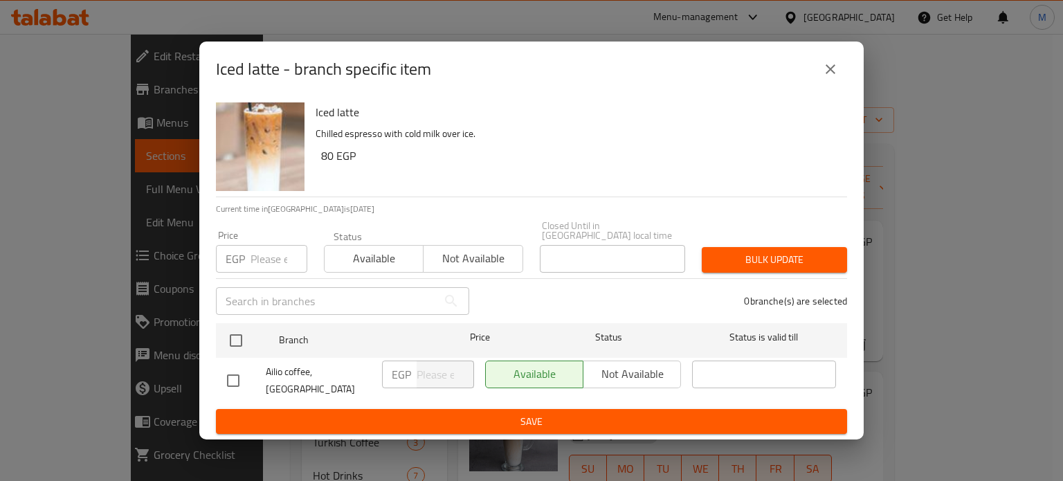
click at [274, 255] on input "number" at bounding box center [279, 259] width 57 height 28
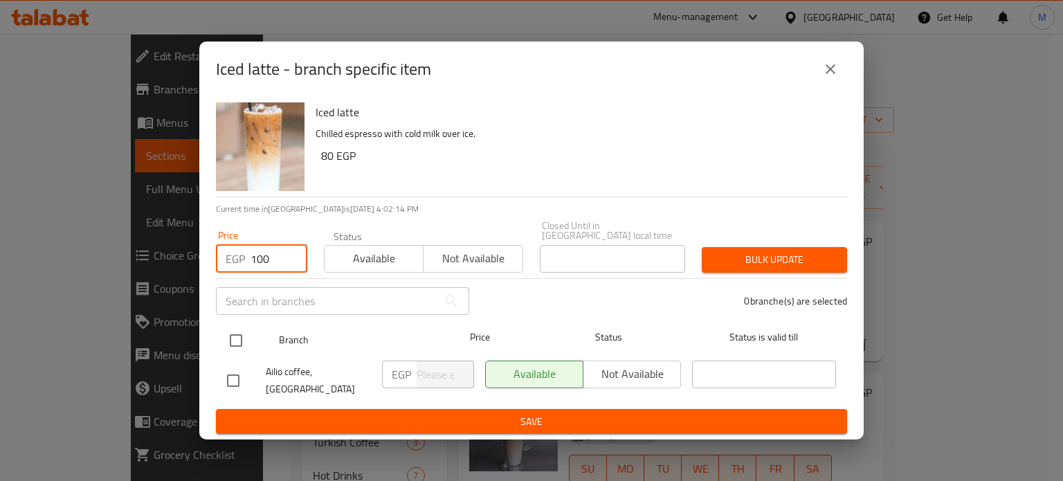
type input "100"
click at [237, 339] on input "checkbox" at bounding box center [236, 340] width 29 height 29
checkbox input "true"
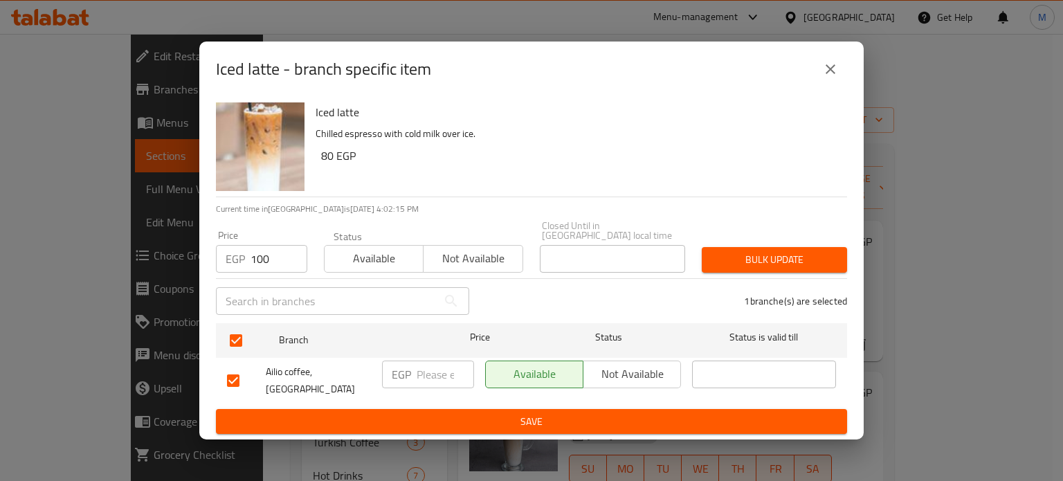
click at [759, 268] on div "Bulk update" at bounding box center [775, 260] width 162 height 42
click at [759, 265] on button "Bulk update" at bounding box center [774, 260] width 145 height 26
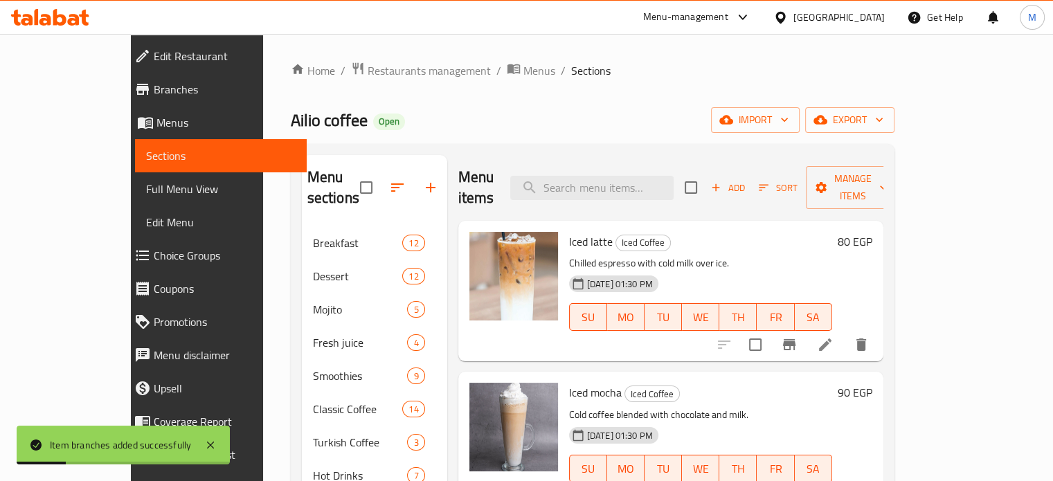
click at [872, 390] on div "90 EGP" at bounding box center [852, 442] width 40 height 118
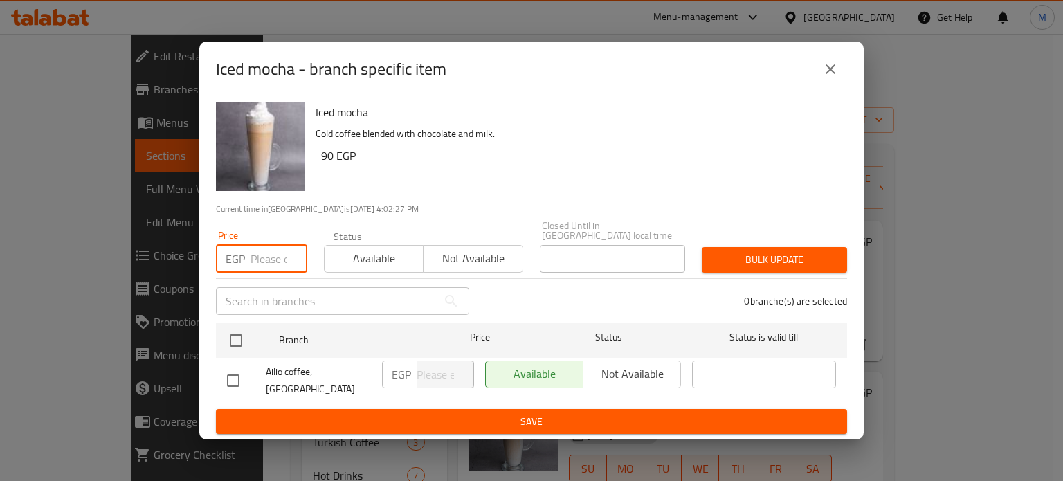
click at [269, 251] on input "number" at bounding box center [279, 259] width 57 height 28
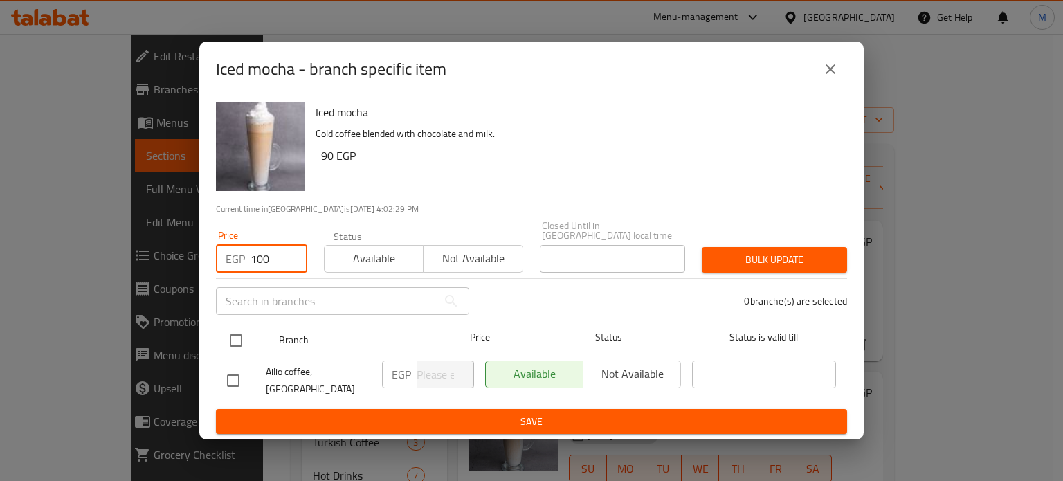
type input "100"
click at [241, 329] on input "checkbox" at bounding box center [236, 340] width 29 height 29
checkbox input "true"
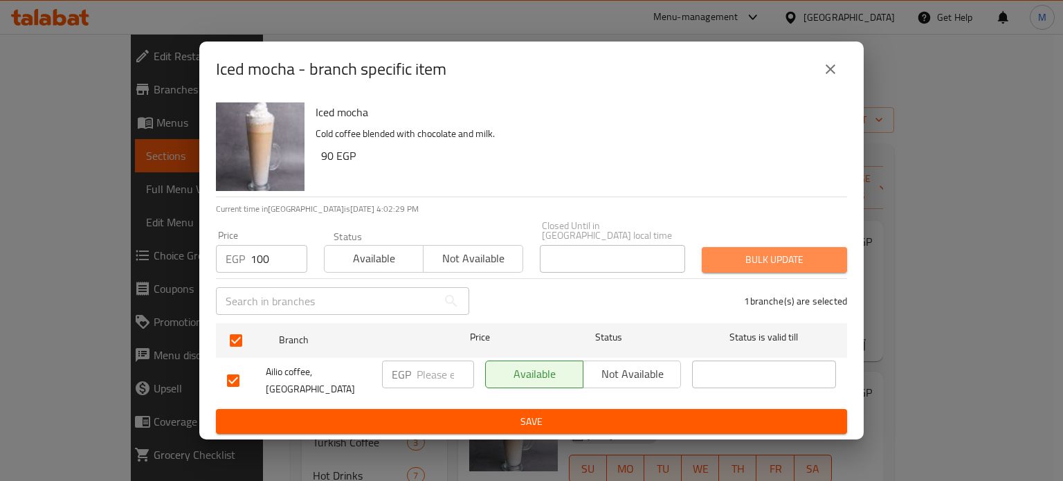
click at [750, 258] on span "Bulk update" at bounding box center [774, 259] width 123 height 17
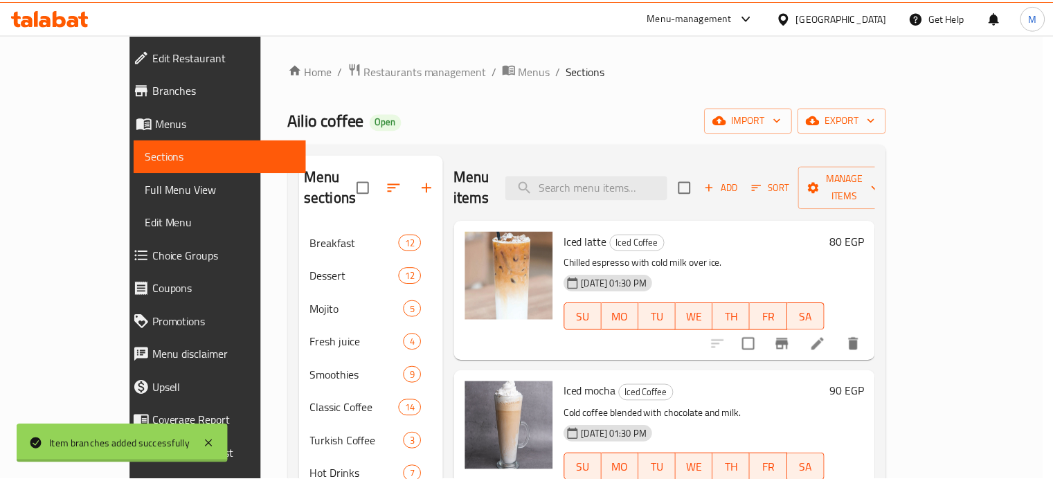
scroll to position [11, 0]
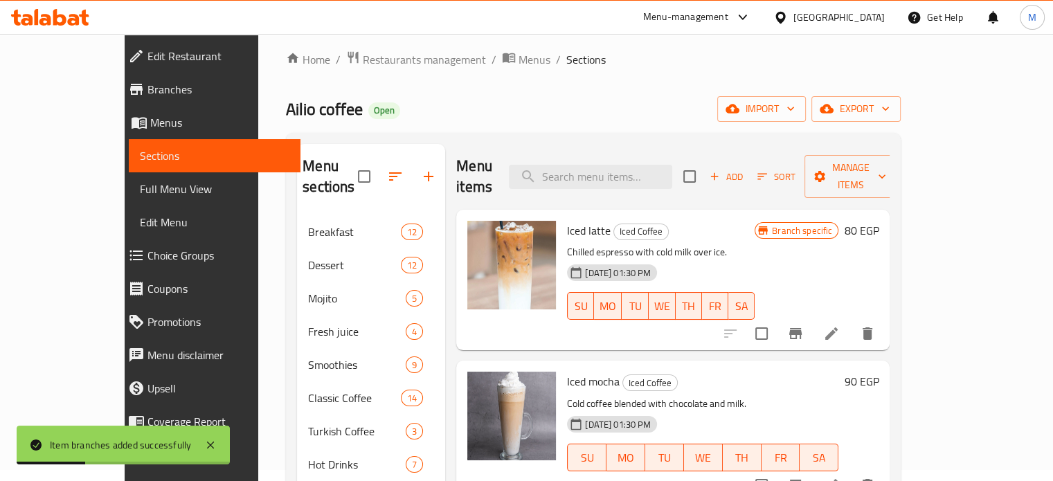
click at [890, 402] on div "Iced mocha Iced Coffee Cold coffee blended with chocolate and milk. 26-06-2025 …" at bounding box center [672, 431] width 433 height 141
click at [804, 477] on icon "Branch-specific-item" at bounding box center [795, 485] width 17 height 17
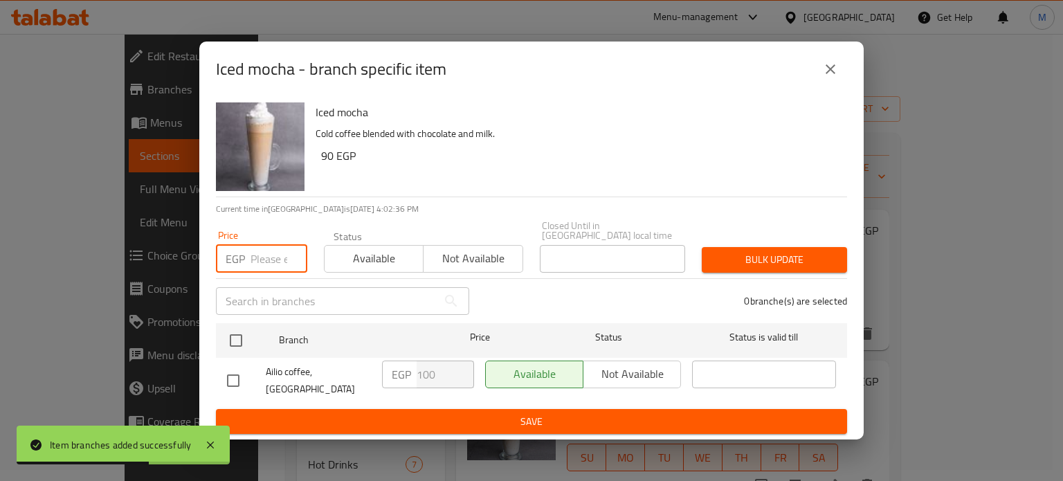
click at [269, 257] on input "number" at bounding box center [279, 259] width 57 height 28
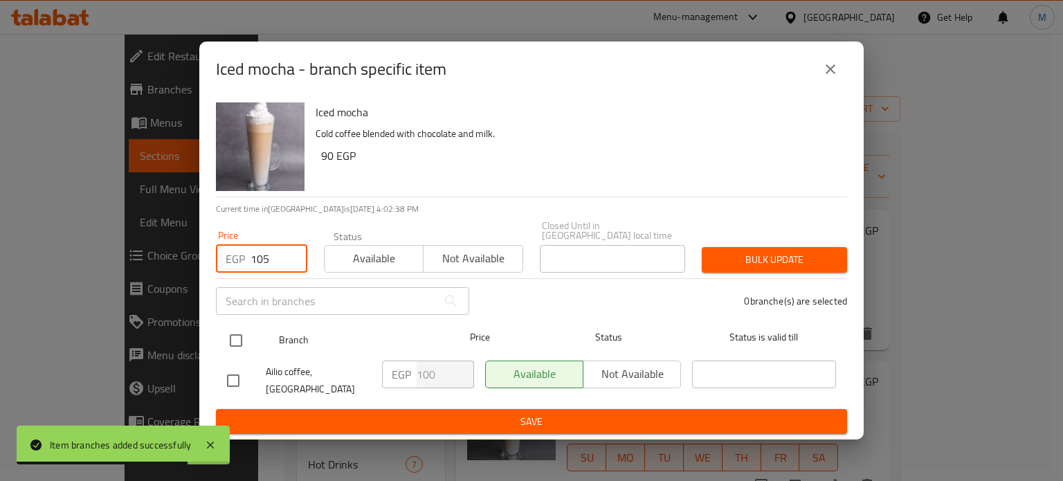
type input "105"
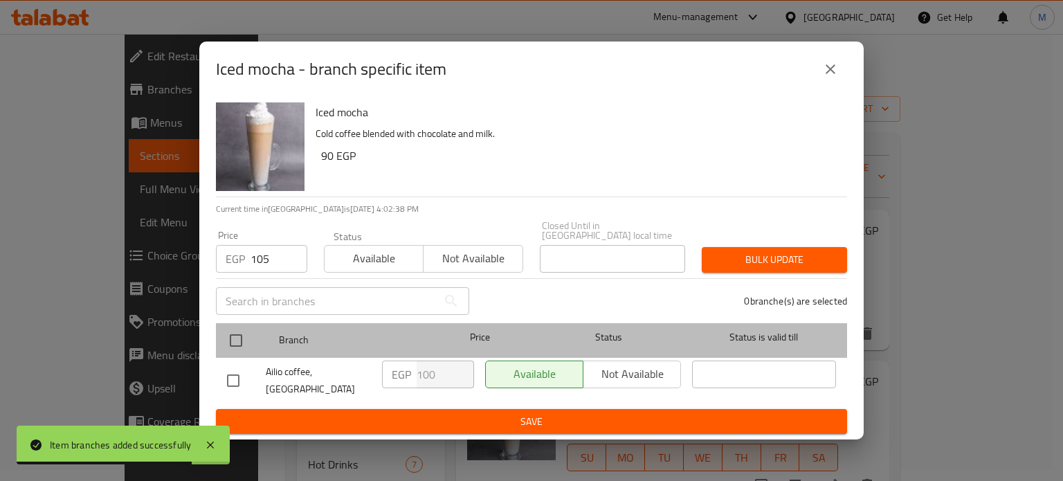
click at [253, 337] on div at bounding box center [248, 341] width 52 height 40
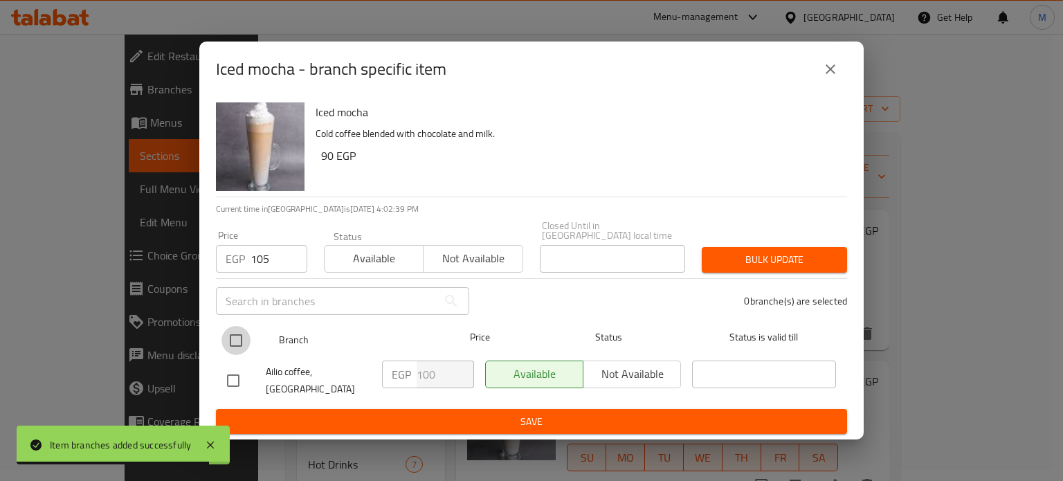
click at [226, 337] on input "checkbox" at bounding box center [236, 340] width 29 height 29
checkbox input "true"
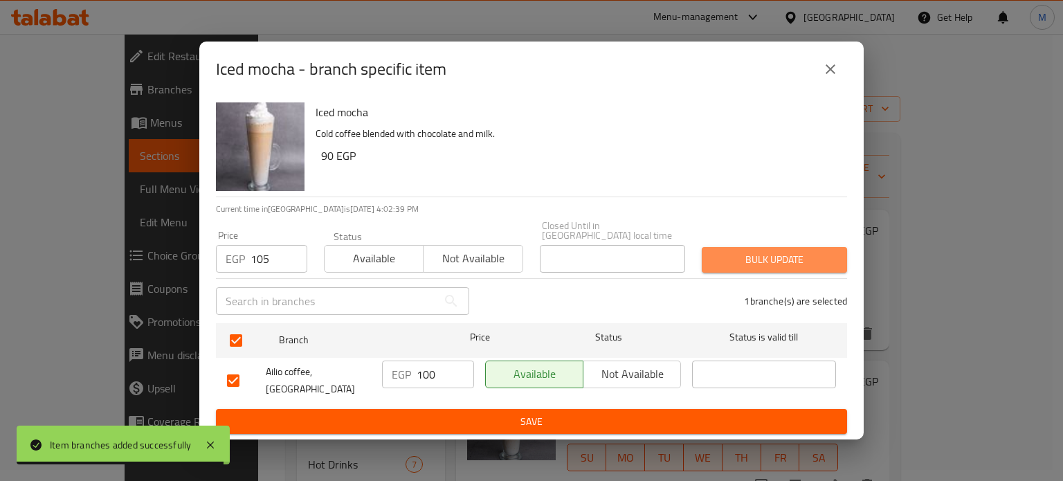
click at [762, 251] on span "Bulk update" at bounding box center [774, 259] width 123 height 17
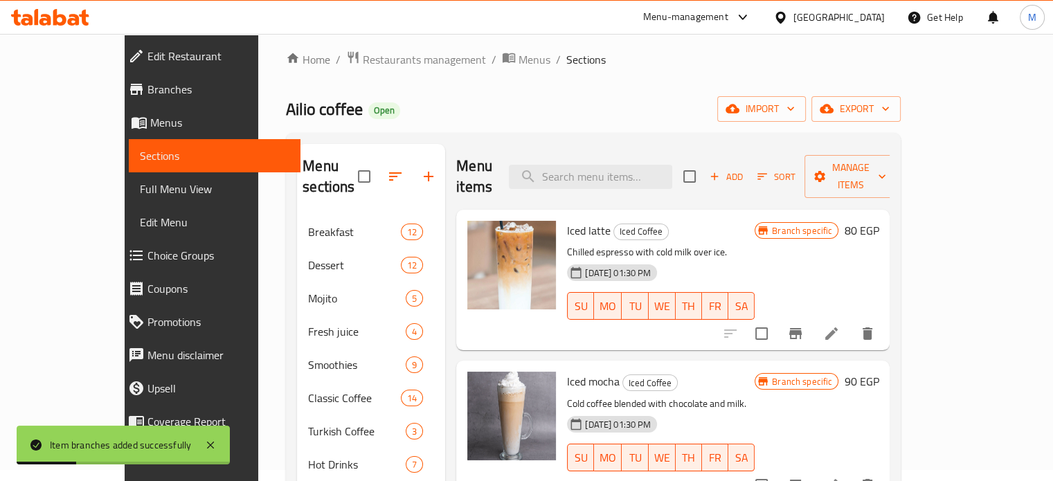
click at [879, 406] on div "Branch specific 90 EGP" at bounding box center [817, 431] width 124 height 118
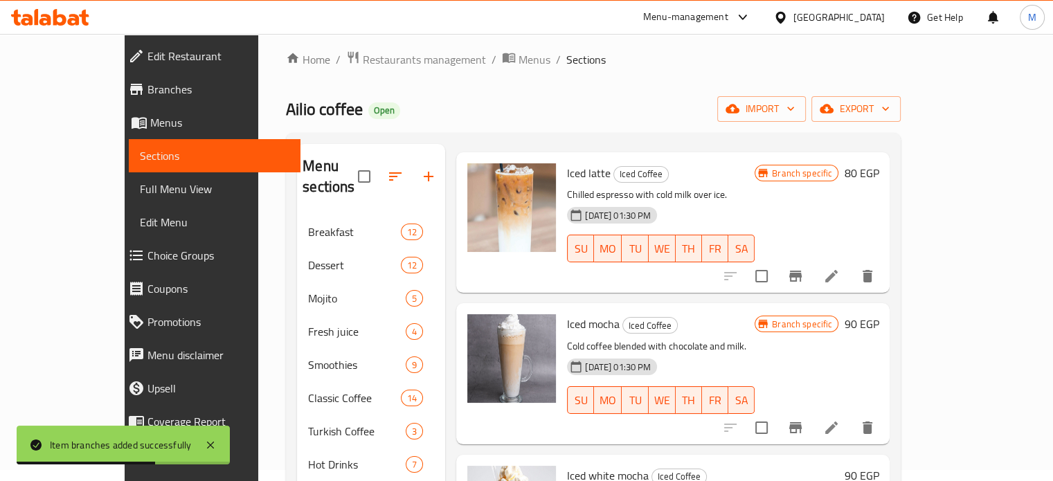
scroll to position [0, 0]
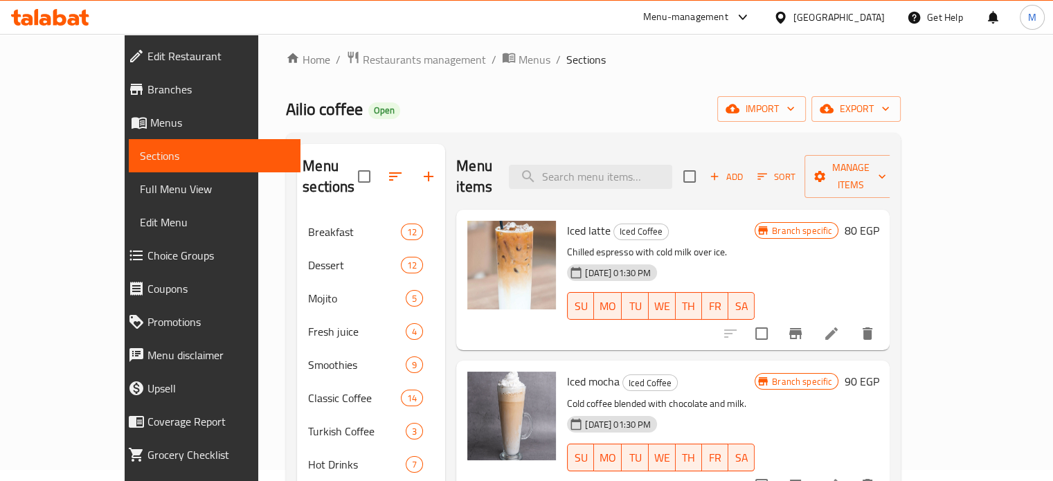
click at [928, 342] on div "Home / Restaurants management / Menus / Sections Ailio coffee Open import expor…" at bounding box center [593, 343] width 670 height 641
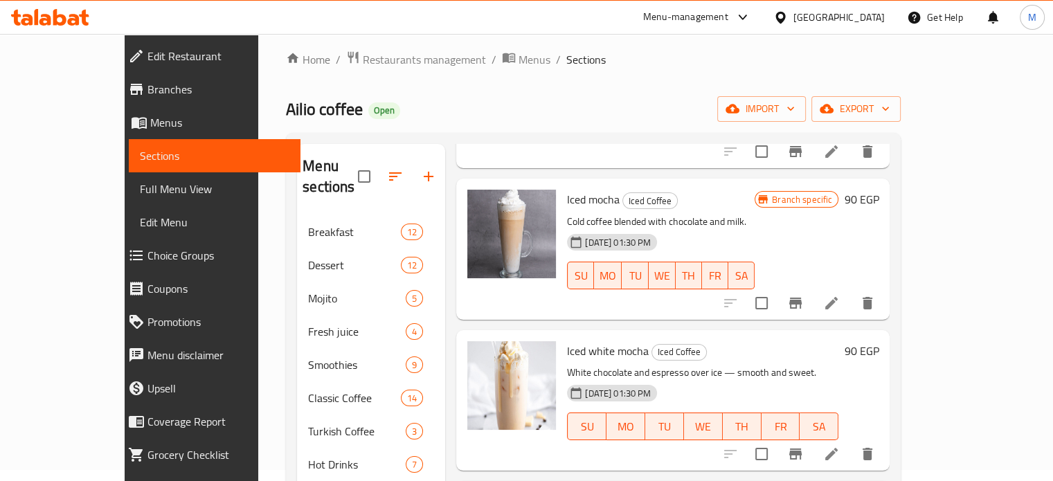
scroll to position [203, 0]
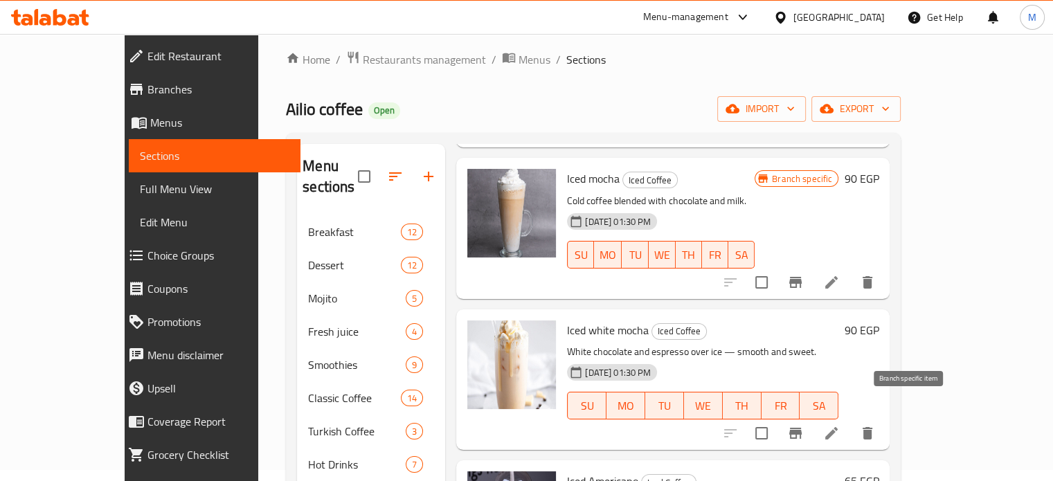
click at [802, 428] on icon "Branch-specific-item" at bounding box center [795, 433] width 12 height 11
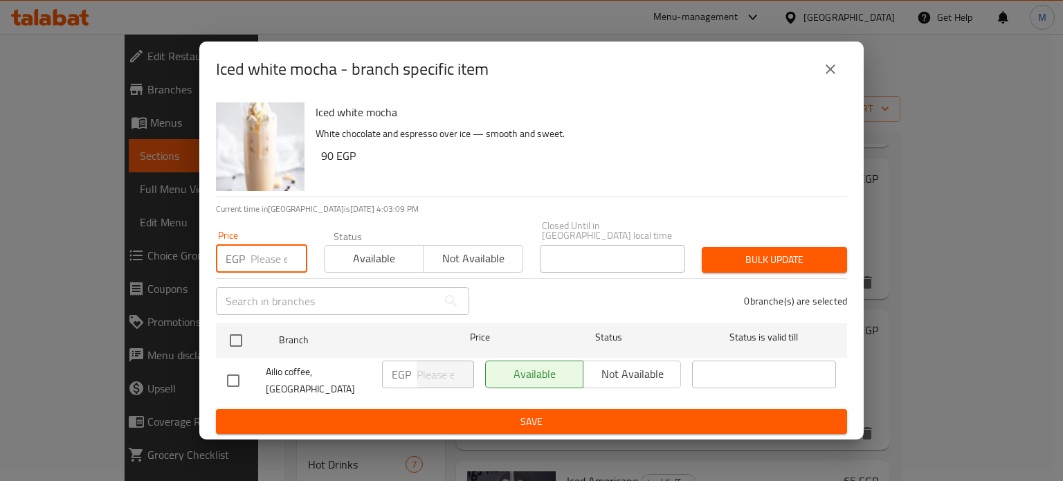
click at [266, 254] on input "number" at bounding box center [279, 259] width 57 height 28
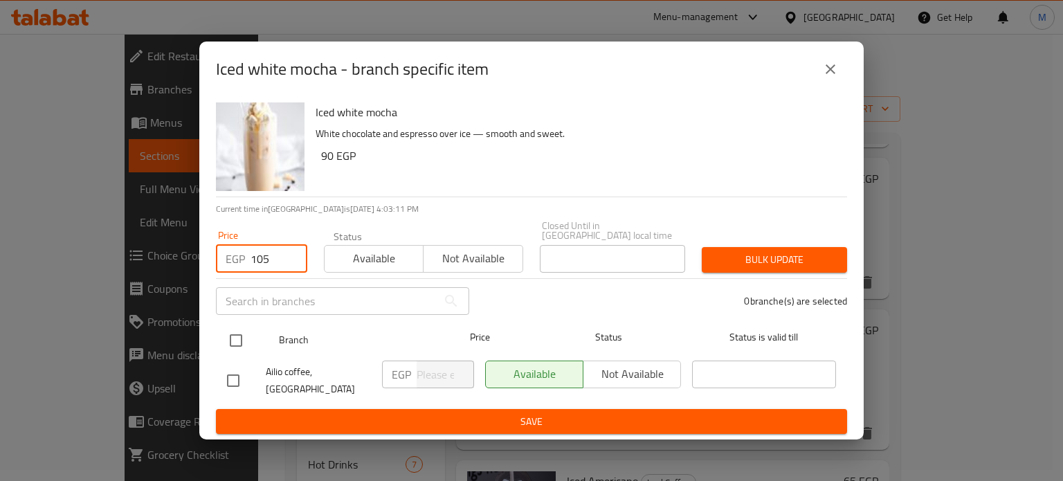
type input "105"
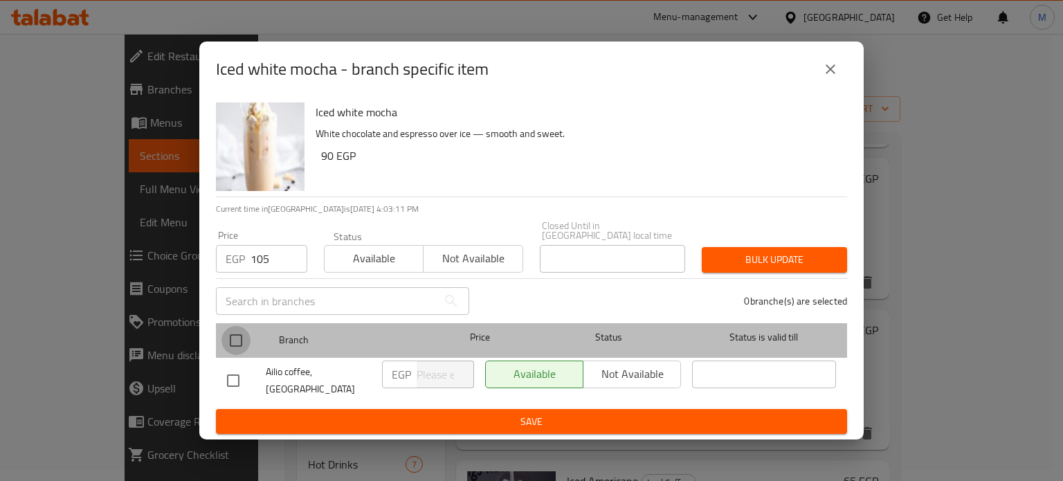
click at [240, 336] on input "checkbox" at bounding box center [236, 340] width 29 height 29
checkbox input "true"
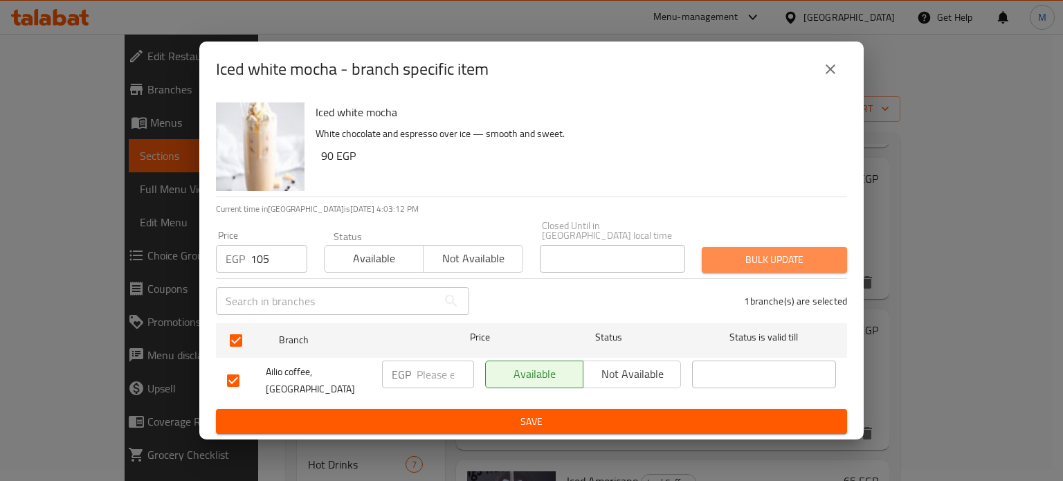
click at [736, 254] on span "Bulk update" at bounding box center [774, 259] width 123 height 17
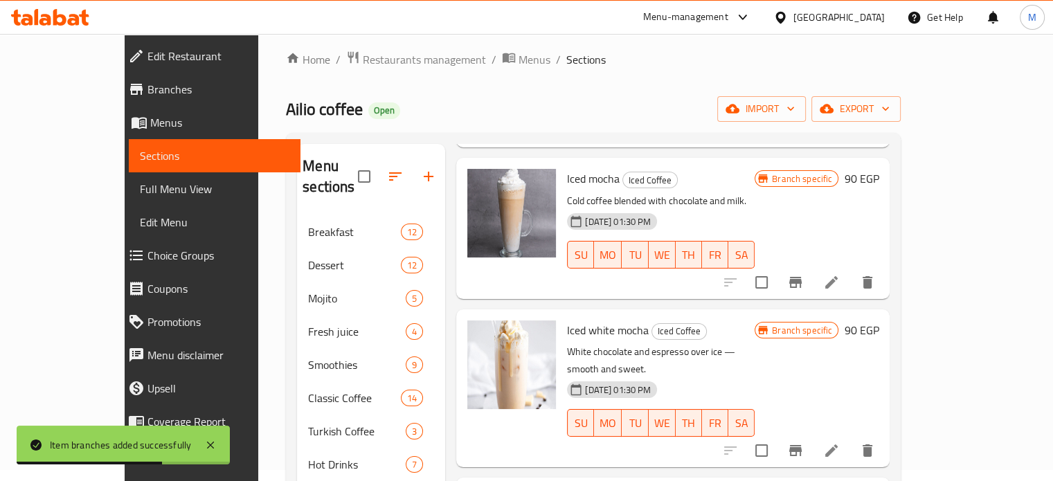
click at [760, 420] on div "Iced white mocha Iced Coffee White chocolate and espresso over ice — smooth and…" at bounding box center [660, 388] width 199 height 147
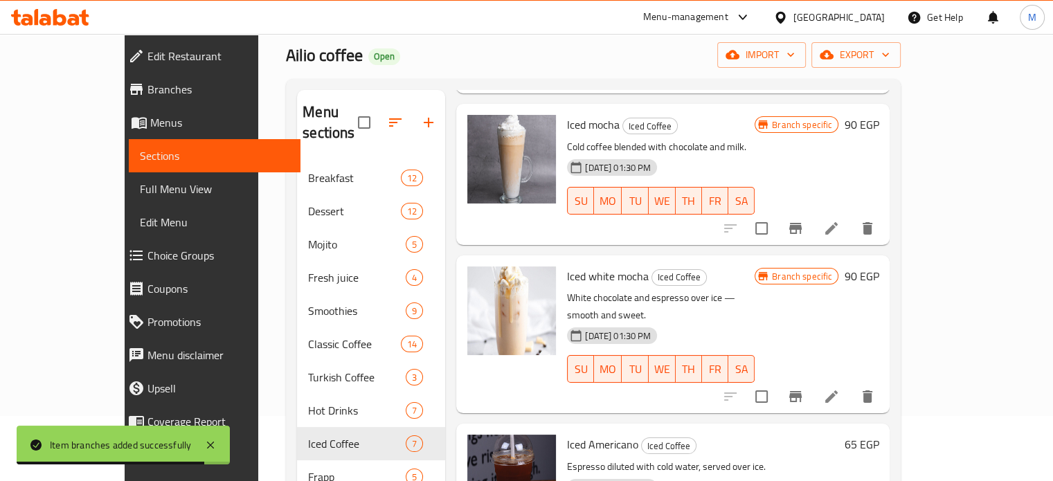
scroll to position [181, 0]
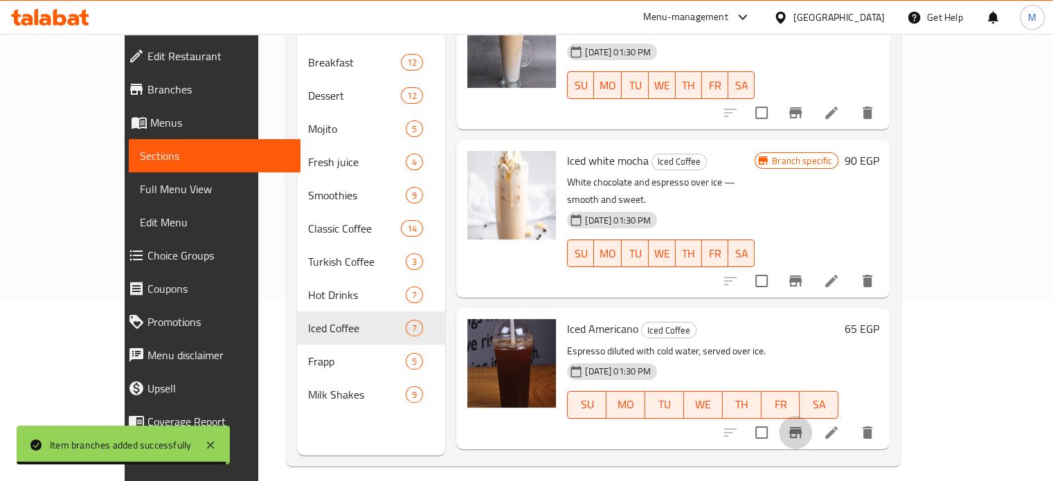
click at [804, 424] on icon "Branch-specific-item" at bounding box center [795, 432] width 17 height 17
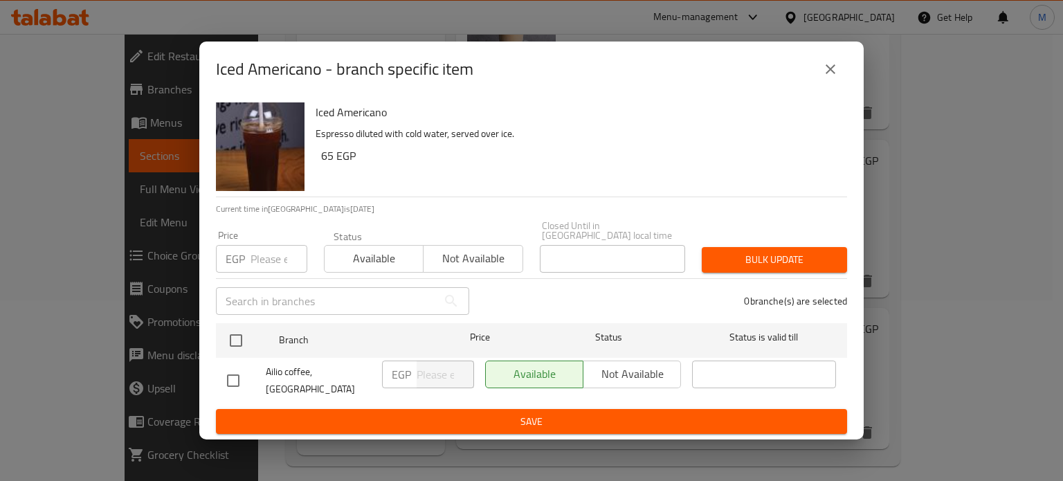
click at [268, 264] on input "number" at bounding box center [279, 259] width 57 height 28
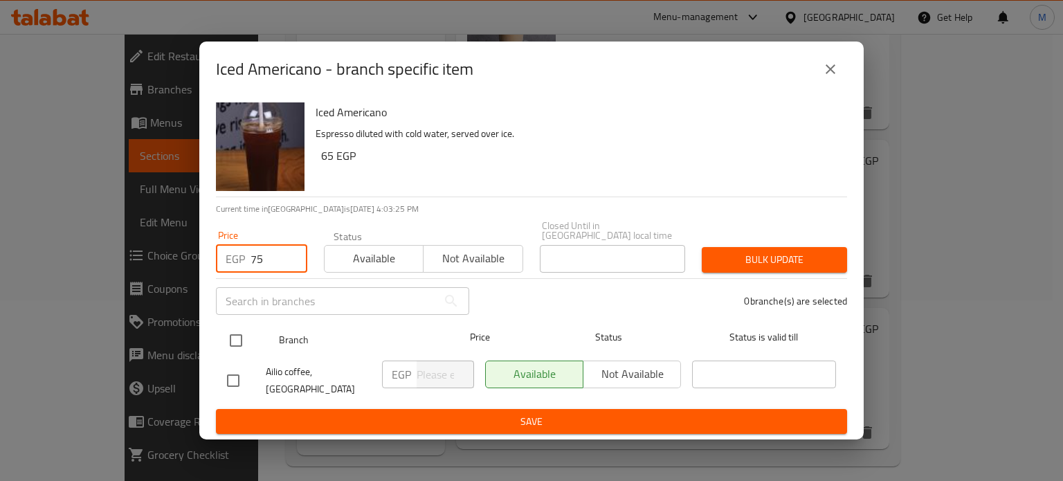
type input "75"
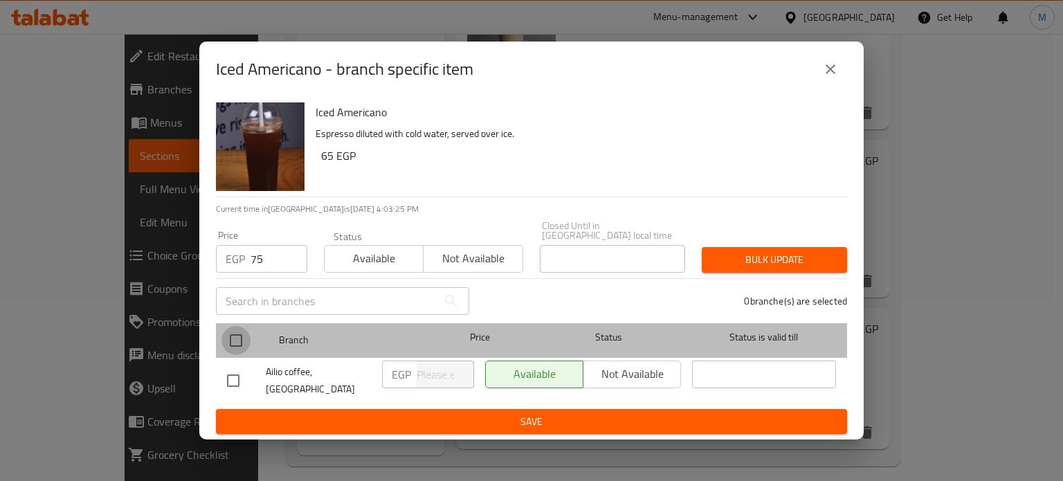
click at [233, 332] on input "checkbox" at bounding box center [236, 340] width 29 height 29
checkbox input "true"
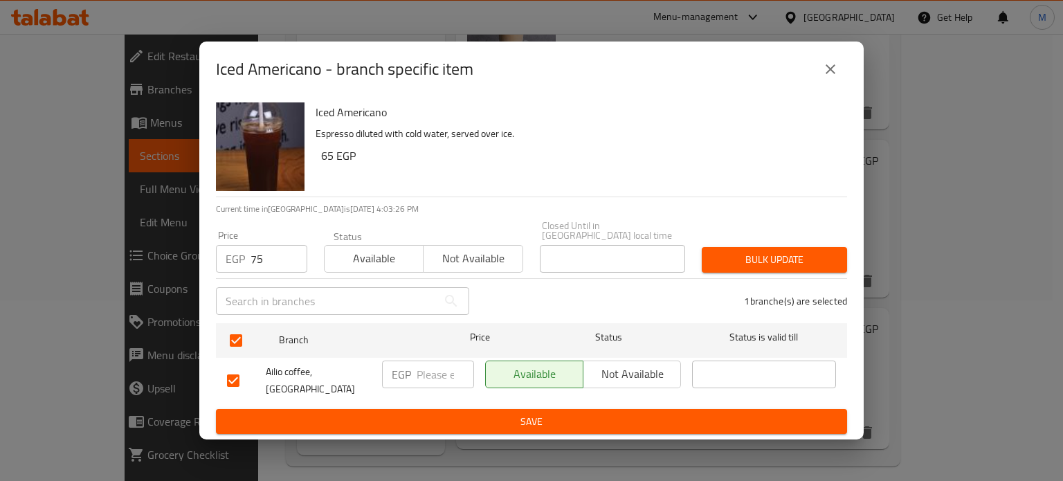
click at [802, 254] on span "Bulk update" at bounding box center [774, 259] width 123 height 17
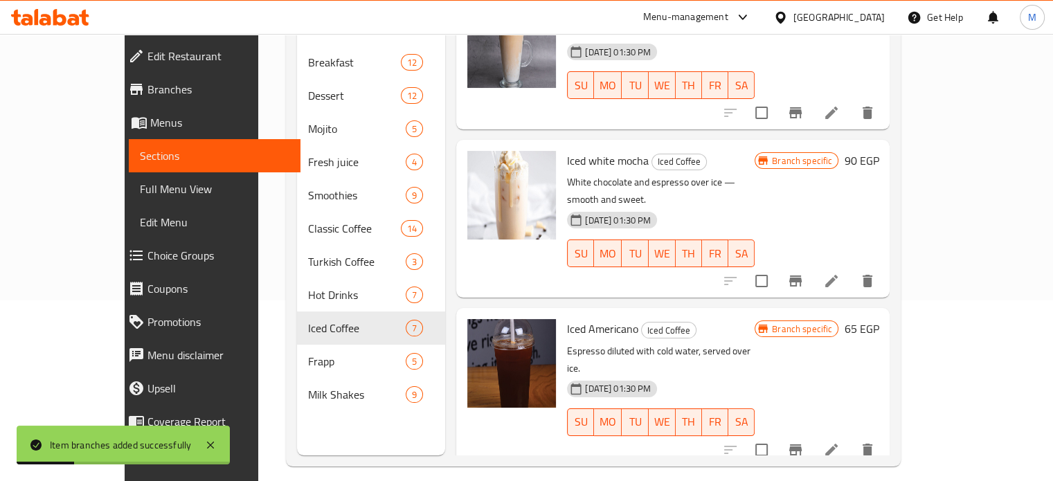
drag, startPoint x: 989, startPoint y: 333, endPoint x: 1020, endPoint y: 299, distance: 46.1
click at [879, 333] on div "Branch specific 65 EGP" at bounding box center [817, 387] width 124 height 136
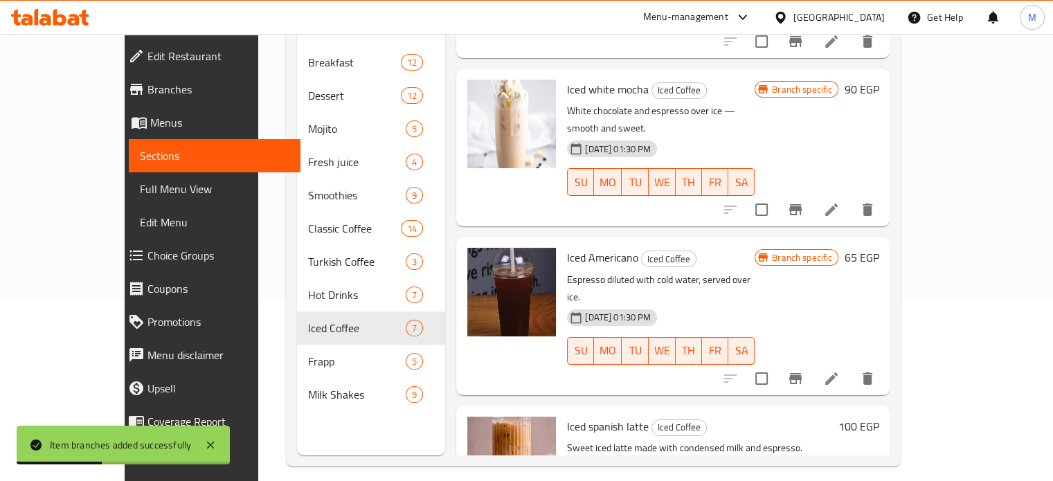
scroll to position [348, 0]
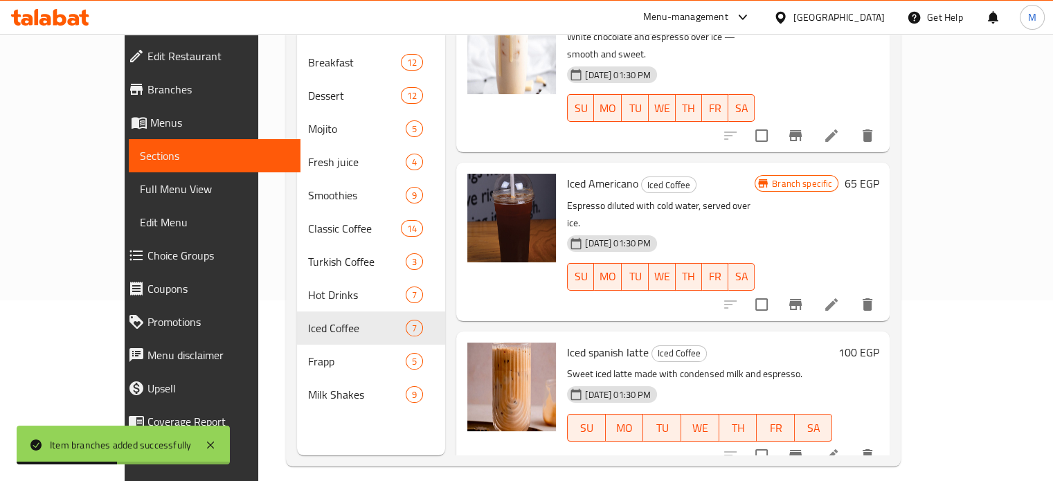
click at [802, 450] on icon "Branch-specific-item" at bounding box center [795, 455] width 12 height 11
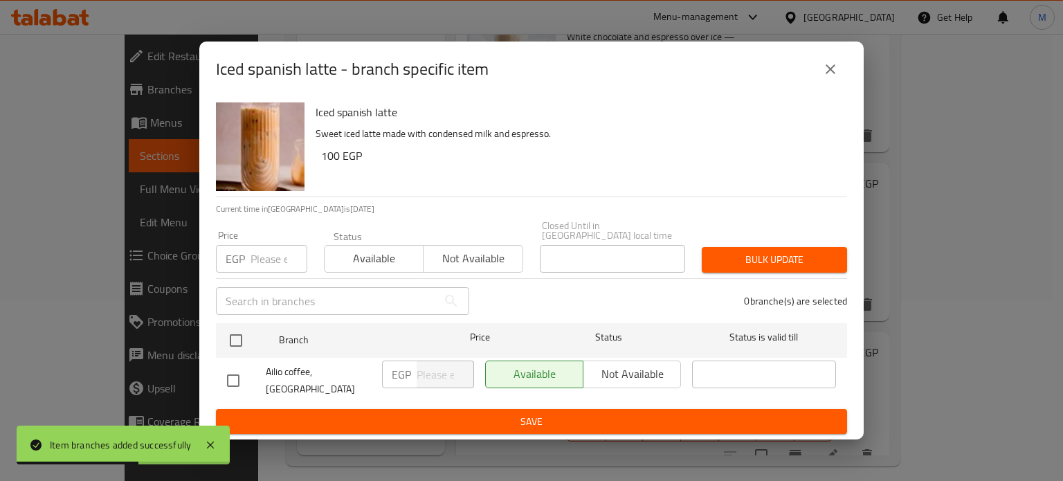
click at [264, 259] on input "number" at bounding box center [279, 259] width 57 height 28
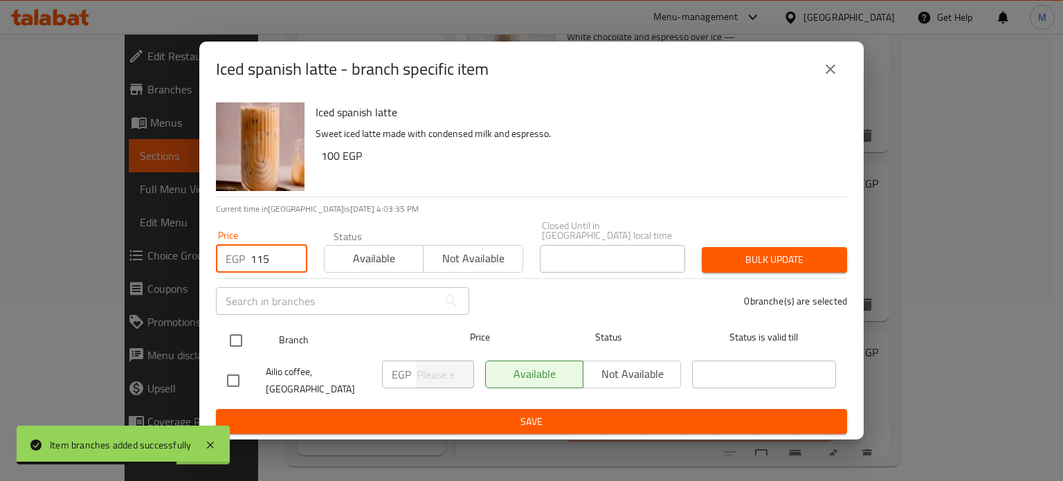
type input "115"
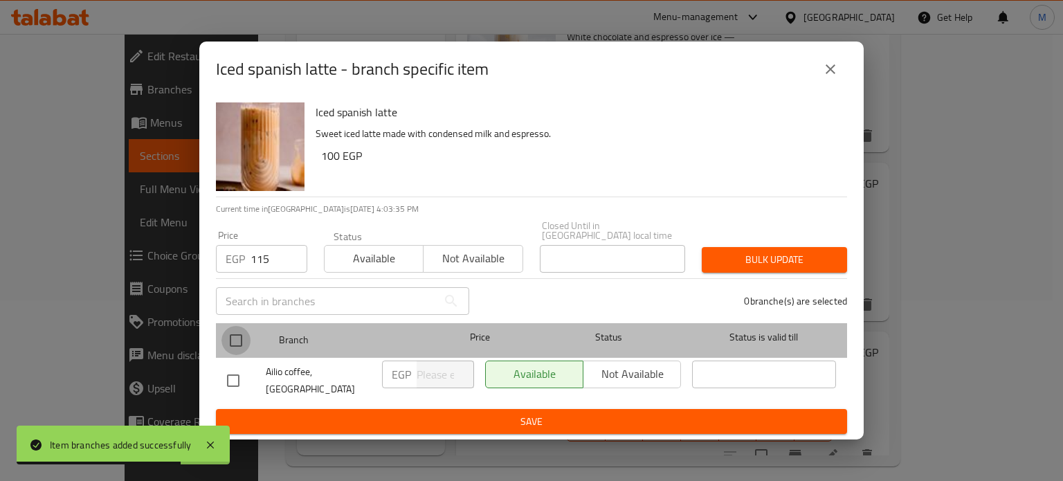
click at [235, 340] on input "checkbox" at bounding box center [236, 340] width 29 height 29
checkbox input "true"
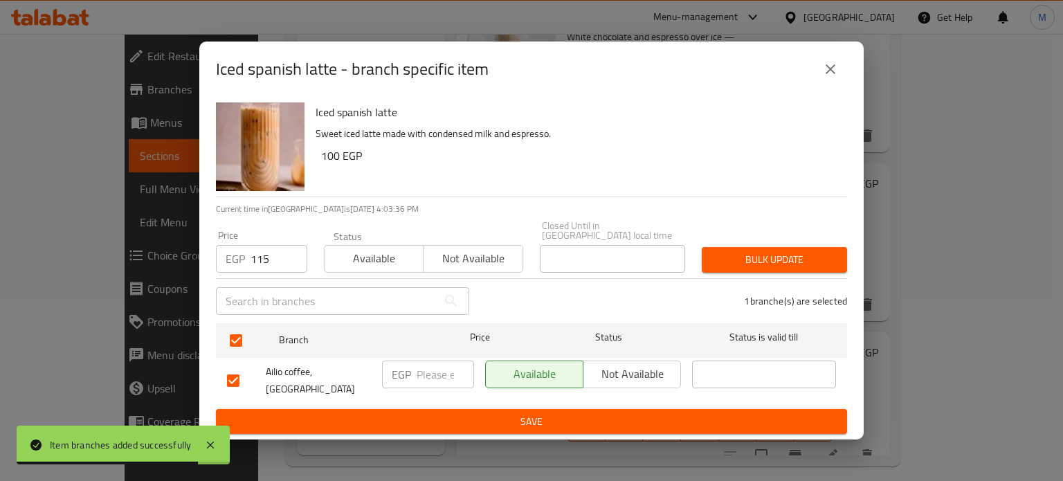
click at [739, 251] on span "Bulk update" at bounding box center [774, 259] width 123 height 17
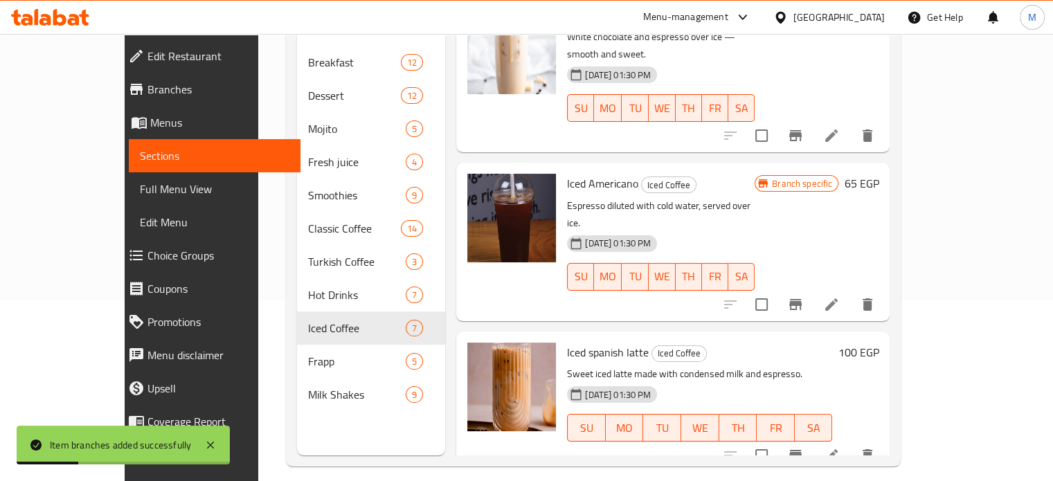
click at [879, 358] on div "100 EGP" at bounding box center [855, 402] width 46 height 118
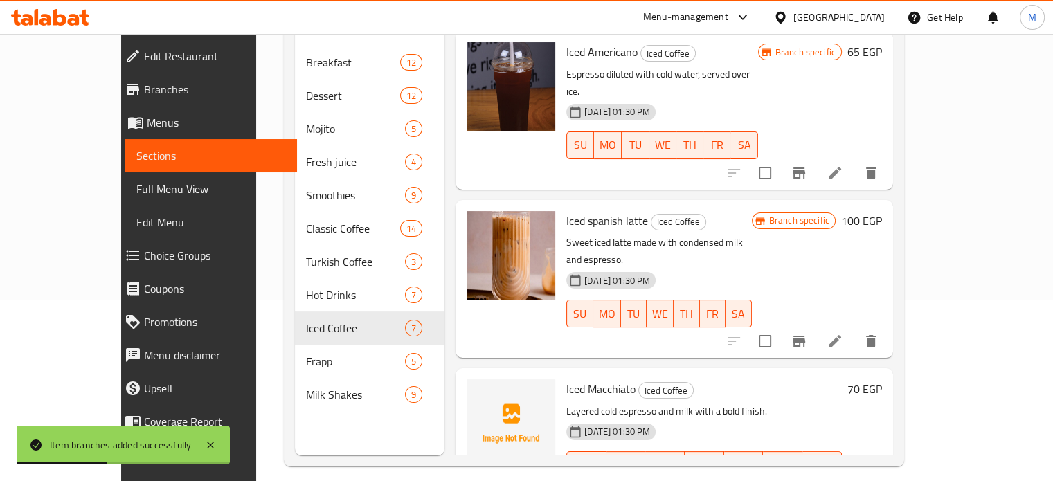
scroll to position [484, 0]
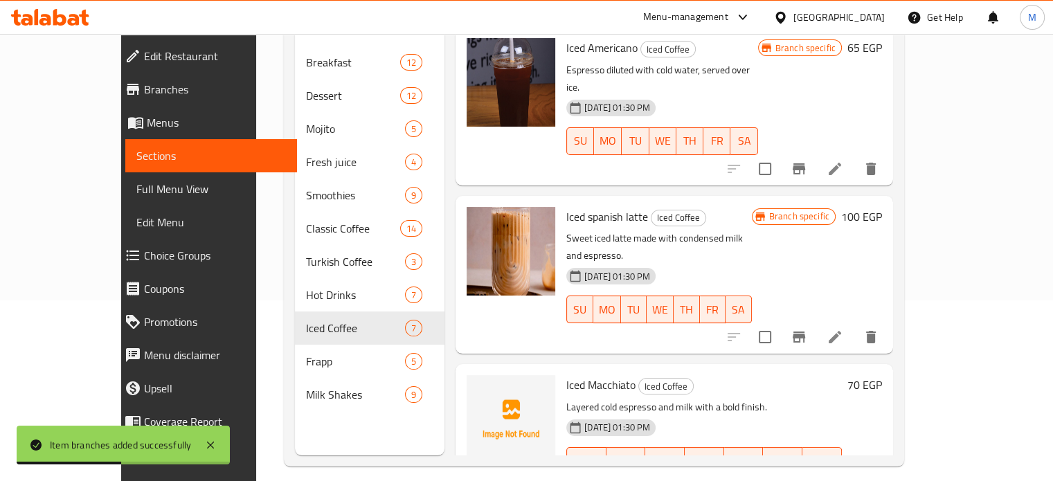
click at [805, 480] on icon "Branch-specific-item" at bounding box center [799, 488] width 12 height 11
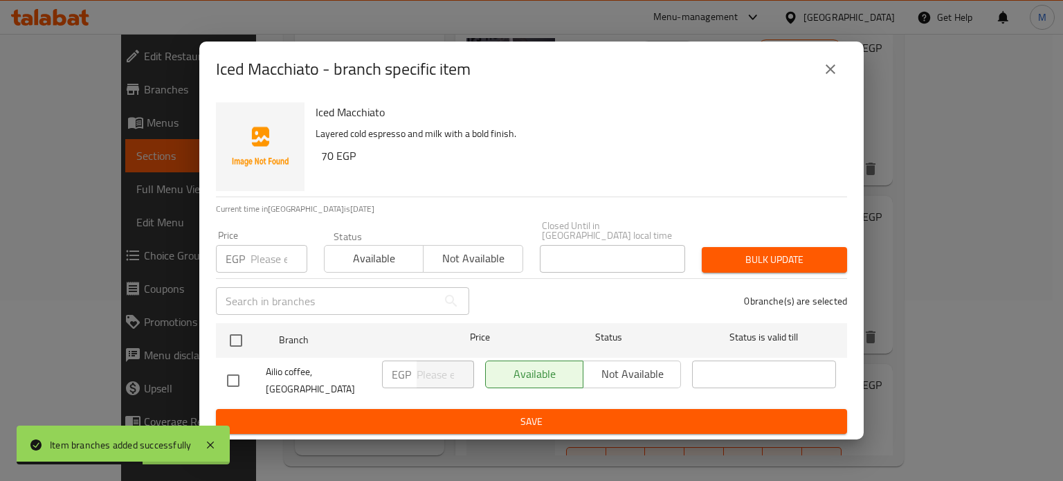
click at [265, 250] on input "number" at bounding box center [279, 259] width 57 height 28
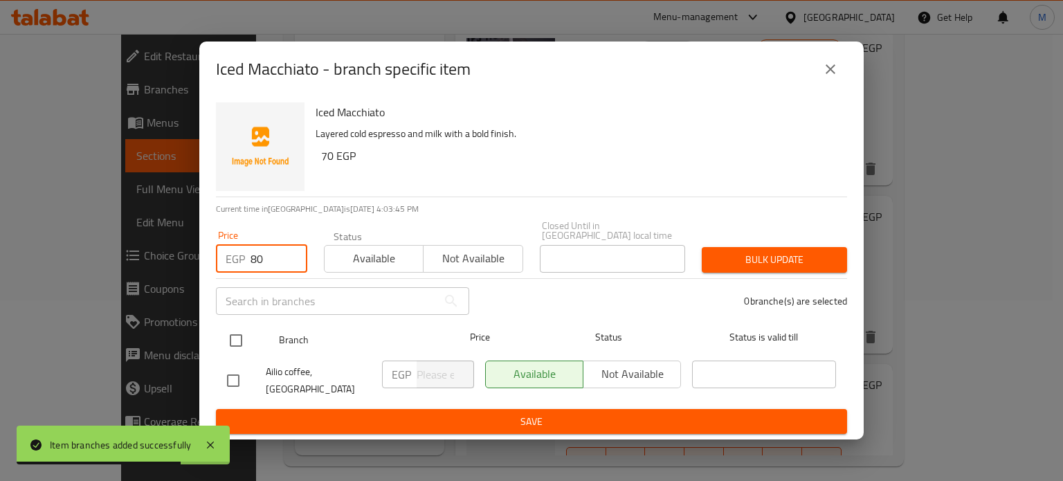
type input "80"
click at [229, 340] on input "checkbox" at bounding box center [236, 340] width 29 height 29
checkbox input "true"
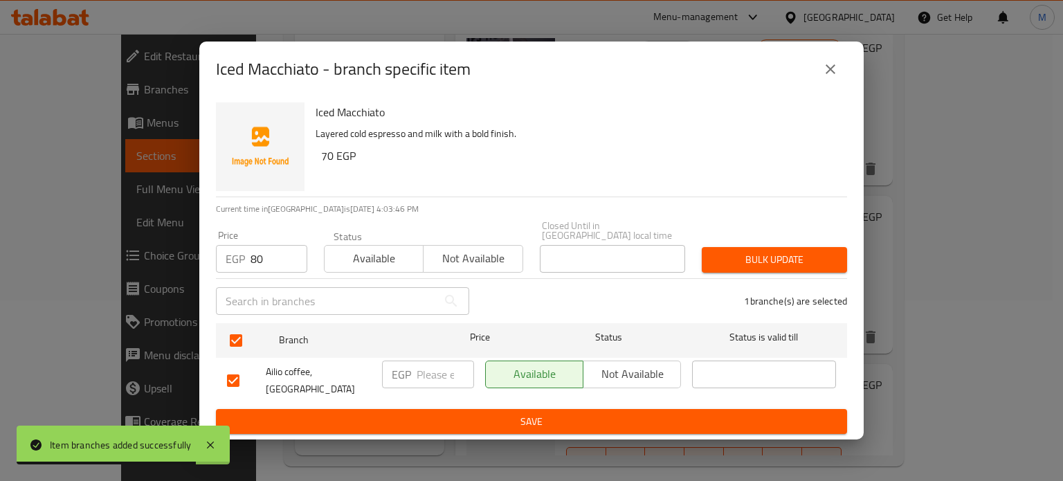
click at [731, 251] on span "Bulk update" at bounding box center [774, 259] width 123 height 17
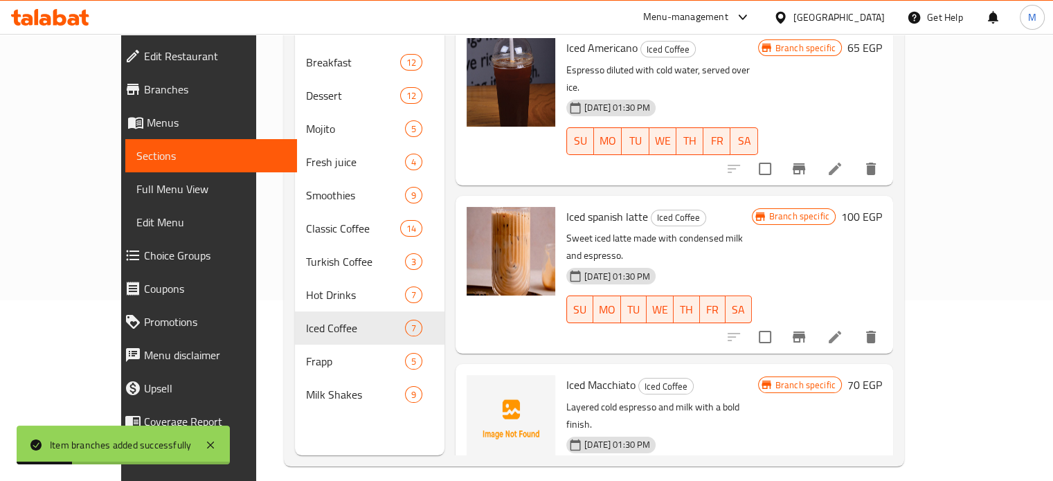
click at [882, 375] on div "Branch specific 70 EGP" at bounding box center [820, 443] width 124 height 136
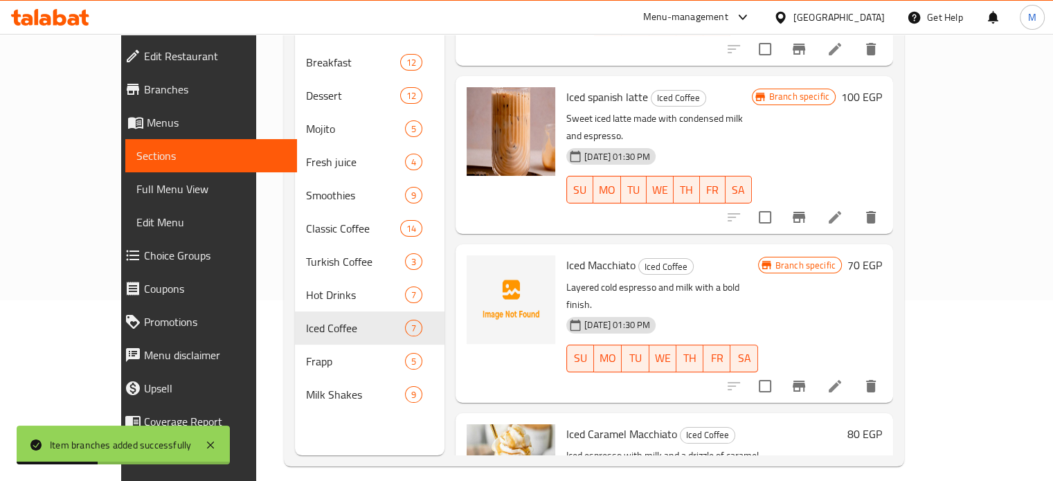
scroll to position [612, 0]
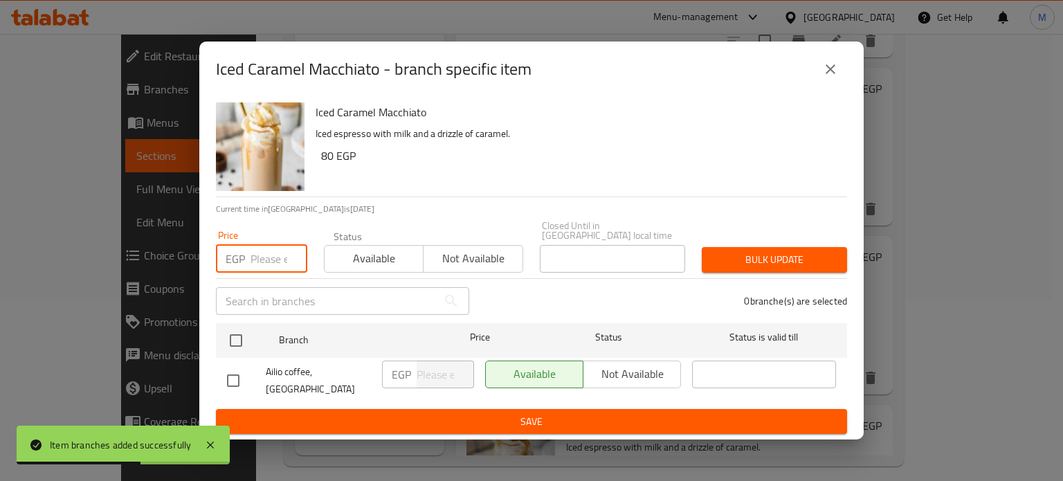
click at [260, 247] on input "number" at bounding box center [279, 259] width 57 height 28
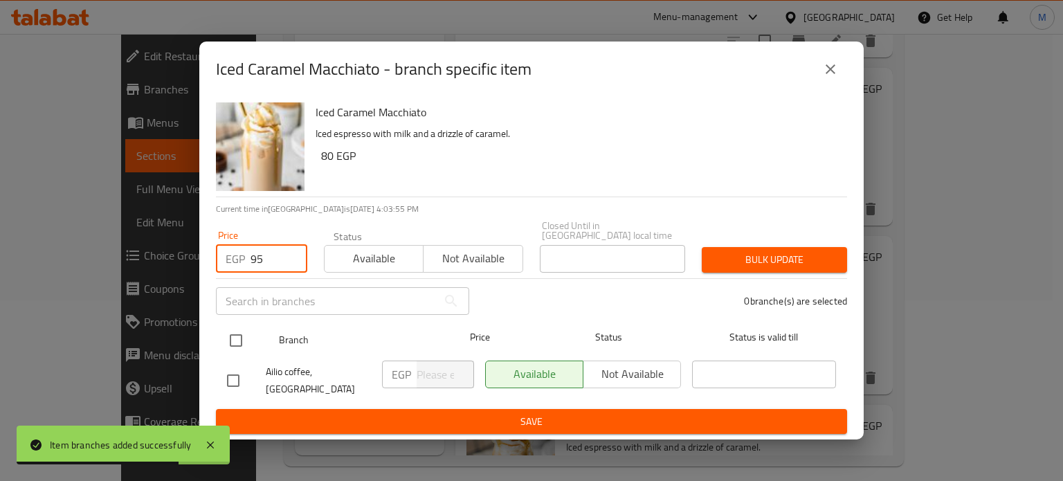
type input "95"
click at [240, 338] on input "checkbox" at bounding box center [236, 340] width 29 height 29
checkbox input "true"
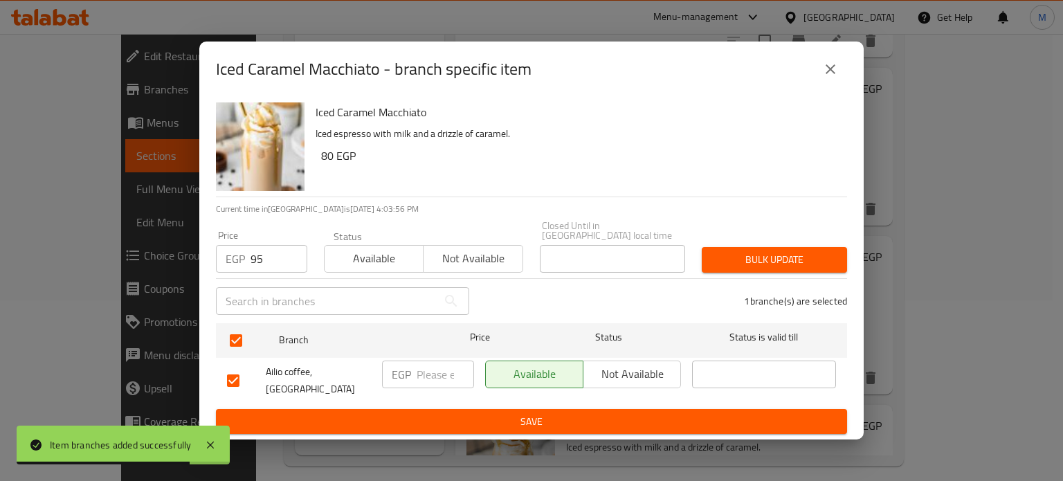
click at [709, 254] on button "Bulk update" at bounding box center [774, 260] width 145 height 26
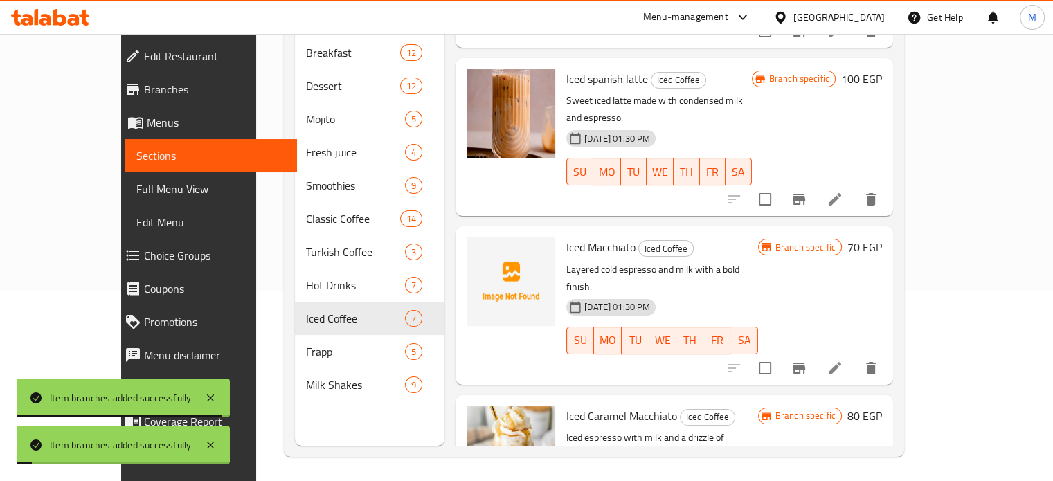
scroll to position [194, 0]
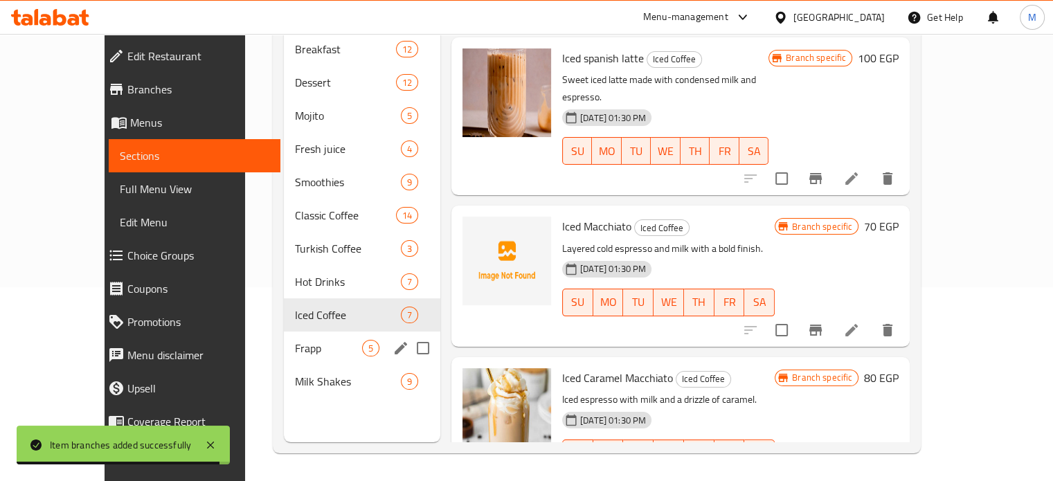
click at [295, 340] on span "Frapp" at bounding box center [328, 348] width 67 height 17
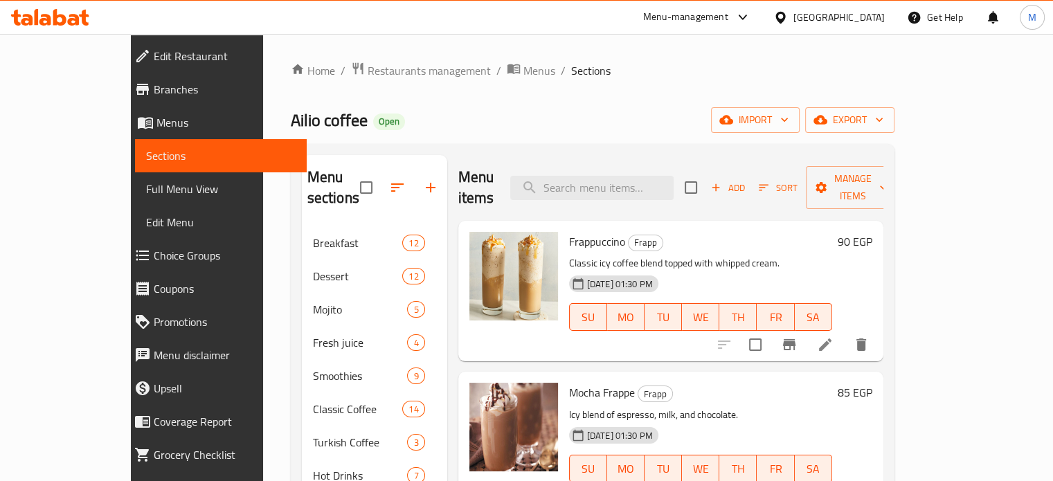
click at [883, 271] on div "Frappuccino Frapp Classic icy coffee blend topped with whipped cream. 26-06-202…" at bounding box center [670, 291] width 425 height 141
click at [798, 336] on icon "Branch-specific-item" at bounding box center [789, 344] width 17 height 17
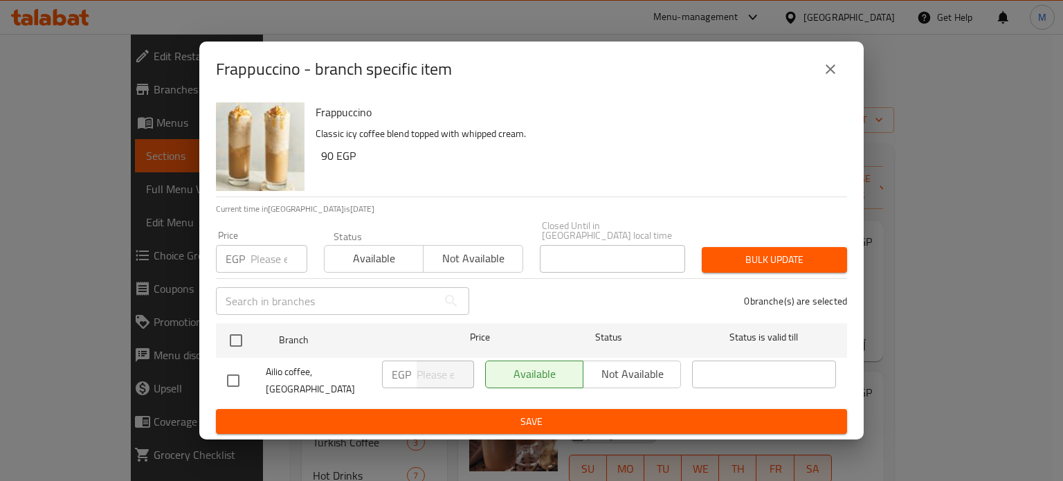
click at [270, 252] on input "number" at bounding box center [279, 259] width 57 height 28
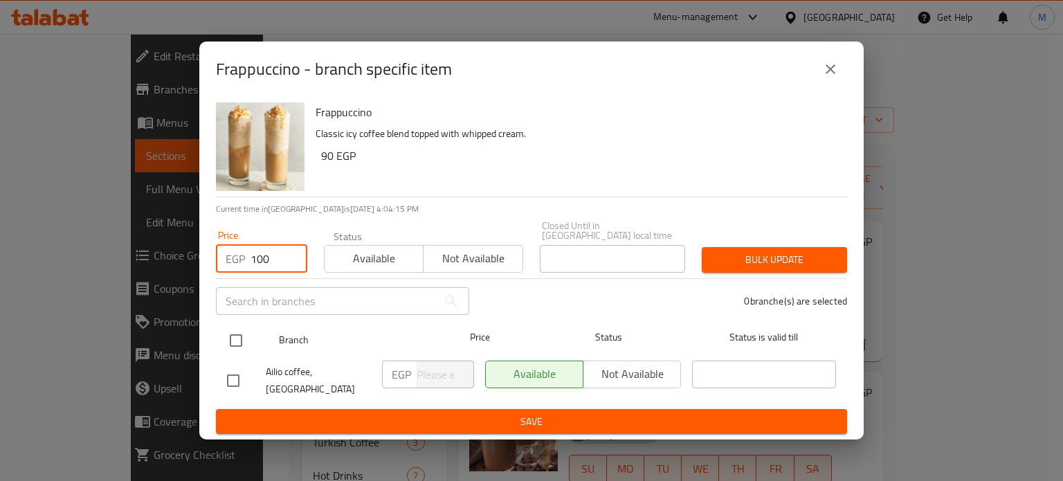
type input "100"
click at [240, 343] on input "checkbox" at bounding box center [236, 340] width 29 height 29
checkbox input "true"
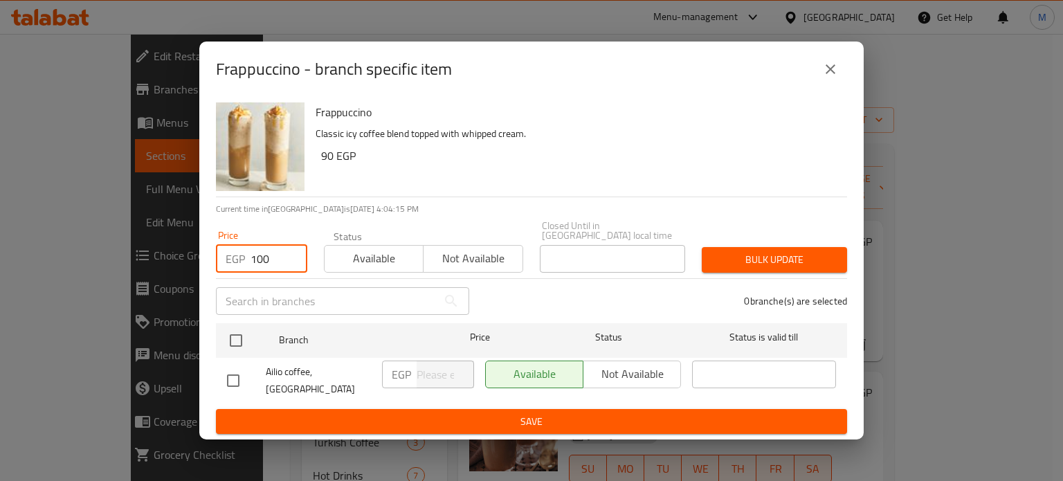
checkbox input "true"
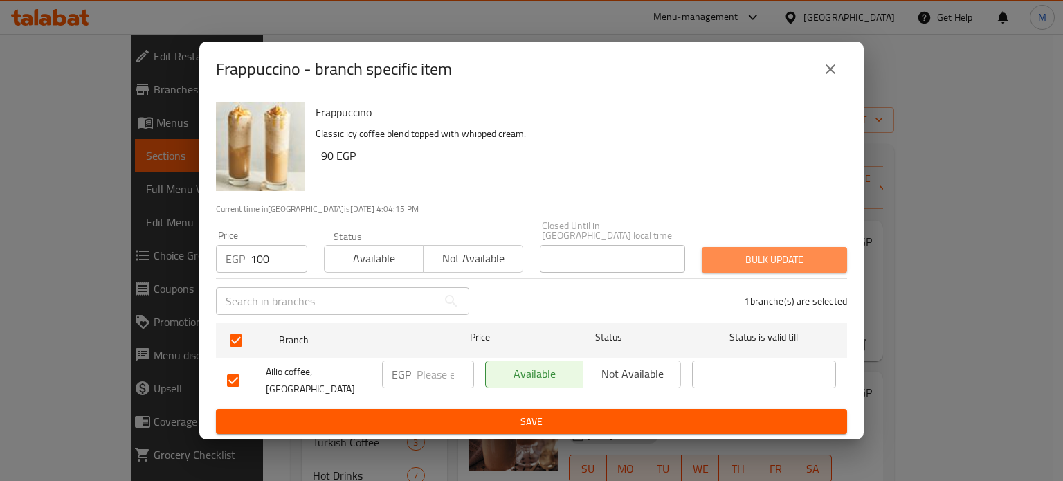
click at [787, 256] on span "Bulk update" at bounding box center [774, 259] width 123 height 17
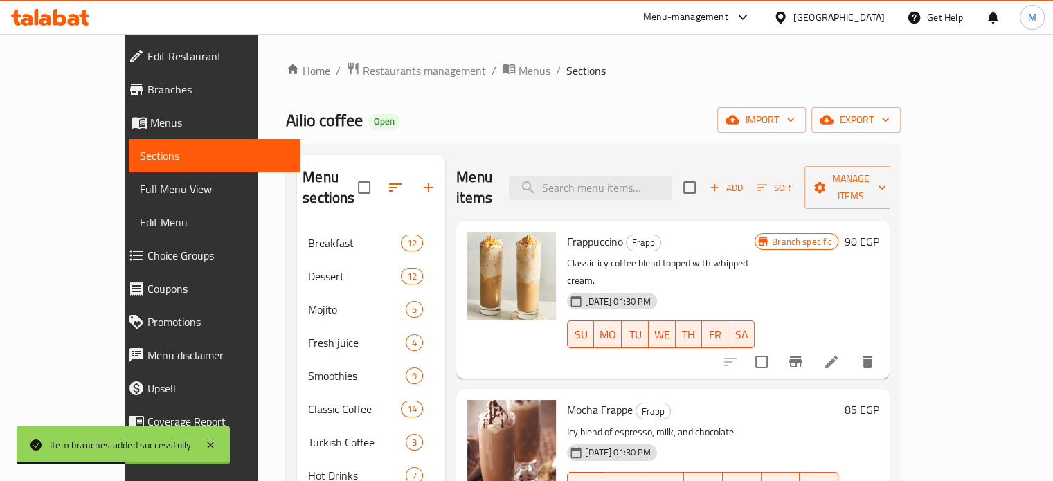
click at [901, 352] on div "Menu sections Breakfast 12 Dessert 12 Mojito 5 Fresh juice 4 Smoothies 9 Classi…" at bounding box center [593, 395] width 615 height 503
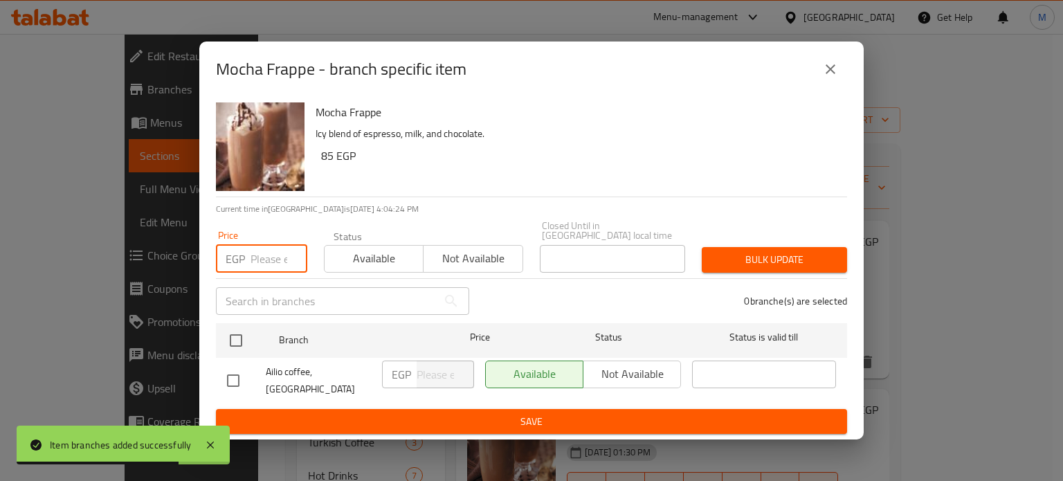
click at [262, 257] on input "number" at bounding box center [279, 259] width 57 height 28
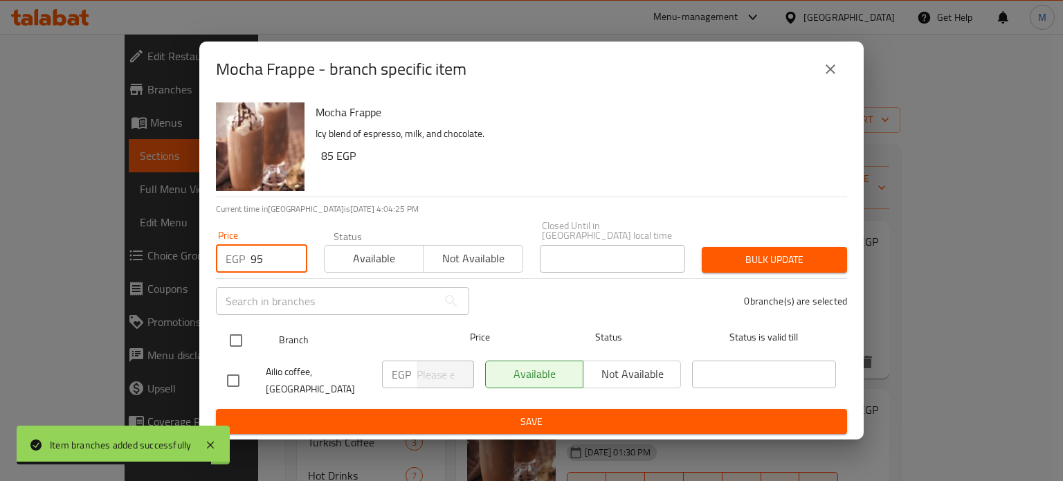
type input "95"
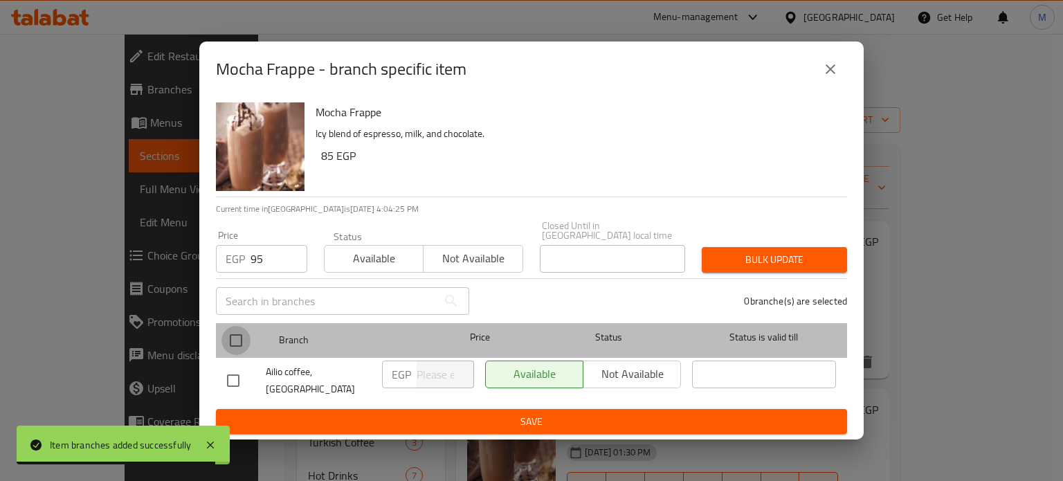
drag, startPoint x: 240, startPoint y: 330, endPoint x: 293, endPoint y: 318, distance: 53.9
click at [241, 330] on input "checkbox" at bounding box center [236, 340] width 29 height 29
checkbox input "true"
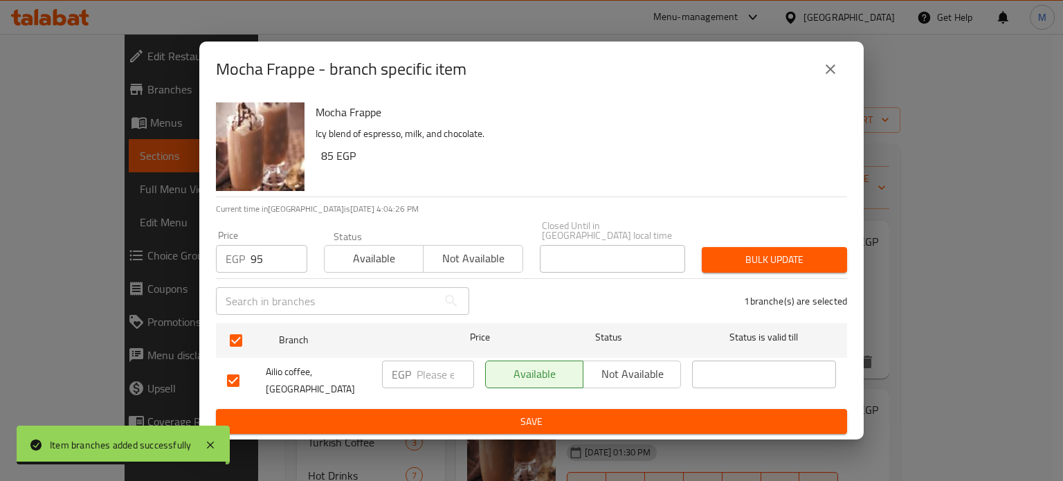
click at [773, 261] on span "Bulk update" at bounding box center [774, 259] width 123 height 17
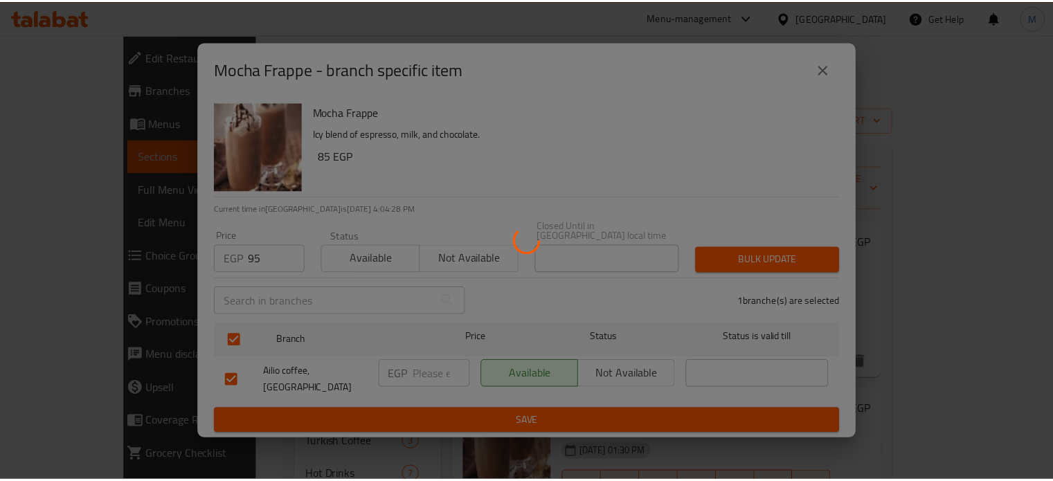
scroll to position [11, 0]
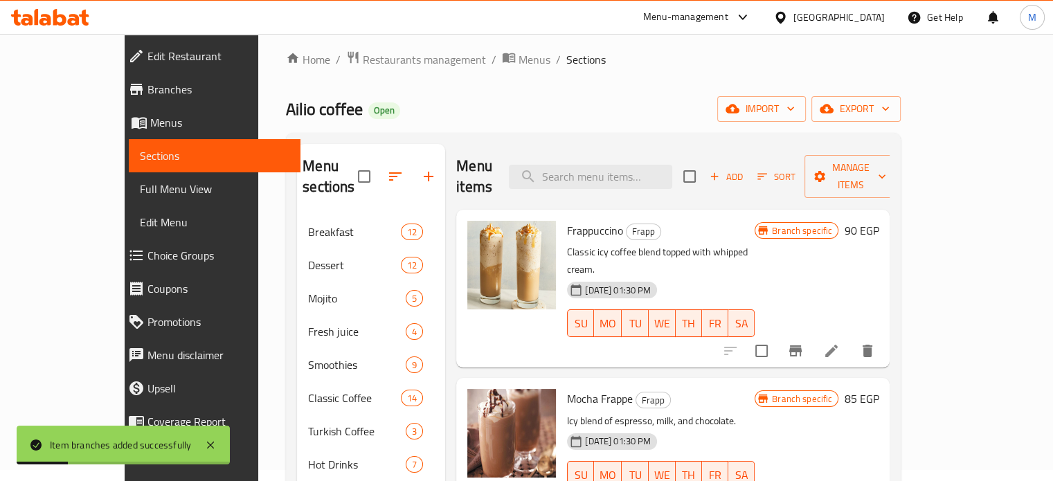
drag, startPoint x: 977, startPoint y: 381, endPoint x: 969, endPoint y: 384, distance: 9.0
click at [879, 389] on div "Branch specific 85 EGP" at bounding box center [817, 448] width 124 height 118
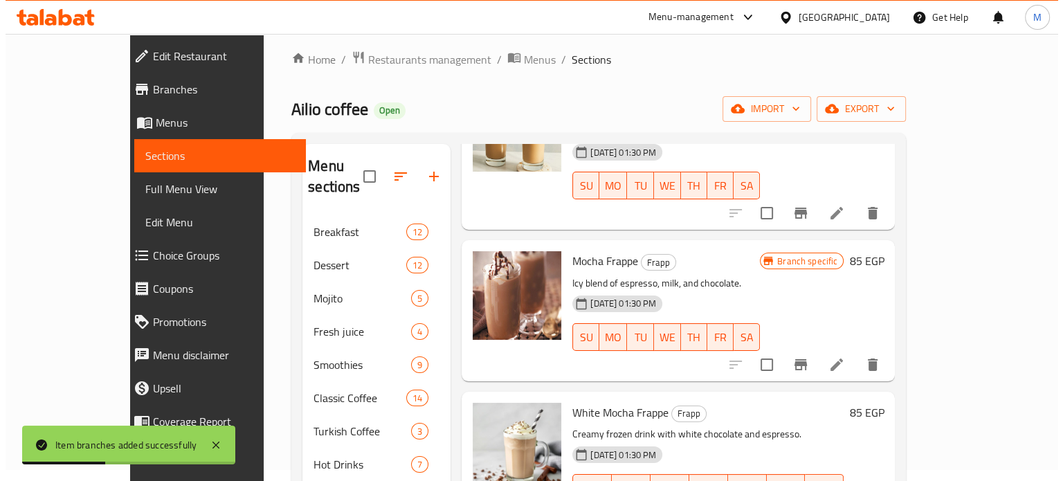
scroll to position [141, 0]
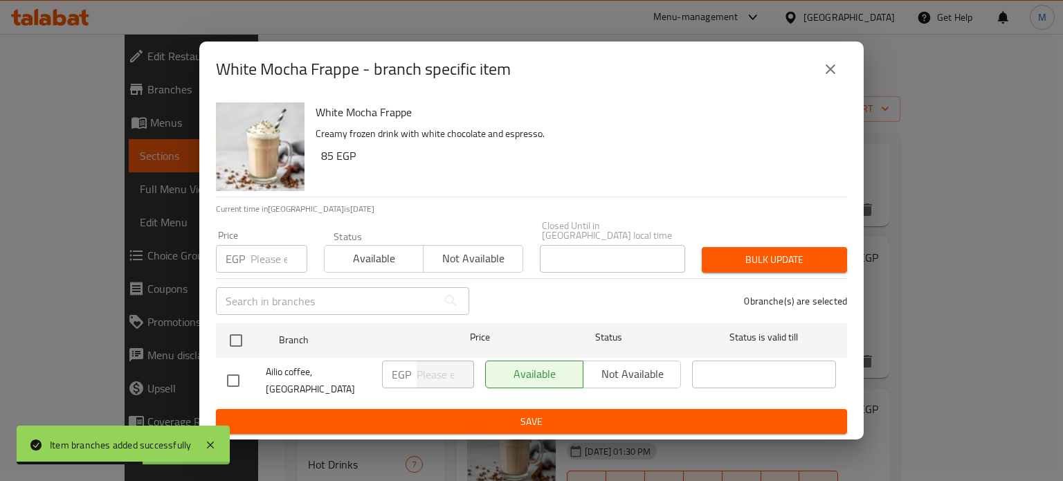
click at [269, 263] on input "number" at bounding box center [279, 259] width 57 height 28
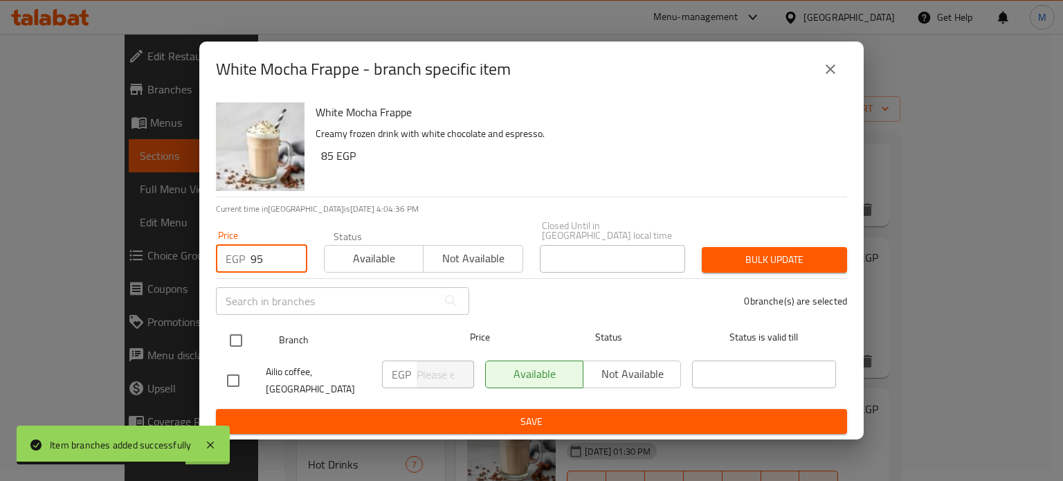
type input "95"
click at [236, 340] on input "checkbox" at bounding box center [236, 340] width 29 height 29
checkbox input "true"
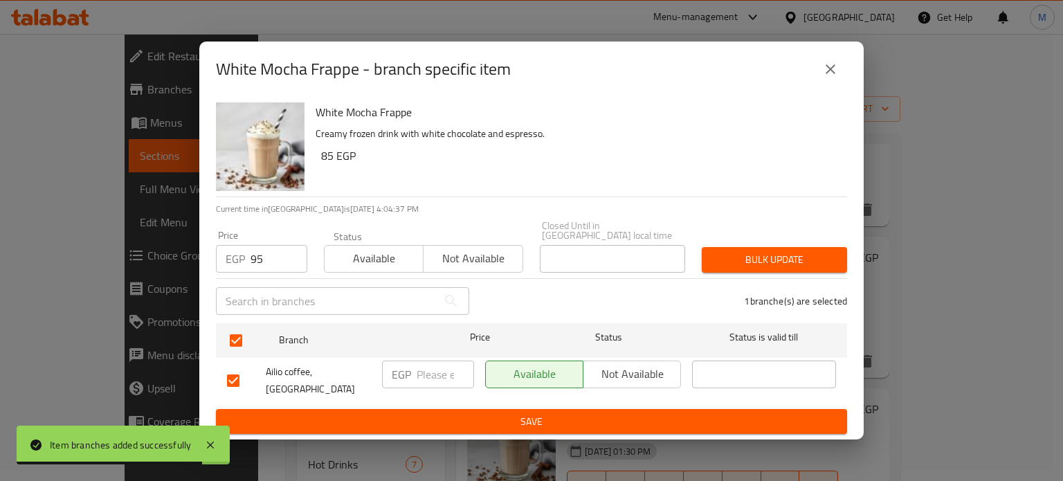
click at [737, 241] on div "Bulk update" at bounding box center [775, 260] width 162 height 42
click at [750, 254] on span "Bulk update" at bounding box center [774, 259] width 123 height 17
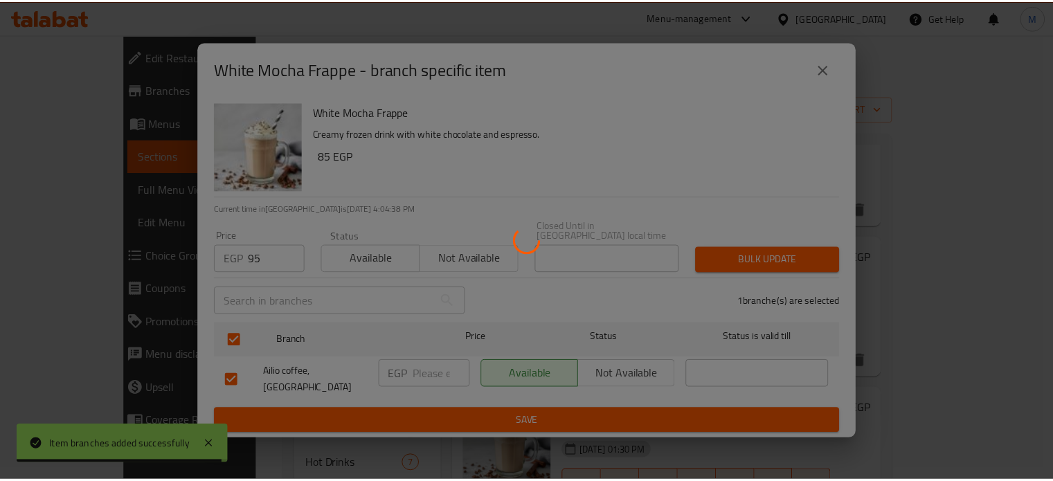
scroll to position [20, 0]
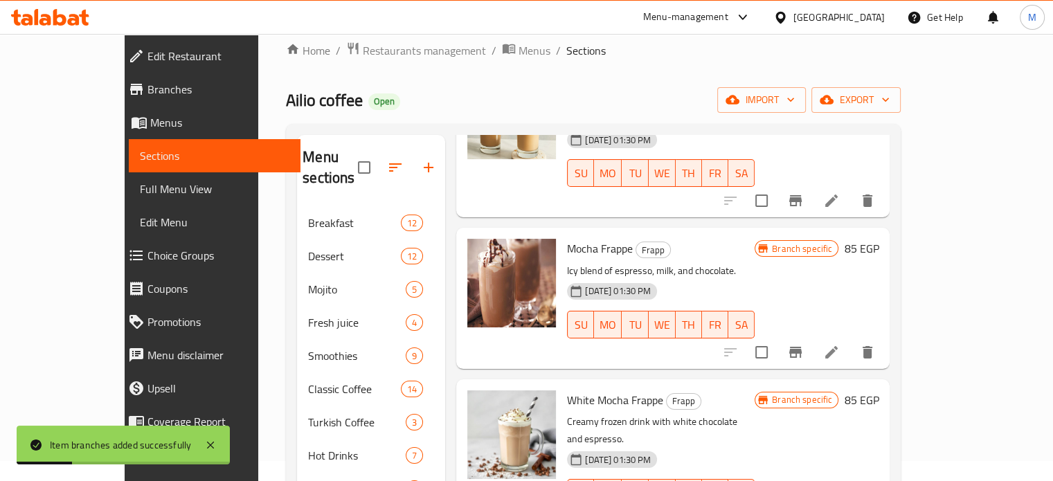
click at [928, 351] on div "Home / Restaurants management / Menus / Sections Ailio coffee Open import expor…" at bounding box center [593, 334] width 670 height 641
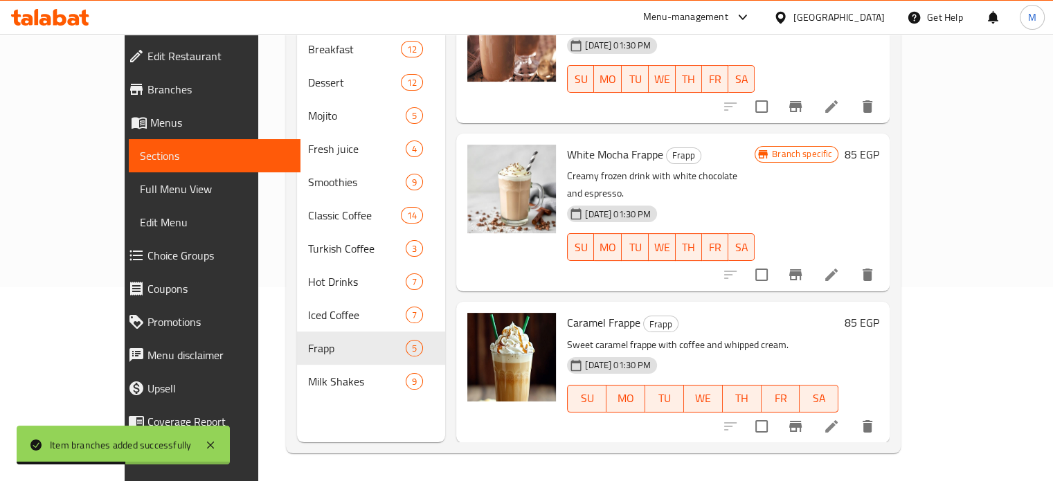
scroll to position [249, 0]
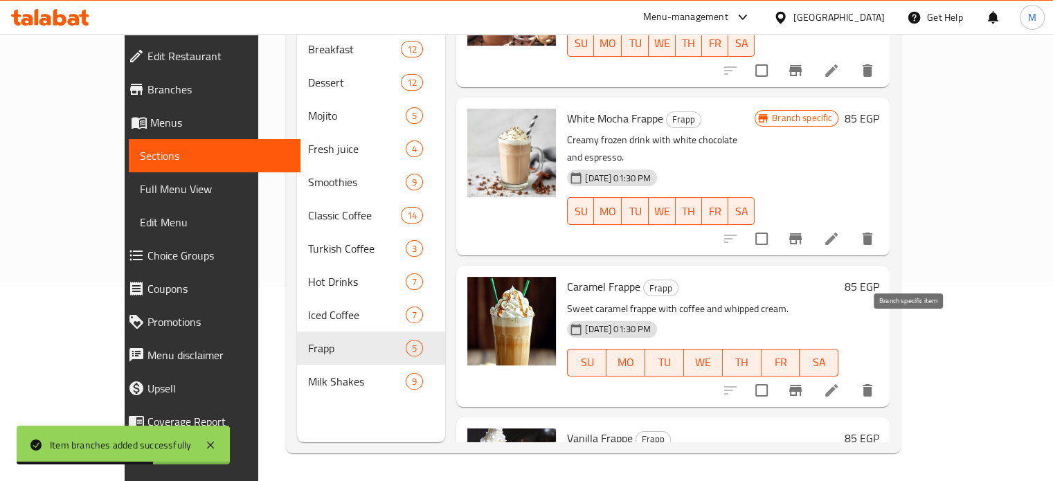
click at [802, 385] on icon "Branch-specific-item" at bounding box center [795, 390] width 12 height 11
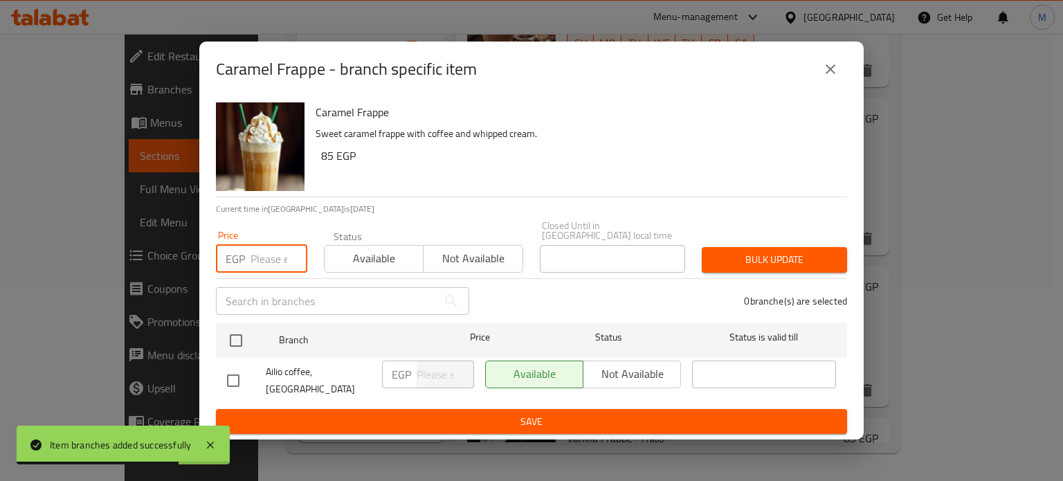
click at [271, 258] on input "number" at bounding box center [279, 259] width 57 height 28
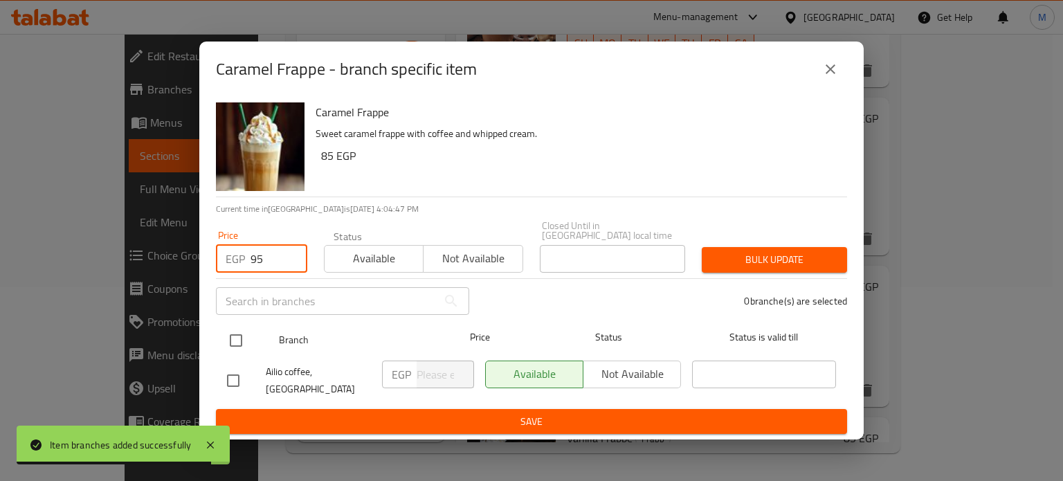
type input "95"
click at [235, 345] on input "checkbox" at bounding box center [236, 340] width 29 height 29
checkbox input "true"
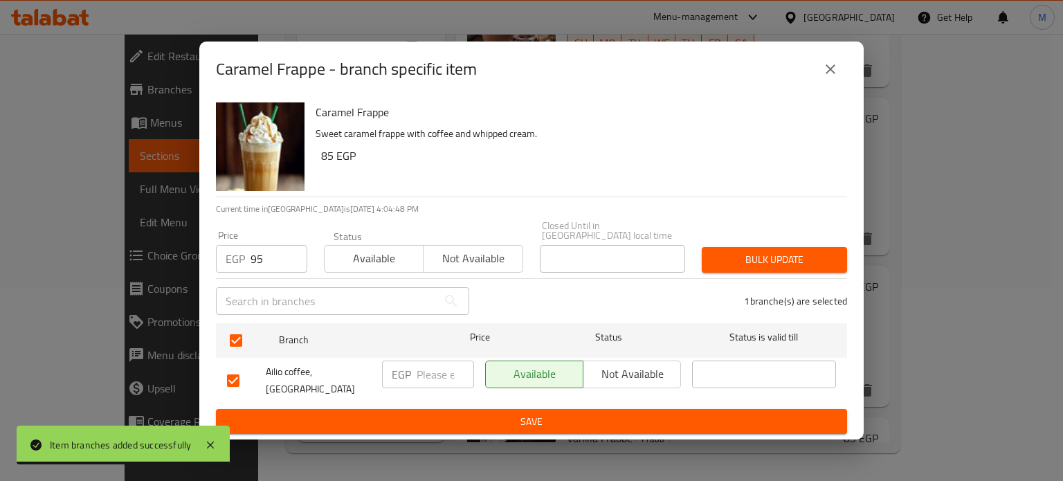
click at [777, 251] on span "Bulk update" at bounding box center [774, 259] width 123 height 17
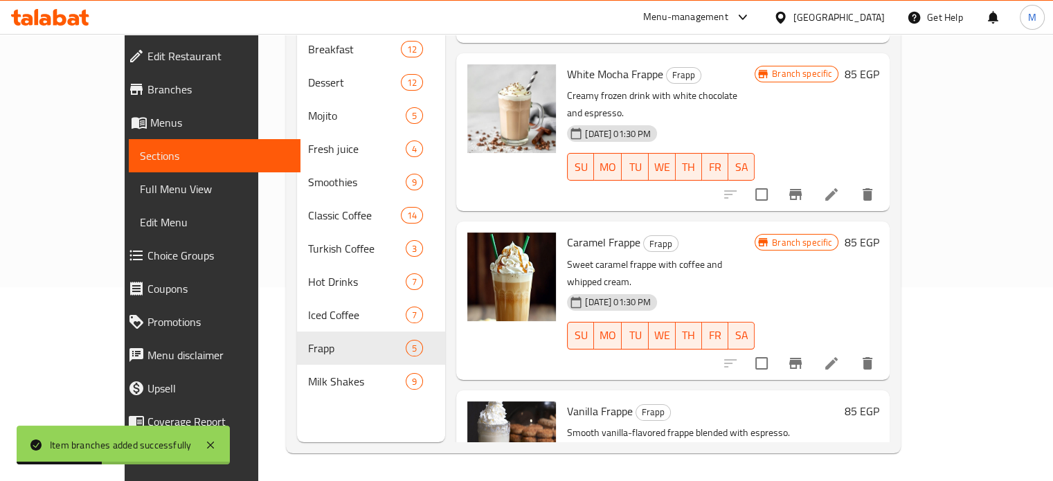
scroll to position [309, 0]
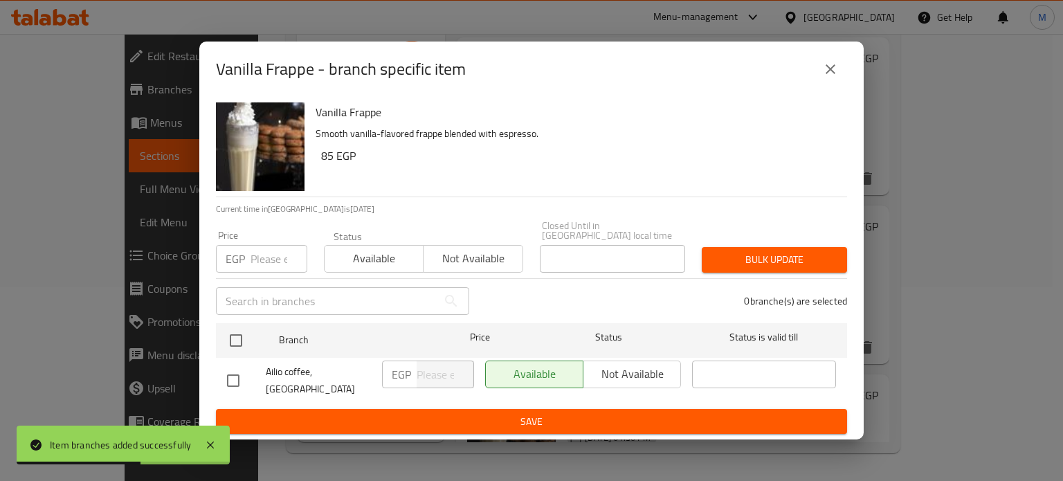
click at [265, 251] on input "number" at bounding box center [279, 259] width 57 height 28
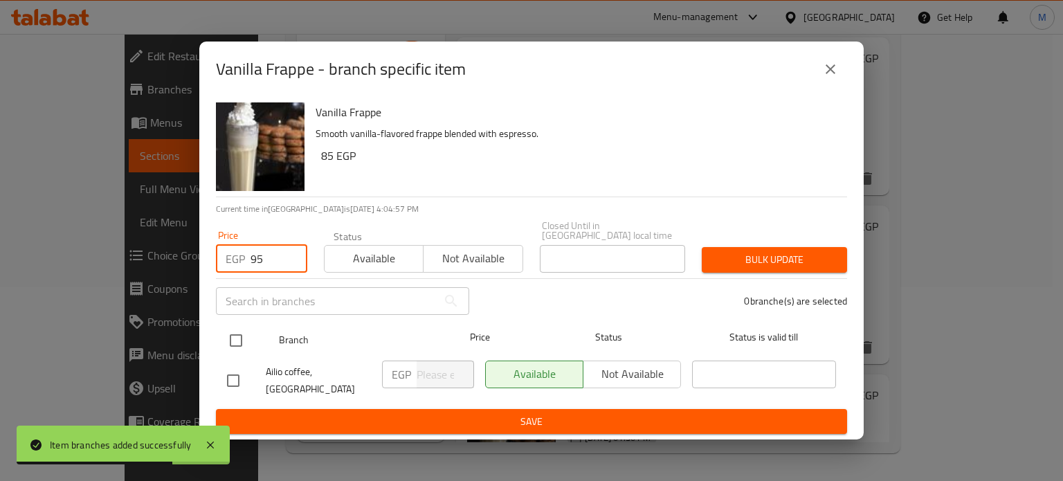
type input "95"
click at [234, 329] on input "checkbox" at bounding box center [236, 340] width 29 height 29
checkbox input "true"
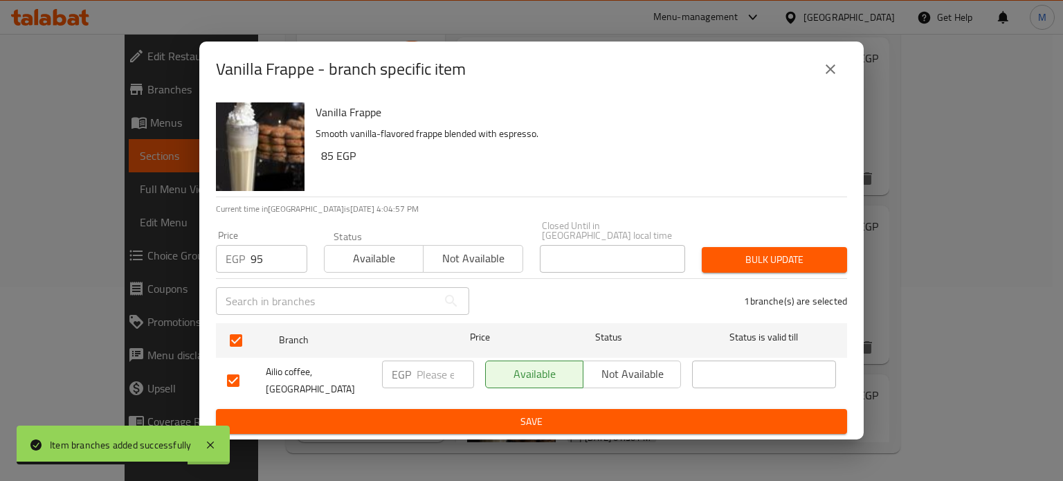
click at [778, 253] on span "Bulk update" at bounding box center [774, 259] width 123 height 17
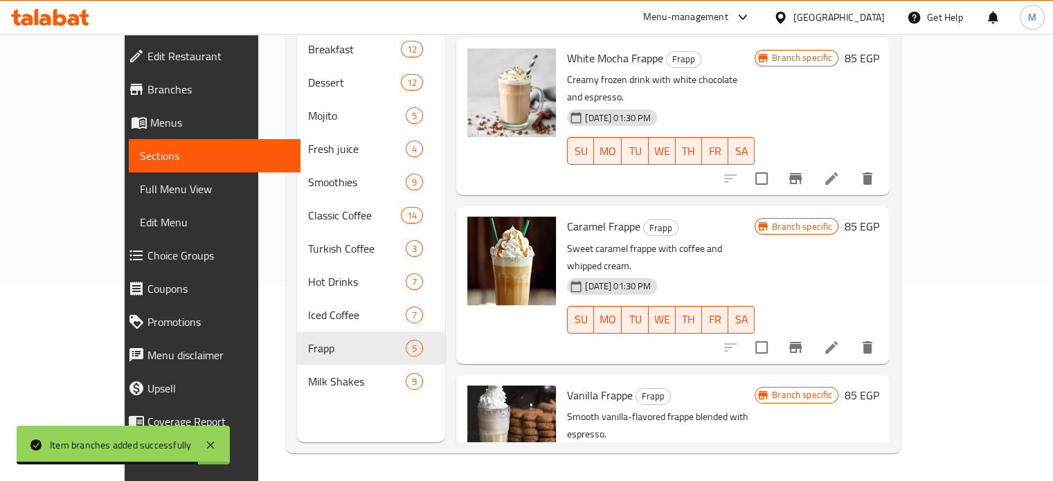
scroll to position [193, 0]
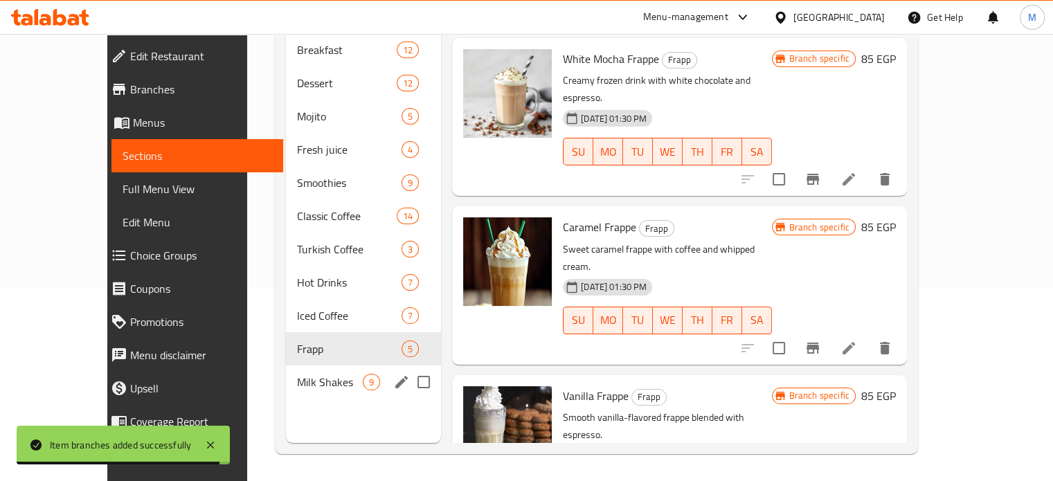
click at [363, 376] on span "9" at bounding box center [371, 382] width 16 height 13
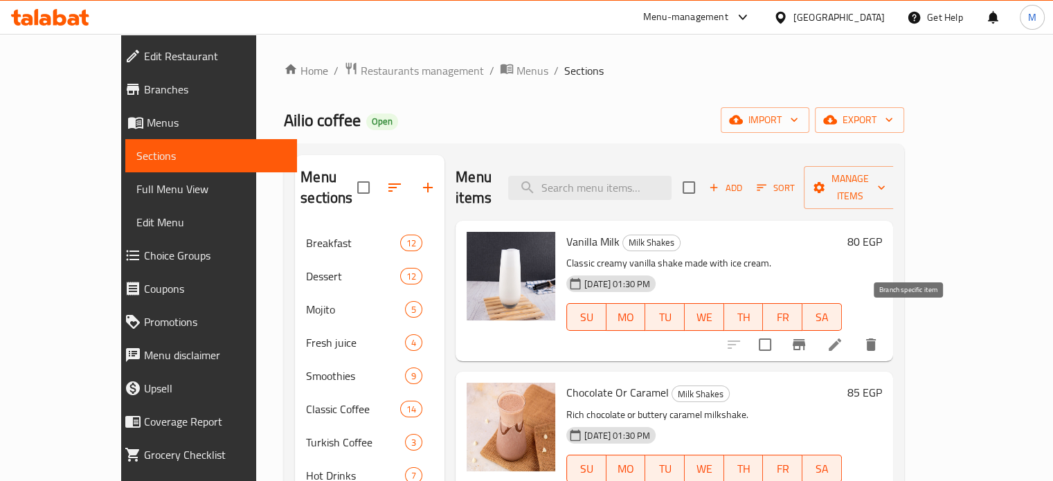
click at [807, 336] on icon "Branch-specific-item" at bounding box center [799, 344] width 17 height 17
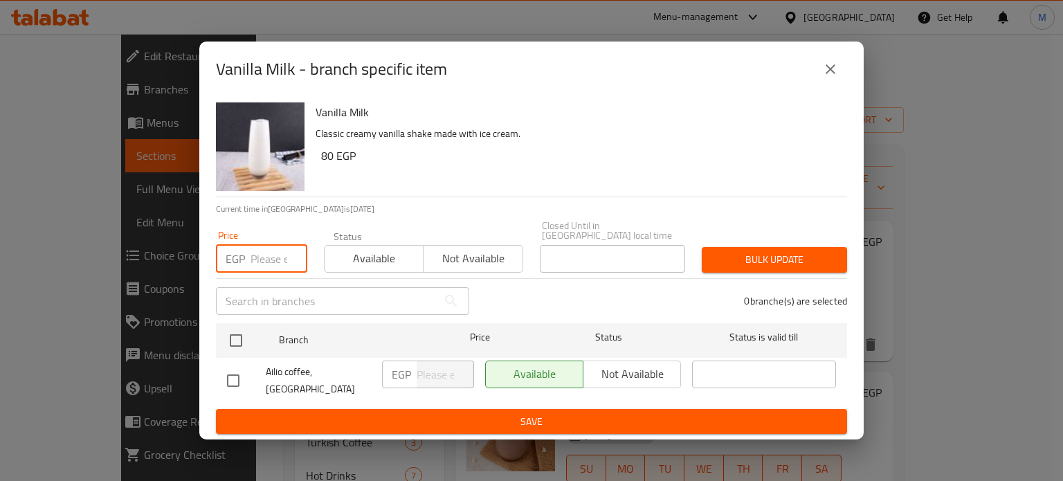
click at [267, 260] on input "number" at bounding box center [279, 259] width 57 height 28
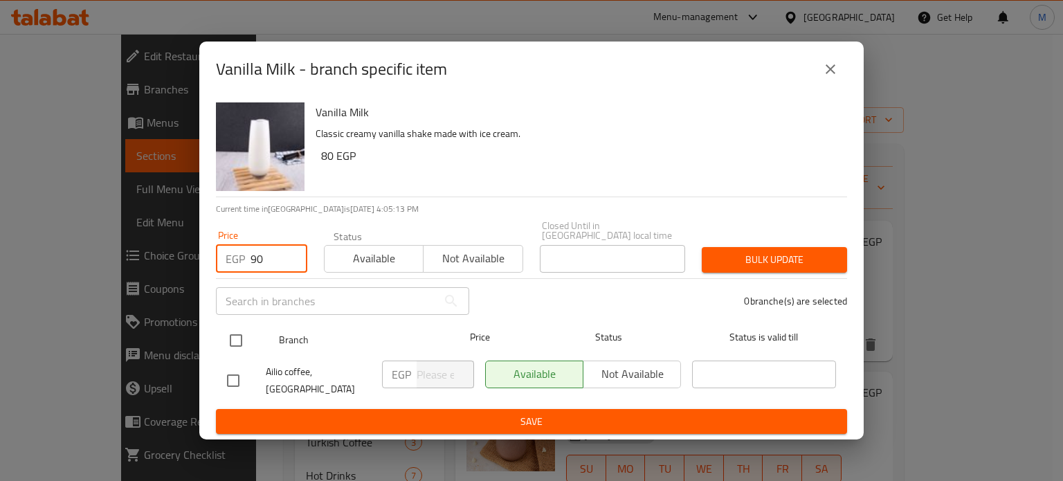
drag, startPoint x: 238, startPoint y: 334, endPoint x: 249, endPoint y: 331, distance: 11.4
click at [238, 334] on input "checkbox" at bounding box center [236, 340] width 29 height 29
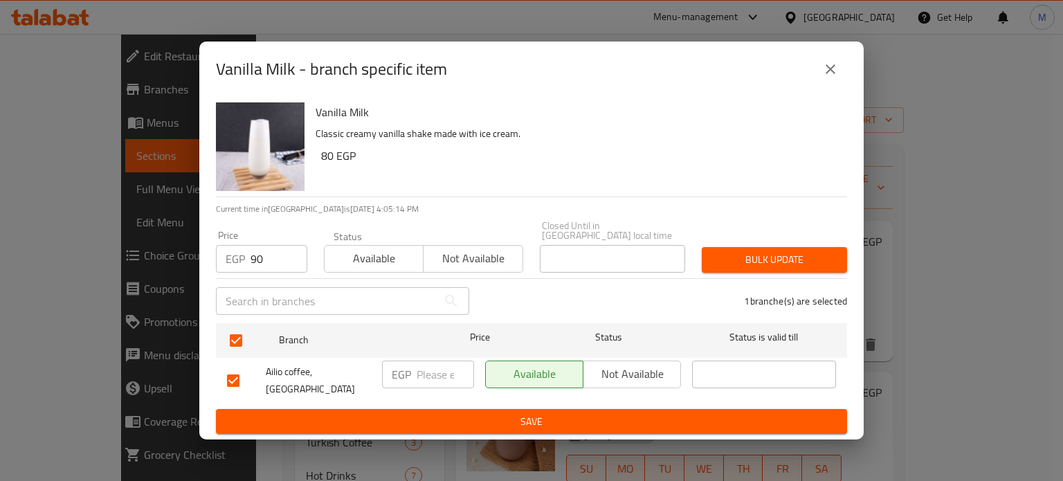
click at [789, 247] on button "Bulk update" at bounding box center [774, 260] width 145 height 26
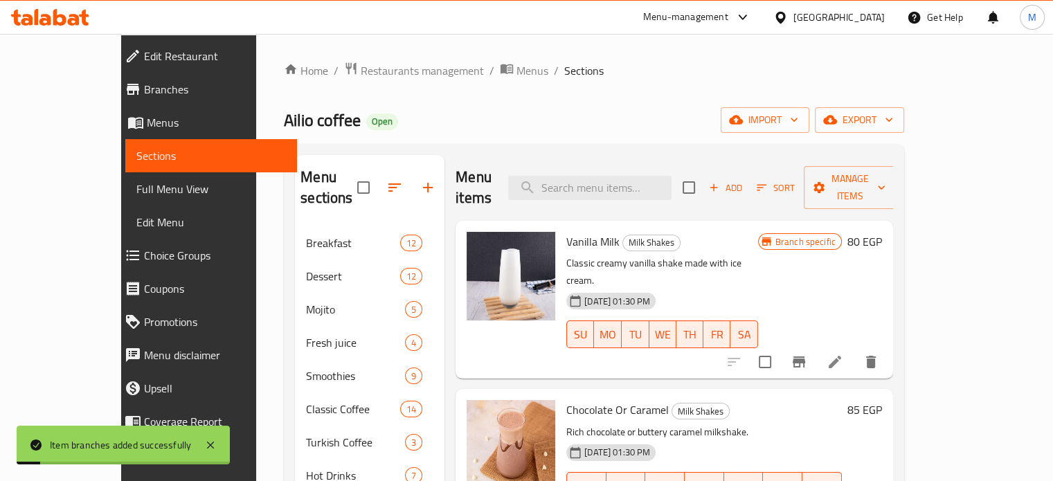
click at [888, 402] on div "Chocolate Or Caramel Milk Shakes Rich chocolate or buttery caramel milkshake. 2…" at bounding box center [724, 459] width 327 height 129
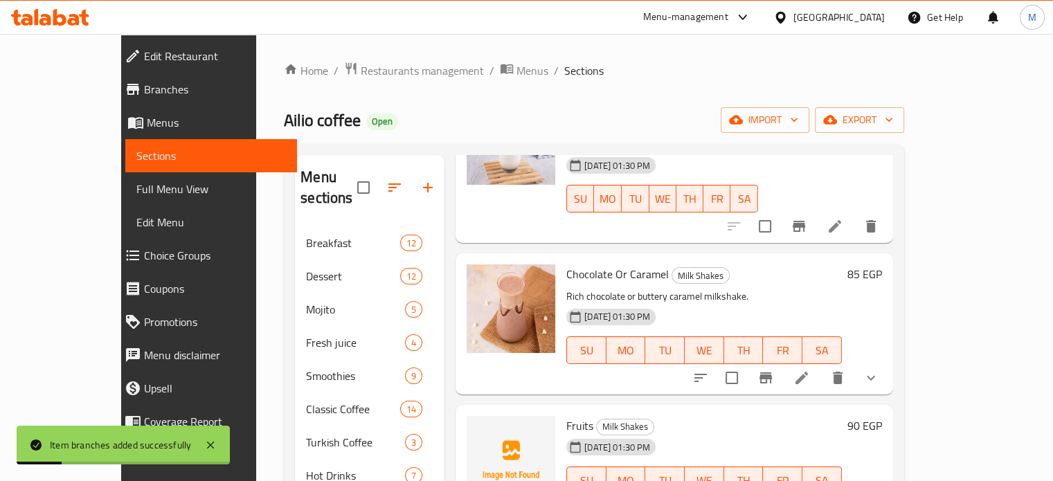
scroll to position [167, 0]
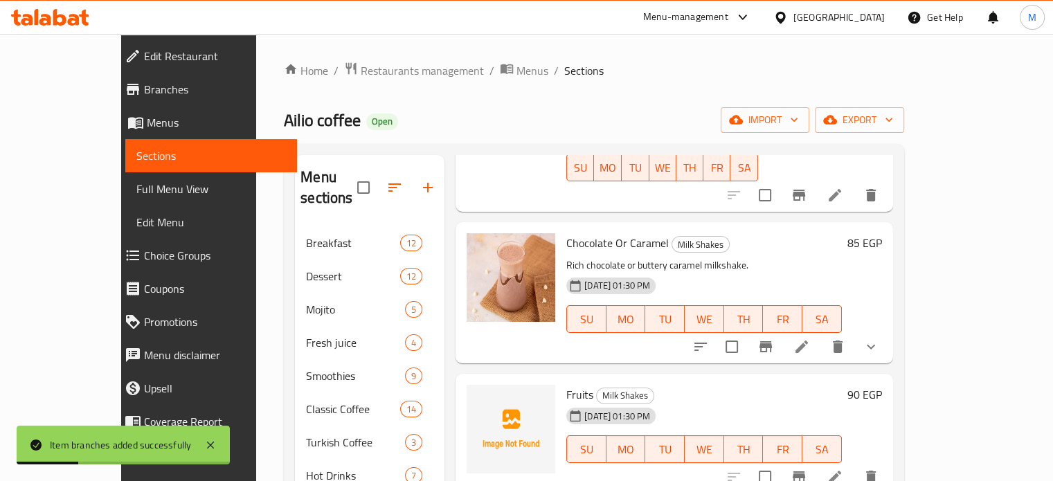
click at [782, 330] on button "Branch-specific-item" at bounding box center [765, 346] width 33 height 33
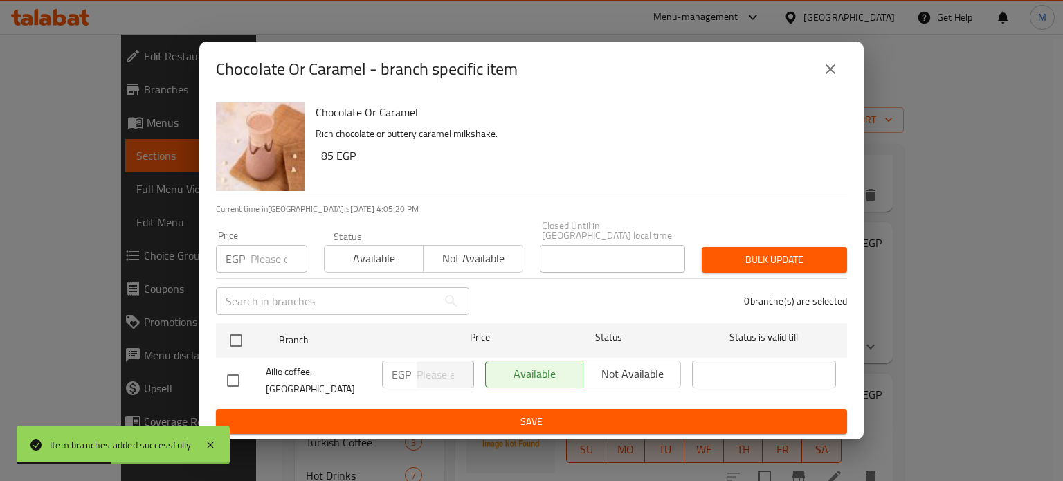
click at [269, 254] on input "number" at bounding box center [279, 259] width 57 height 28
drag, startPoint x: 241, startPoint y: 331, endPoint x: 473, endPoint y: 248, distance: 246.4
click at [244, 332] on input "checkbox" at bounding box center [236, 340] width 29 height 29
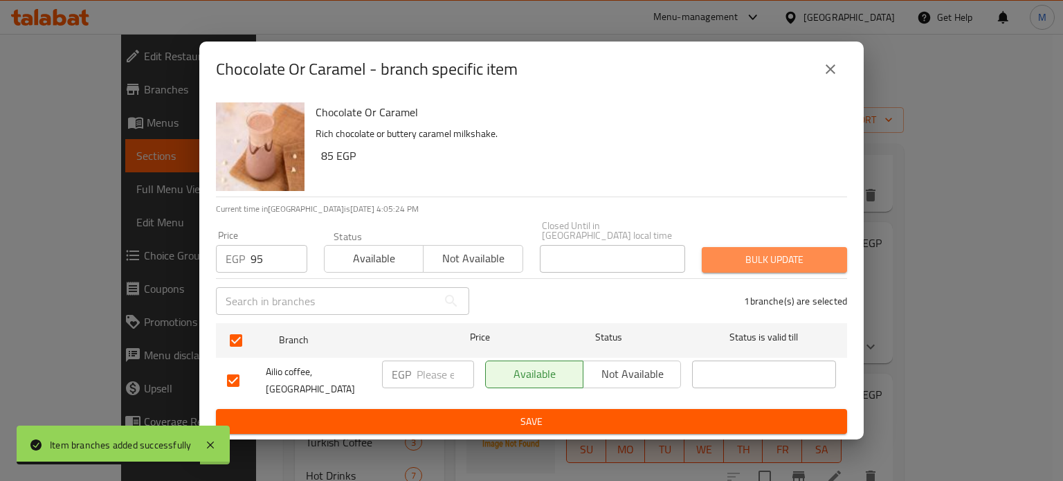
click at [784, 262] on span "Bulk update" at bounding box center [774, 259] width 123 height 17
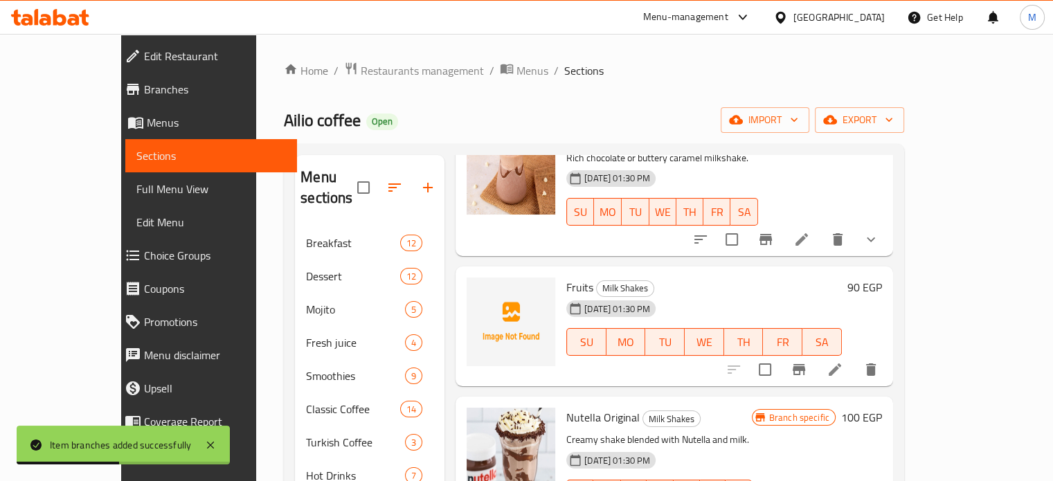
scroll to position [285, 0]
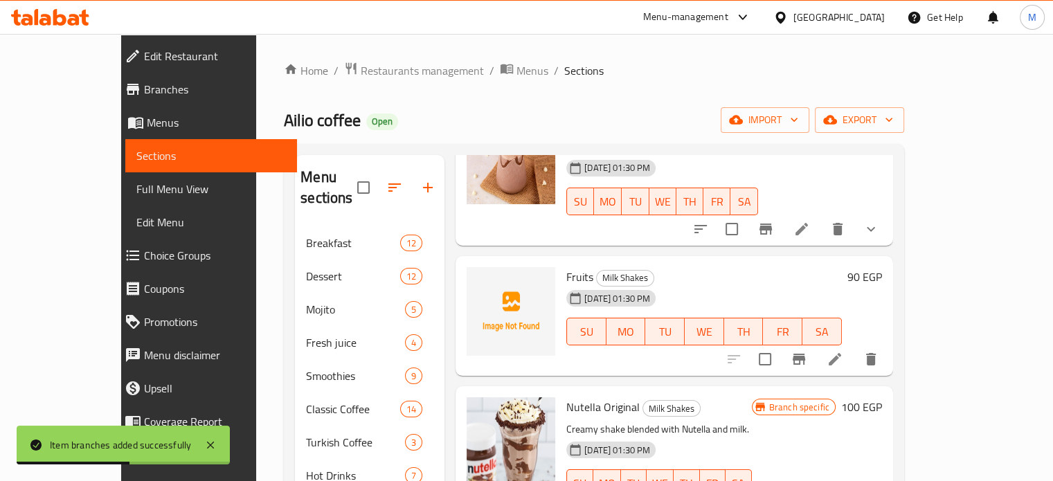
click at [805, 354] on icon "Branch-specific-item" at bounding box center [799, 359] width 12 height 11
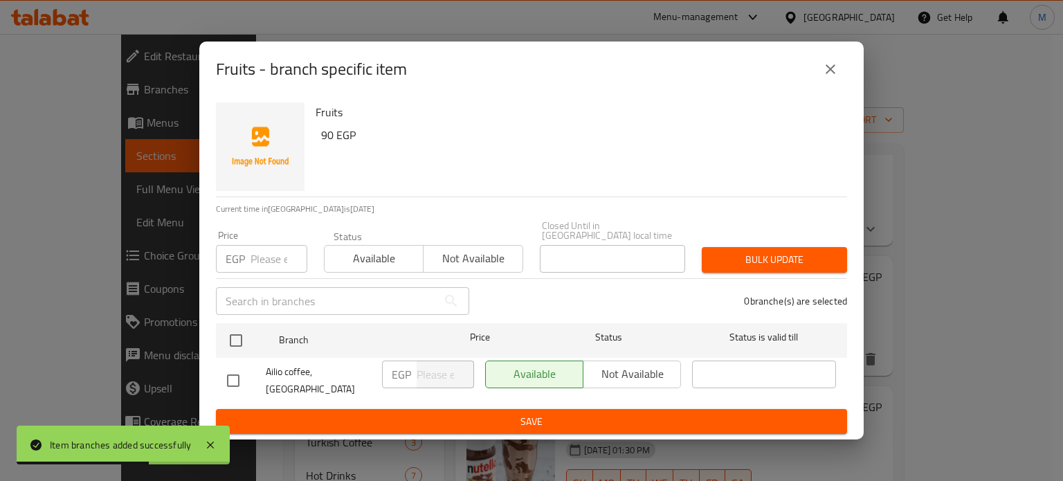
click at [278, 257] on input "number" at bounding box center [279, 259] width 57 height 28
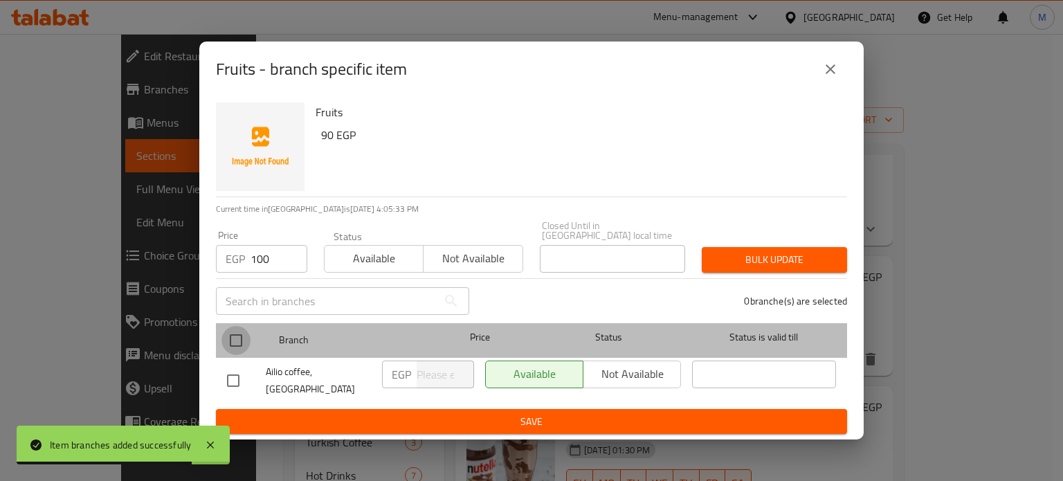
click at [240, 339] on input "checkbox" at bounding box center [236, 340] width 29 height 29
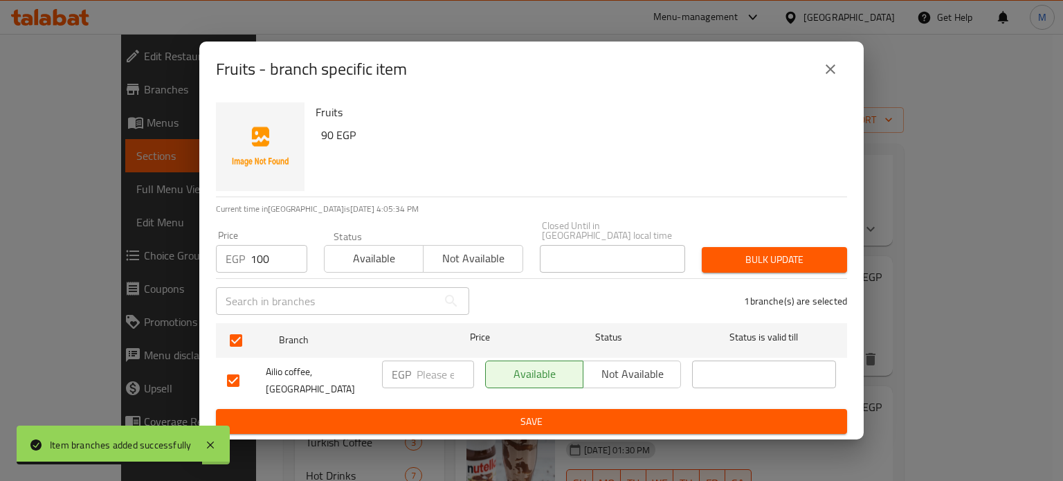
click at [732, 267] on button "Bulk update" at bounding box center [774, 260] width 145 height 26
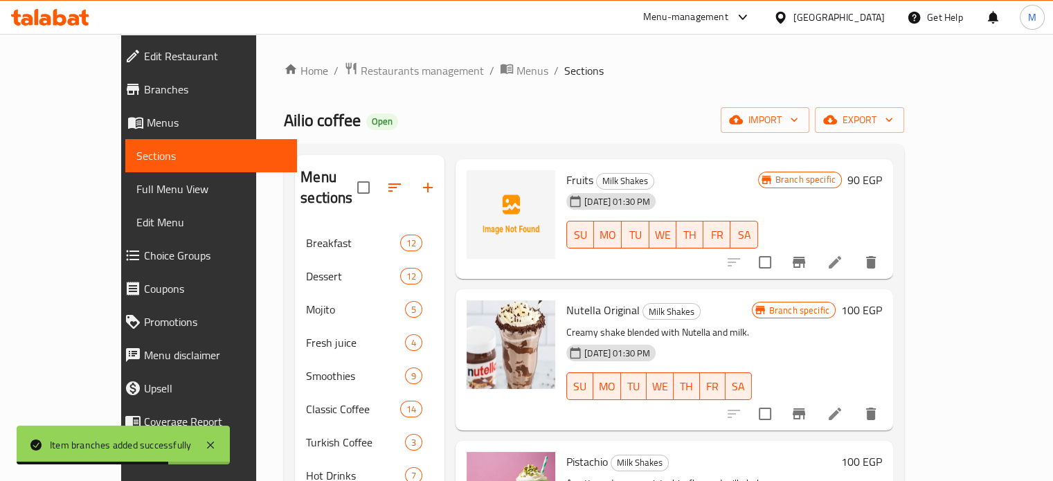
scroll to position [369, 0]
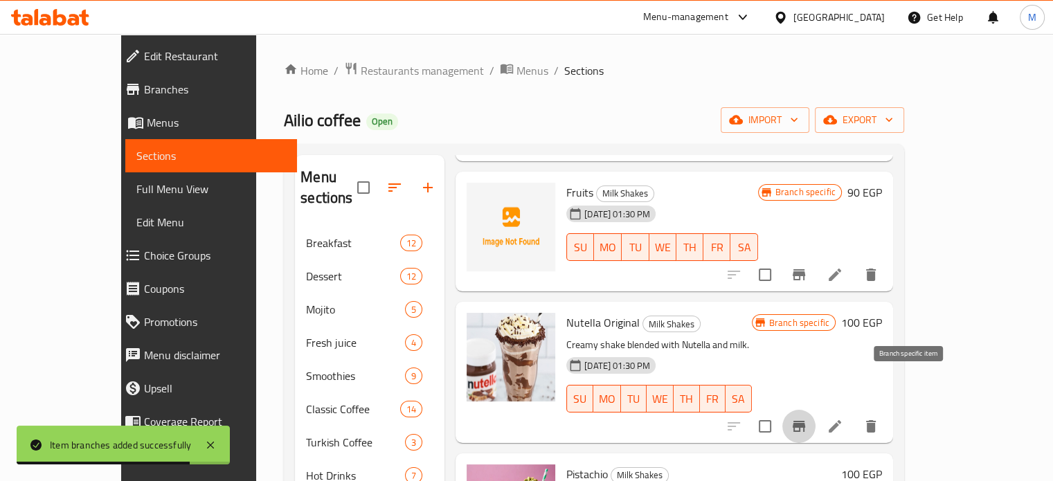
click at [816, 410] on button "Branch-specific-item" at bounding box center [798, 426] width 33 height 33
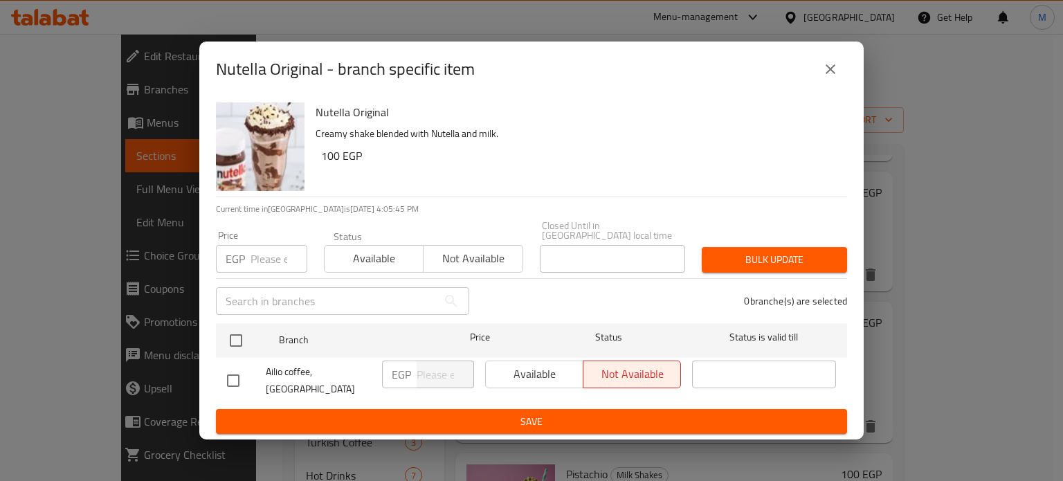
click at [271, 251] on input "number" at bounding box center [279, 259] width 57 height 28
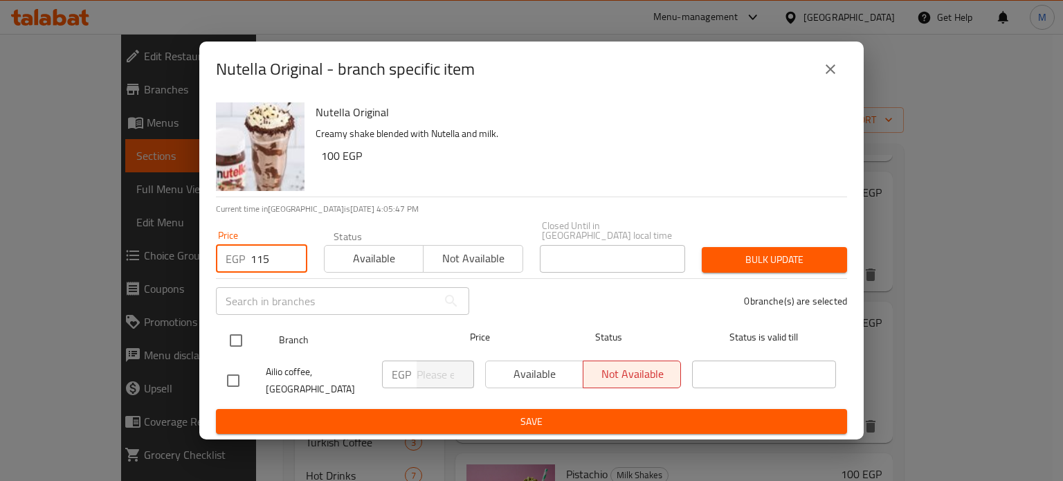
drag, startPoint x: 235, startPoint y: 345, endPoint x: 273, endPoint y: 326, distance: 43.0
click at [235, 346] on input "checkbox" at bounding box center [236, 340] width 29 height 29
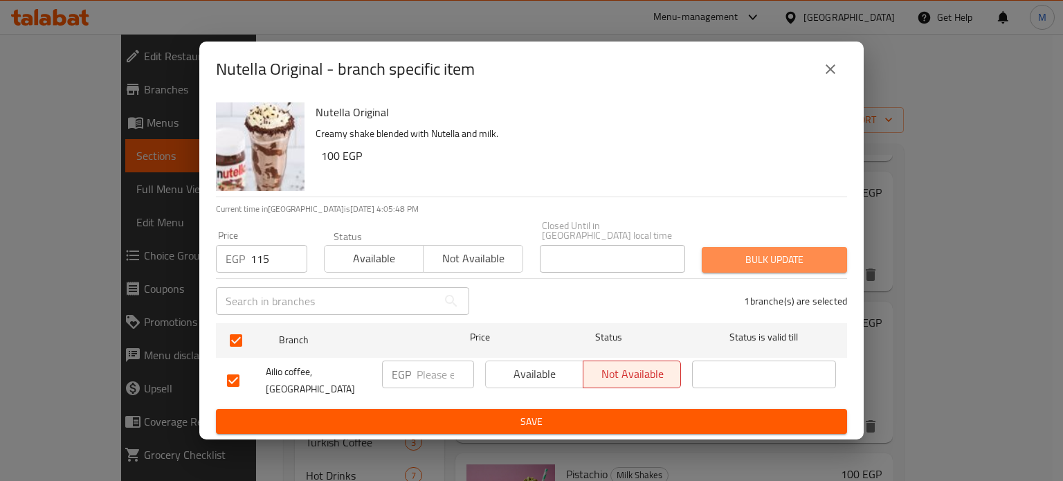
click at [742, 258] on span "Bulk update" at bounding box center [774, 259] width 123 height 17
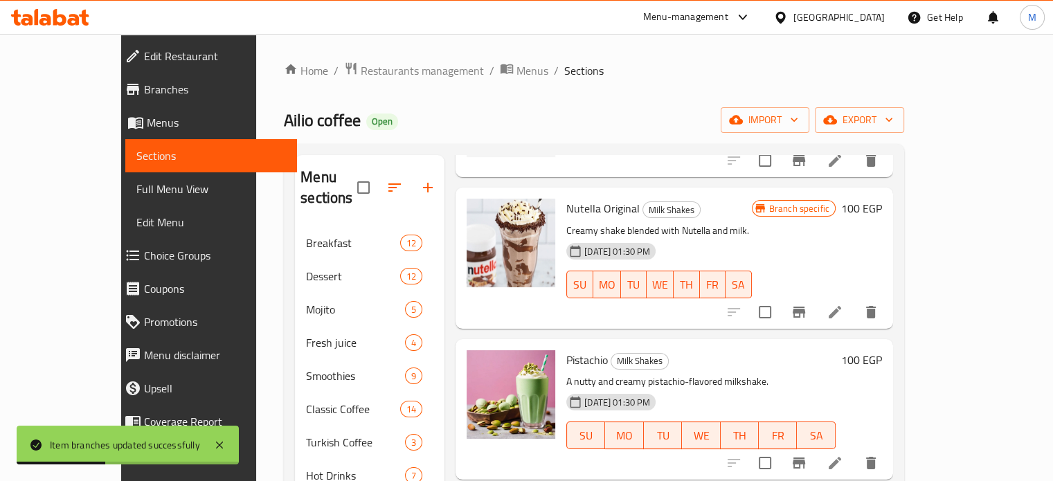
scroll to position [519, 0]
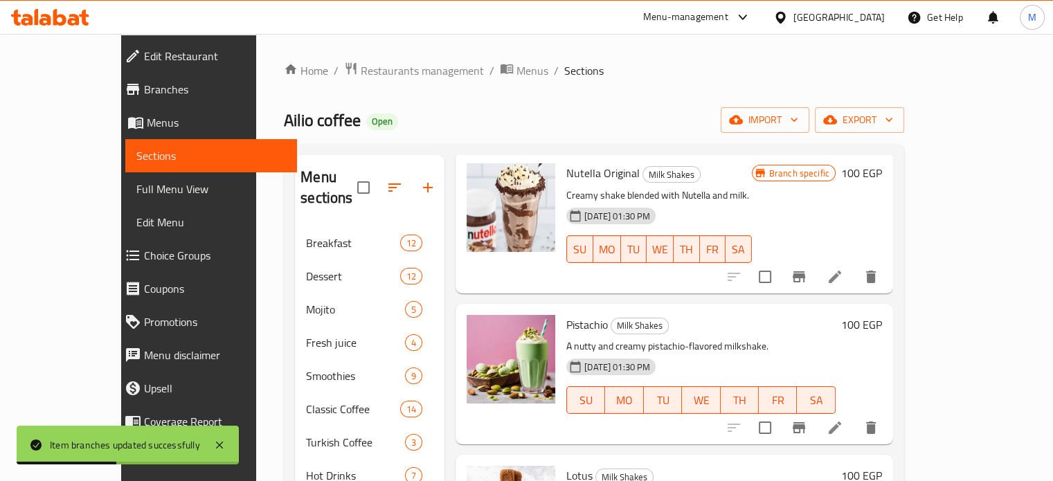
click at [805, 422] on icon "Branch-specific-item" at bounding box center [799, 427] width 12 height 11
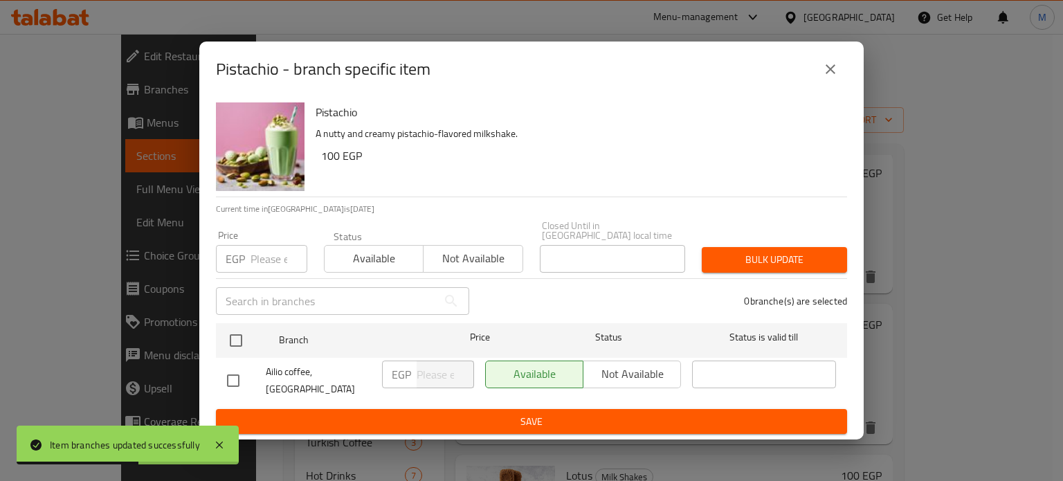
click at [262, 254] on input "number" at bounding box center [279, 259] width 57 height 28
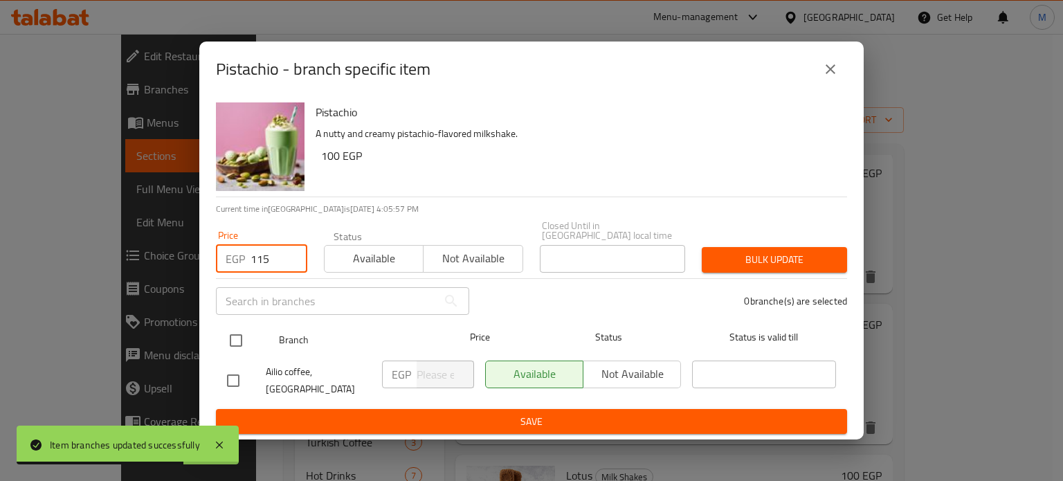
click at [242, 344] on input "checkbox" at bounding box center [236, 340] width 29 height 29
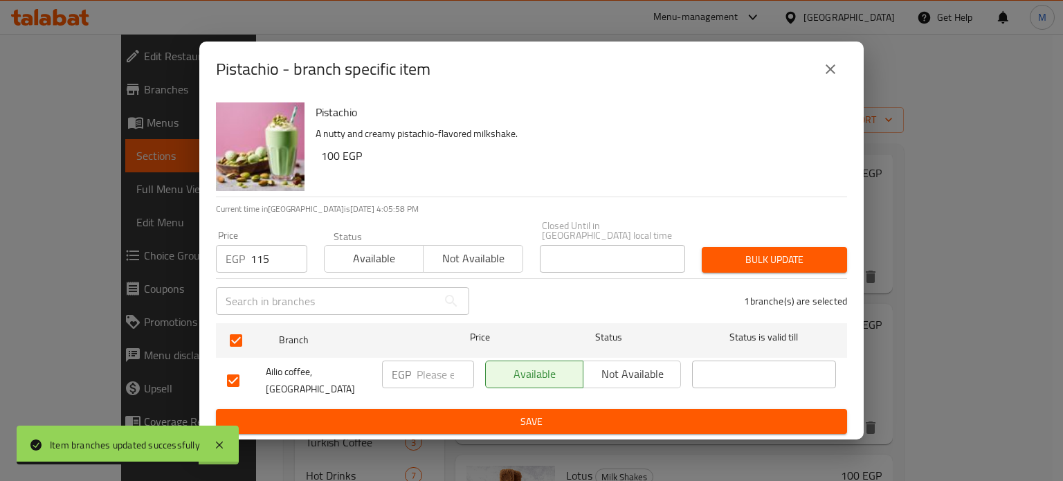
click at [740, 254] on span "Bulk update" at bounding box center [774, 259] width 123 height 17
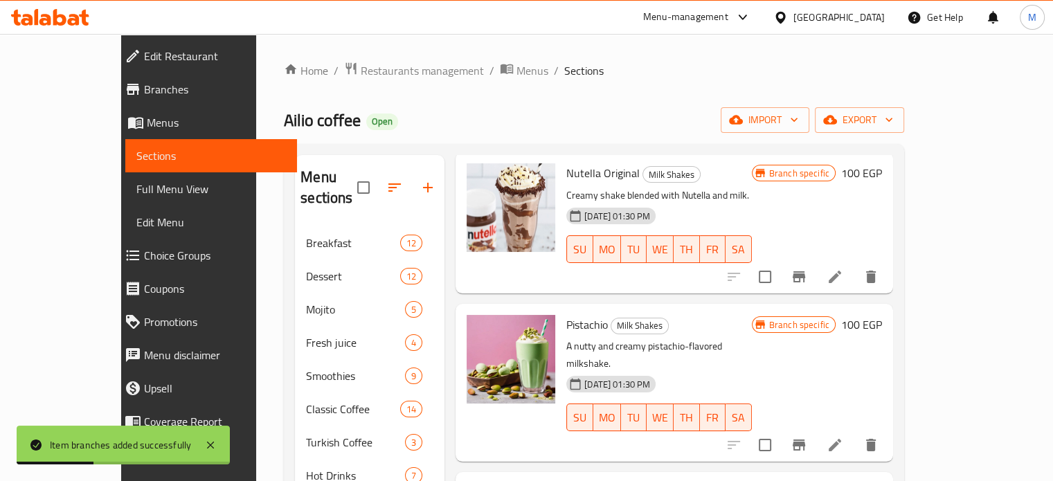
drag, startPoint x: 925, startPoint y: 417, endPoint x: 940, endPoint y: 398, distance: 24.7
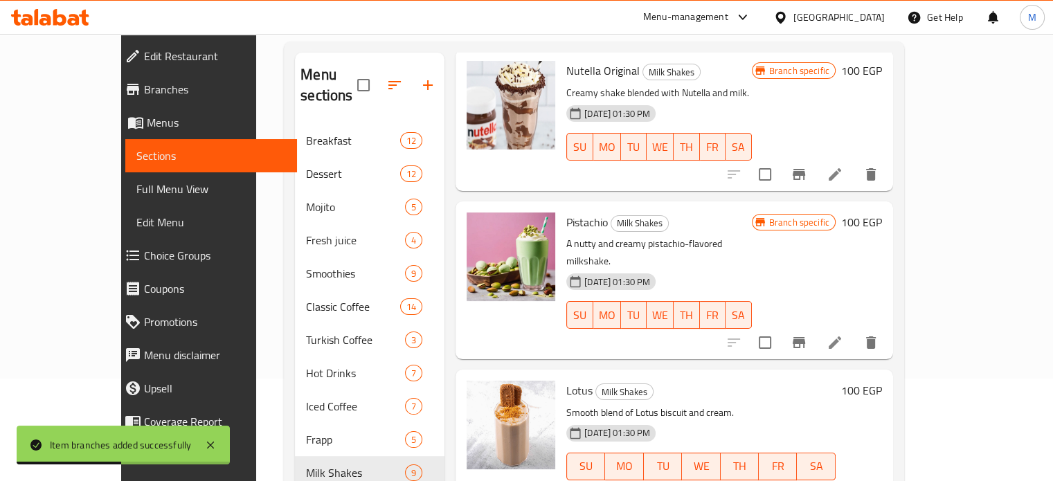
scroll to position [108, 0]
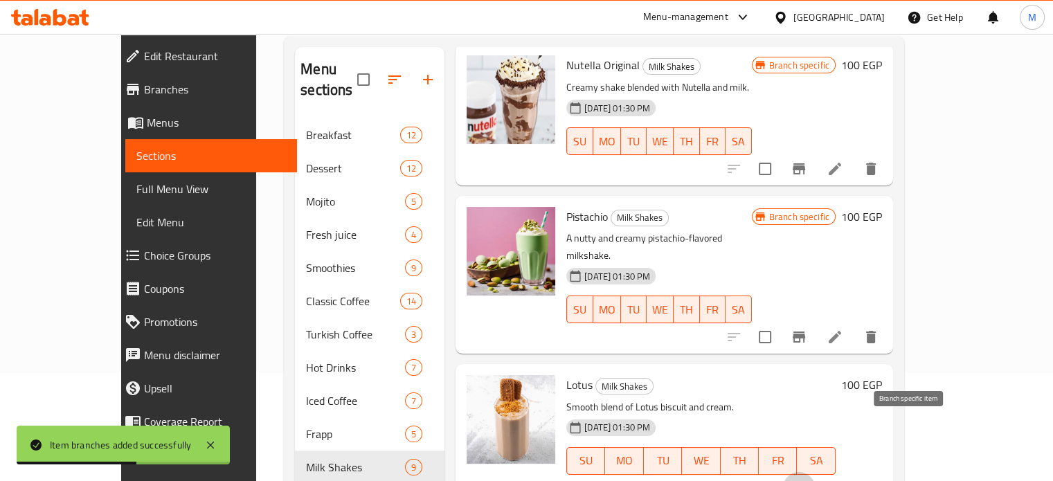
click at [805, 480] on icon "Branch-specific-item" at bounding box center [799, 488] width 12 height 11
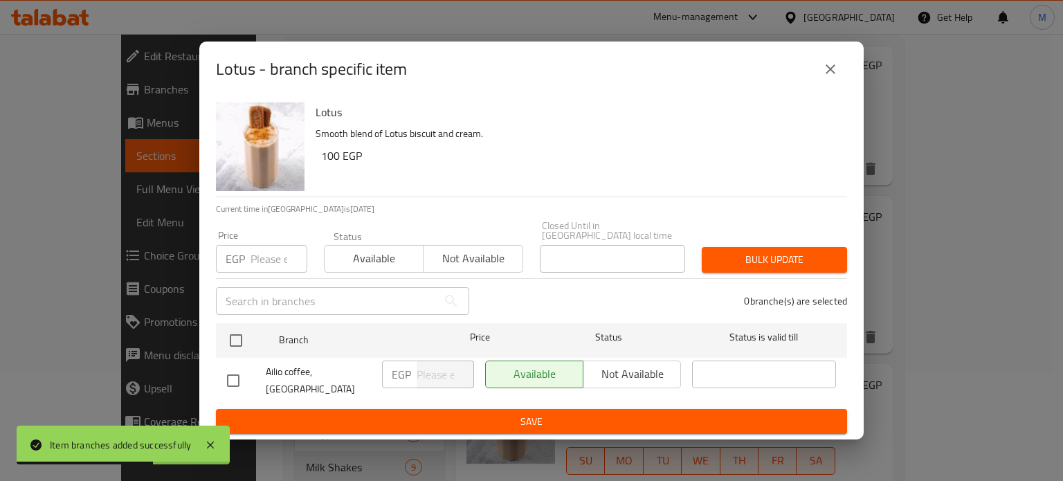
click at [269, 253] on input "number" at bounding box center [279, 259] width 57 height 28
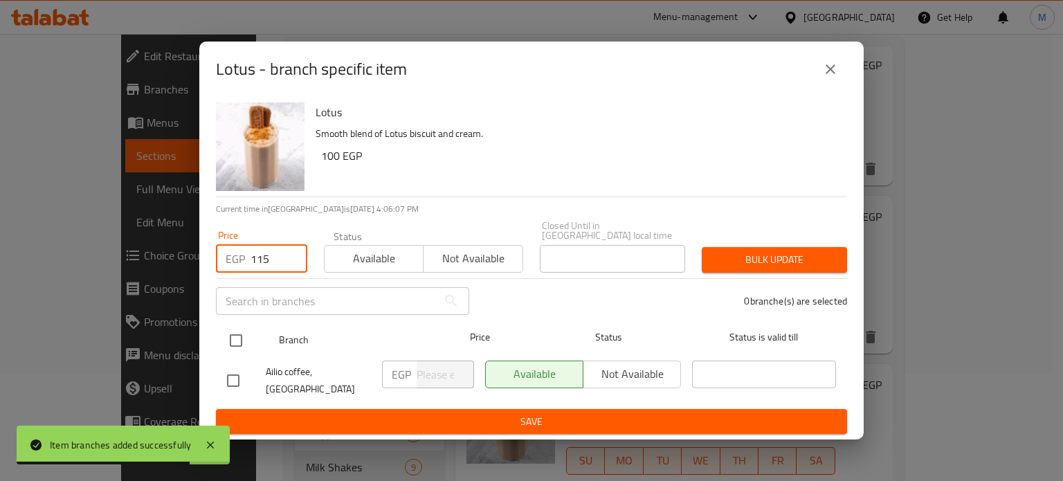
click at [243, 330] on input "checkbox" at bounding box center [236, 340] width 29 height 29
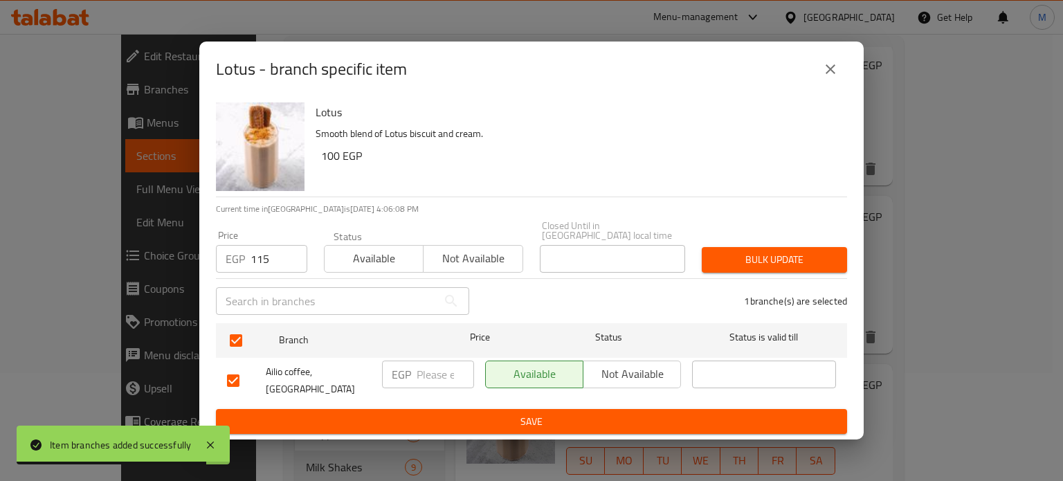
click at [762, 266] on button "Bulk update" at bounding box center [774, 260] width 145 height 26
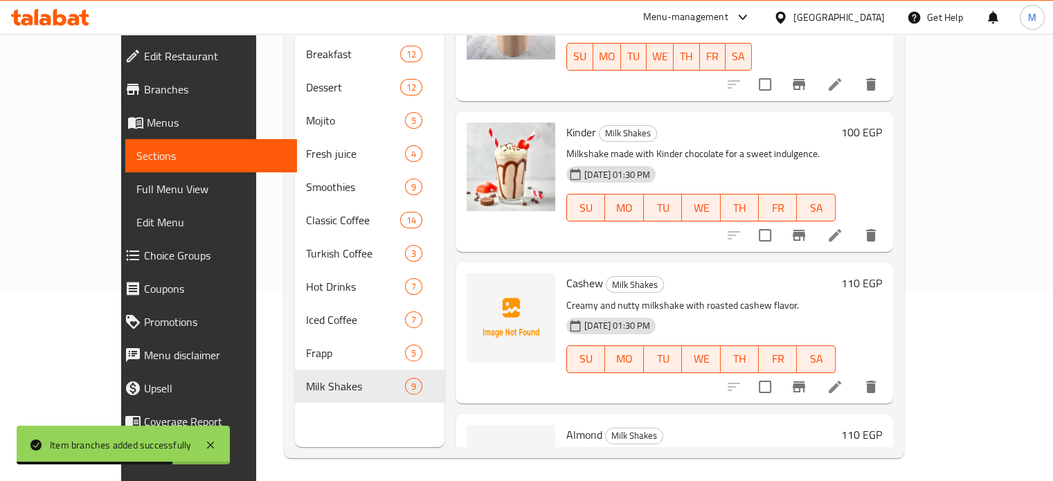
scroll to position [194, 0]
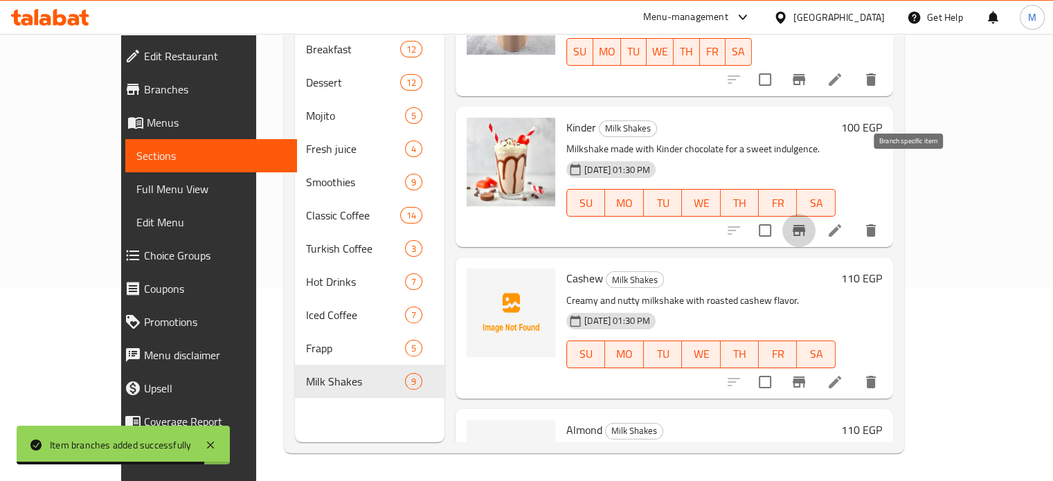
click at [805, 225] on icon "Branch-specific-item" at bounding box center [799, 230] width 12 height 11
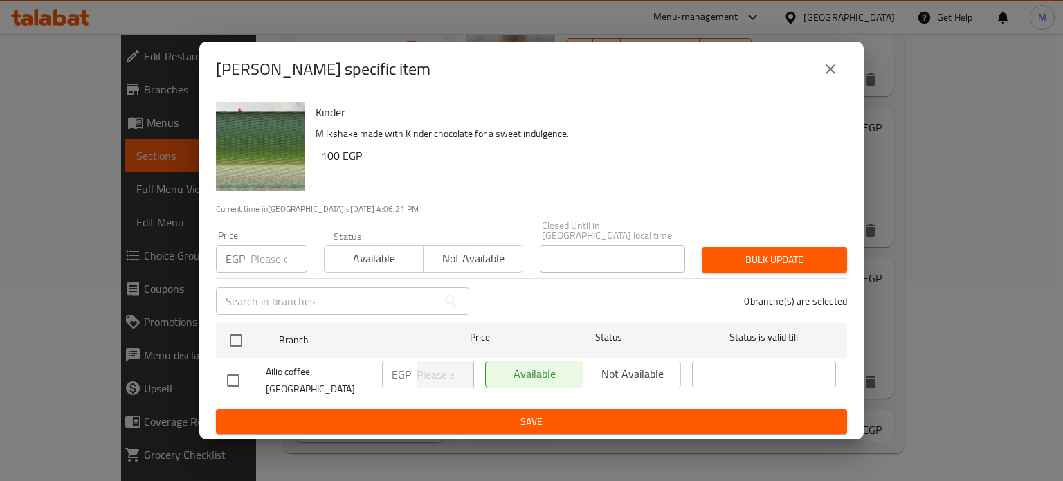
click at [271, 249] on input "number" at bounding box center [279, 259] width 57 height 28
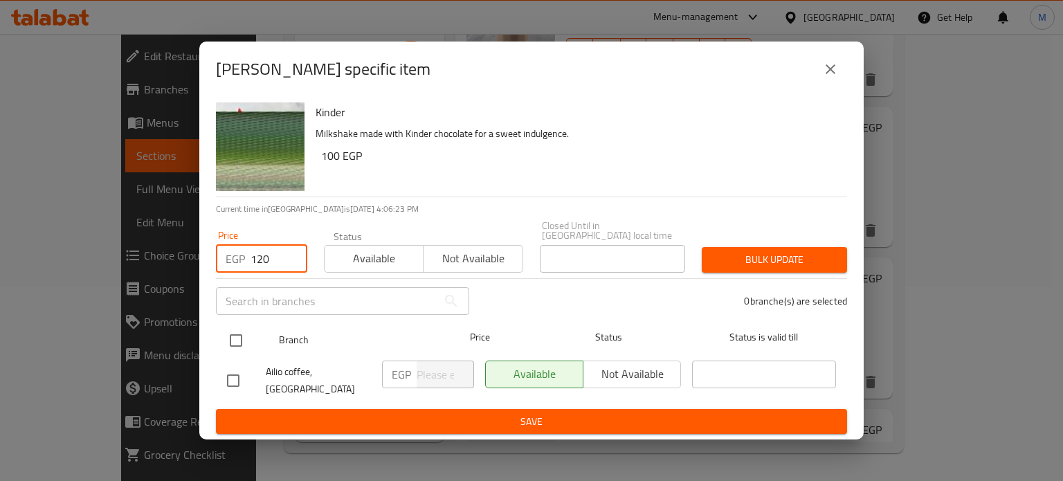
click at [235, 336] on input "checkbox" at bounding box center [236, 340] width 29 height 29
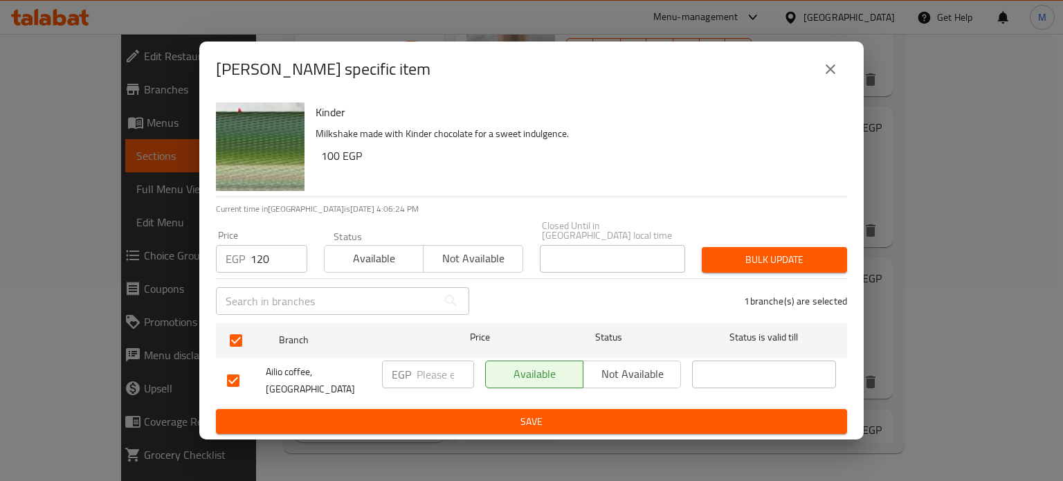
click at [767, 251] on span "Bulk update" at bounding box center [774, 259] width 123 height 17
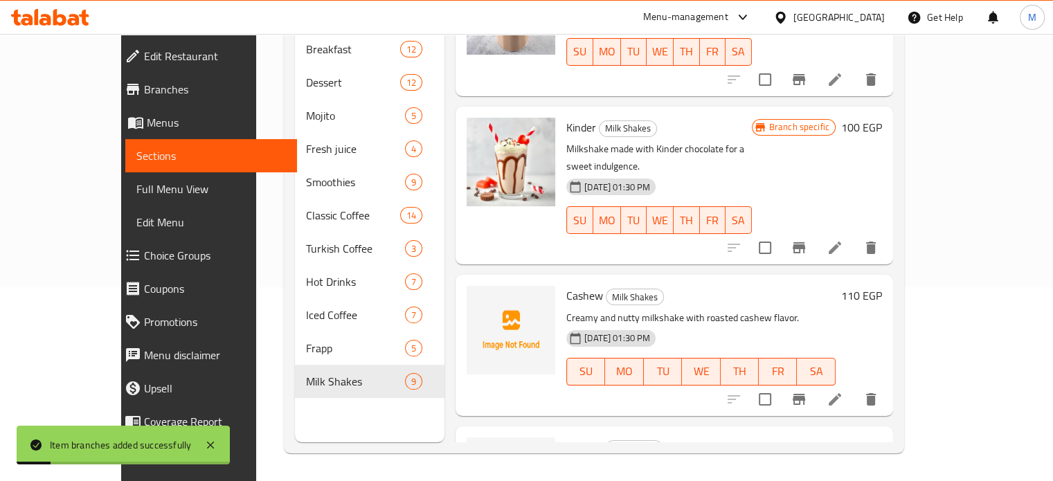
click at [805, 394] on icon "Branch-specific-item" at bounding box center [799, 399] width 12 height 11
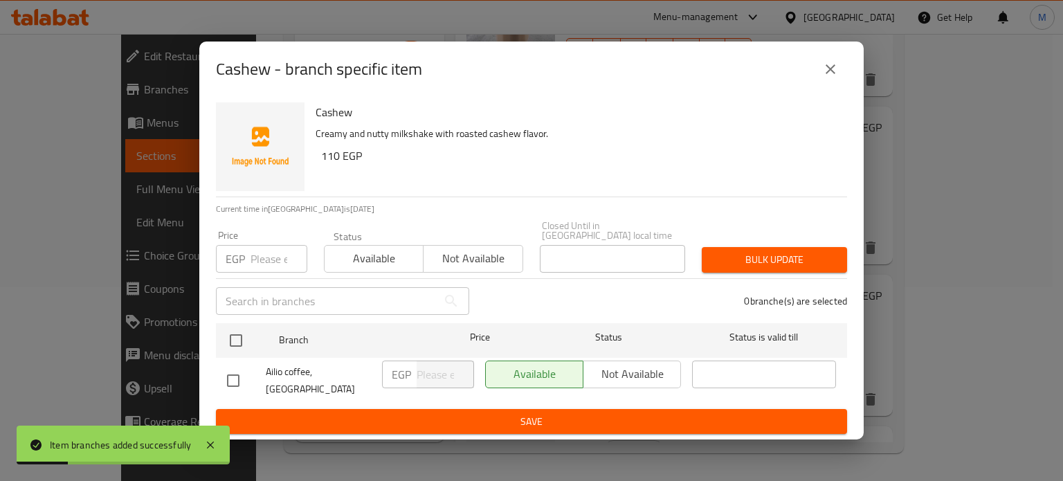
click at [271, 257] on input "number" at bounding box center [279, 259] width 57 height 28
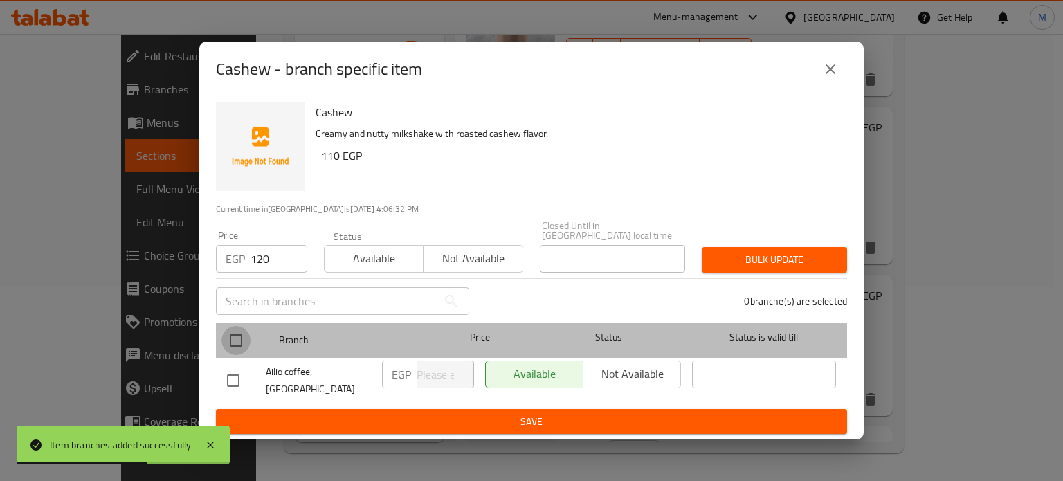
click at [241, 329] on input "checkbox" at bounding box center [236, 340] width 29 height 29
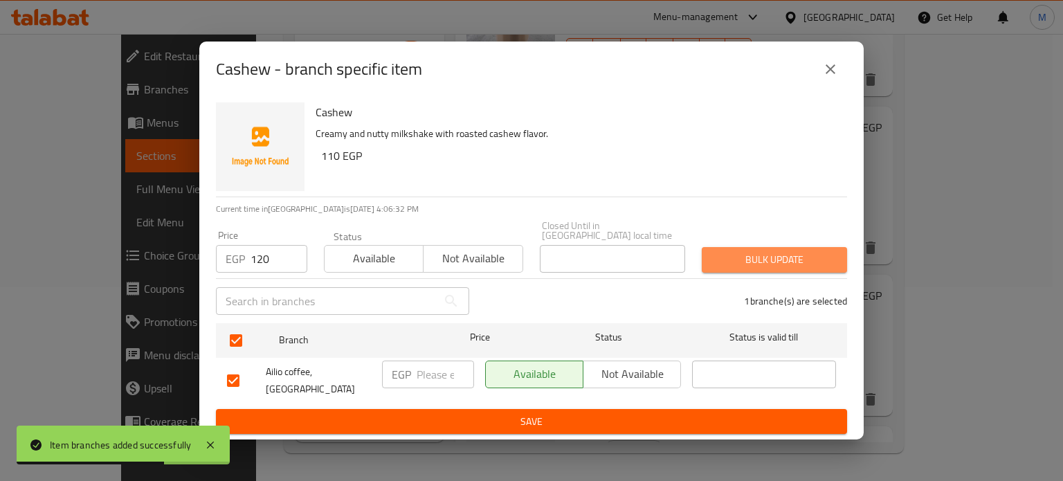
drag, startPoint x: 765, startPoint y: 261, endPoint x: 770, endPoint y: 267, distance: 7.4
click at [771, 267] on button "Bulk update" at bounding box center [774, 260] width 145 height 26
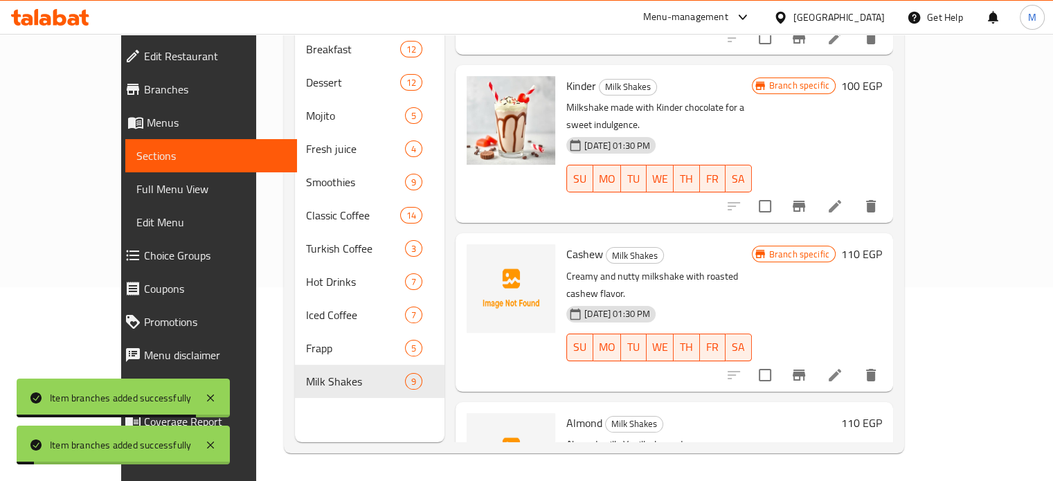
scroll to position [894, 0]
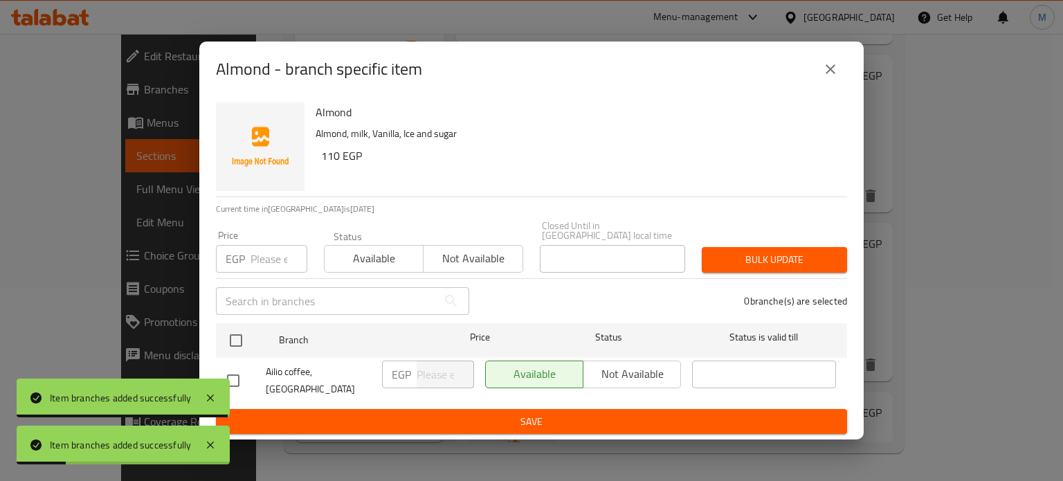
click at [260, 261] on input "number" at bounding box center [279, 259] width 57 height 28
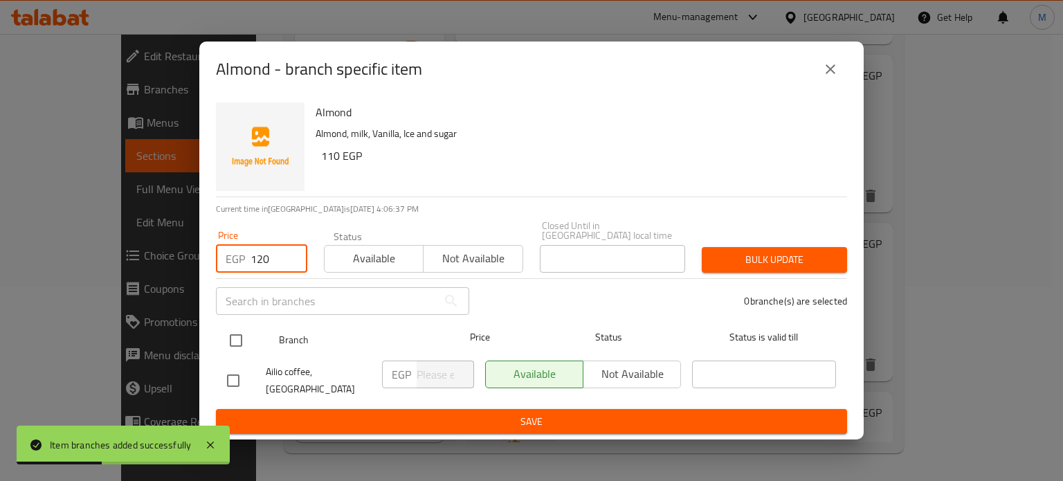
click at [246, 341] on input "checkbox" at bounding box center [236, 340] width 29 height 29
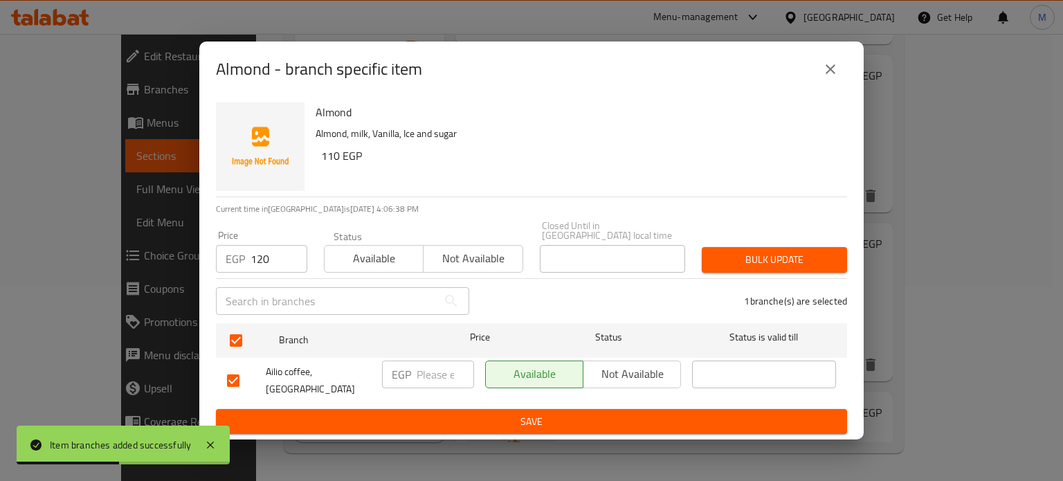
click at [732, 261] on span "Bulk update" at bounding box center [774, 259] width 123 height 17
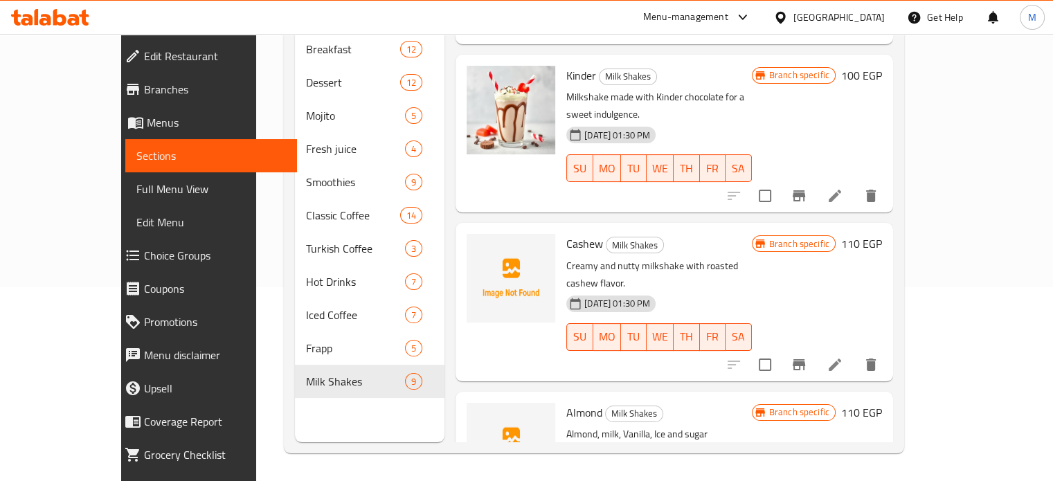
click at [728, 15] on div "Menu-management" at bounding box center [685, 17] width 85 height 17
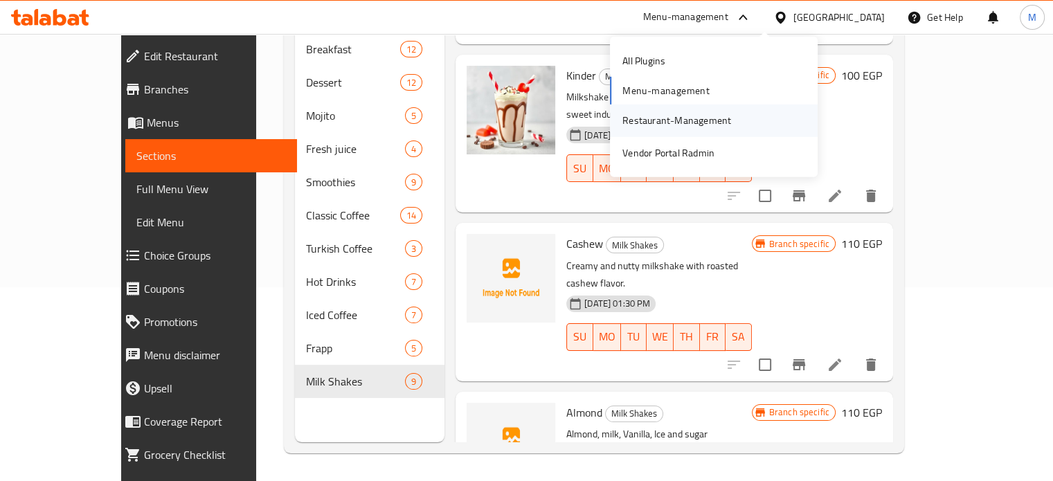
click at [658, 121] on div "Restaurant-Management" at bounding box center [676, 120] width 109 height 15
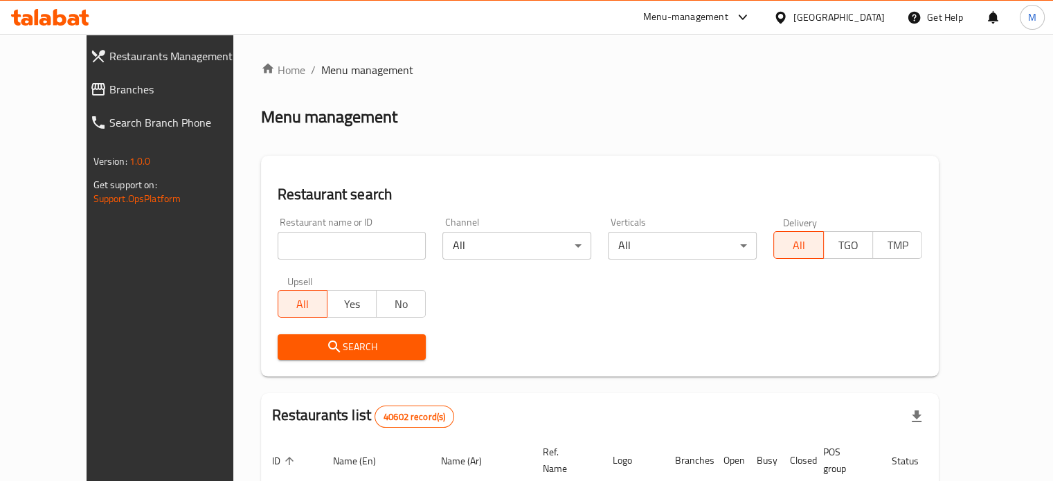
click at [311, 240] on input "search" at bounding box center [352, 246] width 149 height 28
paste input "692642"
type input "692642"
click button "Search" at bounding box center [352, 347] width 149 height 26
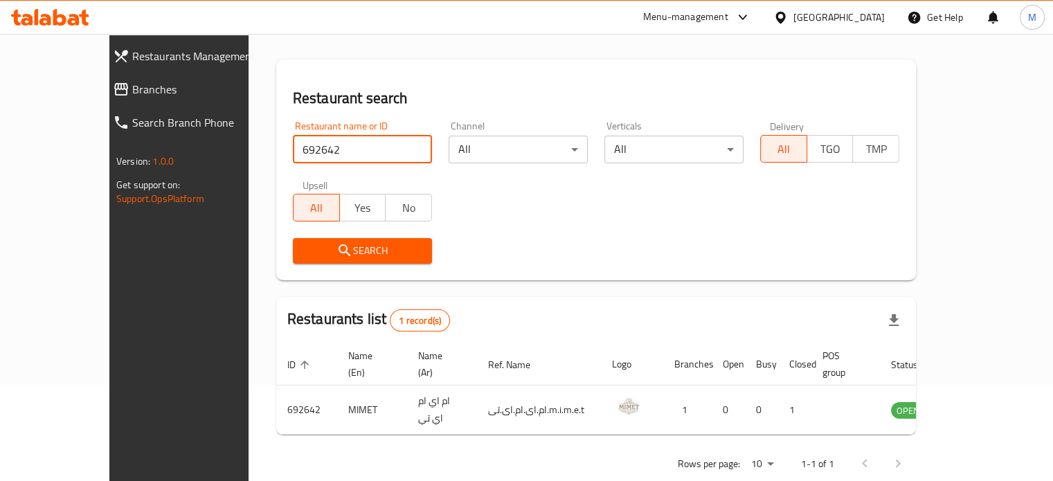
scroll to position [108, 0]
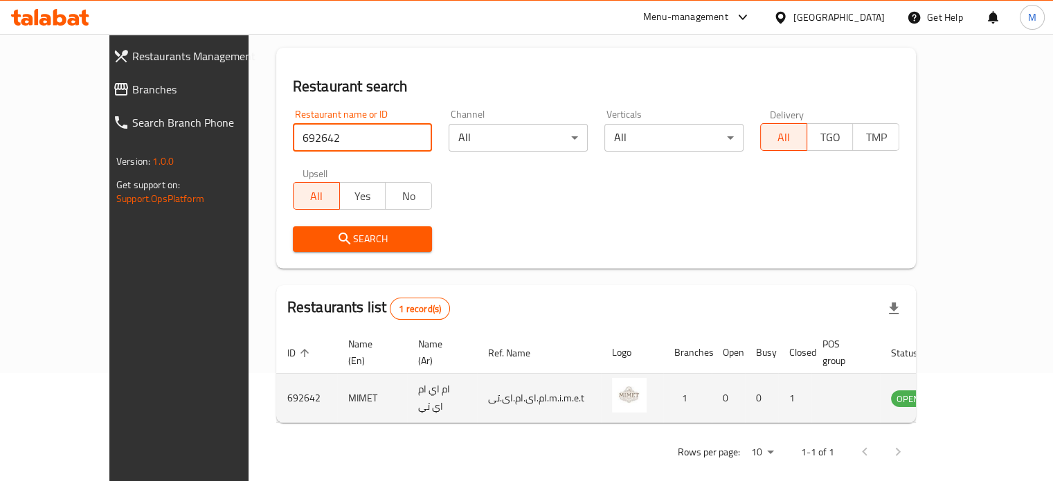
click at [980, 390] on icon "enhanced table" at bounding box center [972, 398] width 17 height 17
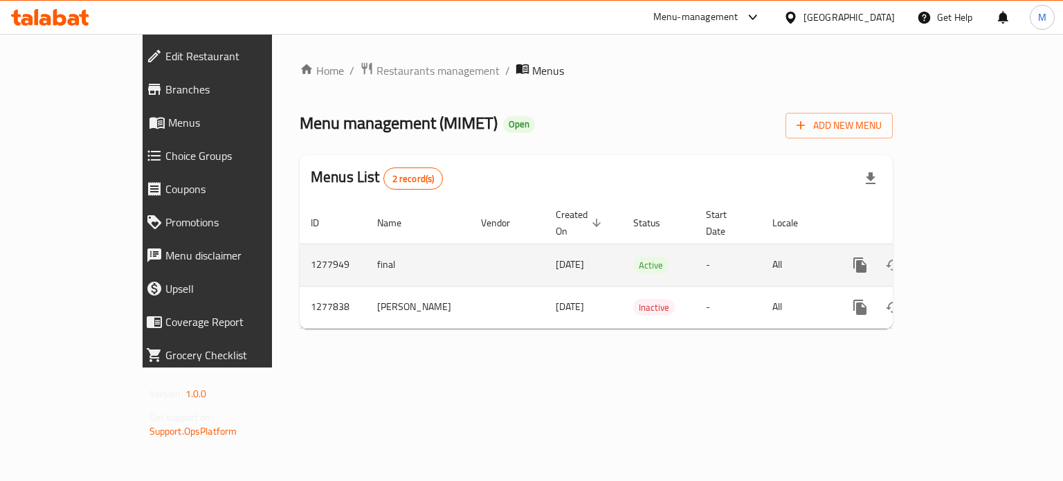
click at [966, 259] on icon "enhanced table" at bounding box center [960, 265] width 12 height 12
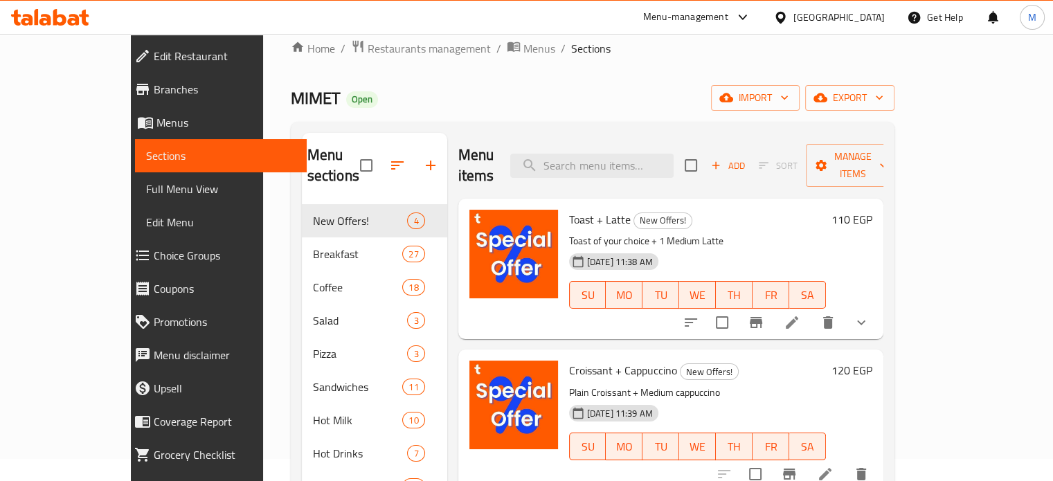
scroll to position [3, 0]
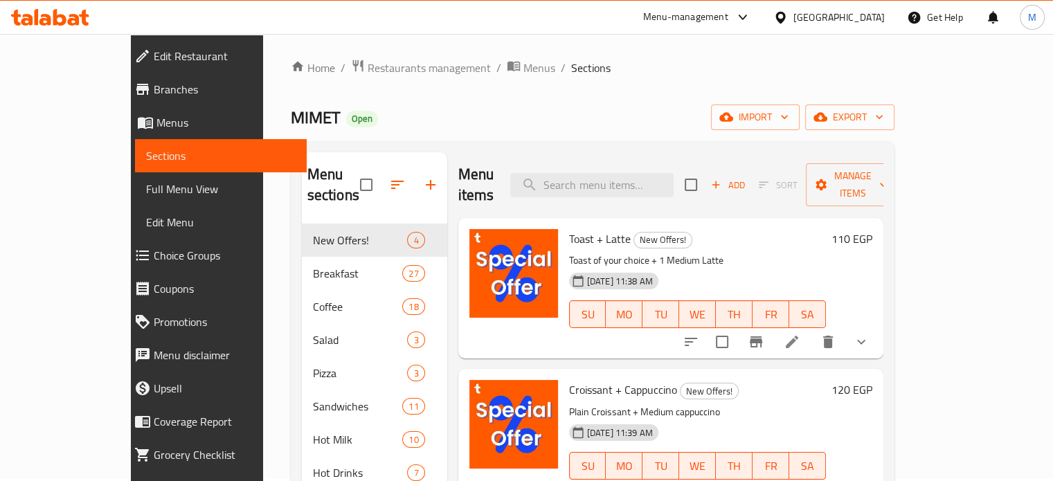
click at [618, 71] on ol "Home / Restaurants management / Menus / Sections" at bounding box center [593, 68] width 604 height 18
click at [591, 92] on div "Home / Restaurants management / Menus / Sections MIMET Open import export Menu …" at bounding box center [593, 449] width 604 height 780
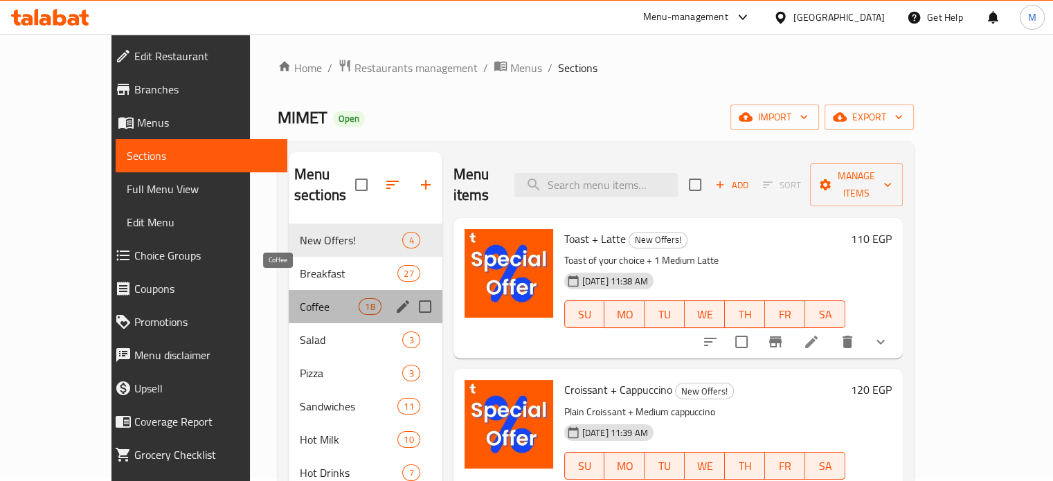
click at [300, 298] on span "Coffee" at bounding box center [329, 306] width 59 height 17
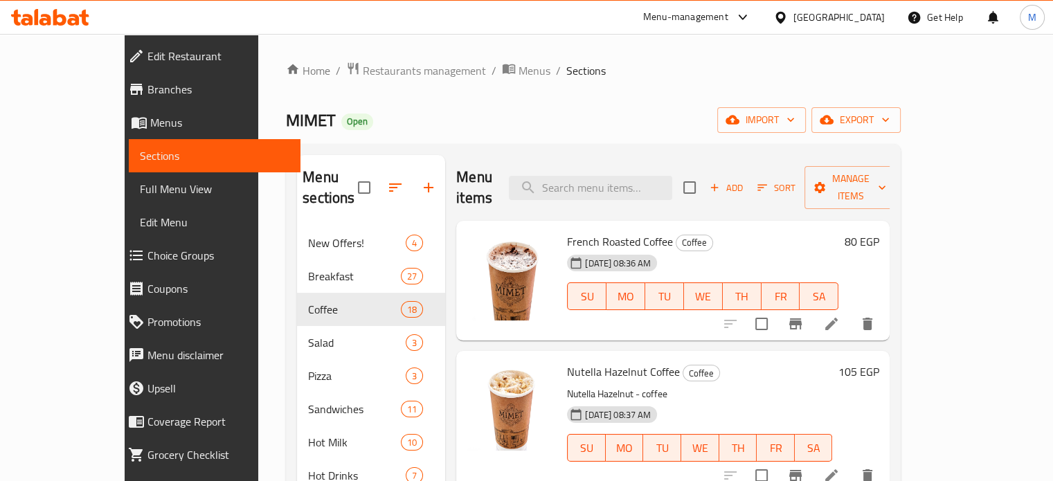
click at [901, 80] on div "Home / Restaurants management / Menus / Sections MIMET Open import export Menu …" at bounding box center [593, 452] width 615 height 780
click at [657, 176] on input "search" at bounding box center [590, 188] width 163 height 24
paste input "Turkish Coffee"
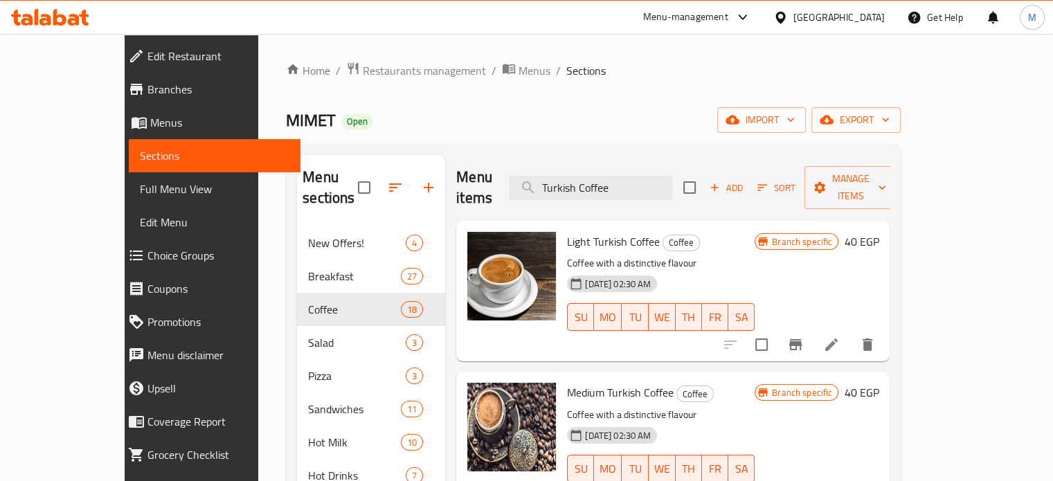
click at [651, 191] on div "Menu items Turkish Coffee Add Sort Manage items" at bounding box center [672, 188] width 433 height 66
click at [645, 183] on input "Turkish Coffee" at bounding box center [590, 188] width 163 height 24
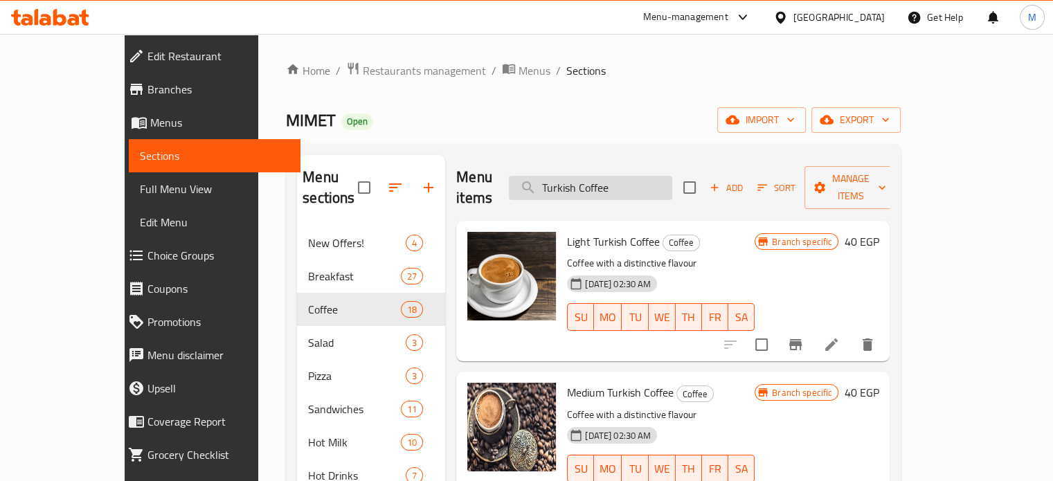
click at [645, 183] on input "Turkish Coffee" at bounding box center [590, 188] width 163 height 24
paste input "French c"
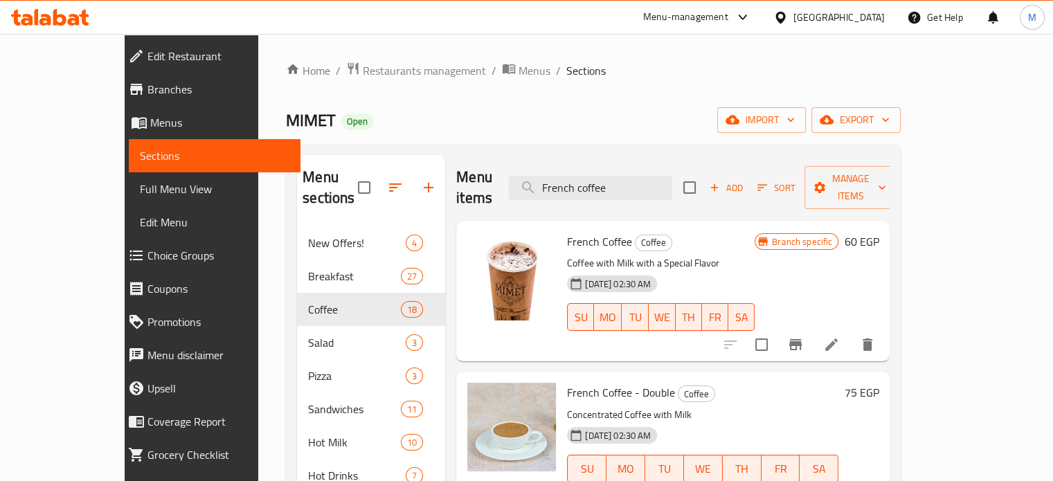
click at [802, 339] on icon "Branch-specific-item" at bounding box center [795, 344] width 12 height 11
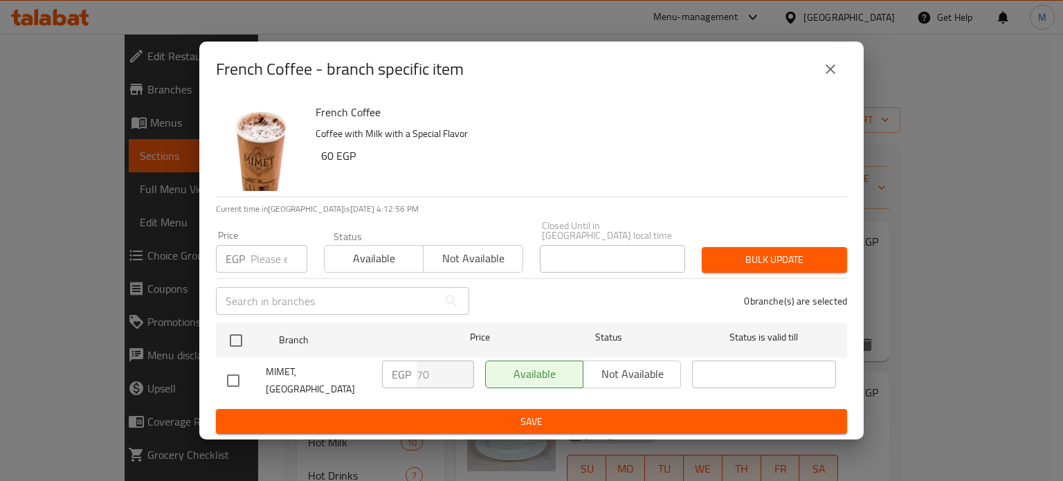
click at [831, 77] on icon "close" at bounding box center [830, 69] width 17 height 17
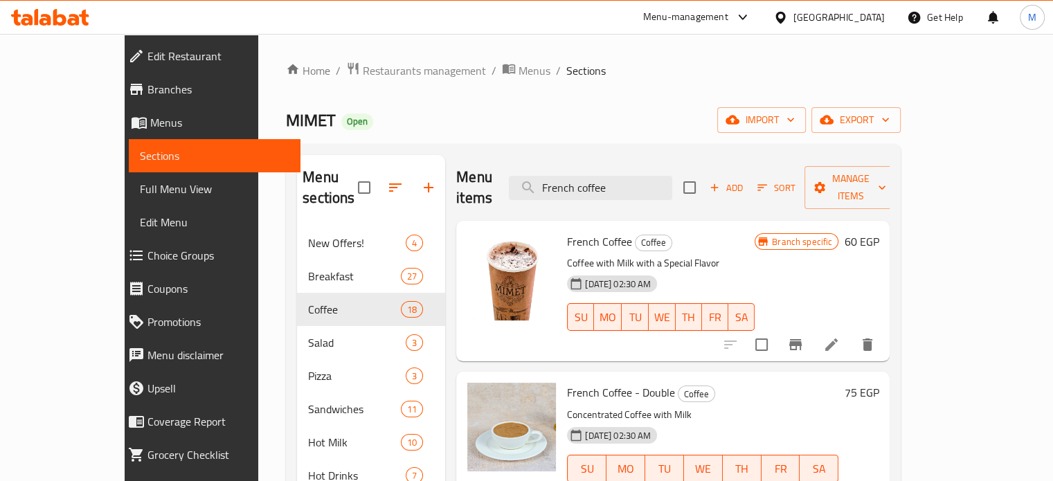
click at [879, 287] on div "Branch specific 60 EGP" at bounding box center [817, 291] width 124 height 118
click at [663, 181] on input "French coffee" at bounding box center [590, 188] width 163 height 24
paste input "Hazelnut"
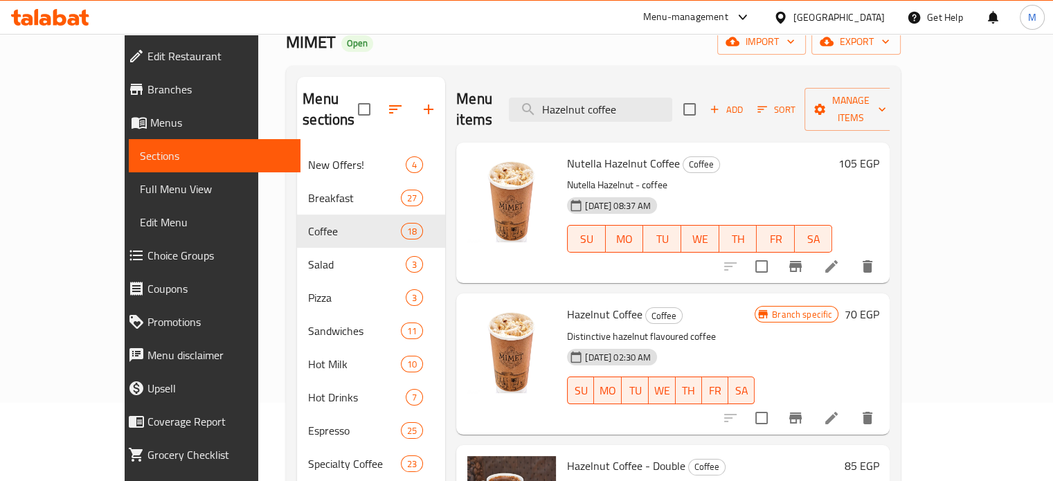
scroll to position [120, 0]
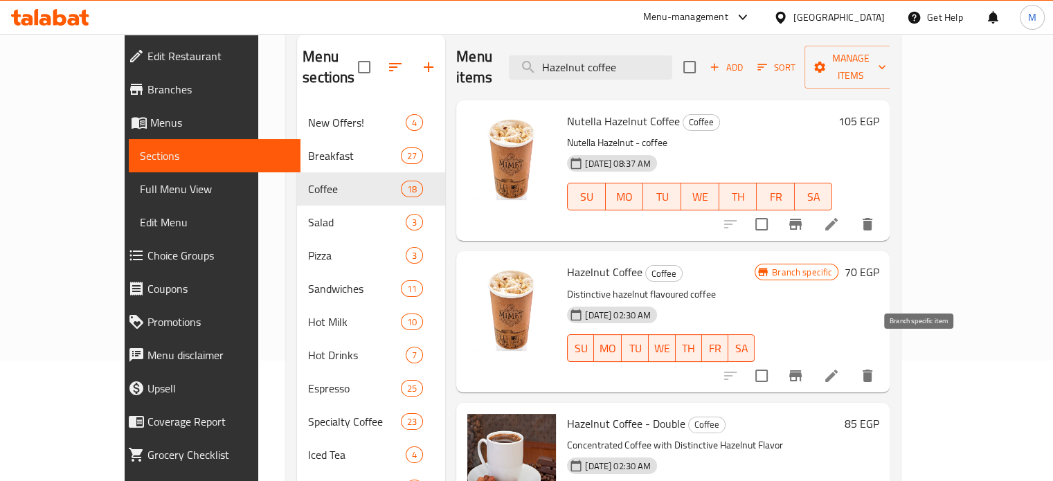
click at [802, 370] on icon "Branch-specific-item" at bounding box center [795, 375] width 12 height 11
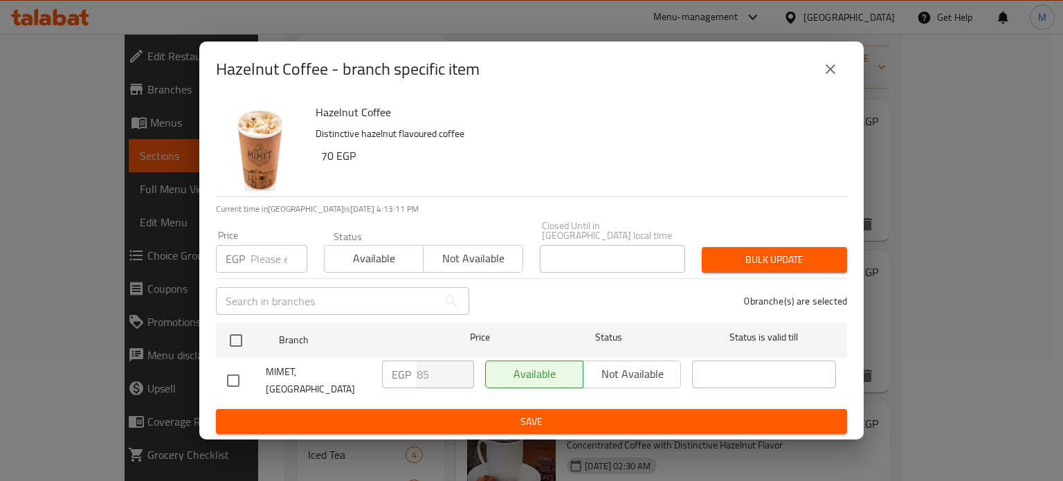
click at [838, 69] on button "close" at bounding box center [830, 69] width 33 height 33
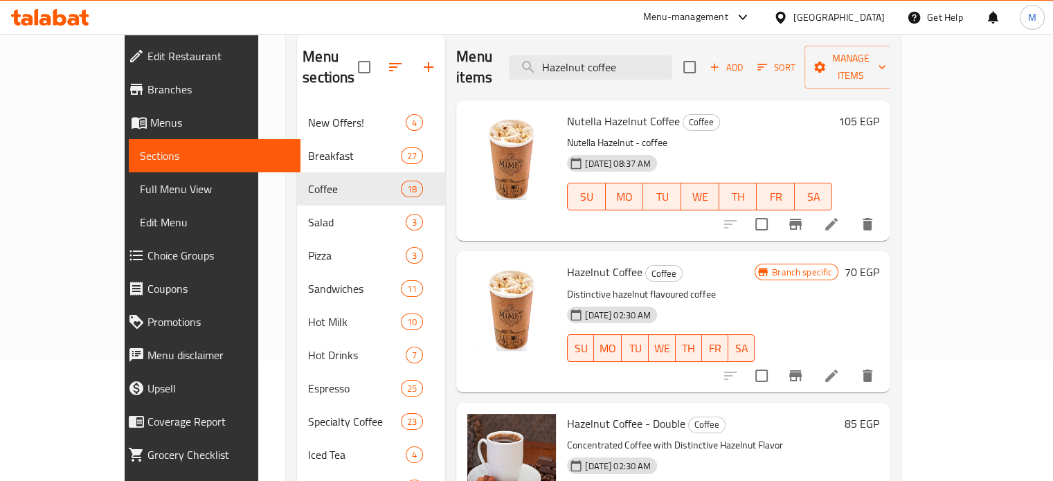
click at [879, 298] on div "Branch specific 70 EGP" at bounding box center [817, 321] width 124 height 118
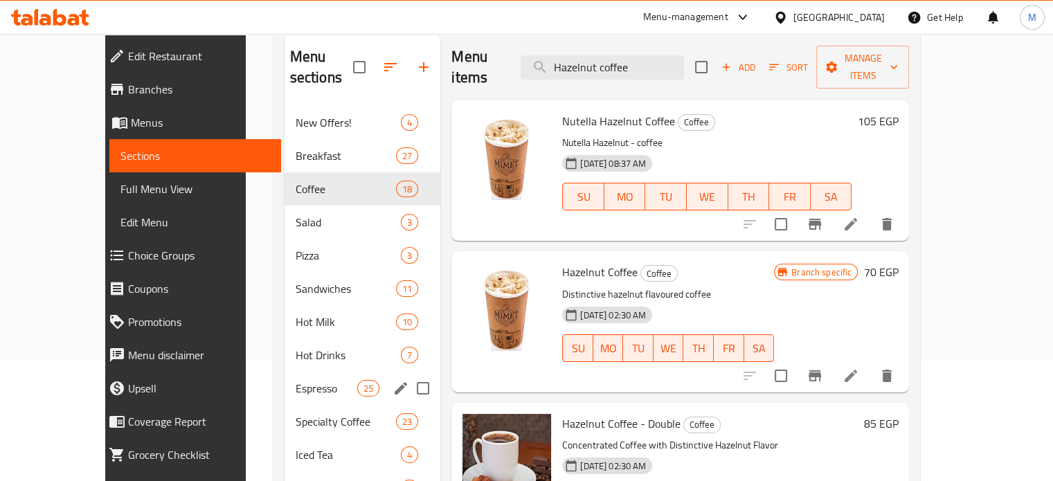
click at [285, 372] on div "Espresso 25" at bounding box center [363, 388] width 156 height 33
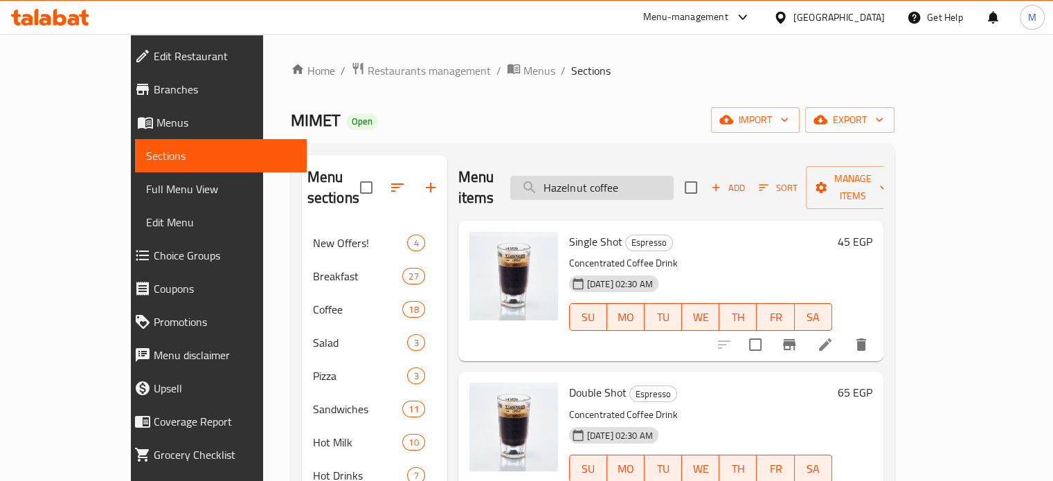
click at [656, 179] on input "Hazelnut coffee" at bounding box center [591, 188] width 163 height 24
paste input "Espresso"
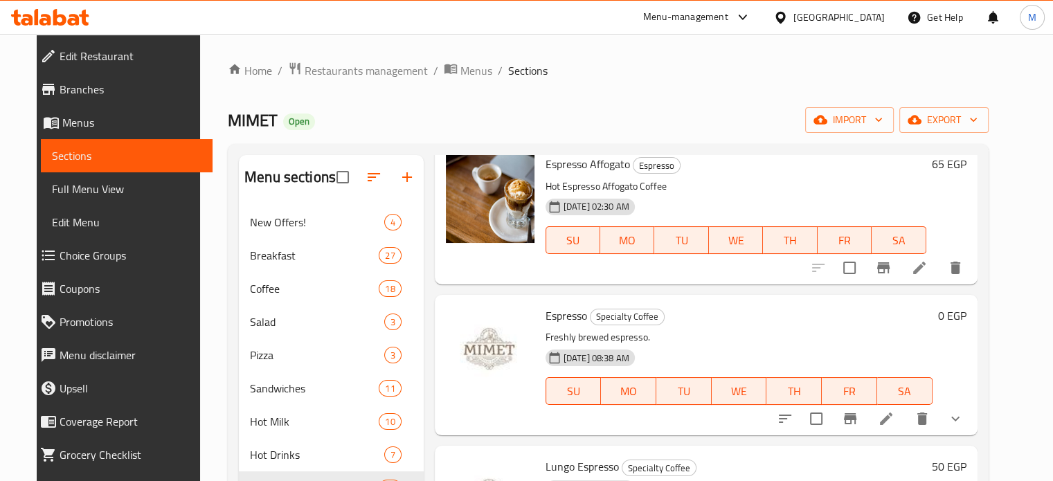
scroll to position [229, 0]
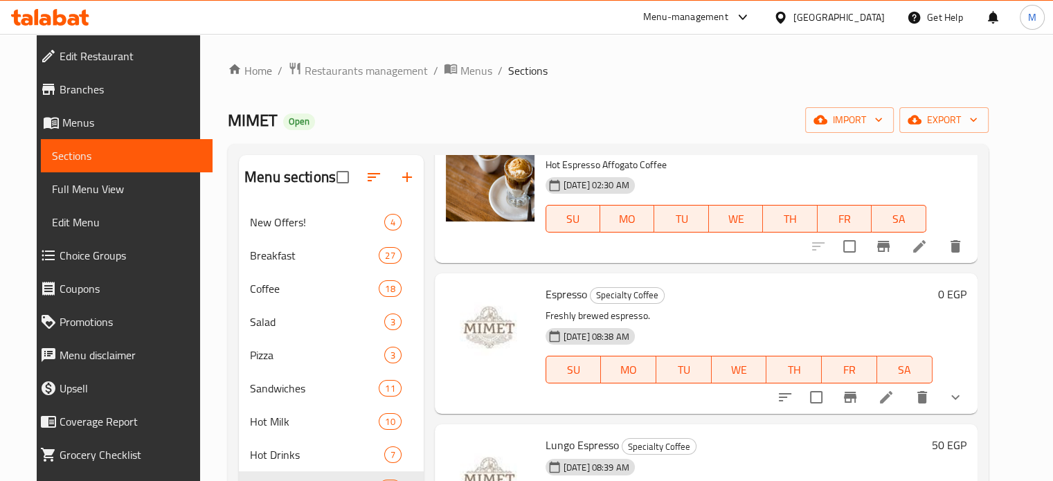
type input "Espresso"
click at [960, 398] on icon "show more" at bounding box center [955, 397] width 8 height 5
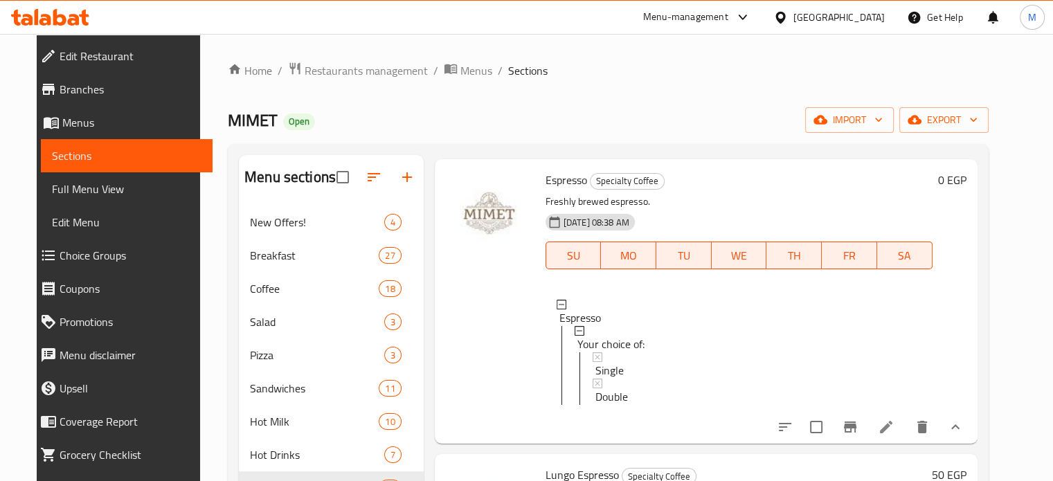
scroll to position [476, 0]
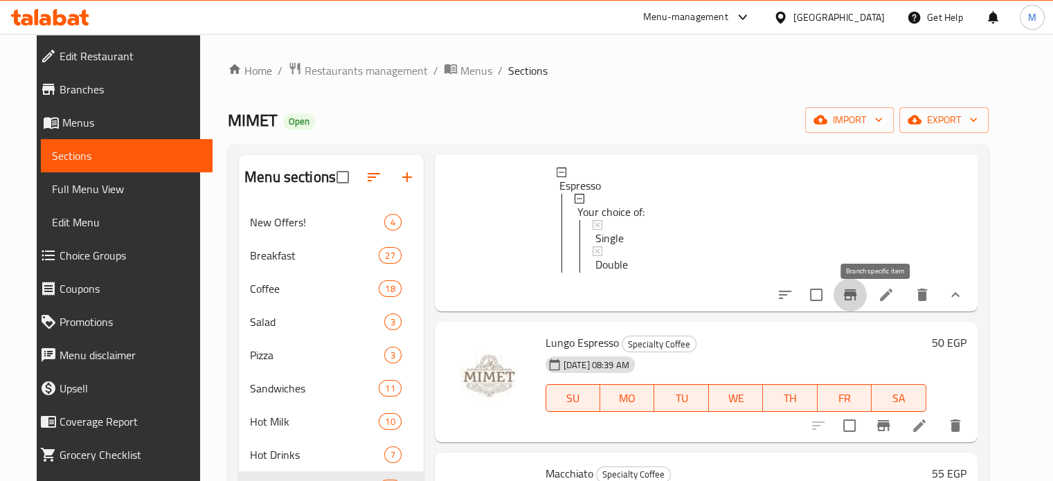
click at [858, 303] on icon "Branch-specific-item" at bounding box center [850, 295] width 17 height 17
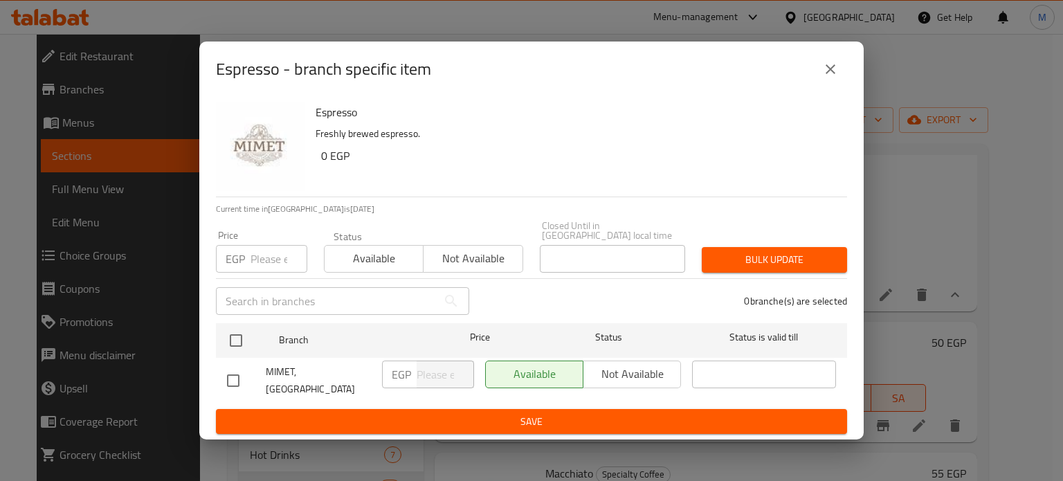
click at [825, 78] on icon "close" at bounding box center [830, 69] width 17 height 17
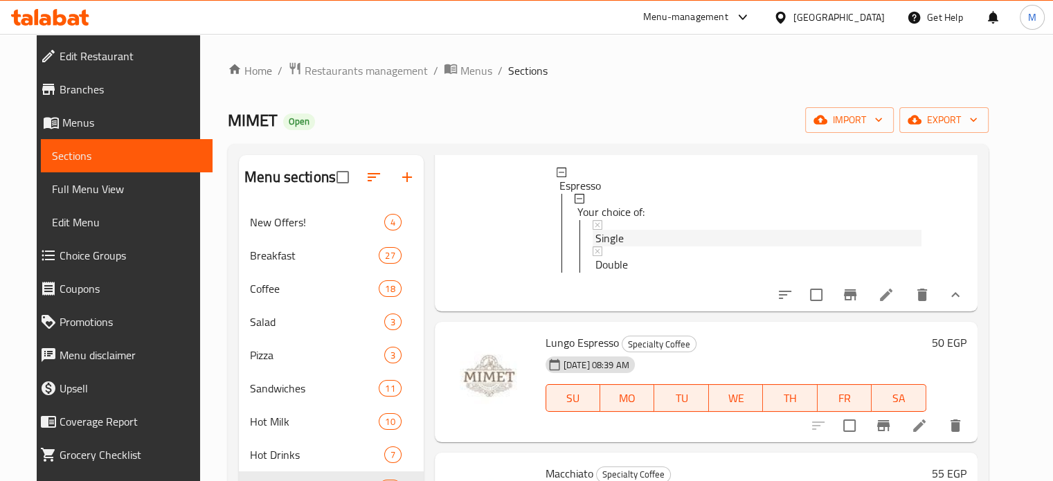
click at [604, 238] on span "Single" at bounding box center [609, 238] width 28 height 17
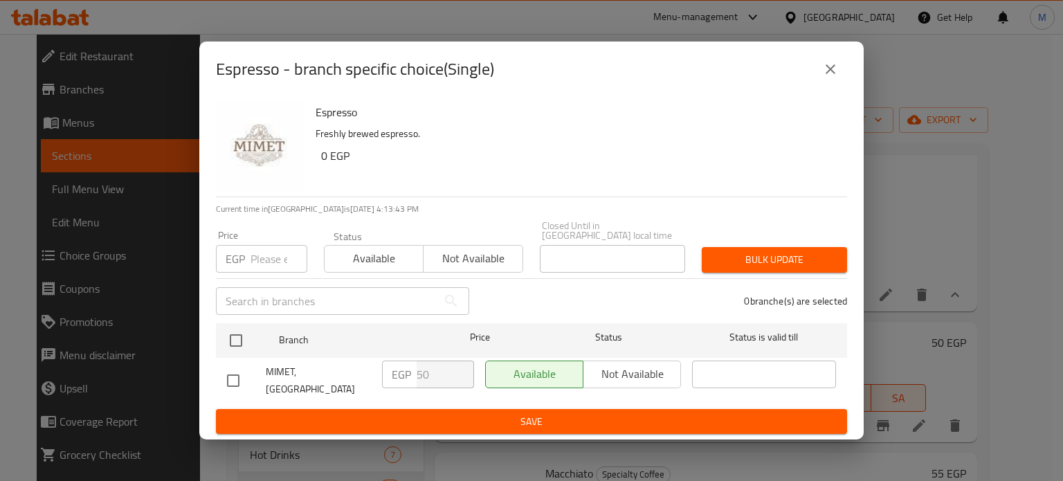
click at [268, 259] on input "number" at bounding box center [279, 259] width 57 height 28
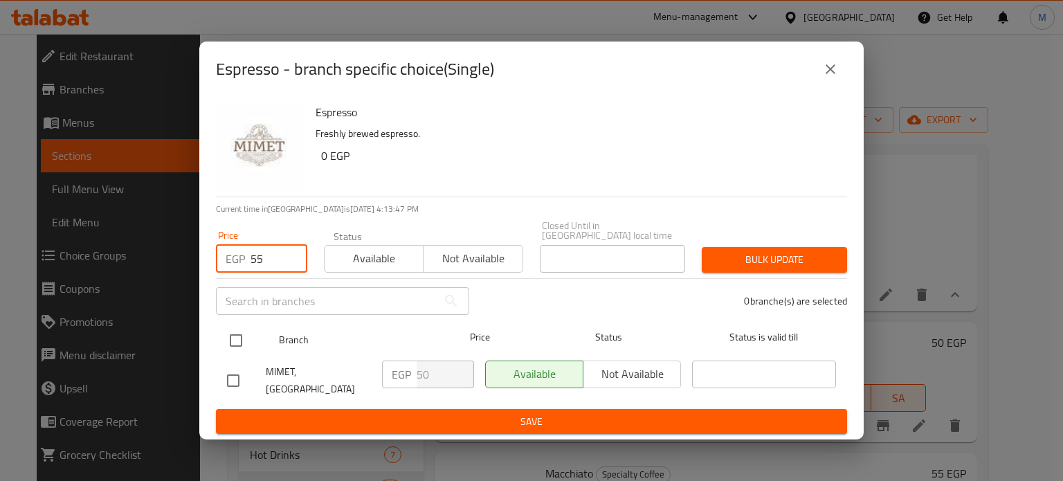
type input "55"
click at [237, 345] on input "checkbox" at bounding box center [236, 340] width 29 height 29
checkbox input "true"
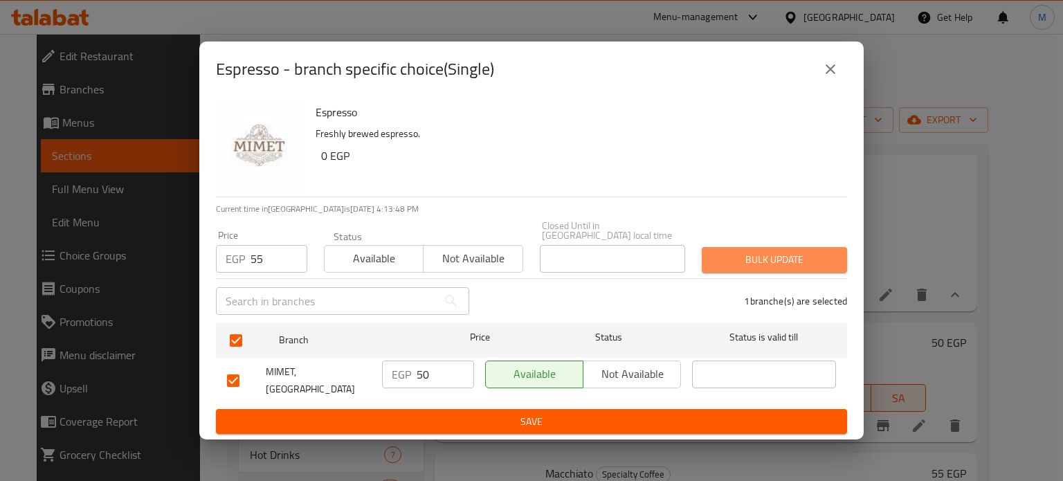
click at [739, 260] on span "Bulk update" at bounding box center [774, 259] width 123 height 17
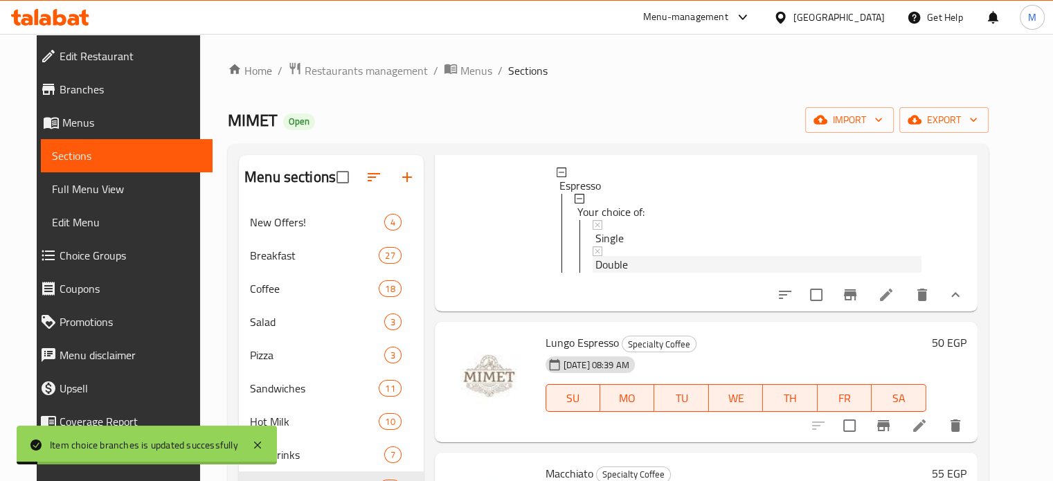
click at [598, 270] on span "Double" at bounding box center [611, 264] width 33 height 17
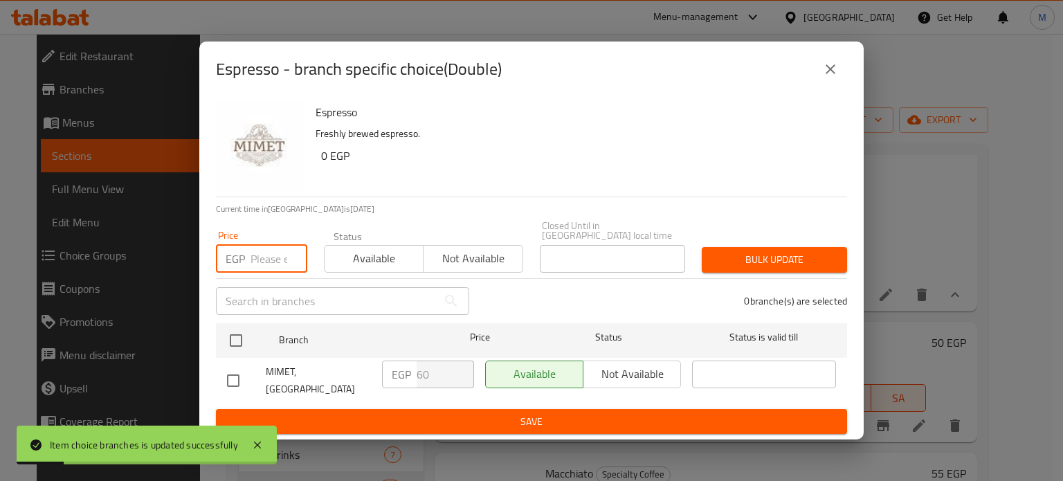
click at [277, 258] on input "number" at bounding box center [279, 259] width 57 height 28
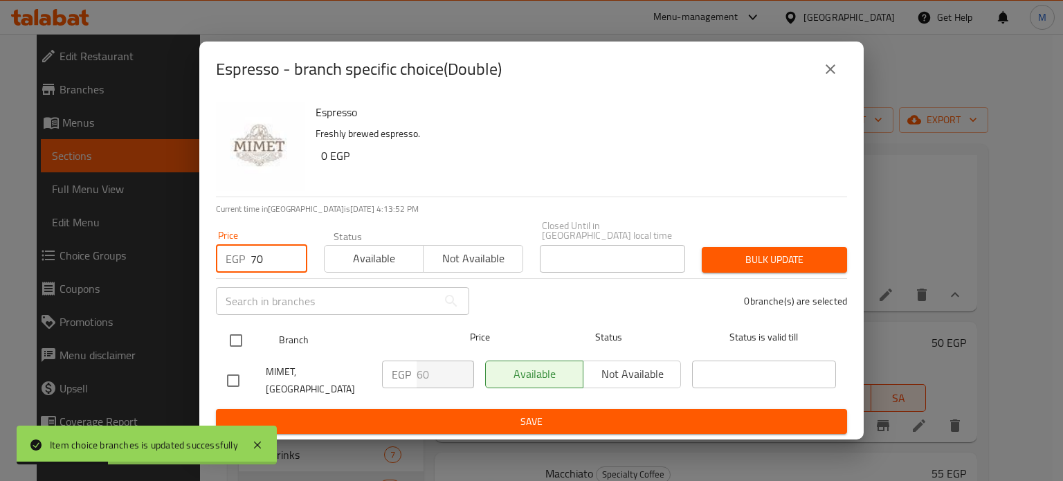
type input "70"
click at [239, 333] on input "checkbox" at bounding box center [236, 340] width 29 height 29
checkbox input "true"
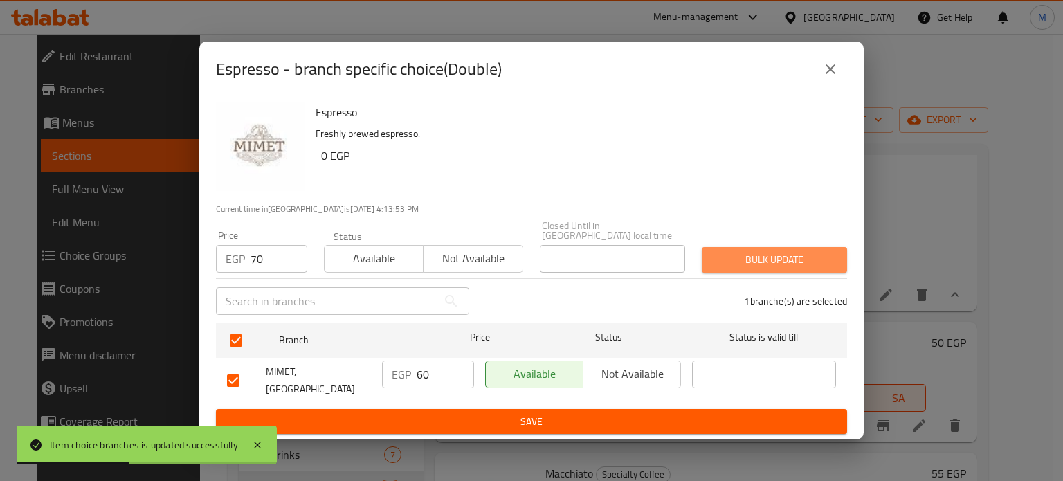
click at [805, 254] on span "Bulk update" at bounding box center [774, 259] width 123 height 17
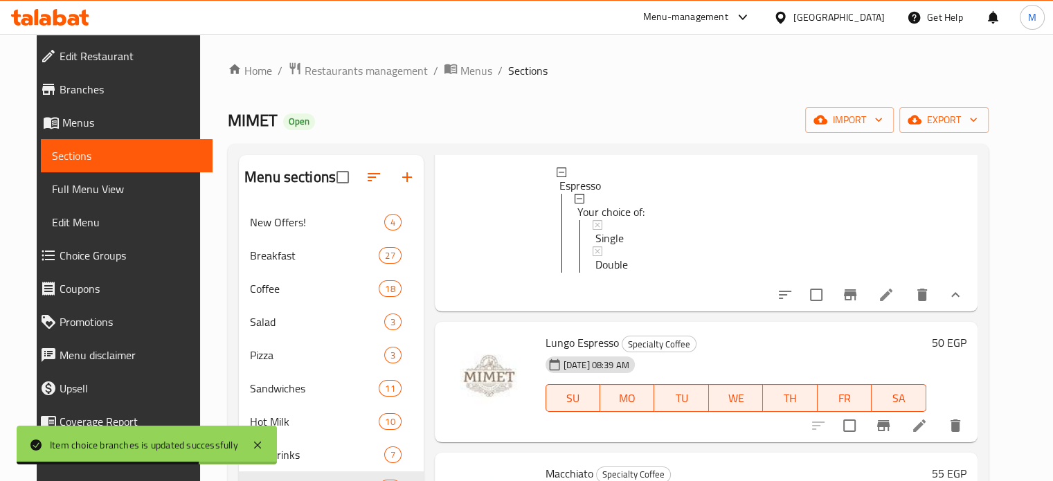
scroll to position [0, 0]
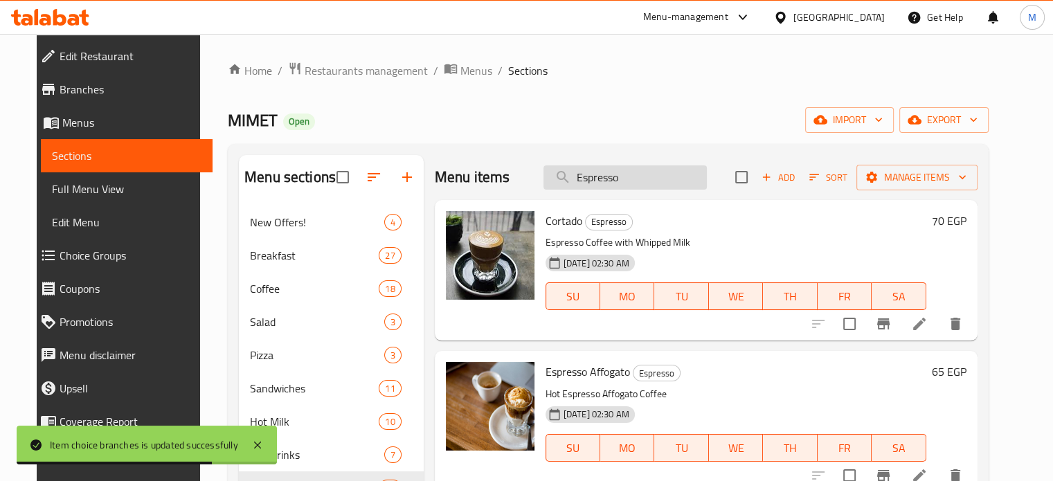
click at [642, 176] on input "Espresso" at bounding box center [624, 177] width 163 height 24
click at [643, 176] on input "Espresso" at bounding box center [624, 177] width 163 height 24
paste input "Ristrett"
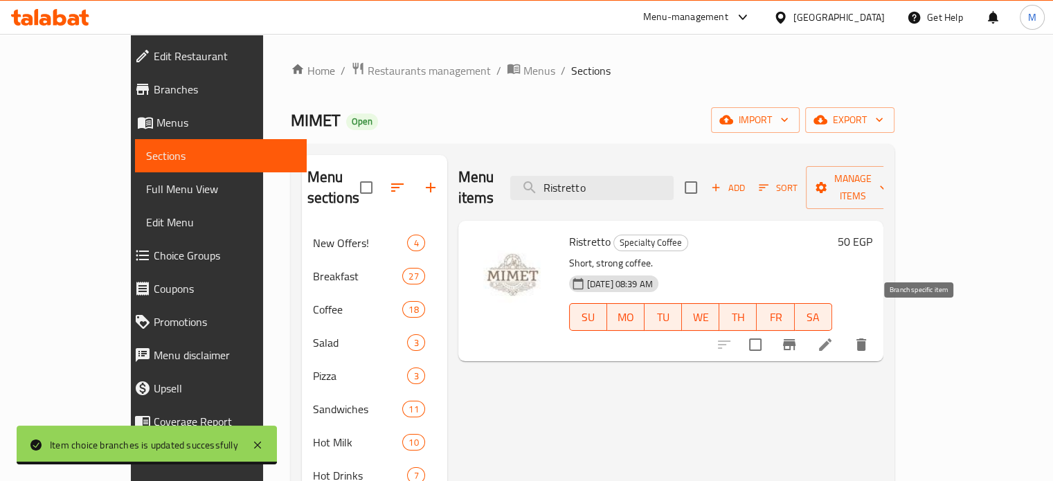
type input "Ristretto"
click at [795, 339] on icon "Branch-specific-item" at bounding box center [789, 344] width 12 height 11
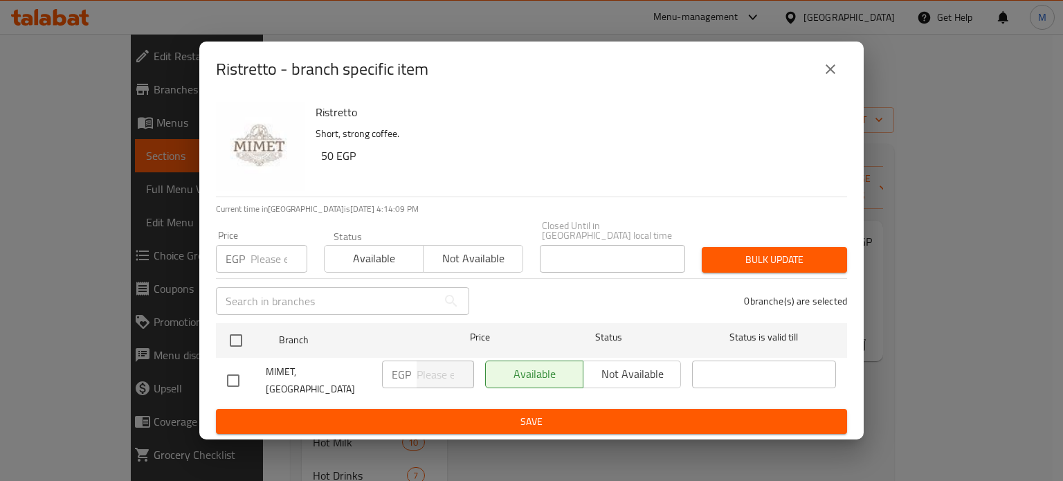
click at [261, 249] on input "number" at bounding box center [279, 259] width 57 height 28
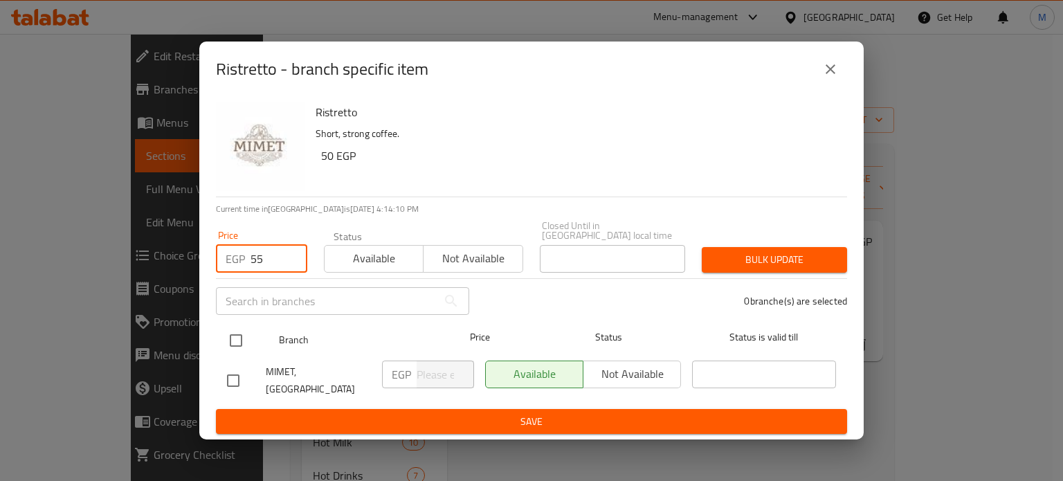
type input "55"
click at [234, 339] on input "checkbox" at bounding box center [236, 340] width 29 height 29
checkbox input "true"
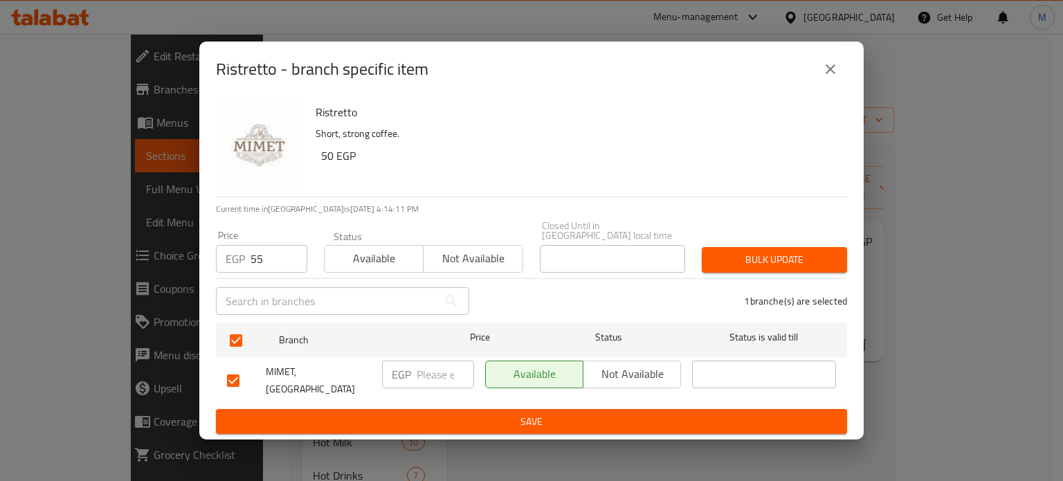
click at [786, 261] on span "Bulk update" at bounding box center [774, 259] width 123 height 17
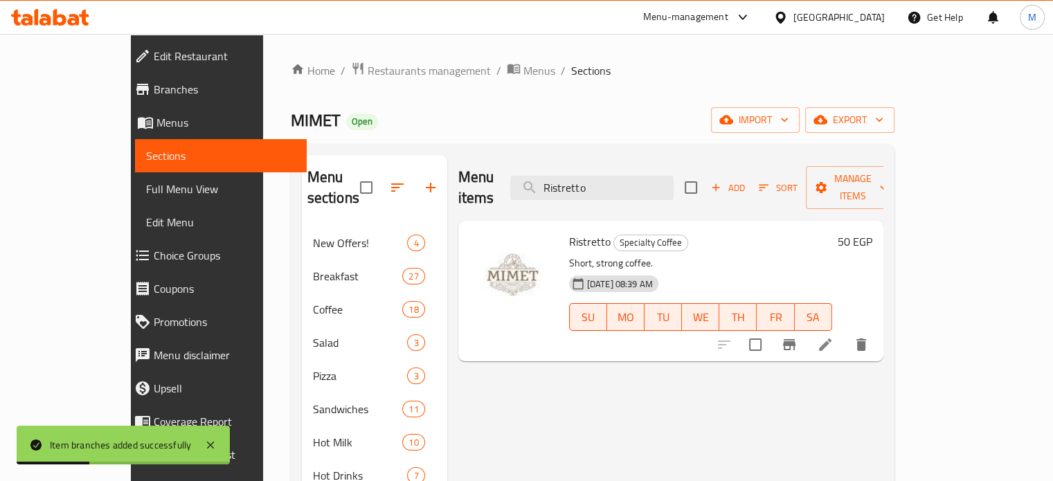
click at [620, 176] on input "Ristretto" at bounding box center [591, 188] width 163 height 24
paste input "Lungo espress"
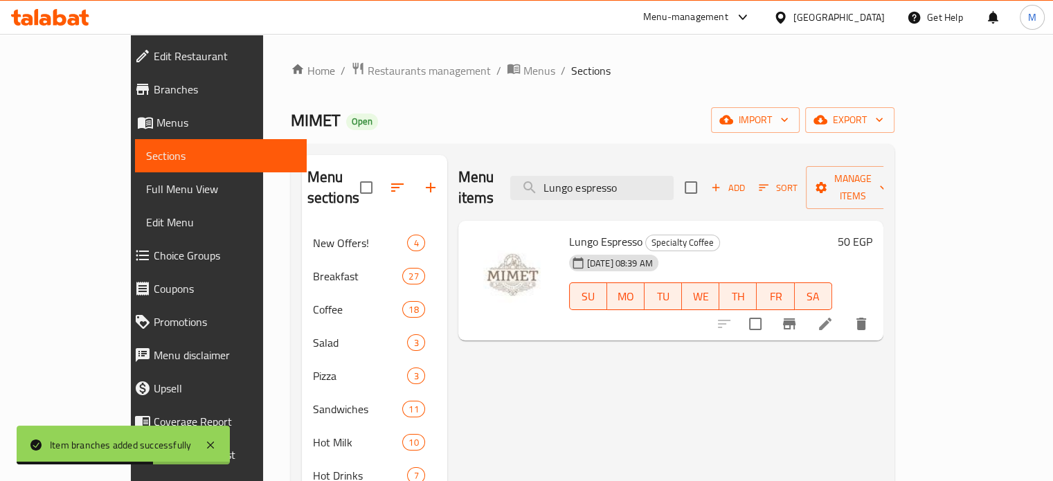
type input "Lungo espresso"
click at [795, 318] on icon "Branch-specific-item" at bounding box center [789, 323] width 12 height 11
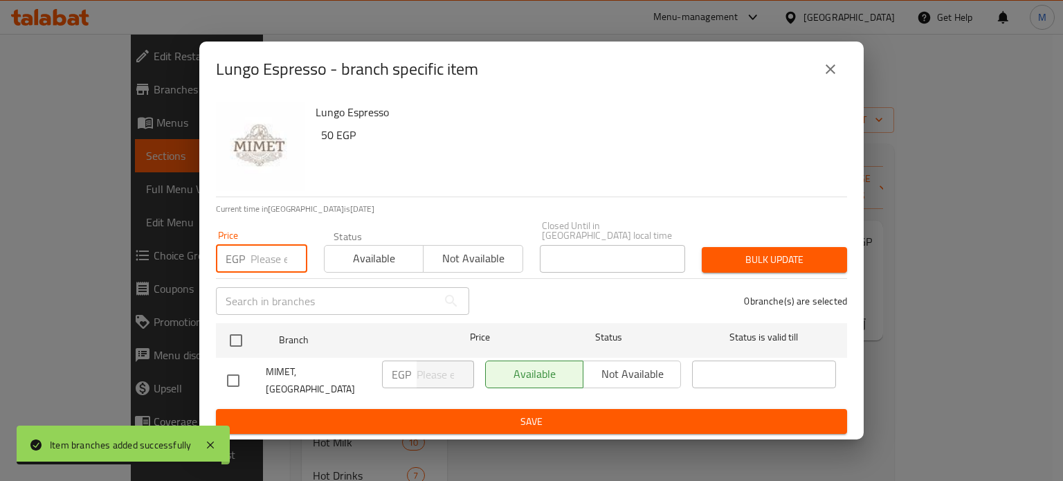
click at [273, 261] on input "number" at bounding box center [279, 259] width 57 height 28
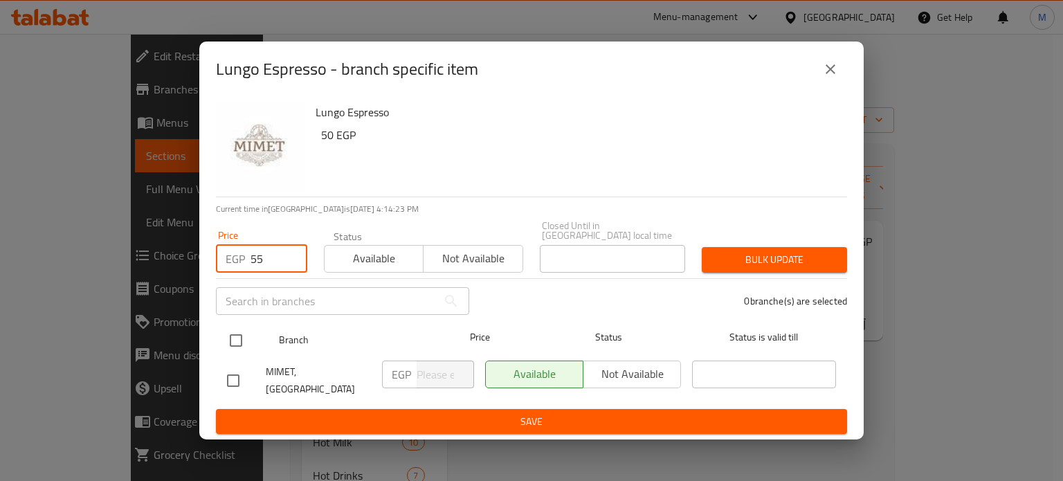
type input "55"
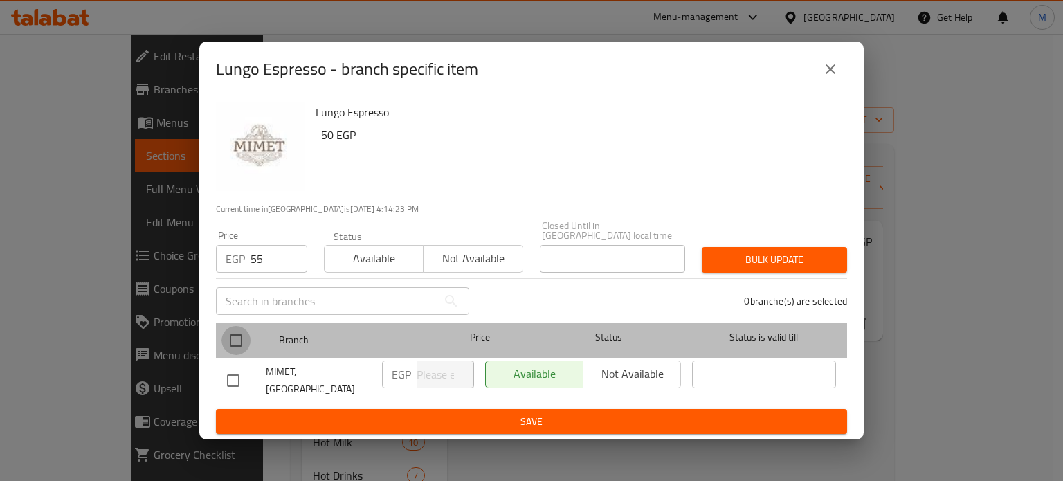
click at [237, 348] on input "checkbox" at bounding box center [236, 340] width 29 height 29
checkbox input "true"
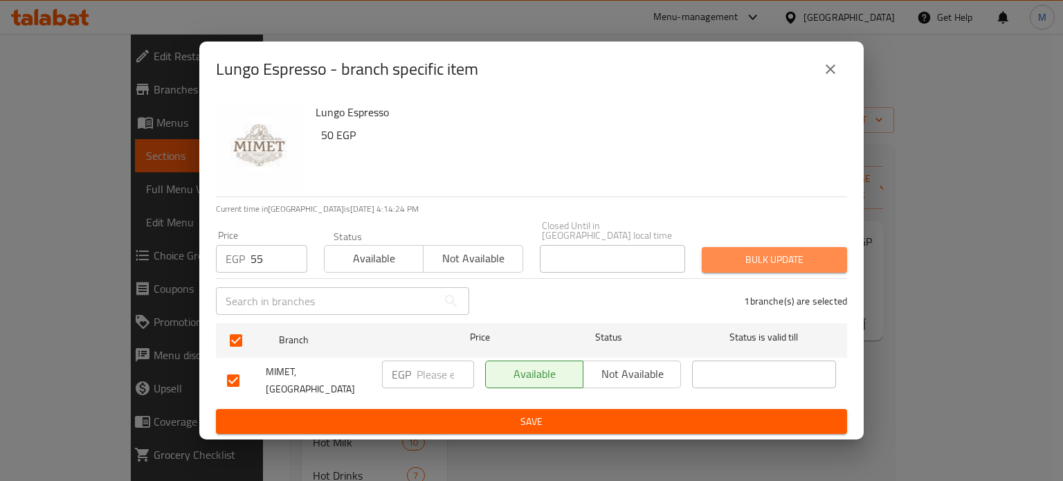
click at [791, 254] on span "Bulk update" at bounding box center [774, 259] width 123 height 17
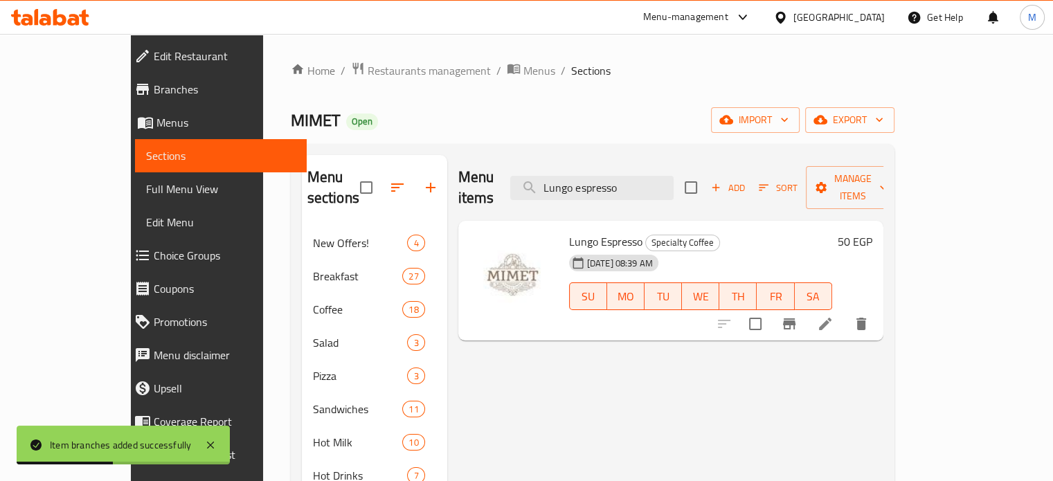
click at [674, 176] on input "Lungo espresso" at bounding box center [591, 188] width 163 height 24
paste input "Macchiat"
click at [674, 176] on input "Lungo Macchiato" at bounding box center [591, 188] width 163 height 24
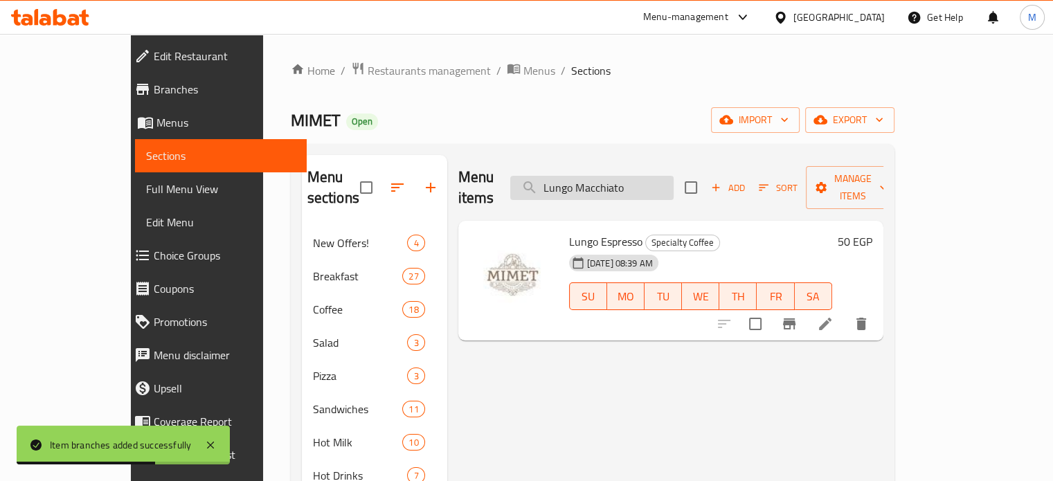
click at [674, 176] on input "Lungo Macchiato" at bounding box center [591, 188] width 163 height 24
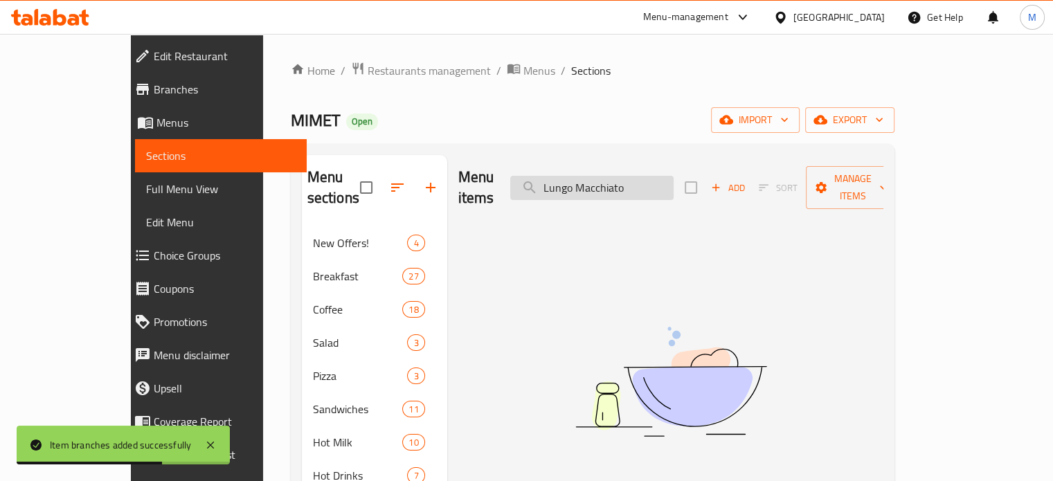
click at [674, 176] on input "Lungo Macchiato" at bounding box center [591, 188] width 163 height 24
paste input "search"
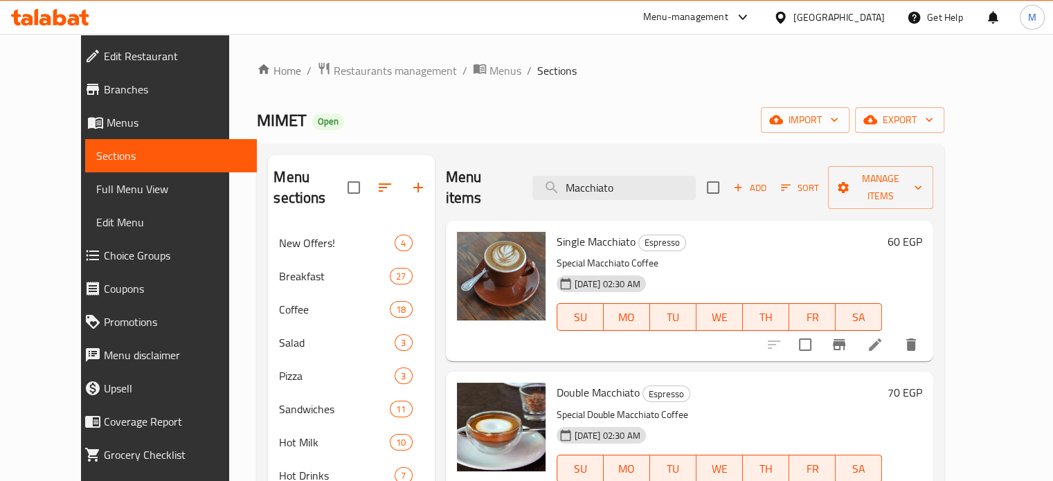
click at [928, 415] on div "Double Macchiato Espresso Special Double Macchiato Coffee [DATE] 02:30 AM SU MO…" at bounding box center [739, 441] width 377 height 129
click at [644, 186] on input "Macchiato" at bounding box center [613, 188] width 163 height 24
paste input "Caramel m"
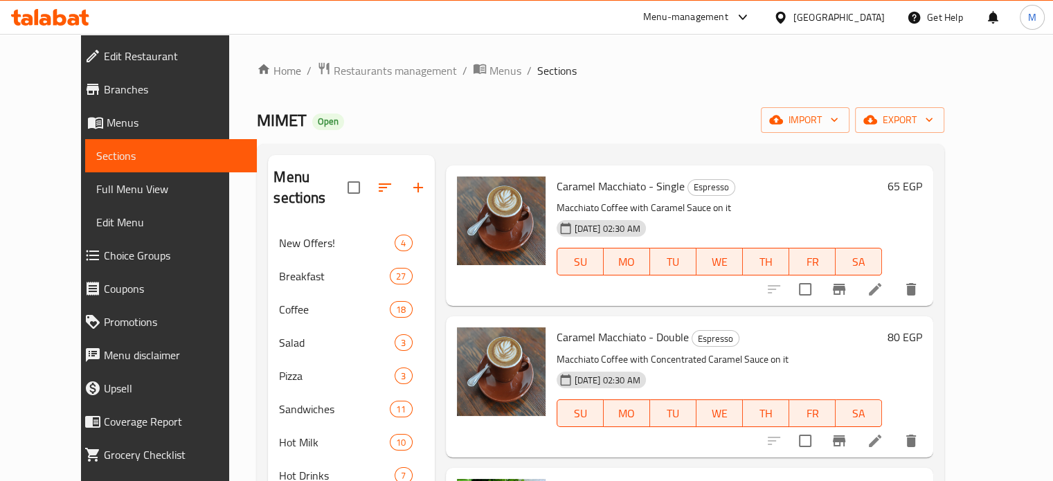
scroll to position [57, 0]
click at [928, 363] on div "Caramel Macchiato - Double Espresso Macchiato Coffee with Concentrated Caramel …" at bounding box center [739, 385] width 377 height 129
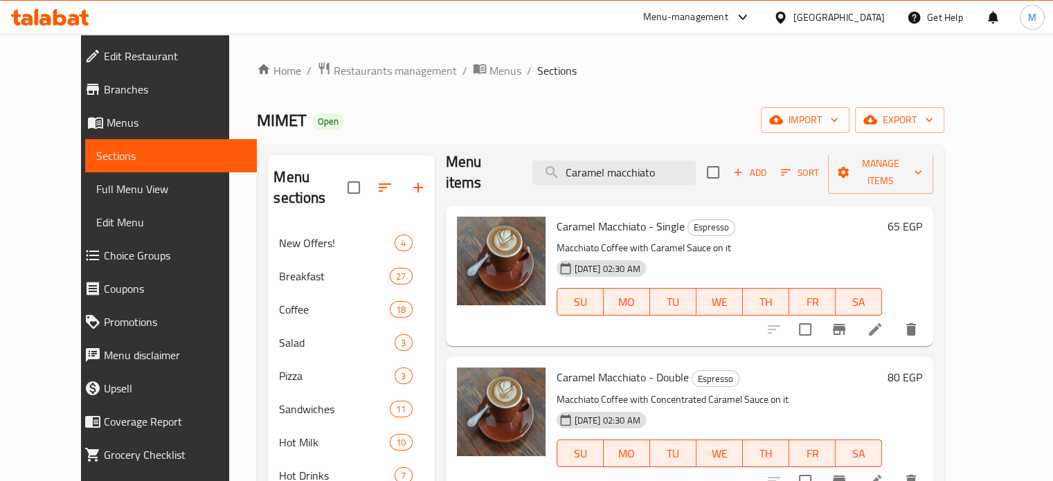
scroll to position [0, 0]
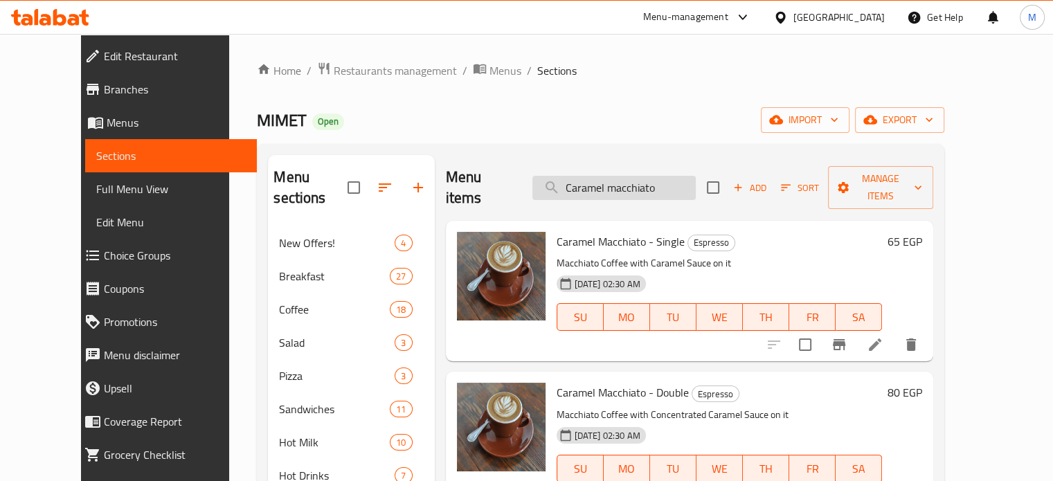
click at [647, 180] on input "Caramel macchiato" at bounding box center [613, 188] width 163 height 24
click at [646, 180] on input "Caramel macchiato" at bounding box center [613, 188] width 163 height 24
paste input "American"
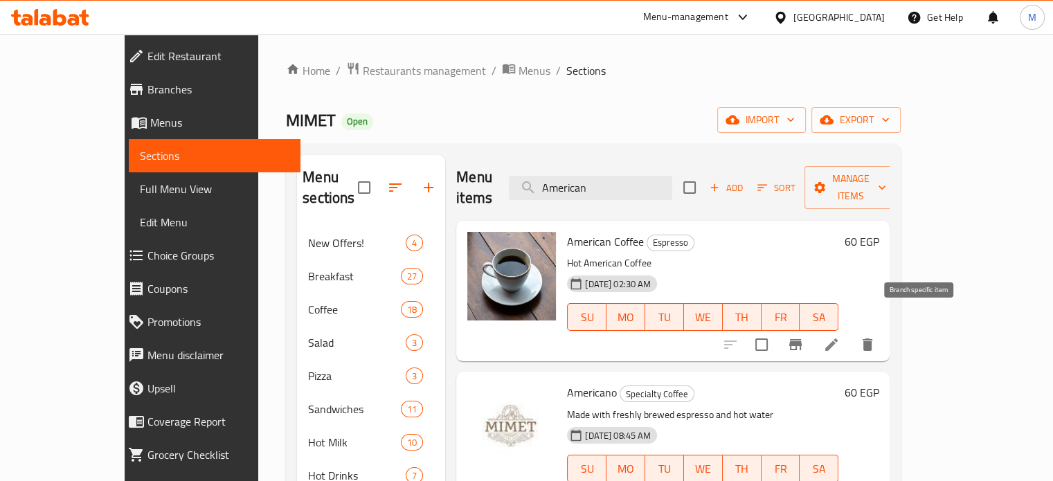
type input "American"
click at [804, 336] on icon "Branch-specific-item" at bounding box center [795, 344] width 17 height 17
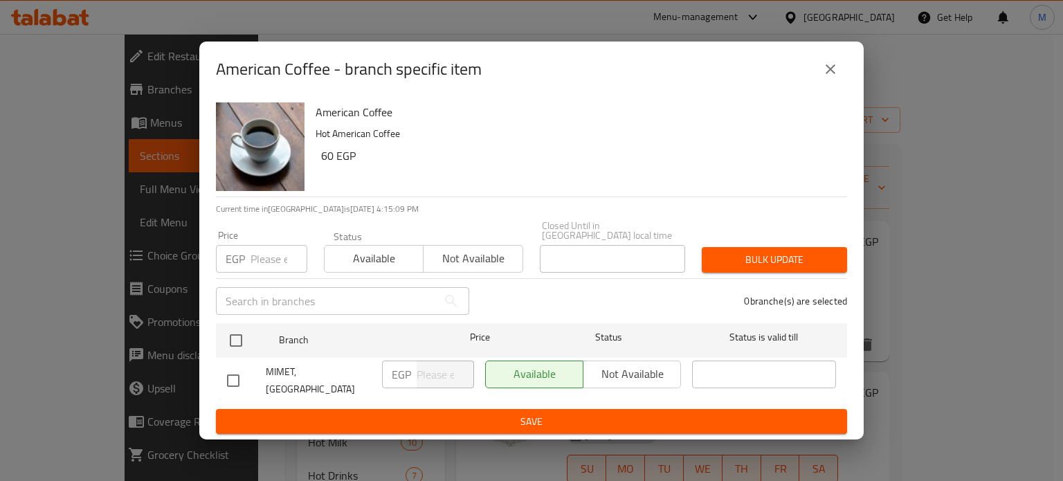
click at [272, 257] on input "number" at bounding box center [279, 259] width 57 height 28
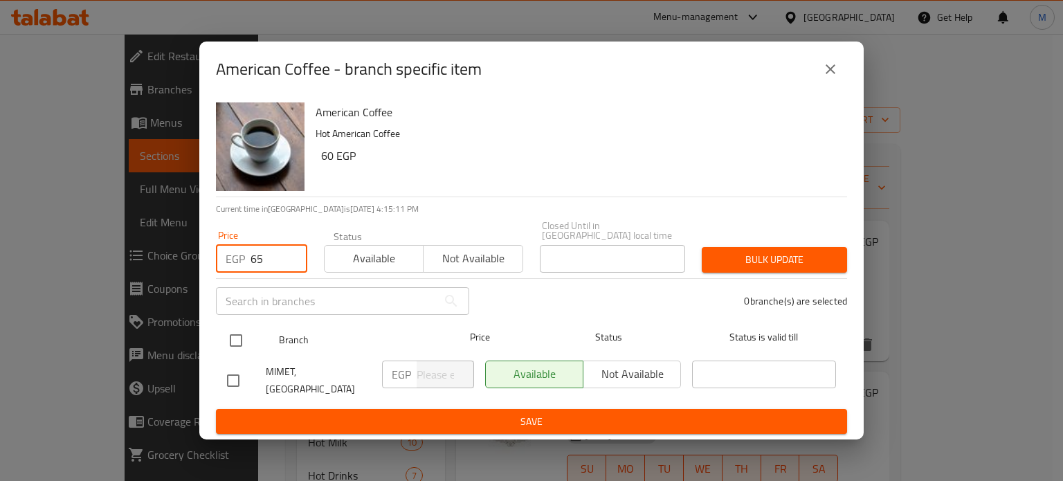
type input "65"
click at [237, 339] on input "checkbox" at bounding box center [236, 340] width 29 height 29
checkbox input "true"
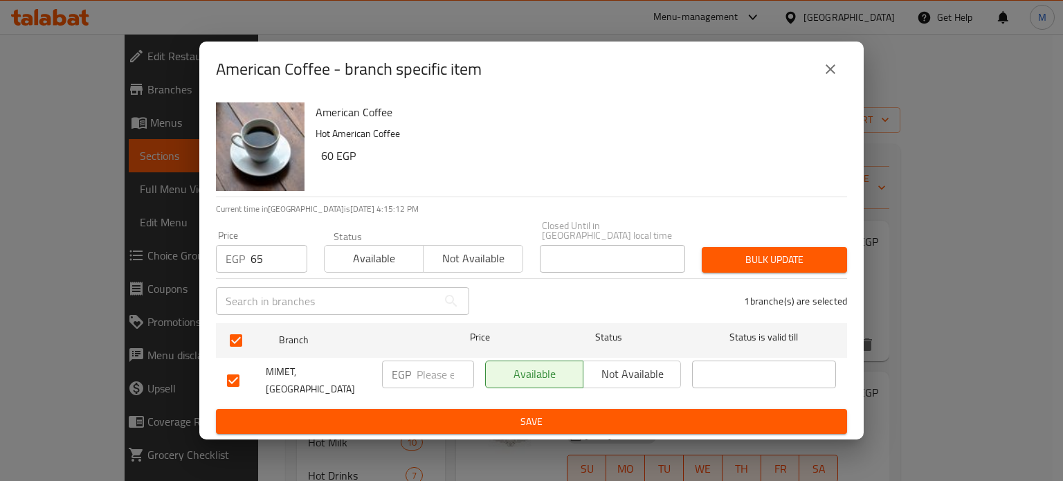
click at [761, 260] on span "Bulk update" at bounding box center [774, 259] width 123 height 17
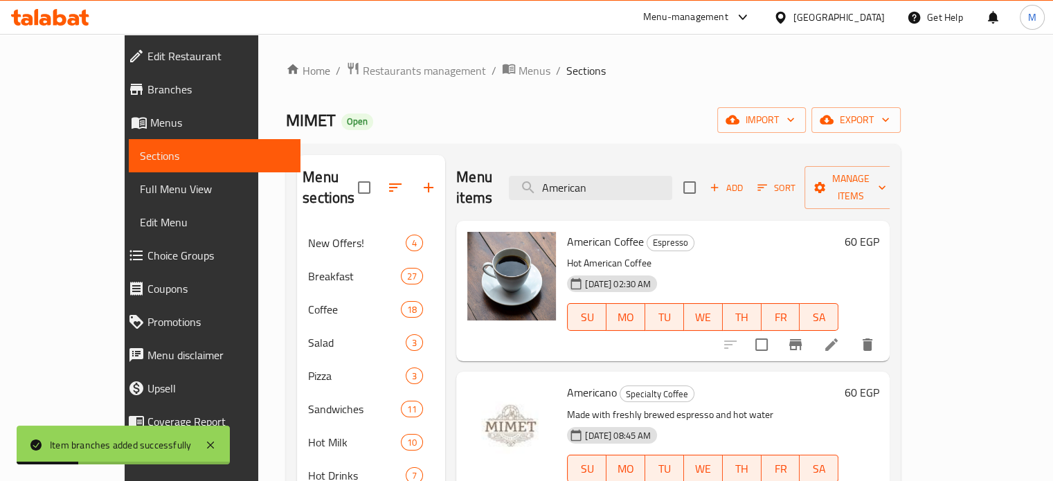
click at [884, 403] on div "Americano Specialty Coffee Made with freshly brewed espresso and hot water [DAT…" at bounding box center [722, 441] width 323 height 129
click at [649, 176] on input "American" at bounding box center [590, 188] width 163 height 24
click at [637, 176] on input "American" at bounding box center [590, 188] width 163 height 24
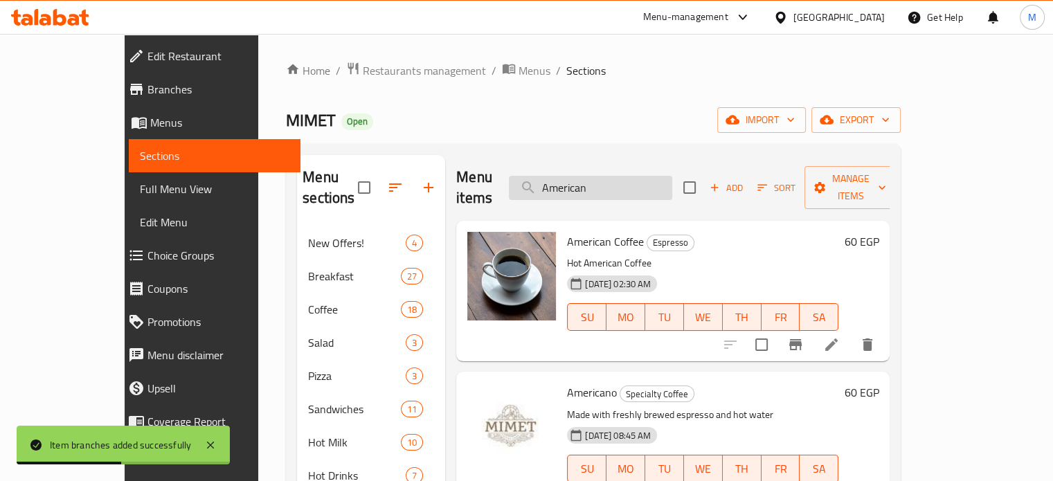
paste input "Cortado"
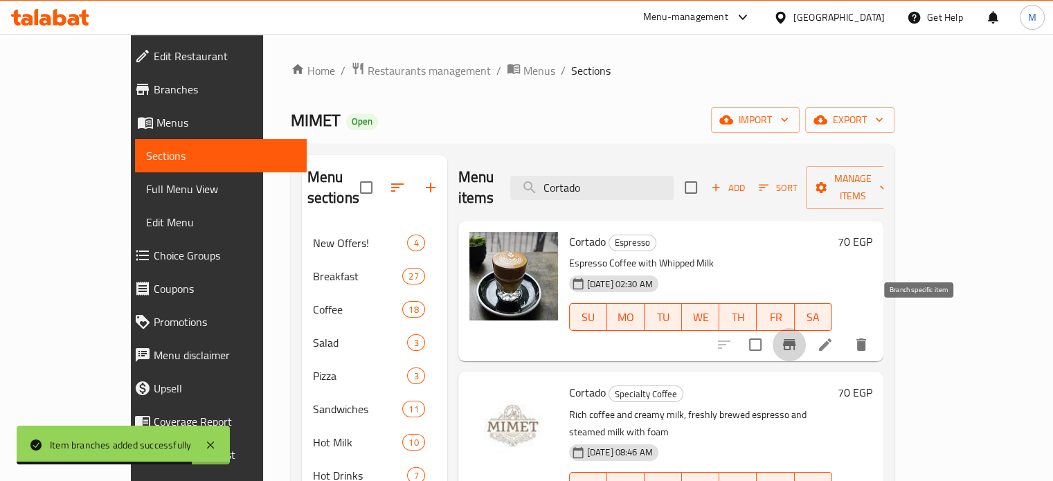
click at [798, 336] on icon "Branch-specific-item" at bounding box center [789, 344] width 17 height 17
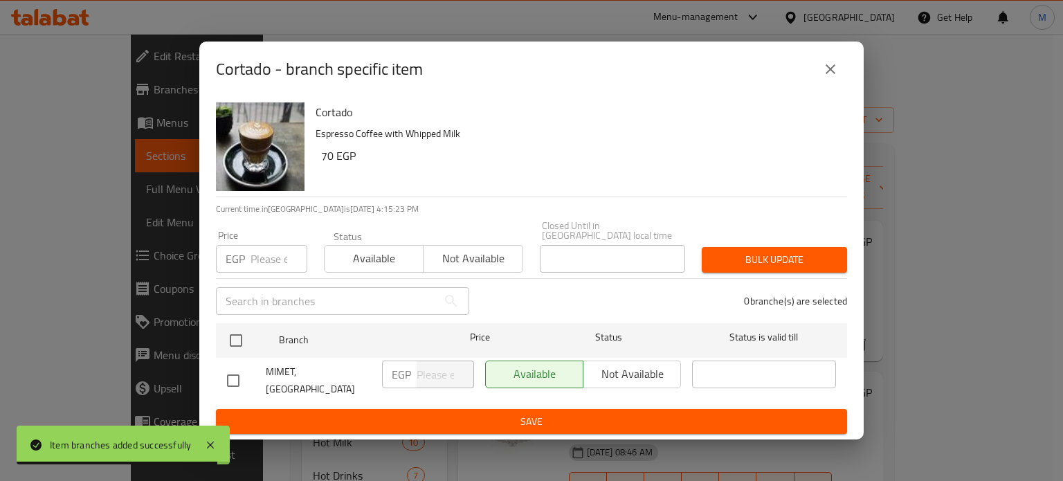
click at [833, 74] on icon "close" at bounding box center [831, 69] width 10 height 10
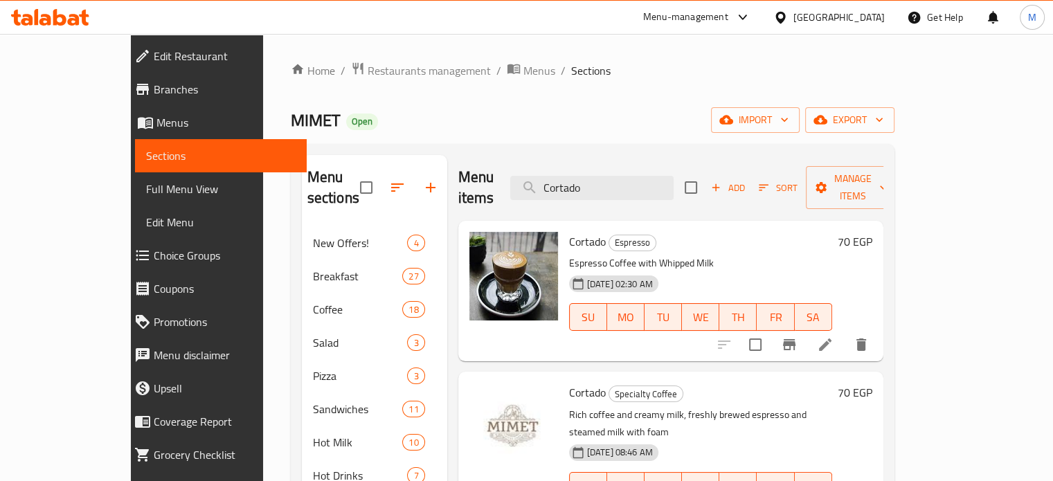
drag, startPoint x: 984, startPoint y: 407, endPoint x: 792, endPoint y: 321, distance: 210.7
click at [872, 407] on div "70 EGP" at bounding box center [852, 451] width 40 height 136
click at [658, 177] on input "Cortado" at bounding box center [591, 188] width 163 height 24
click at [659, 177] on input "Cortado" at bounding box center [591, 188] width 163 height 24
paste input "Flat white"
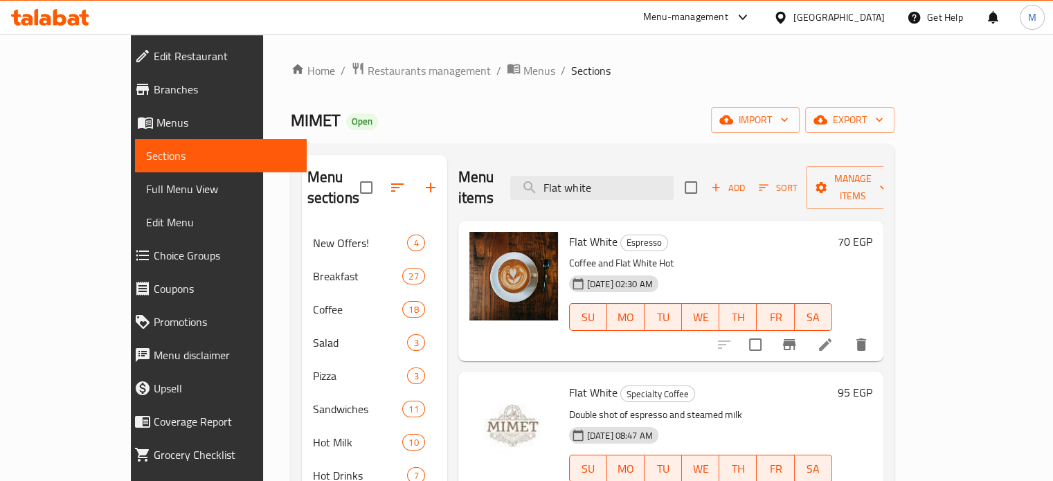
type input "Flat white"
click at [806, 328] on button "Branch-specific-item" at bounding box center [789, 344] width 33 height 33
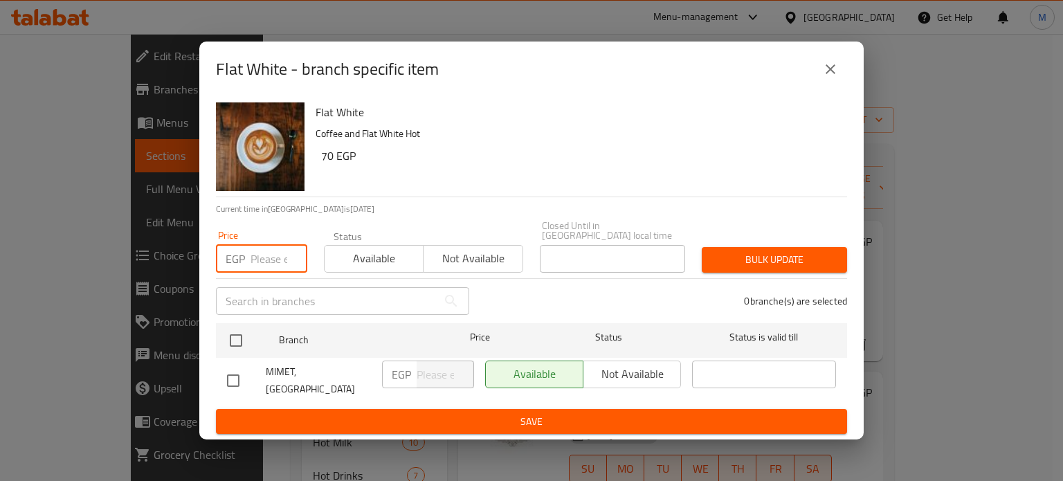
click at [258, 260] on input "number" at bounding box center [279, 259] width 57 height 28
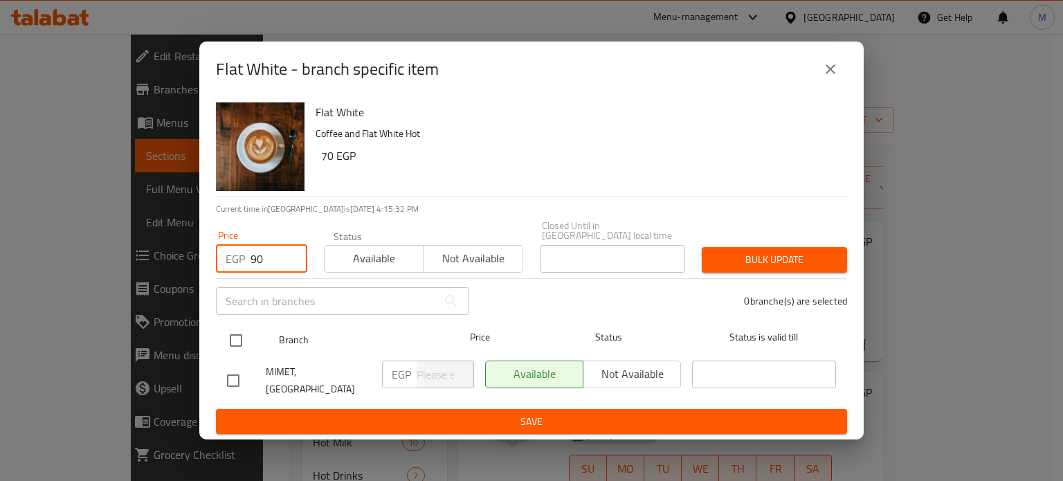
type input "90"
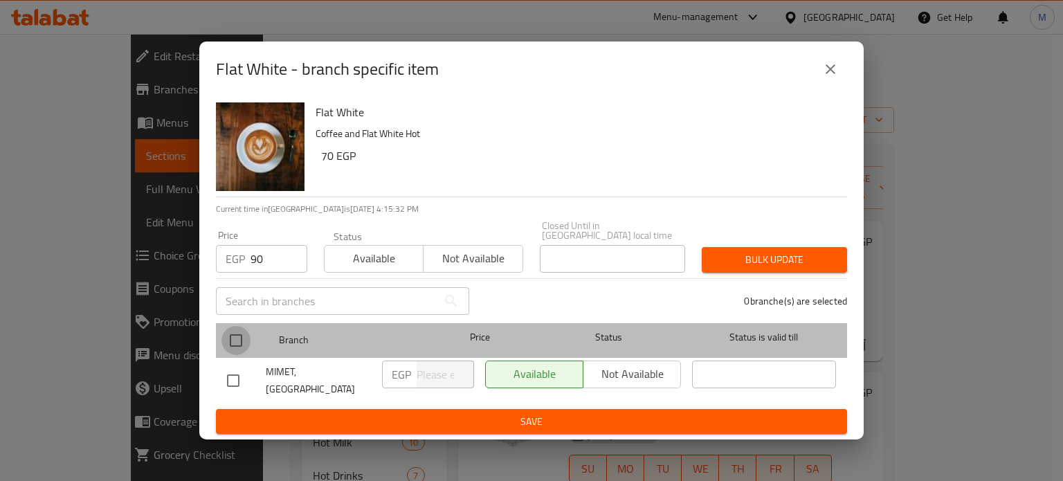
click at [236, 332] on input "checkbox" at bounding box center [236, 340] width 29 height 29
checkbox input "true"
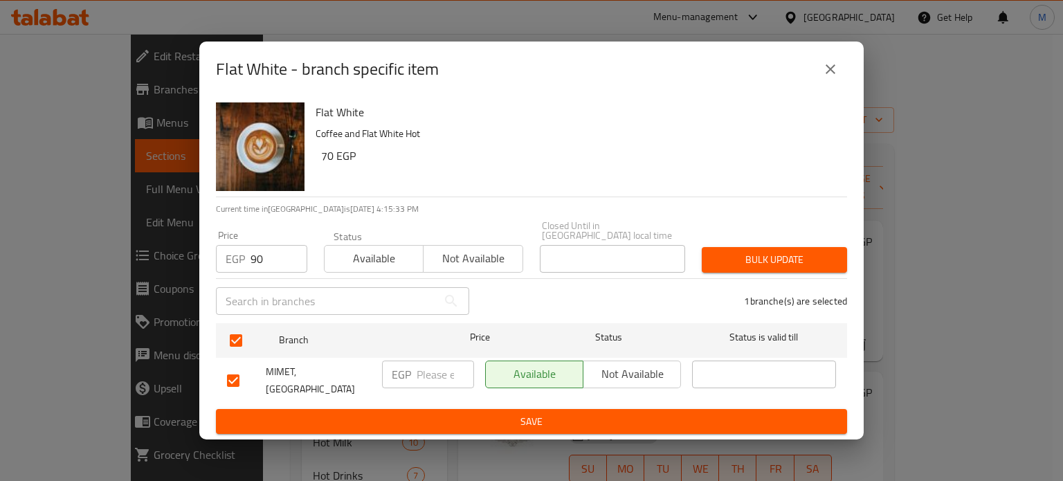
click at [762, 245] on div "Bulk update" at bounding box center [775, 260] width 162 height 42
click at [774, 260] on span "Bulk update" at bounding box center [774, 259] width 123 height 17
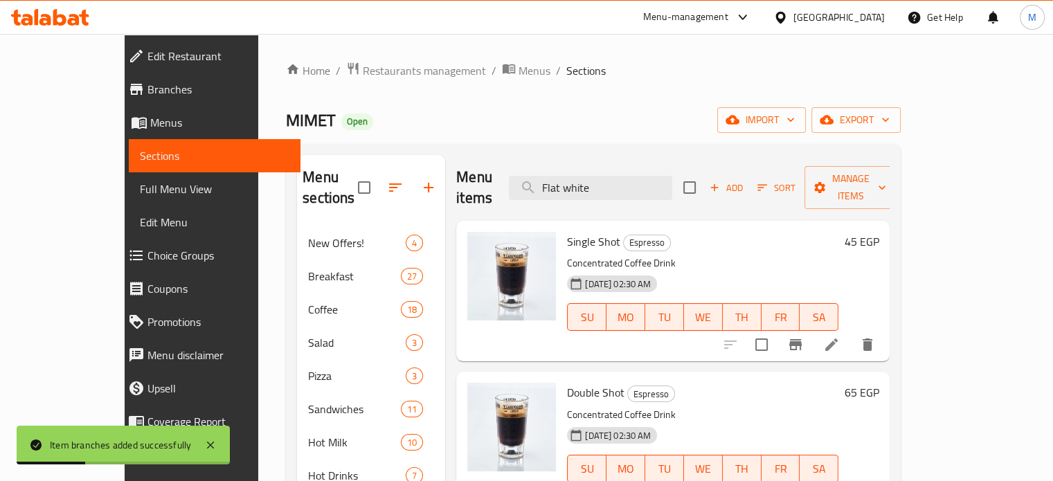
click at [890, 425] on div "Double Shot Espresso Concentrated Coffee Drink [DATE] 02:30 AM SU MO TU WE TH F…" at bounding box center [672, 442] width 433 height 141
click at [633, 159] on div "Menu items Flat white Add Sort Manage items" at bounding box center [672, 188] width 433 height 66
click at [628, 177] on input "Flat white" at bounding box center [590, 188] width 163 height 24
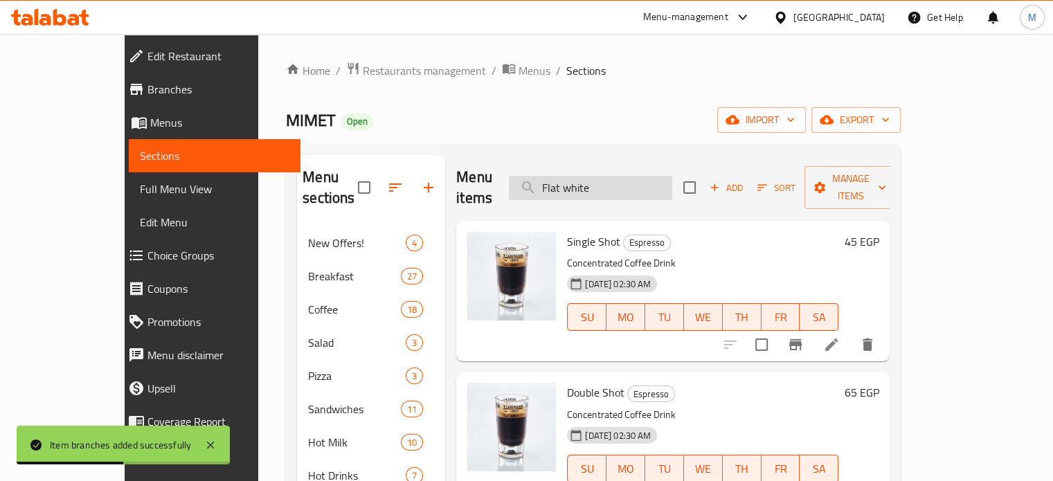
paste input "Piccolo"
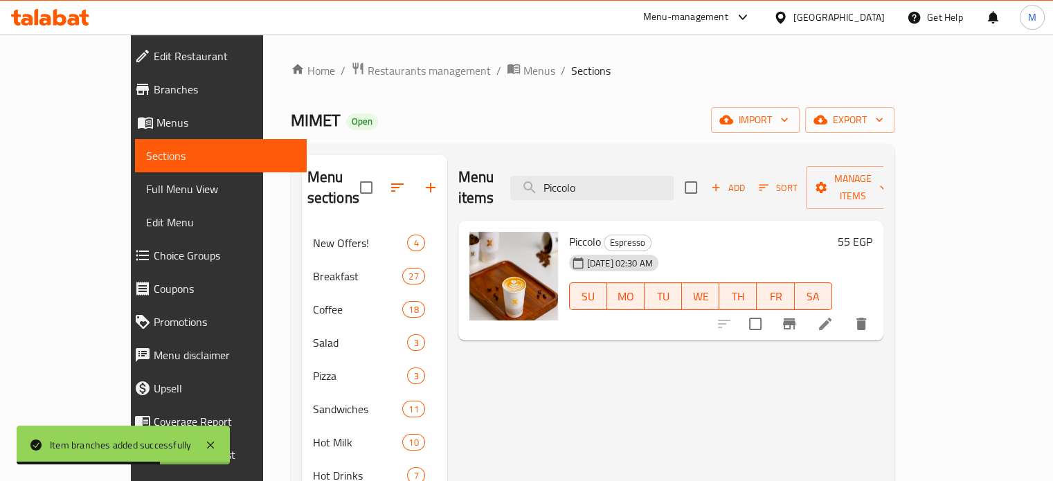
type input "Piccolo"
click at [795, 318] on icon "Branch-specific-item" at bounding box center [789, 323] width 12 height 11
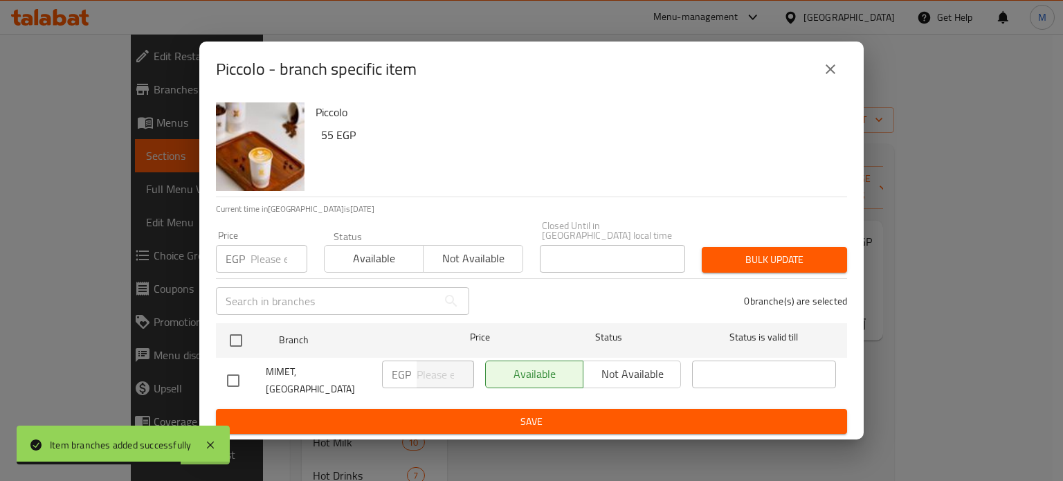
click at [282, 263] on input "number" at bounding box center [279, 259] width 57 height 28
type input "9"
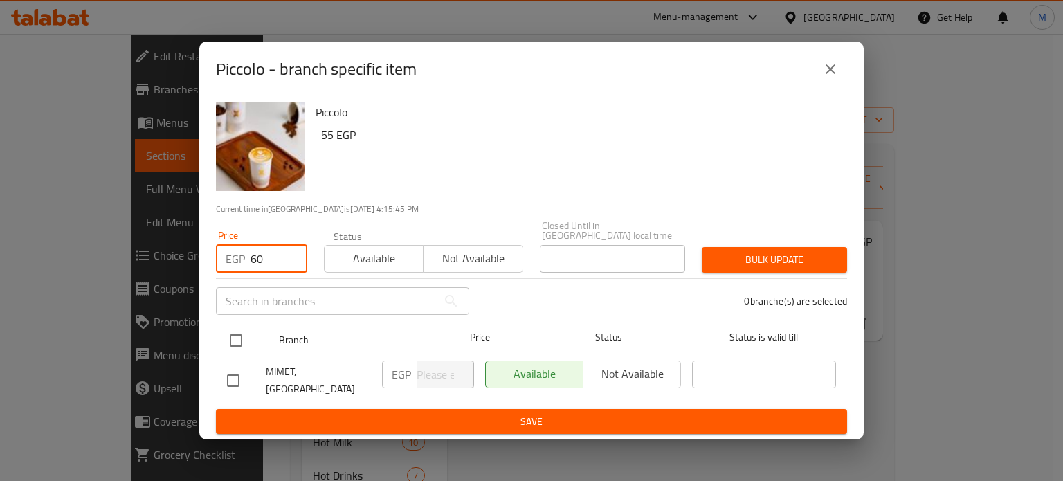
type input "60"
click at [237, 342] on input "checkbox" at bounding box center [236, 340] width 29 height 29
checkbox input "true"
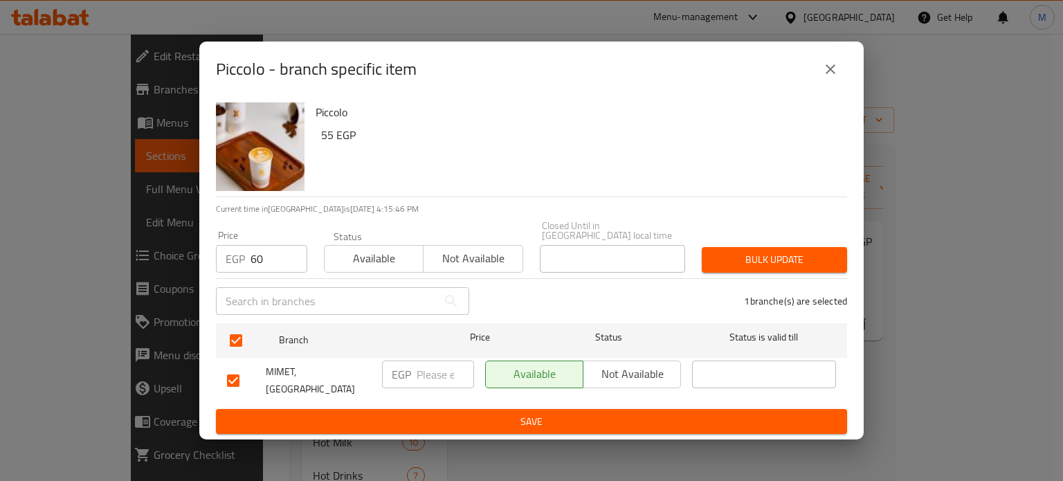
click at [730, 255] on span "Bulk update" at bounding box center [774, 259] width 123 height 17
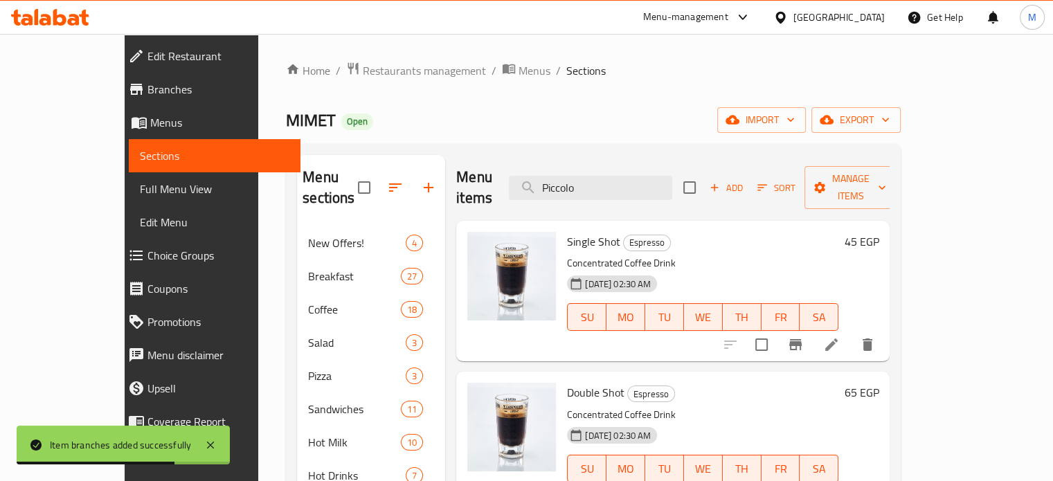
click at [879, 417] on div "65 EGP" at bounding box center [858, 442] width 40 height 118
click at [656, 183] on input "Piccolo" at bounding box center [590, 188] width 163 height 24
paste input "Latté"
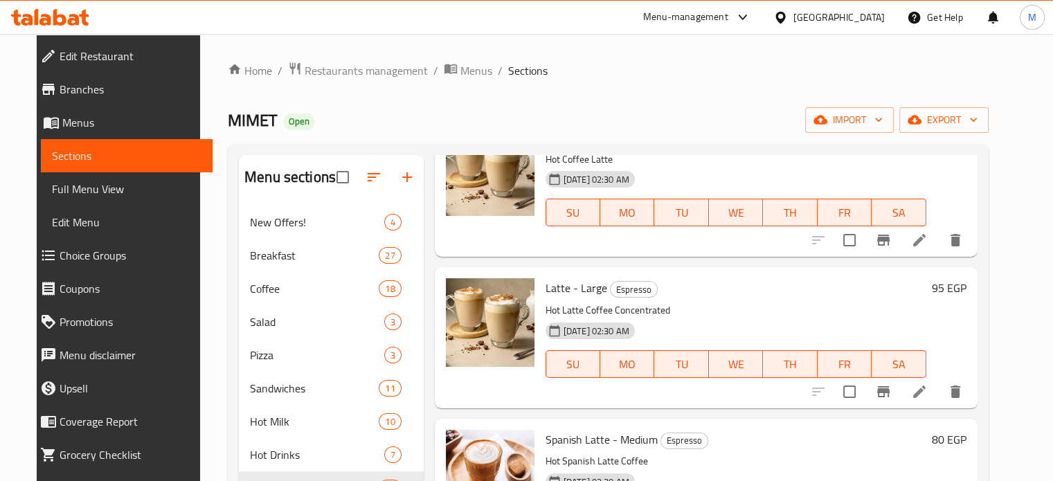
scroll to position [370, 0]
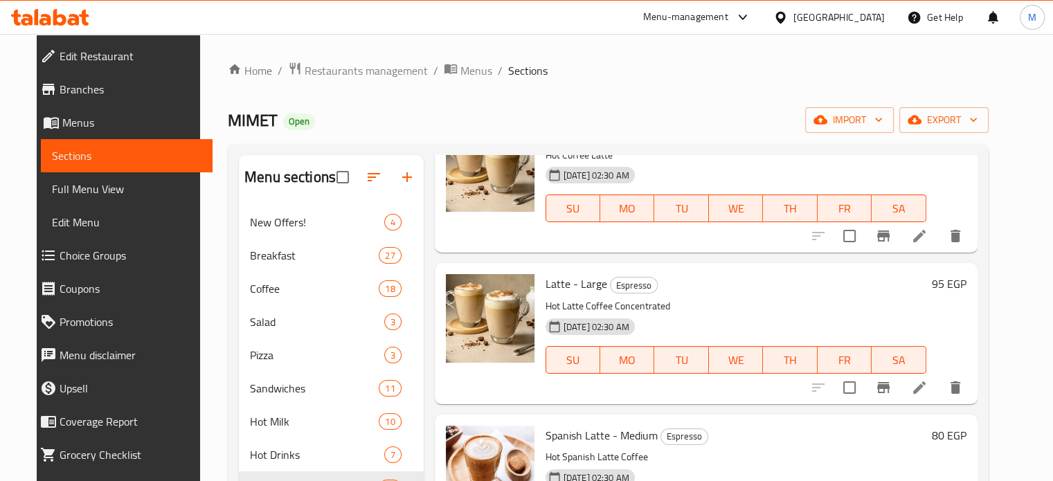
type input "Latte"
click at [890, 386] on icon "Branch-specific-item" at bounding box center [883, 387] width 12 height 11
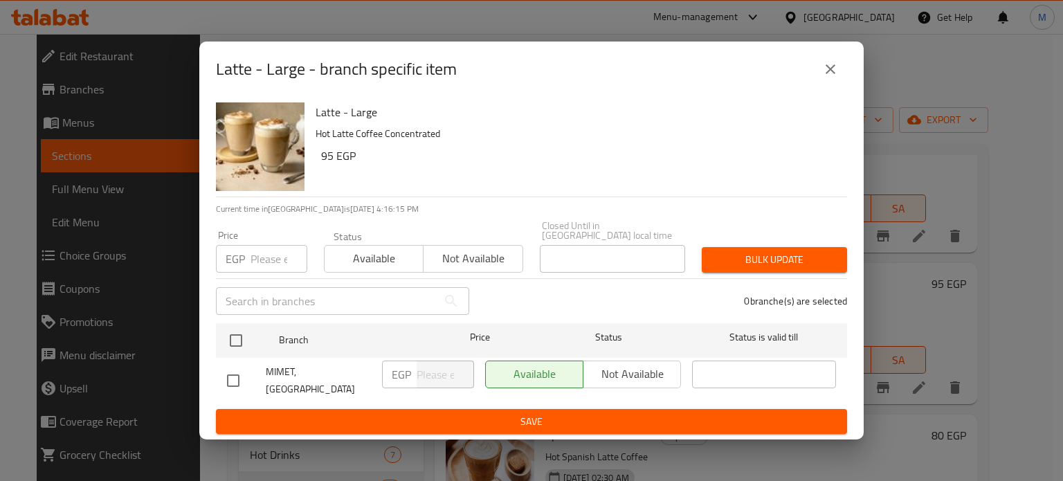
click at [263, 260] on input "number" at bounding box center [279, 259] width 57 height 28
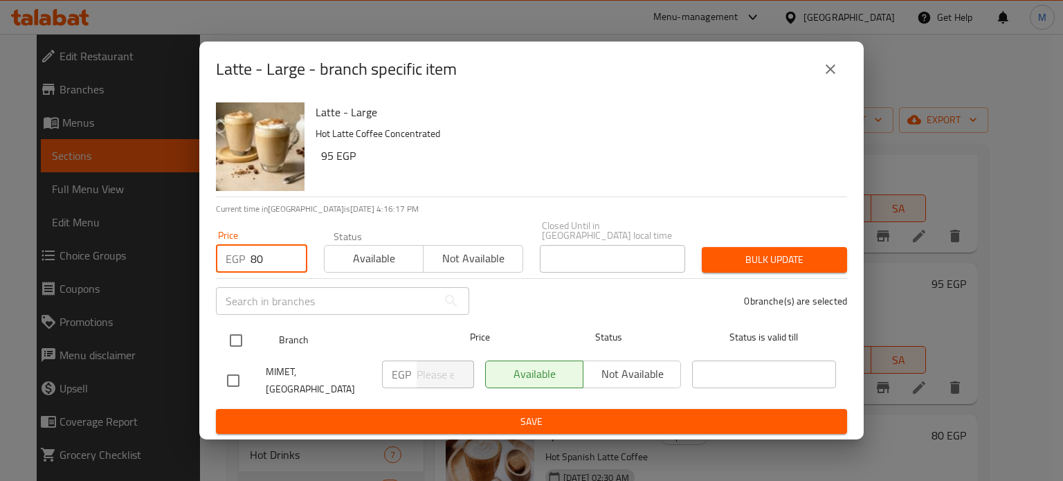
type input "80"
click at [239, 338] on input "checkbox" at bounding box center [236, 340] width 29 height 29
checkbox input "true"
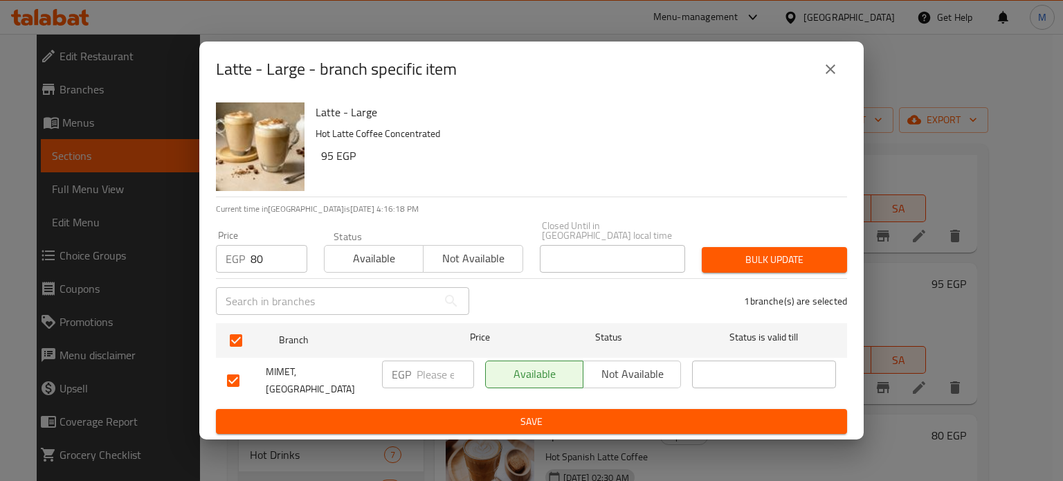
click at [807, 257] on span "Bulk update" at bounding box center [774, 259] width 123 height 17
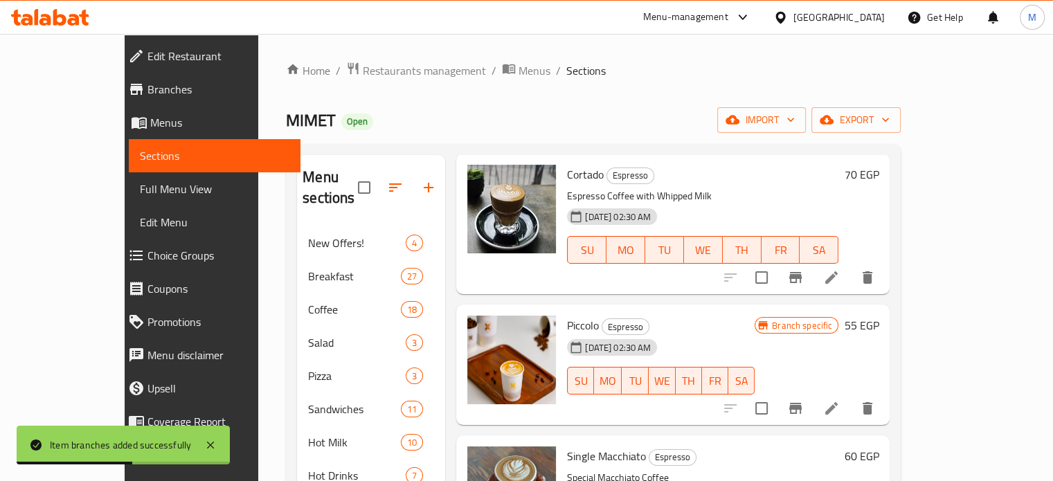
click at [879, 337] on div "Branch specific 55 EGP" at bounding box center [817, 365] width 124 height 98
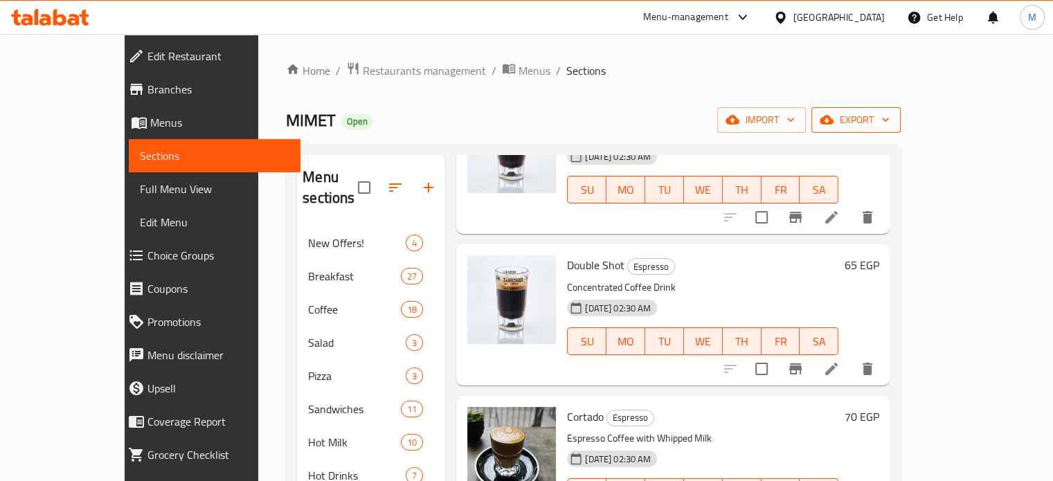
scroll to position [0, 0]
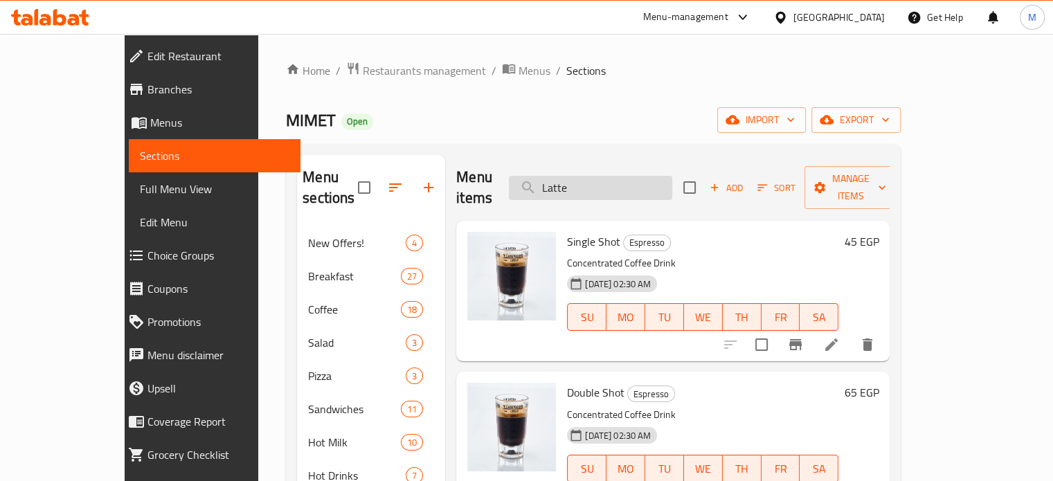
click at [627, 177] on input "Latte" at bounding box center [590, 188] width 163 height 24
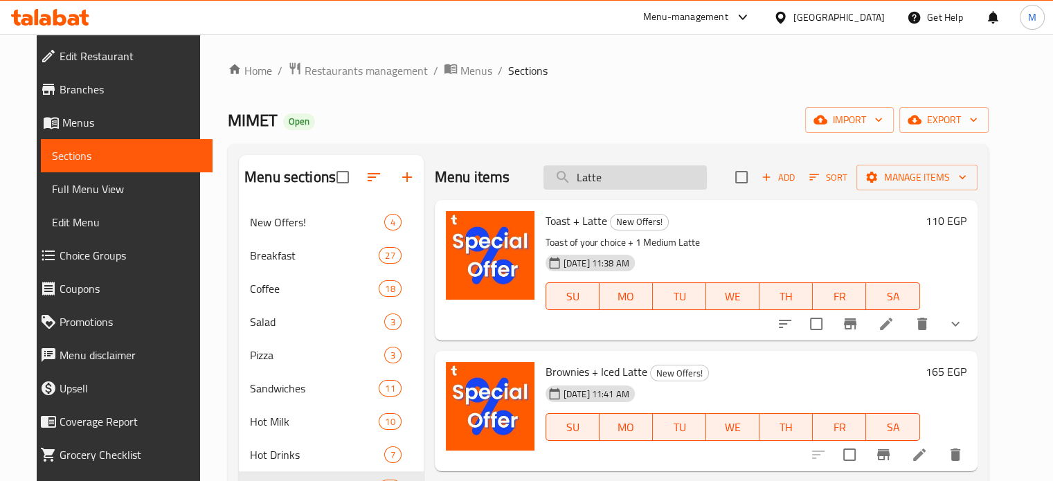
click at [636, 181] on input "Latte" at bounding box center [624, 177] width 163 height 24
paste input "Cappuccino"
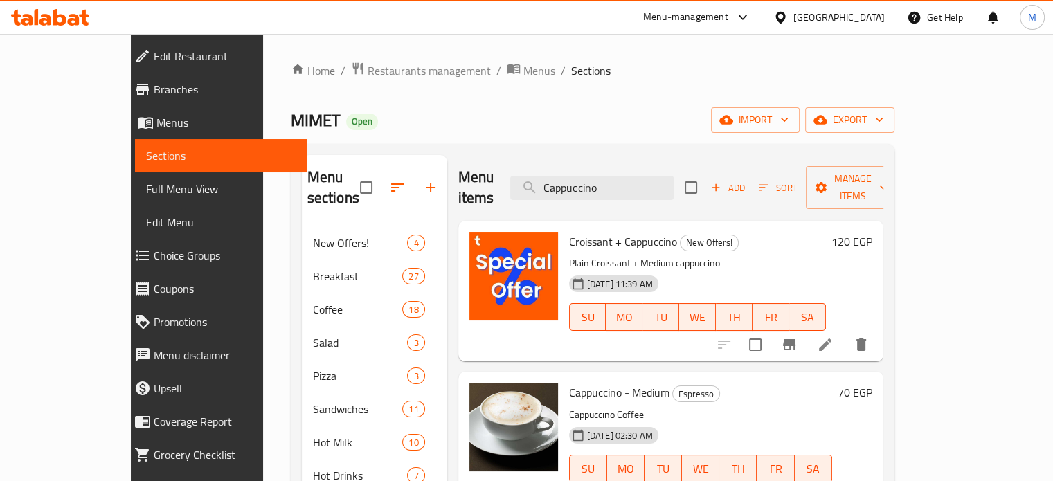
type input "Cappuccino"
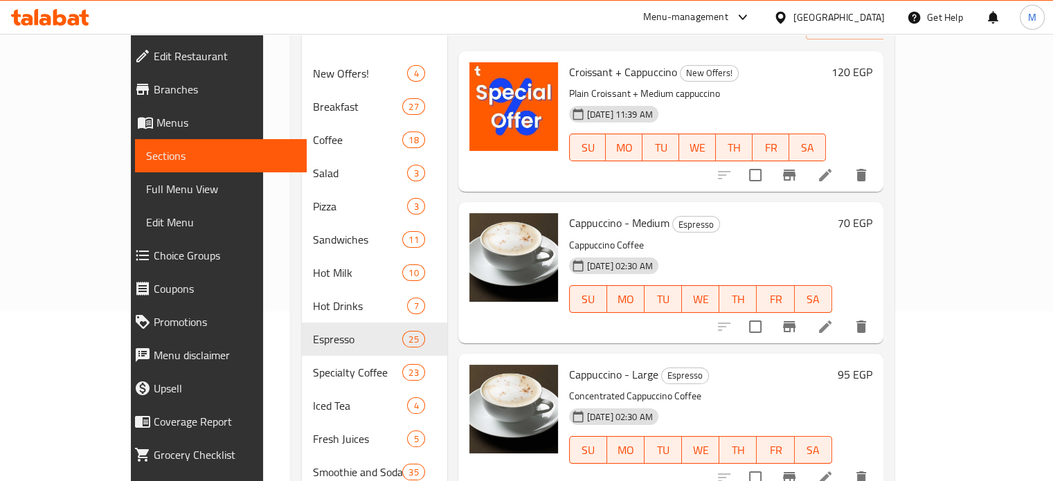
scroll to position [183, 0]
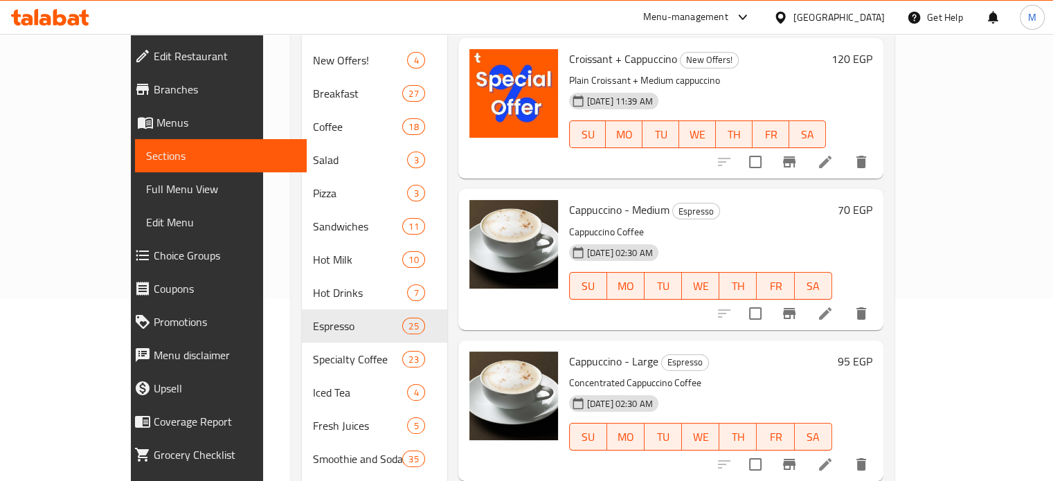
click at [795, 308] on icon "Branch-specific-item" at bounding box center [789, 313] width 12 height 11
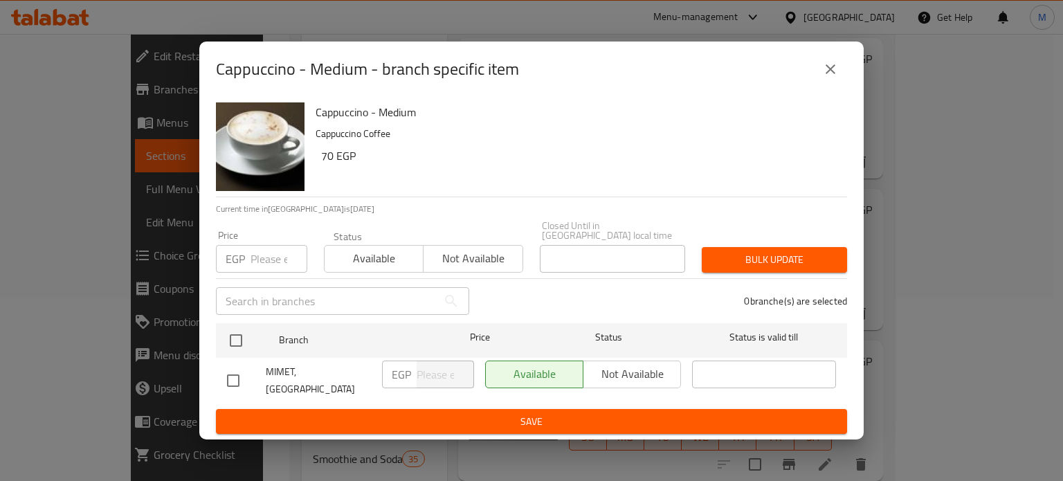
click at [264, 257] on input "number" at bounding box center [279, 259] width 57 height 28
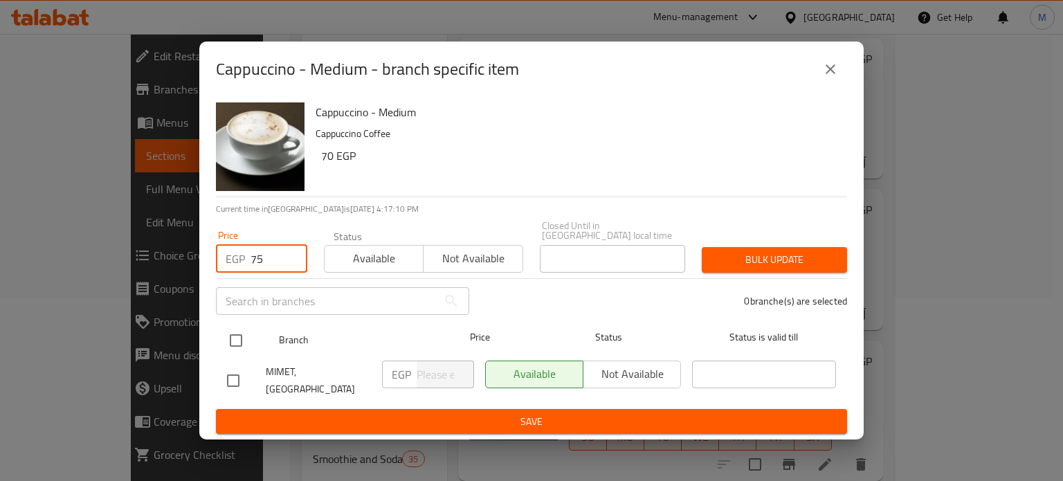
type input "75"
click at [233, 340] on input "checkbox" at bounding box center [236, 340] width 29 height 29
checkbox input "true"
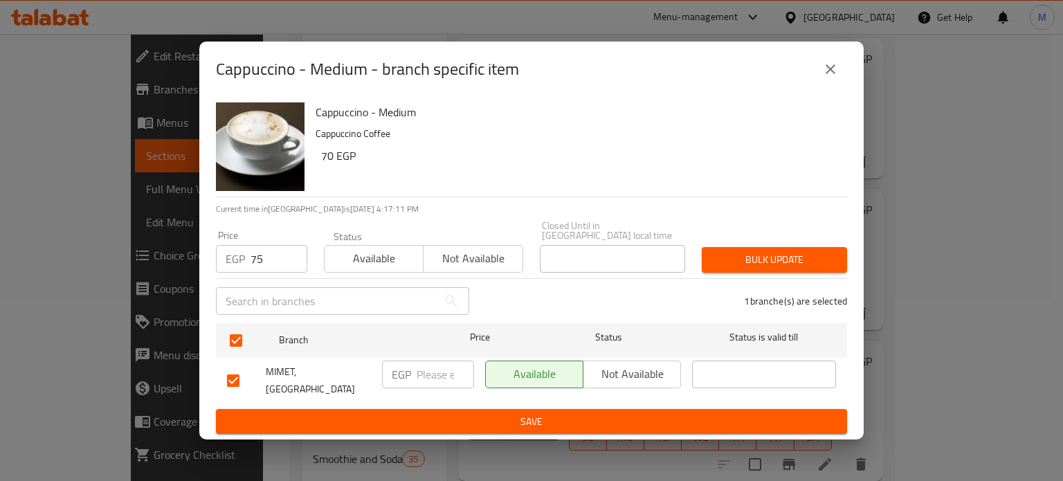
click at [822, 251] on span "Bulk update" at bounding box center [774, 259] width 123 height 17
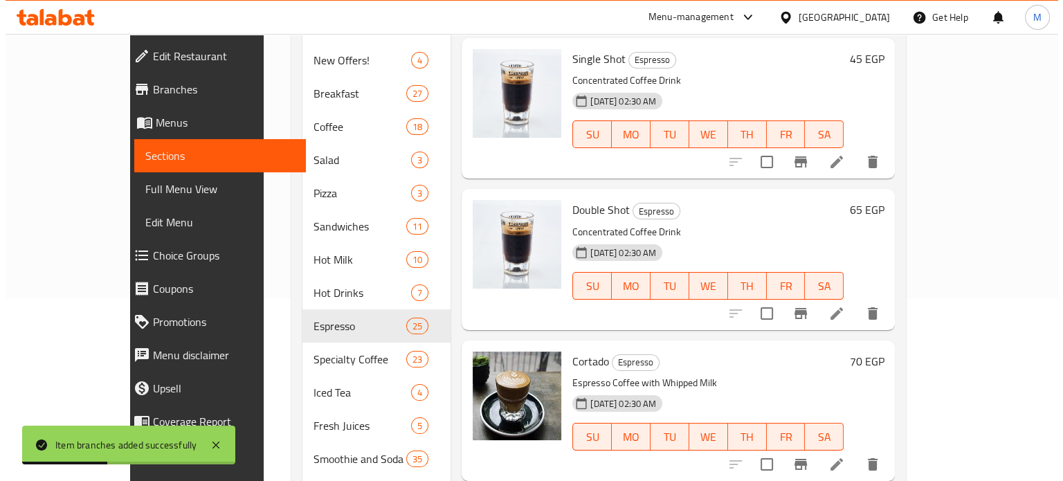
scroll to position [0, 0]
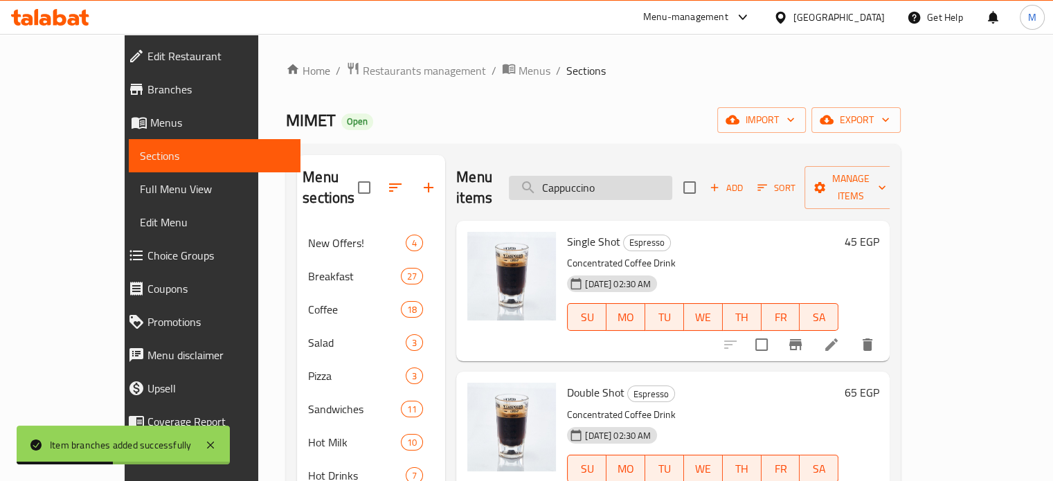
click at [654, 179] on input "Cappuccino" at bounding box center [590, 188] width 163 height 24
paste input "Mocha"
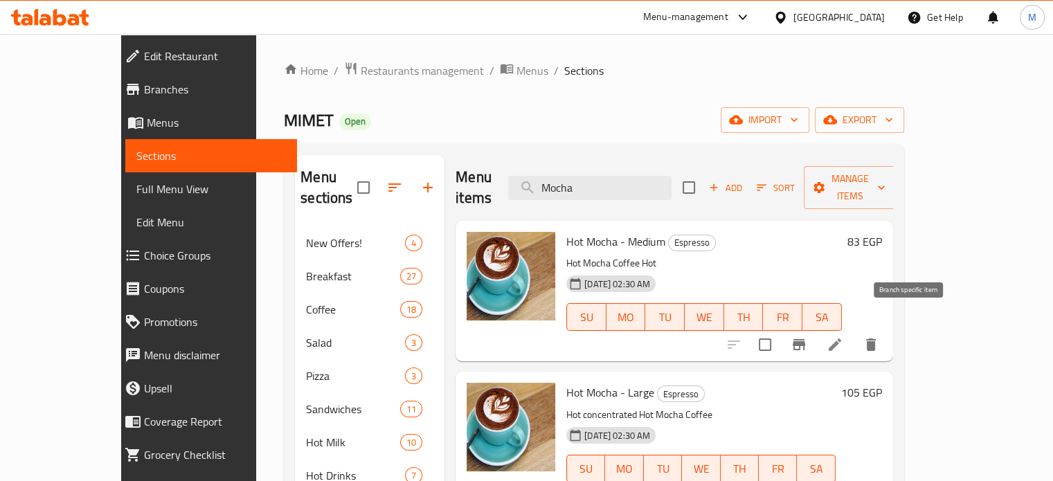
type input "Mocha"
click at [805, 339] on icon "Branch-specific-item" at bounding box center [799, 344] width 12 height 11
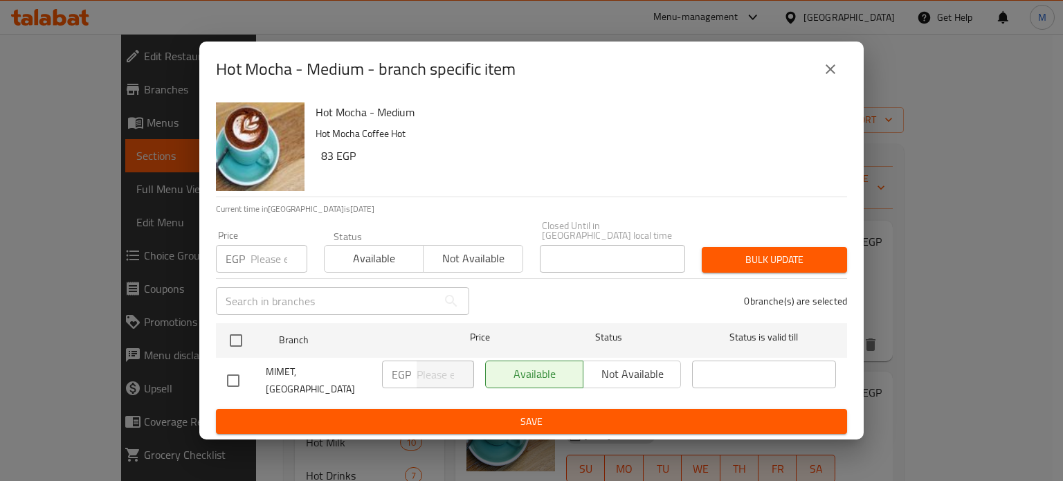
click at [257, 253] on input "number" at bounding box center [279, 259] width 57 height 28
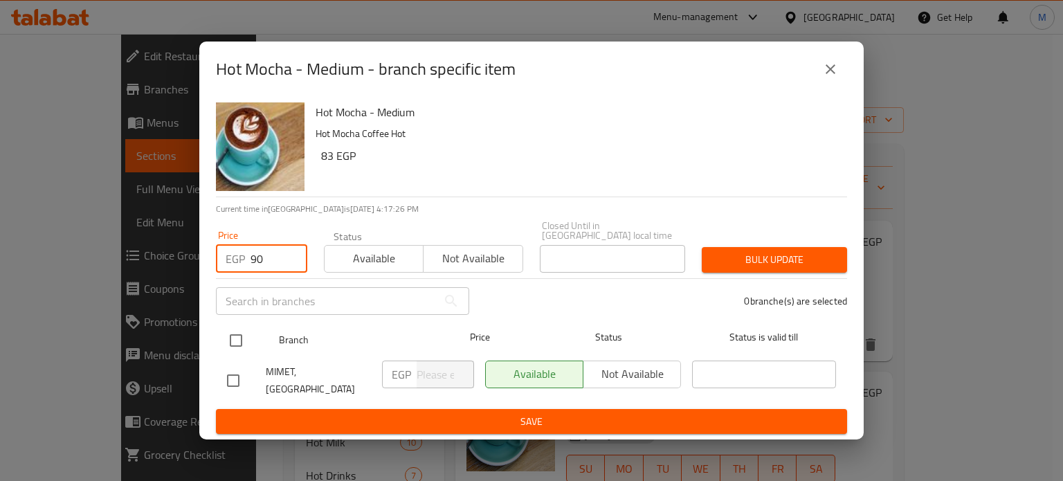
type input "90"
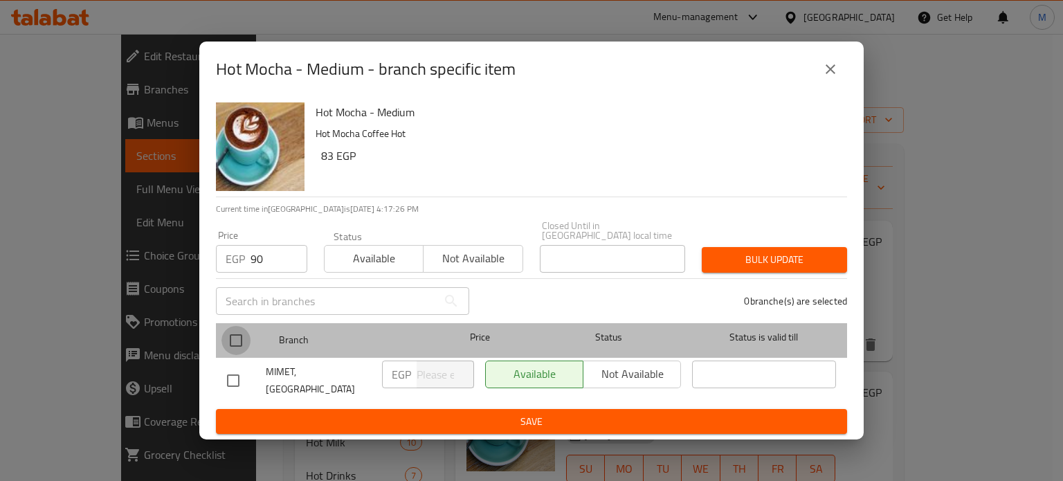
click at [236, 340] on input "checkbox" at bounding box center [236, 340] width 29 height 29
checkbox input "true"
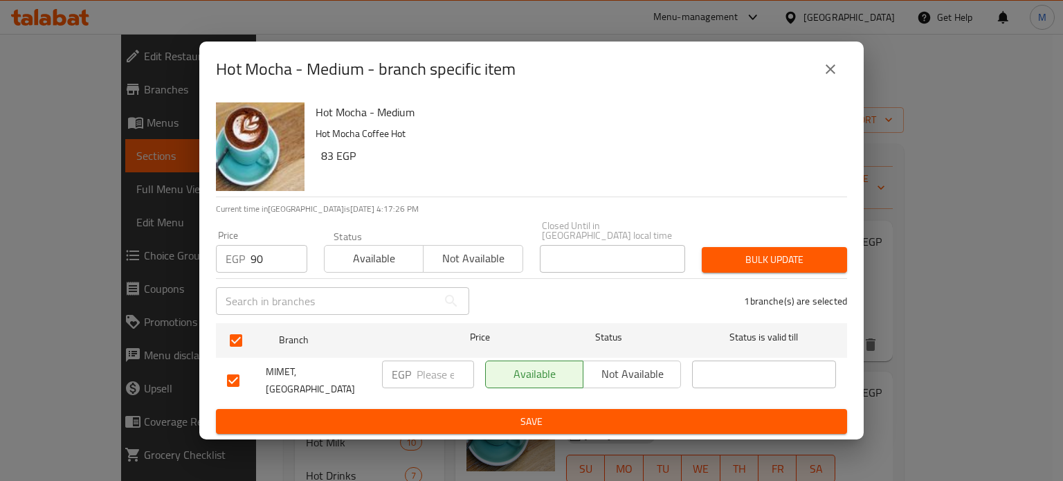
click at [798, 247] on button "Bulk update" at bounding box center [774, 260] width 145 height 26
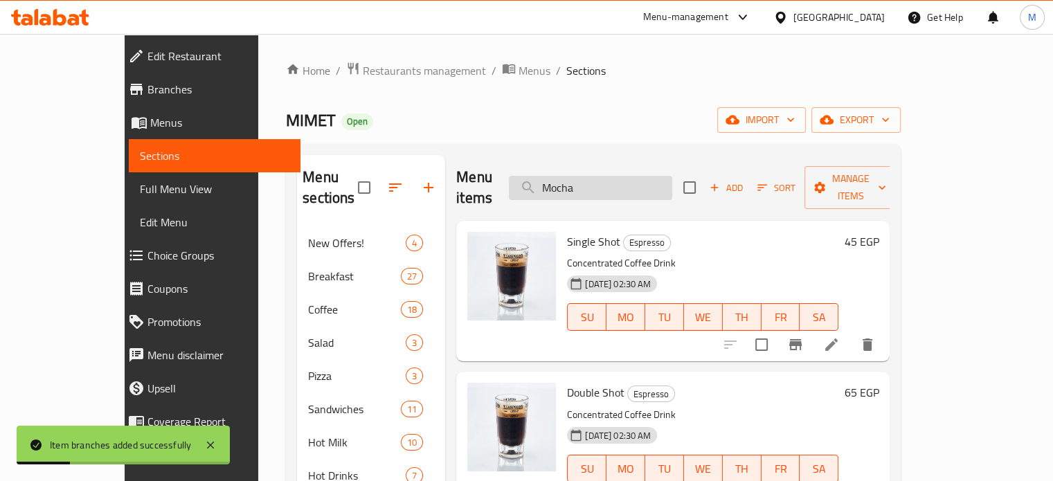
click at [642, 184] on input "Mocha" at bounding box center [590, 188] width 163 height 24
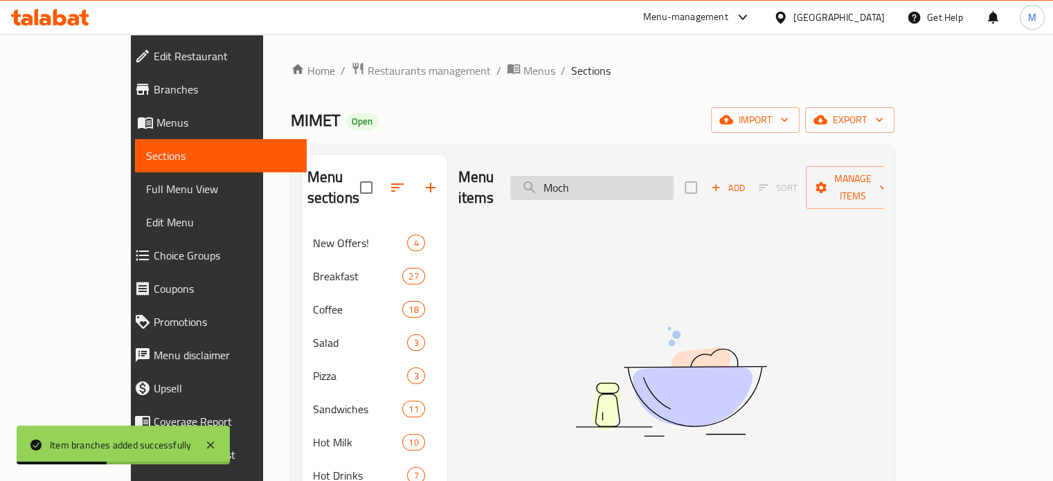
type input "Mocha"
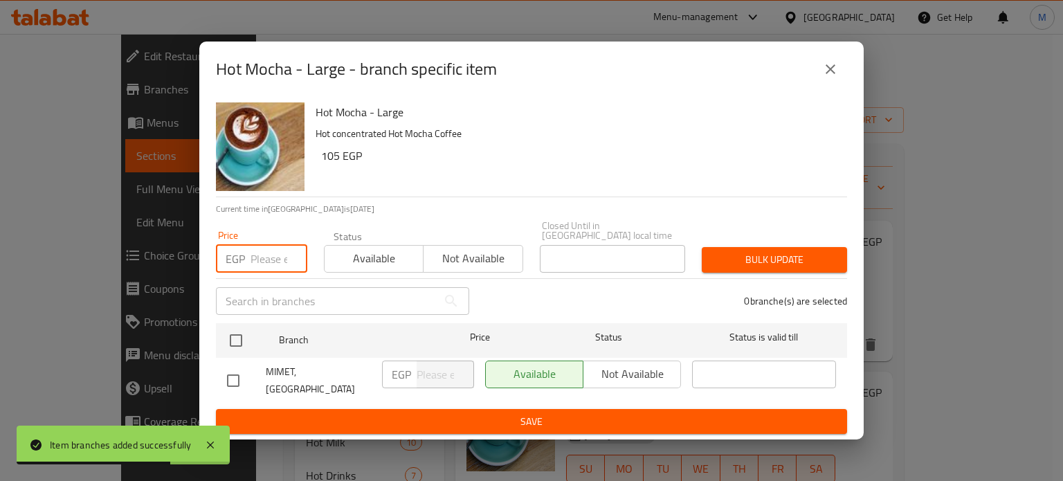
click at [274, 260] on input "number" at bounding box center [279, 259] width 57 height 28
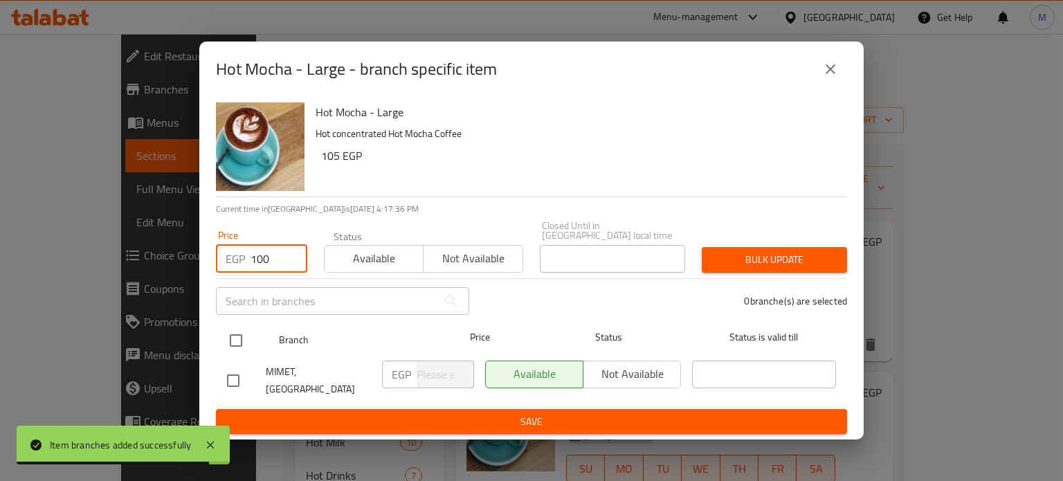
type input "100"
click at [237, 348] on input "checkbox" at bounding box center [236, 340] width 29 height 29
checkbox input "true"
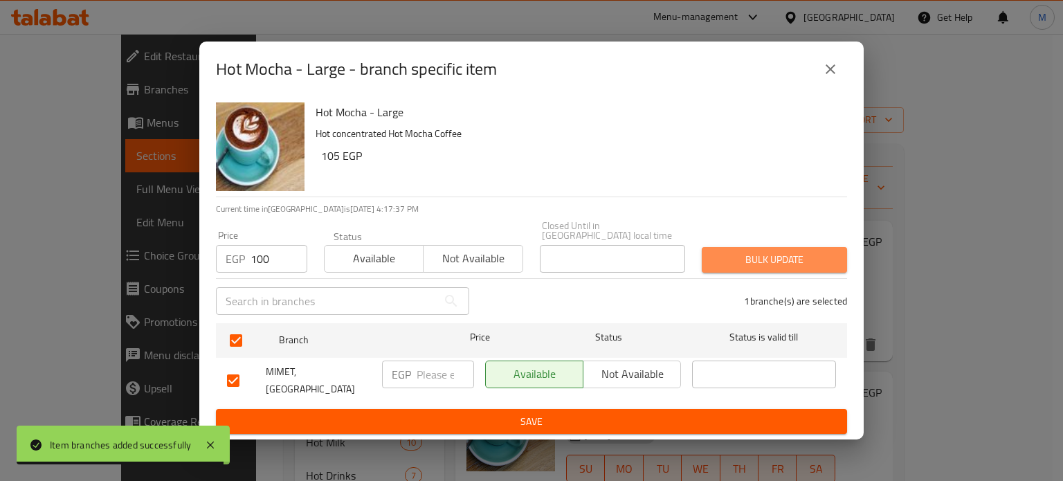
click at [715, 253] on span "Bulk update" at bounding box center [774, 259] width 123 height 17
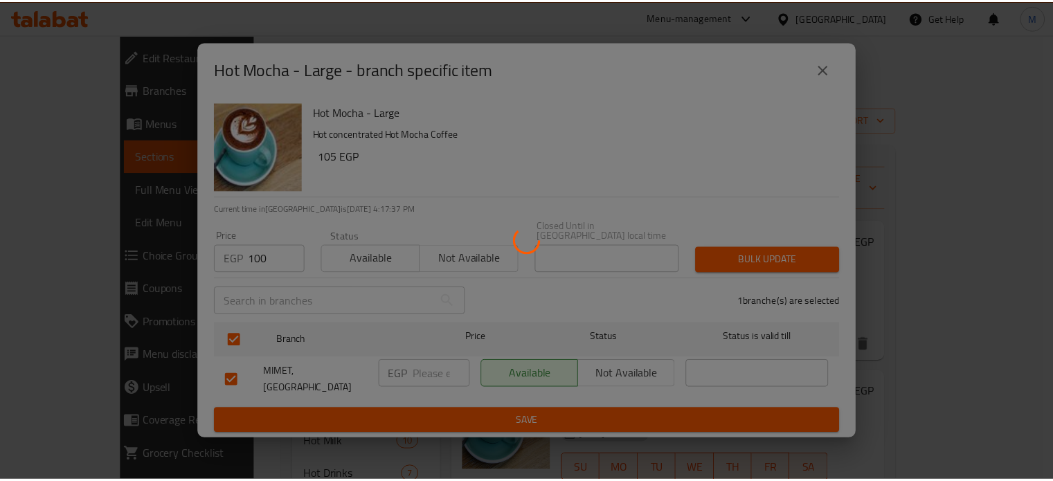
scroll to position [11, 0]
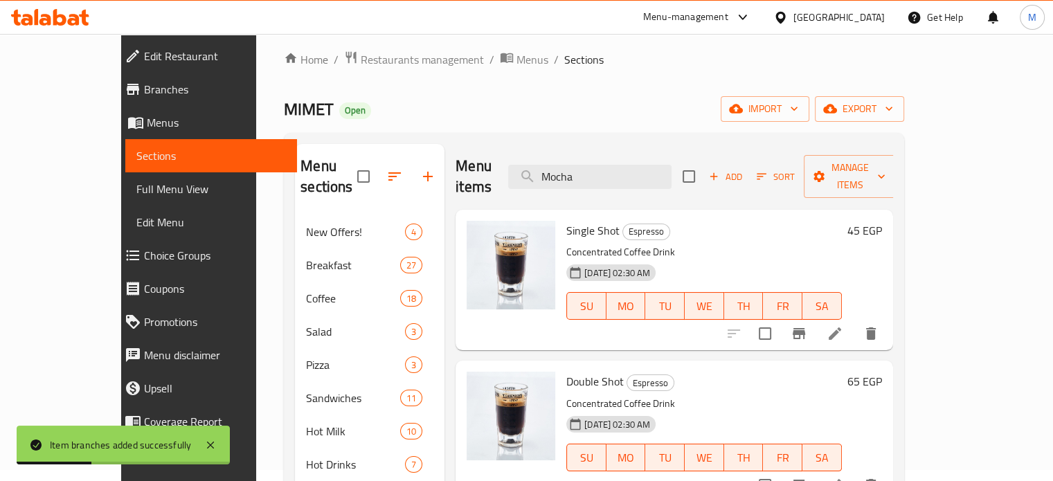
click at [888, 381] on div "Double Shot Espresso Concentrated Coffee Drink [DATE] 02:30 AM SU MO TU WE TH F…" at bounding box center [724, 430] width 327 height 129
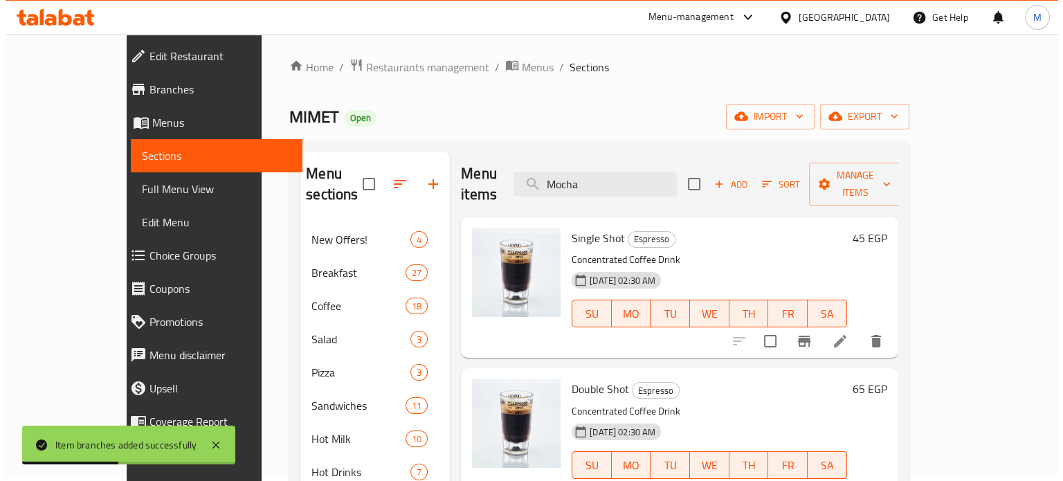
scroll to position [0, 0]
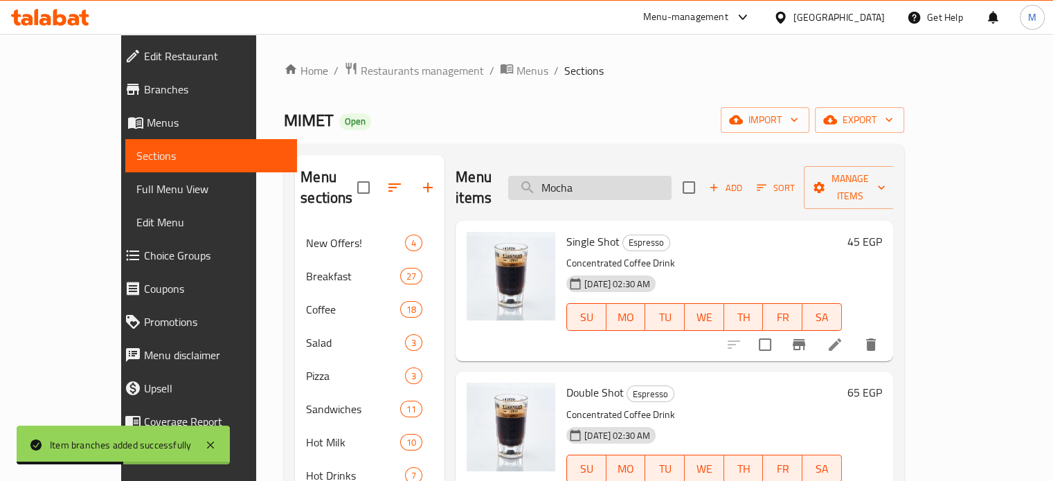
click at [636, 185] on input "Mocha" at bounding box center [589, 188] width 163 height 24
paste input "White m"
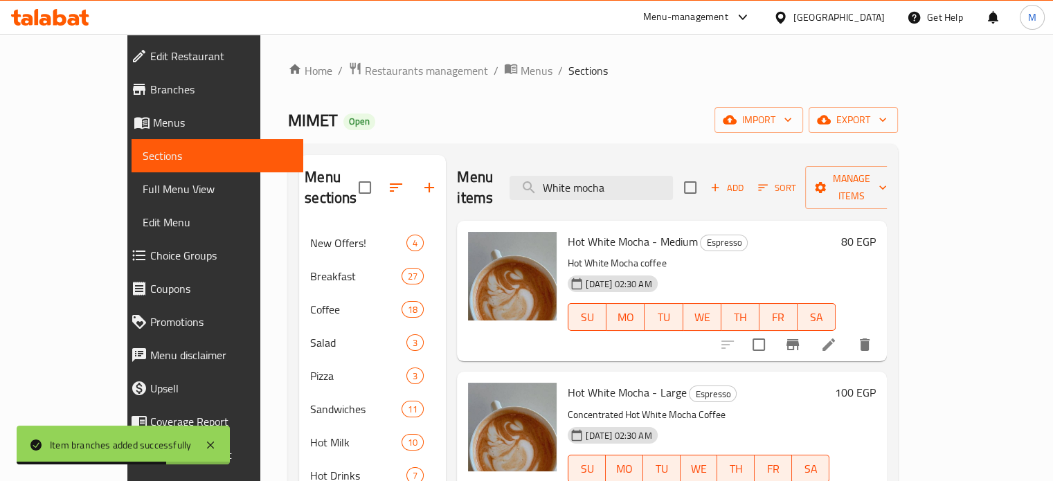
type input "White mocha"
click at [799, 339] on icon "Branch-specific-item" at bounding box center [792, 344] width 12 height 11
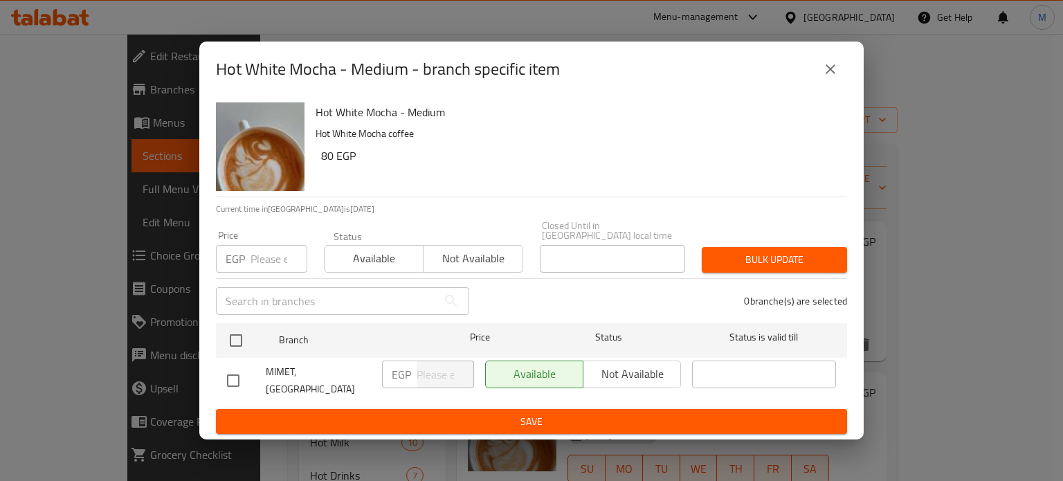
click at [274, 259] on input "number" at bounding box center [279, 259] width 57 height 28
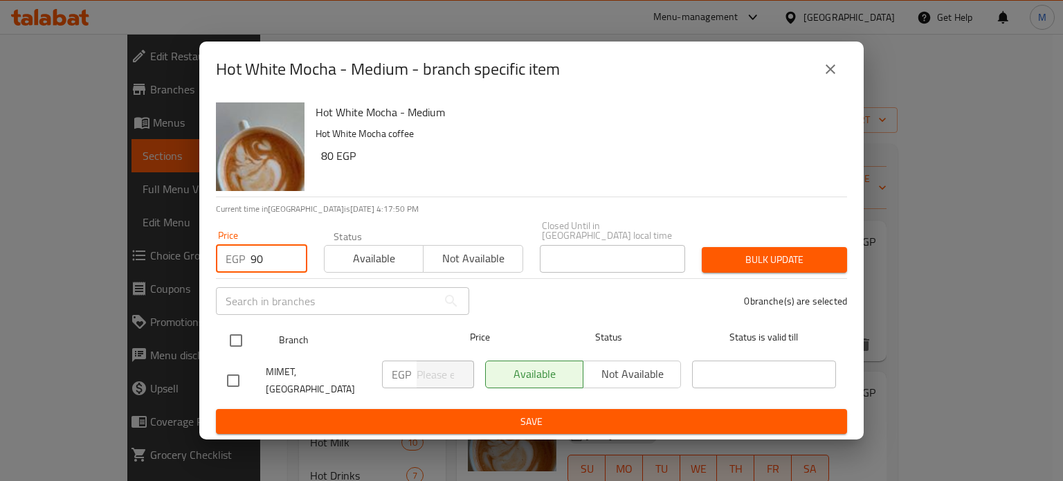
type input "90"
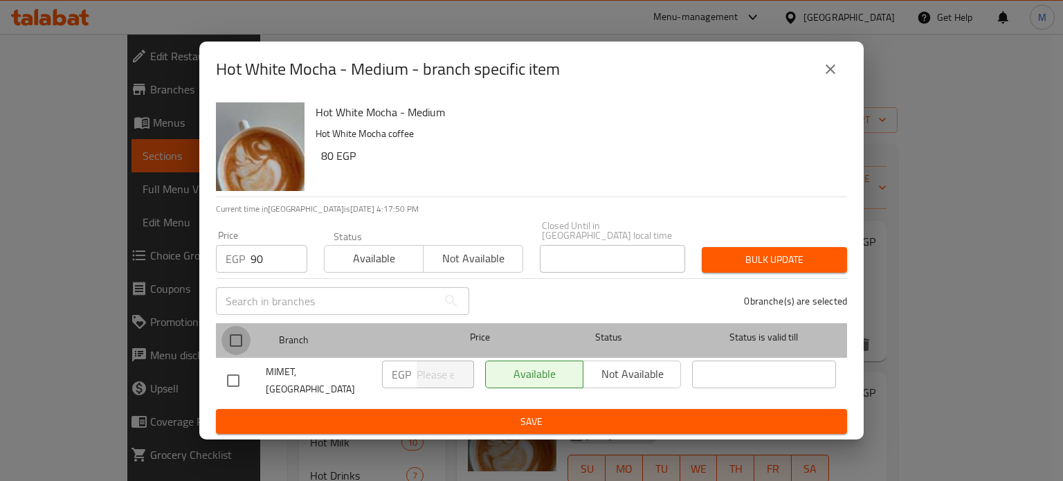
click at [238, 348] on input "checkbox" at bounding box center [236, 340] width 29 height 29
checkbox input "true"
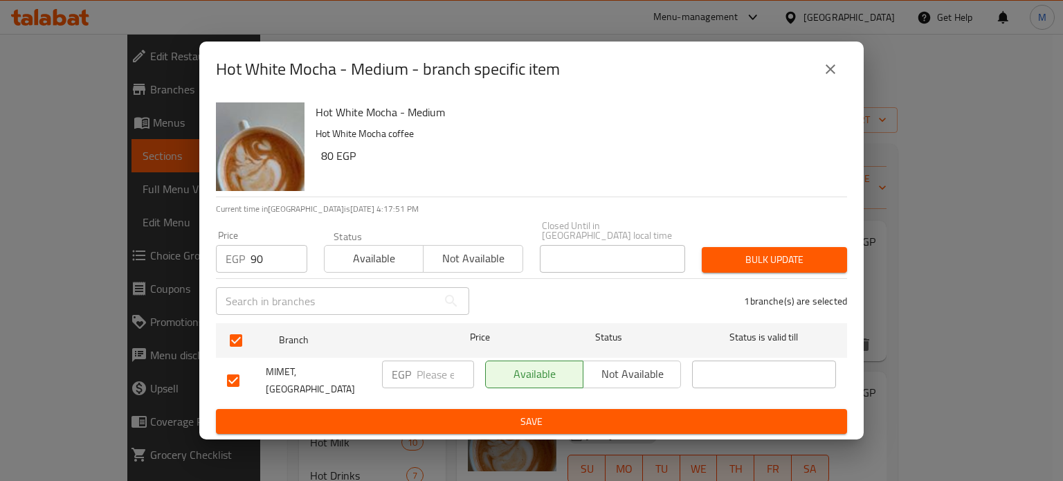
click at [795, 260] on span "Bulk update" at bounding box center [774, 259] width 123 height 17
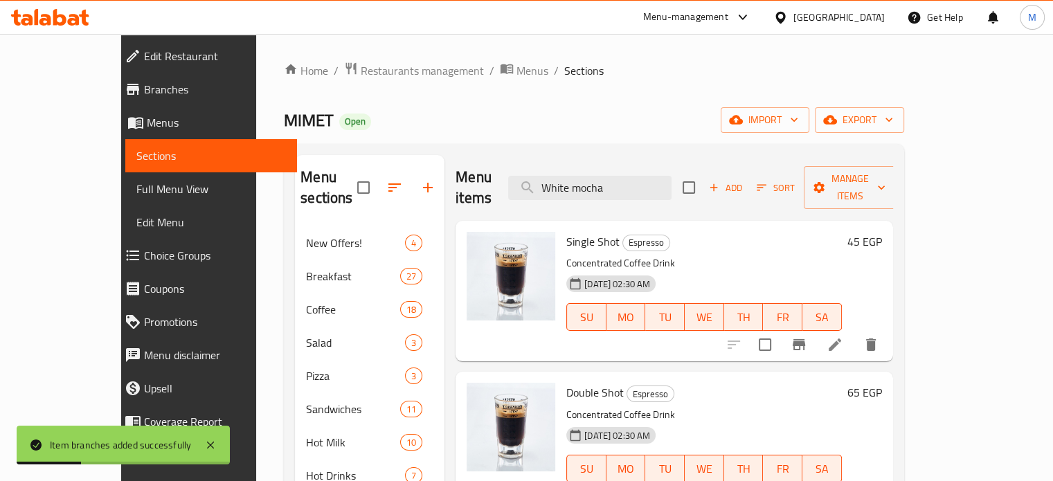
click at [882, 412] on div "65 EGP" at bounding box center [862, 442] width 40 height 118
click at [663, 182] on input "White mocha" at bounding box center [589, 188] width 163 height 24
click at [662, 182] on input "White mocha" at bounding box center [589, 188] width 163 height 24
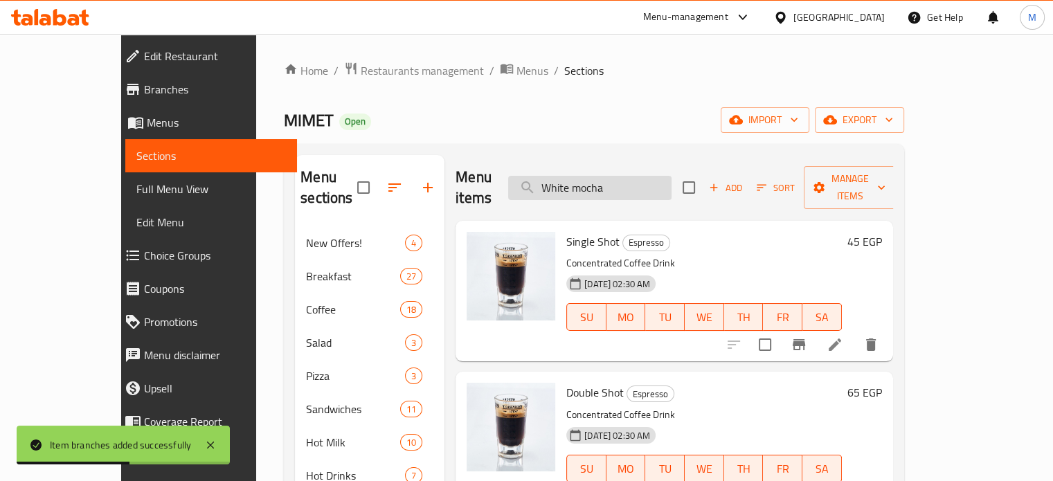
paste input "Hot Spanish latté"
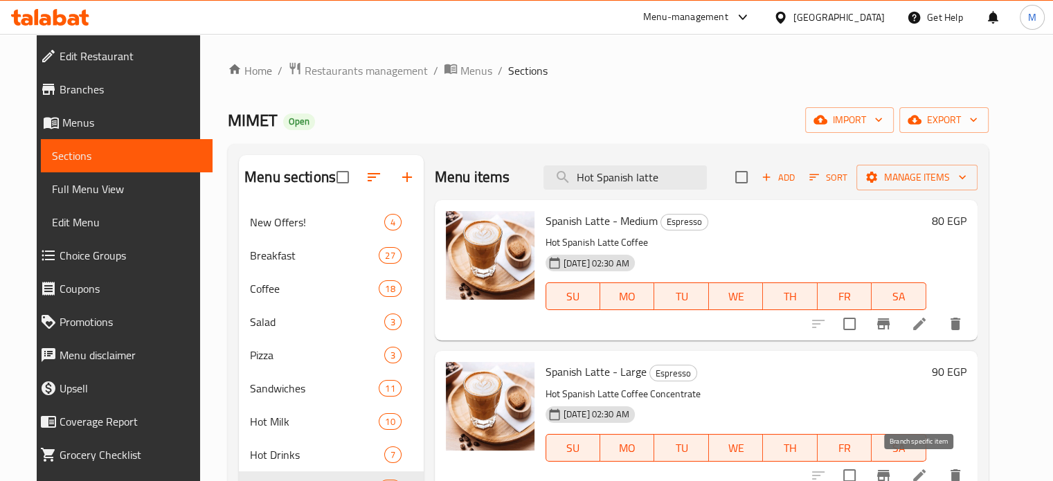
type input "Hot Spanish latte"
click at [892, 467] on icon "Branch-specific-item" at bounding box center [883, 475] width 17 height 17
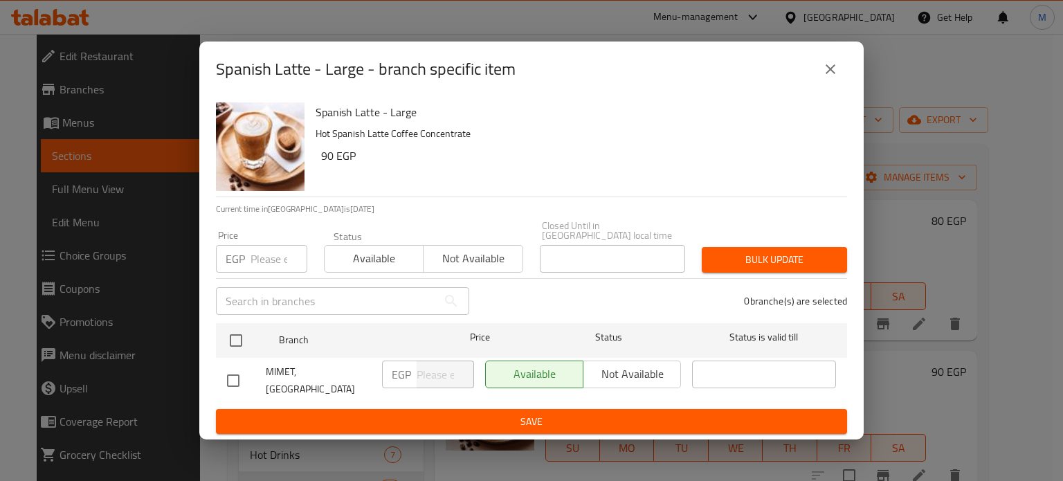
click at [273, 253] on input "number" at bounding box center [279, 259] width 57 height 28
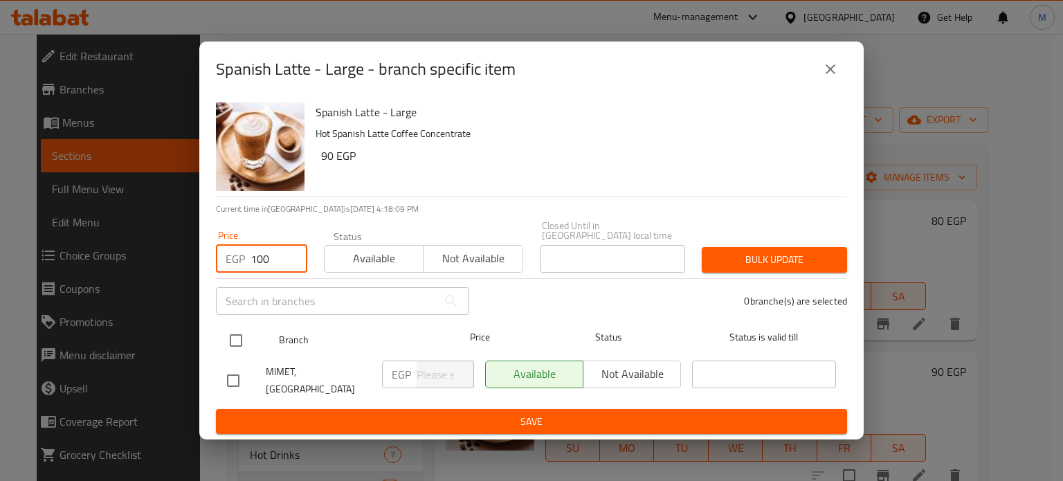
type input "100"
click at [235, 340] on input "checkbox" at bounding box center [236, 340] width 29 height 29
checkbox input "true"
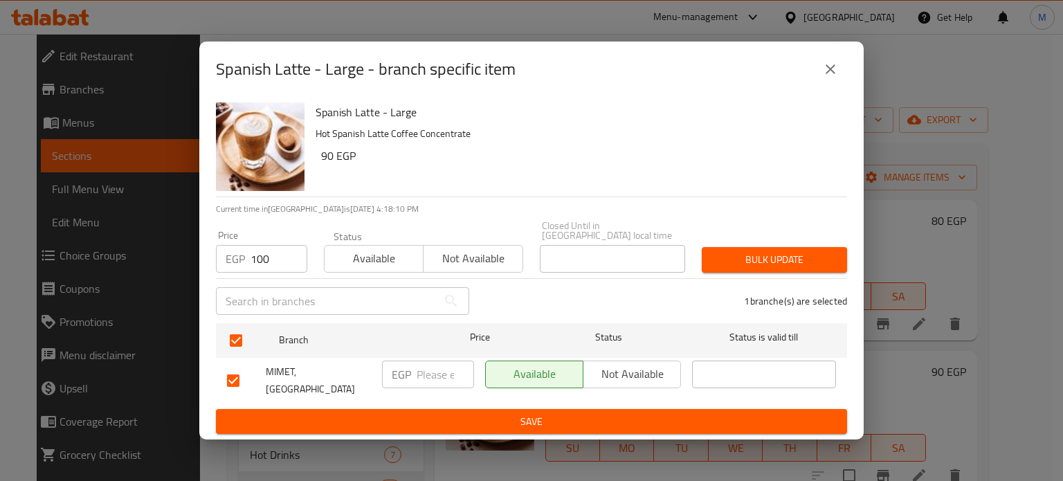
click at [766, 260] on span "Bulk update" at bounding box center [774, 259] width 123 height 17
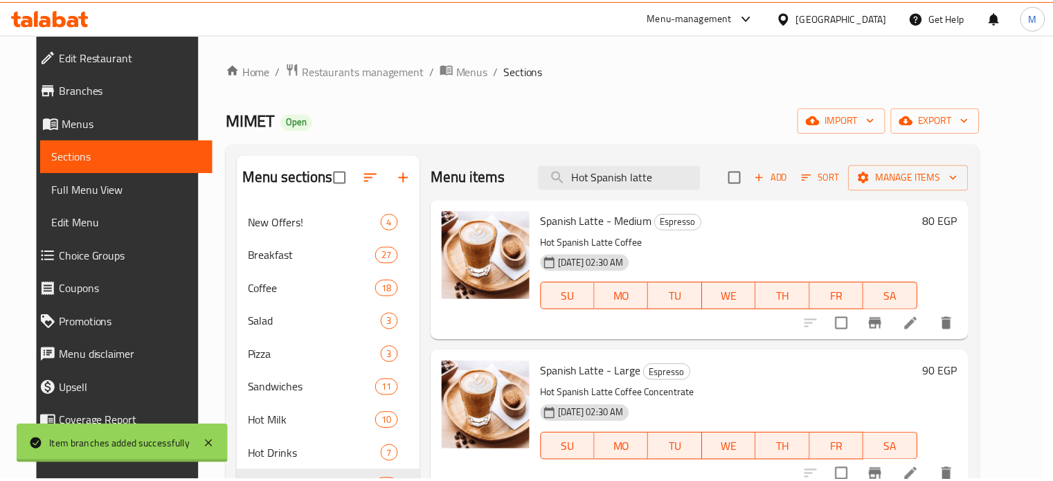
scroll to position [11, 0]
